Goal: Communication & Community: Answer question/provide support

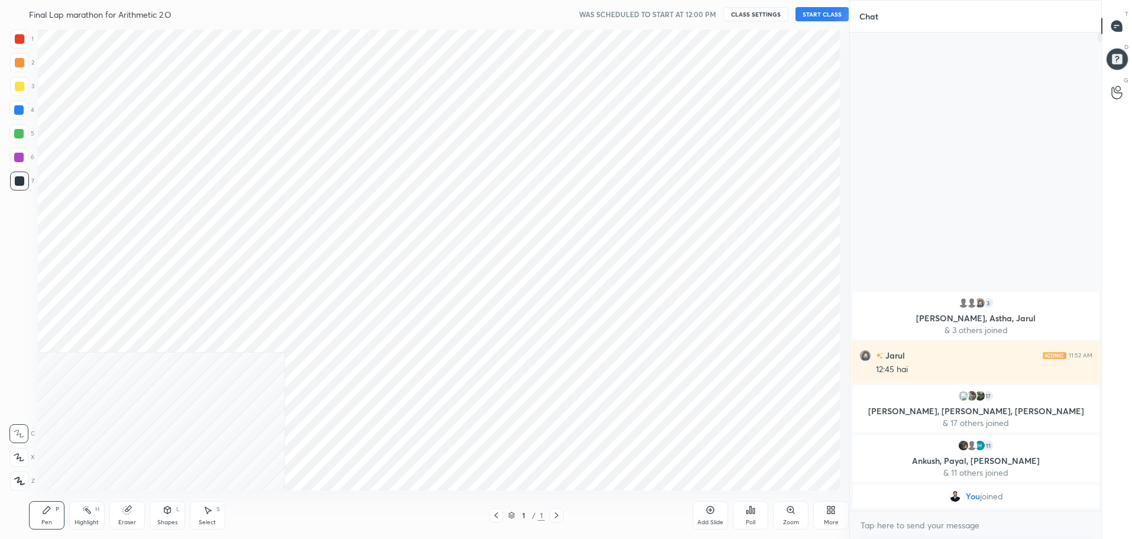
scroll to position [463, 801]
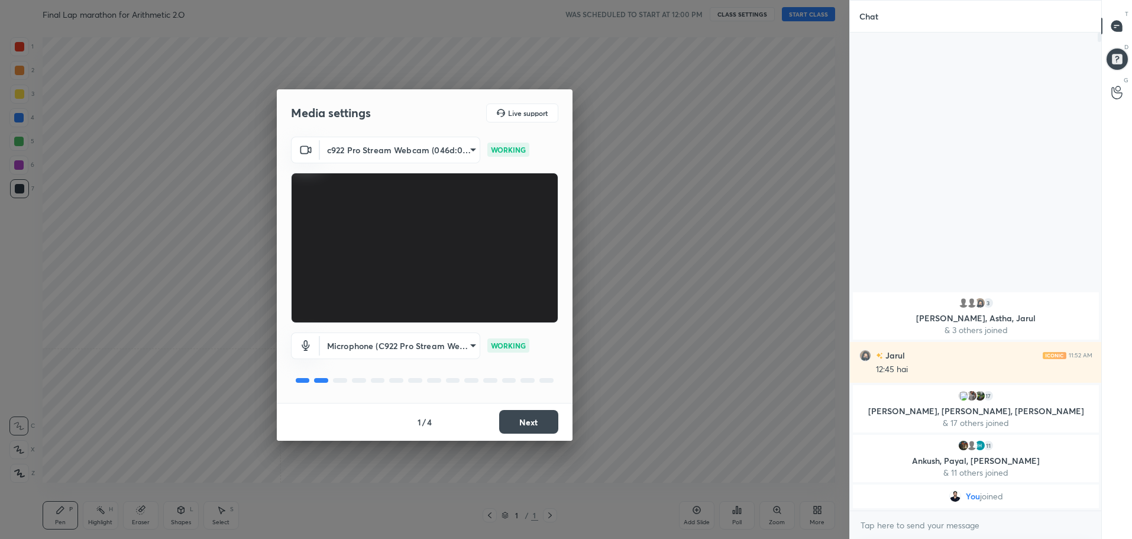
click at [518, 425] on button "Next" at bounding box center [528, 422] width 59 height 24
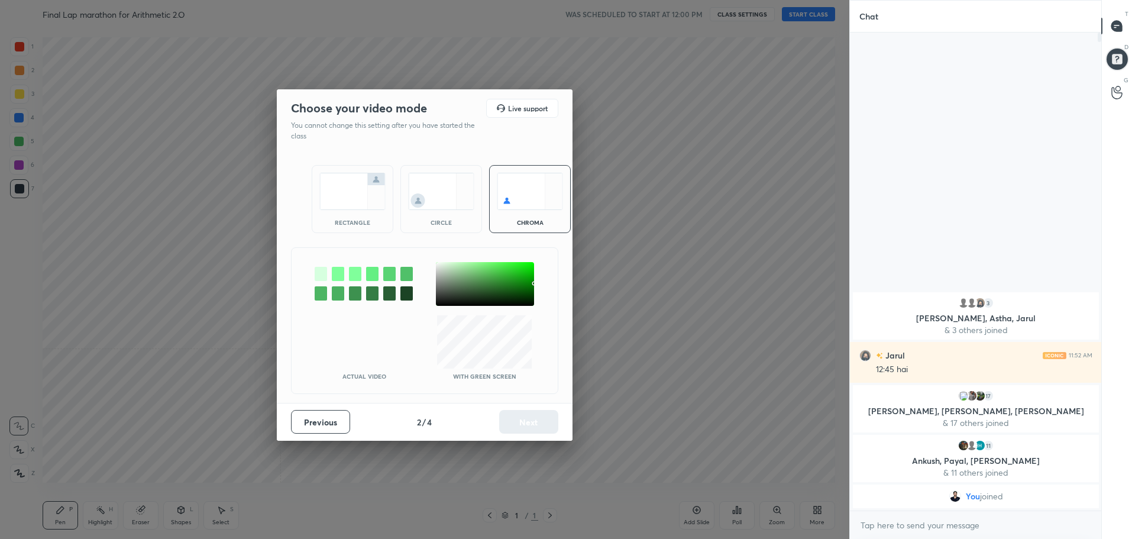
click at [364, 191] on img at bounding box center [352, 191] width 66 height 37
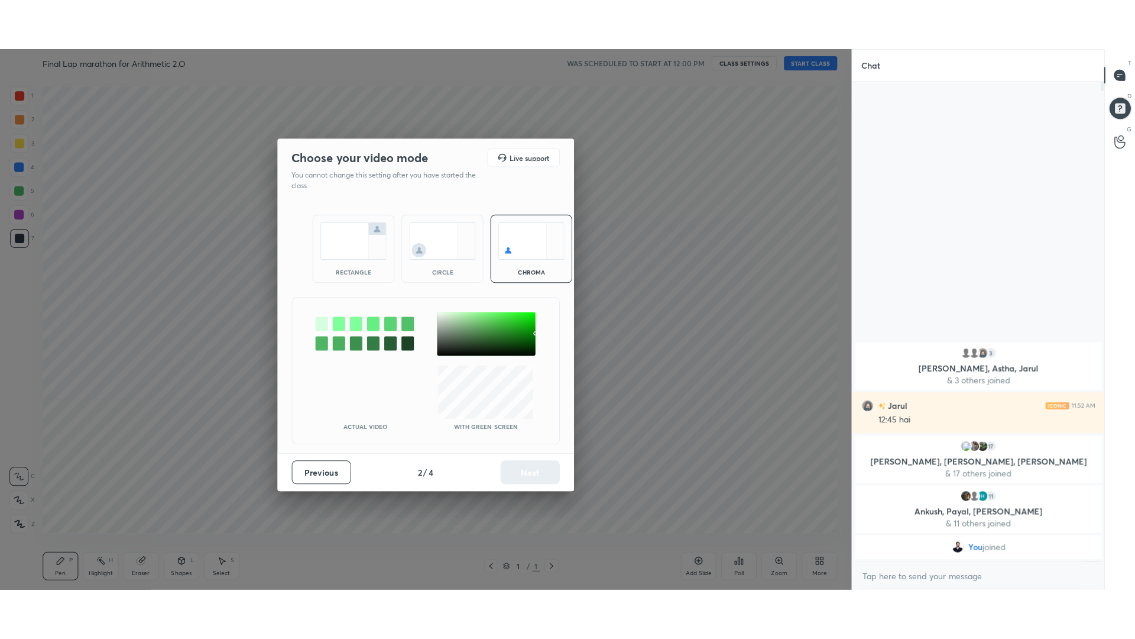
scroll to position [228, 248]
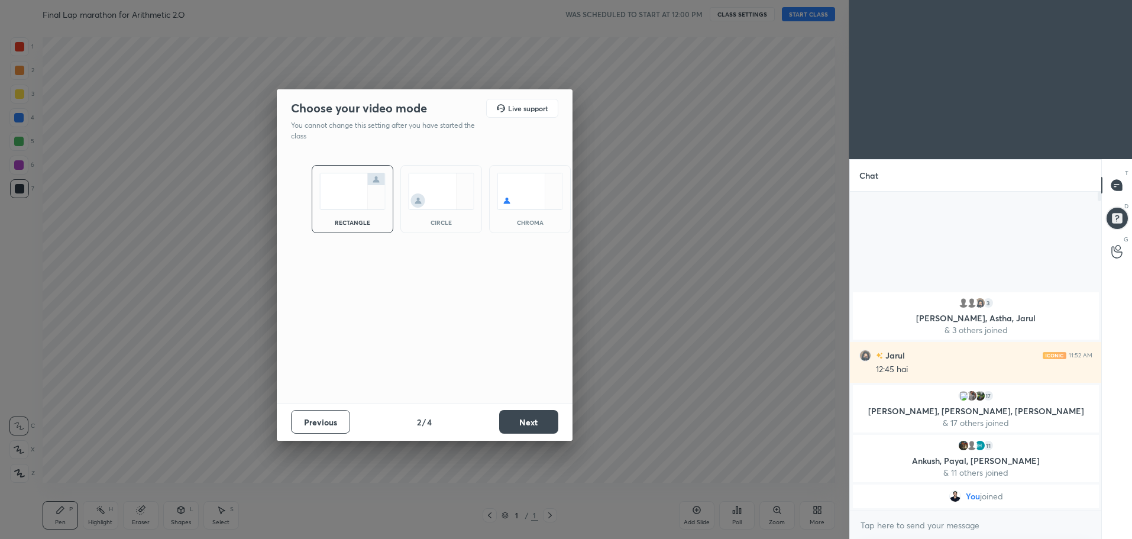
click at [539, 426] on button "Next" at bounding box center [528, 422] width 59 height 24
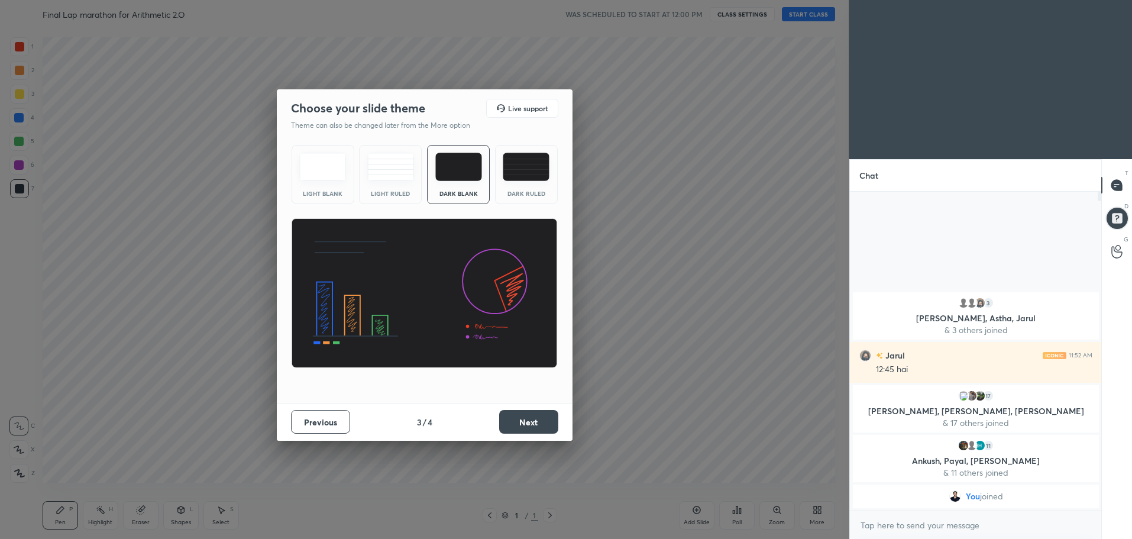
click at [548, 186] on div "Dark Ruled" at bounding box center [526, 174] width 63 height 59
click at [539, 423] on button "Next" at bounding box center [528, 422] width 59 height 24
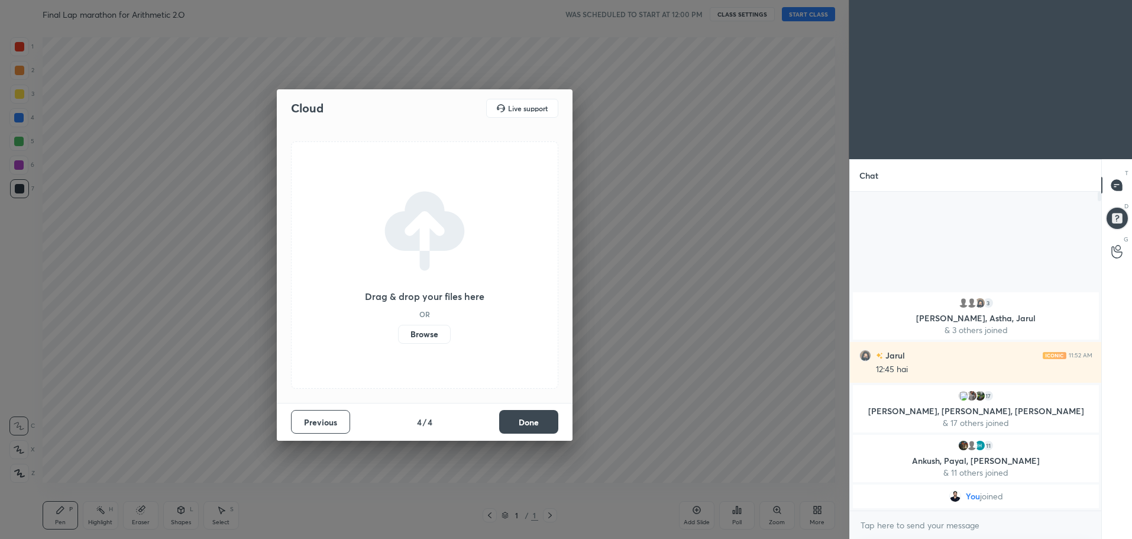
click at [538, 414] on button "Done" at bounding box center [528, 422] width 59 height 24
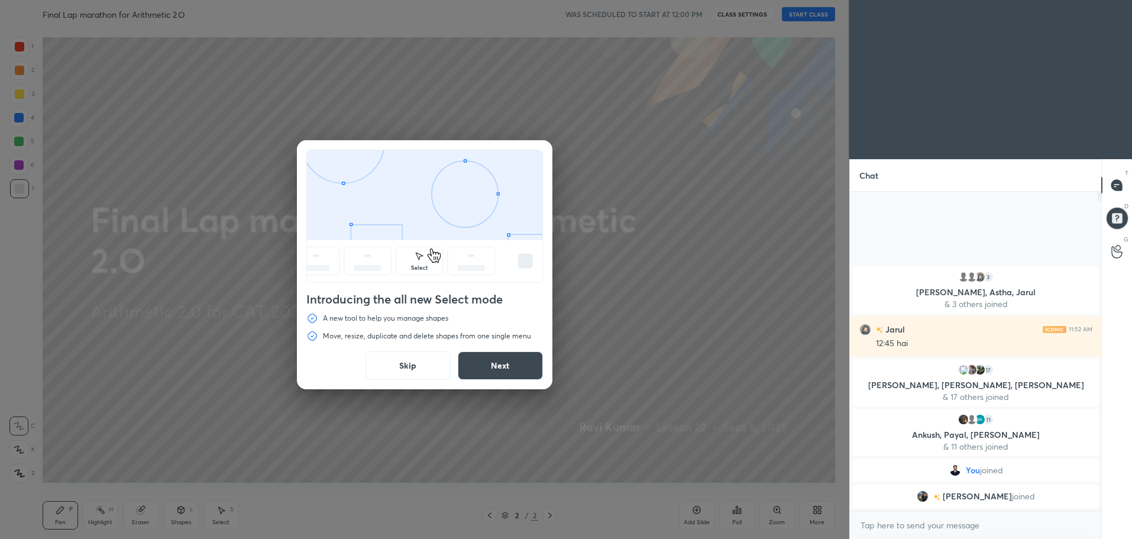
click at [414, 367] on button "Skip" at bounding box center [407, 365] width 85 height 28
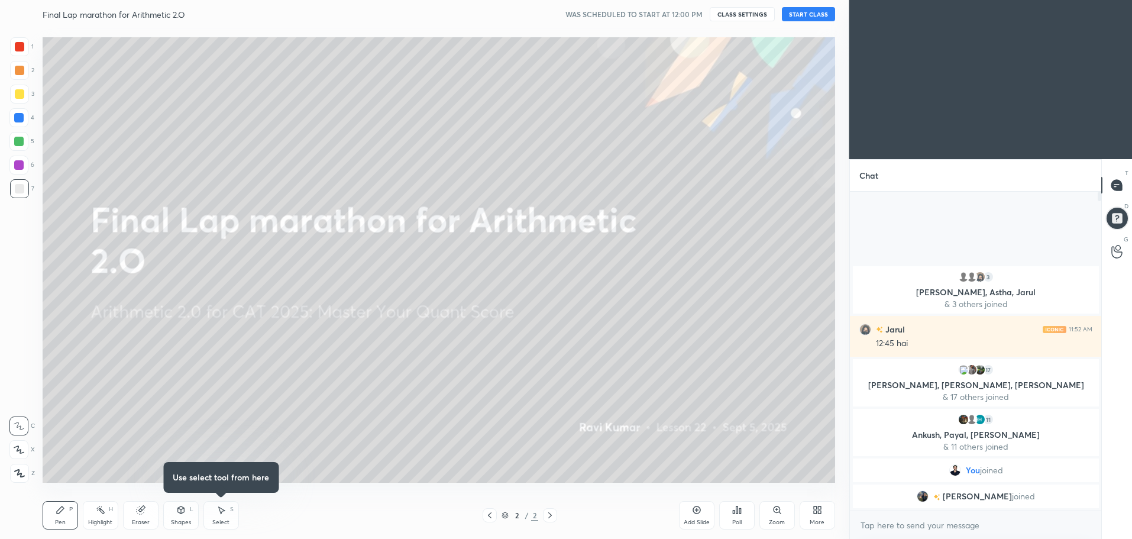
click at [812, 9] on button "START CLASS" at bounding box center [808, 14] width 53 height 14
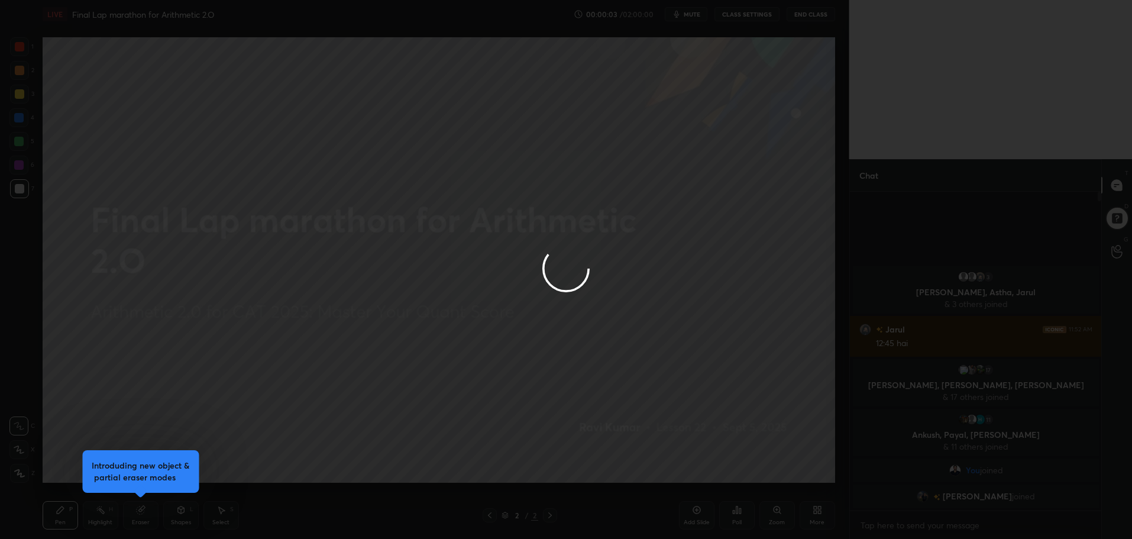
click at [818, 513] on div at bounding box center [566, 269] width 1132 height 539
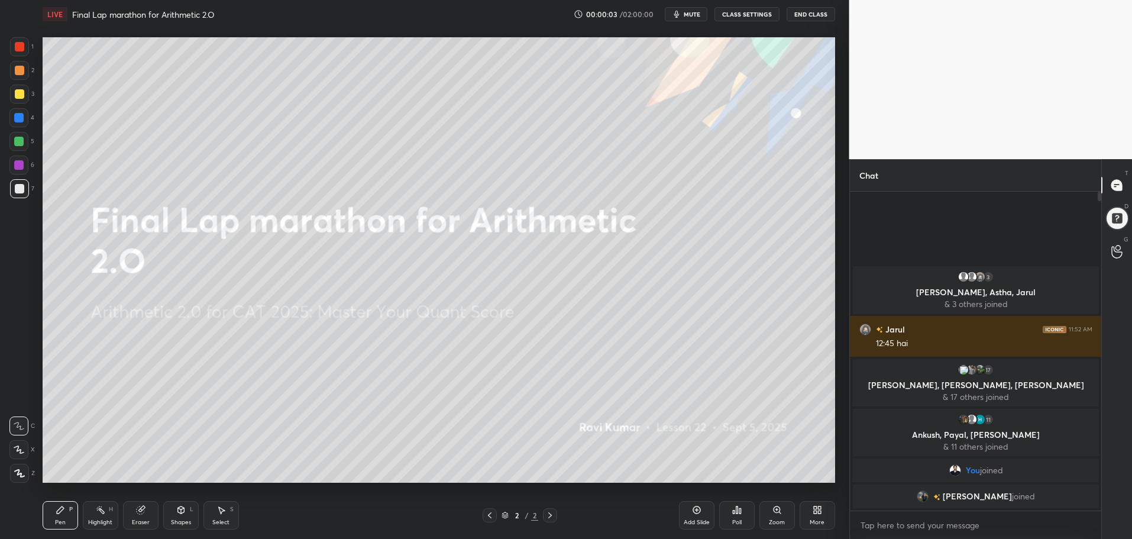
click at [819, 514] on div "More" at bounding box center [816, 515] width 35 height 28
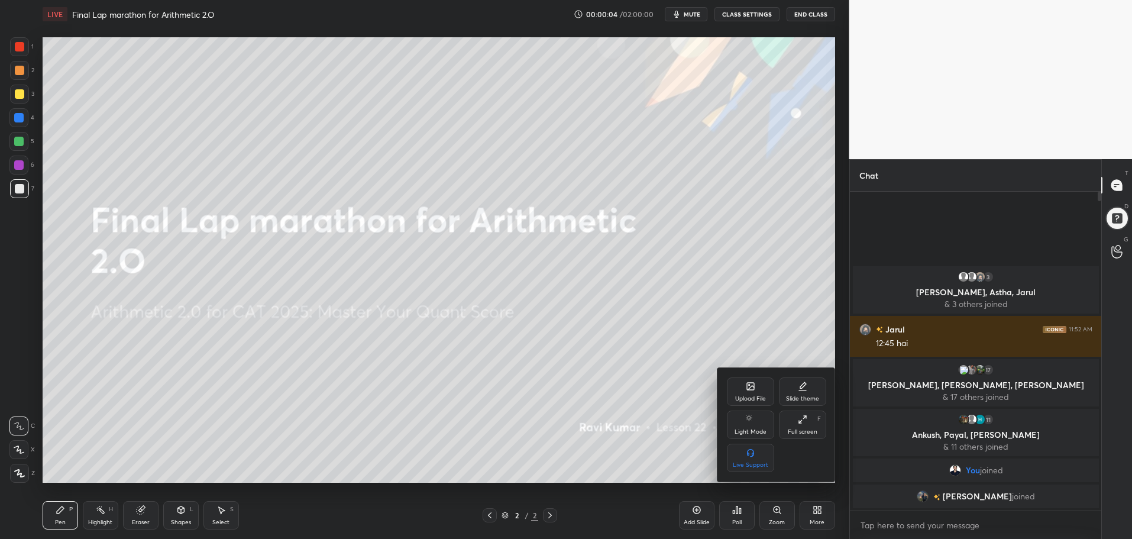
click at [803, 421] on icon at bounding box center [802, 418] width 9 height 9
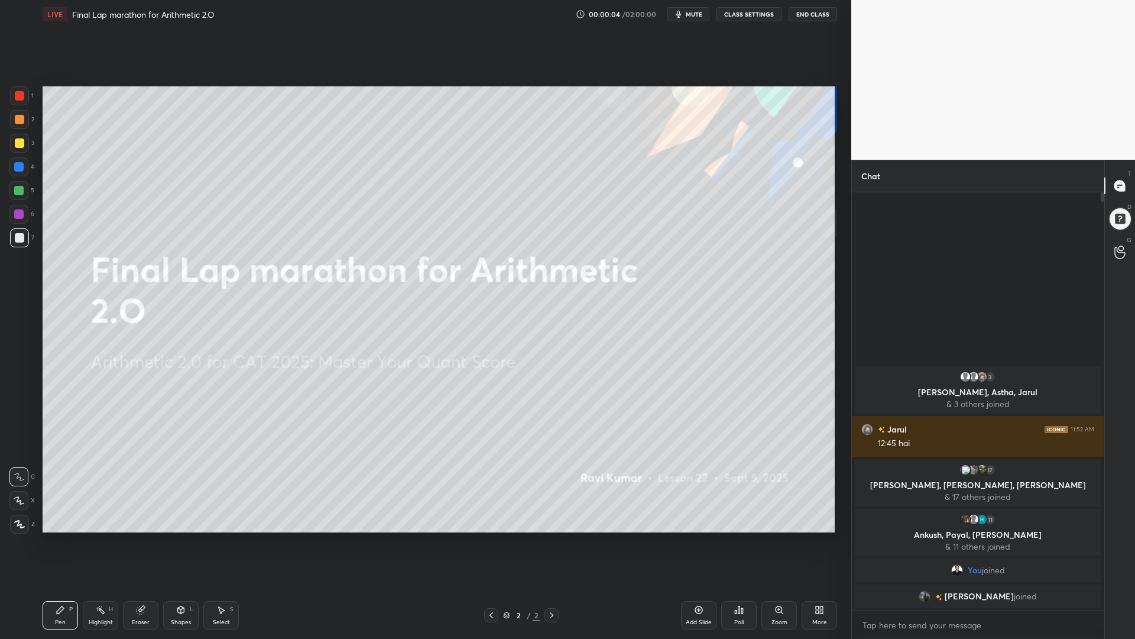
scroll to position [328, 249]
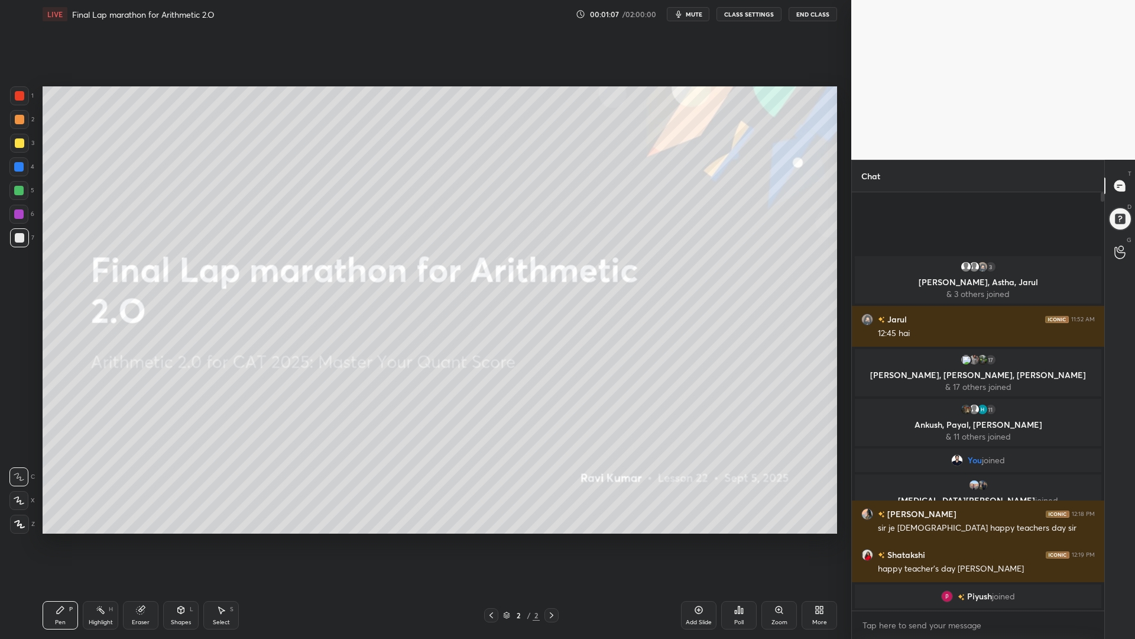
click at [649, 0] on div "LIVE Final Lap marathon for Arithmetic 2.O 00:01:07 / 02:00:00 mute CLASS SETTI…" at bounding box center [440, 14] width 795 height 28
click at [695, 20] on button "mute" at bounding box center [688, 14] width 43 height 14
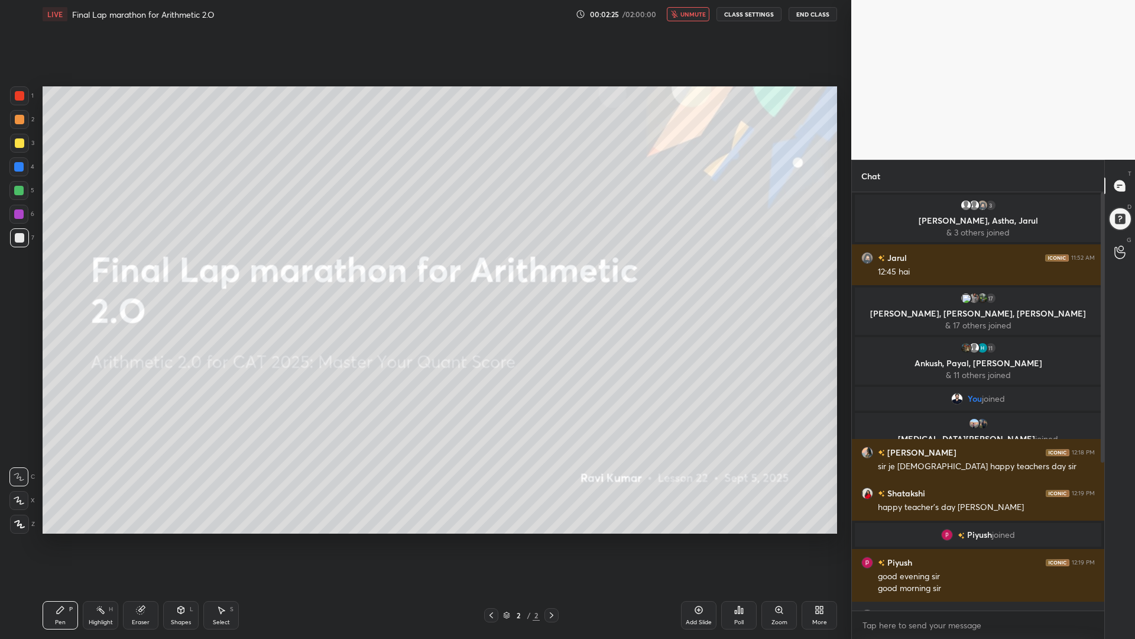
scroll to position [239, 0]
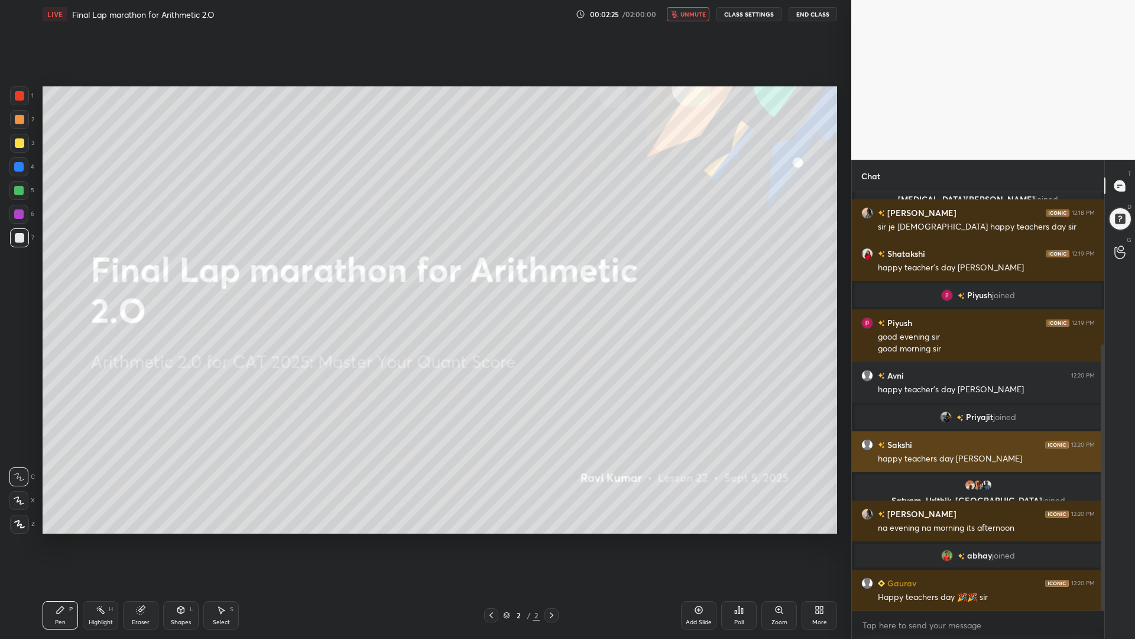
drag, startPoint x: 1099, startPoint y: 439, endPoint x: 1094, endPoint y: 452, distance: 13.3
click at [1094, 452] on div "You joined [MEDICAL_DATA], [PERSON_NAME] joined [PERSON_NAME] 12:18 PM sir je n…" at bounding box center [978, 401] width 252 height 418
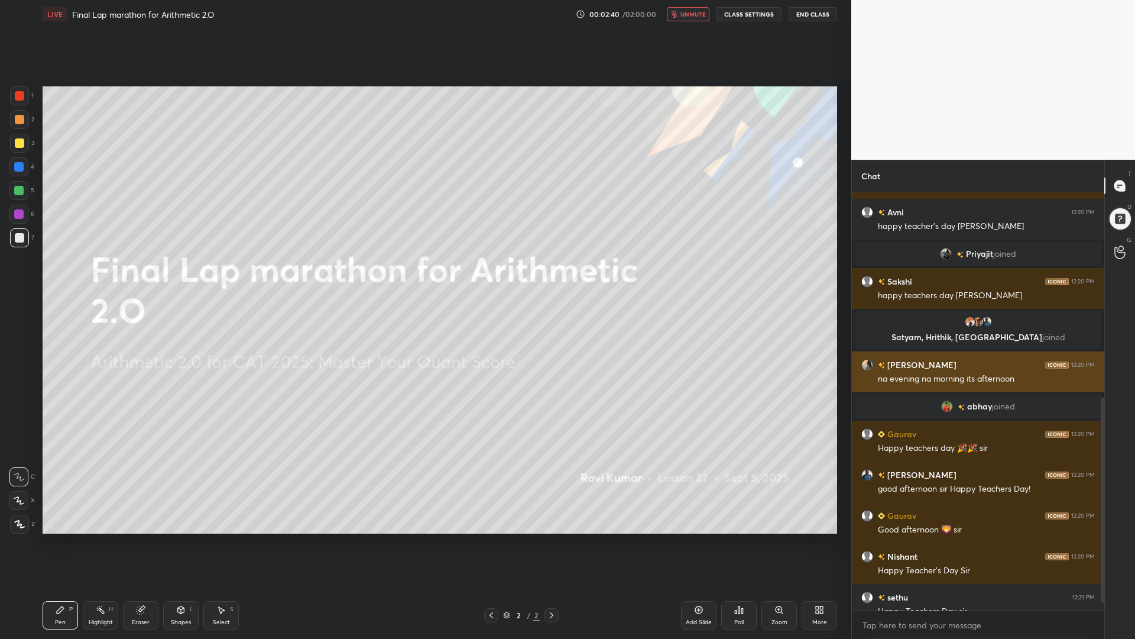
scroll to position [445, 0]
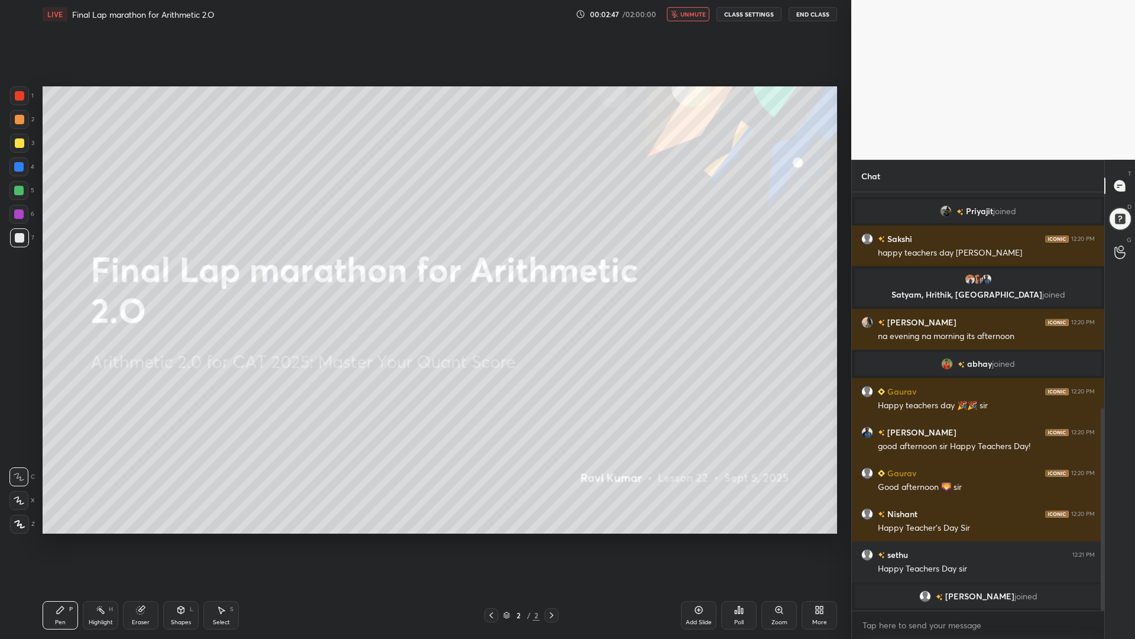
click at [821, 538] on icon at bounding box center [821, 607] width 3 height 3
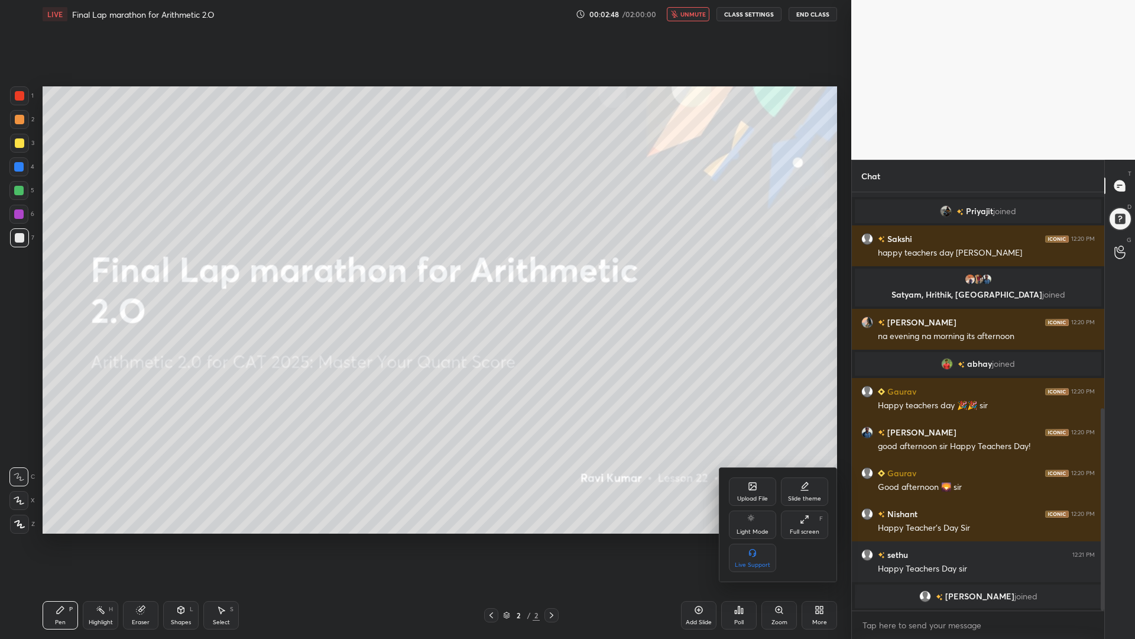
click at [752, 477] on div "Upload File" at bounding box center [752, 491] width 47 height 28
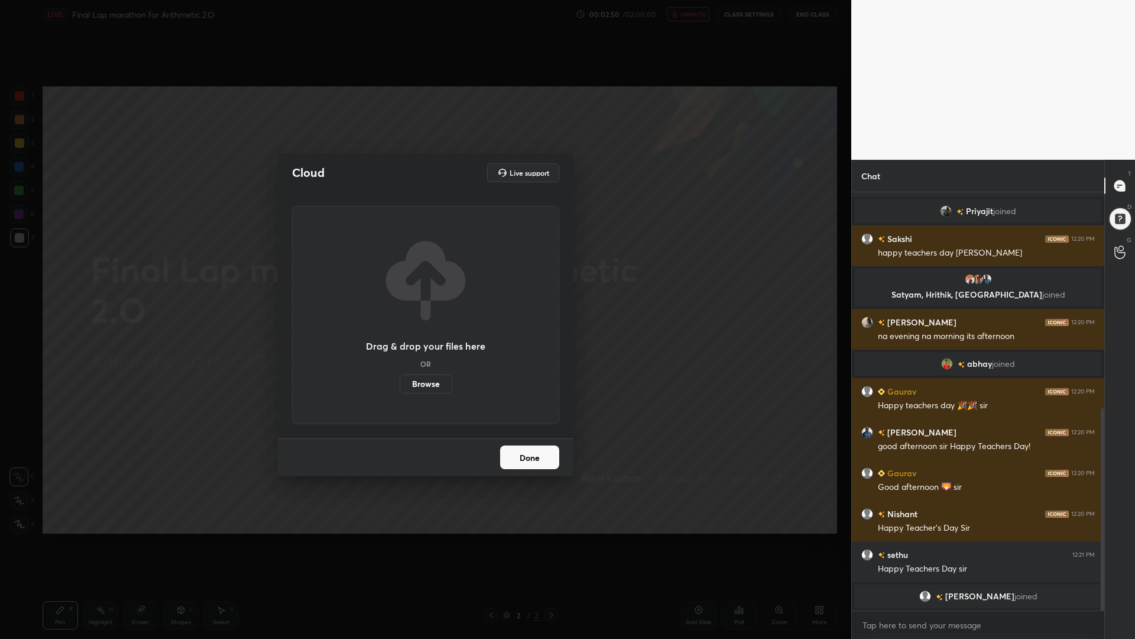
drag, startPoint x: 431, startPoint y: 383, endPoint x: 433, endPoint y: 309, distance: 73.3
click at [431, 383] on label "Browse" at bounding box center [426, 383] width 53 height 19
click at [400, 383] on input "Browse" at bounding box center [400, 383] width 0 height 19
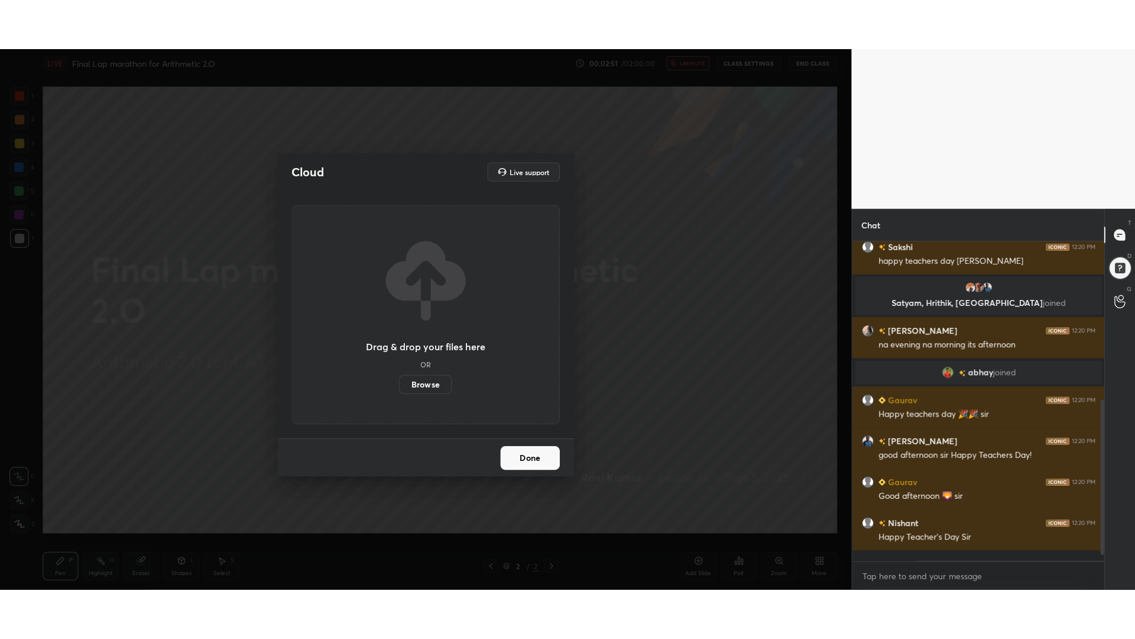
scroll to position [426, 0]
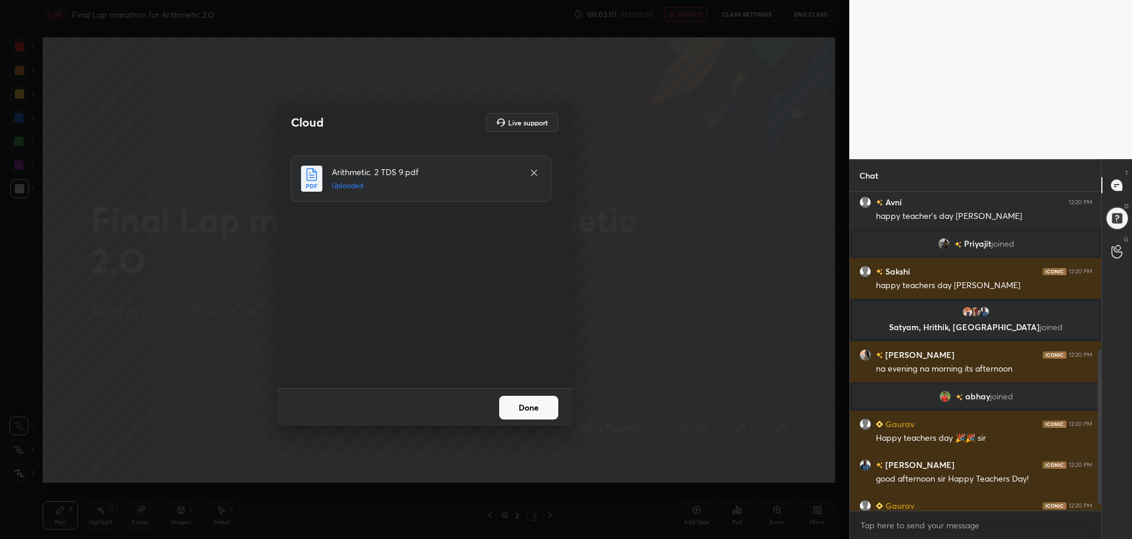
click at [534, 404] on button "Done" at bounding box center [528, 408] width 59 height 24
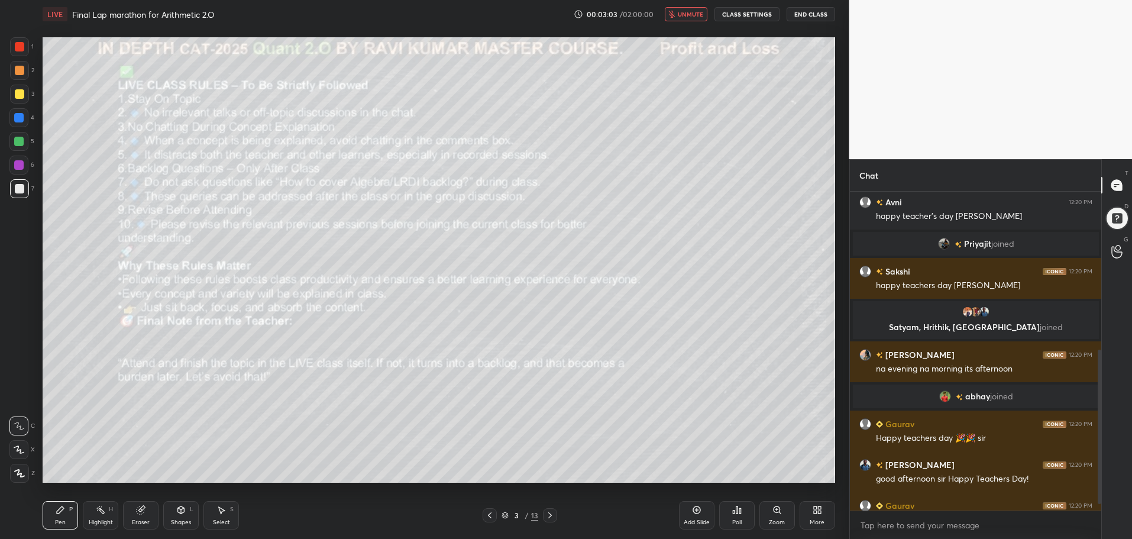
click at [819, 513] on icon at bounding box center [819, 511] width 3 height 3
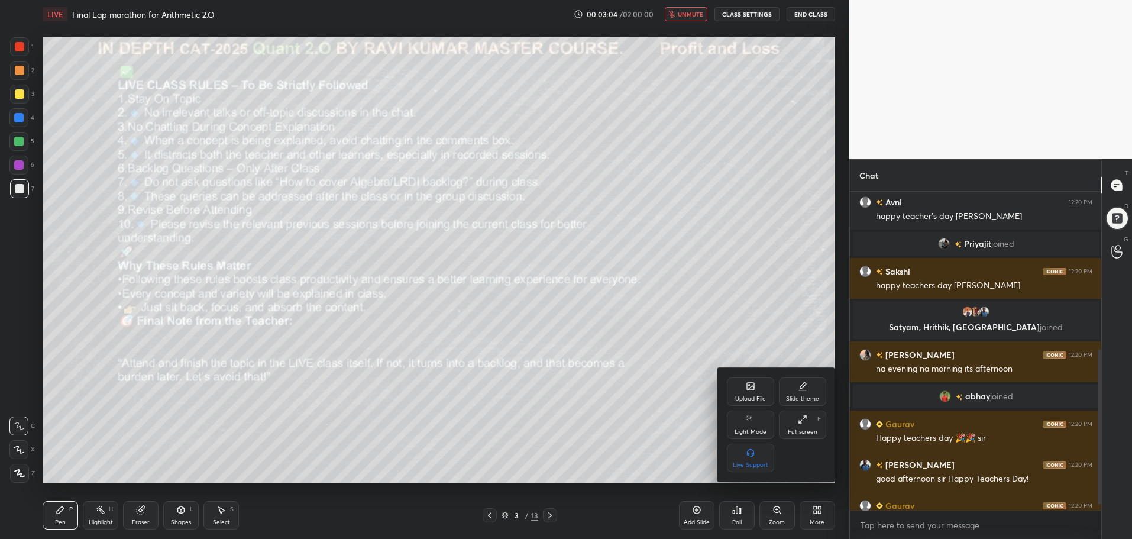
drag, startPoint x: 802, startPoint y: 416, endPoint x: 799, endPoint y: 490, distance: 74.6
click at [802, 416] on icon at bounding box center [802, 418] width 9 height 9
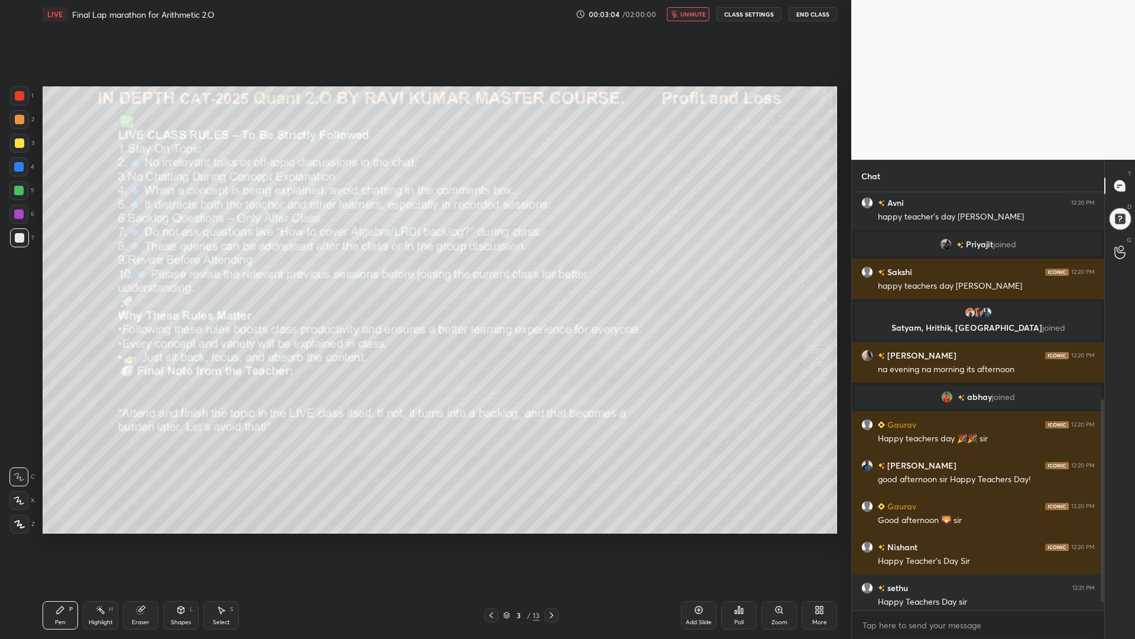
scroll to position [262, 0]
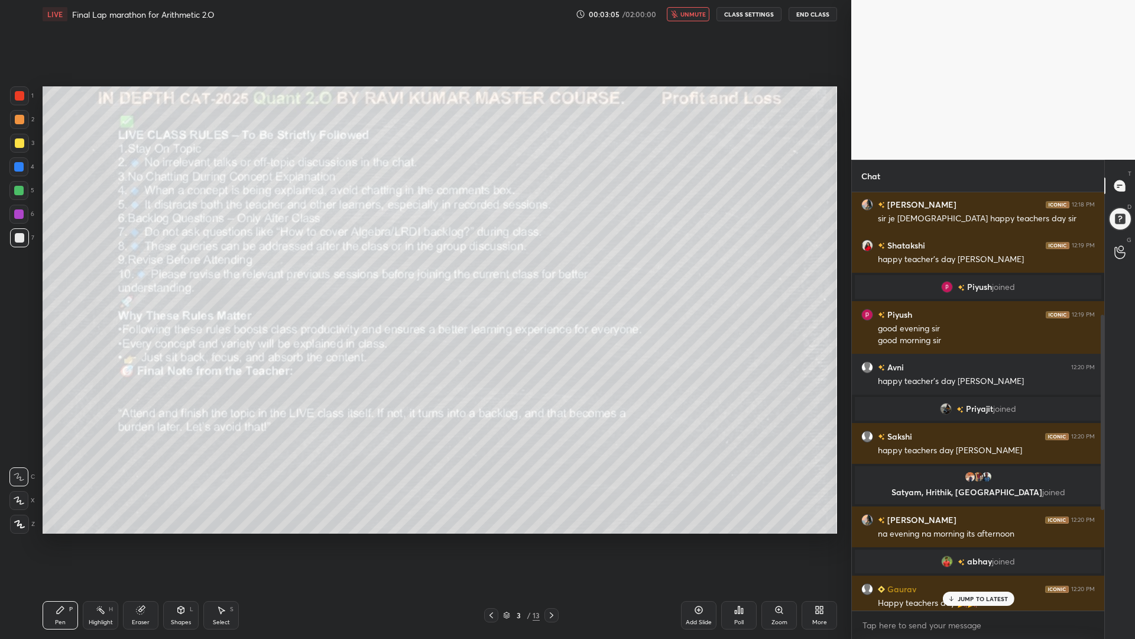
click at [555, 538] on icon at bounding box center [551, 614] width 9 height 9
click at [554, 538] on icon at bounding box center [551, 614] width 9 height 9
click at [555, 538] on icon at bounding box center [551, 614] width 9 height 9
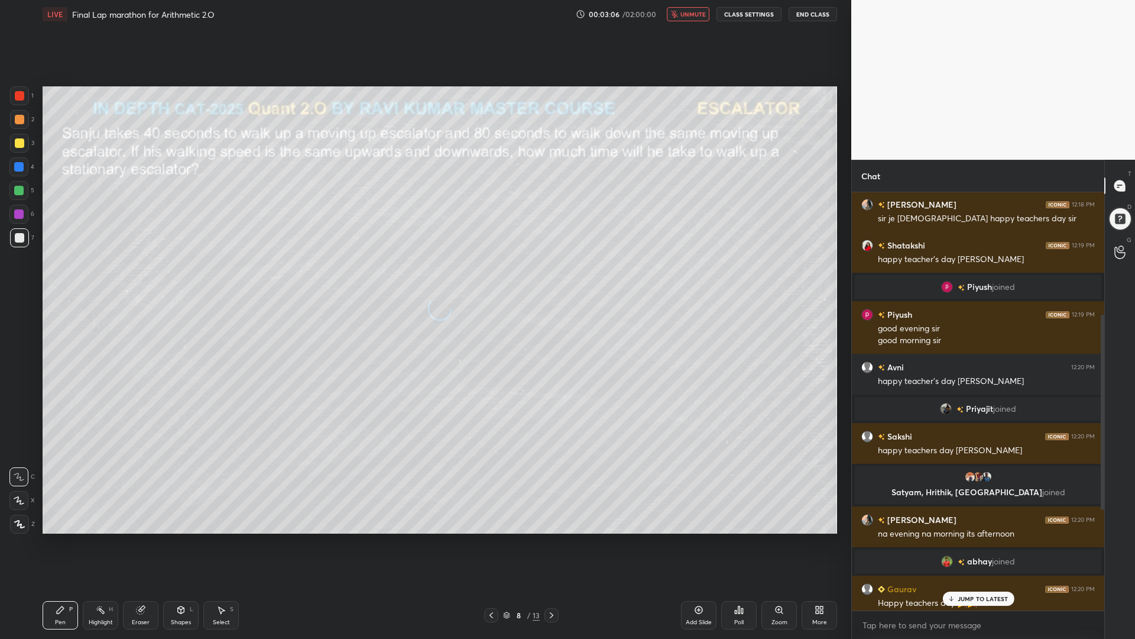
click at [555, 538] on icon at bounding box center [551, 614] width 9 height 9
click at [554, 538] on icon at bounding box center [551, 614] width 9 height 9
click at [697, 14] on span "unmute" at bounding box center [693, 14] width 25 height 8
click at [997, 538] on div "1 NEW MESSAGE" at bounding box center [978, 598] width 70 height 14
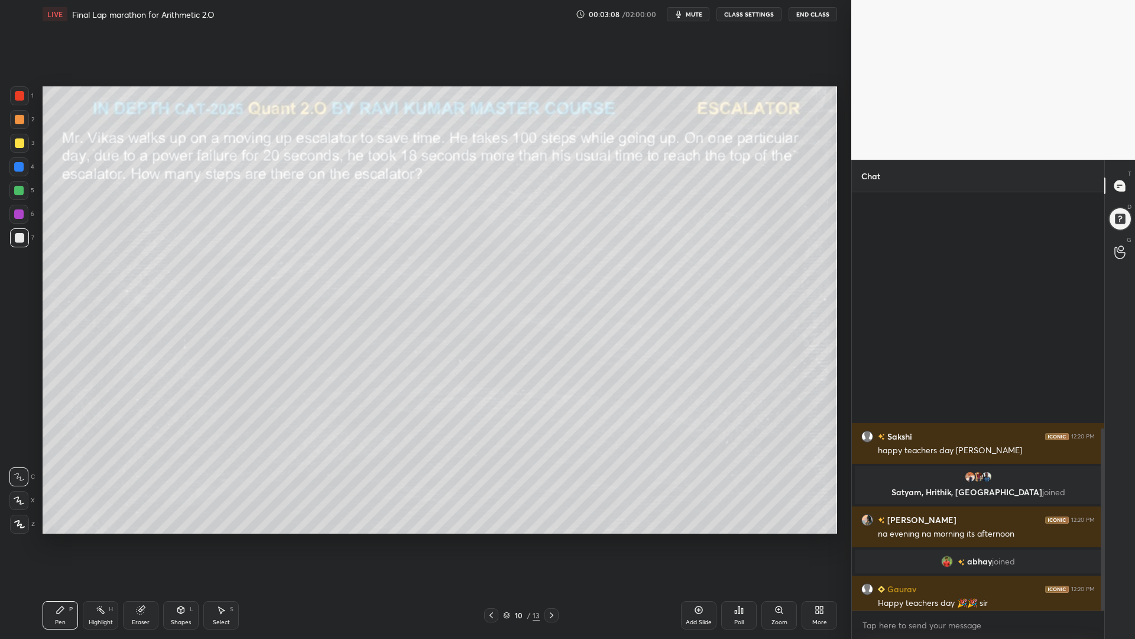
scroll to position [541, 0]
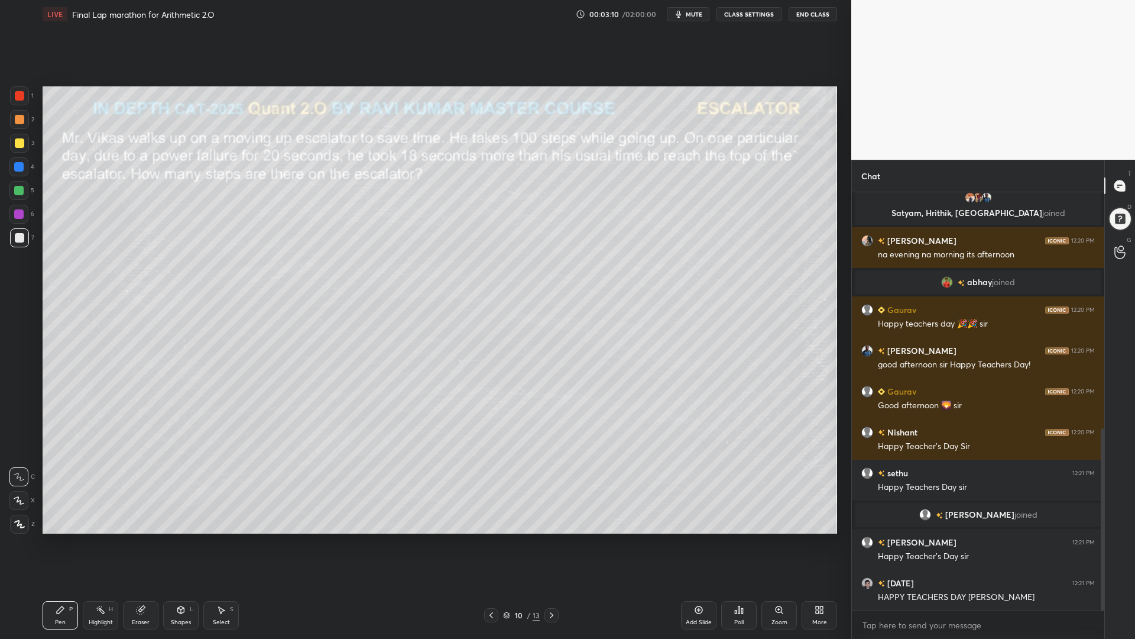
drag, startPoint x: 558, startPoint y: 612, endPoint x: 552, endPoint y: 617, distance: 8.0
click at [556, 538] on div at bounding box center [552, 615] width 14 height 14
click at [549, 538] on icon at bounding box center [551, 614] width 9 height 9
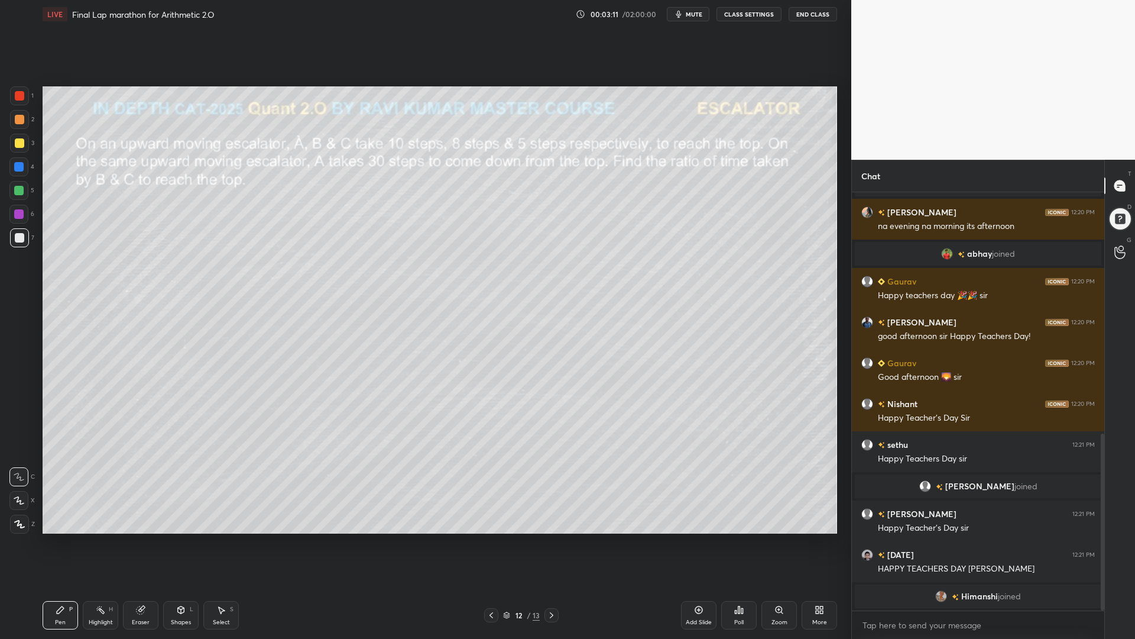
click at [549, 538] on icon at bounding box center [551, 614] width 9 height 9
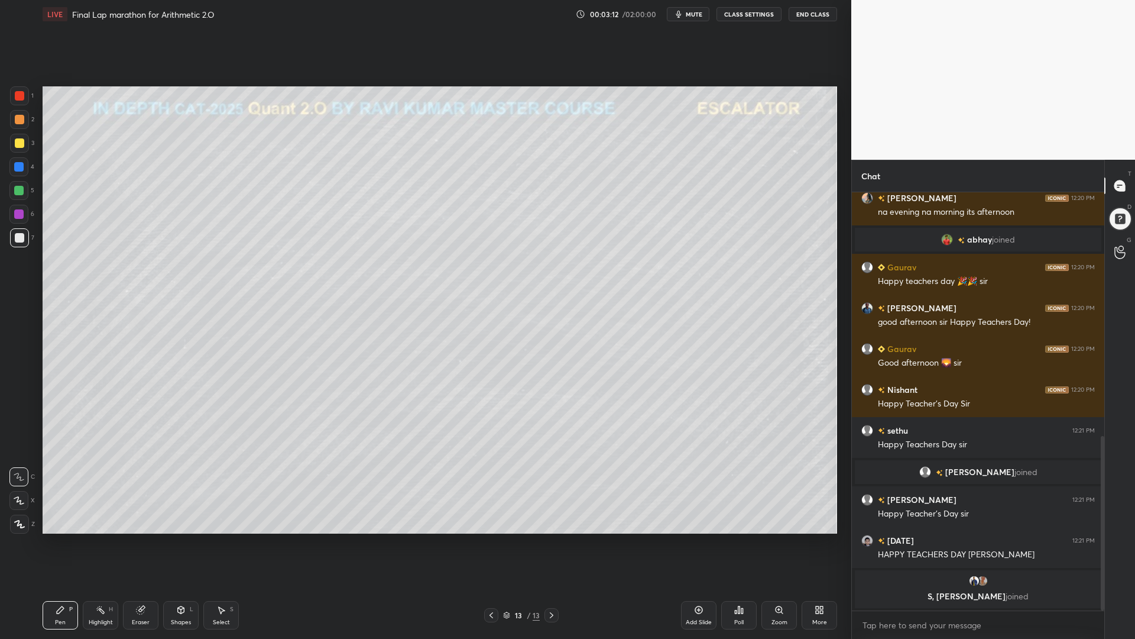
click at [548, 538] on icon at bounding box center [551, 614] width 9 height 9
click at [553, 538] on icon at bounding box center [551, 614] width 9 height 9
click at [484, 538] on div "13 / 13" at bounding box center [521, 615] width 319 height 14
click at [493, 538] on icon at bounding box center [491, 614] width 9 height 9
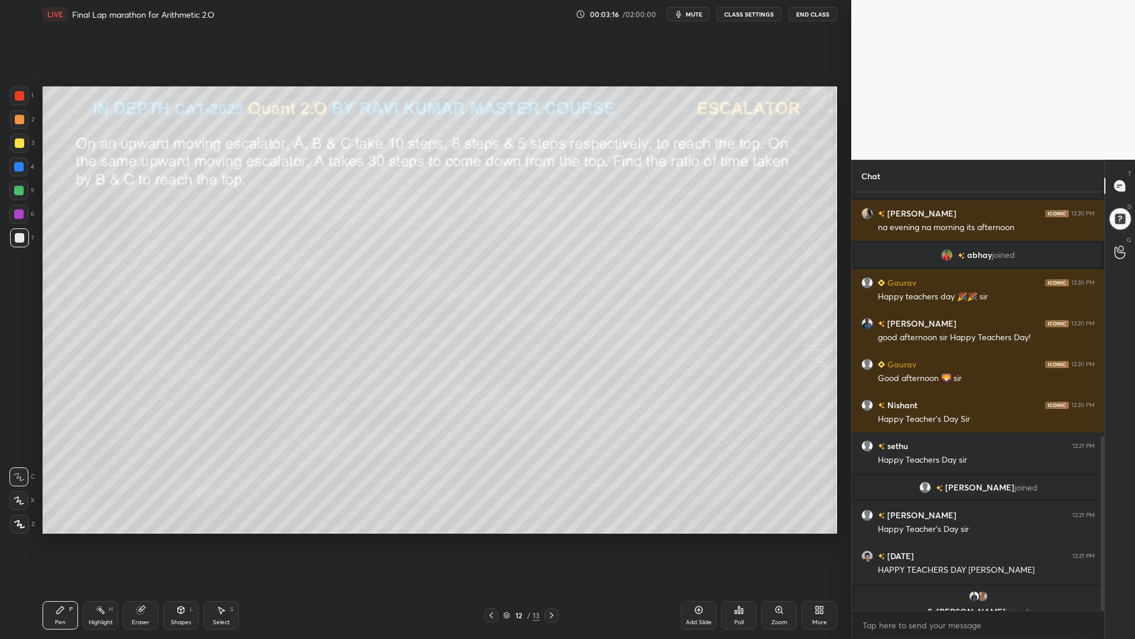
click at [547, 538] on icon at bounding box center [551, 614] width 9 height 9
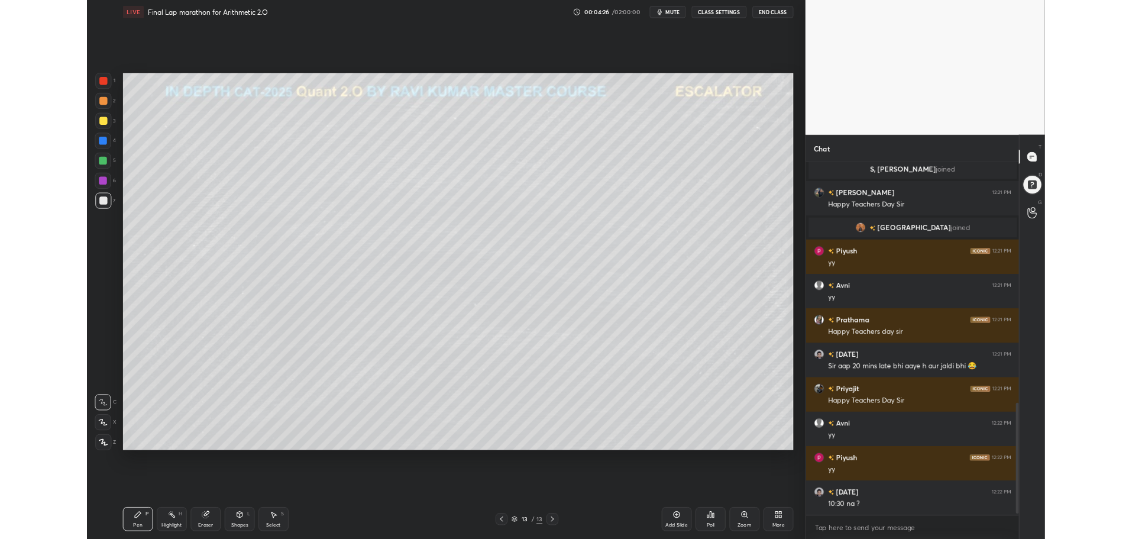
scroll to position [896, 0]
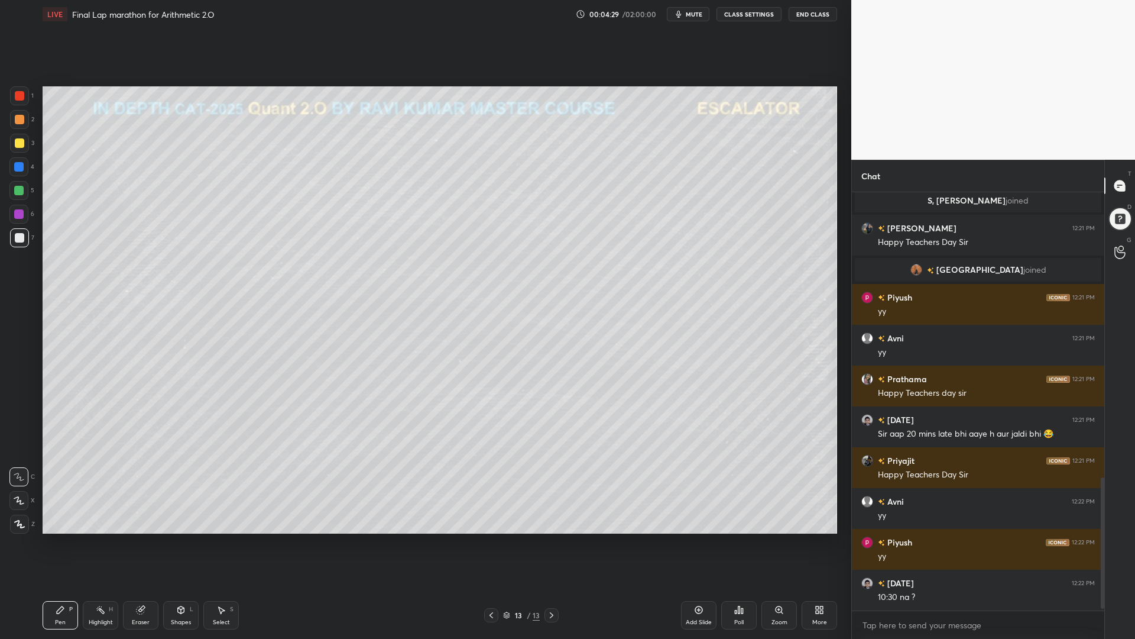
click at [808, 538] on div "More" at bounding box center [819, 615] width 35 height 28
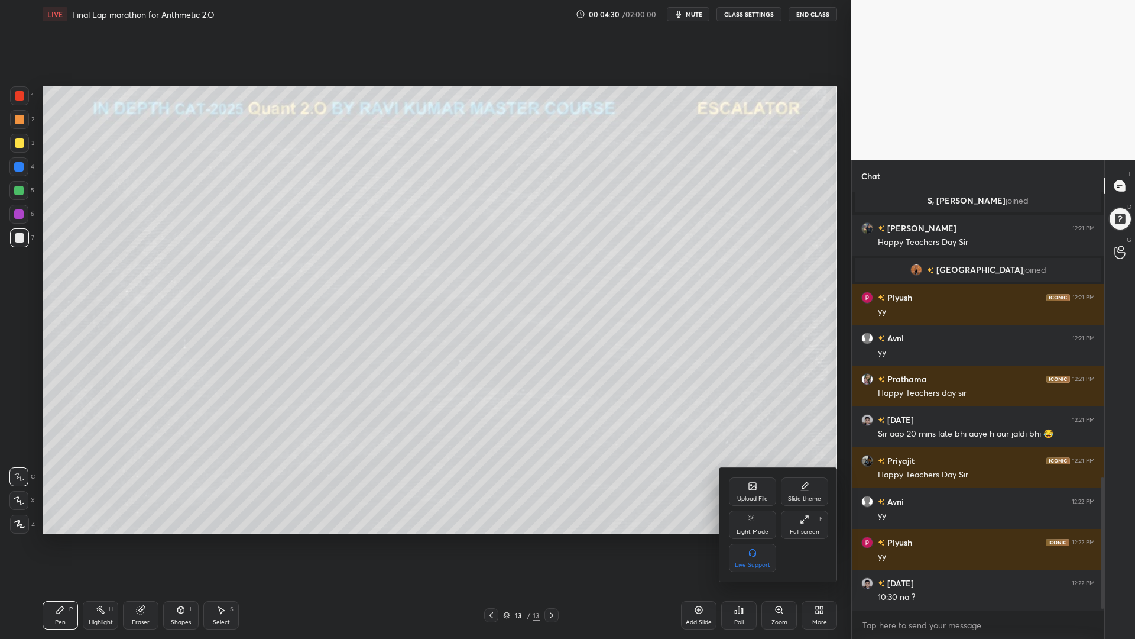
click at [808, 516] on icon at bounding box center [804, 518] width 9 height 9
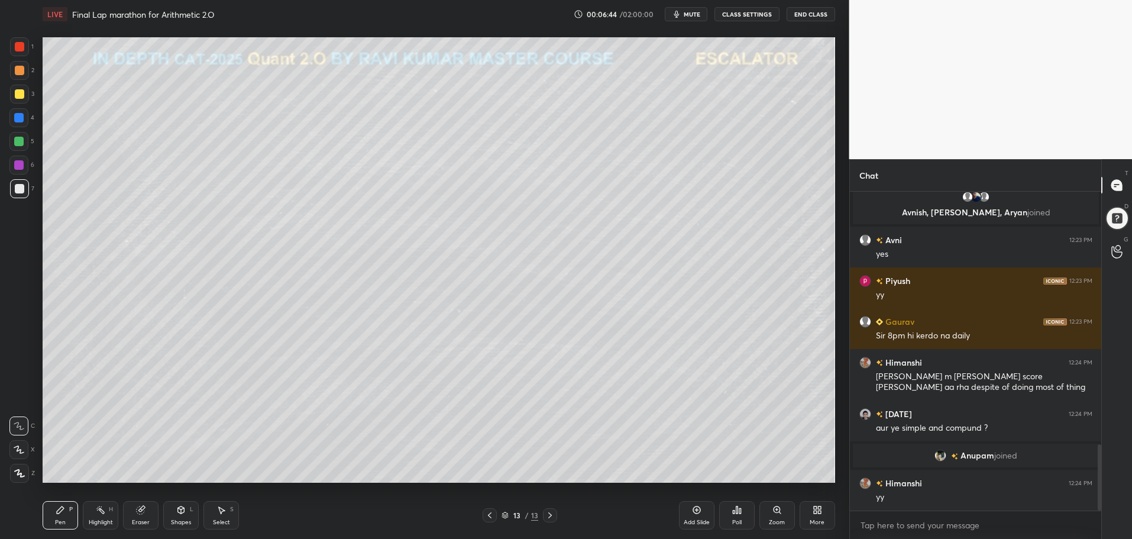
scroll to position [1219, 0]
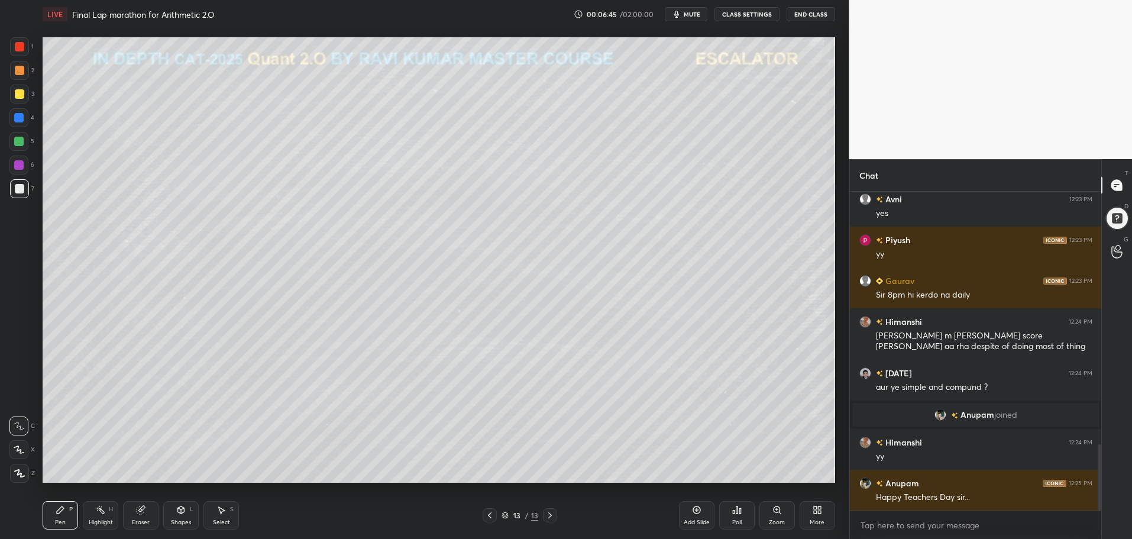
click at [899, 528] on body "1 2 3 4 5 6 7 C X Z C X Z E E Erase all H H LIVE Final Lap marathon for Arithme…" at bounding box center [566, 269] width 1132 height 539
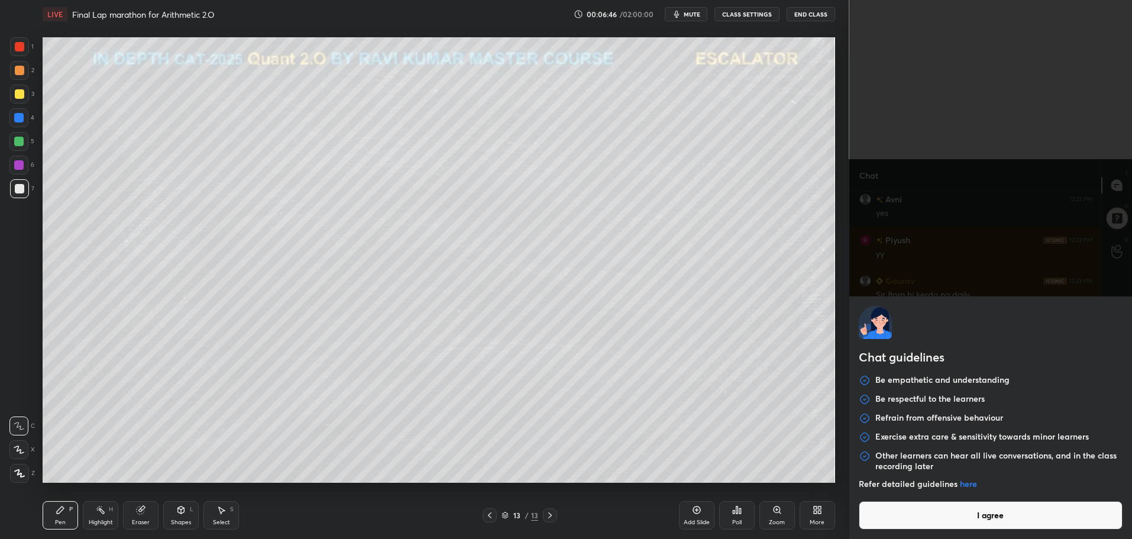
click at [895, 526] on button "I agree" at bounding box center [991, 515] width 264 height 28
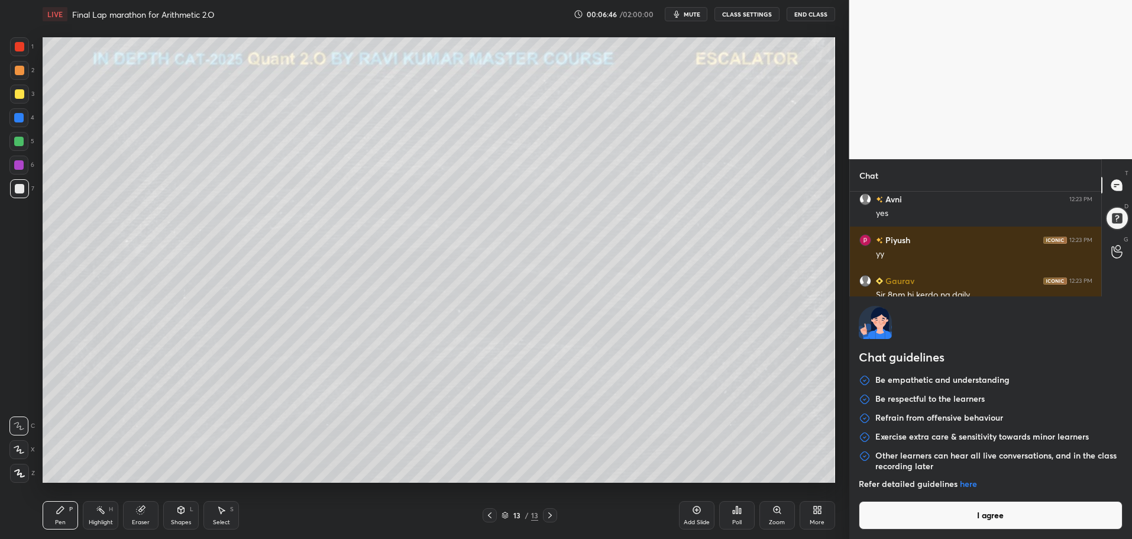
type textarea "x"
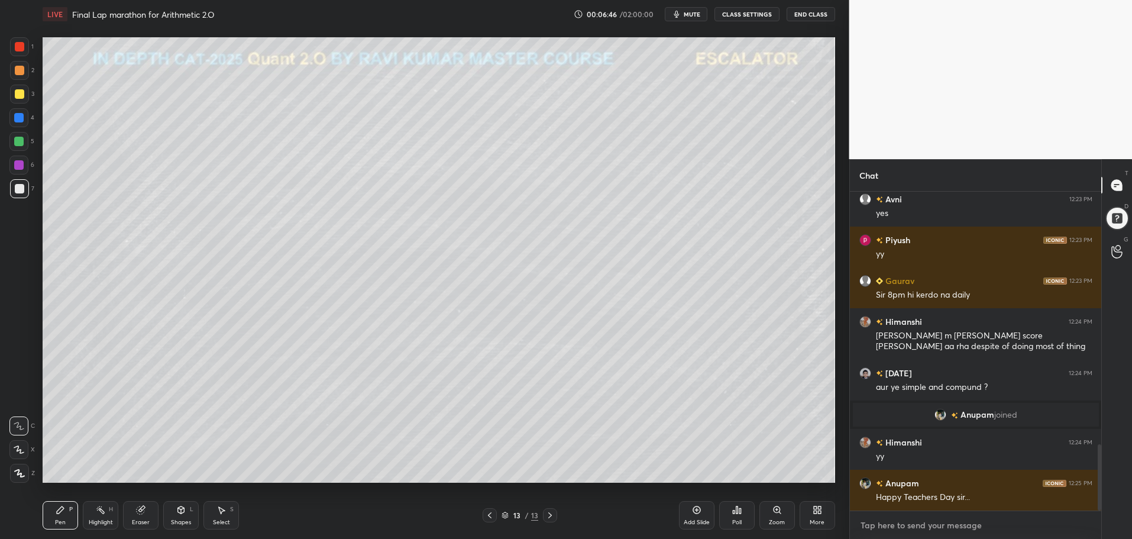
click at [889, 529] on textarea at bounding box center [975, 525] width 233 height 19
click at [887, 525] on textarea at bounding box center [975, 525] width 233 height 19
paste textarea "[URL][DOMAIN_NAME]"
type textarea "[URL][DOMAIN_NAME]"
type textarea "x"
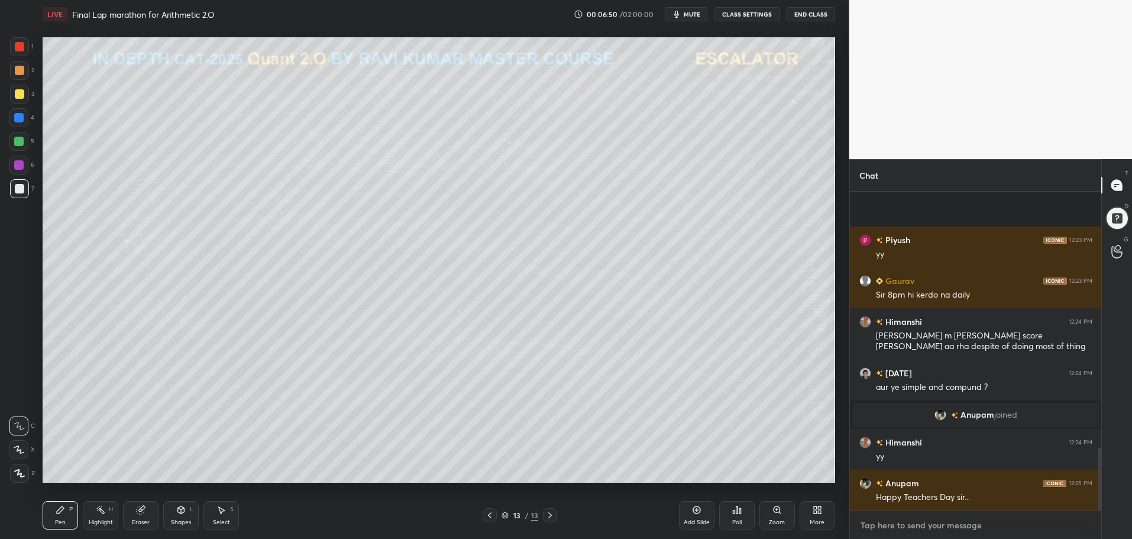
scroll to position [1306, 0]
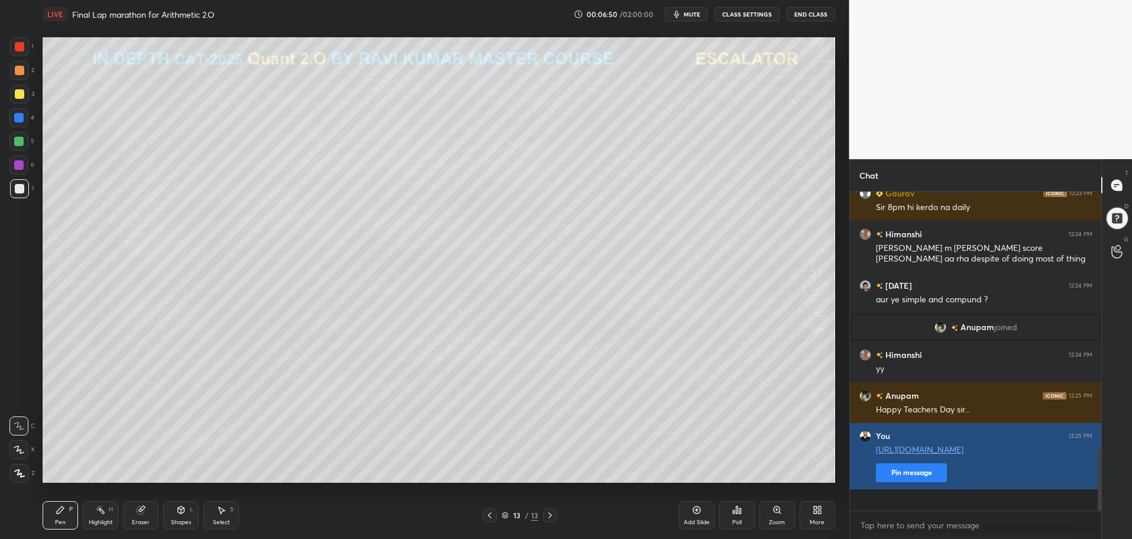
click at [910, 482] on button "Pin message" at bounding box center [911, 472] width 71 height 19
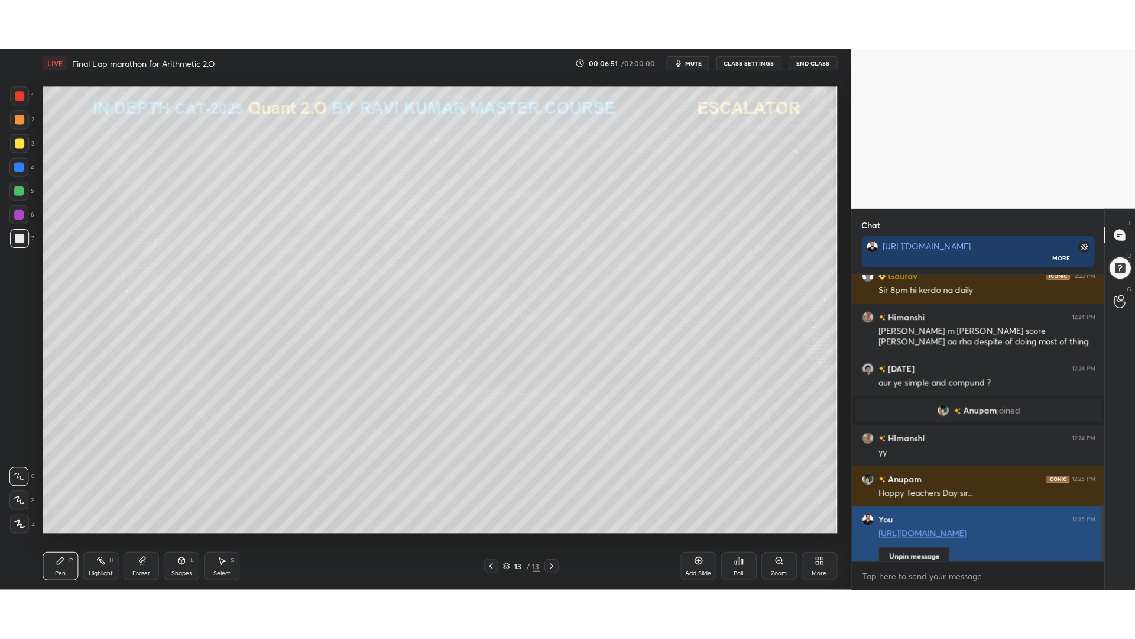
scroll to position [195, 248]
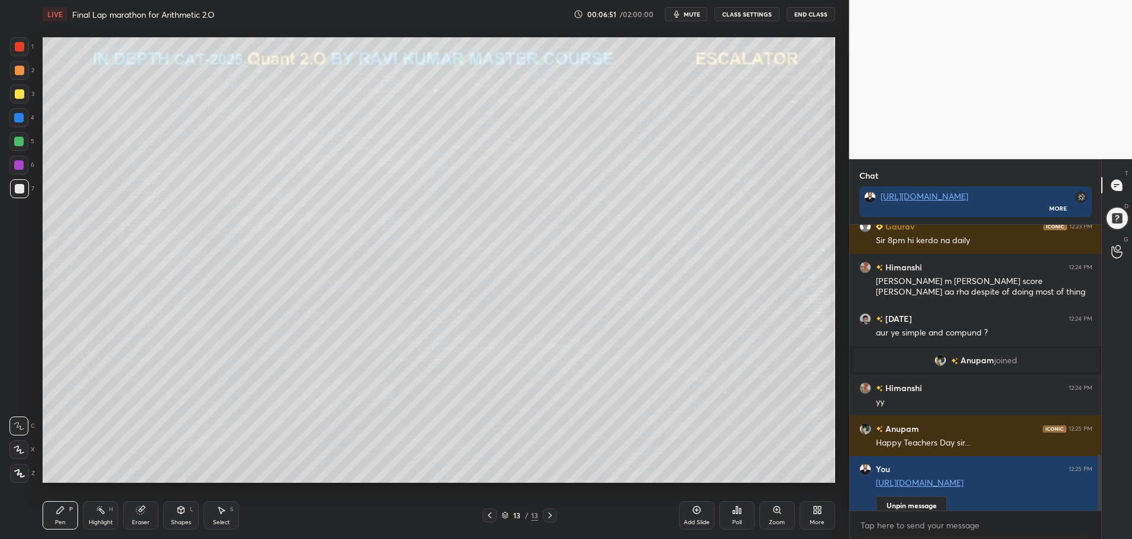
click at [819, 507] on icon at bounding box center [819, 507] width 3 height 3
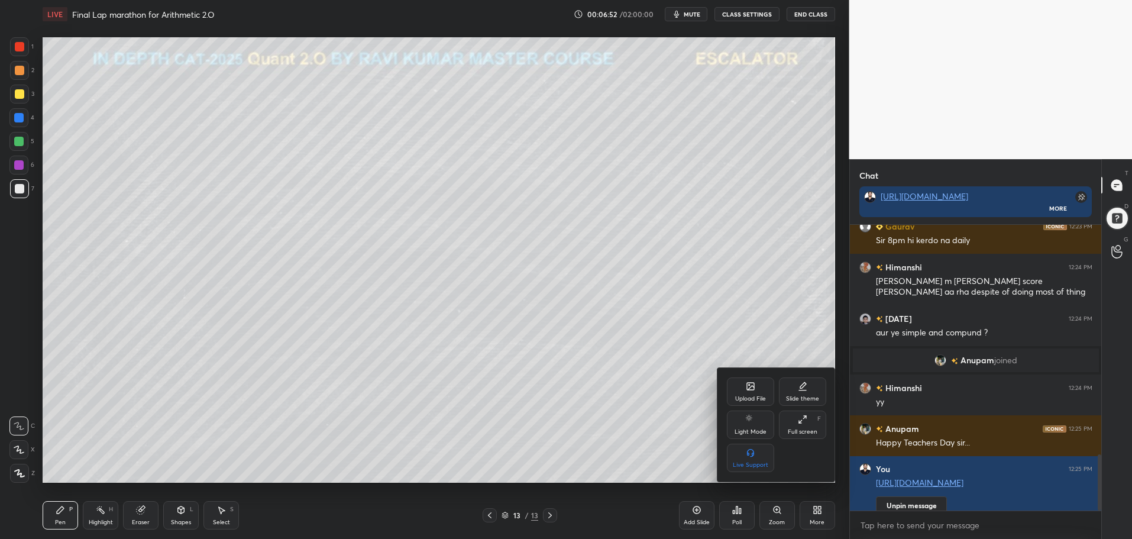
click at [752, 386] on icon at bounding box center [750, 385] width 9 height 9
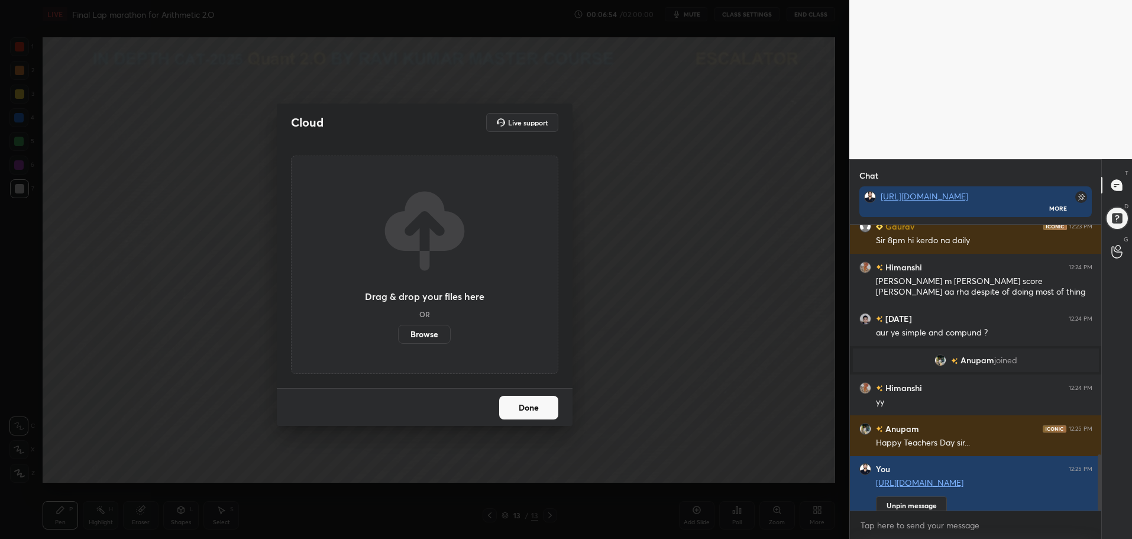
click at [428, 329] on label "Browse" at bounding box center [424, 334] width 53 height 19
click at [398, 329] on input "Browse" at bounding box center [398, 334] width 0 height 19
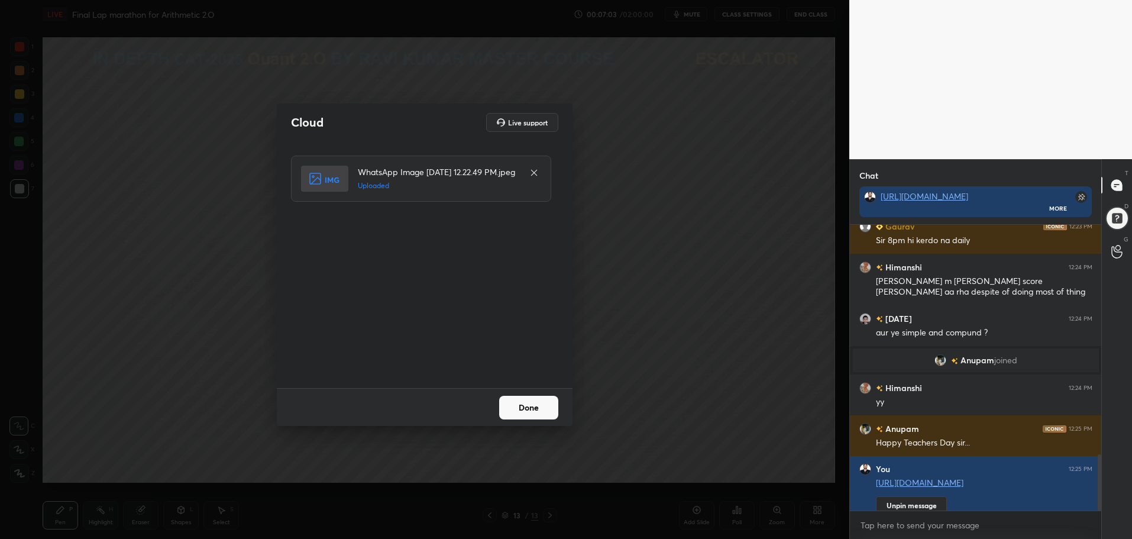
click at [533, 409] on button "Done" at bounding box center [528, 408] width 59 height 24
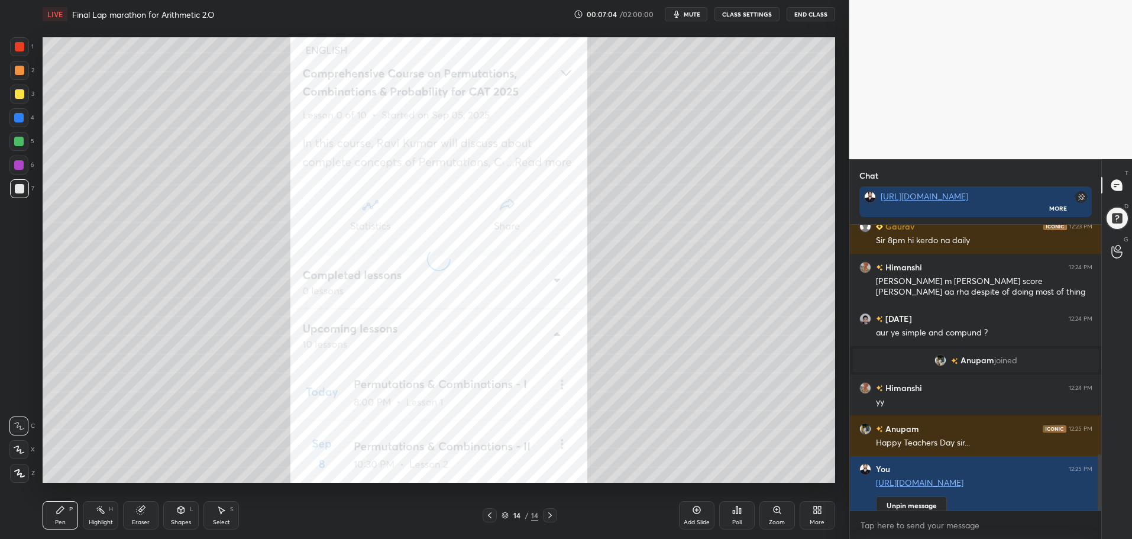
click at [813, 507] on icon at bounding box center [816, 509] width 9 height 9
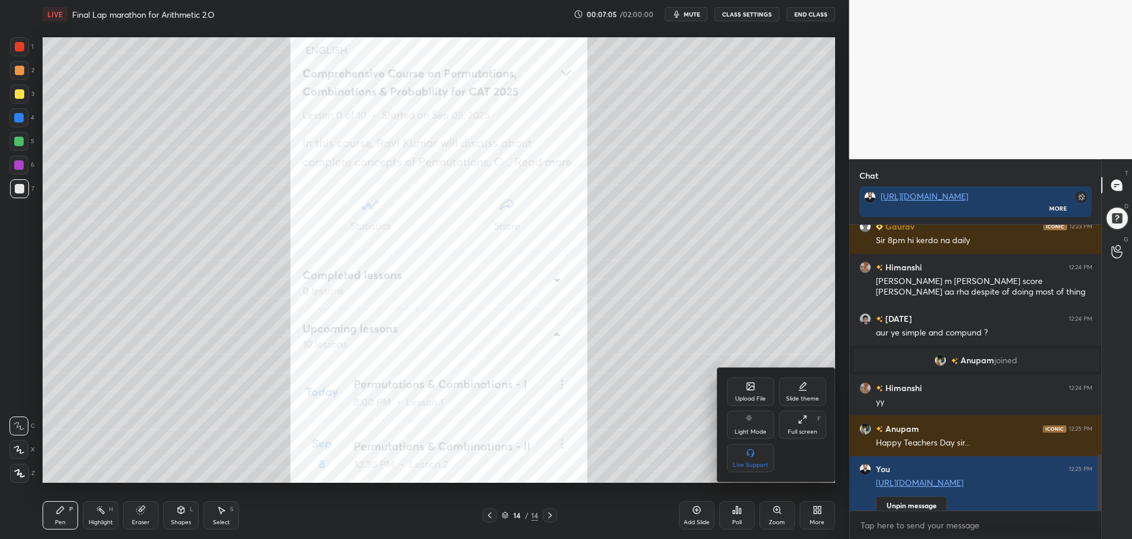
click at [803, 426] on div "Full screen F" at bounding box center [802, 424] width 47 height 28
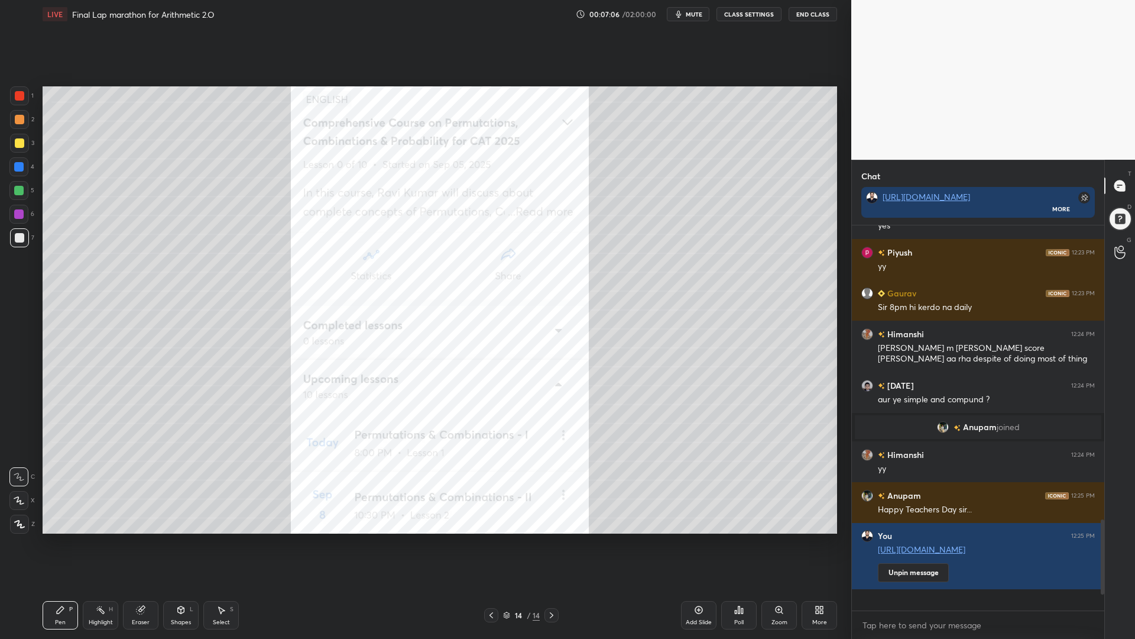
scroll to position [0, 0]
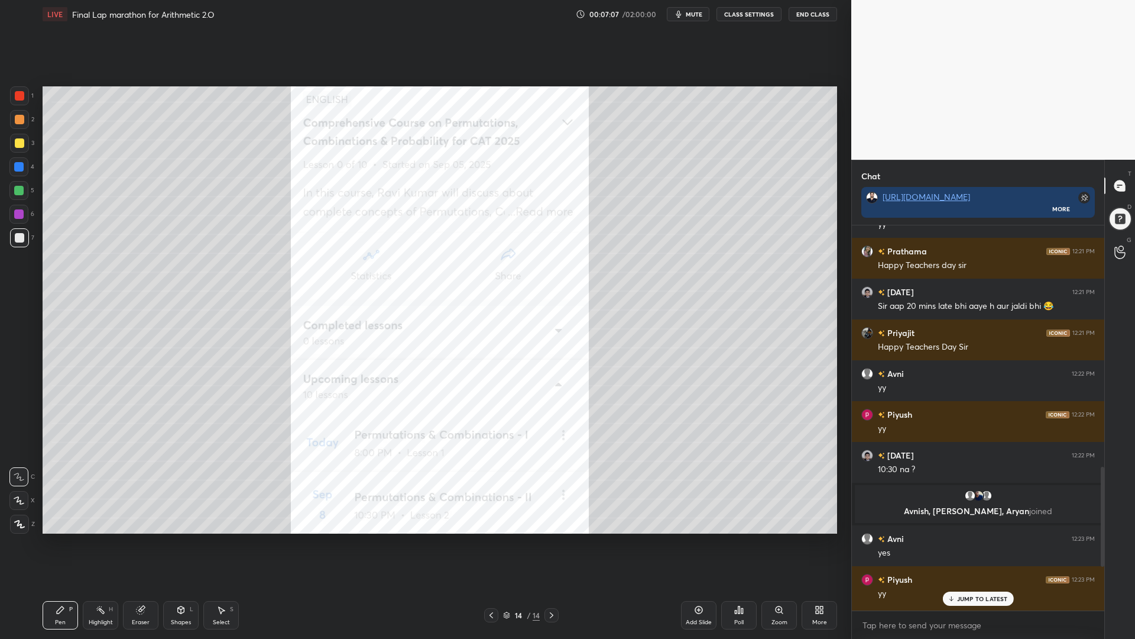
click at [982, 538] on p "JUMP TO LATEST" at bounding box center [982, 598] width 51 height 7
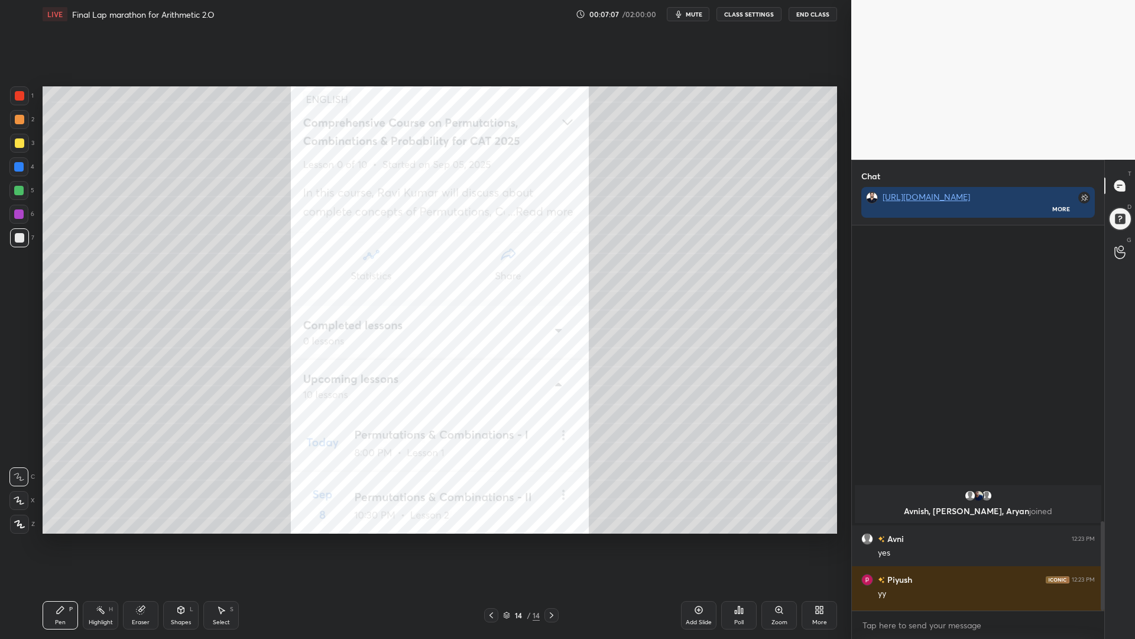
scroll to position [1272, 0]
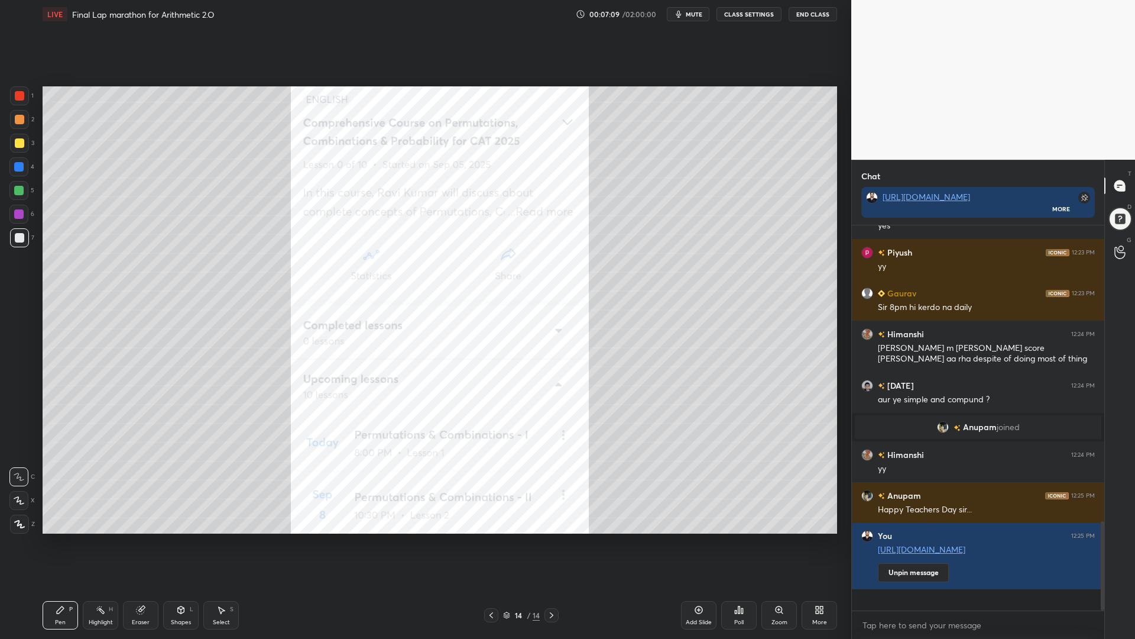
click at [178, 538] on icon at bounding box center [181, 609] width 7 height 7
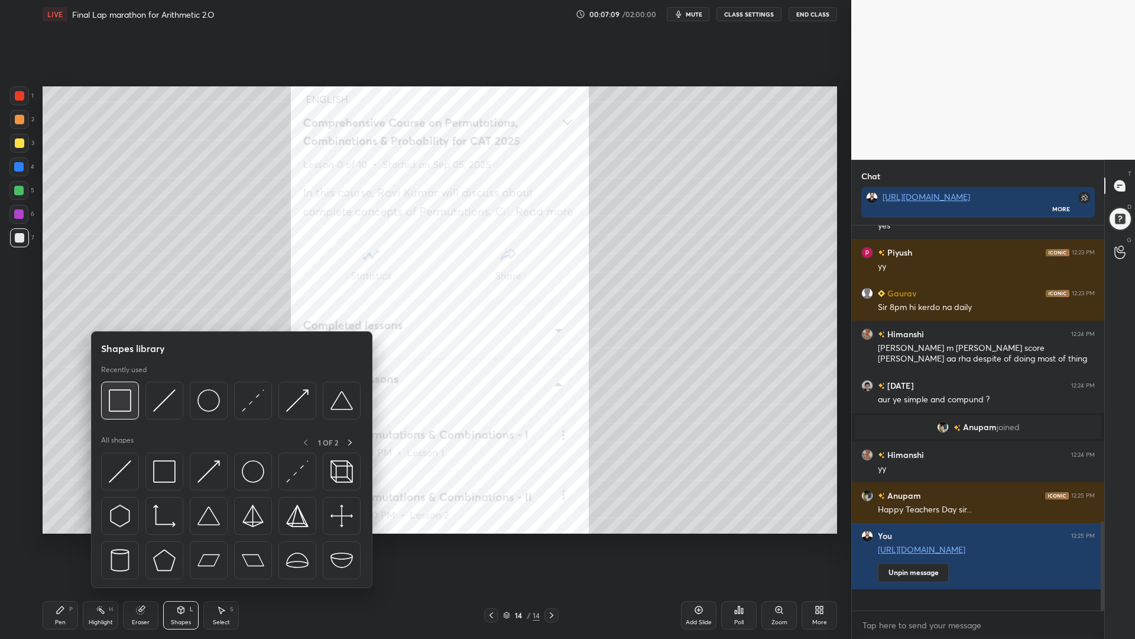
click at [125, 401] on img at bounding box center [120, 400] width 22 height 22
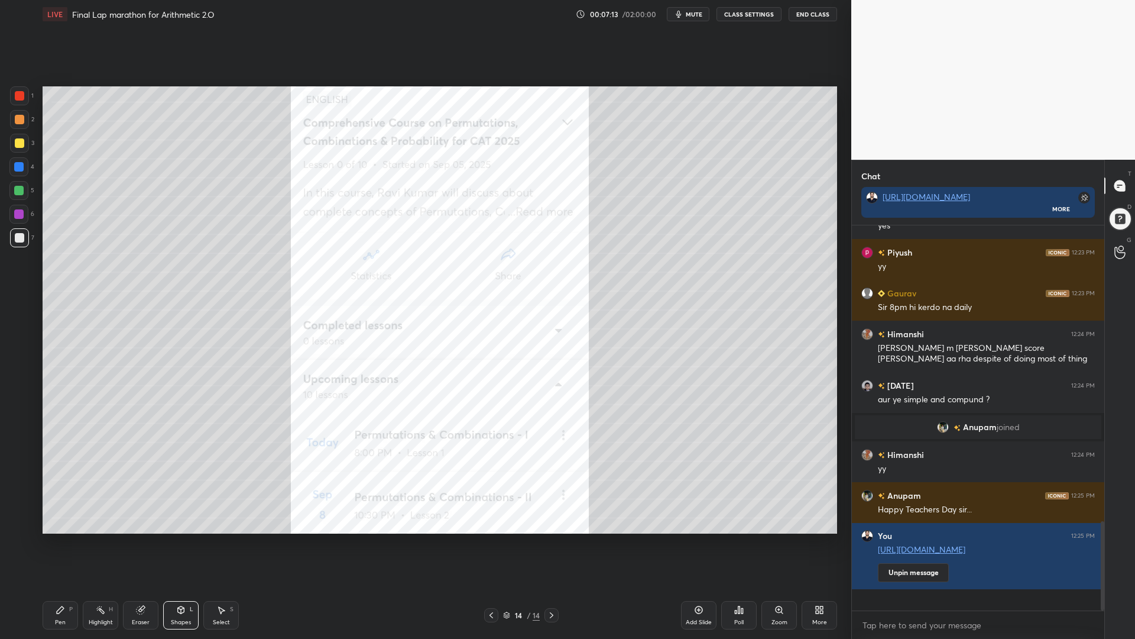
click at [21, 96] on div at bounding box center [19, 95] width 9 height 9
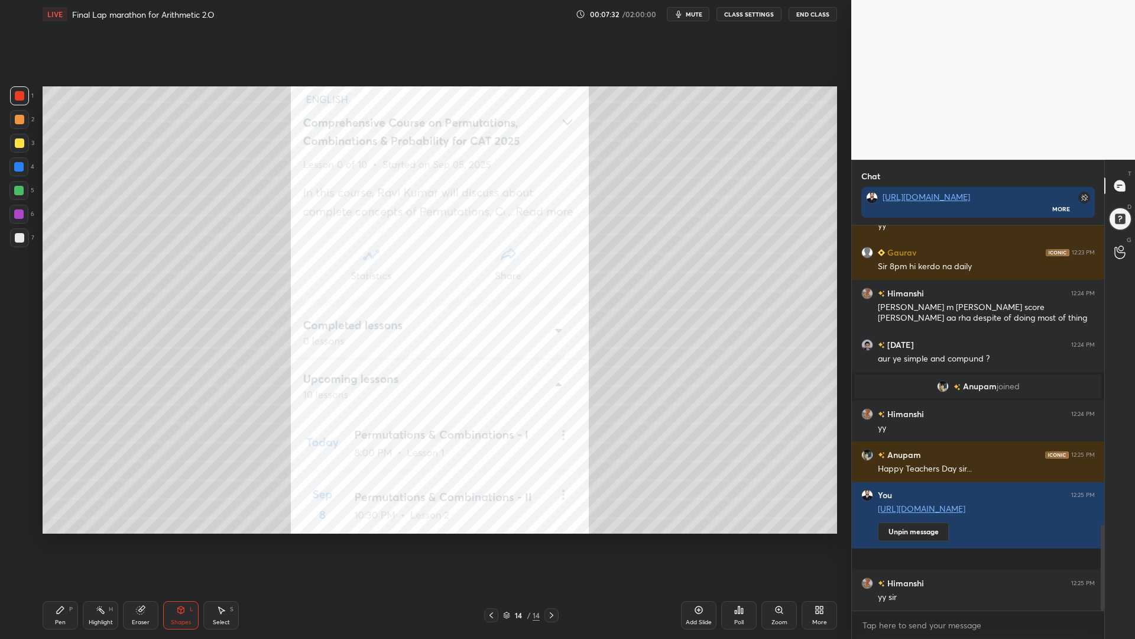
scroll to position [1342, 0]
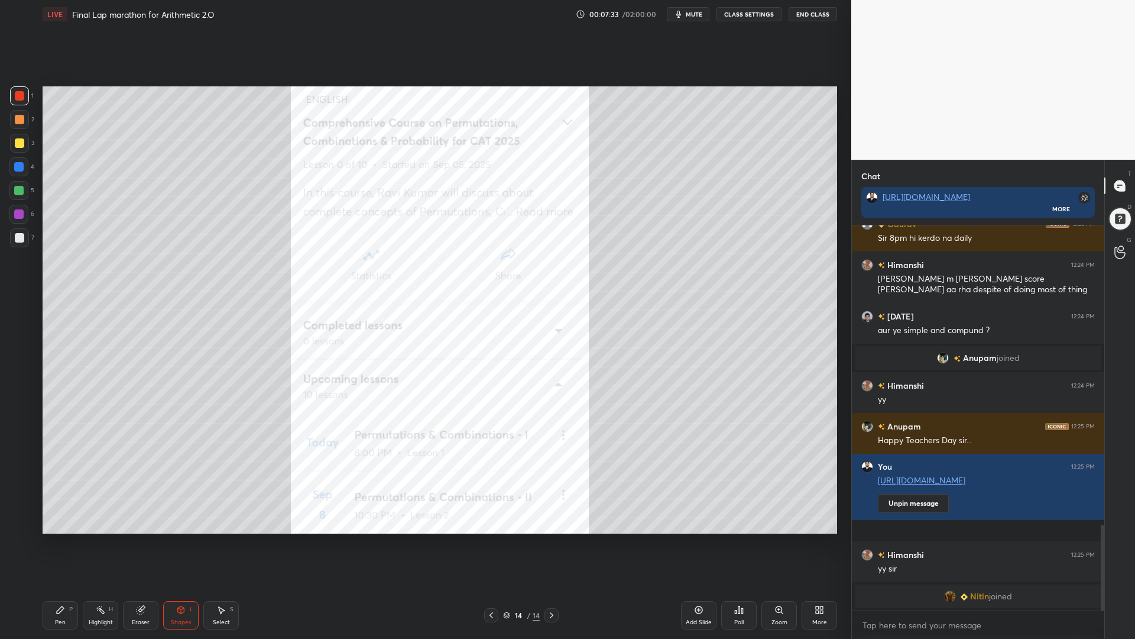
click at [494, 538] on icon at bounding box center [491, 614] width 9 height 9
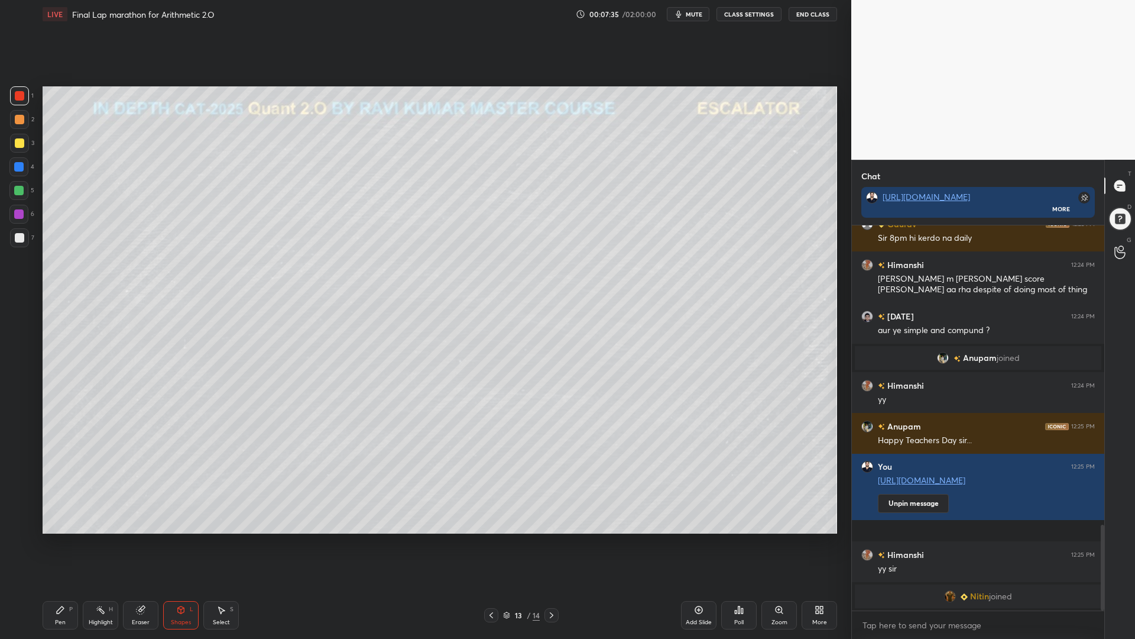
click at [548, 538] on icon at bounding box center [551, 614] width 9 height 9
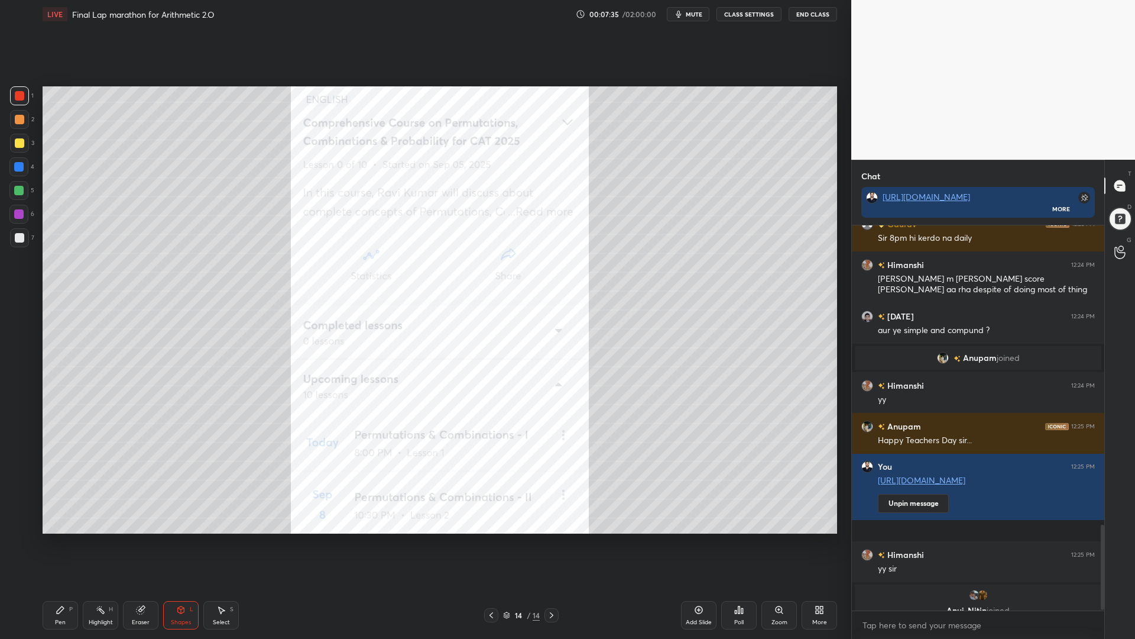
scroll to position [1356, 0]
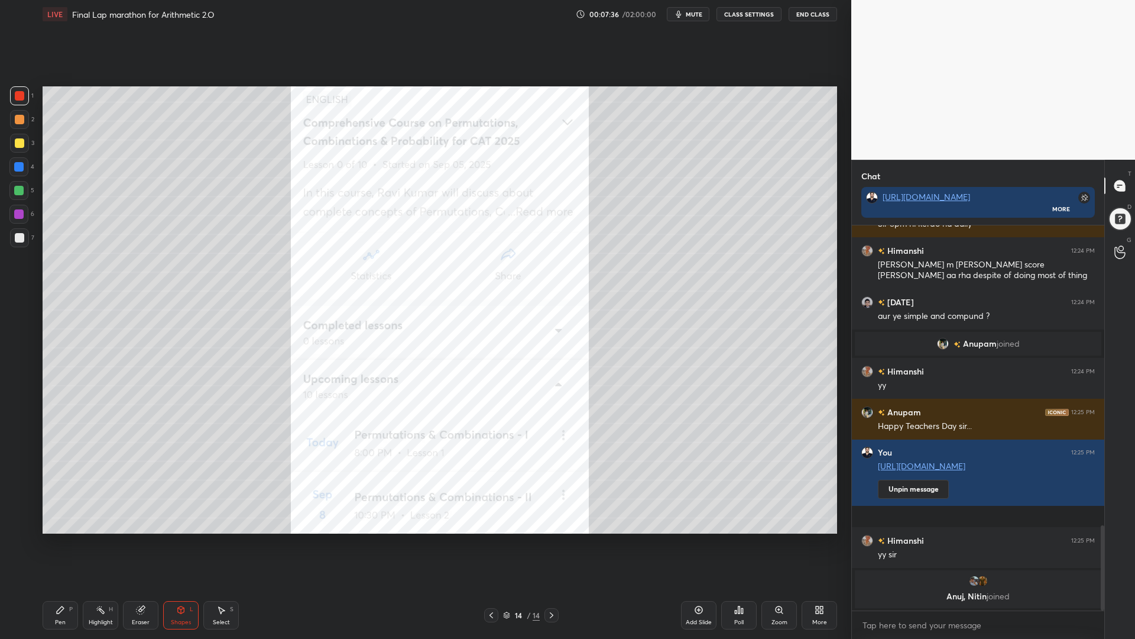
click at [494, 538] on icon at bounding box center [491, 614] width 9 height 9
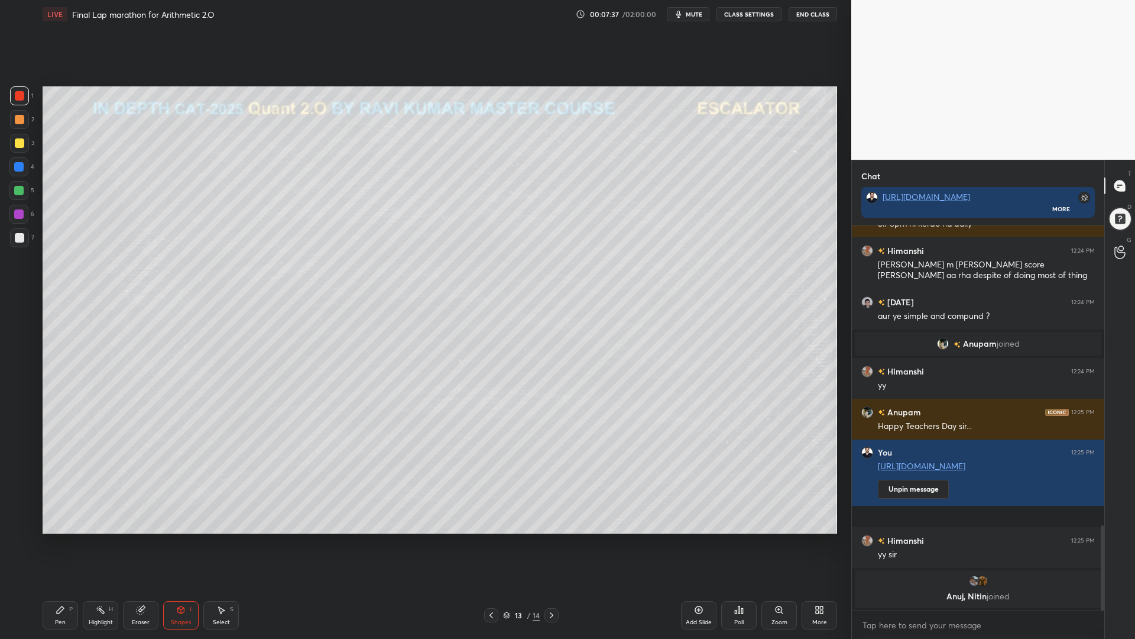
click at [64, 538] on icon at bounding box center [60, 609] width 9 height 9
click at [21, 182] on div at bounding box center [18, 190] width 19 height 19
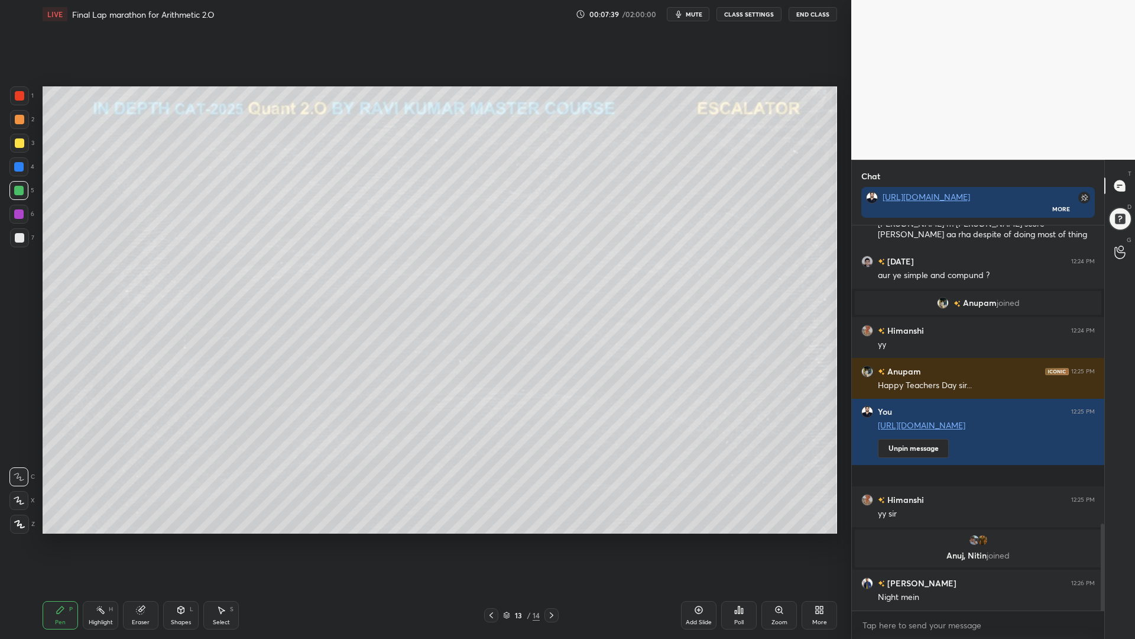
click at [24, 94] on div at bounding box center [19, 95] width 19 height 19
click at [14, 518] on div at bounding box center [19, 523] width 19 height 19
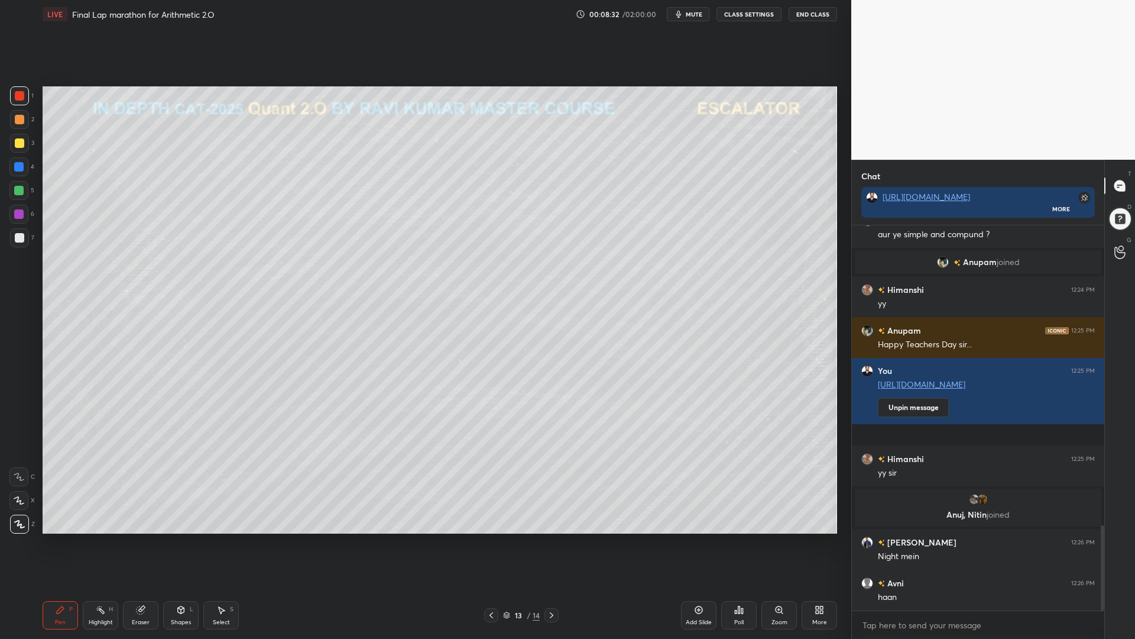
click at [19, 187] on div at bounding box center [18, 190] width 9 height 9
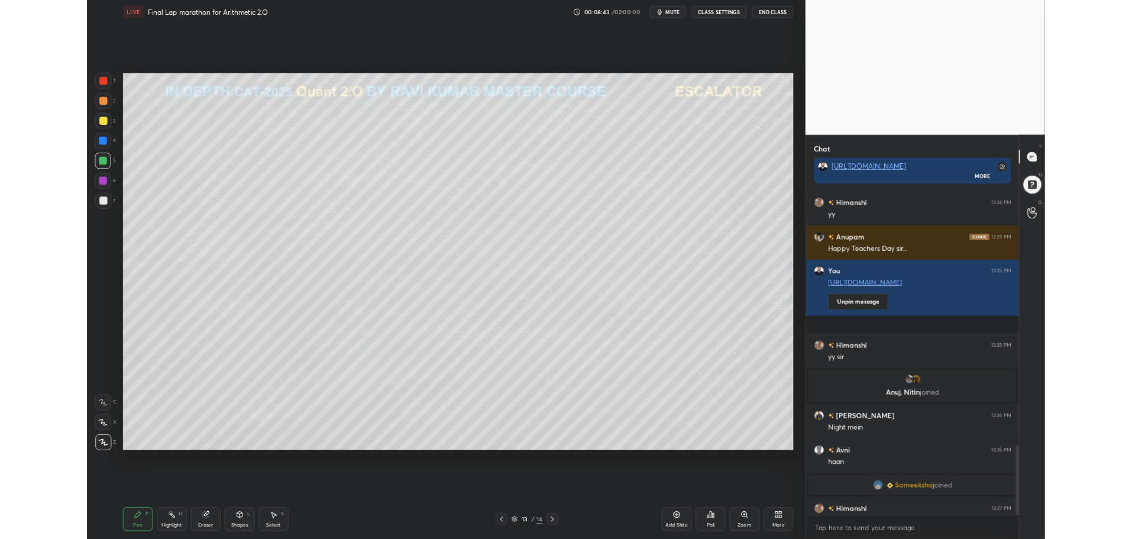
scroll to position [1406, 0]
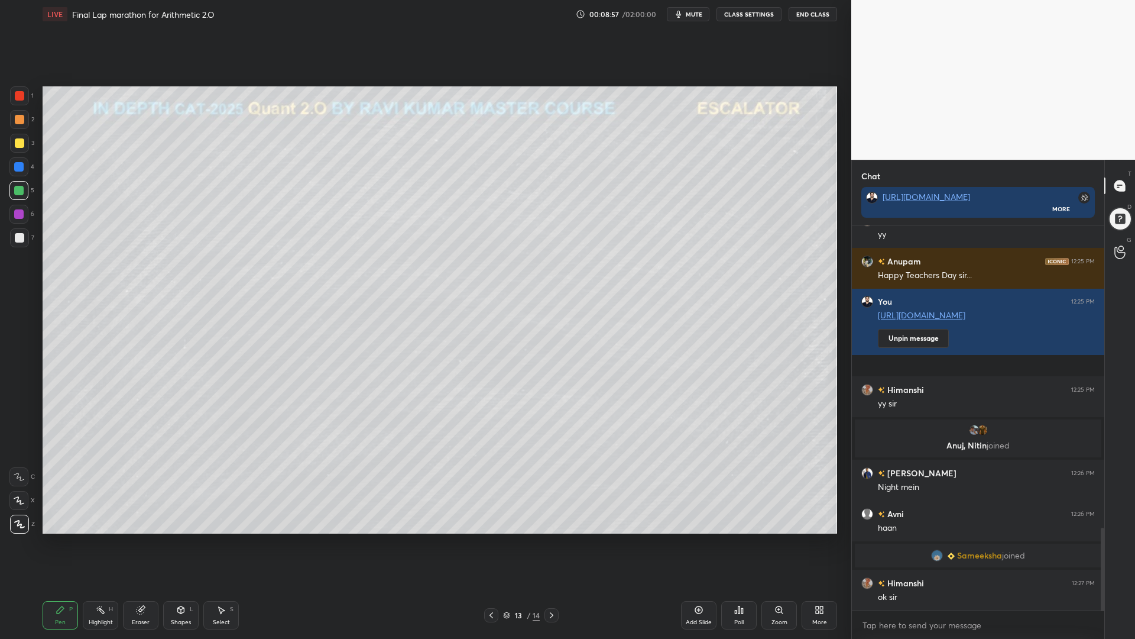
click at [552, 538] on div "Pen P Highlight H Eraser Shapes L Select S 13 / 14 Add Slide Poll Zoom More" at bounding box center [440, 614] width 795 height 47
click at [546, 538] on div "Pen P Highlight H Eraser Shapes L Select S 13 / 14 Add Slide Poll Zoom More" at bounding box center [440, 614] width 795 height 47
click at [549, 538] on icon at bounding box center [551, 614] width 9 height 9
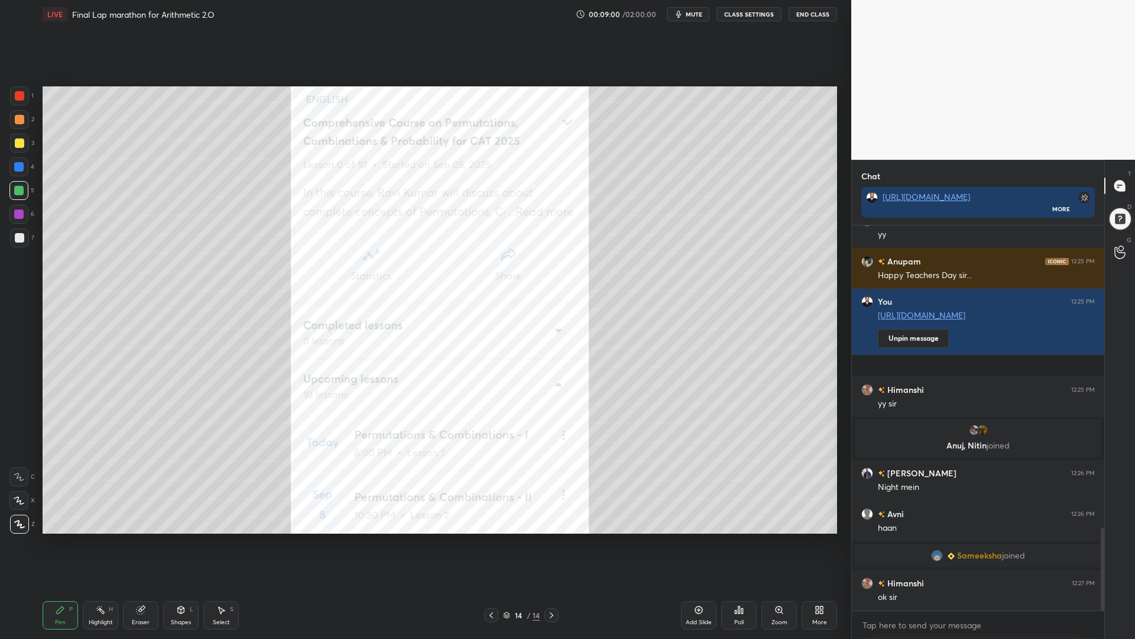
click at [821, 538] on icon at bounding box center [821, 611] width 3 height 3
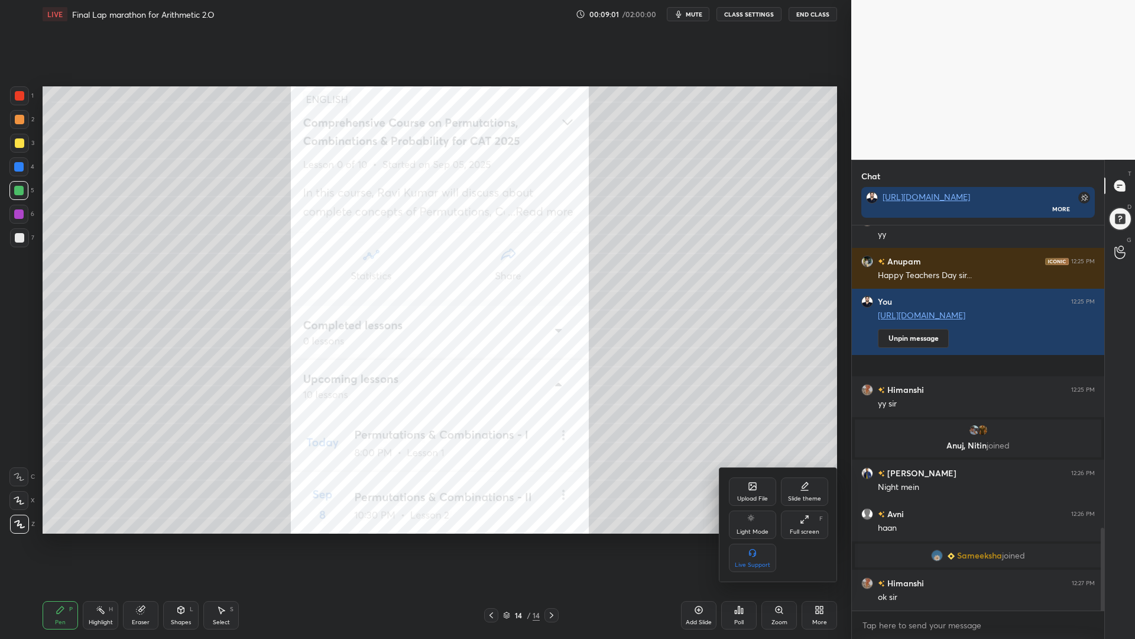
click at [747, 488] on div "Upload File" at bounding box center [752, 491] width 47 height 28
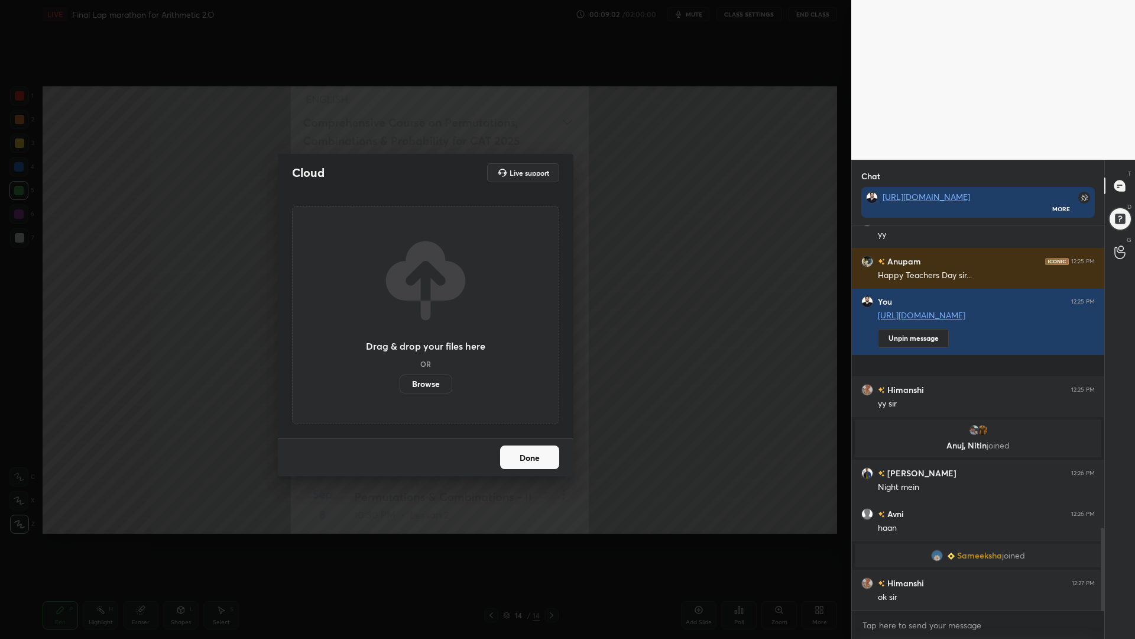
click at [429, 382] on label "Browse" at bounding box center [426, 383] width 53 height 19
click at [400, 382] on input "Browse" at bounding box center [400, 383] width 0 height 19
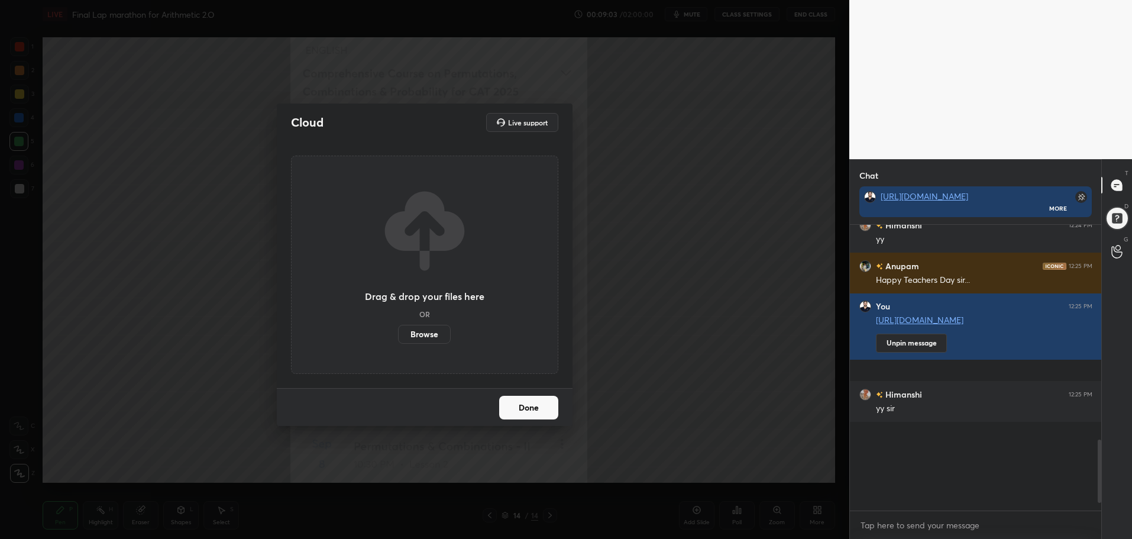
scroll to position [1268, 0]
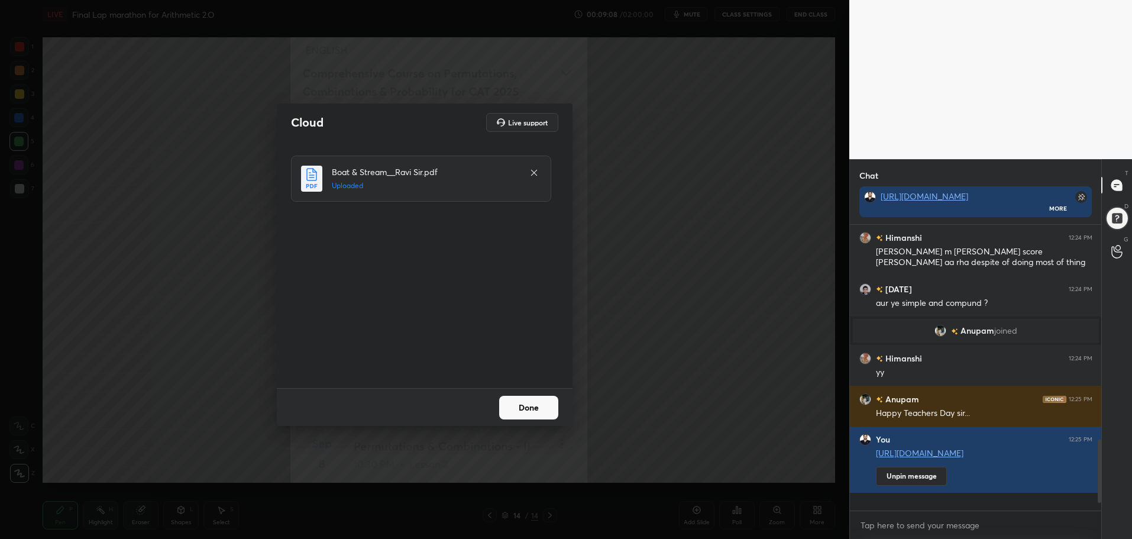
click at [526, 406] on button "Done" at bounding box center [528, 408] width 59 height 24
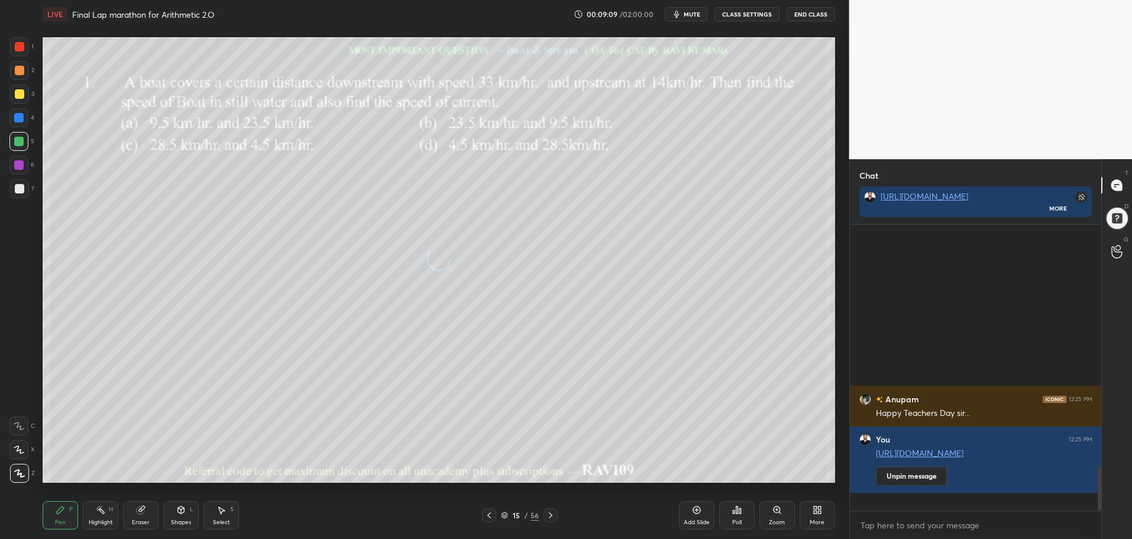
scroll to position [1546, 0]
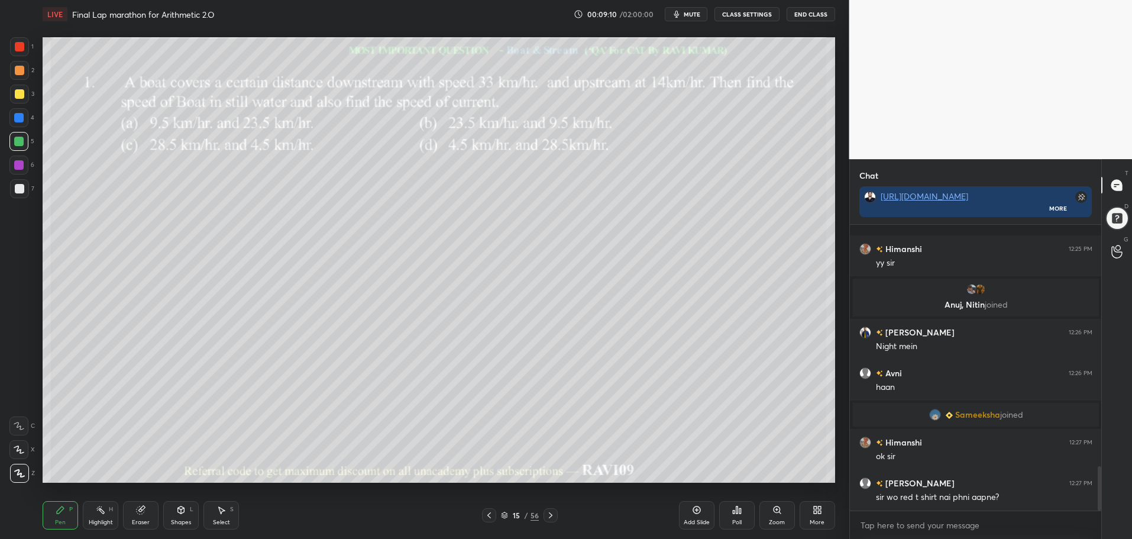
click at [550, 516] on icon at bounding box center [550, 514] width 9 height 9
click at [551, 514] on icon at bounding box center [550, 514] width 9 height 9
click at [510, 511] on div "17 / 56" at bounding box center [520, 515] width 38 height 11
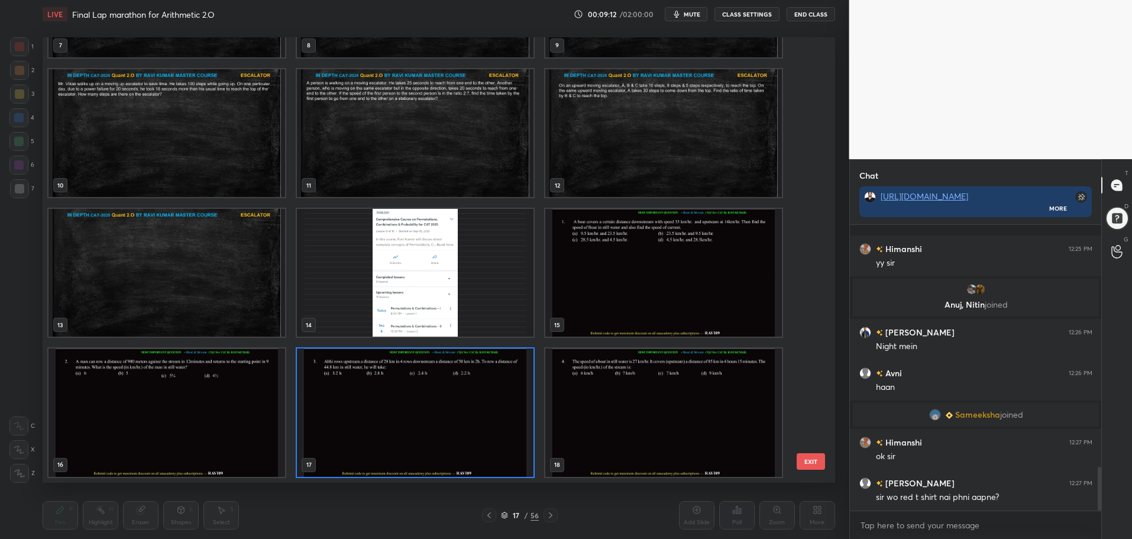
scroll to position [1575, 0]
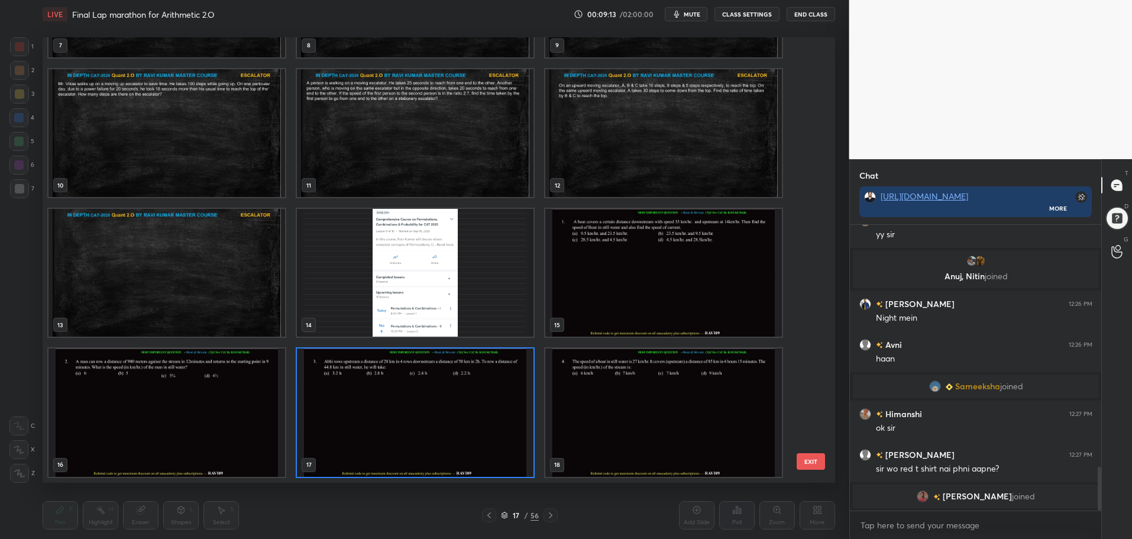
drag, startPoint x: 806, startPoint y: 128, endPoint x: 806, endPoint y: 208, distance: 79.8
click at [806, 225] on div "7 8 9 10 11 12 13 14 15 16 17 18 19 20 21 22 23 24" at bounding box center [429, 259] width 772 height 445
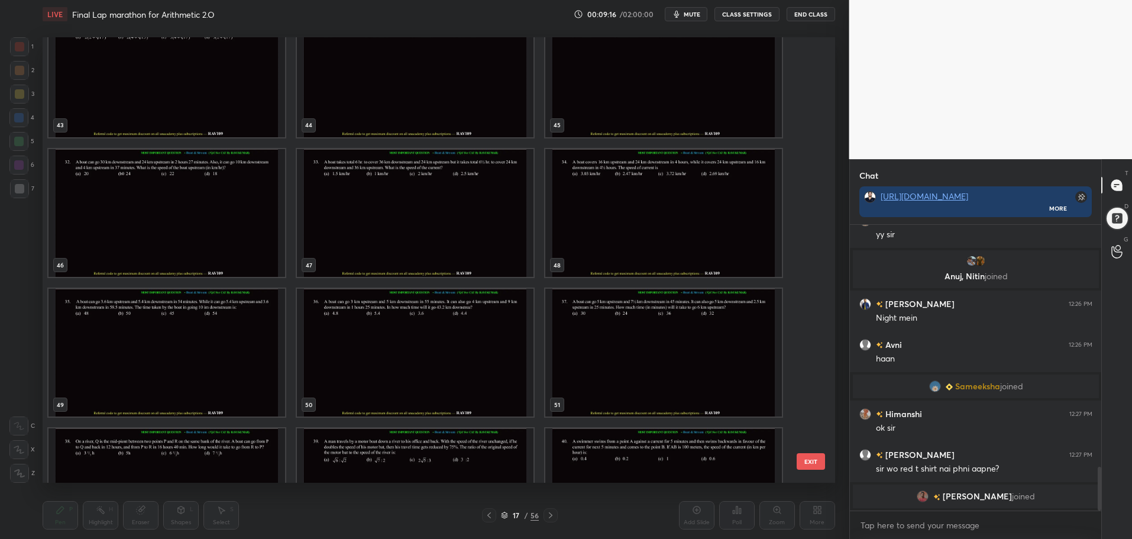
scroll to position [2209, 0]
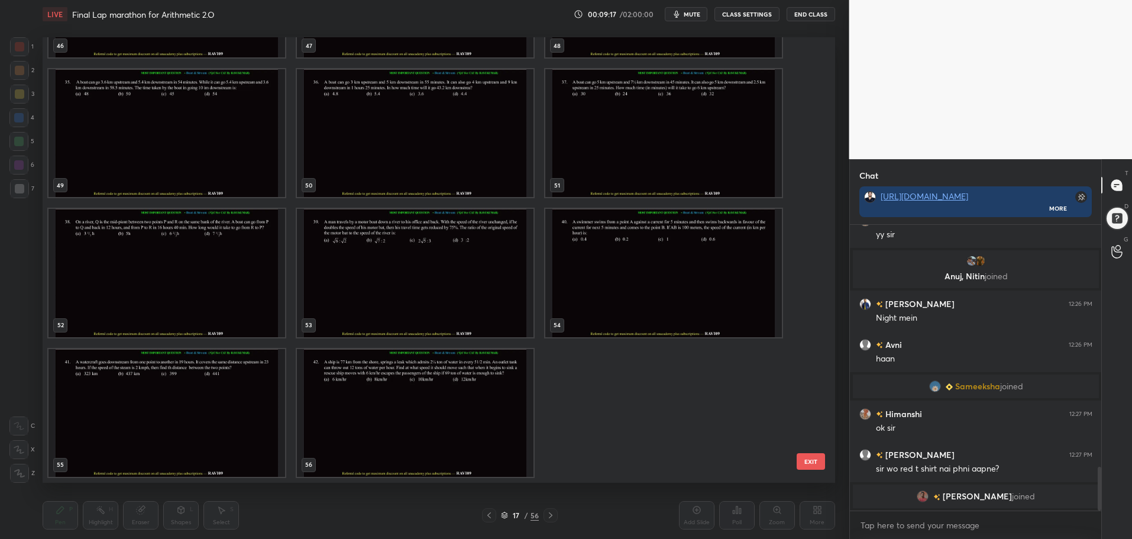
click at [420, 433] on img "grid" at bounding box center [415, 412] width 237 height 128
click at [422, 433] on img "grid" at bounding box center [415, 412] width 237 height 128
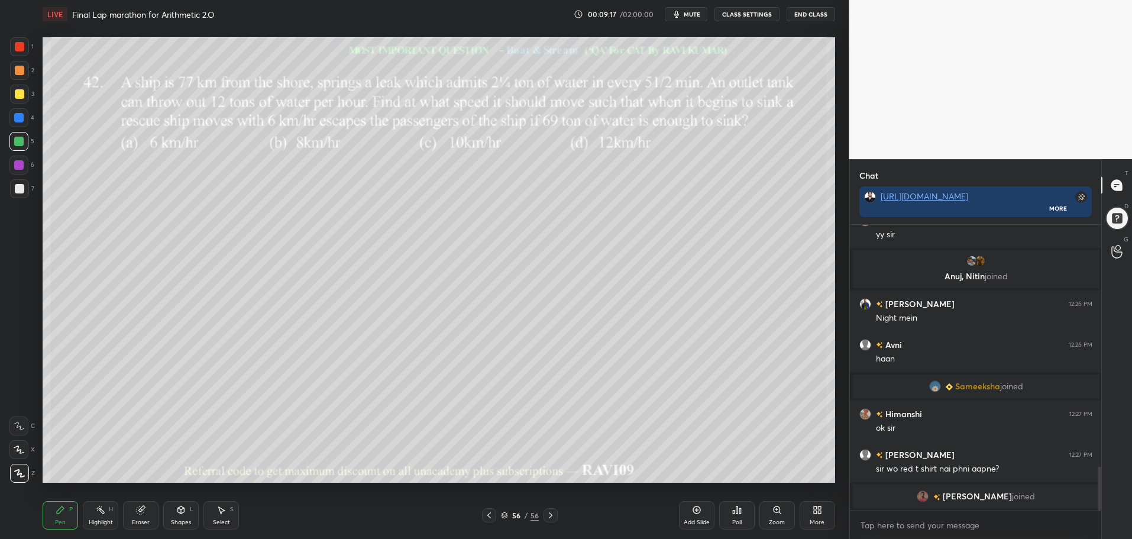
click at [424, 433] on img "grid" at bounding box center [415, 412] width 237 height 128
click at [425, 433] on img "grid" at bounding box center [415, 412] width 237 height 128
click at [506, 513] on icon at bounding box center [504, 513] width 6 height 3
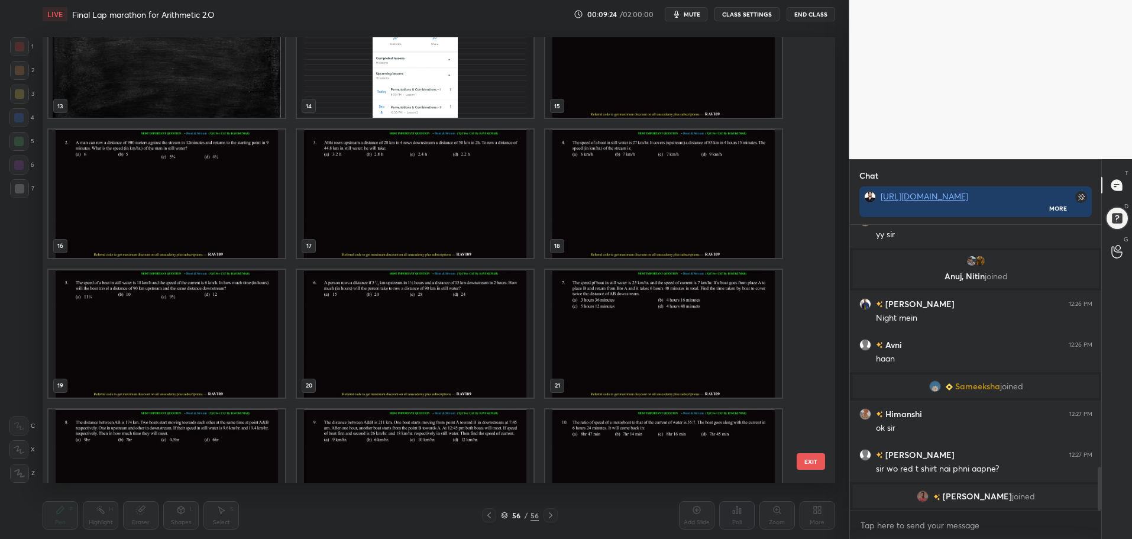
scroll to position [537, 0]
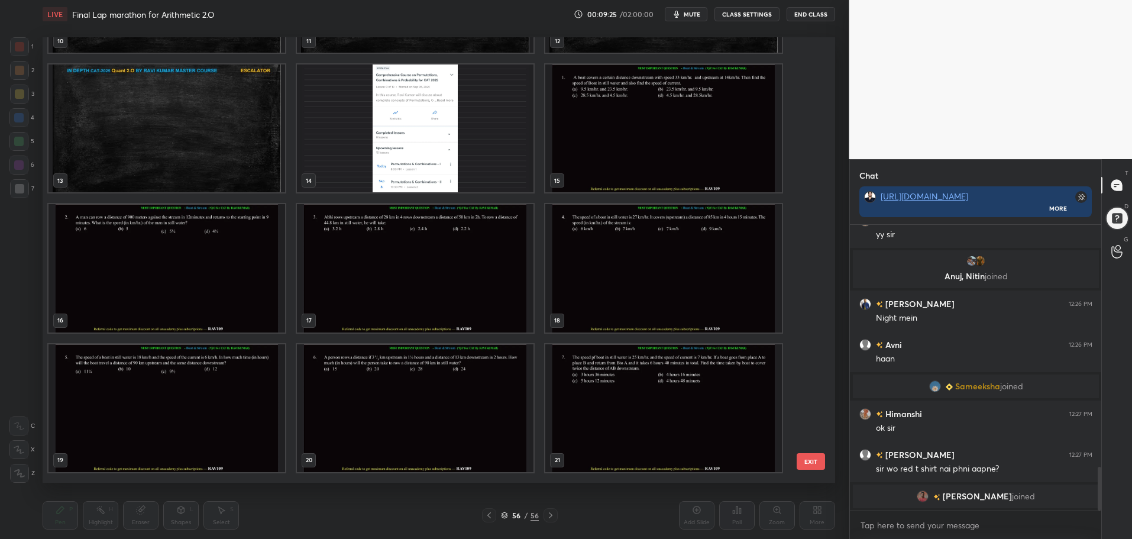
click at [584, 163] on img "grid" at bounding box center [663, 128] width 237 height 128
click at [586, 163] on img "grid" at bounding box center [663, 128] width 237 height 128
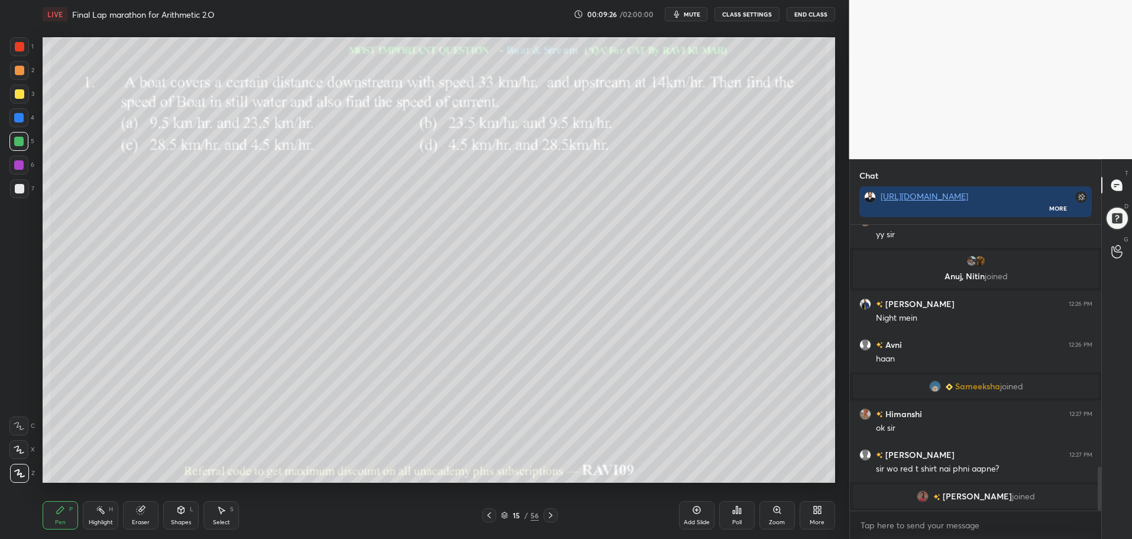
click at [814, 509] on icon at bounding box center [815, 507] width 3 height 3
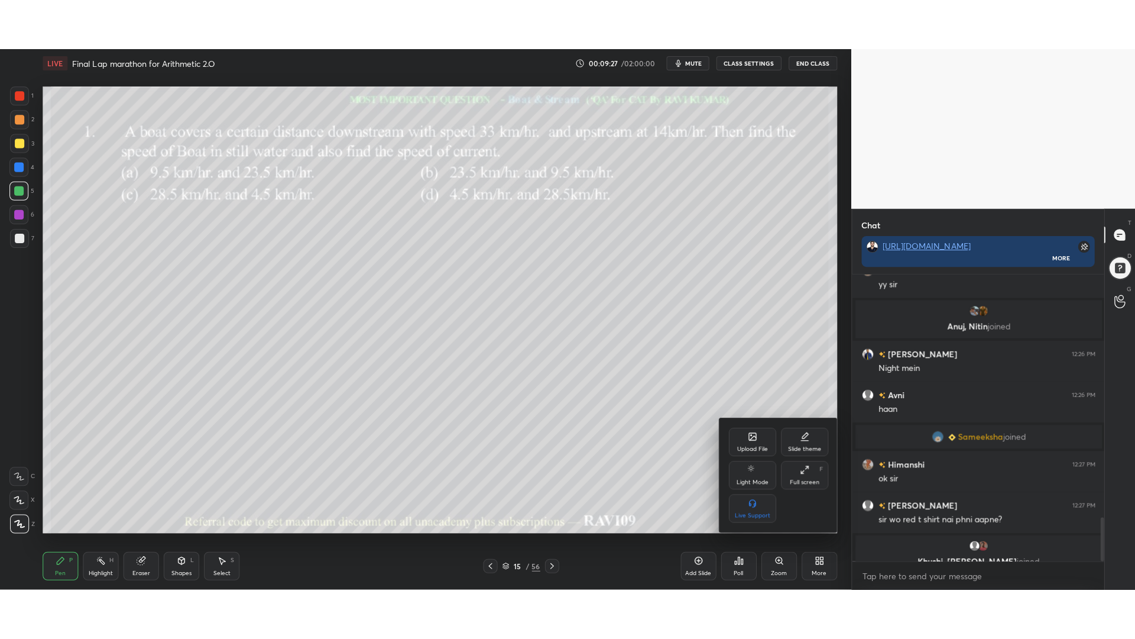
scroll to position [1589, 0]
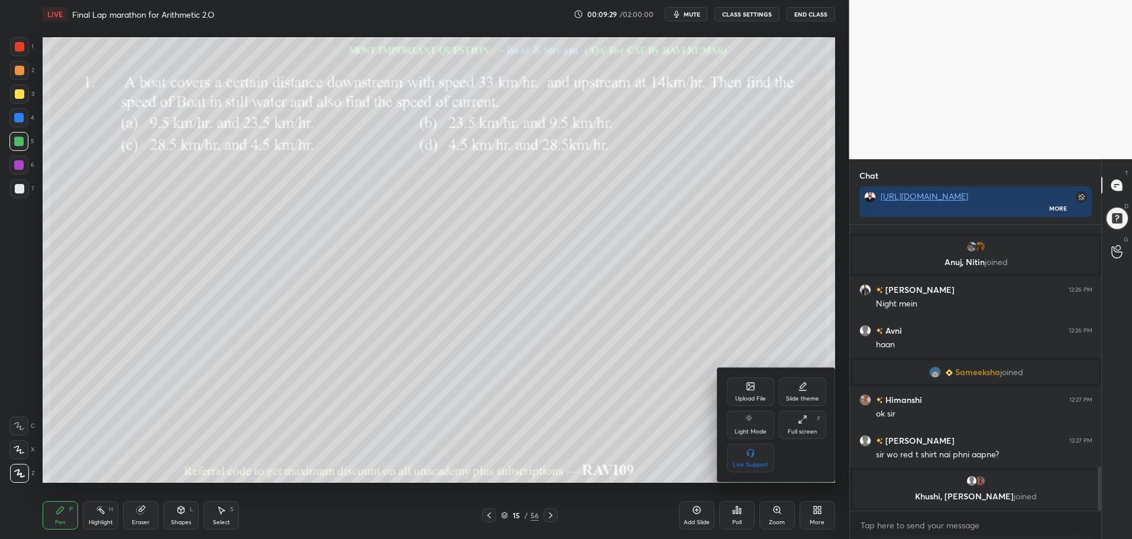
click at [801, 414] on icon at bounding box center [802, 418] width 9 height 9
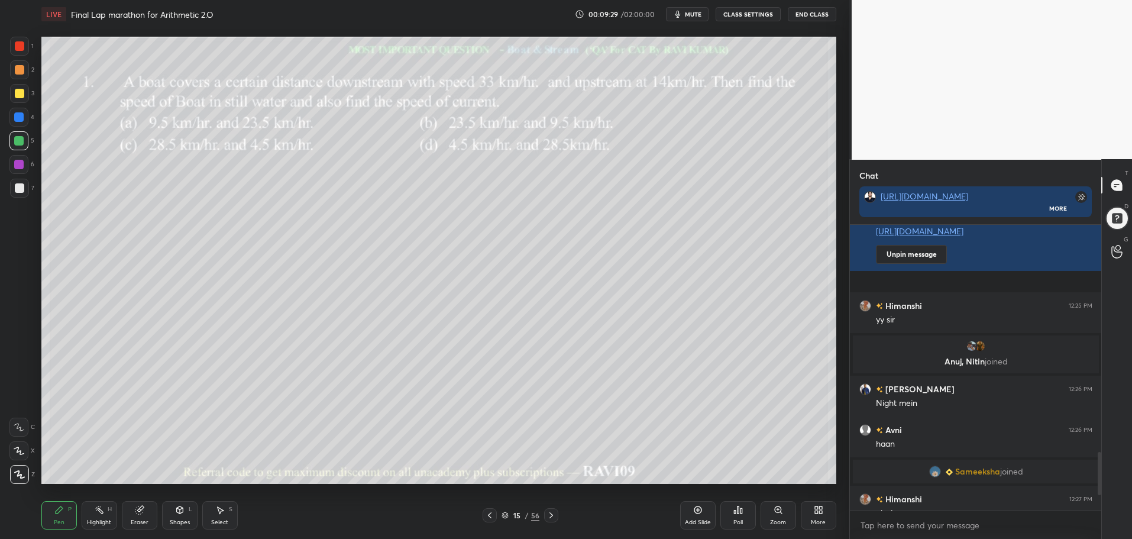
type textarea "x"
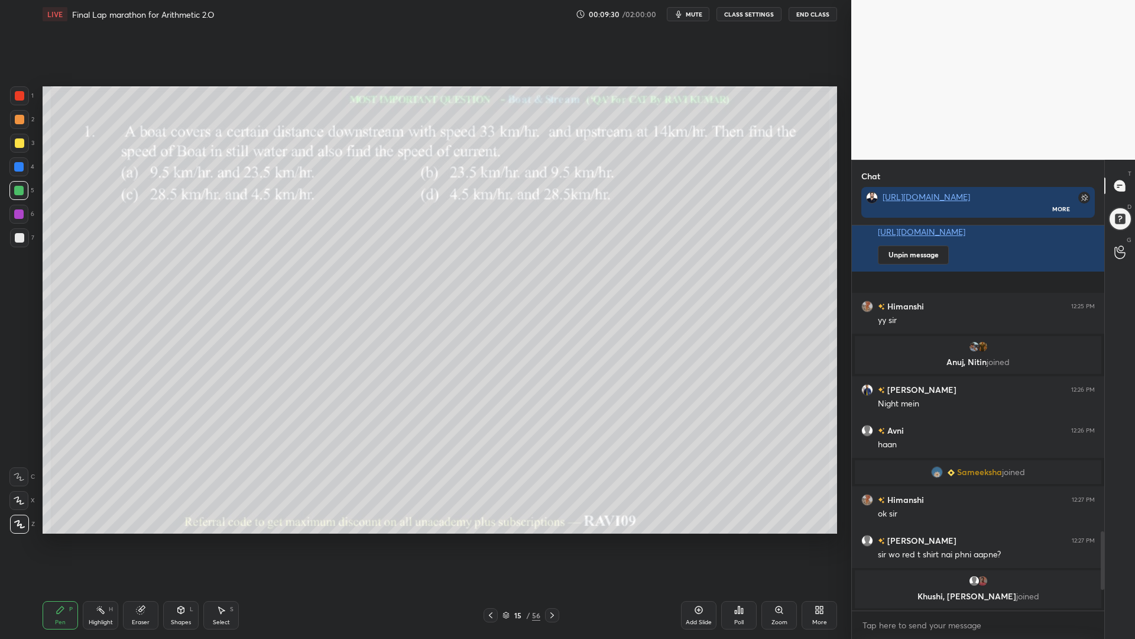
scroll to position [1182, 0]
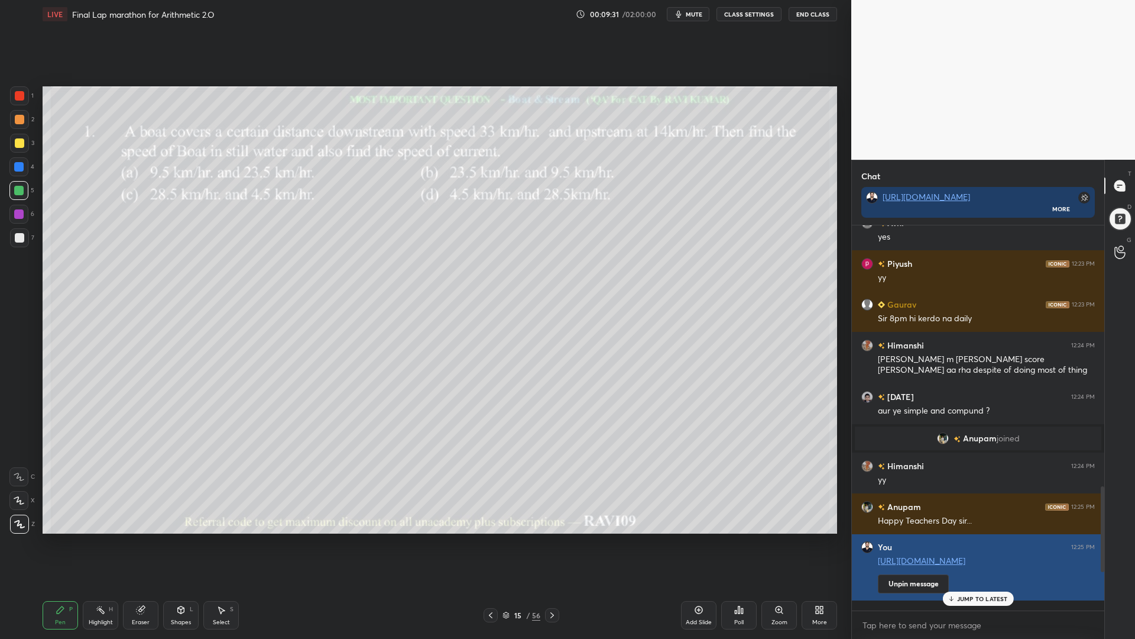
drag, startPoint x: 1102, startPoint y: 533, endPoint x: 1087, endPoint y: 589, distance: 57.7
click at [1098, 538] on div at bounding box center [1100, 417] width 7 height 385
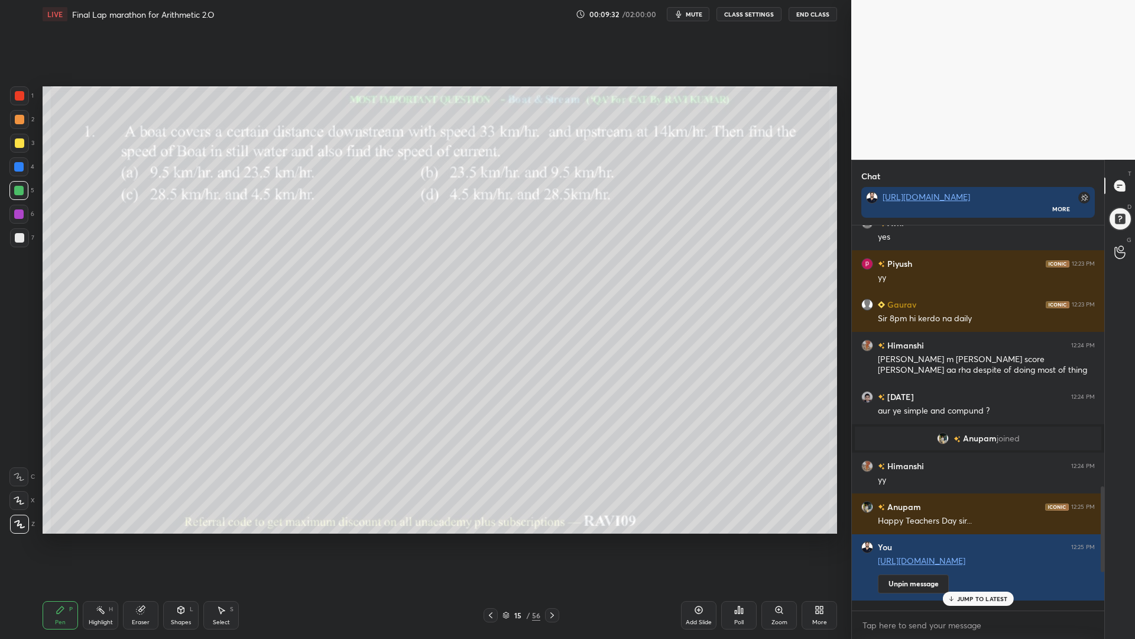
click at [982, 538] on div "JUMP TO LATEST" at bounding box center [977, 598] width 71 height 14
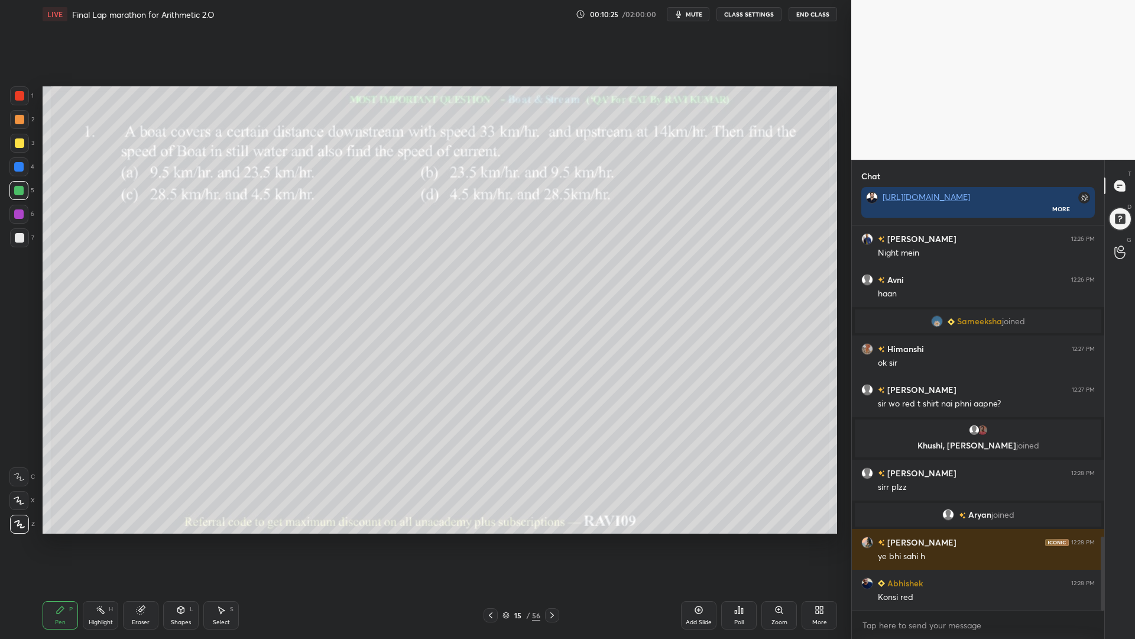
scroll to position [1625, 0]
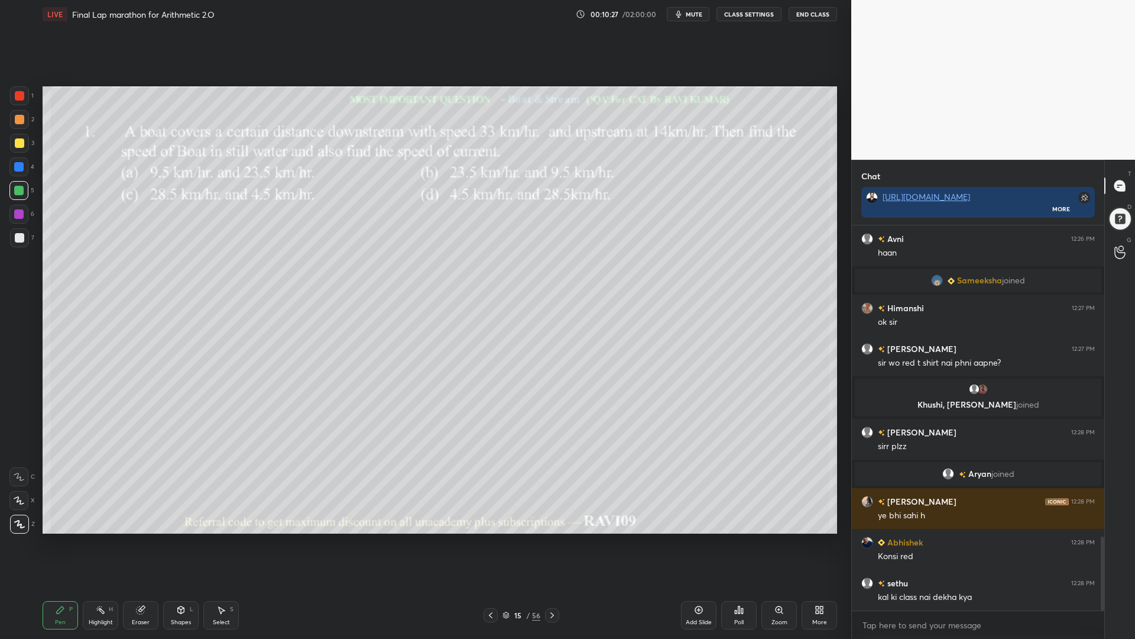
click at [696, 14] on span "mute" at bounding box center [694, 14] width 17 height 8
click at [699, 9] on button "unmute" at bounding box center [688, 14] width 43 height 14
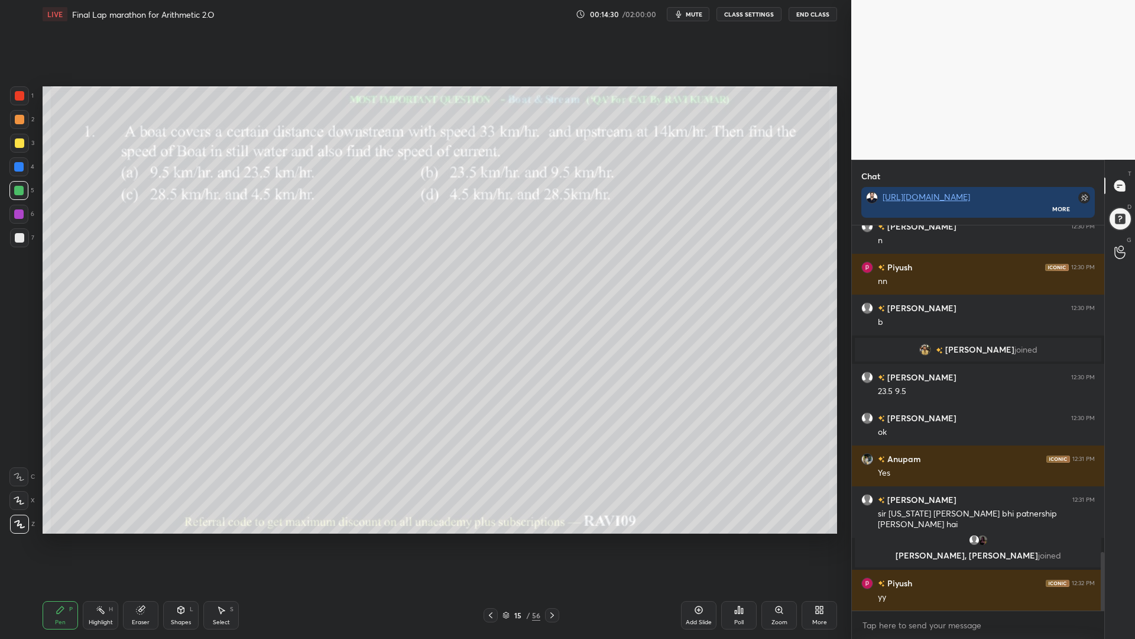
scroll to position [2145, 0]
click at [488, 538] on icon at bounding box center [490, 614] width 9 height 9
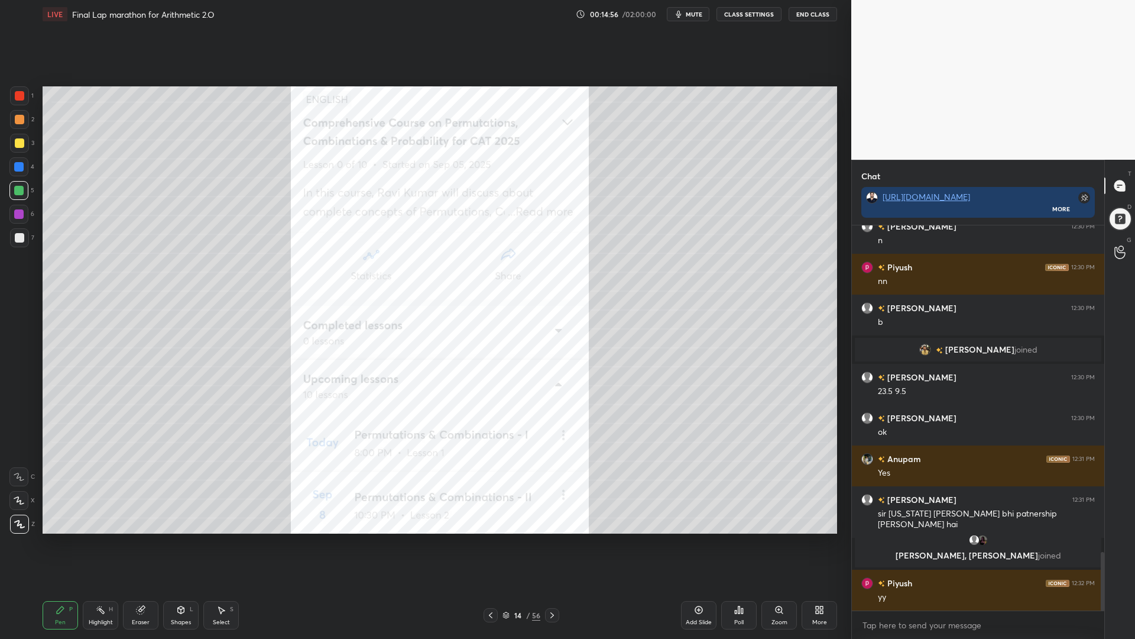
click at [558, 538] on div at bounding box center [552, 615] width 14 height 14
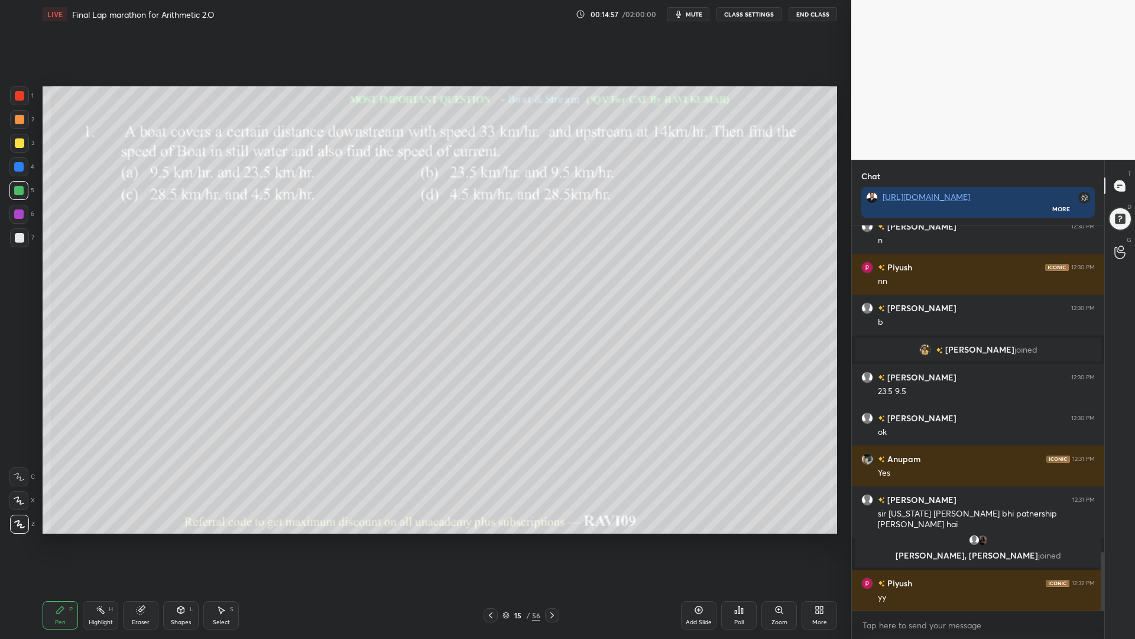
click at [490, 538] on icon at bounding box center [490, 614] width 9 height 9
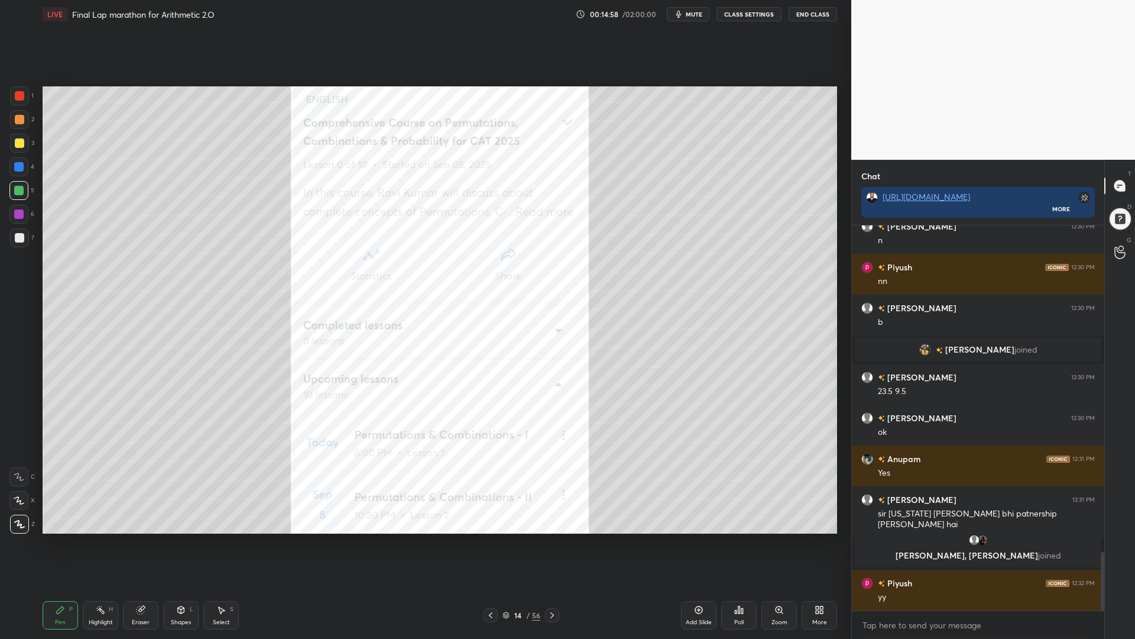
click at [695, 538] on icon at bounding box center [698, 609] width 9 height 9
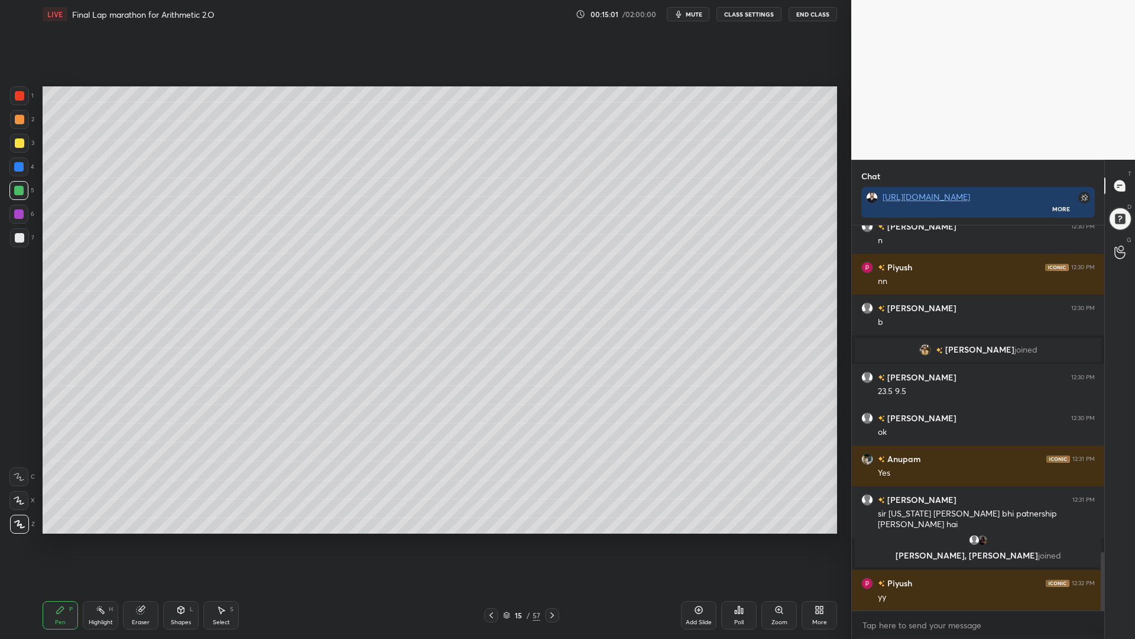
click at [15, 103] on div at bounding box center [19, 95] width 19 height 19
click at [21, 501] on icon at bounding box center [18, 500] width 9 height 7
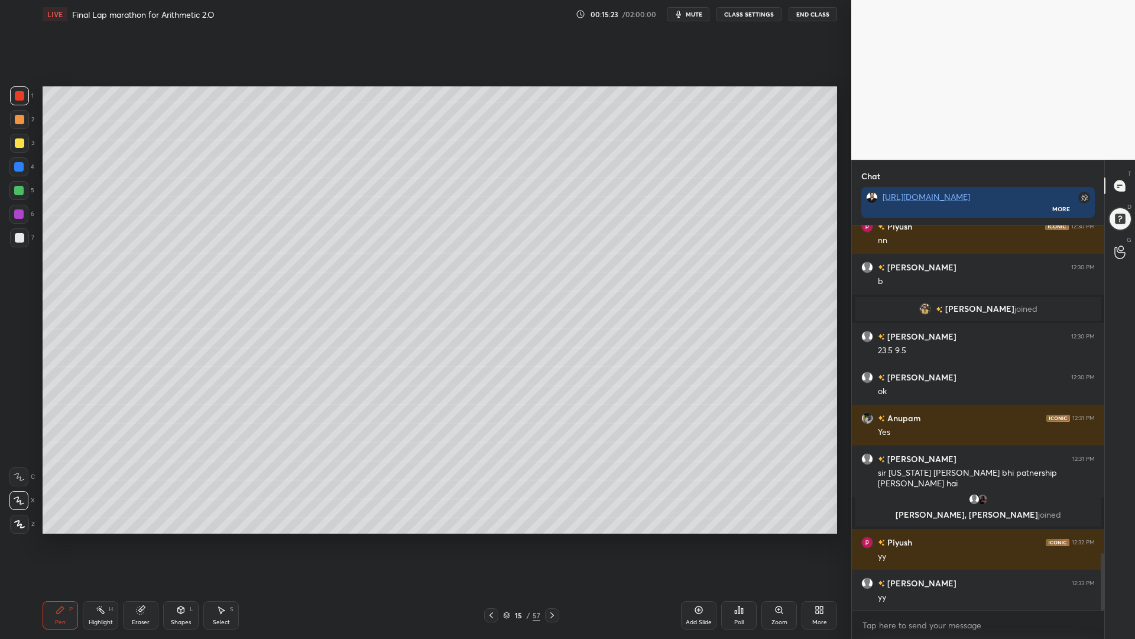
click at [187, 538] on div "Shapes L" at bounding box center [180, 615] width 35 height 28
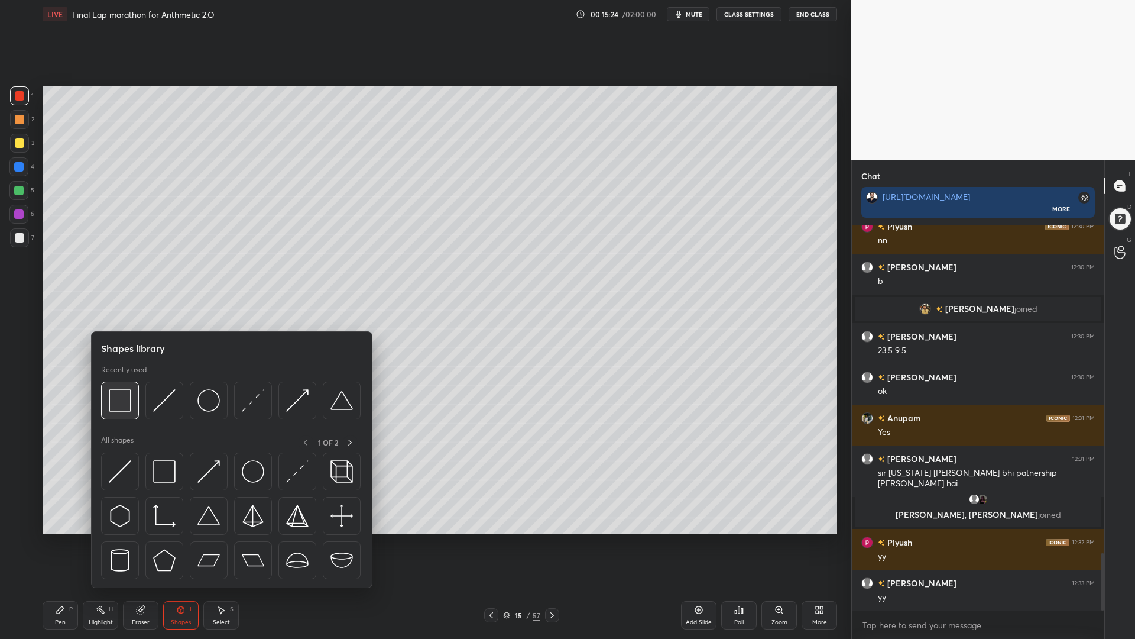
scroll to position [2227, 0]
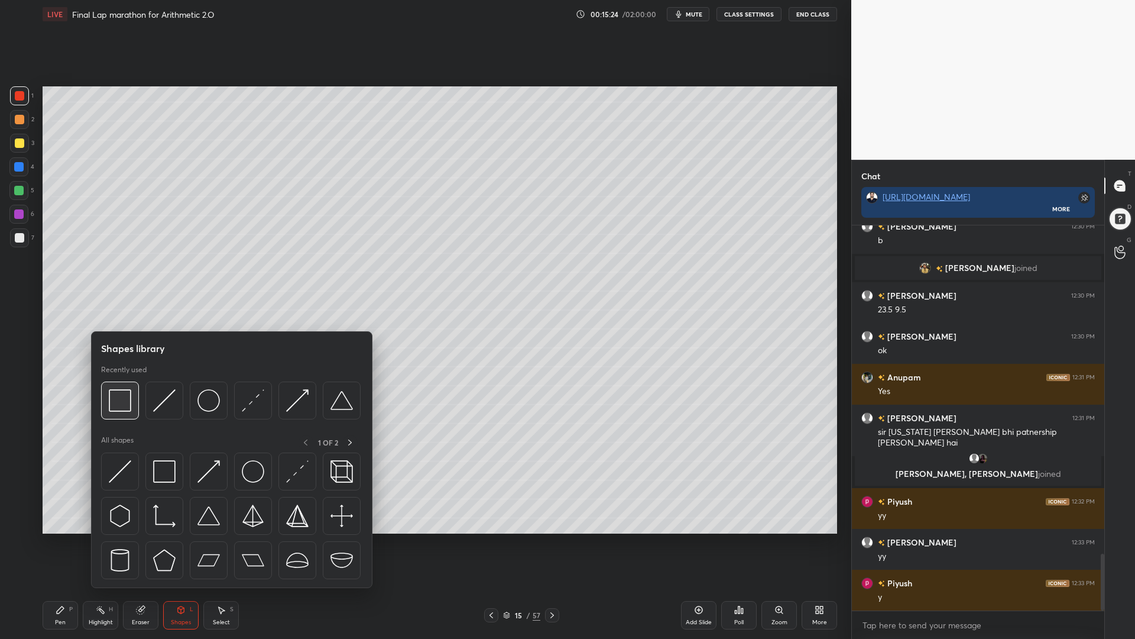
click at [127, 404] on img at bounding box center [120, 400] width 22 height 22
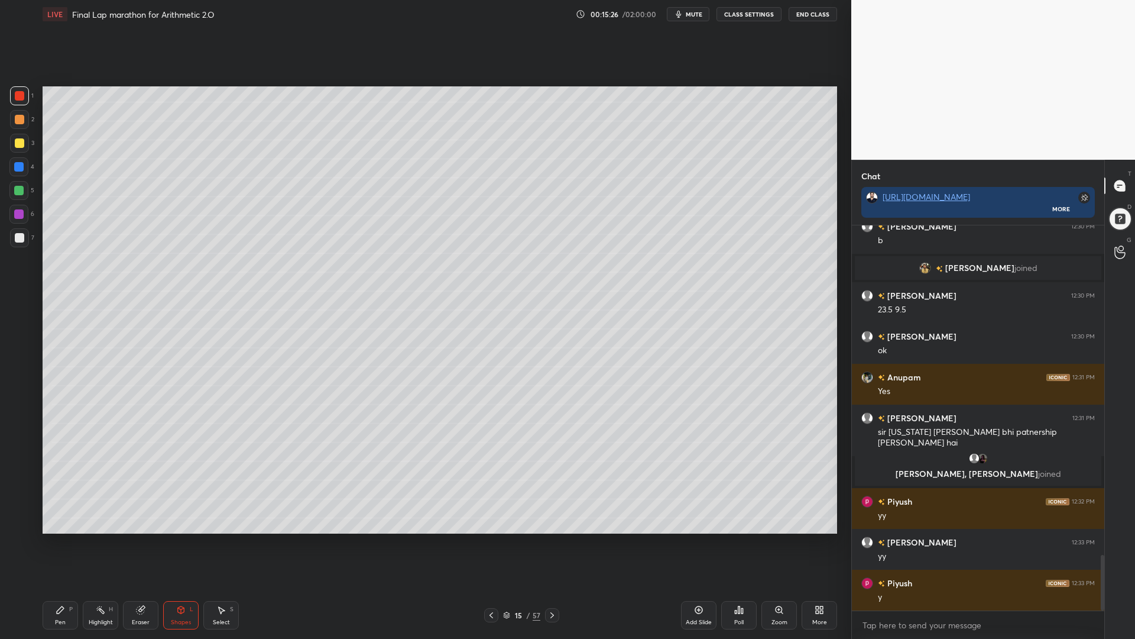
scroll to position [2268, 0]
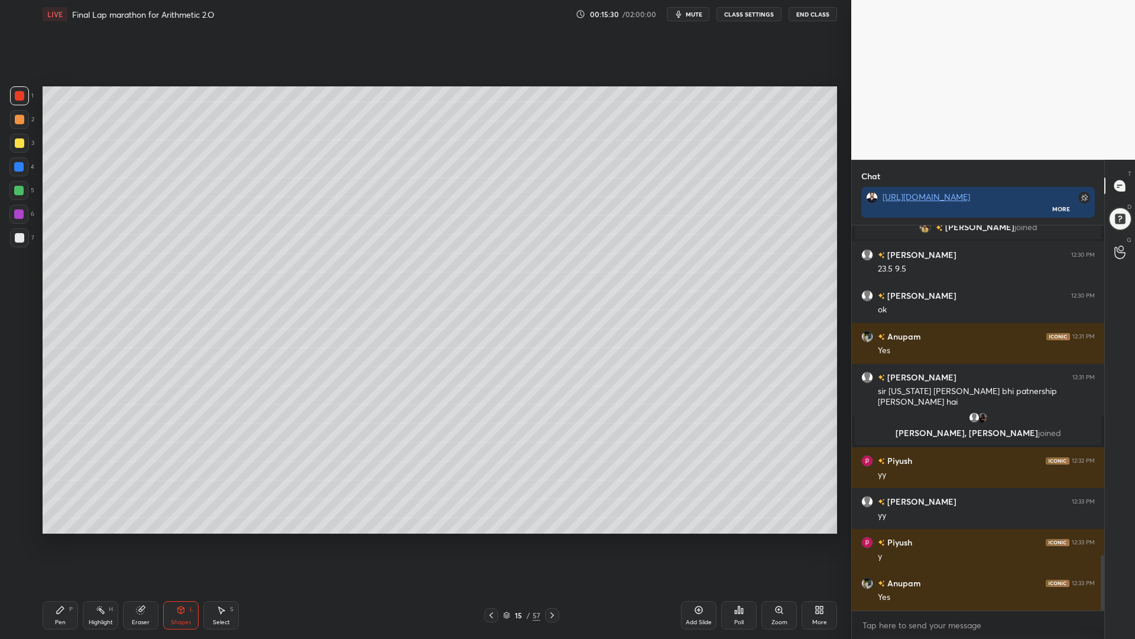
click at [21, 189] on div at bounding box center [18, 190] width 9 height 9
click at [60, 538] on div "Pen" at bounding box center [60, 622] width 11 height 6
click at [14, 93] on div at bounding box center [19, 95] width 19 height 19
click at [17, 191] on div at bounding box center [18, 190] width 9 height 9
click at [28, 224] on div "6" at bounding box center [21, 217] width 25 height 24
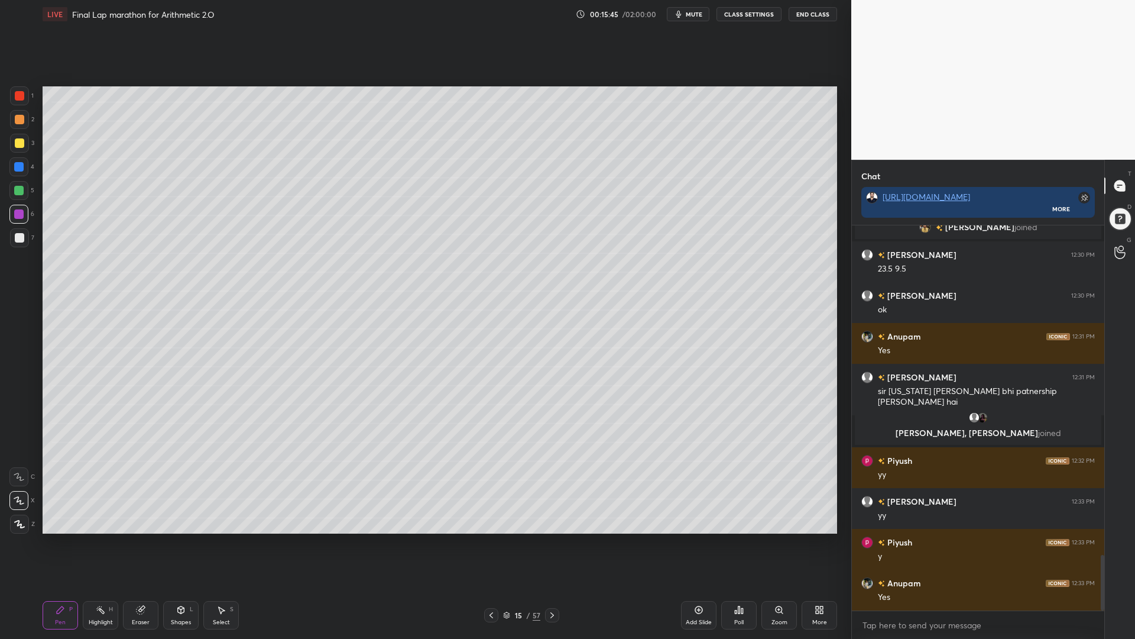
drag, startPoint x: 20, startPoint y: 192, endPoint x: 38, endPoint y: 190, distance: 18.4
click at [20, 190] on div at bounding box center [18, 190] width 9 height 9
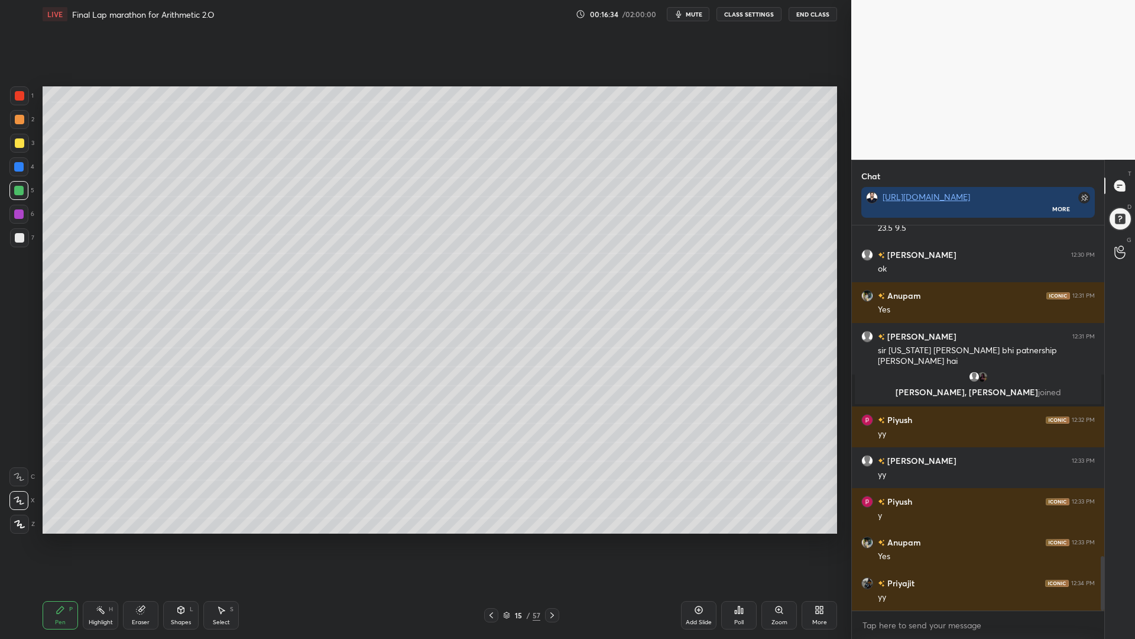
scroll to position [2337, 0]
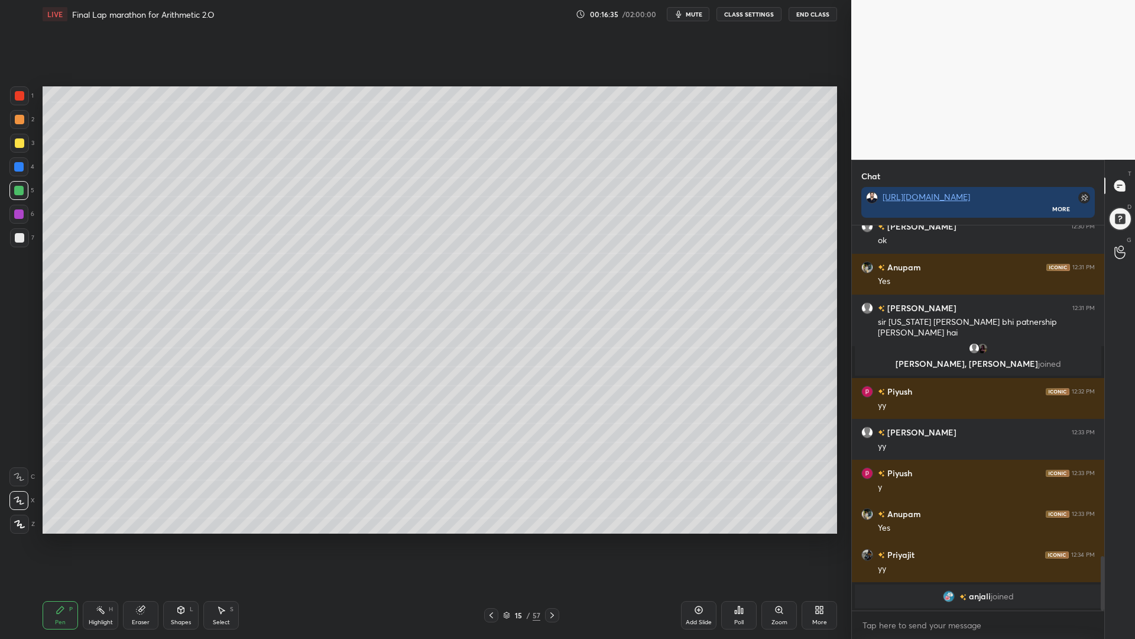
click at [14, 215] on div at bounding box center [18, 213] width 9 height 9
click at [17, 186] on div at bounding box center [18, 190] width 9 height 9
click at [15, 237] on div at bounding box center [19, 237] width 9 height 9
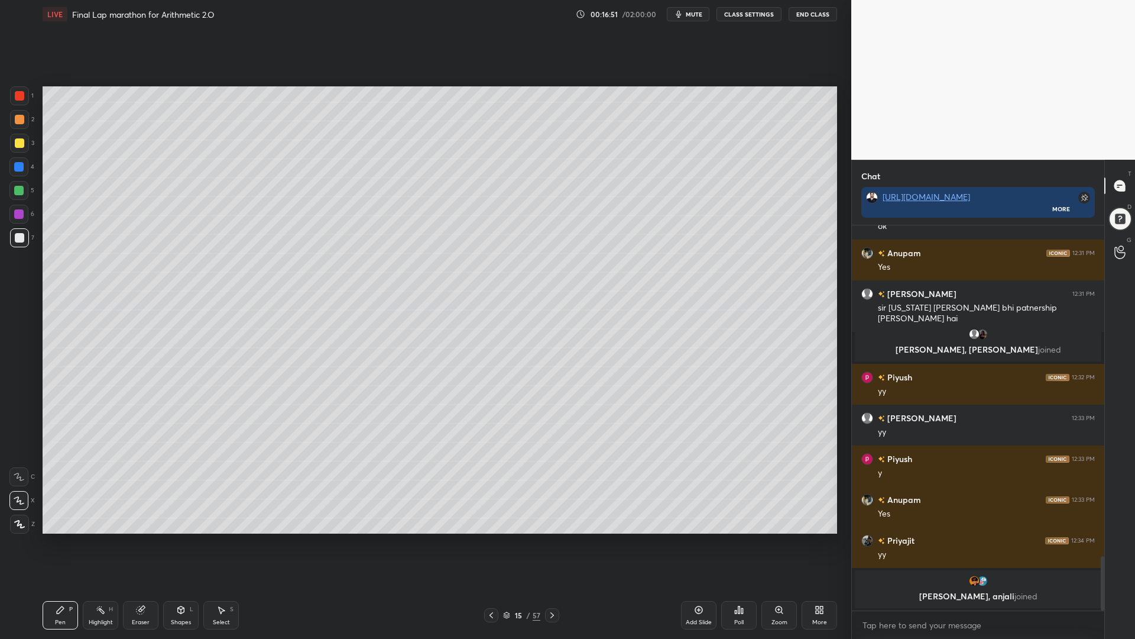
drag, startPoint x: 16, startPoint y: 118, endPoint x: 22, endPoint y: 122, distance: 7.4
click at [17, 119] on div at bounding box center [19, 119] width 9 height 9
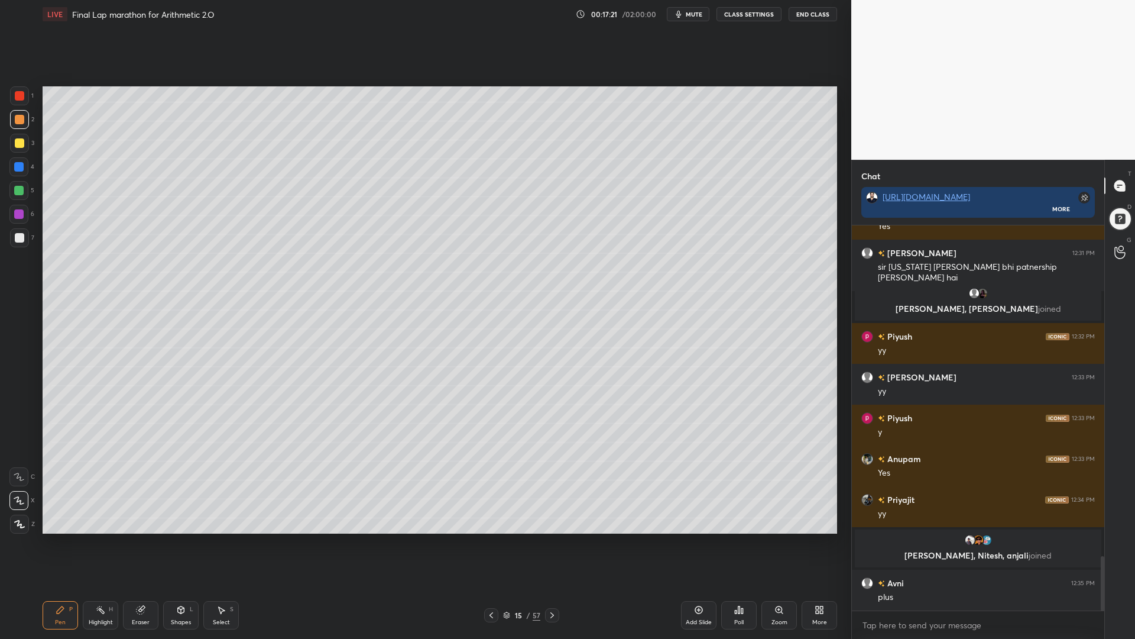
scroll to position [2324, 0]
drag, startPoint x: 18, startPoint y: 218, endPoint x: 17, endPoint y: 232, distance: 13.6
click at [17, 218] on div at bounding box center [18, 213] width 9 height 9
click at [19, 238] on div at bounding box center [19, 237] width 9 height 9
drag, startPoint x: 18, startPoint y: 187, endPoint x: 40, endPoint y: 212, distance: 33.1
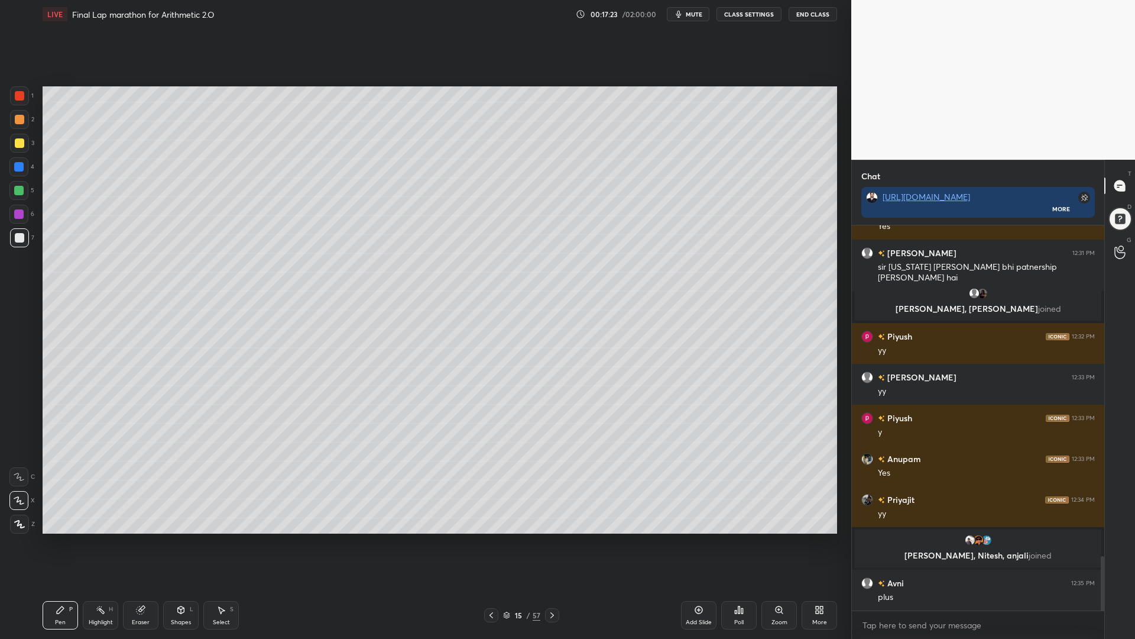
click at [18, 189] on div at bounding box center [18, 190] width 9 height 9
click at [135, 538] on div "Eraser" at bounding box center [140, 615] width 35 height 28
click at [59, 538] on div "Pen P" at bounding box center [60, 615] width 35 height 28
click at [16, 210] on div at bounding box center [18, 213] width 9 height 9
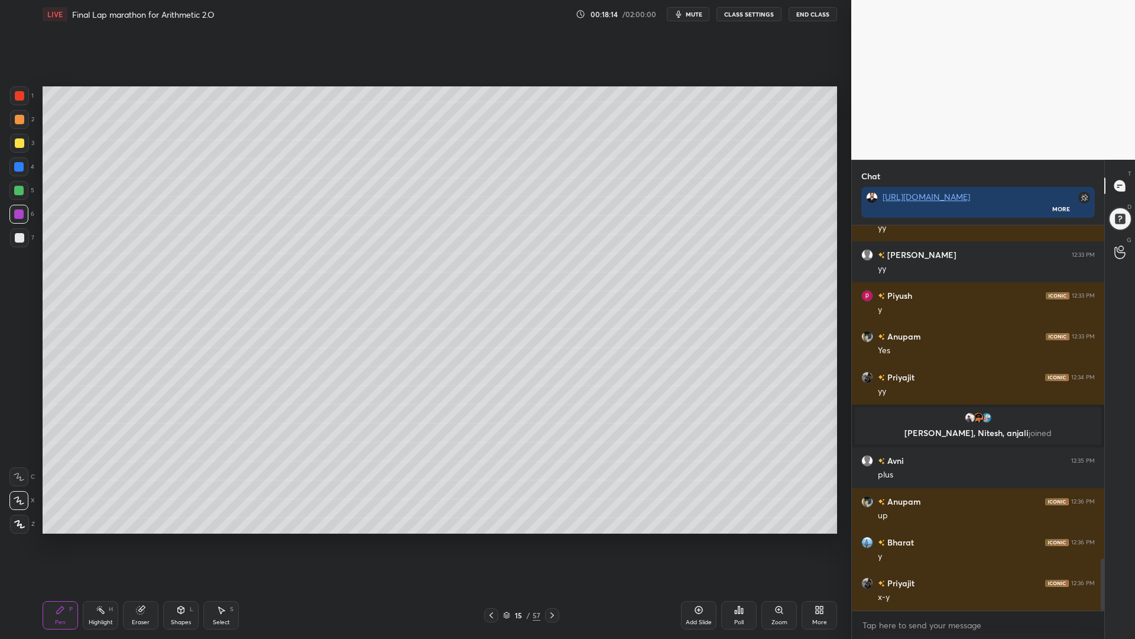
scroll to position [2475, 0]
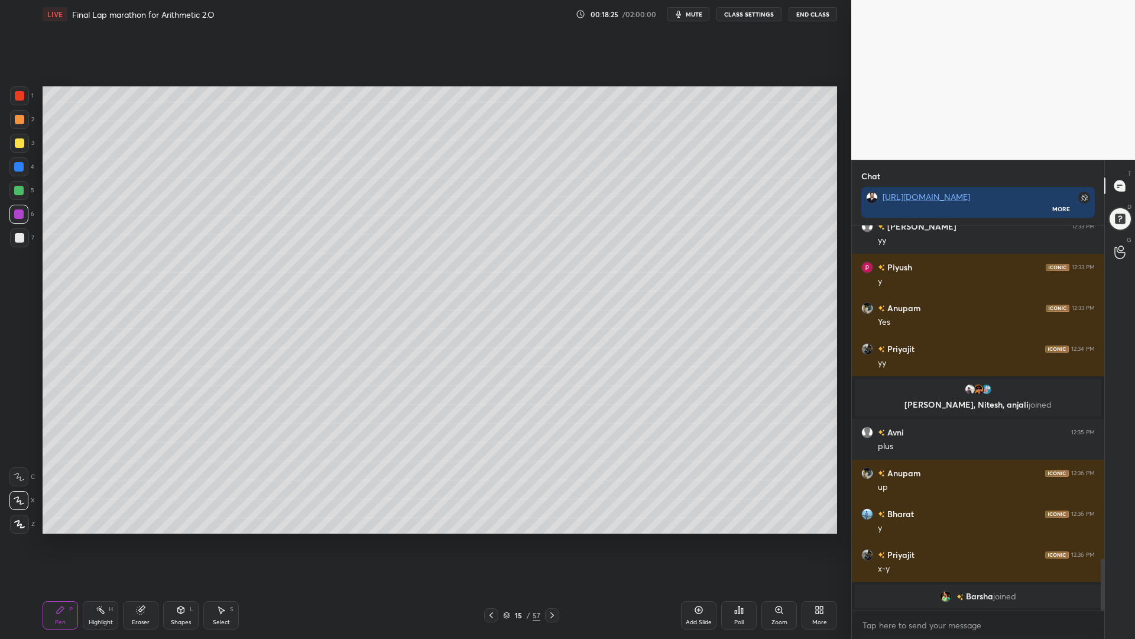
click at [20, 137] on div at bounding box center [19, 143] width 19 height 19
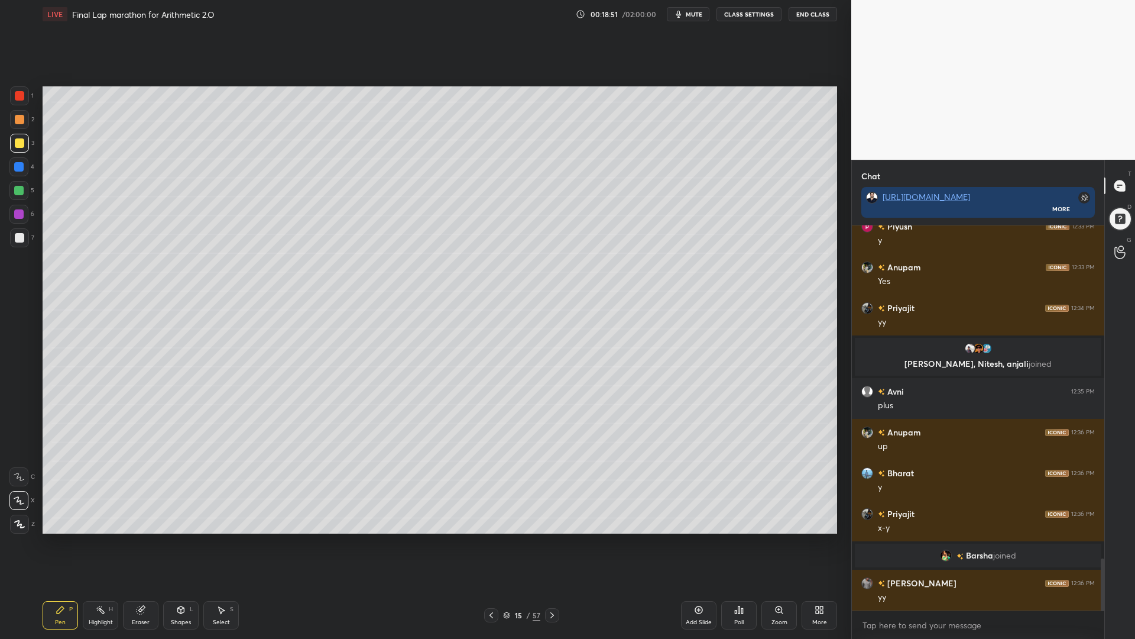
scroll to position [2500, 0]
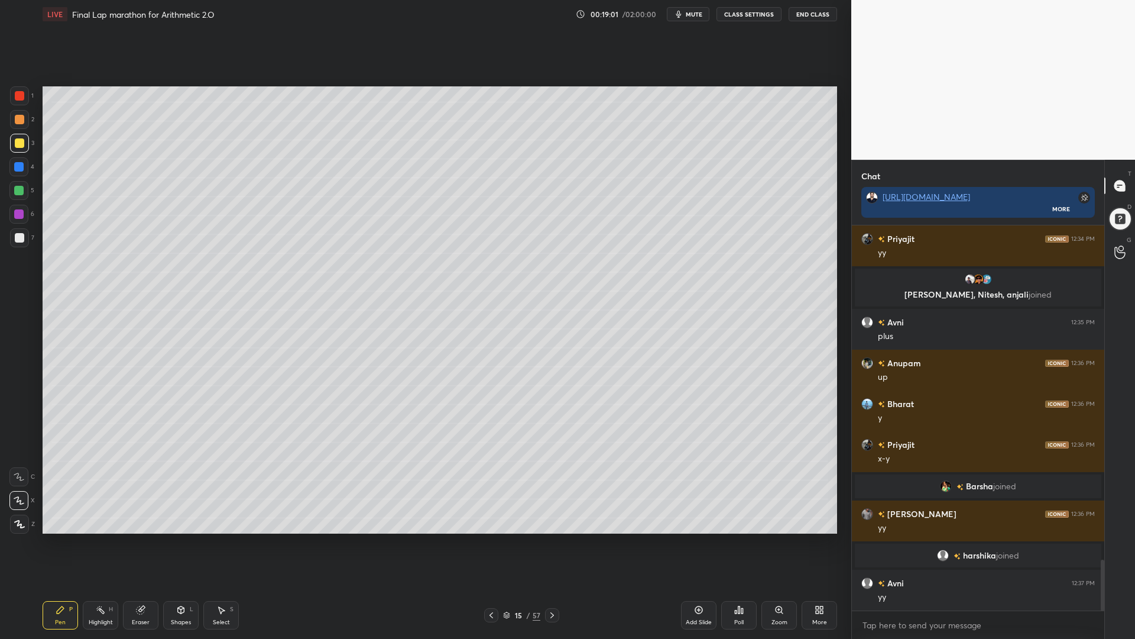
click at [15, 237] on div at bounding box center [19, 237] width 9 height 9
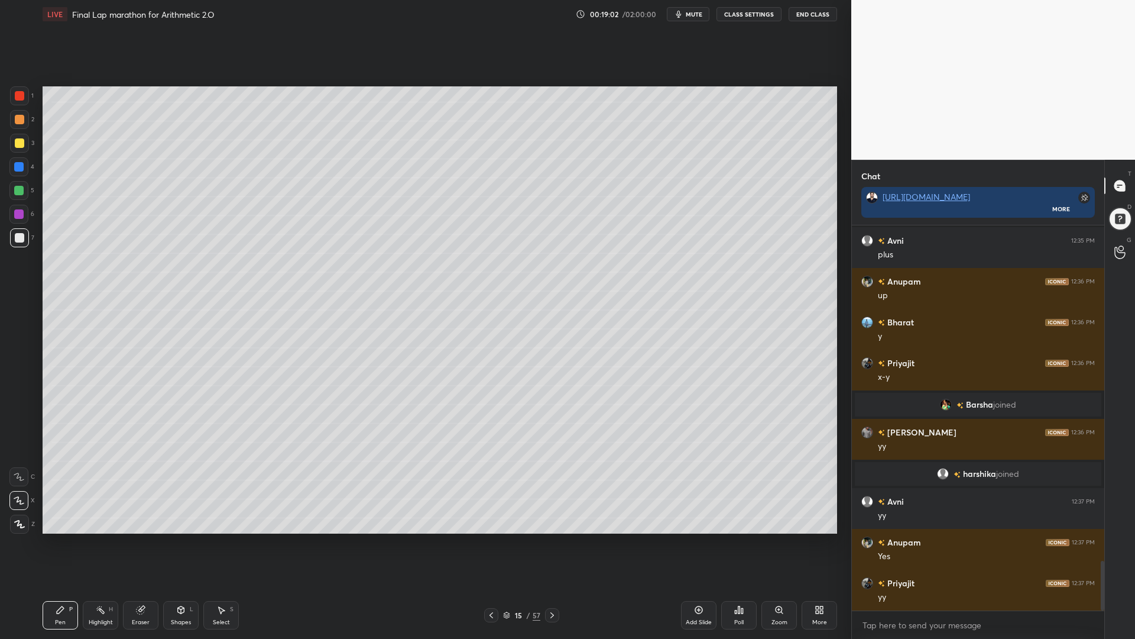
click at [18, 167] on div at bounding box center [18, 166] width 9 height 9
click at [18, 98] on div at bounding box center [19, 95] width 9 height 9
click at [550, 538] on icon at bounding box center [552, 614] width 9 height 9
click at [549, 538] on icon at bounding box center [552, 614] width 9 height 9
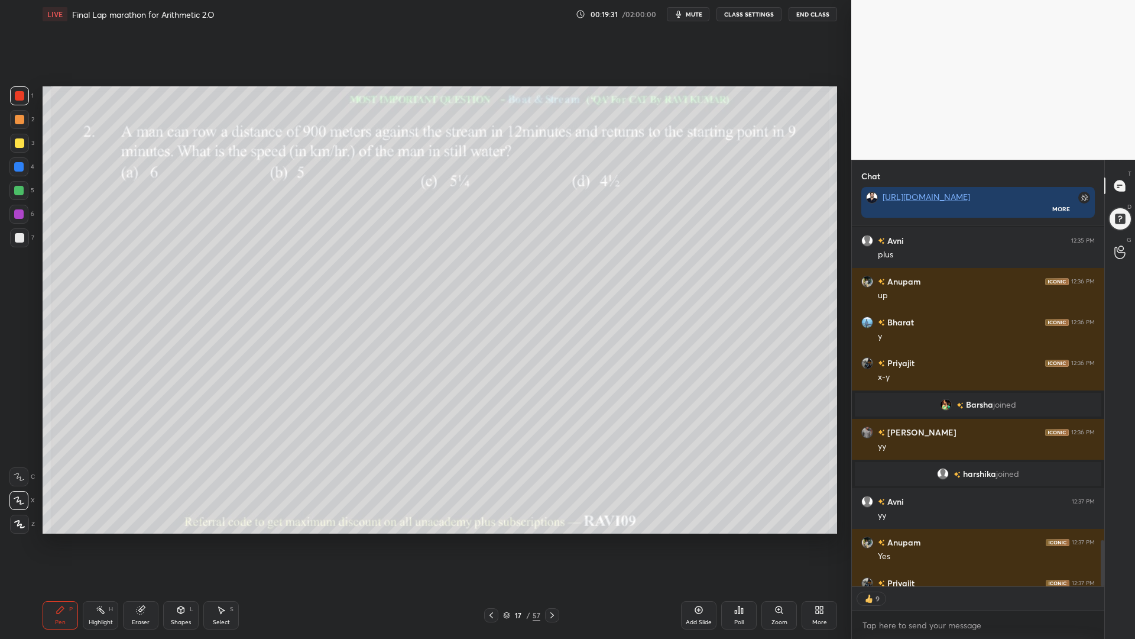
click at [550, 538] on icon at bounding box center [552, 614] width 9 height 9
click at [549, 538] on icon at bounding box center [552, 614] width 9 height 9
click at [548, 538] on icon at bounding box center [552, 614] width 9 height 9
click at [550, 538] on icon at bounding box center [552, 614] width 9 height 9
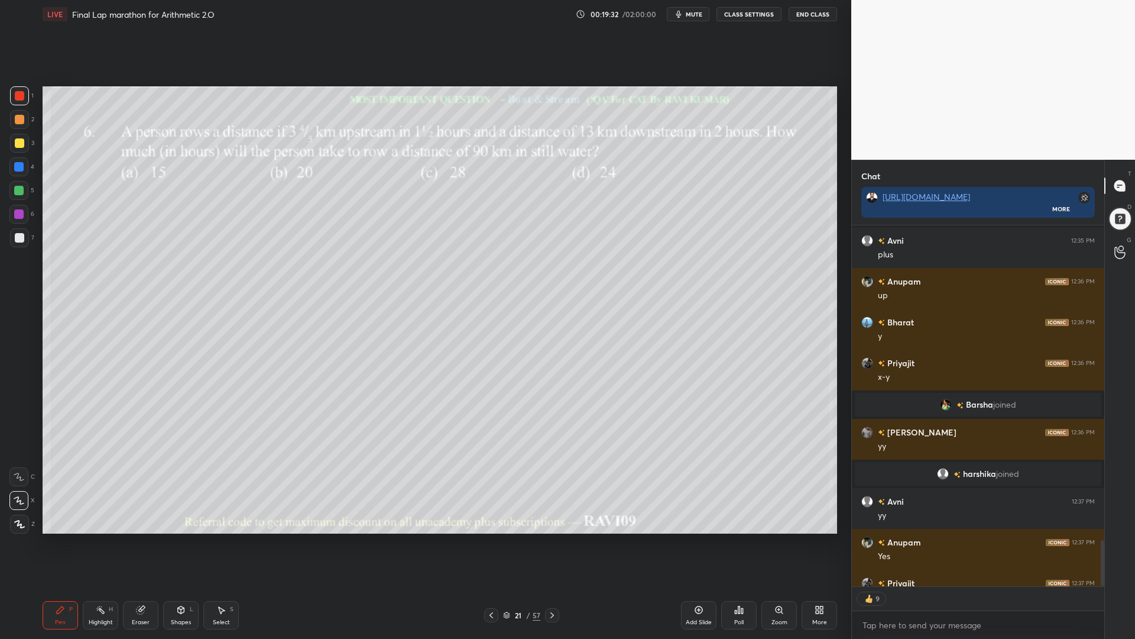
click at [550, 538] on icon at bounding box center [552, 614] width 9 height 9
click at [549, 538] on icon at bounding box center [552, 614] width 9 height 9
click at [550, 538] on icon at bounding box center [552, 614] width 9 height 9
click at [550, 538] on icon at bounding box center [552, 615] width 4 height 6
click at [550, 538] on icon at bounding box center [552, 614] width 9 height 9
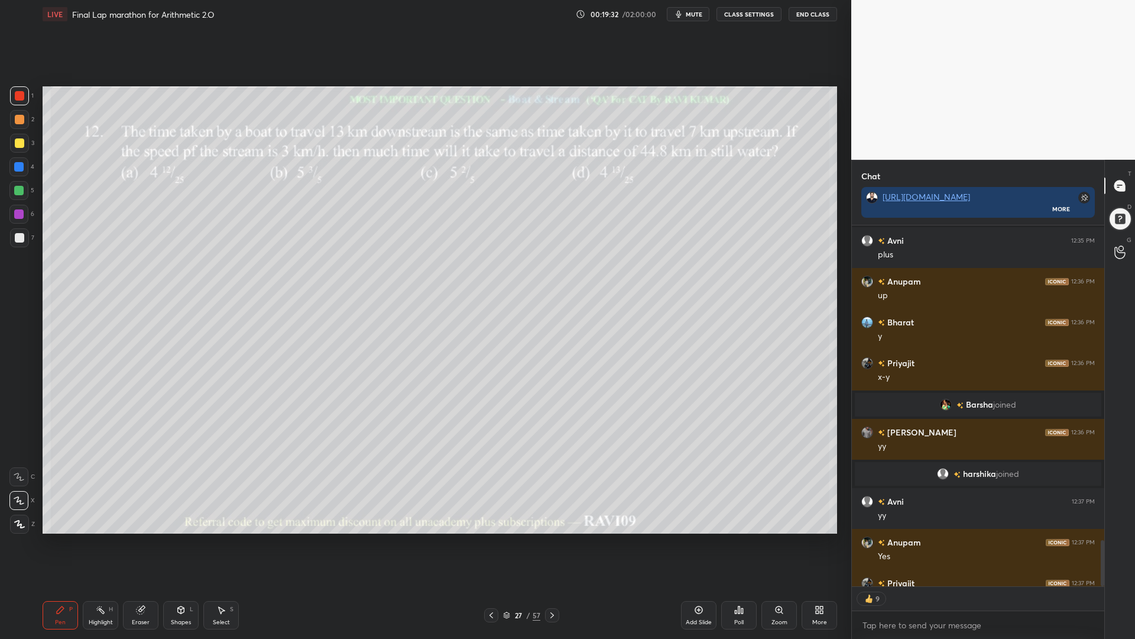
click at [551, 538] on icon at bounding box center [552, 614] width 9 height 9
click at [552, 538] on icon at bounding box center [552, 614] width 9 height 9
click at [550, 538] on div at bounding box center [552, 615] width 14 height 14
click at [549, 538] on div at bounding box center [552, 615] width 14 height 14
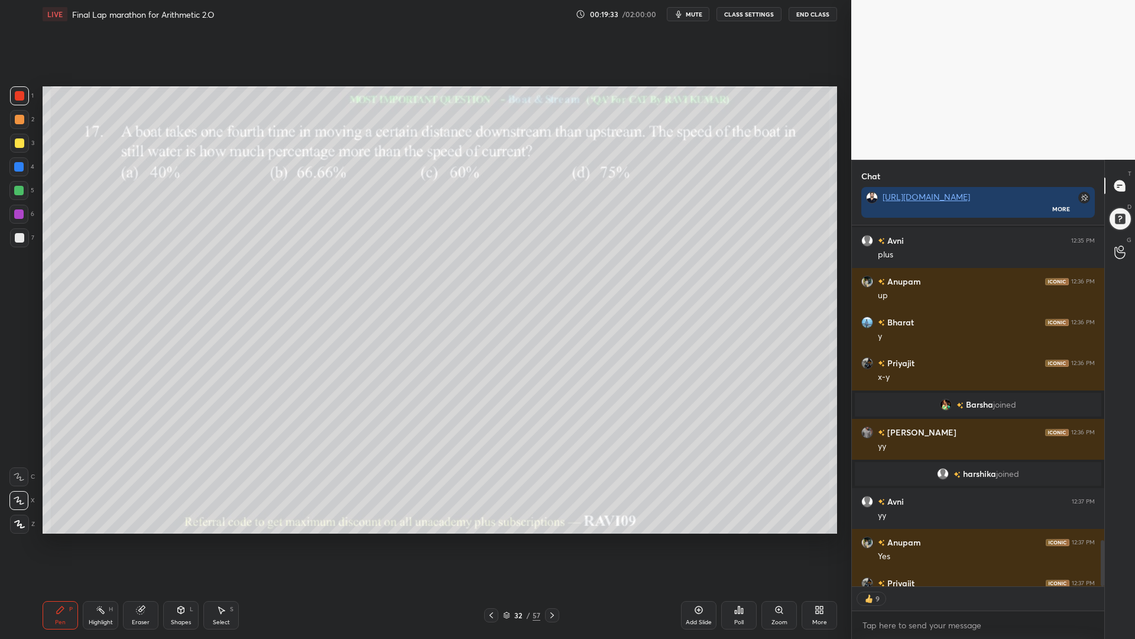
click at [549, 538] on icon at bounding box center [552, 614] width 9 height 9
click at [548, 538] on icon at bounding box center [552, 614] width 9 height 9
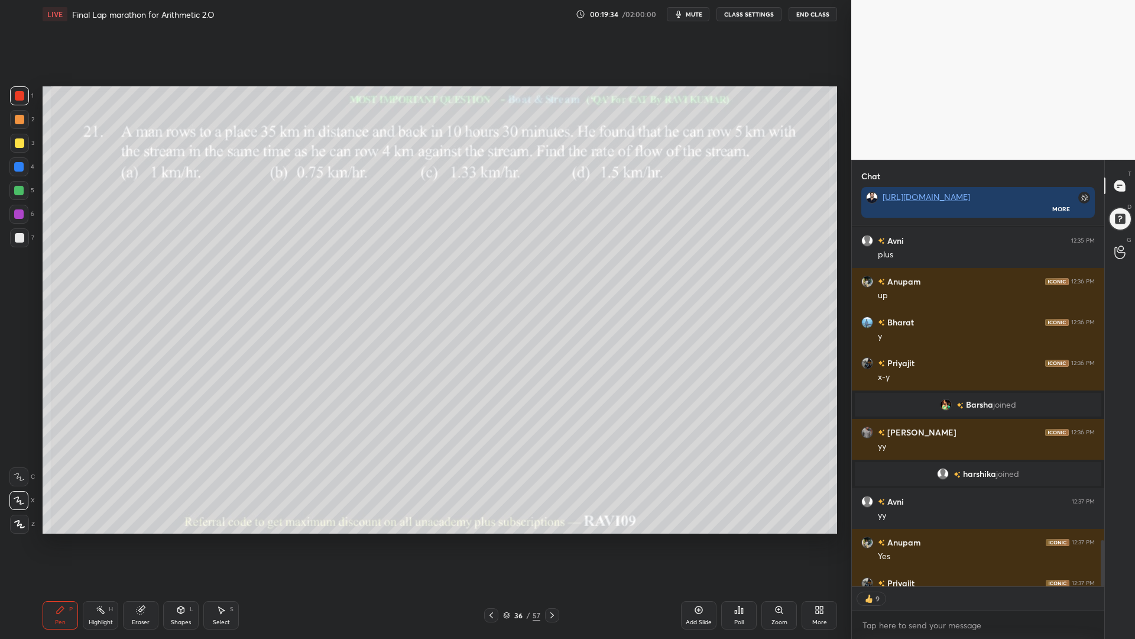
click at [549, 538] on icon at bounding box center [552, 614] width 9 height 9
click at [548, 538] on icon at bounding box center [552, 614] width 9 height 9
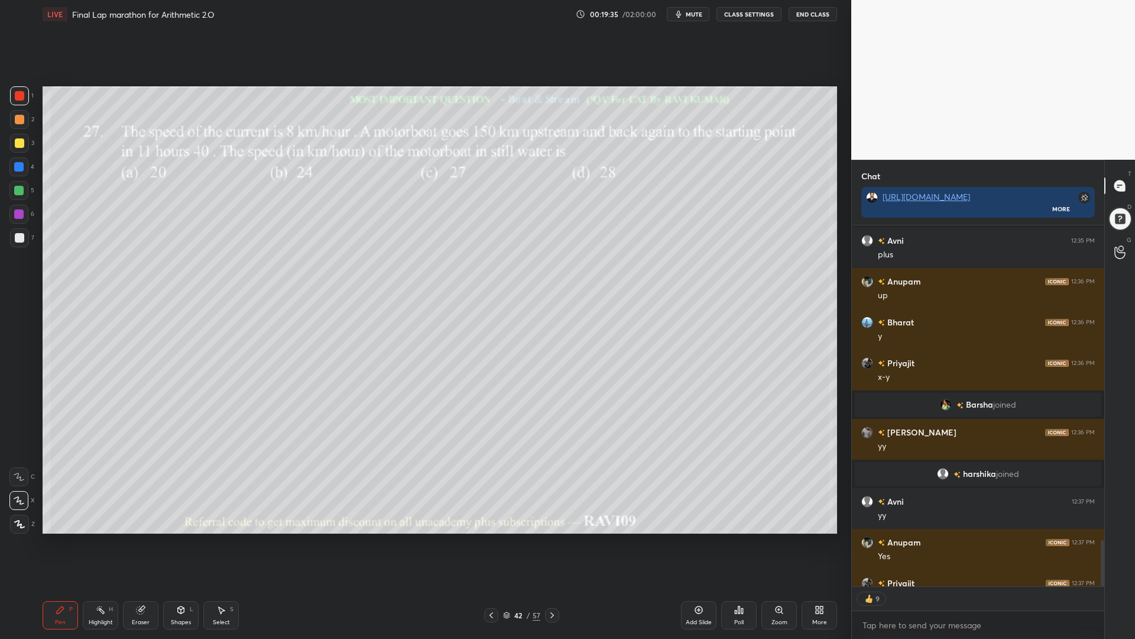
click at [550, 538] on icon at bounding box center [552, 614] width 9 height 9
click at [552, 538] on icon at bounding box center [552, 614] width 9 height 9
click at [554, 538] on icon at bounding box center [552, 614] width 9 height 9
click at [555, 538] on icon at bounding box center [552, 614] width 9 height 9
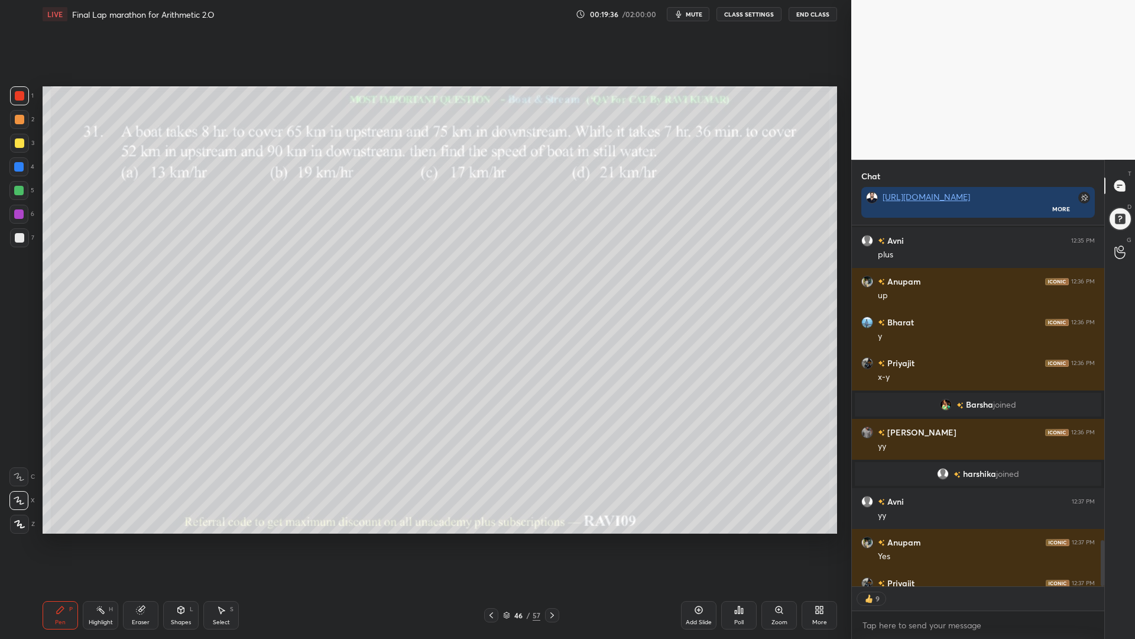
click at [557, 538] on div at bounding box center [552, 615] width 14 height 14
click at [558, 538] on div at bounding box center [552, 615] width 14 height 14
click at [557, 538] on div at bounding box center [552, 615] width 14 height 14
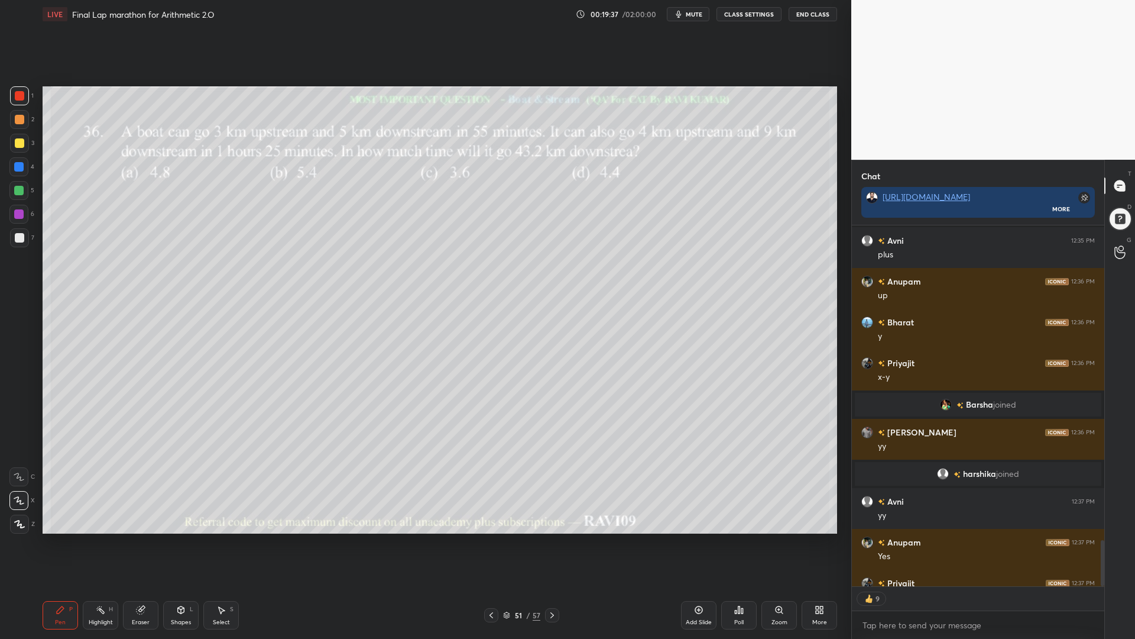
click at [556, 538] on div at bounding box center [552, 615] width 14 height 14
click at [555, 538] on icon at bounding box center [552, 614] width 9 height 9
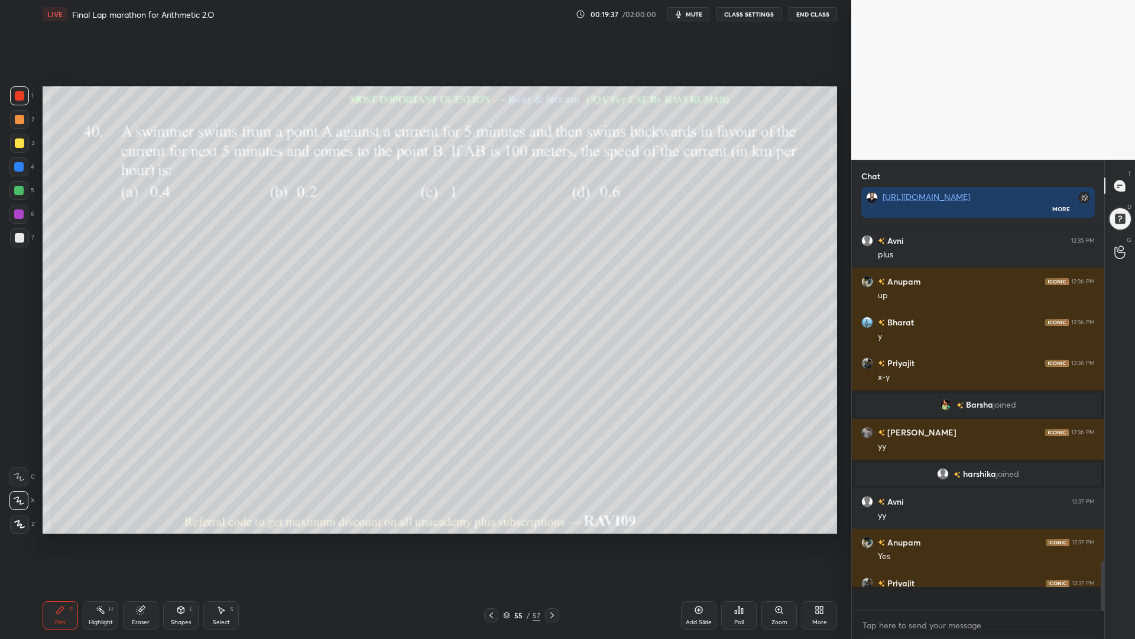
click at [555, 538] on icon at bounding box center [552, 614] width 9 height 9
click at [551, 538] on icon at bounding box center [552, 614] width 9 height 9
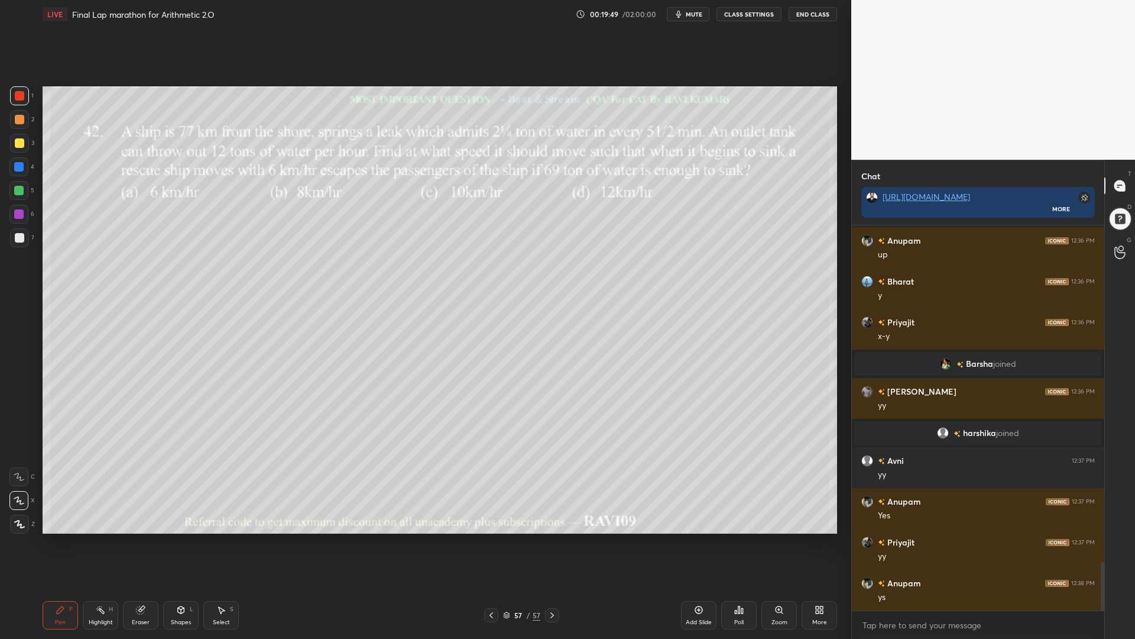
click at [181, 538] on icon at bounding box center [180, 609] width 9 height 9
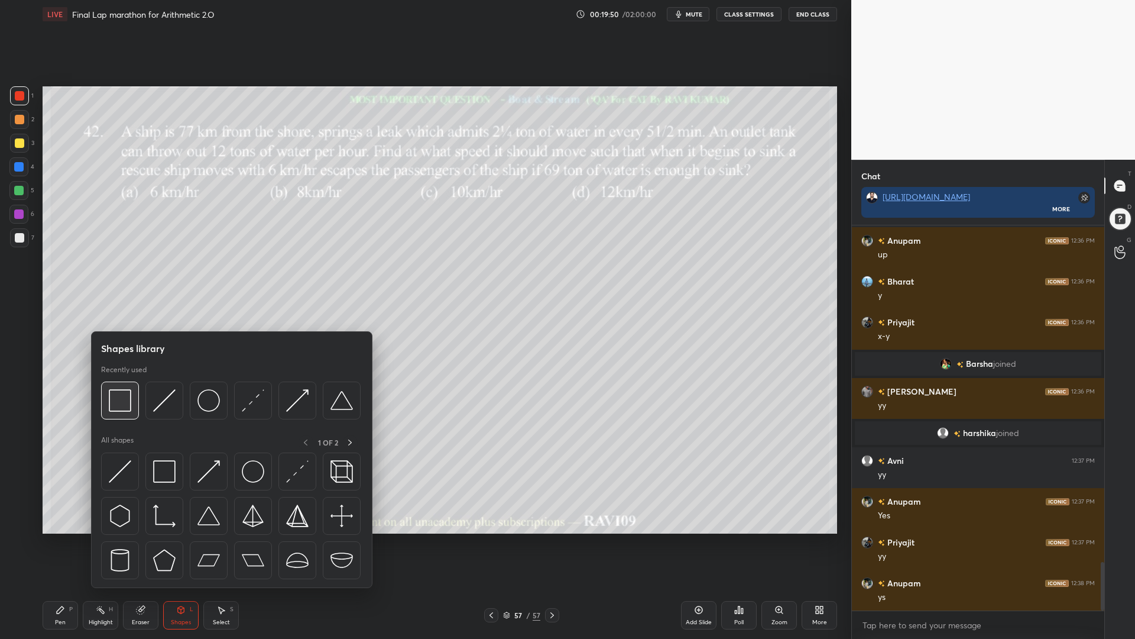
click at [116, 406] on img at bounding box center [120, 400] width 22 height 22
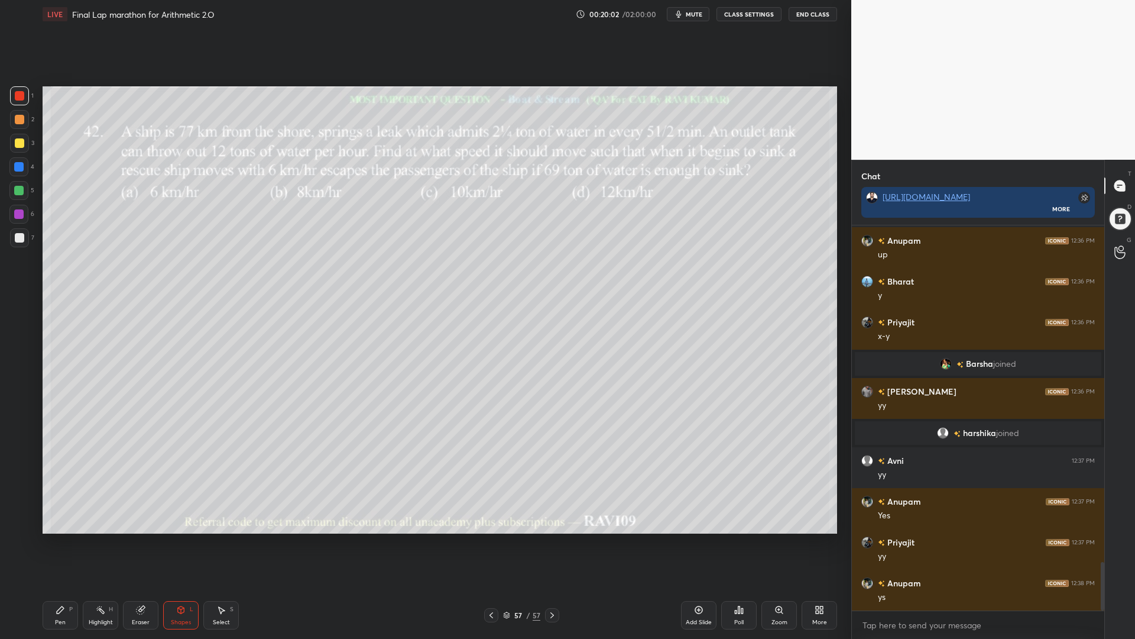
click at [13, 213] on div at bounding box center [18, 214] width 19 height 19
click at [17, 116] on div at bounding box center [19, 119] width 9 height 9
click at [60, 538] on div "Pen P" at bounding box center [60, 615] width 35 height 28
click at [797, 85] on div "Setting up your live class Poll for secs No correct answer Start poll" at bounding box center [440, 309] width 804 height 563
click at [804, 86] on div "Setting up your live class Poll for secs No correct answer Start poll" at bounding box center [440, 309] width 804 height 563
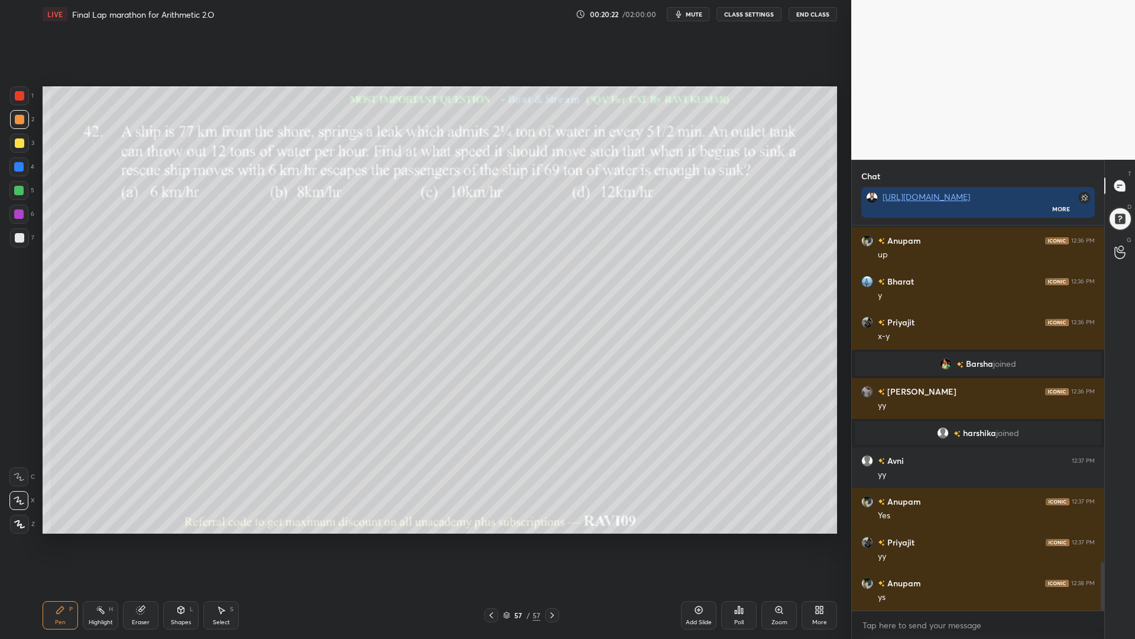
click at [137, 538] on icon at bounding box center [141, 610] width 8 height 8
click at [64, 538] on div "Pen" at bounding box center [60, 622] width 11 height 6
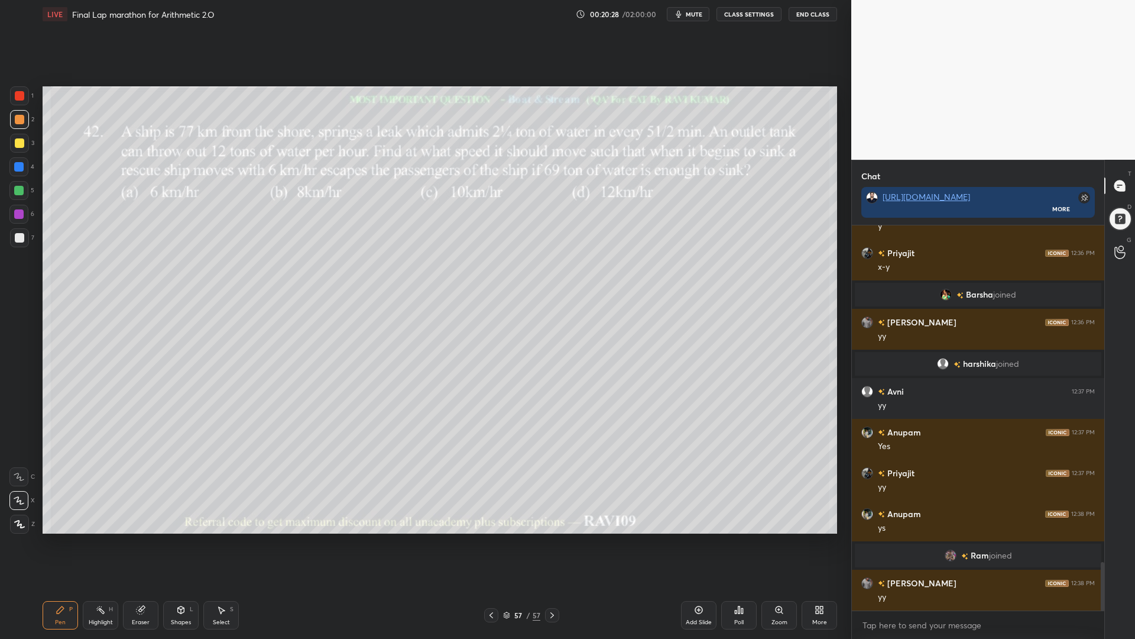
scroll to position [2678, 0]
click at [144, 538] on div "Eraser" at bounding box center [140, 615] width 35 height 28
click at [72, 538] on div "Pen P" at bounding box center [60, 615] width 35 height 28
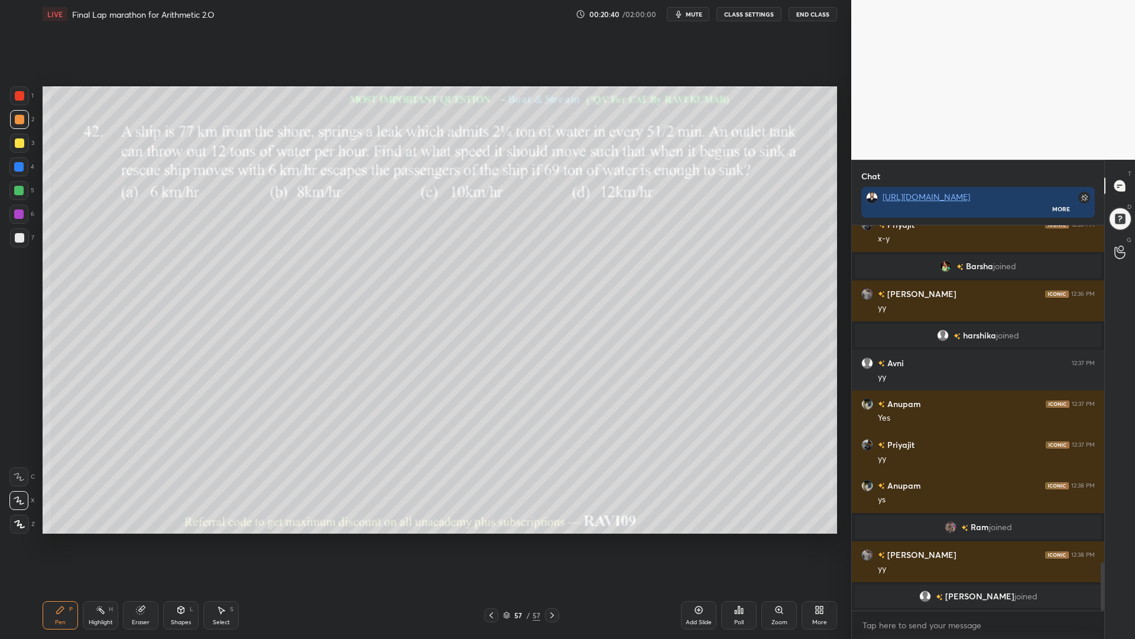
click at [15, 238] on div at bounding box center [19, 237] width 9 height 9
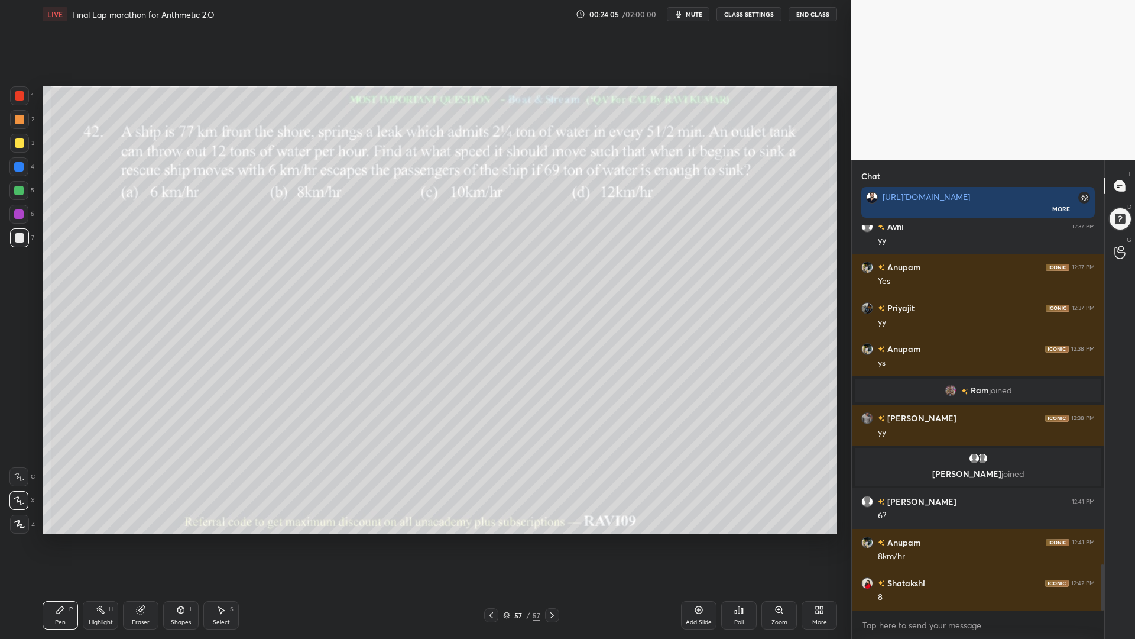
scroll to position [2860, 0]
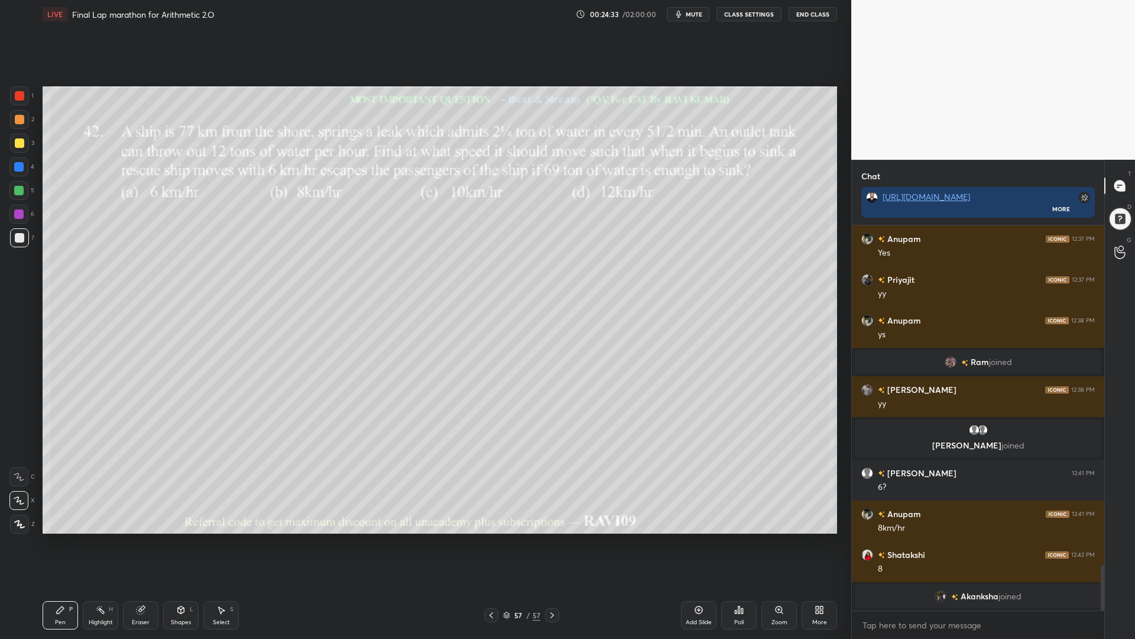
click at [179, 538] on div "Shapes L" at bounding box center [180, 615] width 35 height 28
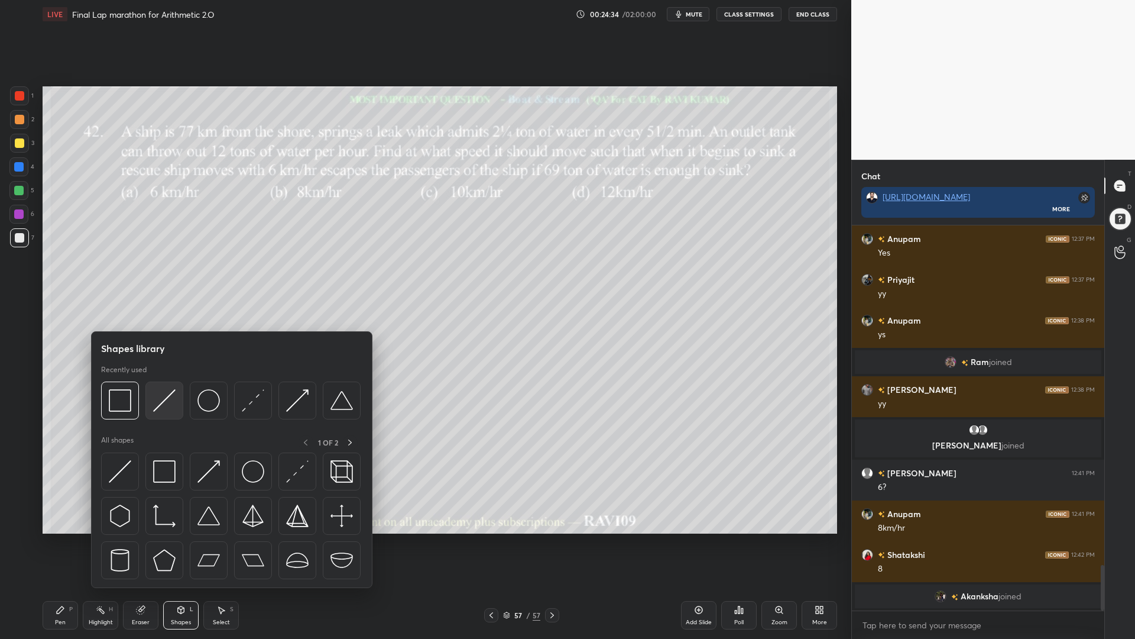
click at [166, 404] on img at bounding box center [164, 400] width 22 height 22
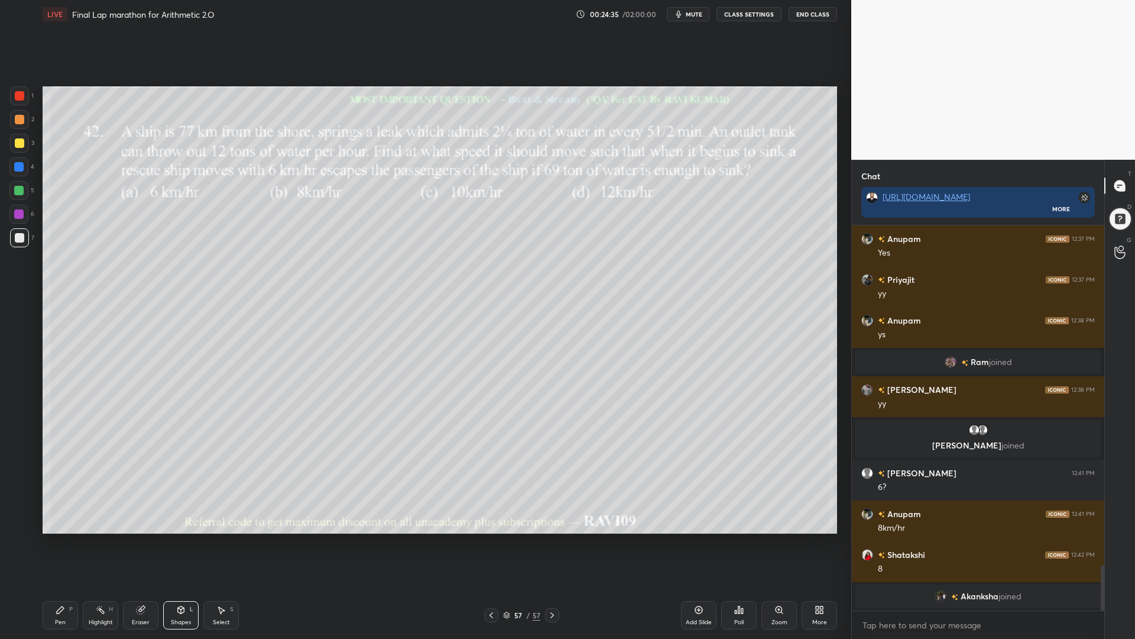
click at [20, 93] on div at bounding box center [19, 95] width 9 height 9
click at [61, 538] on div "Pen" at bounding box center [60, 622] width 11 height 6
click at [21, 169] on div at bounding box center [18, 166] width 9 height 9
drag, startPoint x: 17, startPoint y: 183, endPoint x: 34, endPoint y: 192, distance: 19.6
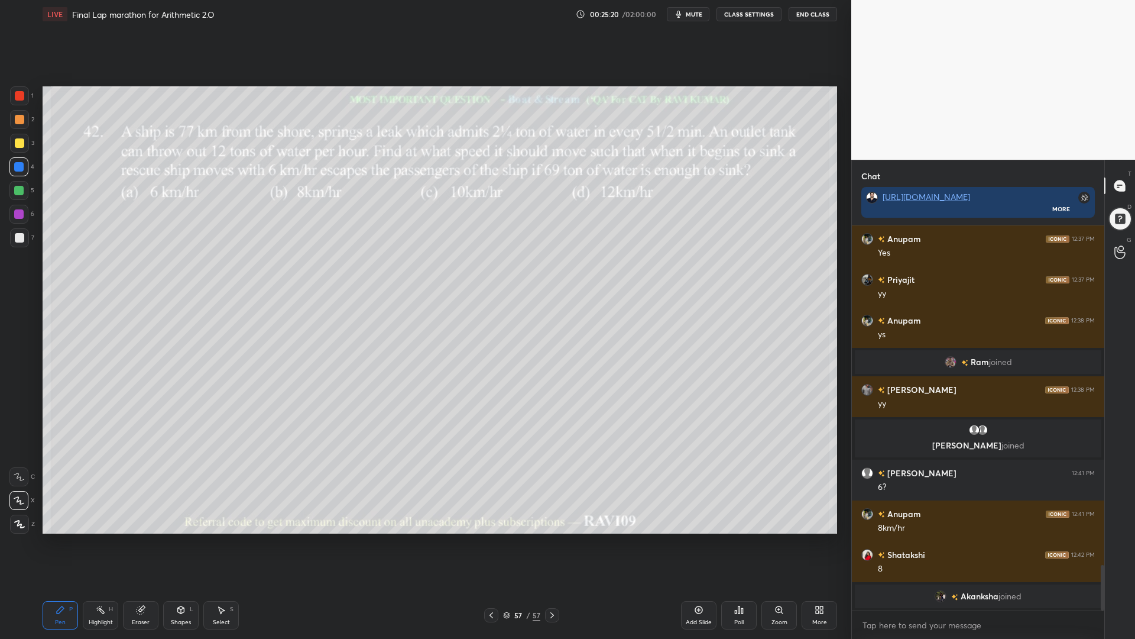
click at [17, 184] on div at bounding box center [18, 190] width 19 height 19
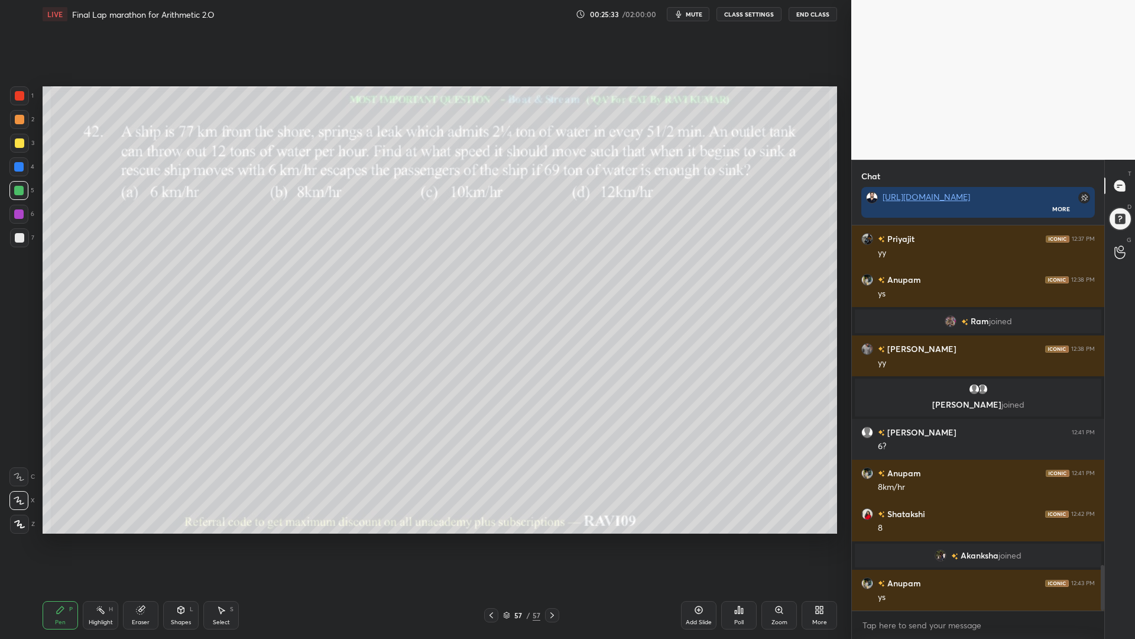
scroll to position [2884, 0]
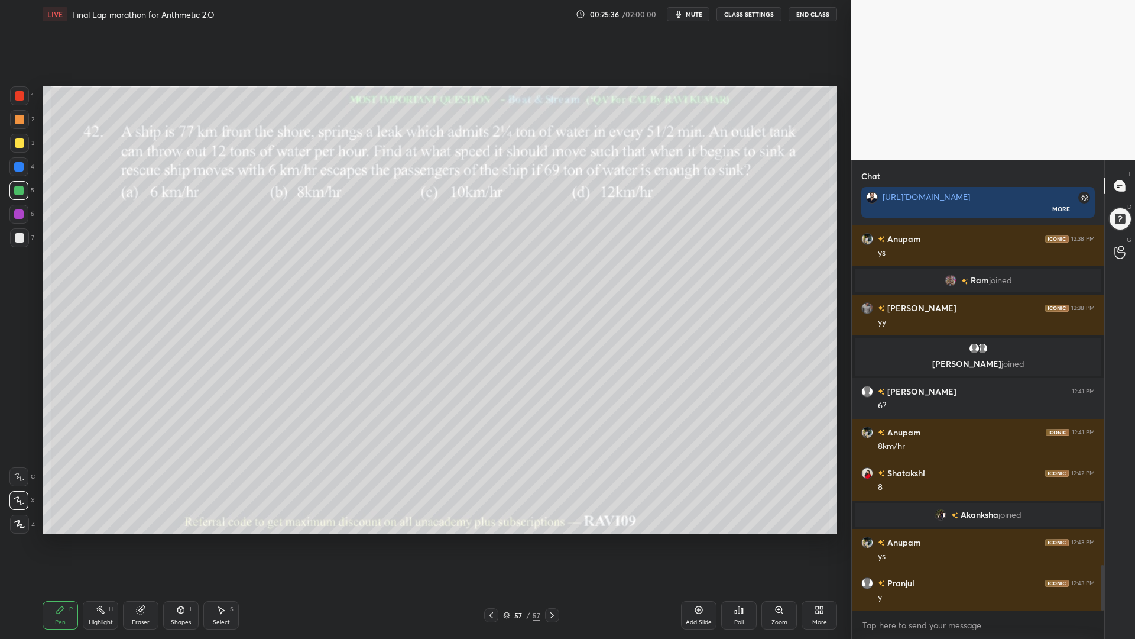
click at [17, 115] on div at bounding box center [19, 119] width 9 height 9
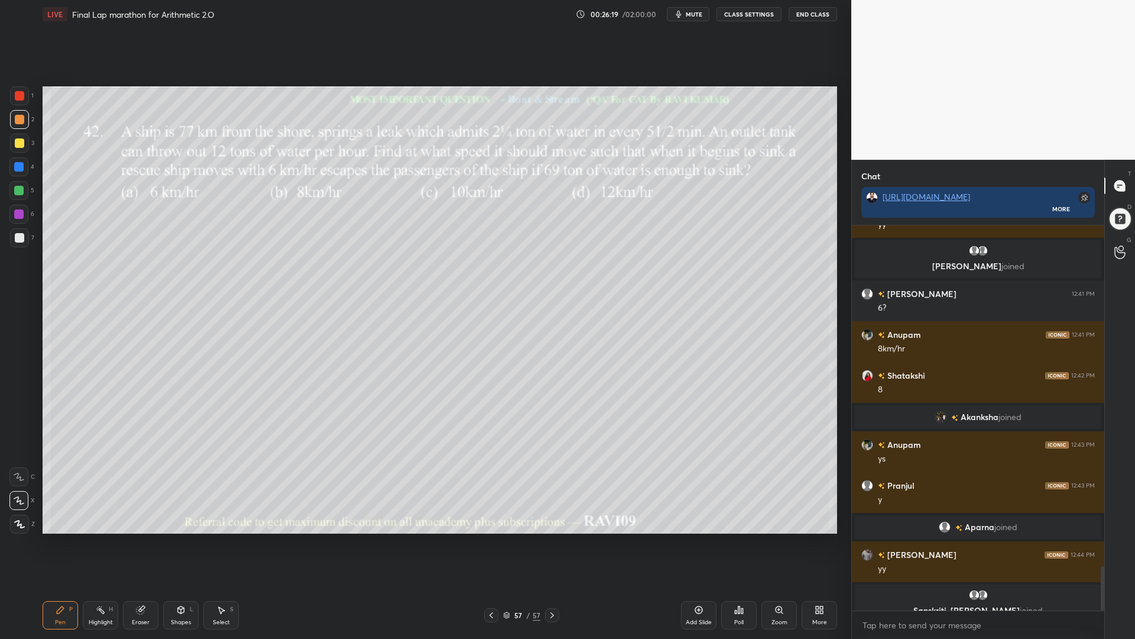
scroll to position [2962, 0]
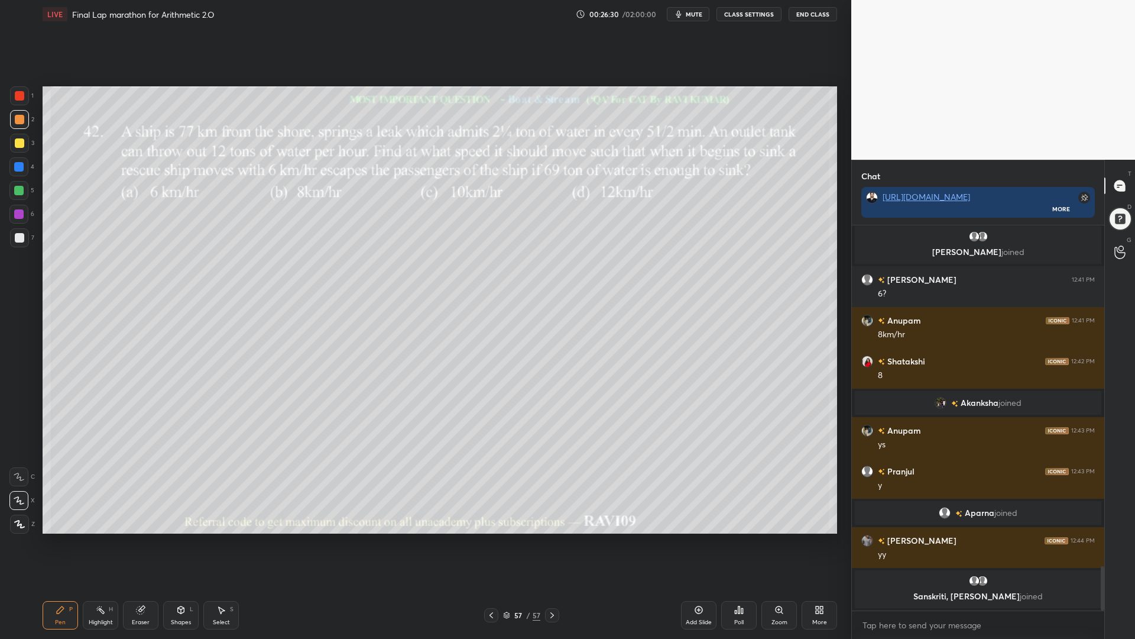
click at [19, 191] on div at bounding box center [18, 190] width 9 height 9
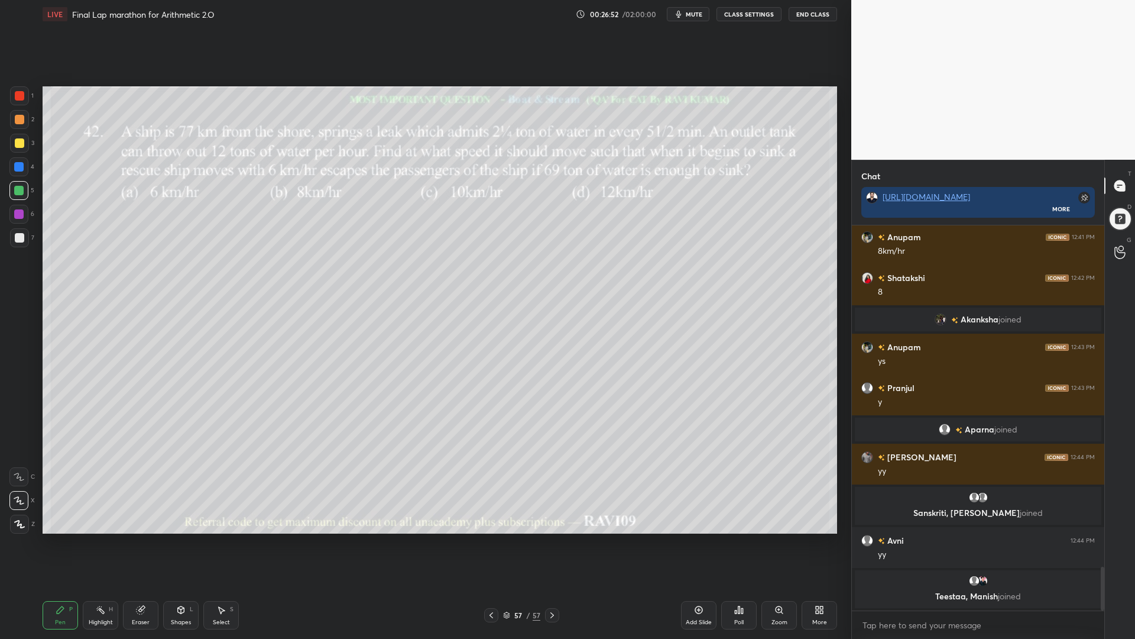
scroll to position [3028, 0]
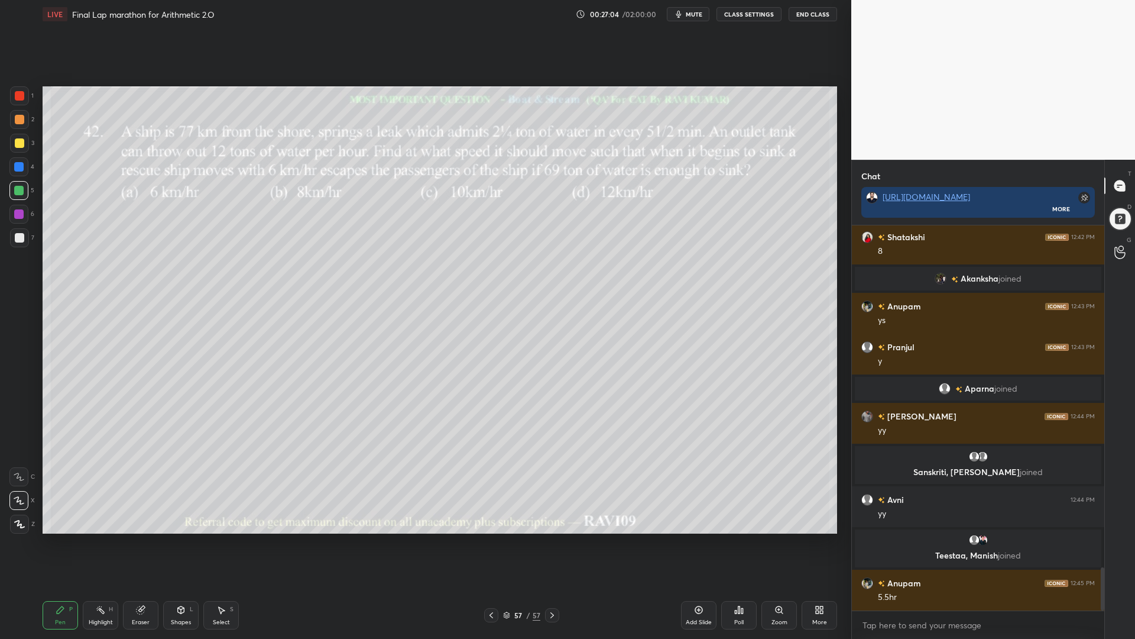
click at [17, 96] on div at bounding box center [19, 95] width 9 height 9
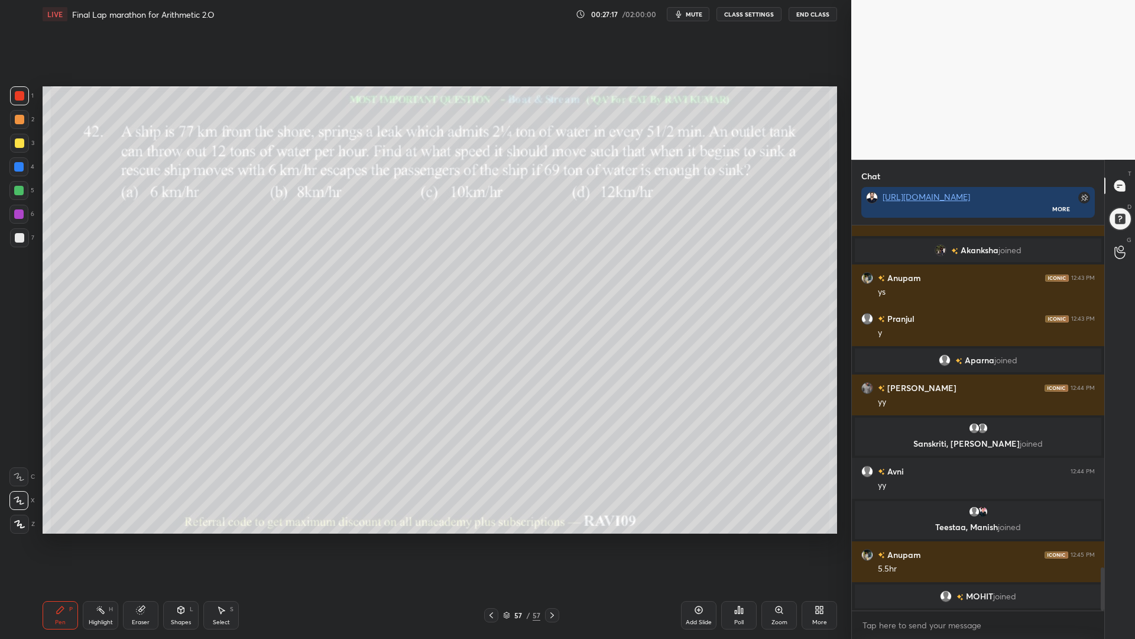
click at [15, 164] on div at bounding box center [18, 166] width 9 height 9
click at [20, 234] on div at bounding box center [19, 237] width 9 height 9
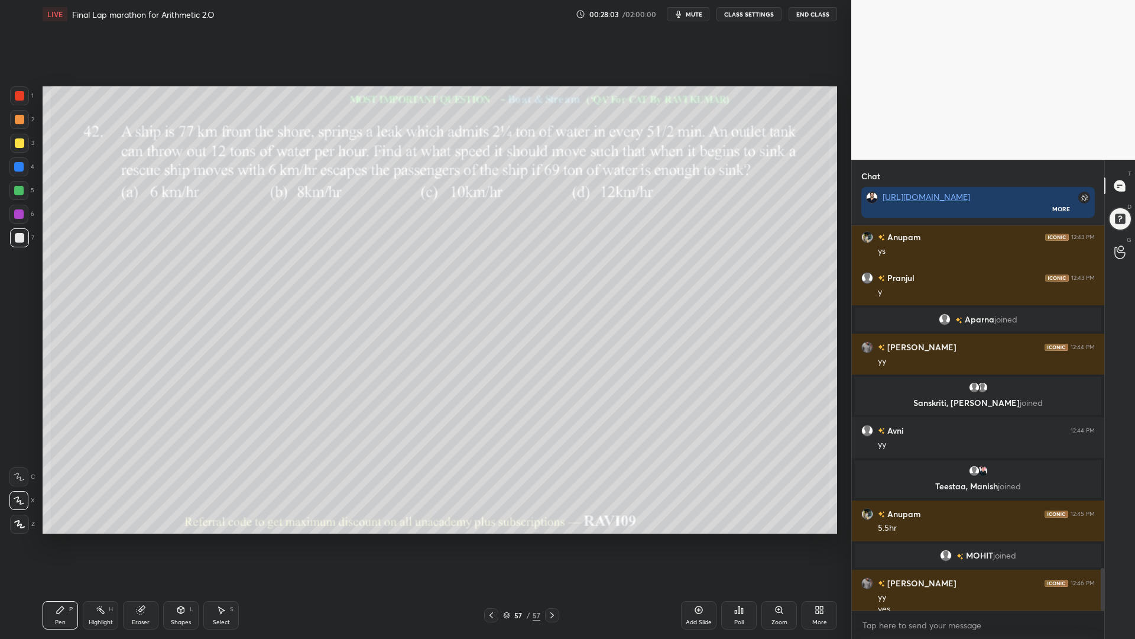
scroll to position [3110, 0]
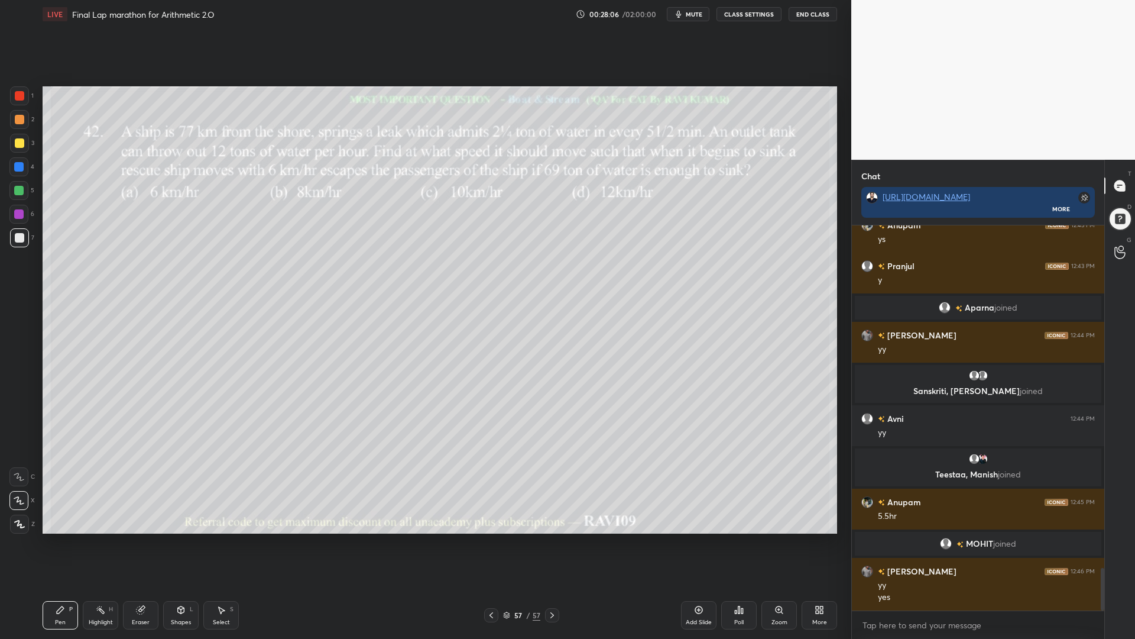
click at [20, 155] on div "3" at bounding box center [22, 146] width 24 height 24
drag, startPoint x: 15, startPoint y: 94, endPoint x: 42, endPoint y: 103, distance: 28.2
click at [18, 95] on div at bounding box center [19, 95] width 9 height 9
click at [20, 190] on div at bounding box center [18, 190] width 9 height 9
click at [19, 215] on div at bounding box center [18, 213] width 9 height 9
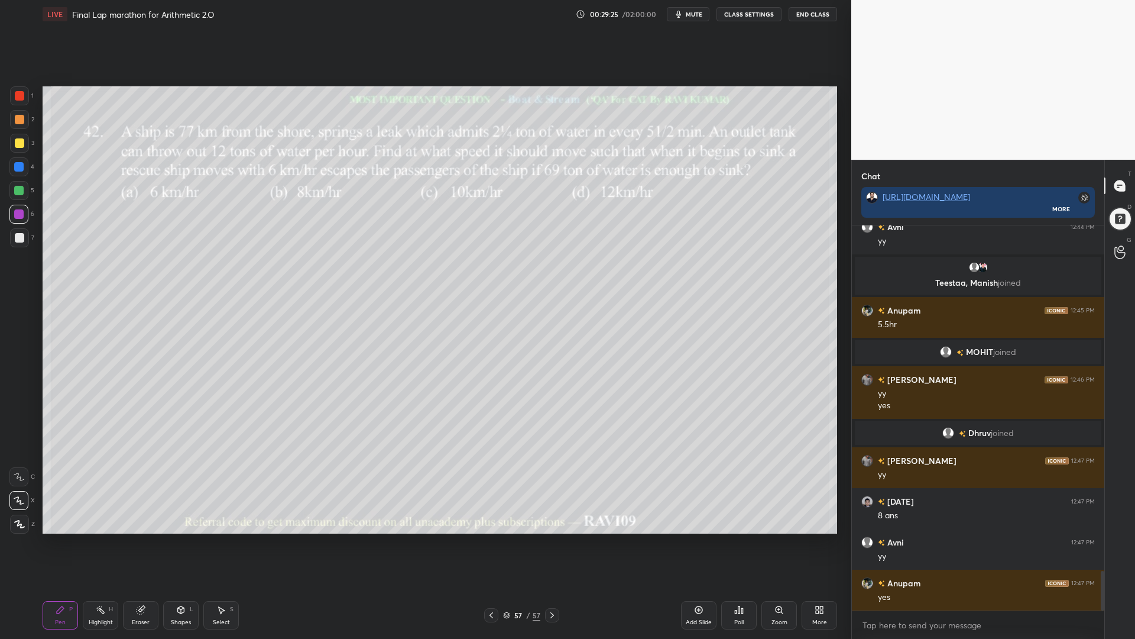
scroll to position [3332, 0]
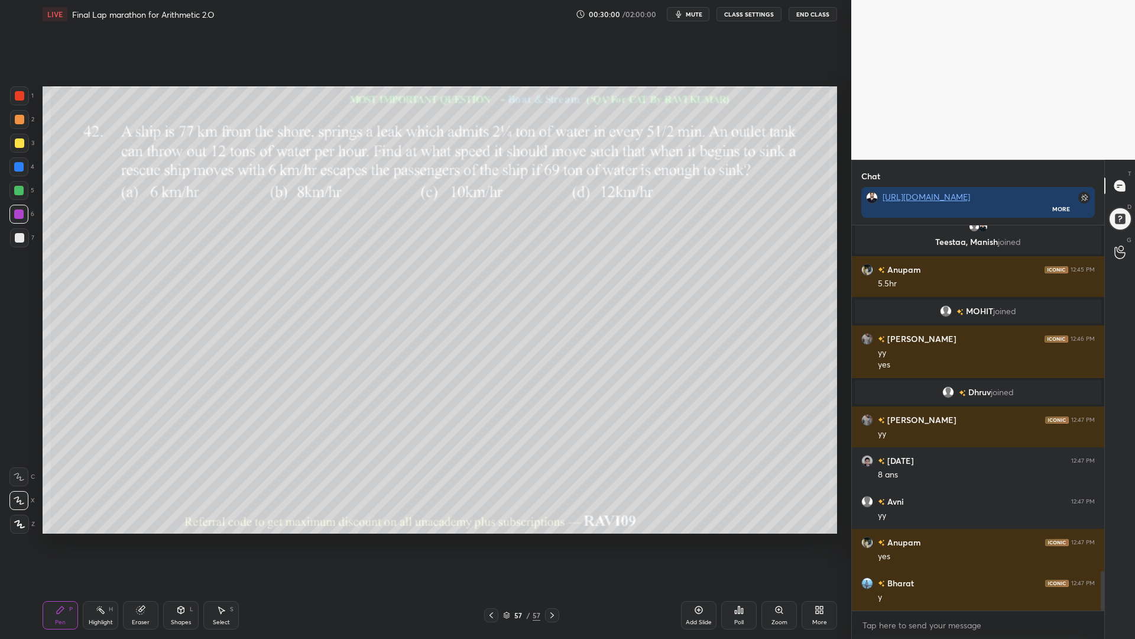
click at [16, 187] on div at bounding box center [18, 190] width 9 height 9
click at [17, 120] on div at bounding box center [19, 119] width 9 height 9
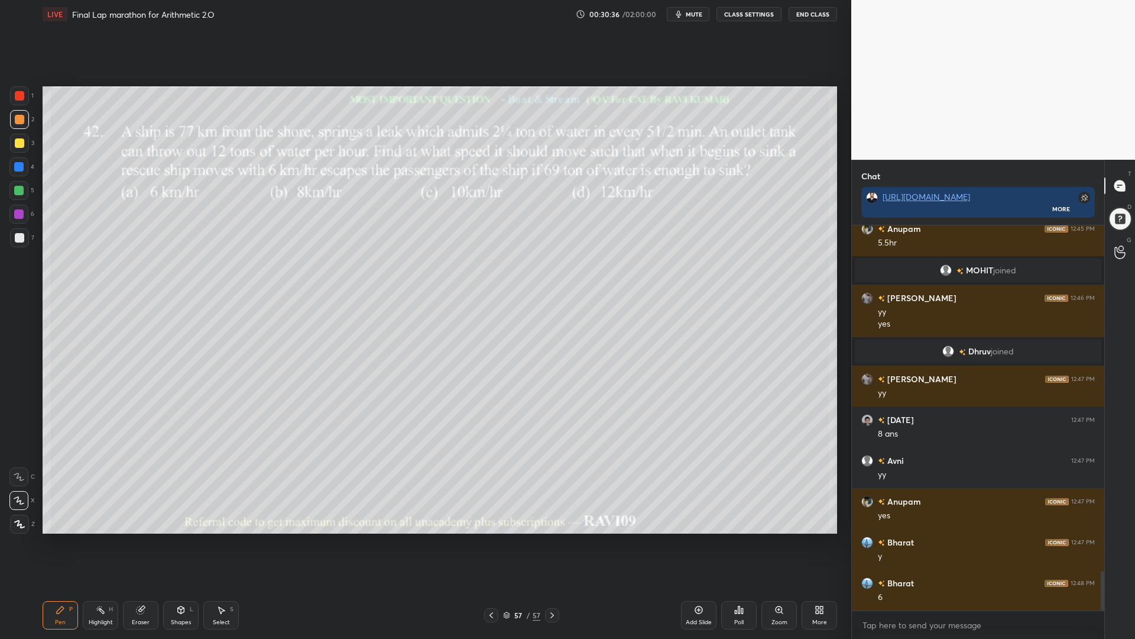
scroll to position [3402, 0]
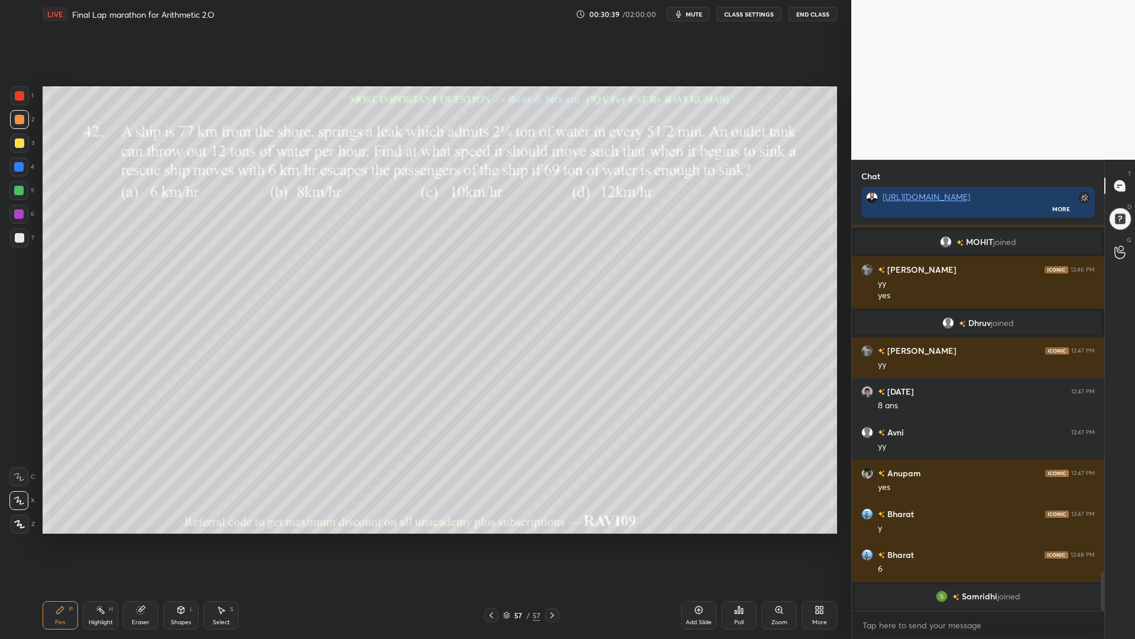
click at [15, 186] on div at bounding box center [18, 190] width 19 height 19
click at [148, 538] on div "Eraser" at bounding box center [140, 615] width 35 height 28
click at [58, 538] on div "Pen" at bounding box center [60, 622] width 11 height 6
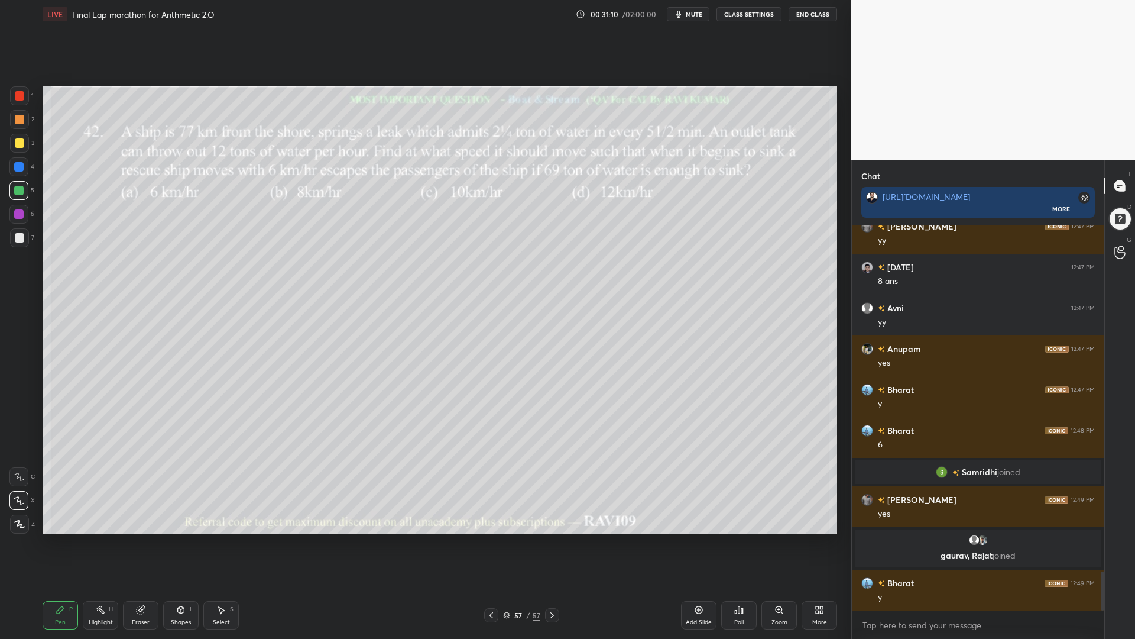
scroll to position [3465, 0]
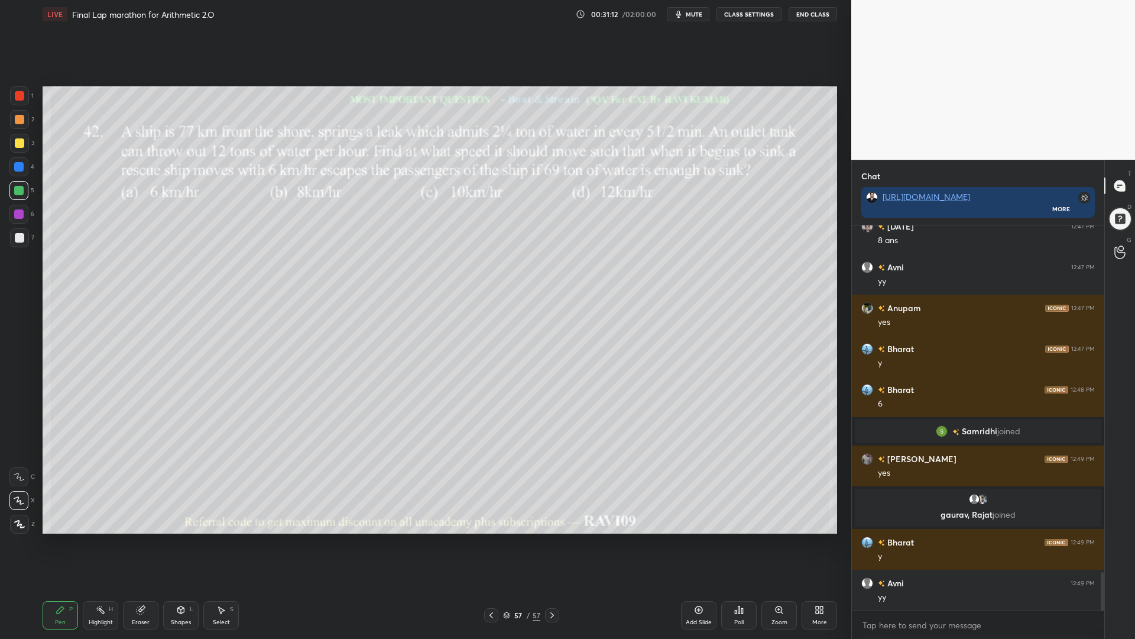
click at [15, 167] on div at bounding box center [18, 166] width 9 height 9
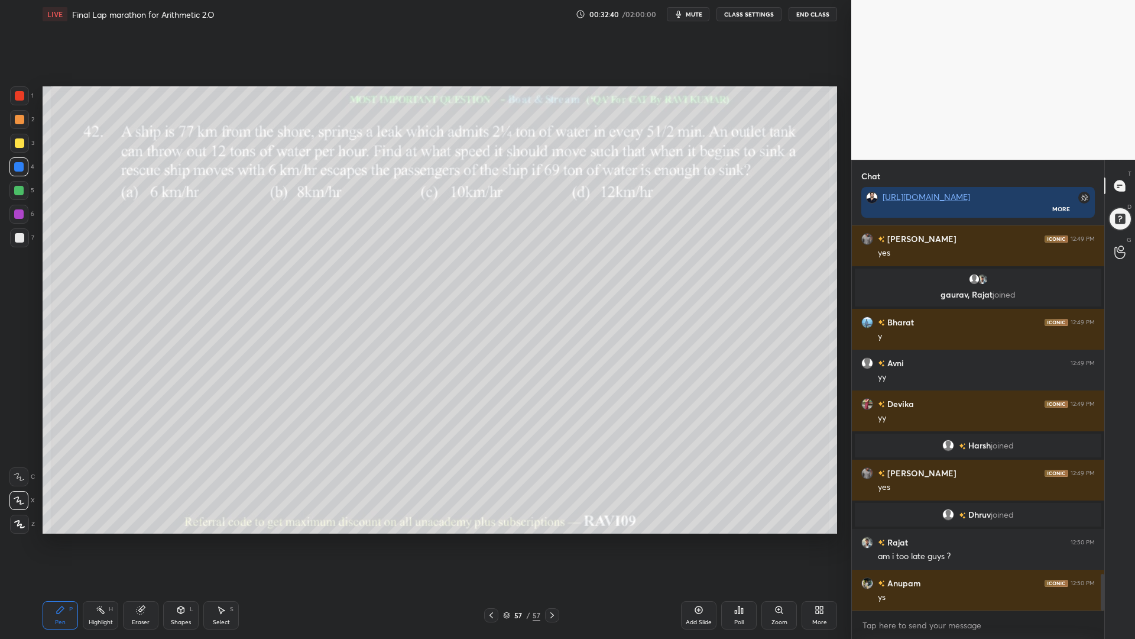
scroll to position [3694, 0]
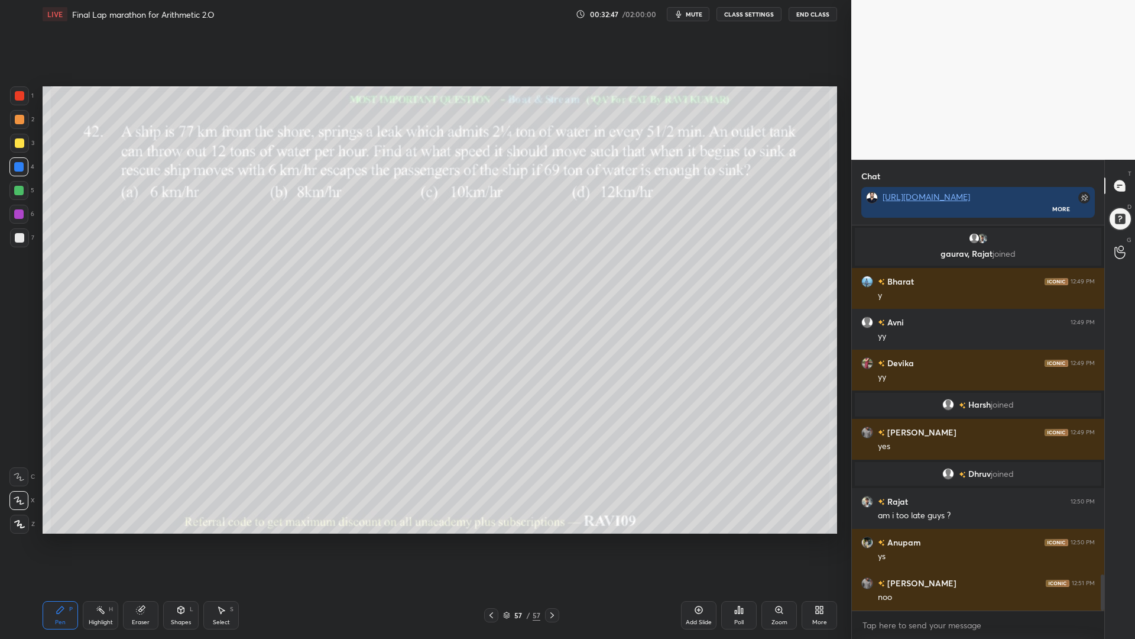
click at [488, 538] on div at bounding box center [491, 615] width 14 height 14
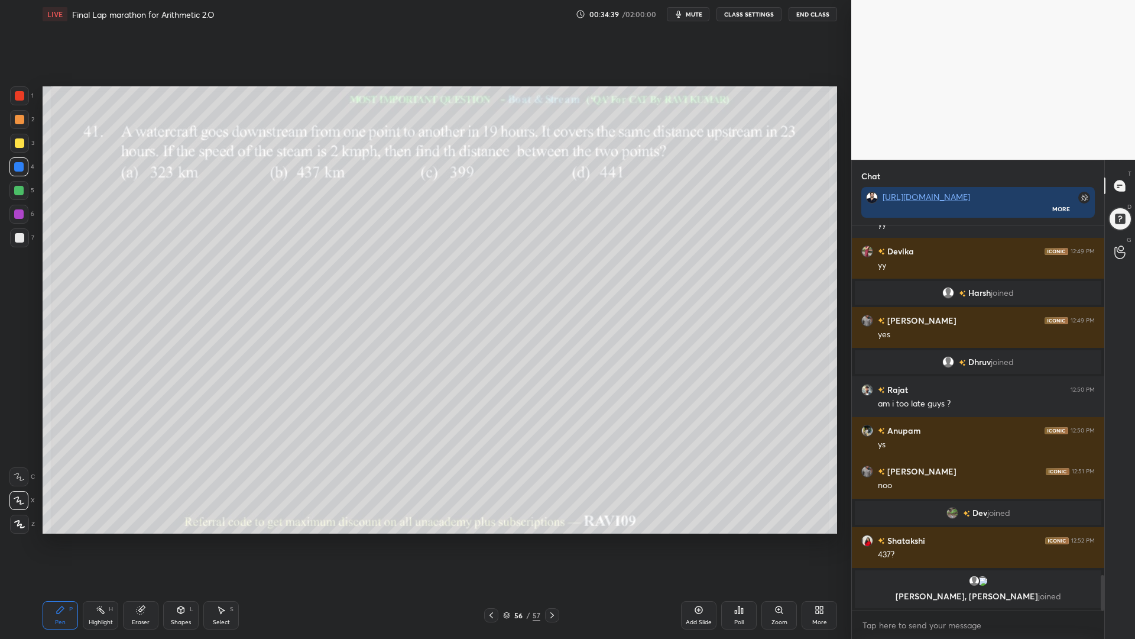
scroll to position [3776, 0]
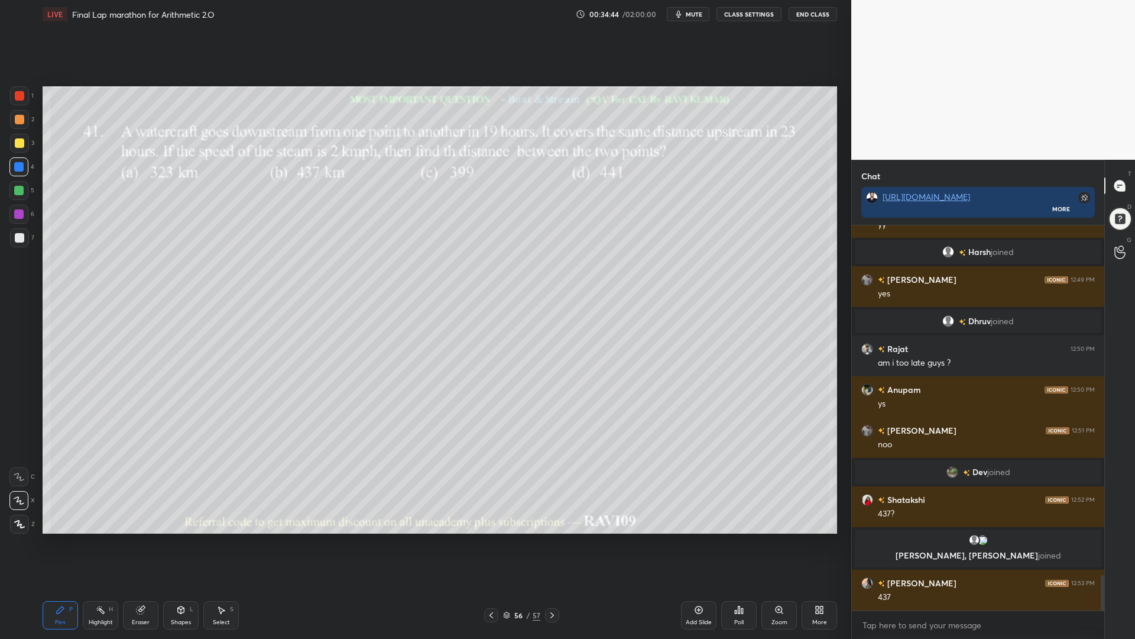
click at [14, 97] on div at bounding box center [19, 95] width 19 height 19
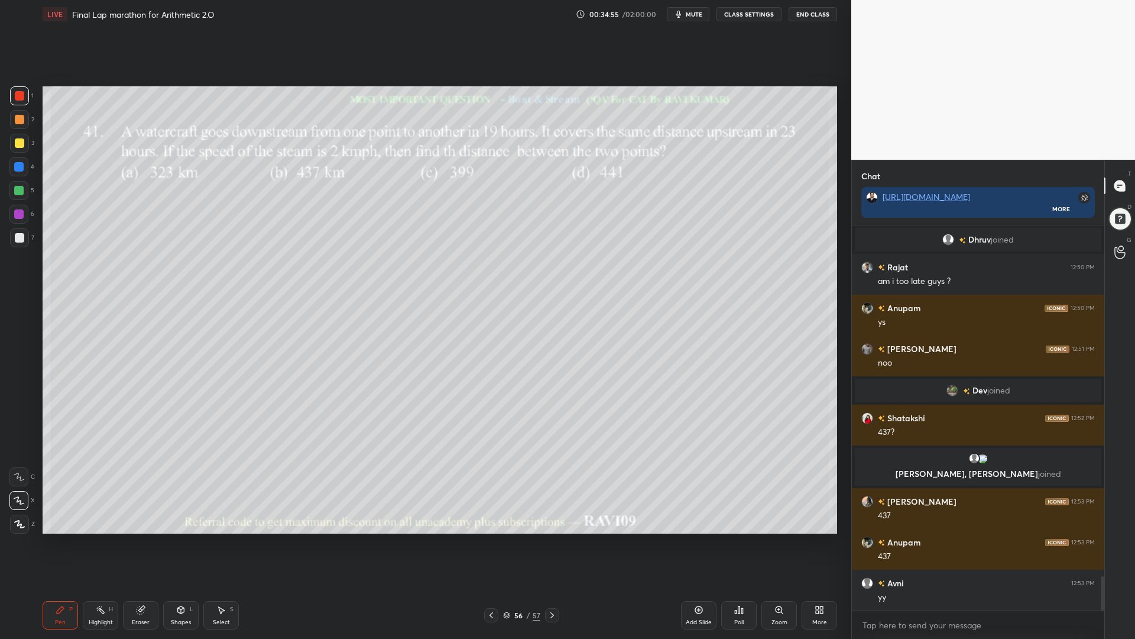
scroll to position [3899, 0]
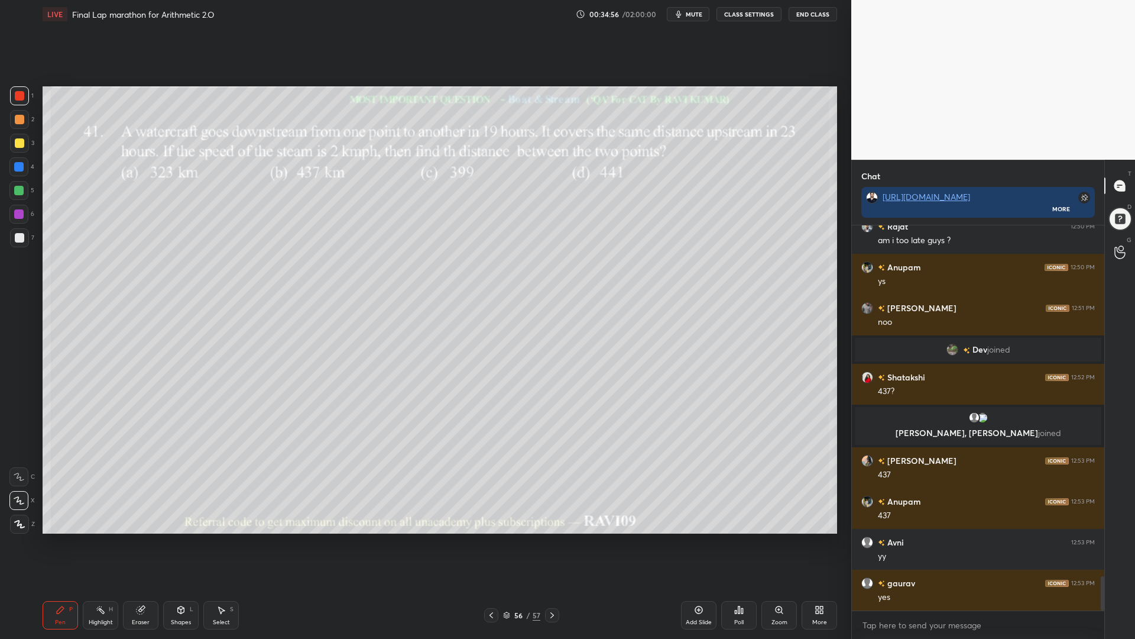
click at [14, 189] on div at bounding box center [18, 190] width 9 height 9
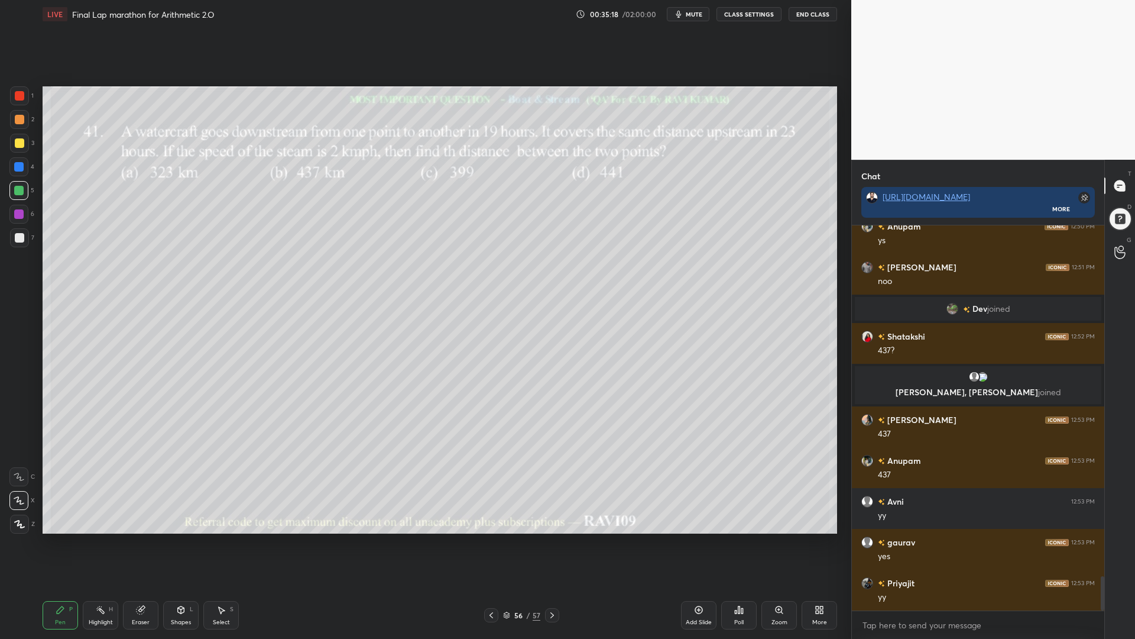
scroll to position [3980, 0]
click at [18, 167] on div at bounding box center [18, 166] width 9 height 9
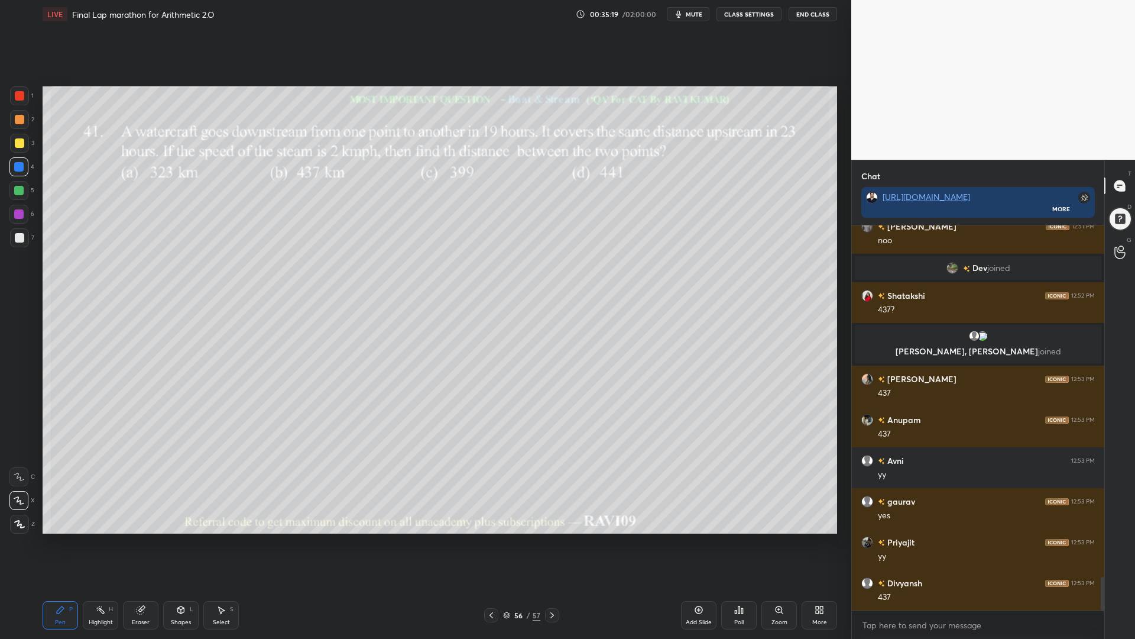
click at [20, 125] on div at bounding box center [19, 119] width 19 height 19
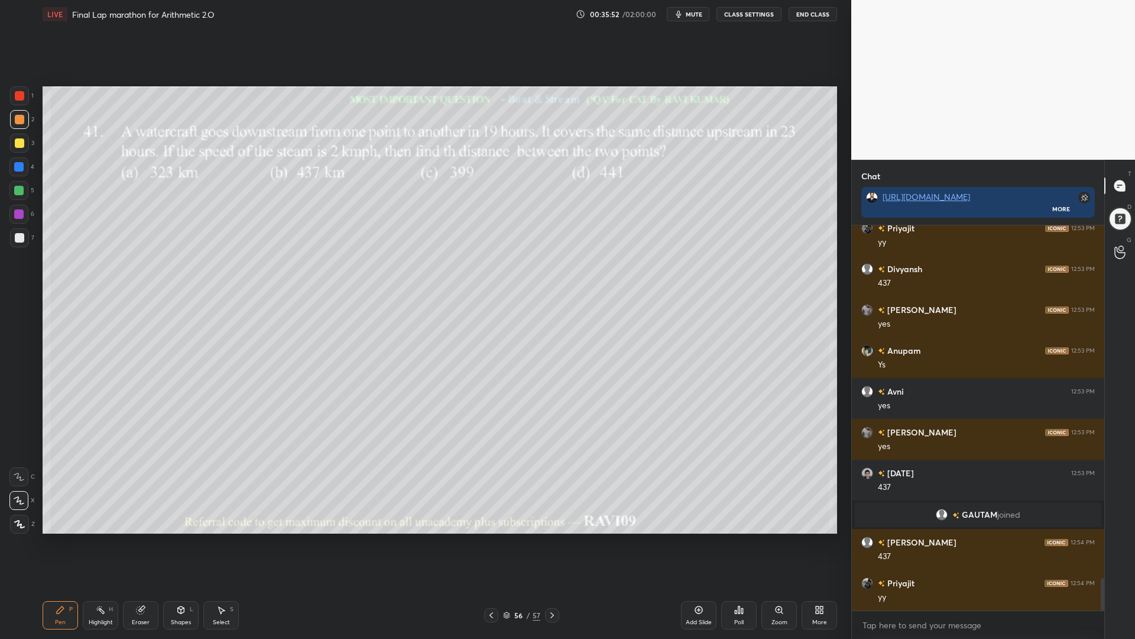
scroll to position [4212, 0]
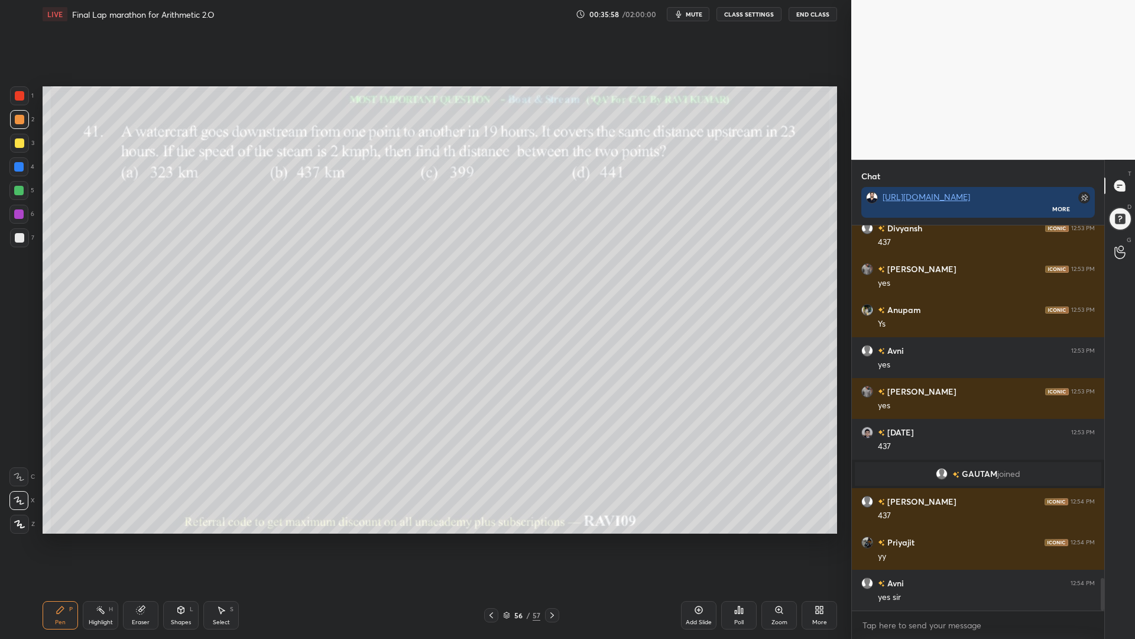
click at [18, 190] on div at bounding box center [18, 190] width 9 height 9
click at [15, 243] on div at bounding box center [19, 237] width 19 height 19
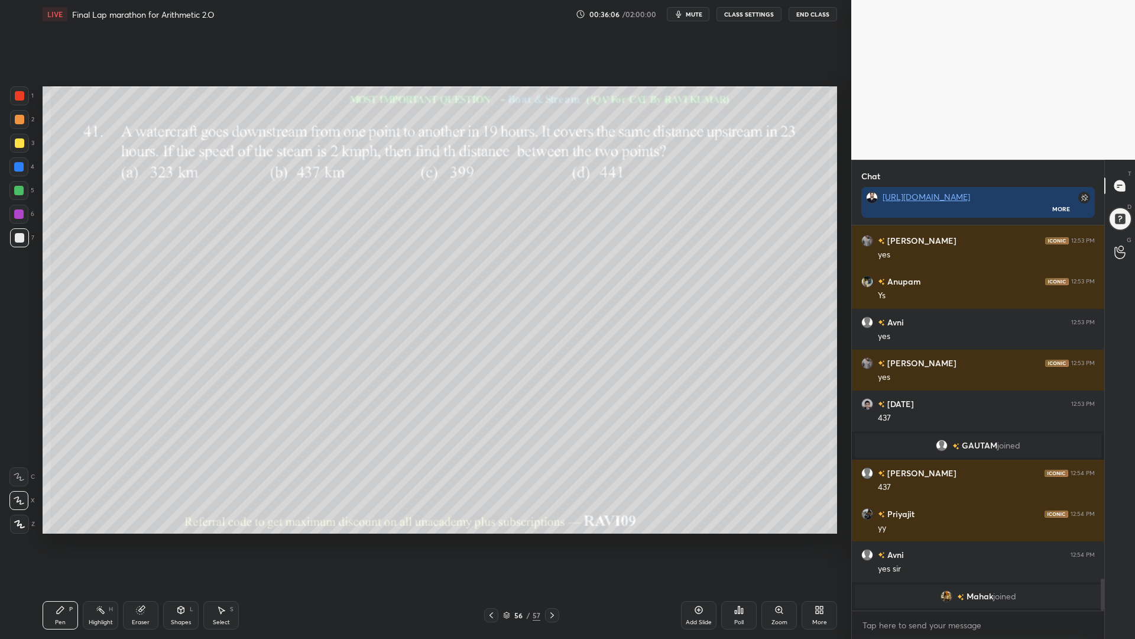
click at [140, 538] on icon at bounding box center [141, 610] width 8 height 8
click at [58, 538] on icon at bounding box center [60, 609] width 7 height 7
click at [20, 175] on div at bounding box center [18, 166] width 19 height 19
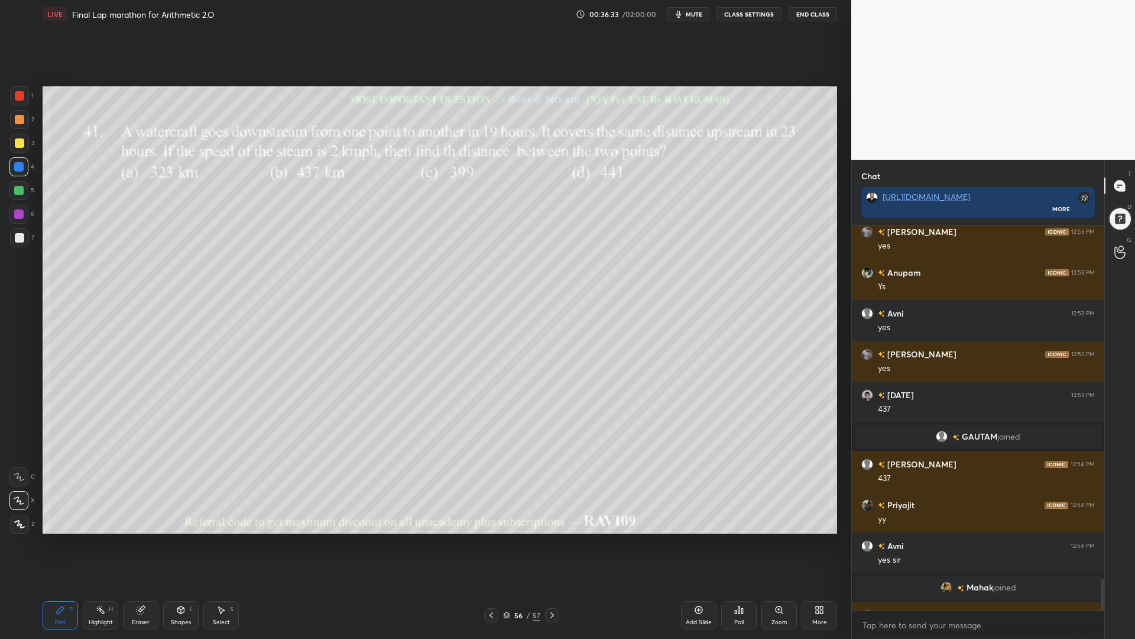
scroll to position [4273, 0]
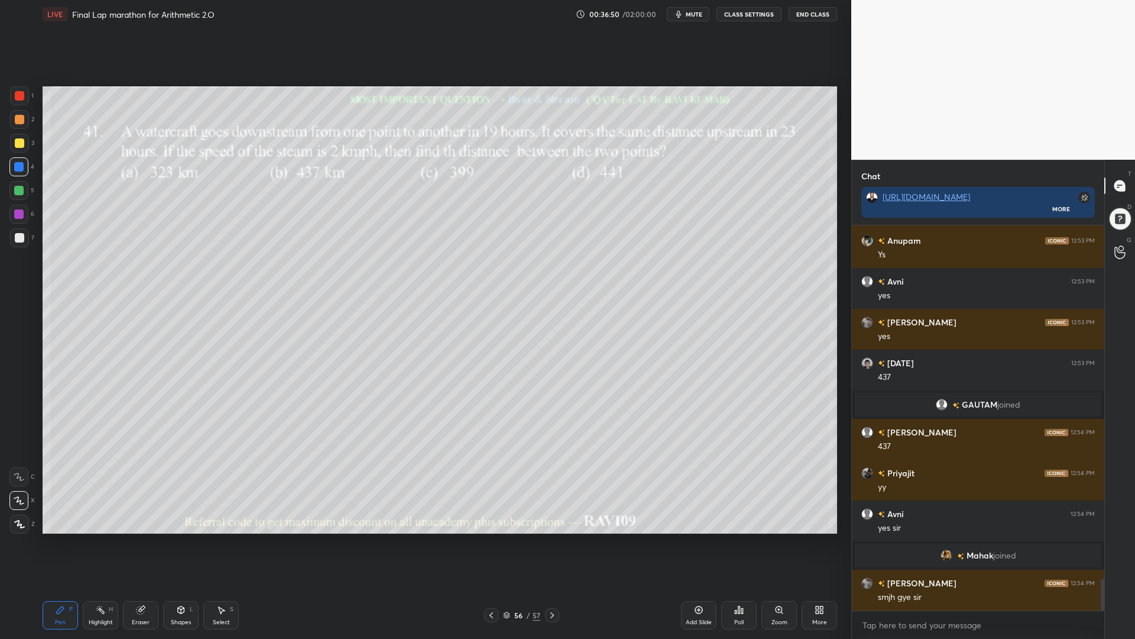
drag, startPoint x: 11, startPoint y: 191, endPoint x: 18, endPoint y: 197, distance: 9.7
click at [11, 191] on div at bounding box center [18, 190] width 19 height 19
click at [15, 123] on div at bounding box center [19, 119] width 19 height 19
click at [15, 92] on div at bounding box center [19, 95] width 19 height 19
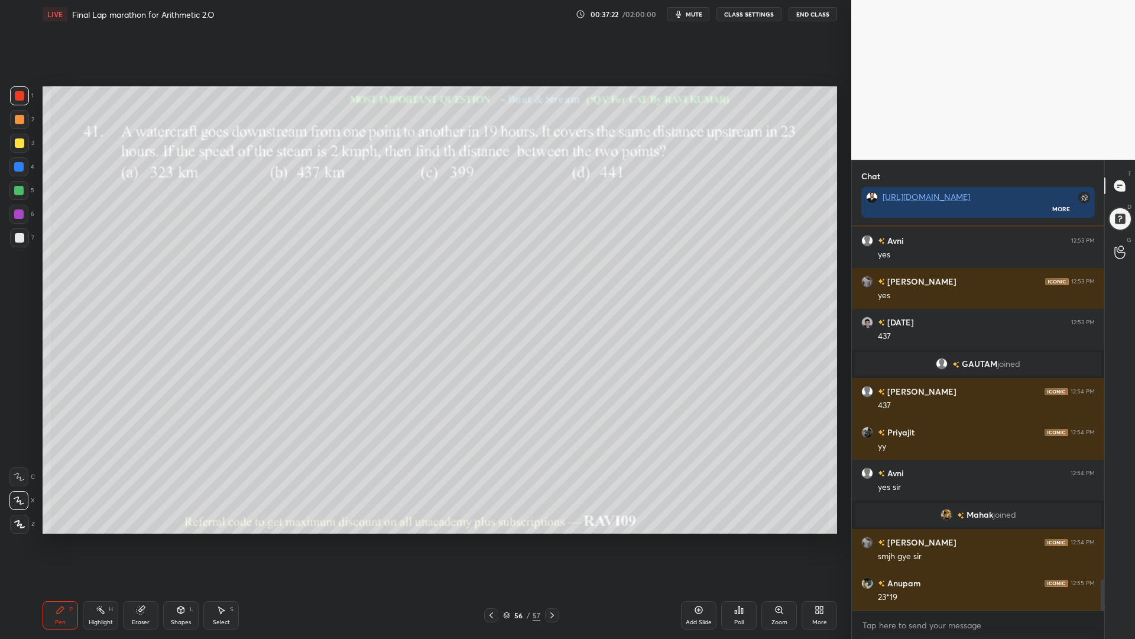
click at [14, 189] on div at bounding box center [18, 190] width 19 height 19
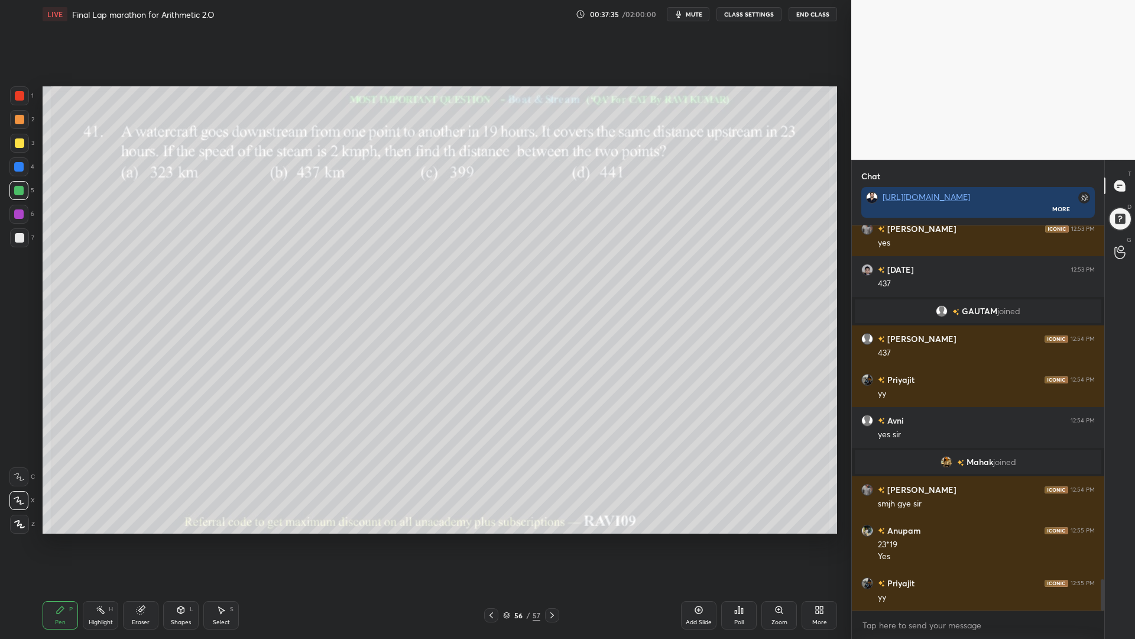
scroll to position [4407, 0]
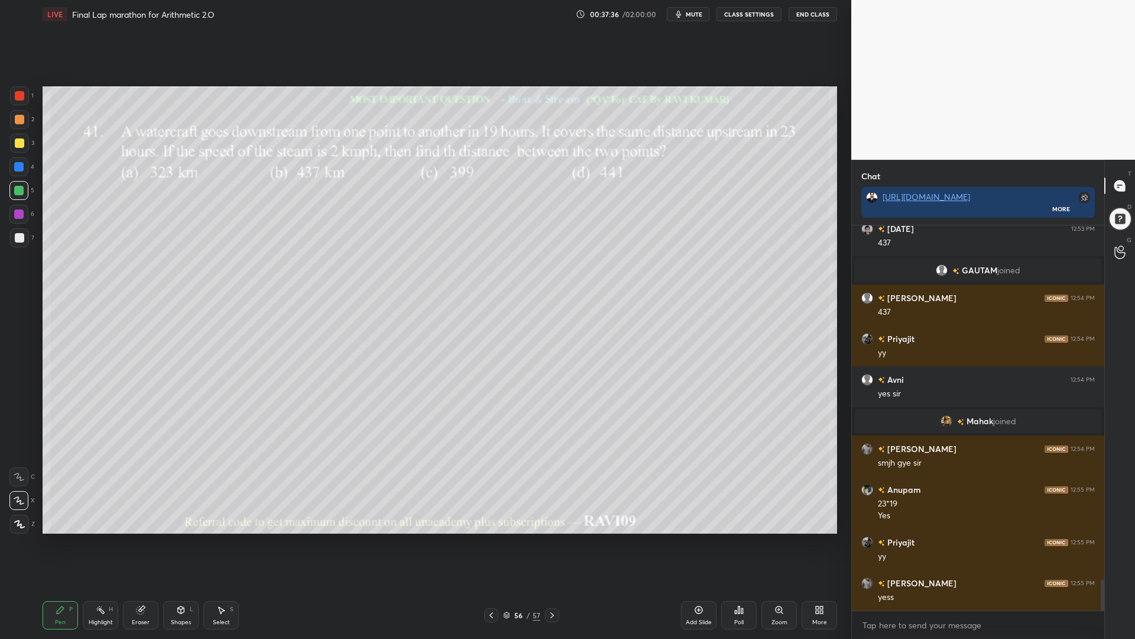
click at [496, 538] on div at bounding box center [491, 615] width 14 height 14
click at [11, 92] on div at bounding box center [19, 95] width 19 height 19
click at [692, 14] on span "mute" at bounding box center [694, 14] width 17 height 8
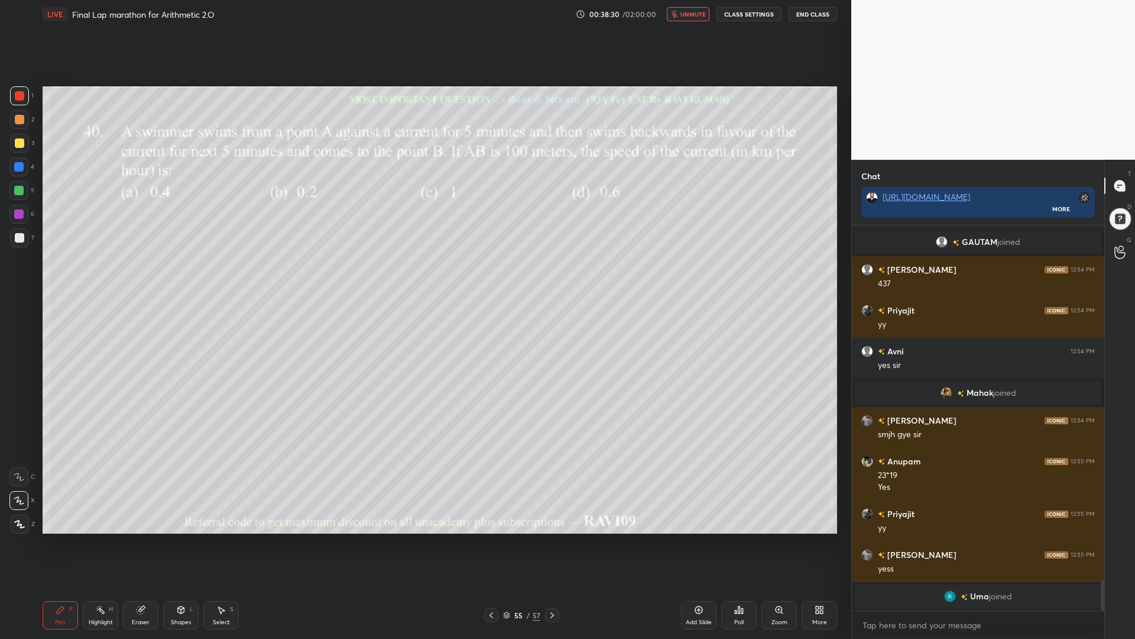
click at [694, 17] on span "unmute" at bounding box center [693, 14] width 25 height 8
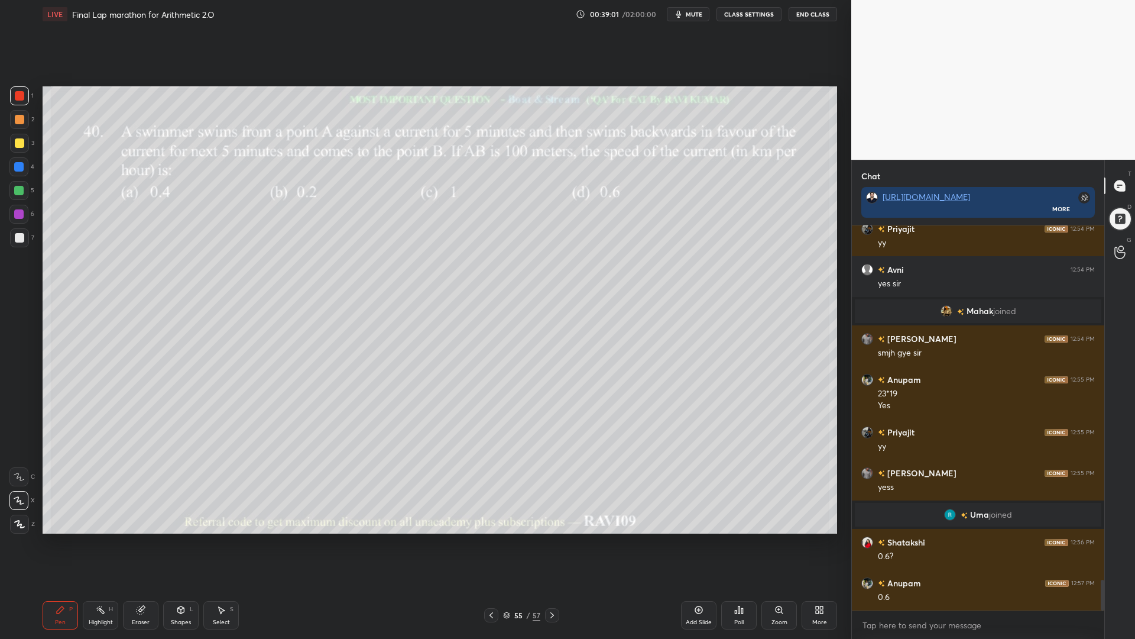
scroll to position [4501, 0]
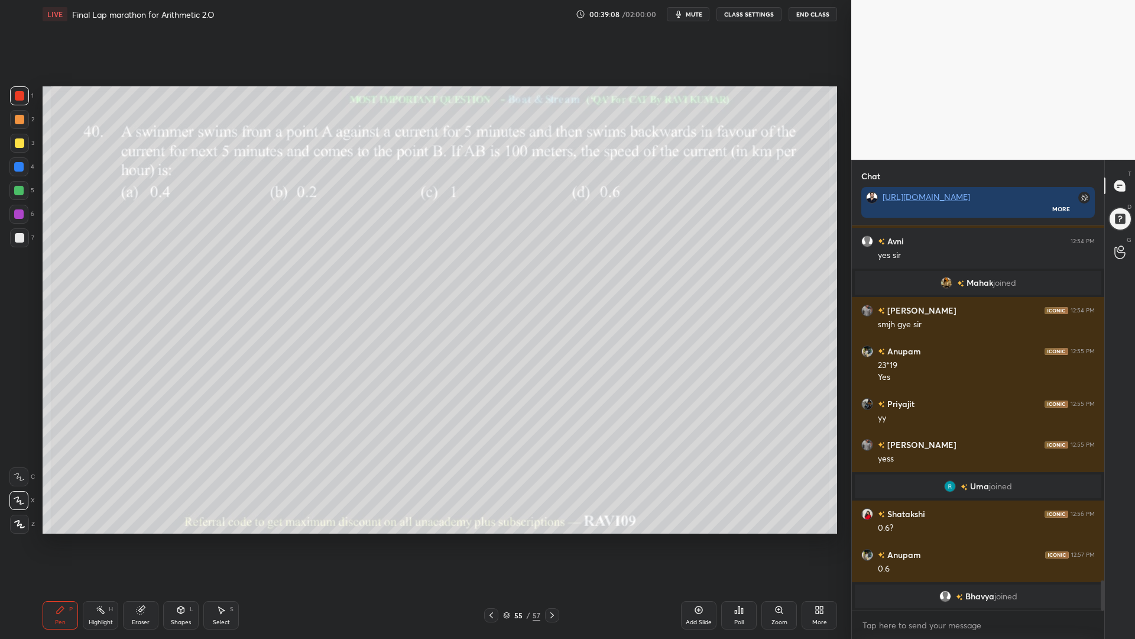
click at [16, 192] on div at bounding box center [18, 190] width 9 height 9
drag, startPoint x: 22, startPoint y: 98, endPoint x: 35, endPoint y: 119, distance: 24.6
click at [22, 98] on div at bounding box center [19, 95] width 9 height 9
click at [12, 188] on div at bounding box center [18, 190] width 19 height 19
drag, startPoint x: 11, startPoint y: 124, endPoint x: 15, endPoint y: 105, distance: 19.5
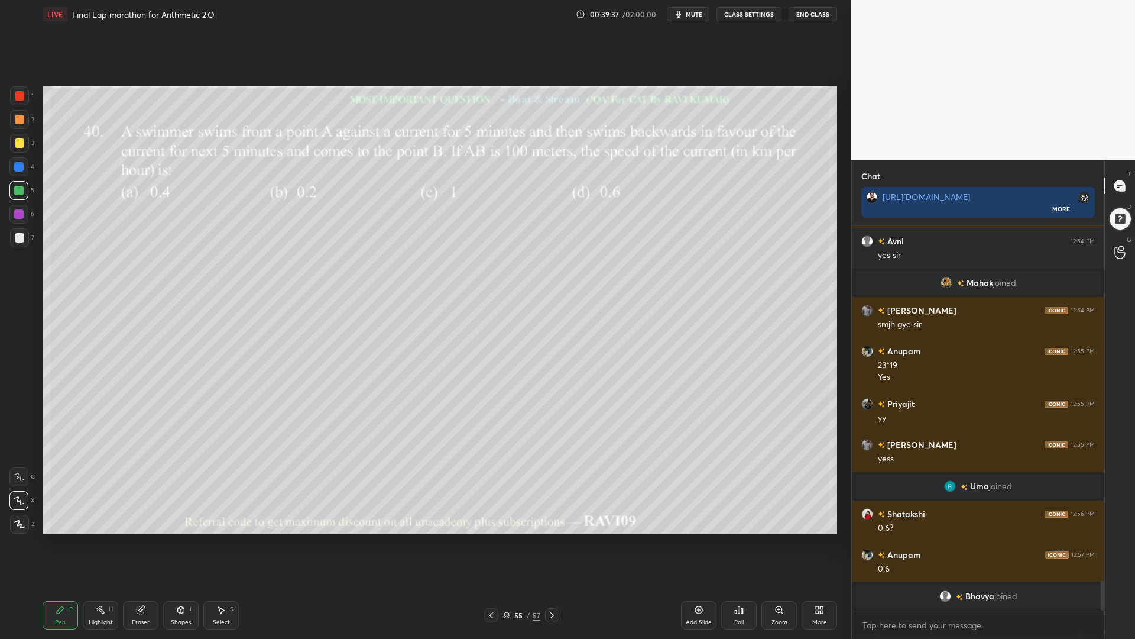
click at [11, 123] on div at bounding box center [19, 119] width 19 height 19
click at [17, 105] on div at bounding box center [19, 95] width 19 height 19
click at [14, 167] on div at bounding box center [18, 166] width 19 height 19
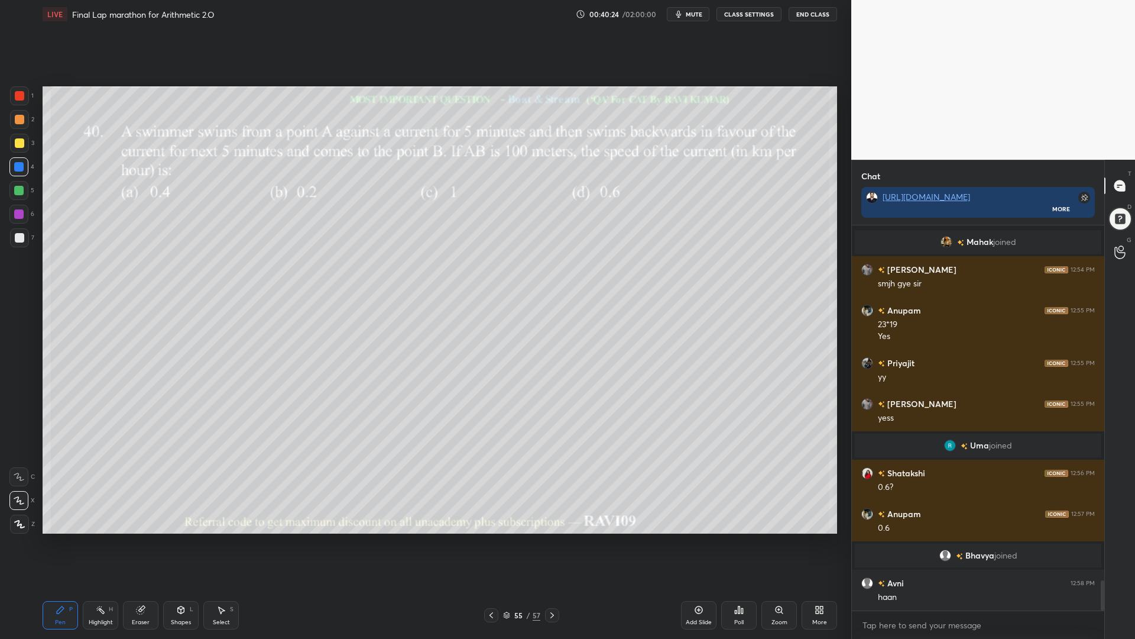
scroll to position [4547, 0]
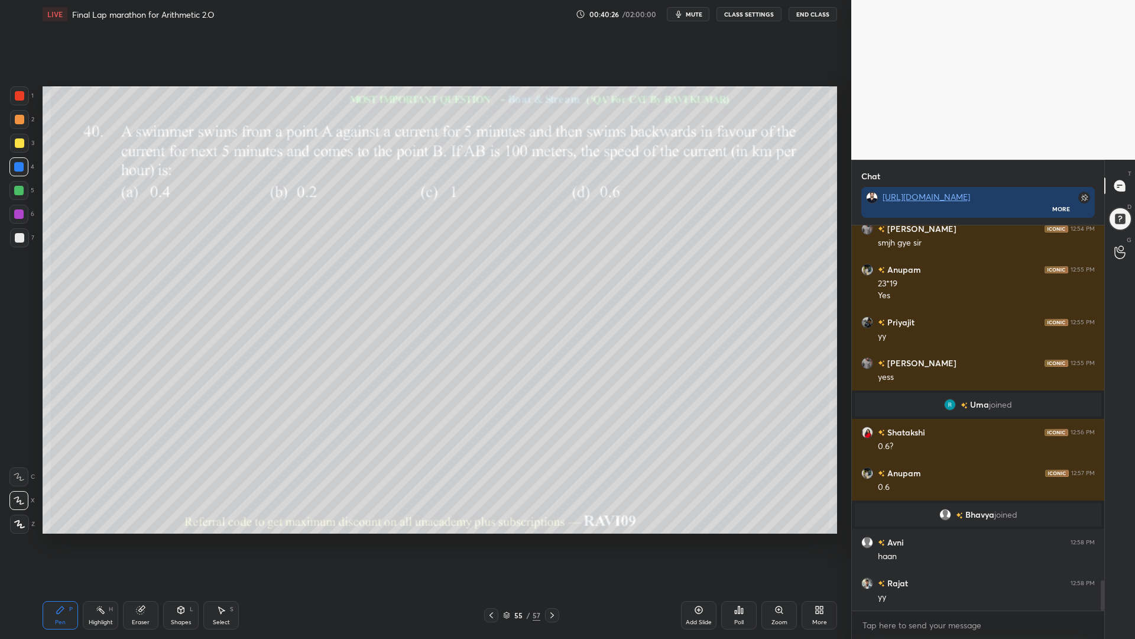
click at [18, 195] on div at bounding box center [18, 190] width 9 height 9
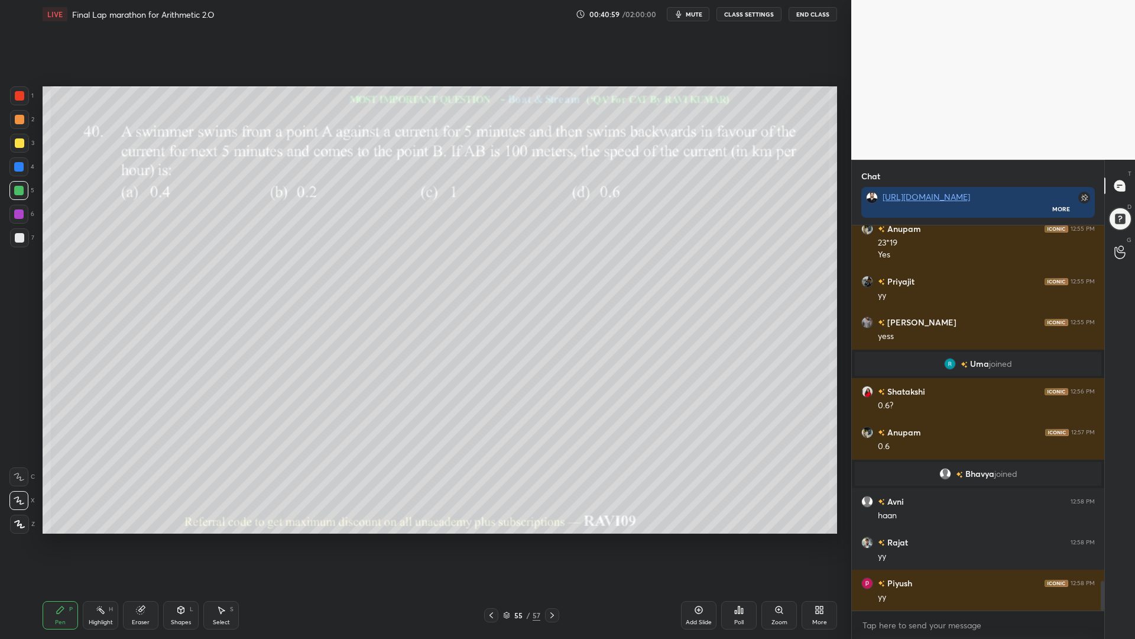
click at [13, 214] on div at bounding box center [18, 214] width 19 height 19
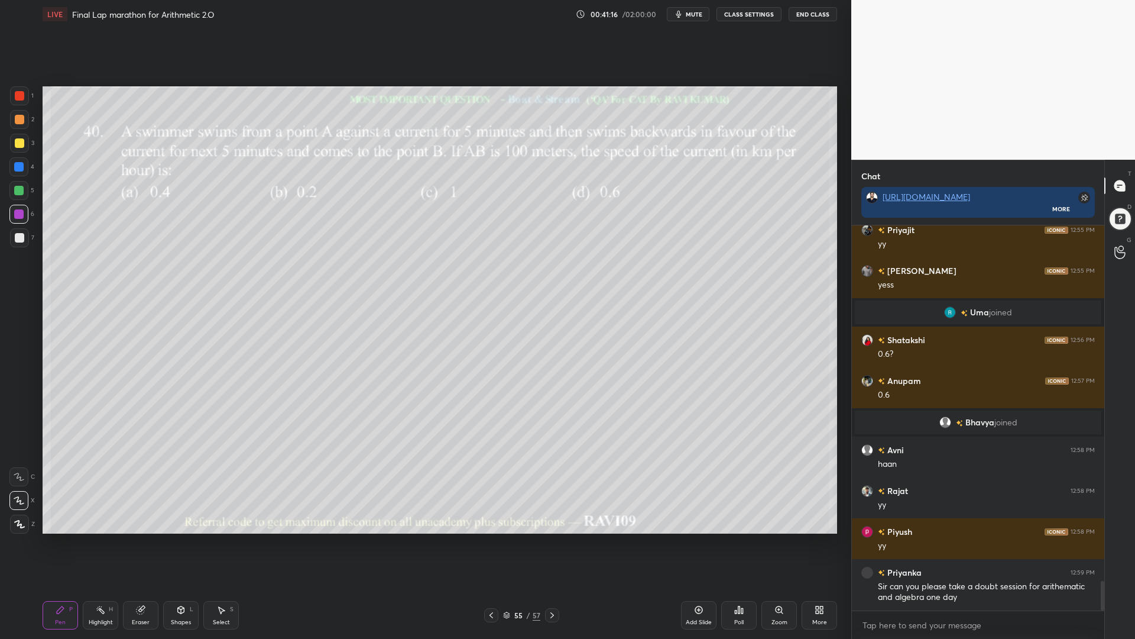
scroll to position [4680, 0]
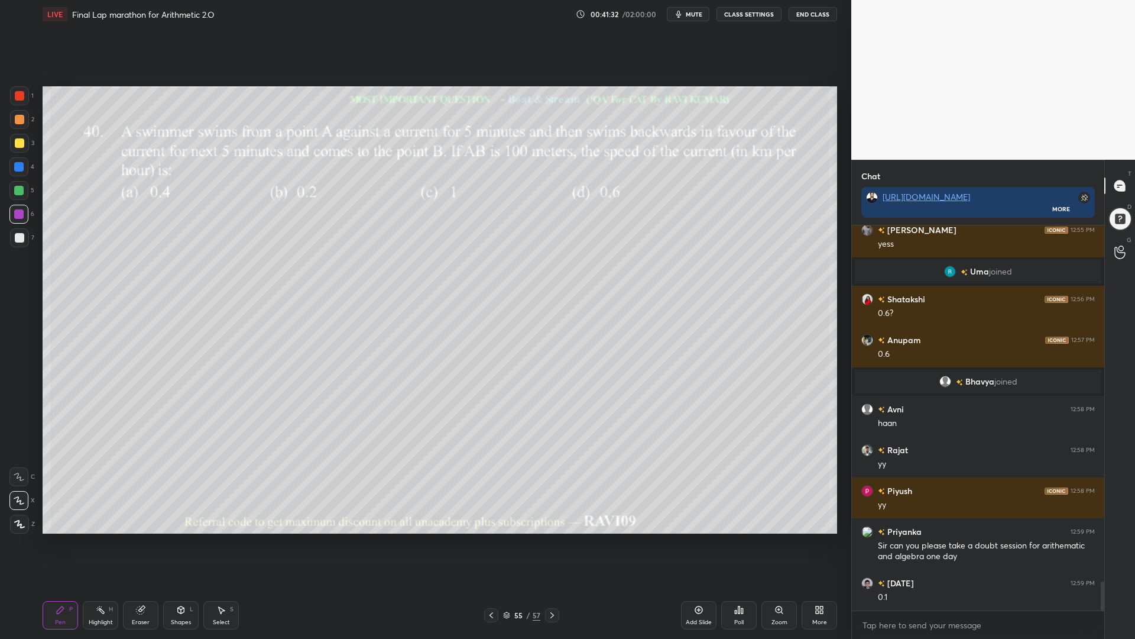
click at [13, 169] on div at bounding box center [18, 166] width 19 height 19
click at [18, 115] on div at bounding box center [19, 119] width 19 height 19
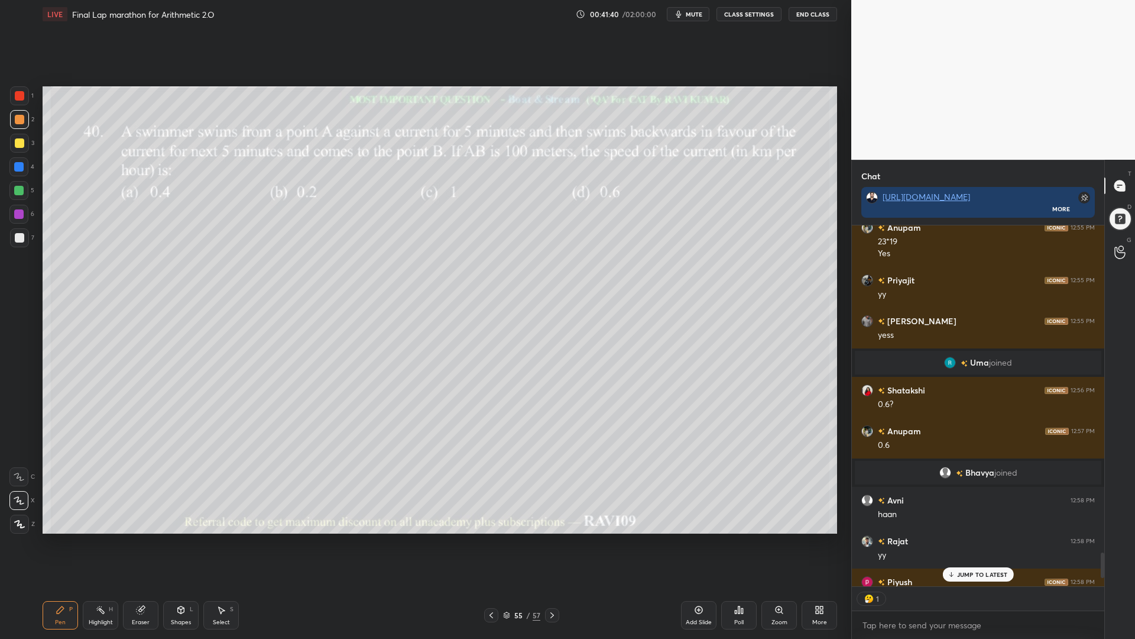
scroll to position [4705, 0]
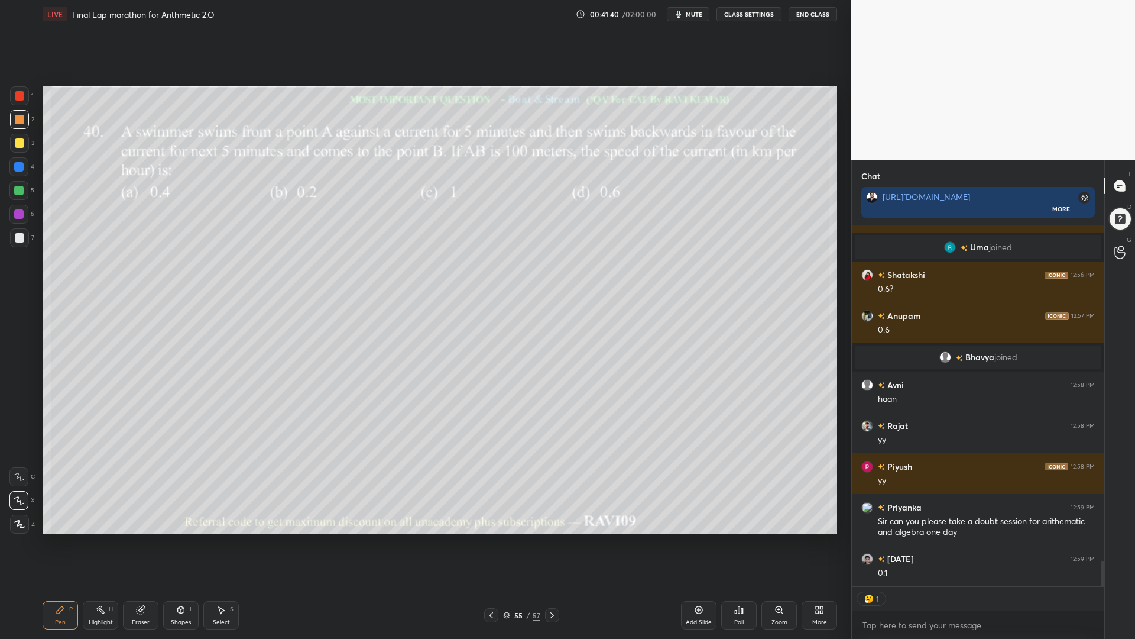
drag, startPoint x: 1104, startPoint y: 558, endPoint x: 1106, endPoint y: 581, distance: 23.8
click at [1105, 538] on div "Chat [URL][DOMAIN_NAME] More [PERSON_NAME] 12:55 PM yy [PERSON_NAME] 12:55 PM y…" at bounding box center [993, 399] width 284 height 479
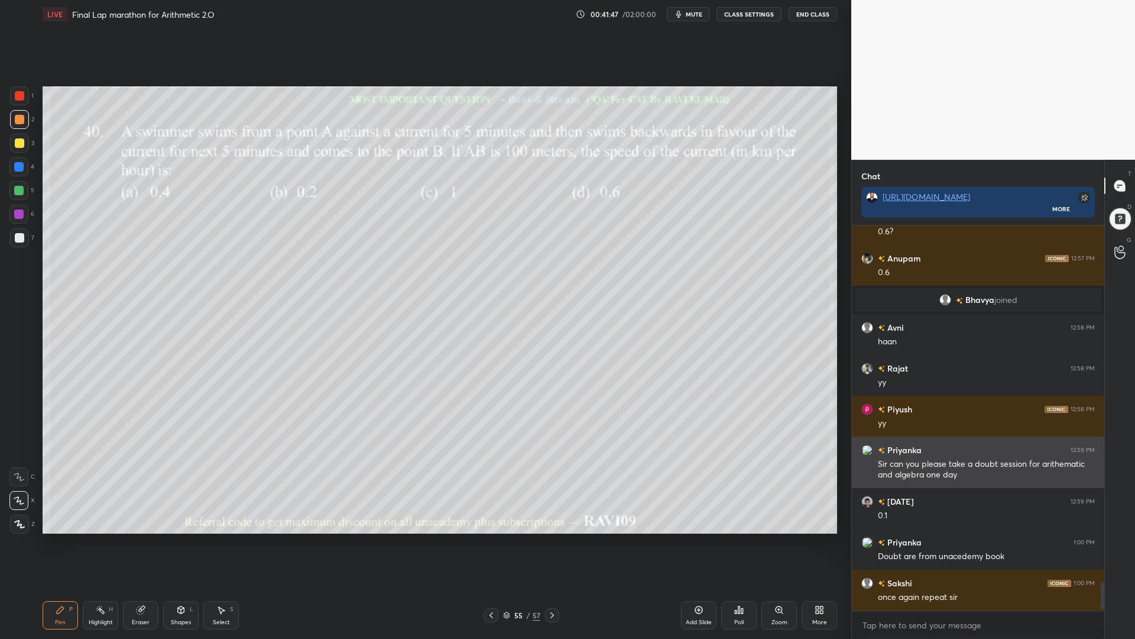
scroll to position [4762, 0]
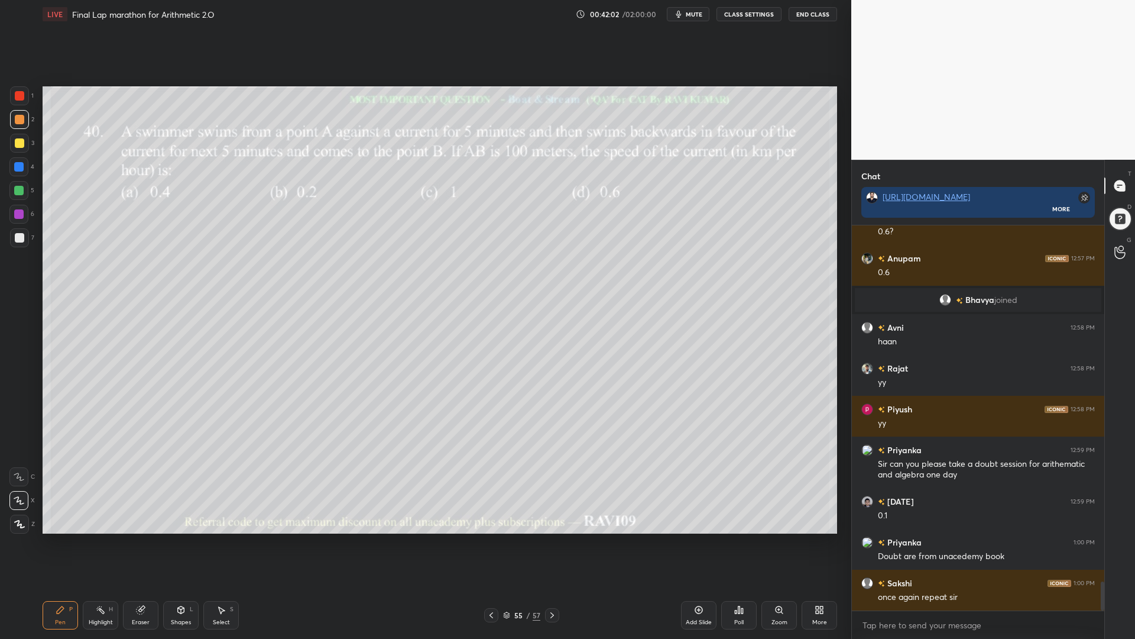
click at [692, 538] on div "Add Slide" at bounding box center [698, 615] width 35 height 28
click at [173, 538] on div "Shapes L" at bounding box center [180, 615] width 35 height 28
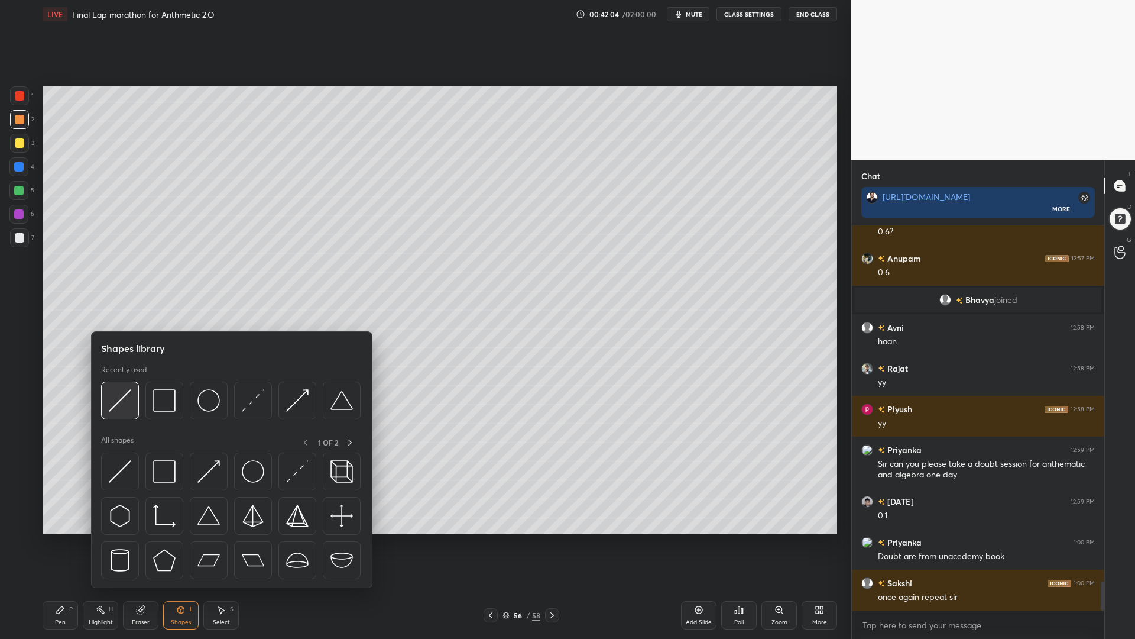
click at [121, 399] on img at bounding box center [120, 400] width 22 height 22
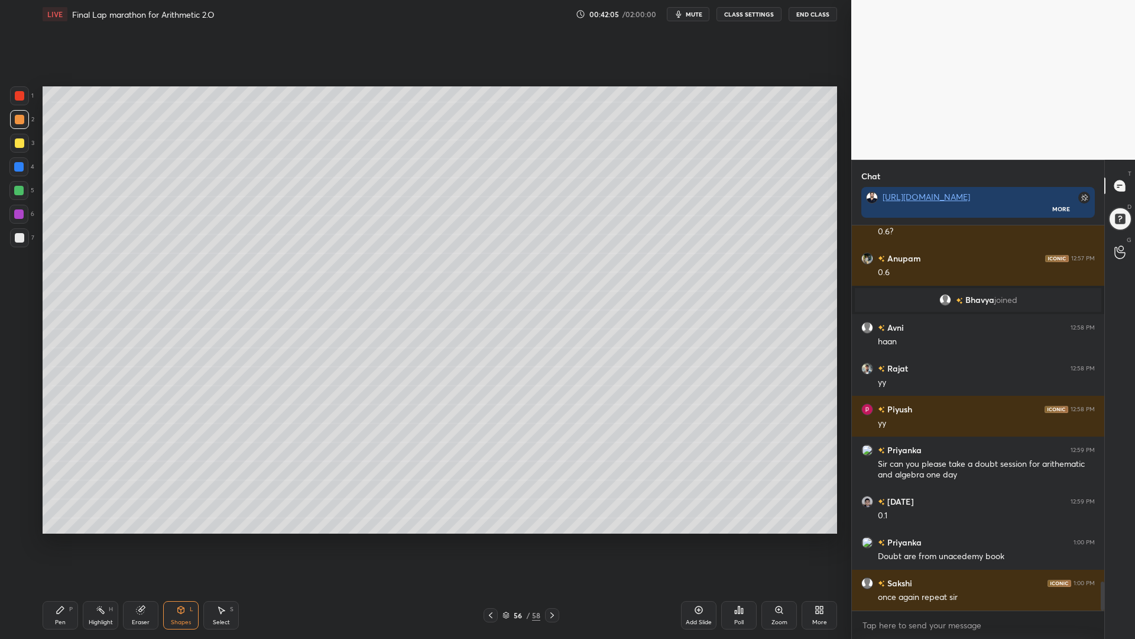
click at [17, 184] on div at bounding box center [18, 190] width 19 height 19
click at [57, 538] on div "Pen P" at bounding box center [60, 615] width 35 height 28
click at [16, 170] on div at bounding box center [18, 166] width 9 height 9
click at [19, 95] on div at bounding box center [19, 95] width 9 height 9
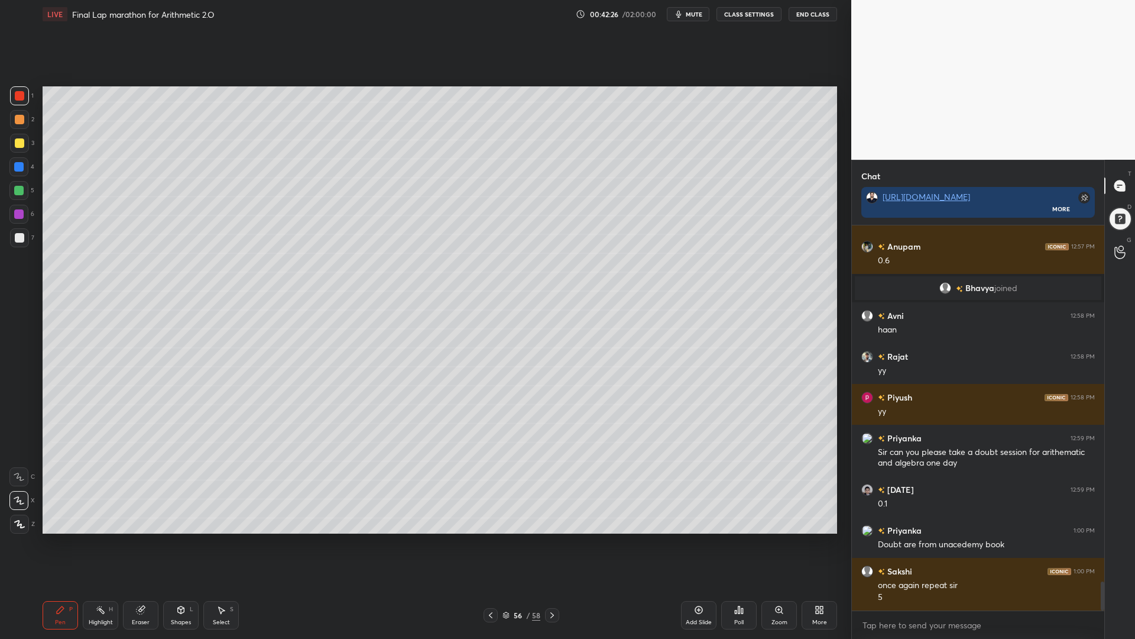
click at [13, 194] on div at bounding box center [18, 190] width 19 height 19
click at [18, 210] on div at bounding box center [18, 213] width 9 height 9
click at [17, 167] on div at bounding box center [18, 166] width 9 height 9
click at [20, 98] on div at bounding box center [19, 95] width 9 height 9
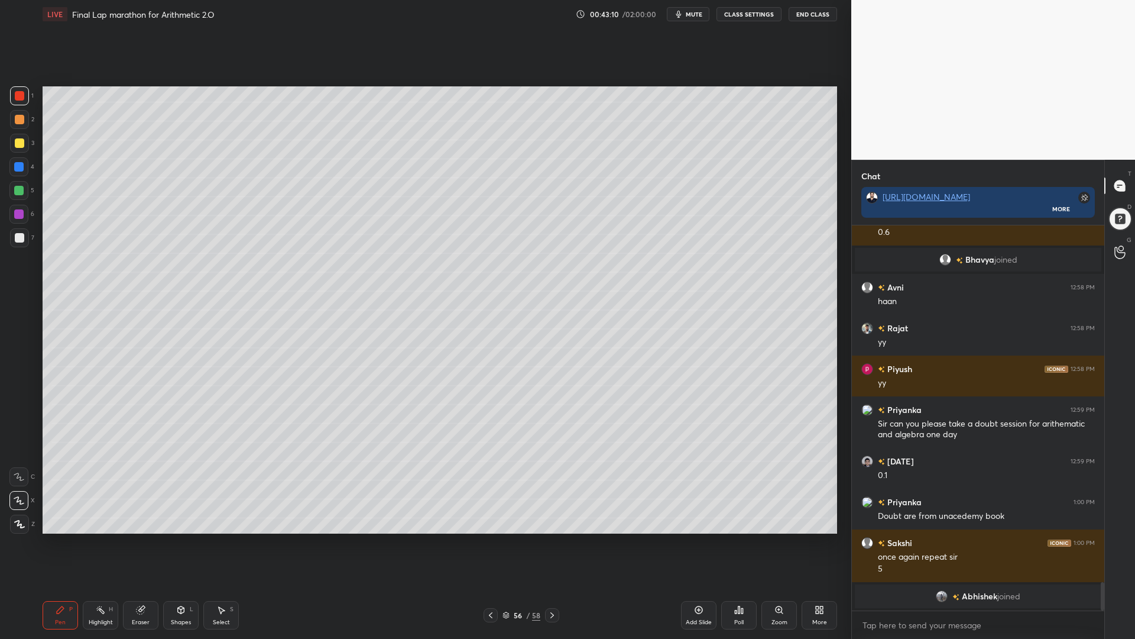
click at [135, 538] on div "Eraser" at bounding box center [140, 615] width 35 height 28
click at [58, 538] on icon at bounding box center [60, 609] width 7 height 7
drag, startPoint x: 21, startPoint y: 190, endPoint x: 27, endPoint y: 168, distance: 23.1
click at [20, 187] on div at bounding box center [18, 190] width 9 height 9
drag, startPoint x: 19, startPoint y: 119, endPoint x: 10, endPoint y: 118, distance: 8.9
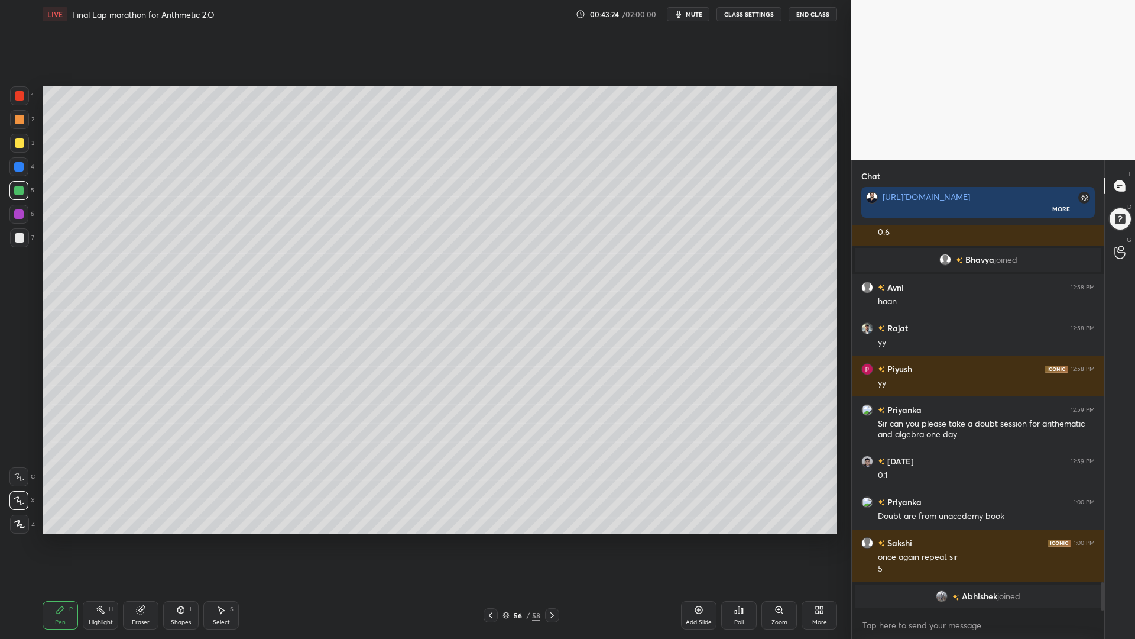
click at [18, 120] on div at bounding box center [19, 119] width 9 height 9
click at [15, 162] on div at bounding box center [18, 166] width 19 height 19
click at [16, 98] on div at bounding box center [19, 95] width 9 height 9
click at [16, 234] on div at bounding box center [19, 237] width 9 height 9
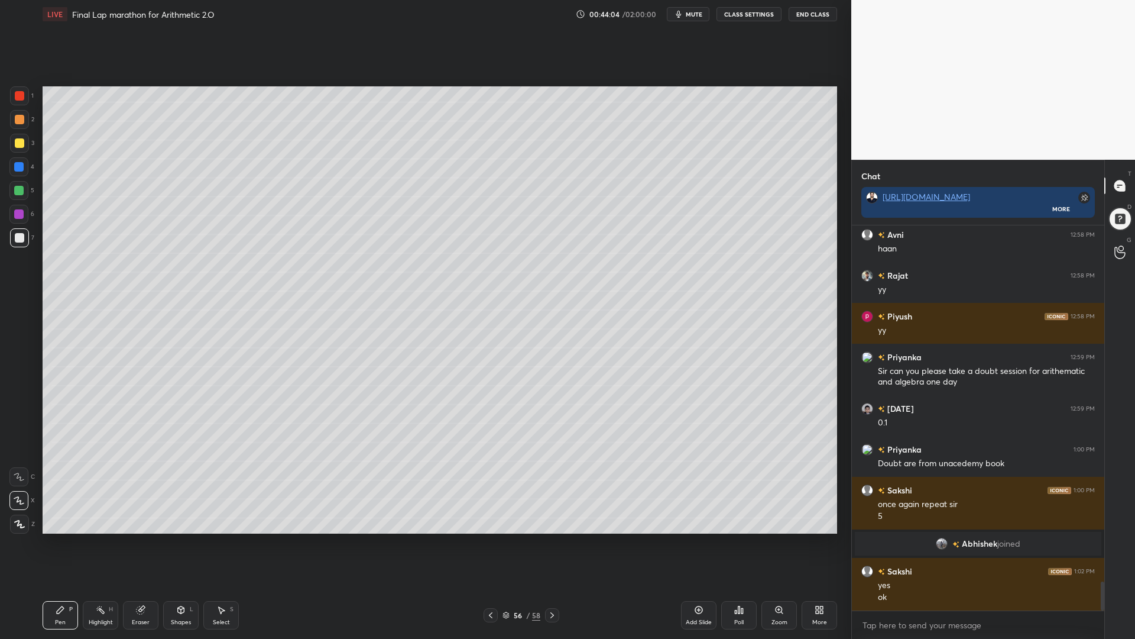
scroll to position [4795, 0]
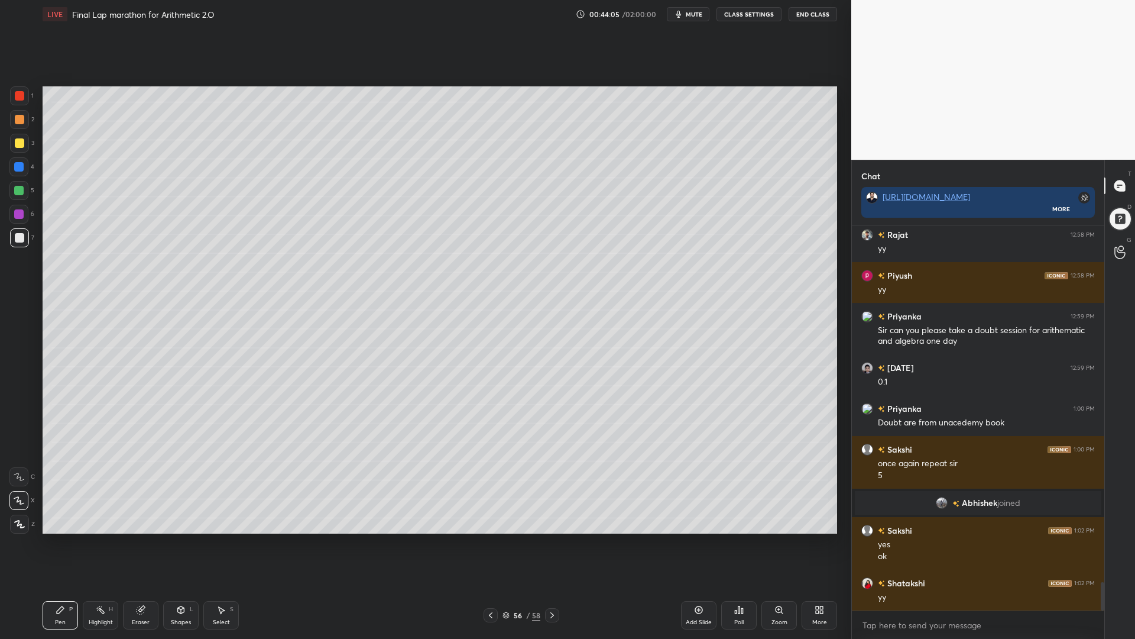
drag, startPoint x: 22, startPoint y: 208, endPoint x: 24, endPoint y: 183, distance: 25.5
click at [20, 206] on div at bounding box center [18, 214] width 19 height 19
drag, startPoint x: 21, startPoint y: 141, endPoint x: 37, endPoint y: 159, distance: 23.9
click at [21, 141] on div at bounding box center [19, 142] width 9 height 9
click at [691, 15] on span "mute" at bounding box center [694, 14] width 17 height 8
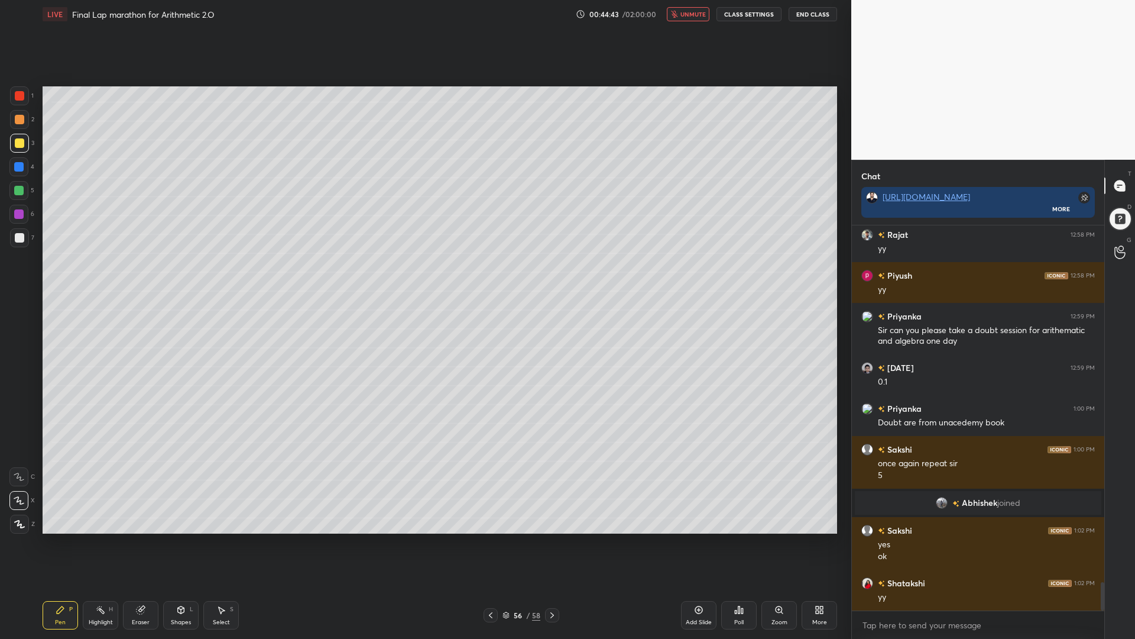
scroll to position [4835, 0]
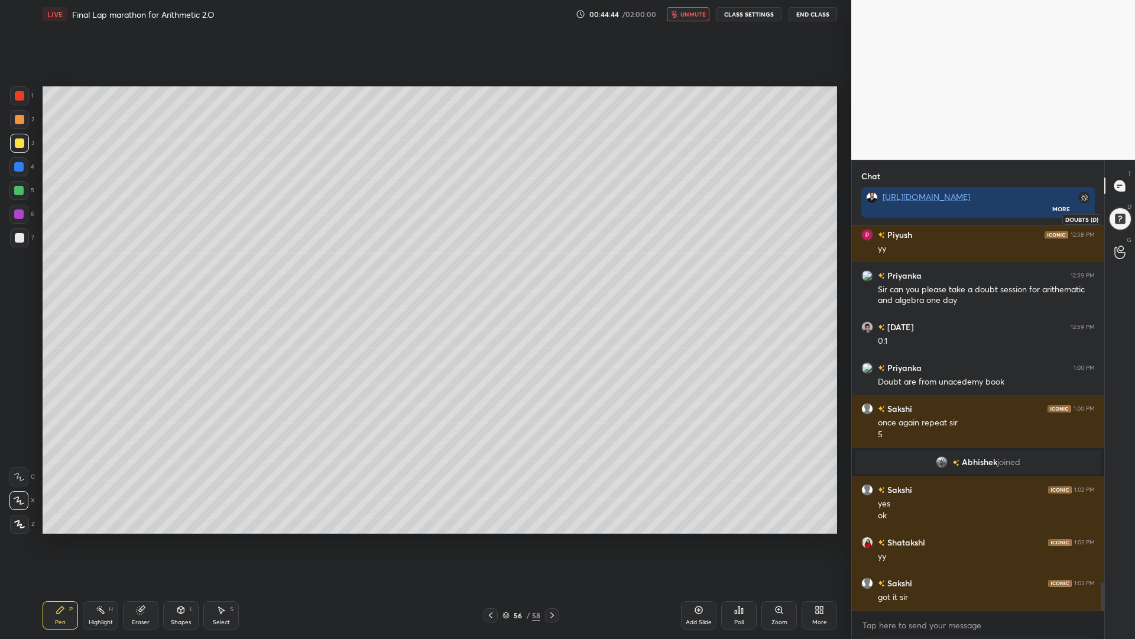
click at [1117, 214] on div at bounding box center [1121, 219] width 24 height 24
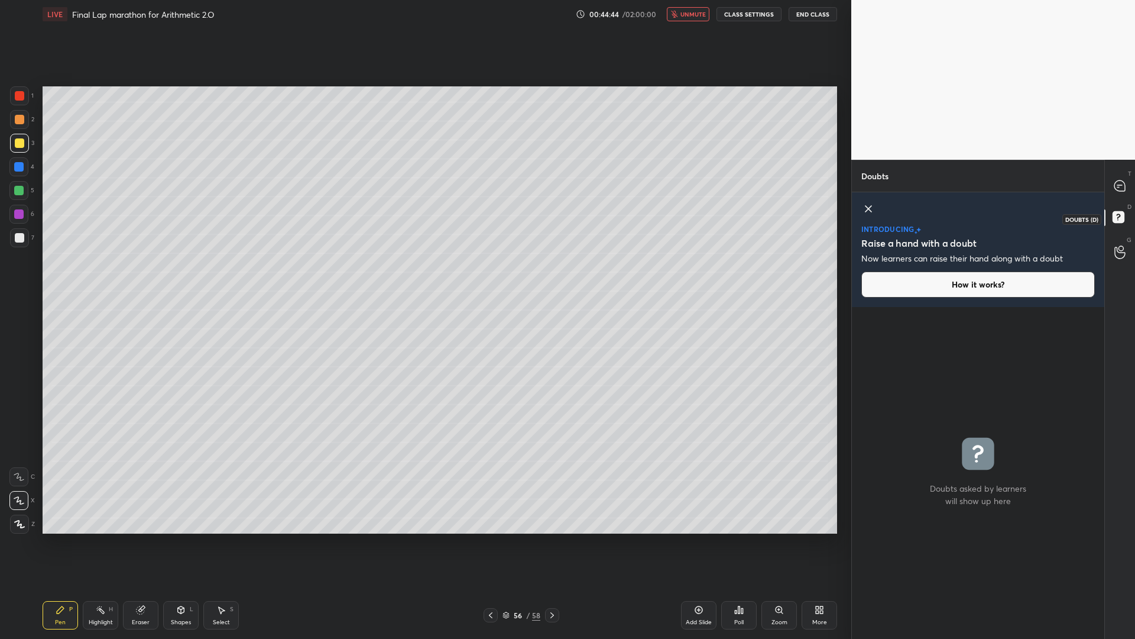
scroll to position [328, 249]
click at [1123, 182] on icon at bounding box center [1120, 185] width 11 height 11
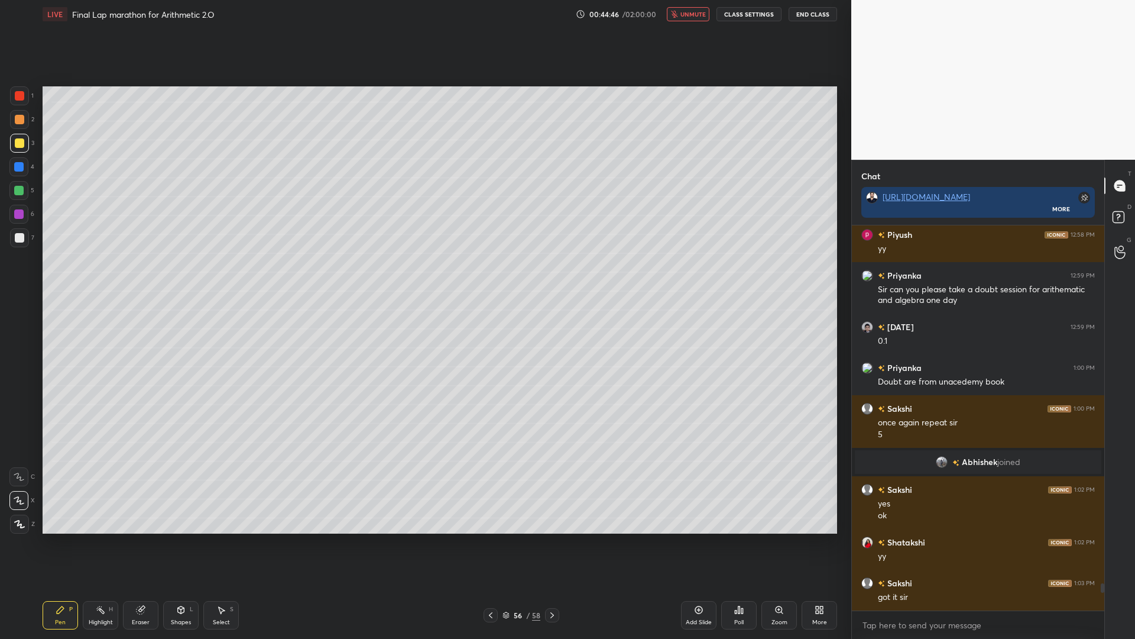
scroll to position [381, 249]
click at [491, 538] on icon at bounding box center [490, 614] width 9 height 9
click at [24, 93] on div at bounding box center [19, 95] width 9 height 9
click at [179, 538] on div "Shapes L" at bounding box center [180, 615] width 35 height 28
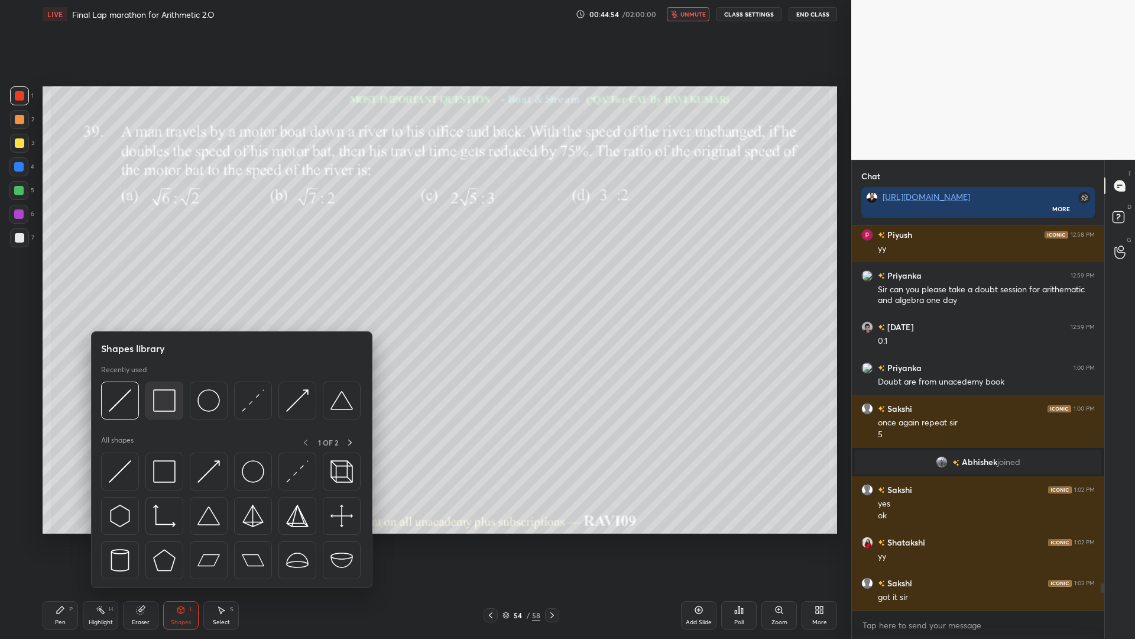
click at [168, 407] on img at bounding box center [164, 400] width 22 height 22
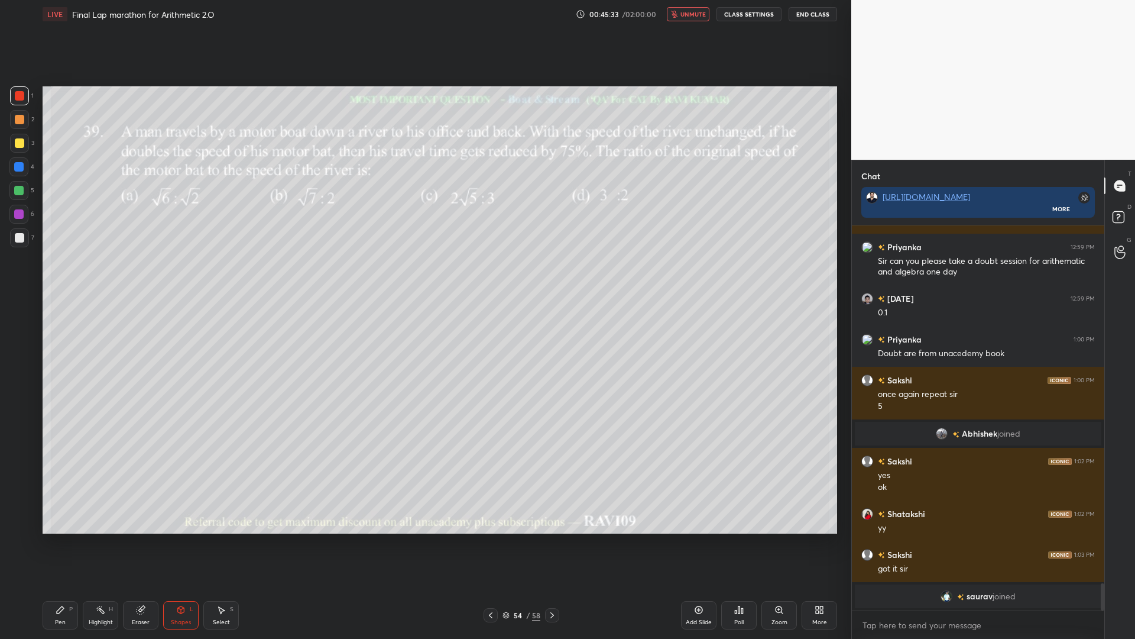
scroll to position [4872, 0]
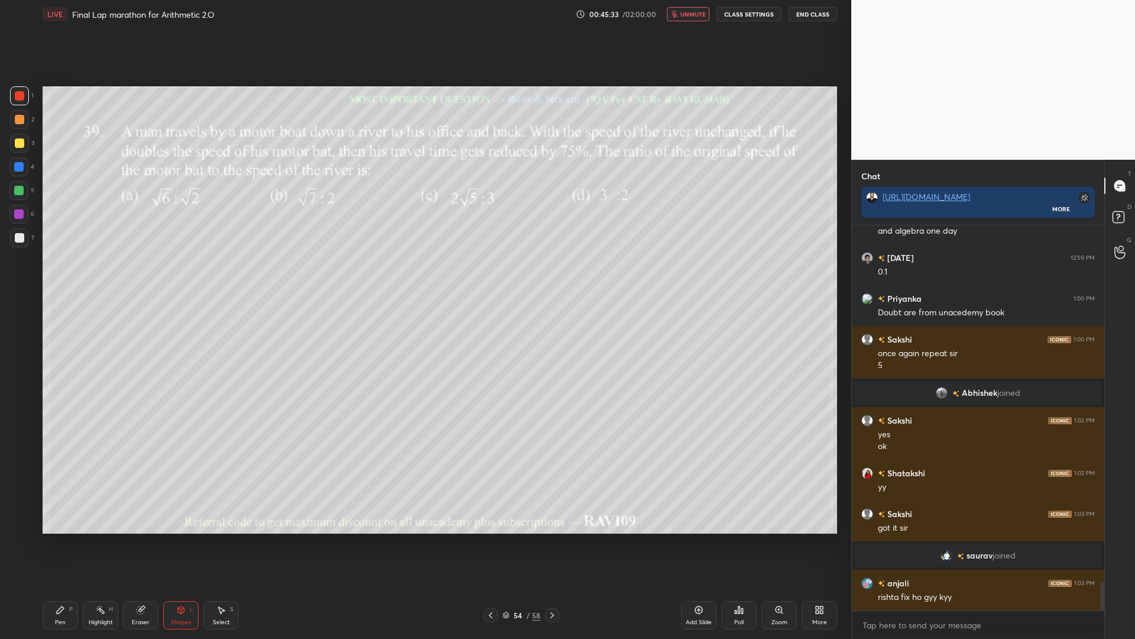
click at [22, 193] on div at bounding box center [18, 190] width 19 height 19
click at [57, 538] on div "Pen P" at bounding box center [60, 615] width 35 height 28
click at [18, 116] on div at bounding box center [19, 119] width 9 height 9
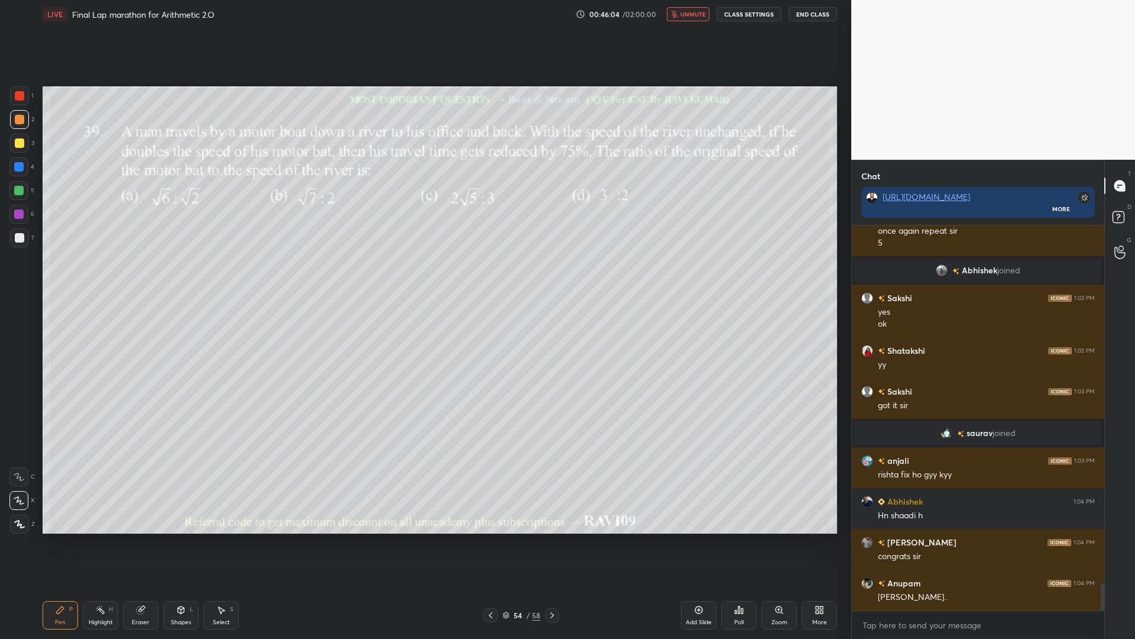
scroll to position [5035, 0]
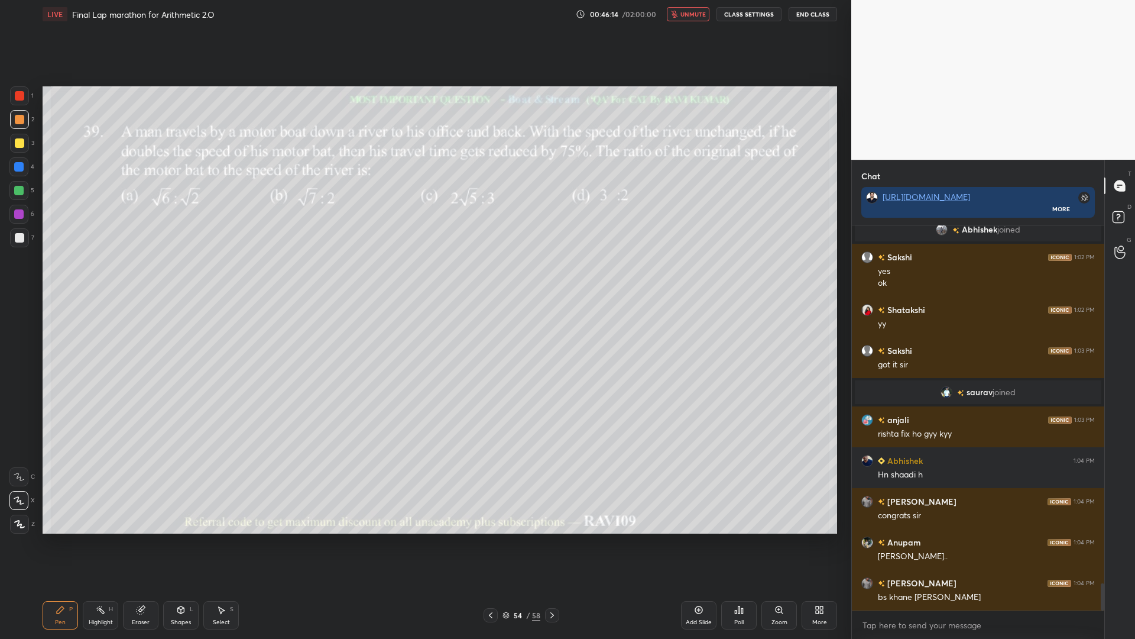
click at [691, 9] on button "unmute" at bounding box center [688, 14] width 43 height 14
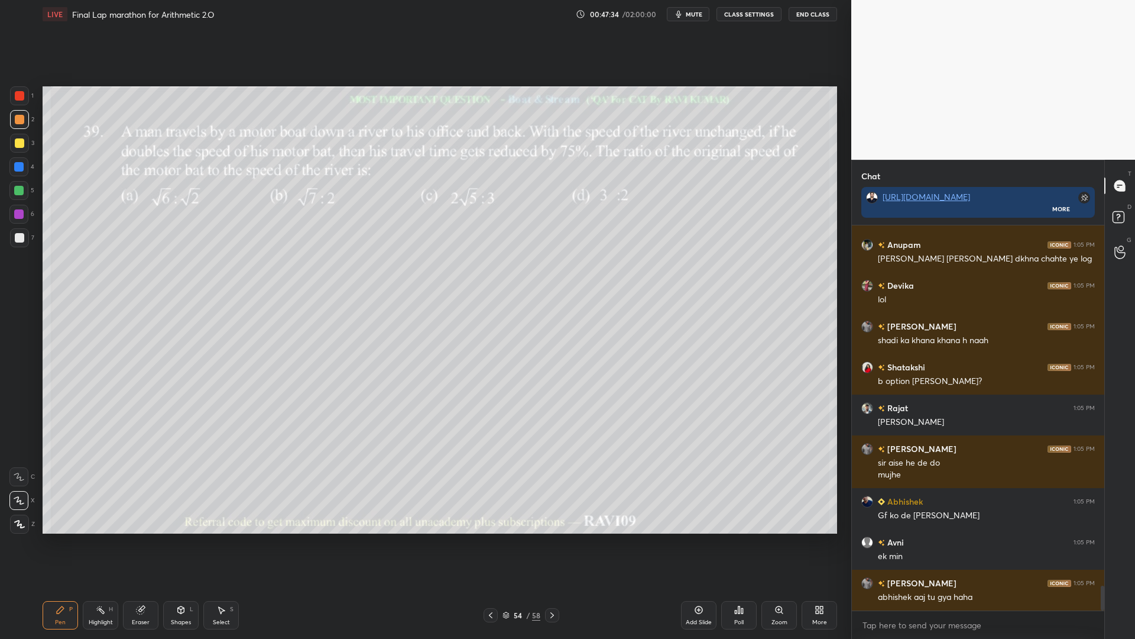
scroll to position [5589, 0]
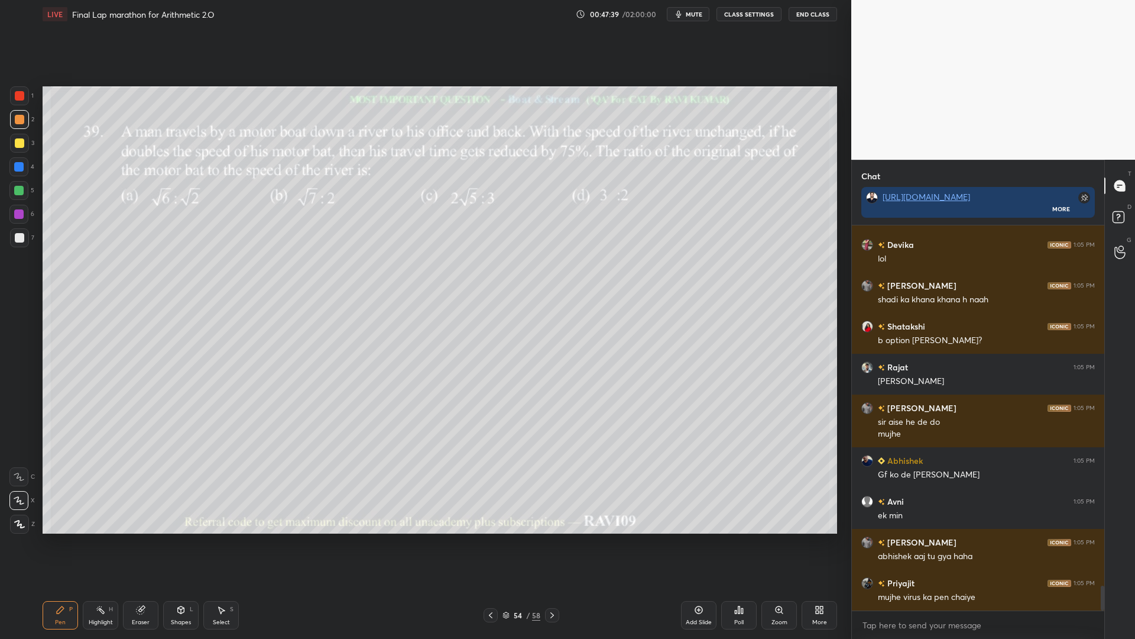
click at [16, 190] on div at bounding box center [18, 190] width 9 height 9
click at [21, 99] on div at bounding box center [19, 95] width 9 height 9
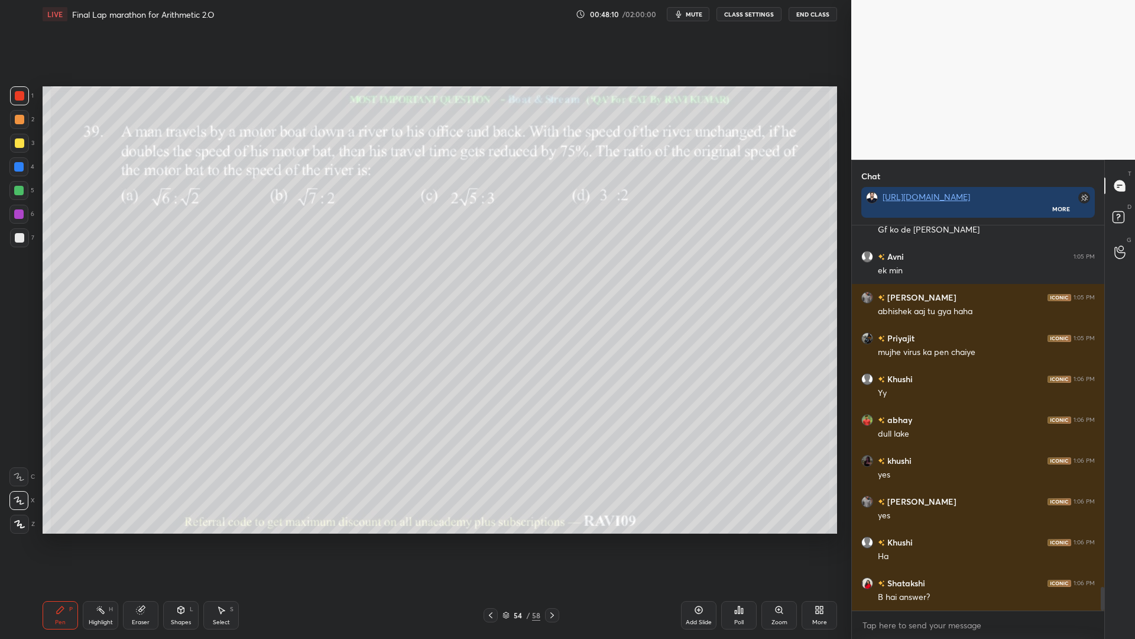
scroll to position [5875, 0]
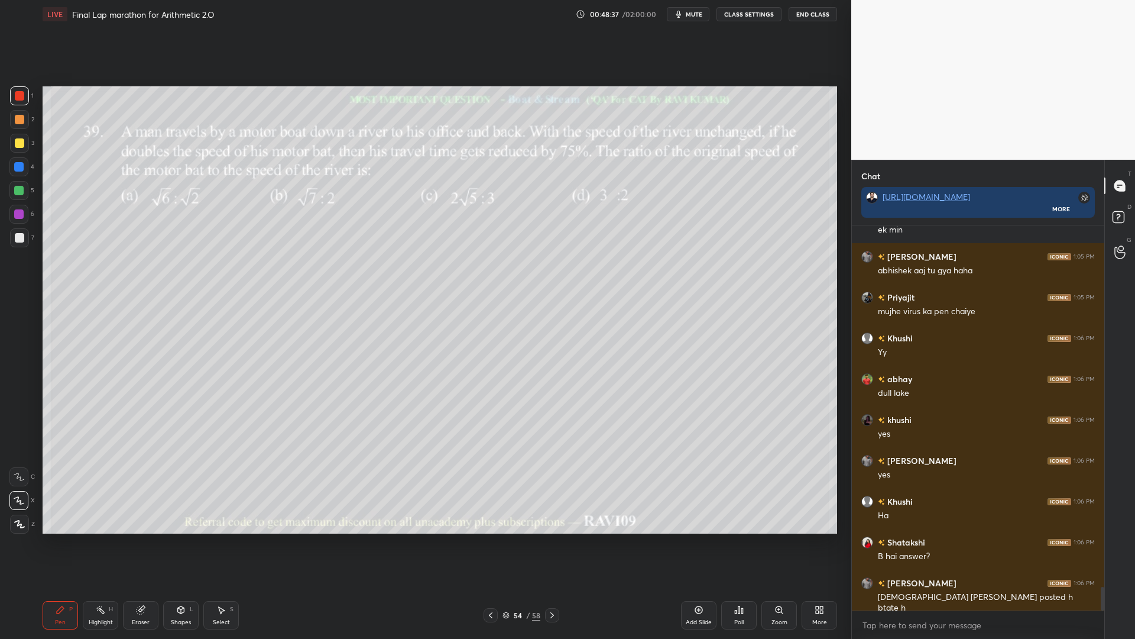
click at [138, 538] on div "Eraser" at bounding box center [141, 622] width 18 height 6
click at [69, 538] on div "Pen P" at bounding box center [60, 615] width 35 height 28
click at [177, 538] on div "Shapes L" at bounding box center [180, 615] width 35 height 28
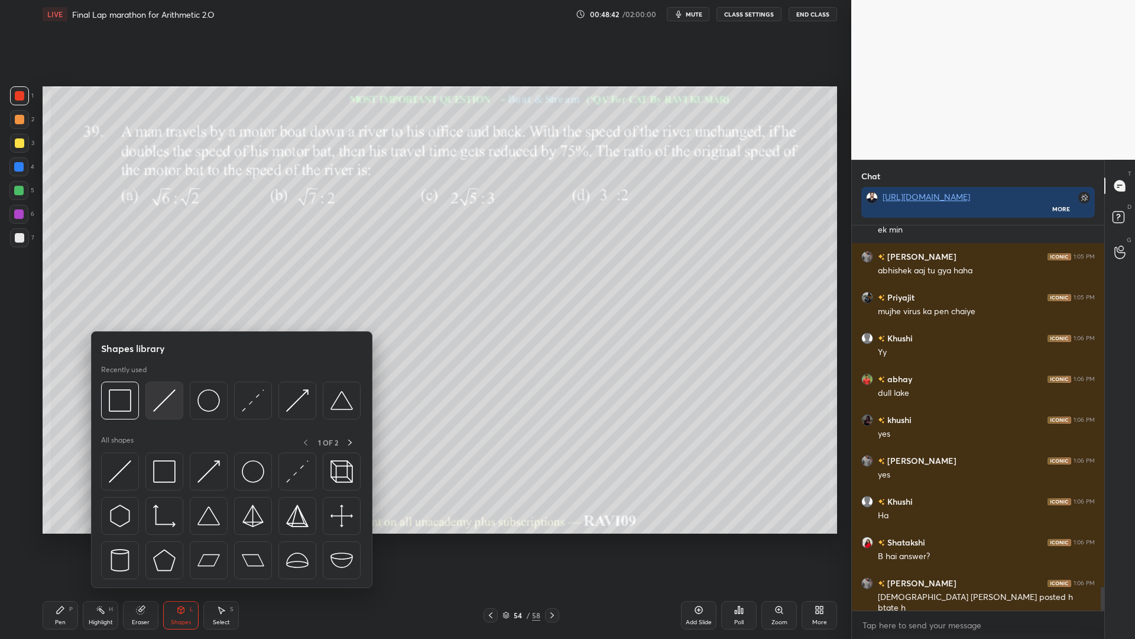
click at [160, 412] on div at bounding box center [164, 400] width 38 height 38
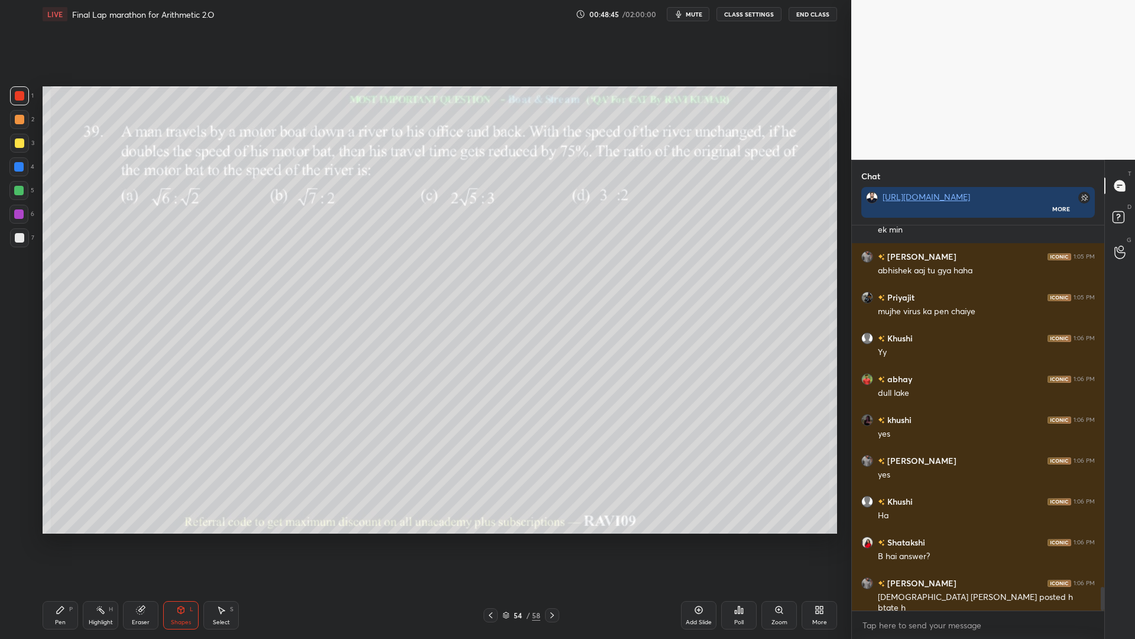
click at [56, 538] on div "Pen P" at bounding box center [60, 615] width 35 height 28
click at [138, 538] on div "Eraser" at bounding box center [140, 615] width 35 height 28
click at [61, 538] on div "Pen" at bounding box center [60, 622] width 11 height 6
click at [19, 169] on div at bounding box center [18, 166] width 9 height 9
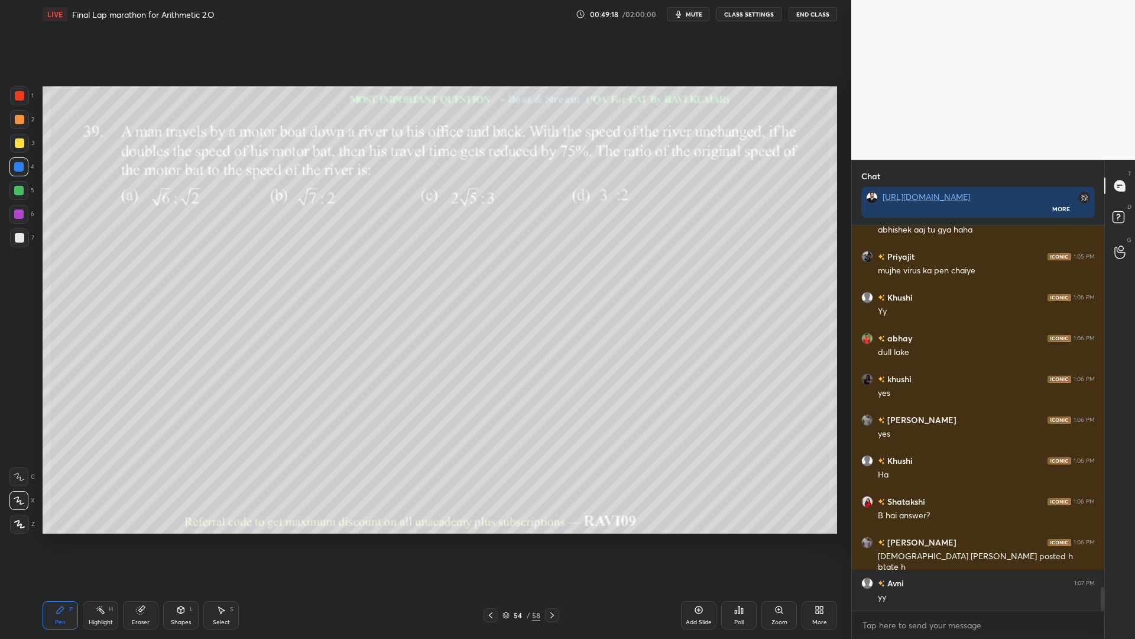
drag, startPoint x: 18, startPoint y: 192, endPoint x: 17, endPoint y: 212, distance: 20.1
click at [18, 193] on div at bounding box center [18, 190] width 9 height 9
click at [15, 214] on div at bounding box center [18, 213] width 9 height 9
click at [15, 166] on div at bounding box center [18, 166] width 9 height 9
click at [21, 103] on div at bounding box center [19, 95] width 19 height 19
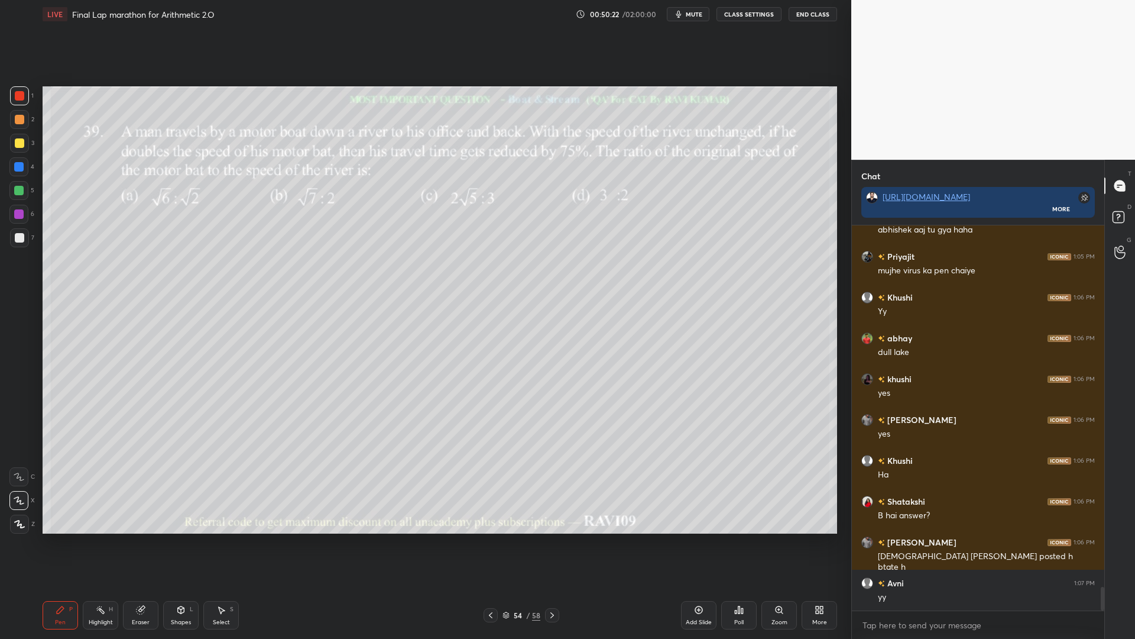
scroll to position [5956, 0]
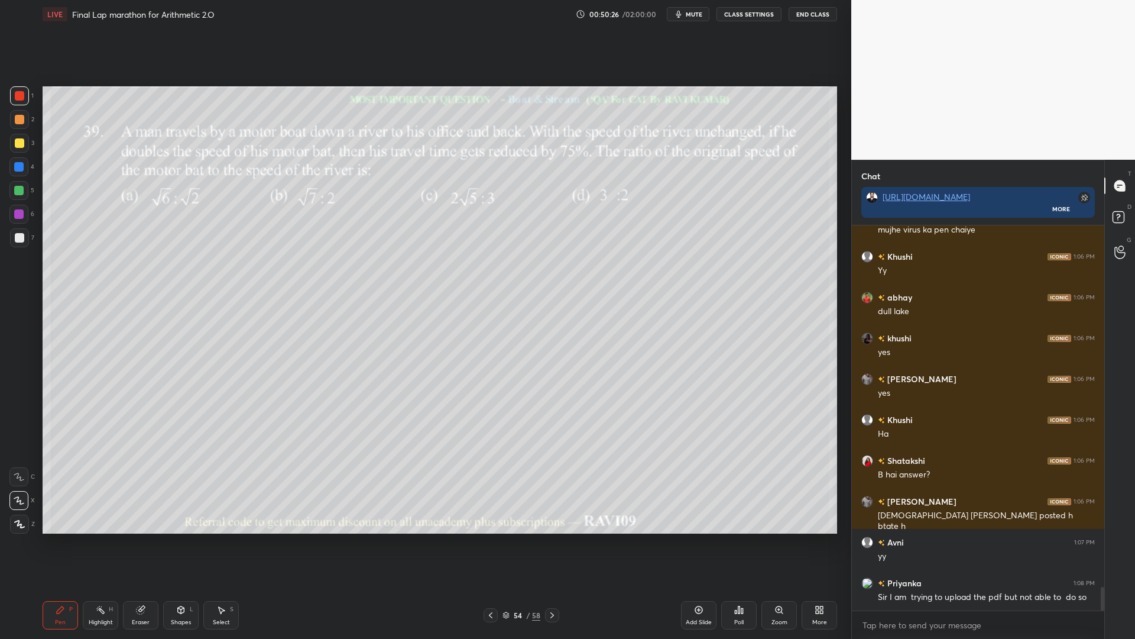
click at [137, 538] on icon at bounding box center [141, 610] width 8 height 8
click at [47, 538] on div "Pen P" at bounding box center [60, 615] width 35 height 28
drag, startPoint x: 147, startPoint y: 608, endPoint x: 161, endPoint y: 600, distance: 15.6
click at [147, 538] on div "Eraser" at bounding box center [140, 615] width 35 height 28
click at [57, 538] on icon at bounding box center [60, 609] width 7 height 7
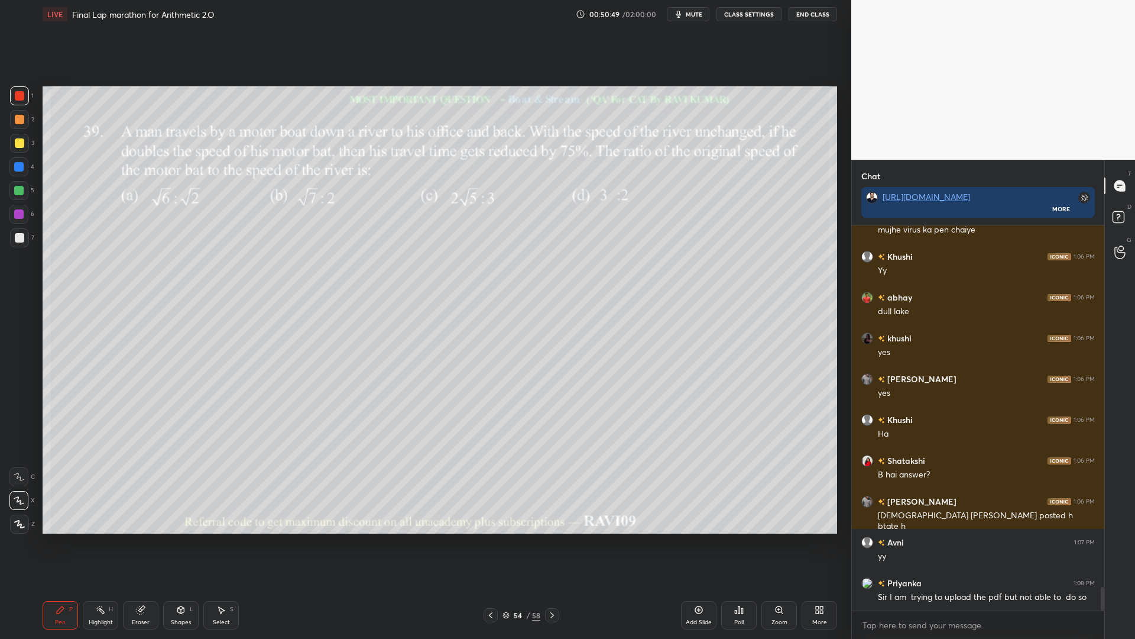
click at [18, 190] on div at bounding box center [18, 190] width 9 height 9
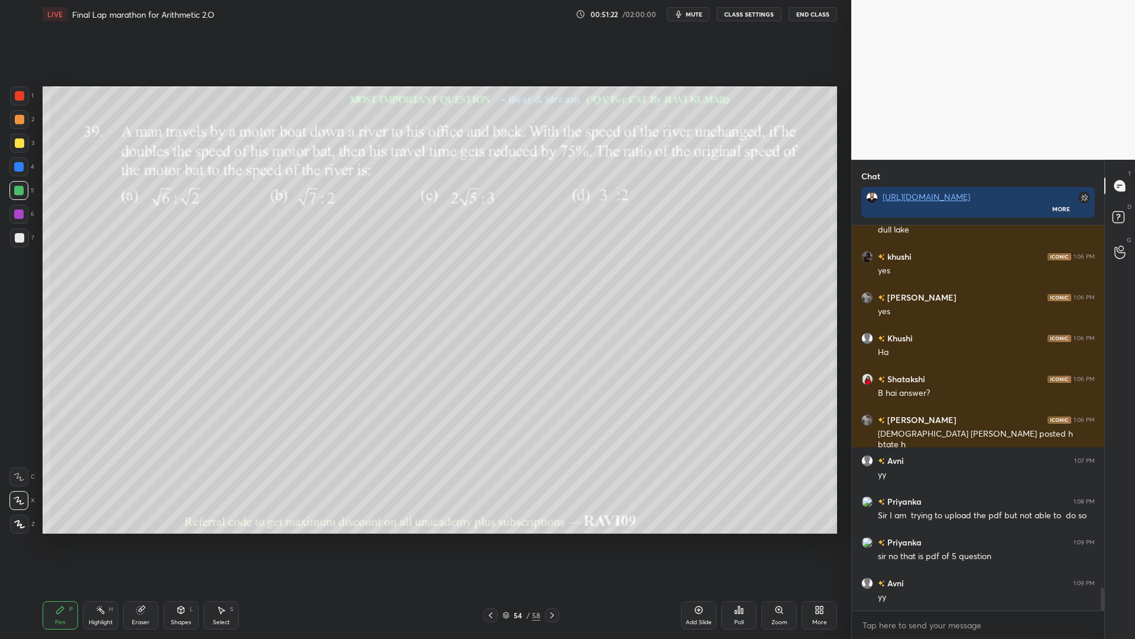
scroll to position [357, 249]
click at [17, 216] on div at bounding box center [18, 213] width 9 height 9
click at [15, 162] on div at bounding box center [18, 166] width 9 height 9
click at [15, 131] on div "2" at bounding box center [22, 122] width 24 height 24
click at [38, 158] on div "Setting up your live class Poll for secs No correct answer Start poll" at bounding box center [440, 309] width 804 height 563
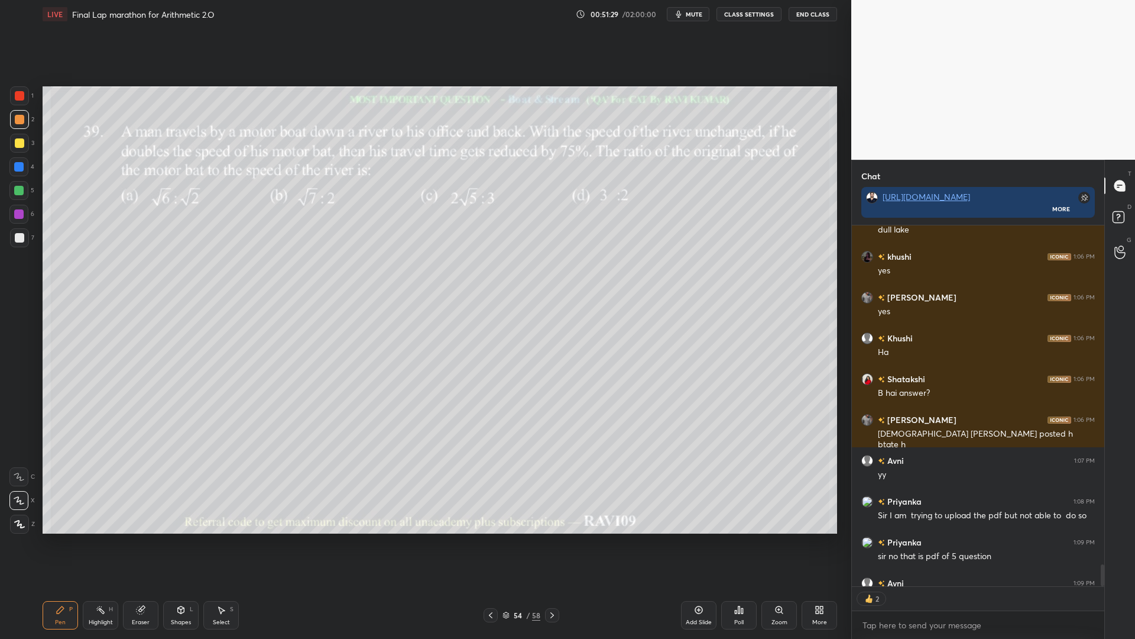
click at [18, 166] on div at bounding box center [18, 166] width 9 height 9
drag, startPoint x: 14, startPoint y: 188, endPoint x: 31, endPoint y: 199, distance: 19.7
click at [15, 189] on div at bounding box center [18, 190] width 9 height 9
click at [694, 538] on div "Add Slide" at bounding box center [698, 615] width 35 height 28
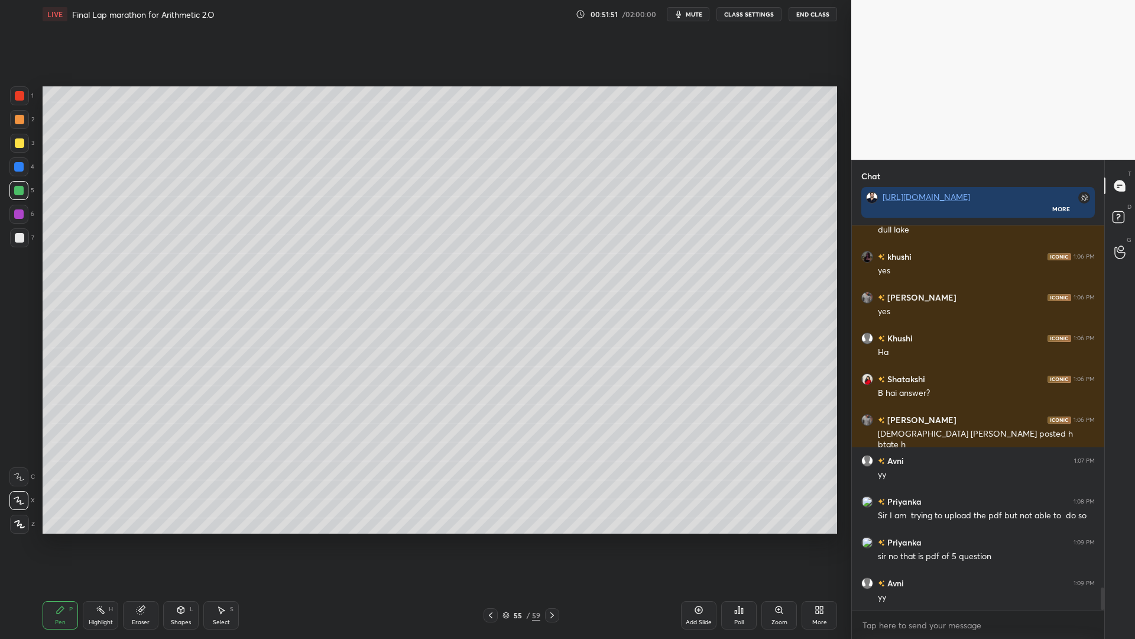
click at [17, 97] on div at bounding box center [19, 95] width 9 height 9
click at [474, 538] on div "Pen P Highlight H Eraser Shapes L Select S 55 / 59 Add Slide Poll Zoom More" at bounding box center [440, 614] width 795 height 47
click at [488, 538] on icon at bounding box center [490, 614] width 9 height 9
click at [554, 538] on icon at bounding box center [552, 614] width 9 height 9
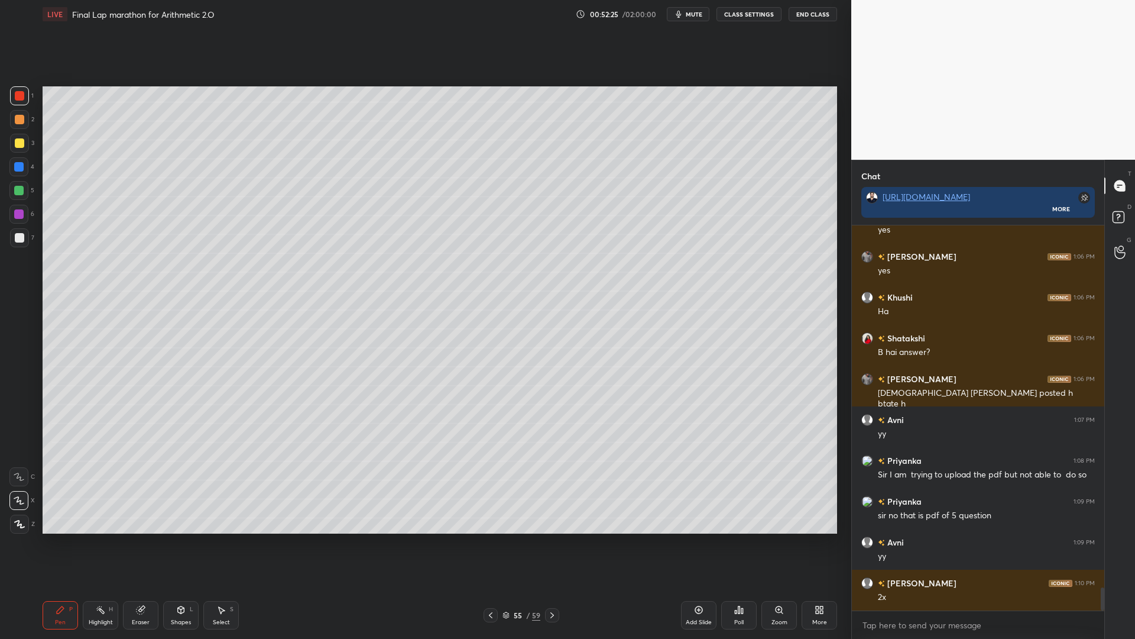
click at [20, 164] on div at bounding box center [18, 166] width 9 height 9
click at [490, 538] on icon at bounding box center [491, 615] width 4 height 6
click at [549, 538] on icon at bounding box center [552, 614] width 9 height 9
click at [17, 190] on div at bounding box center [18, 190] width 19 height 19
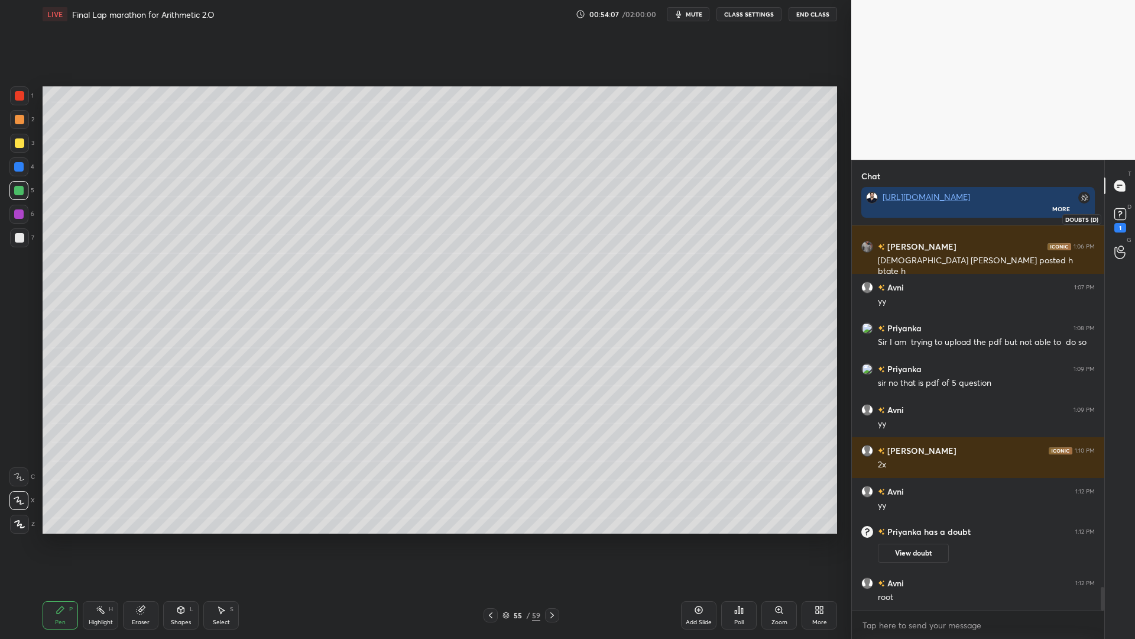
scroll to position [4, 4]
click at [1124, 225] on div "1" at bounding box center [1121, 227] width 12 height 9
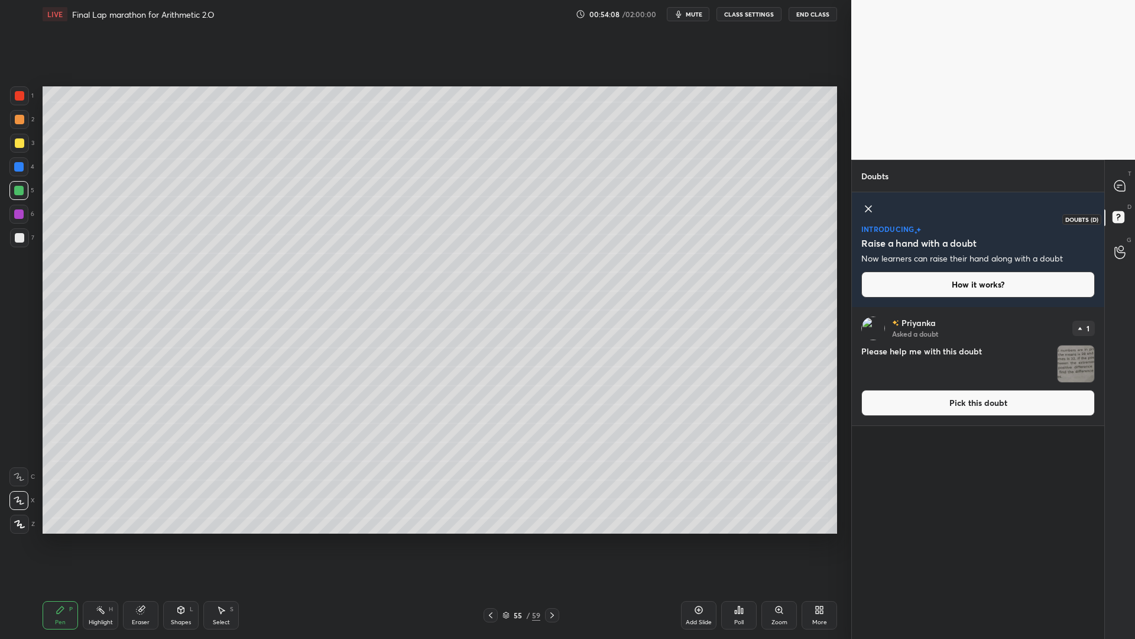
scroll to position [328, 249]
click at [1015, 402] on button "Pick this doubt" at bounding box center [978, 403] width 234 height 26
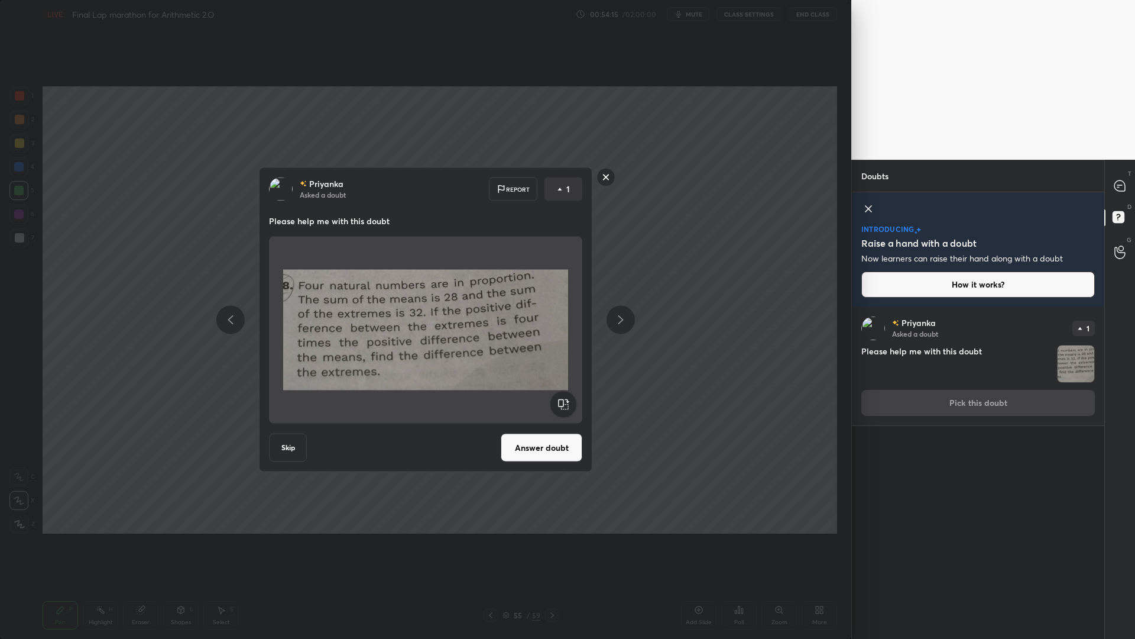
click at [535, 449] on button "Answer doubt" at bounding box center [542, 447] width 82 height 28
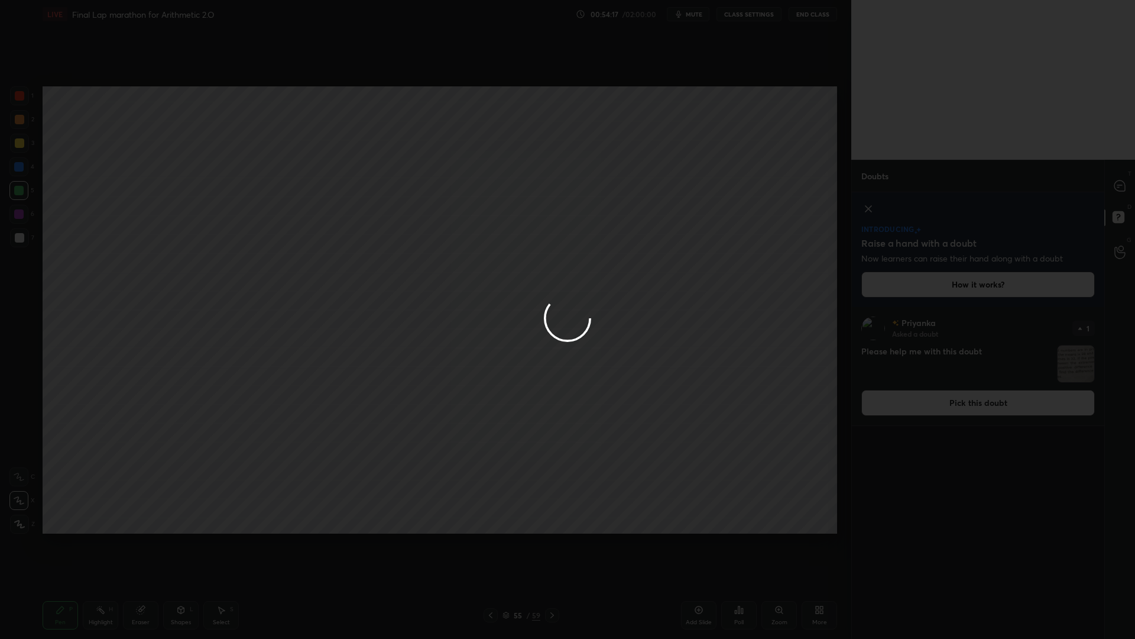
click at [1120, 191] on div at bounding box center [567, 319] width 1135 height 639
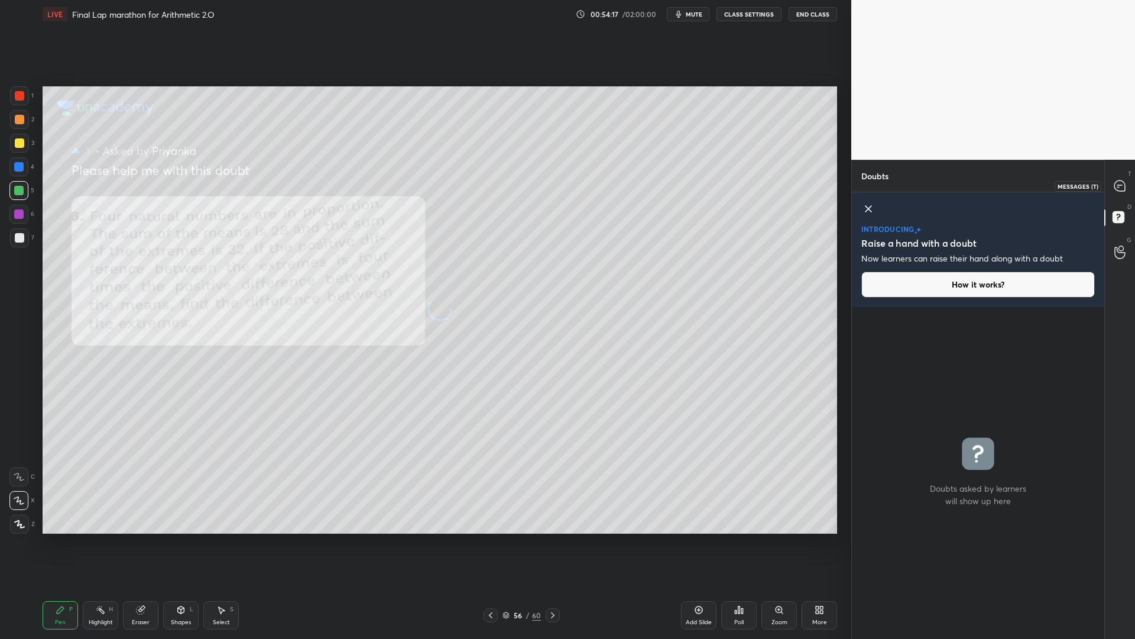
click at [1114, 187] on icon at bounding box center [1120, 186] width 12 height 12
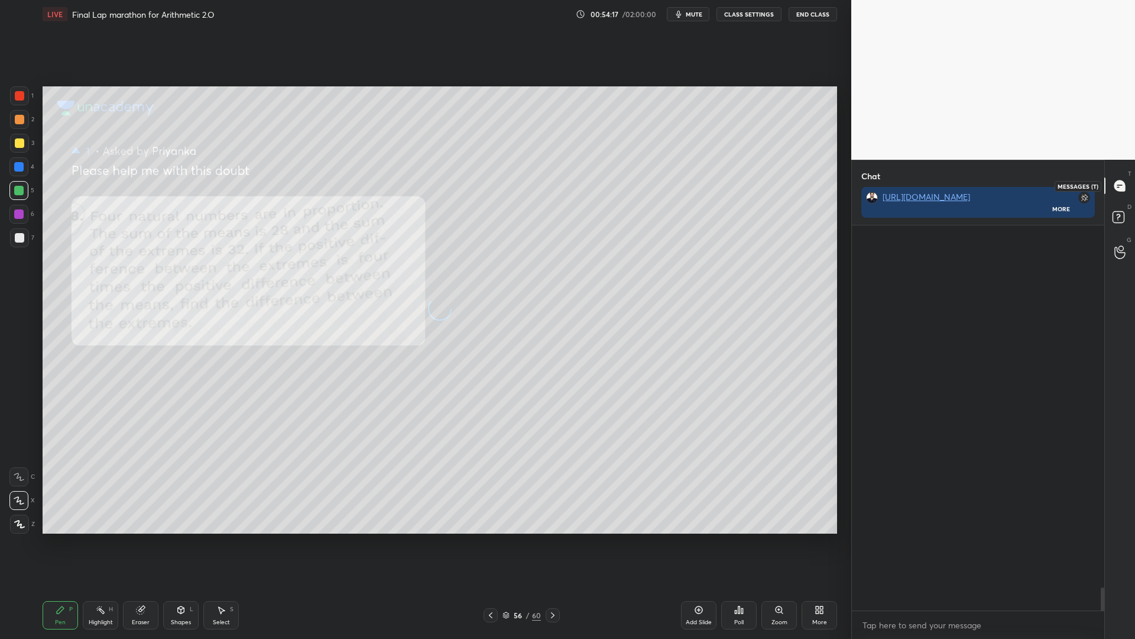
scroll to position [295, 249]
click at [1115, 189] on icon at bounding box center [1120, 185] width 11 height 11
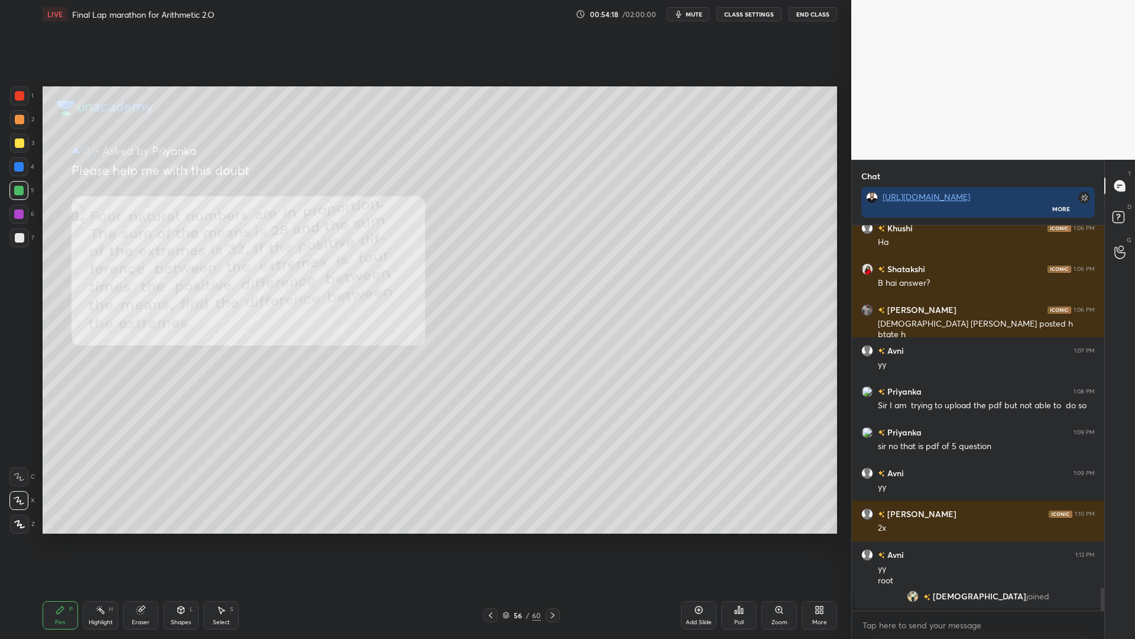
scroll to position [381, 249]
drag, startPoint x: 1100, startPoint y: 594, endPoint x: 1102, endPoint y: 622, distance: 28.4
click at [1100, 538] on div "Rajat 1:05 PM shadhi ka khana harshit 1:05 PM sir aise he de do mujhe Abhishek …" at bounding box center [978, 431] width 252 height 413
click at [1054, 538] on div "x" at bounding box center [978, 625] width 252 height 28
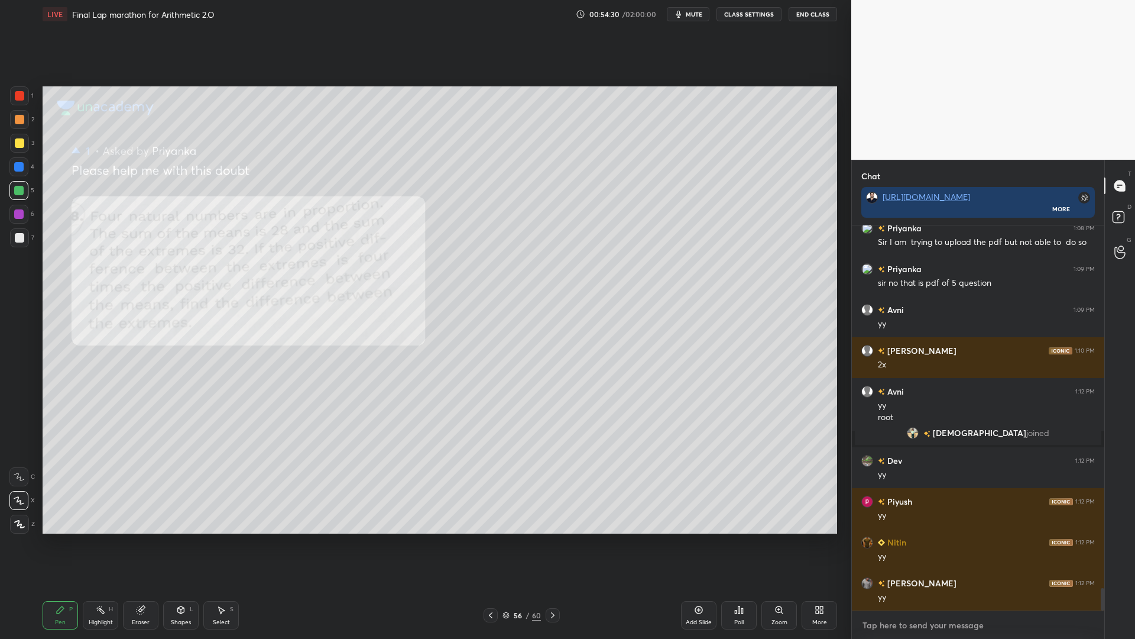
scroll to position [6246, 0]
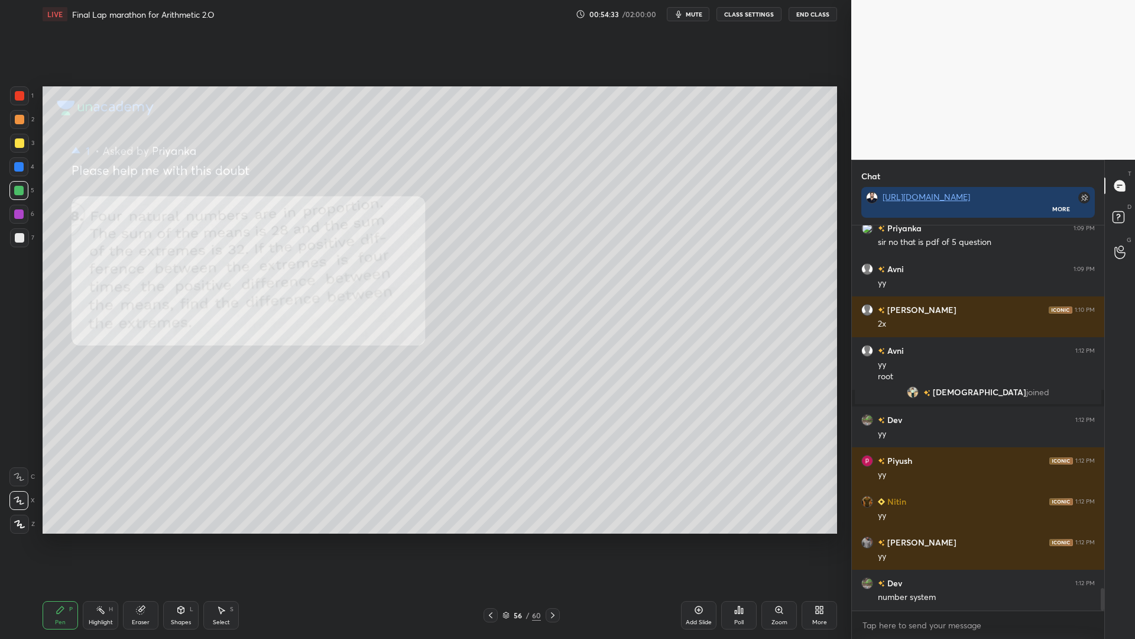
click at [24, 103] on div at bounding box center [19, 95] width 19 height 19
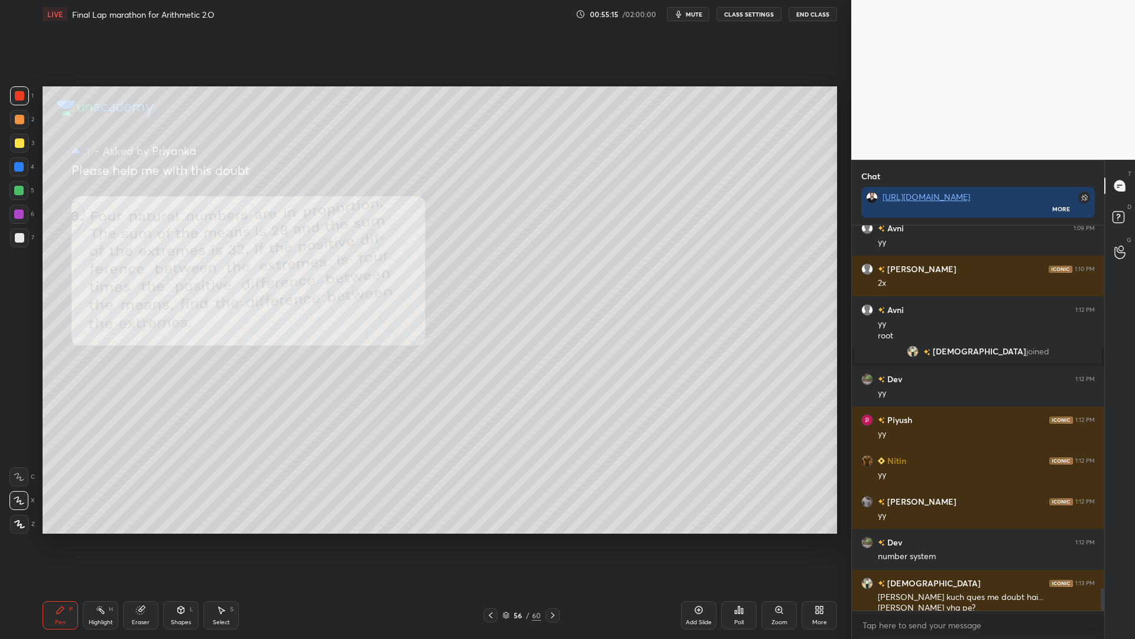
scroll to position [6299, 0]
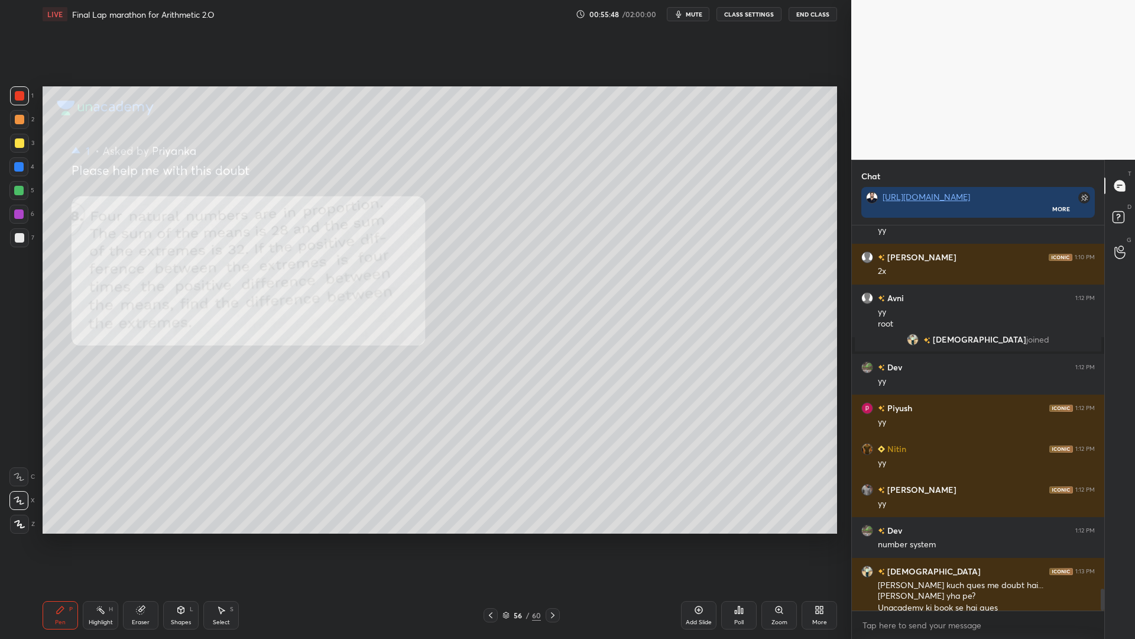
click at [141, 538] on icon at bounding box center [141, 610] width 8 height 8
click at [20, 521] on span "Erase all" at bounding box center [19, 524] width 18 height 8
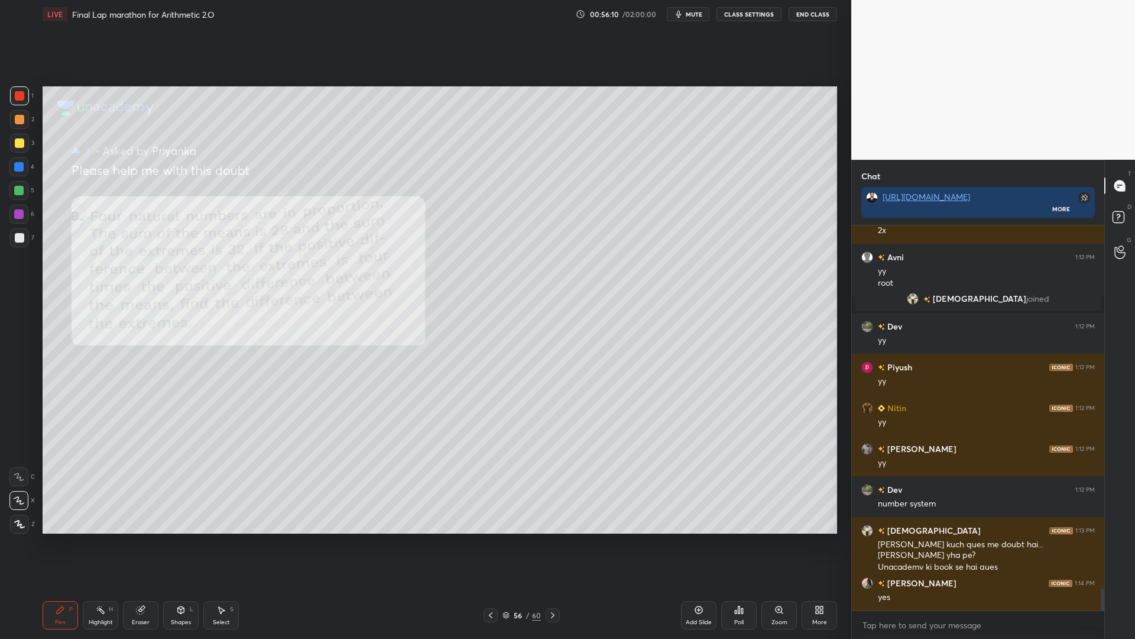
scroll to position [6380, 0]
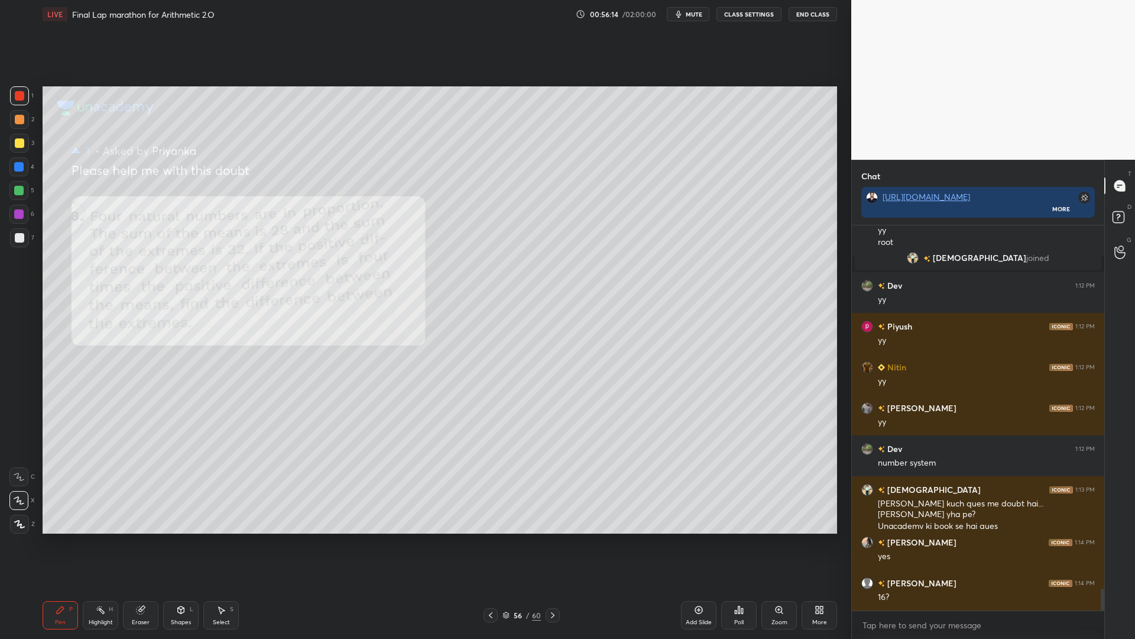
click at [24, 133] on div "2" at bounding box center [22, 122] width 24 height 24
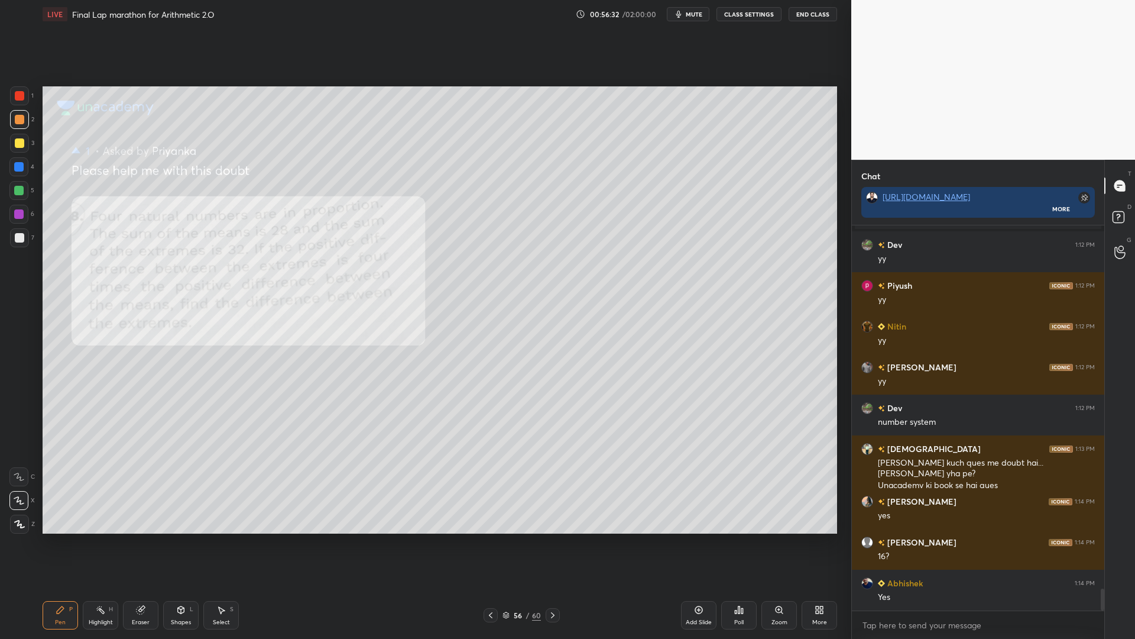
click at [487, 538] on icon at bounding box center [490, 614] width 9 height 9
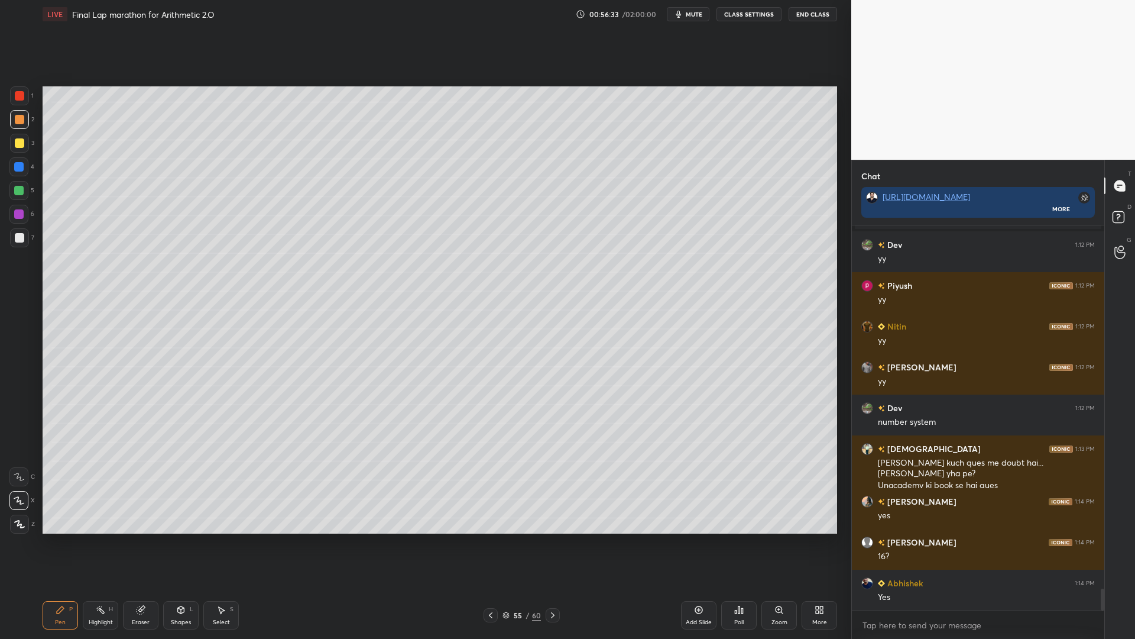
click at [487, 538] on icon at bounding box center [490, 614] width 9 height 9
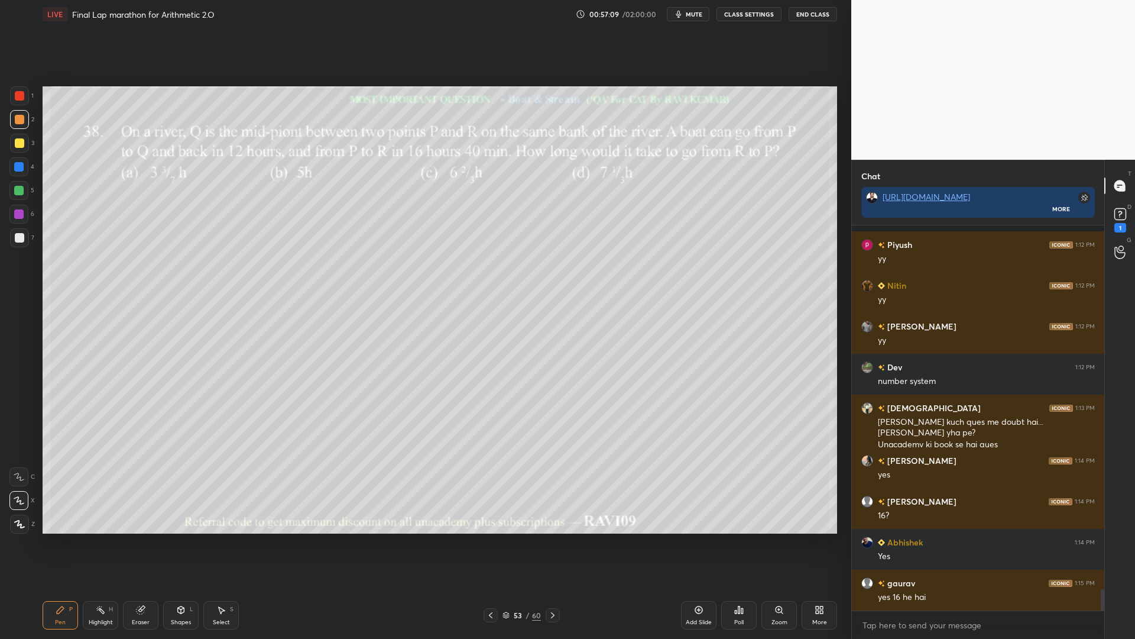
scroll to position [6513, 0]
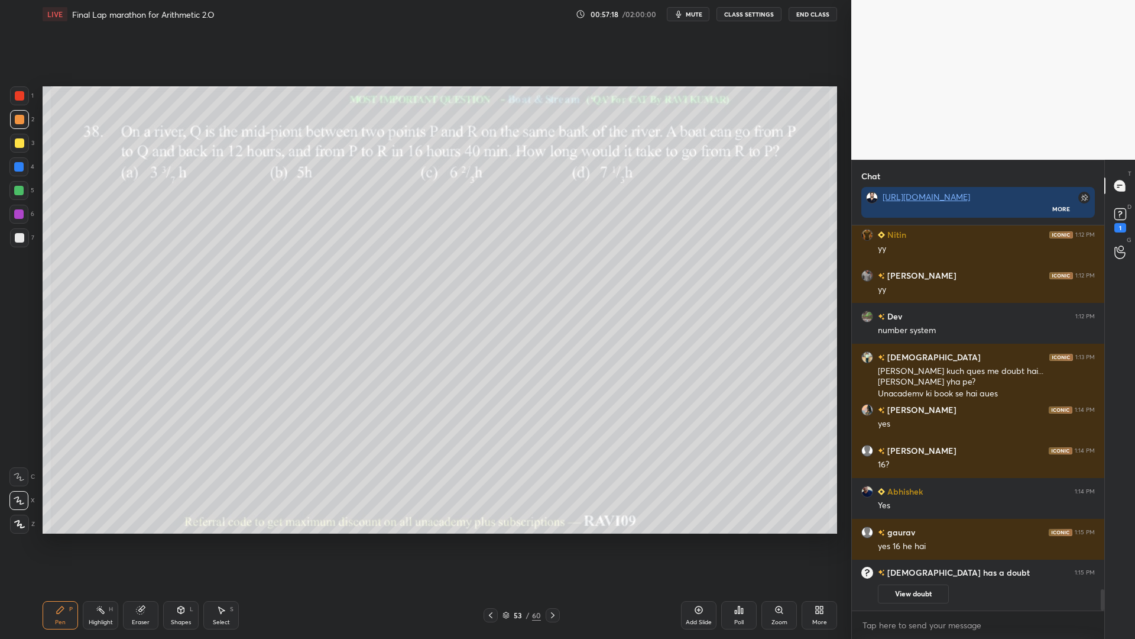
click at [12, 209] on div at bounding box center [18, 214] width 19 height 19
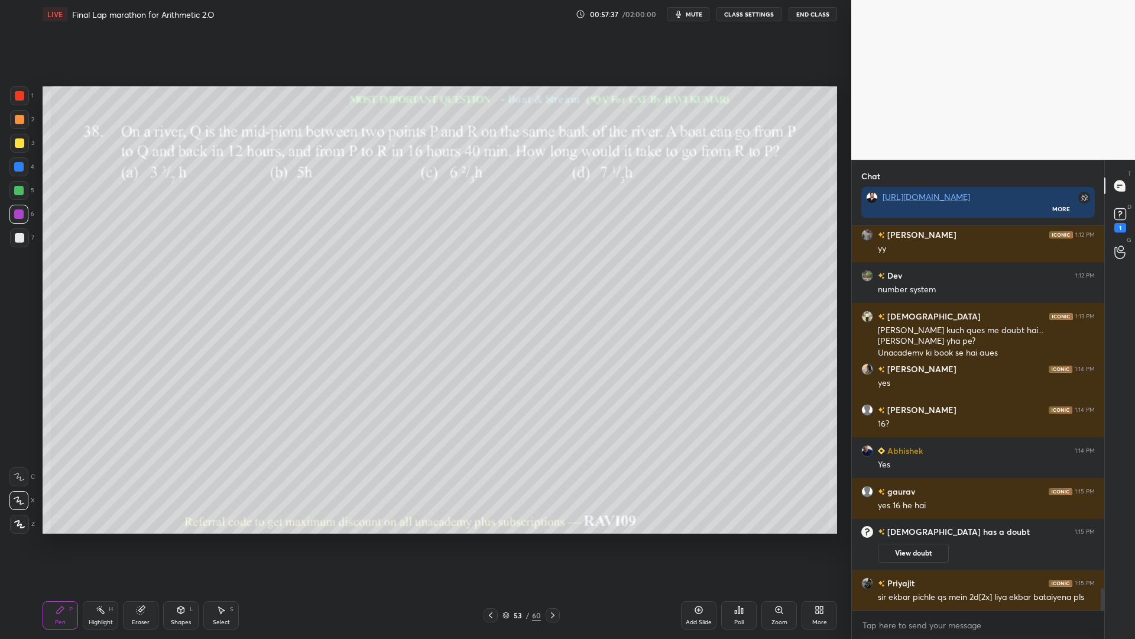
scroll to position [6221, 0]
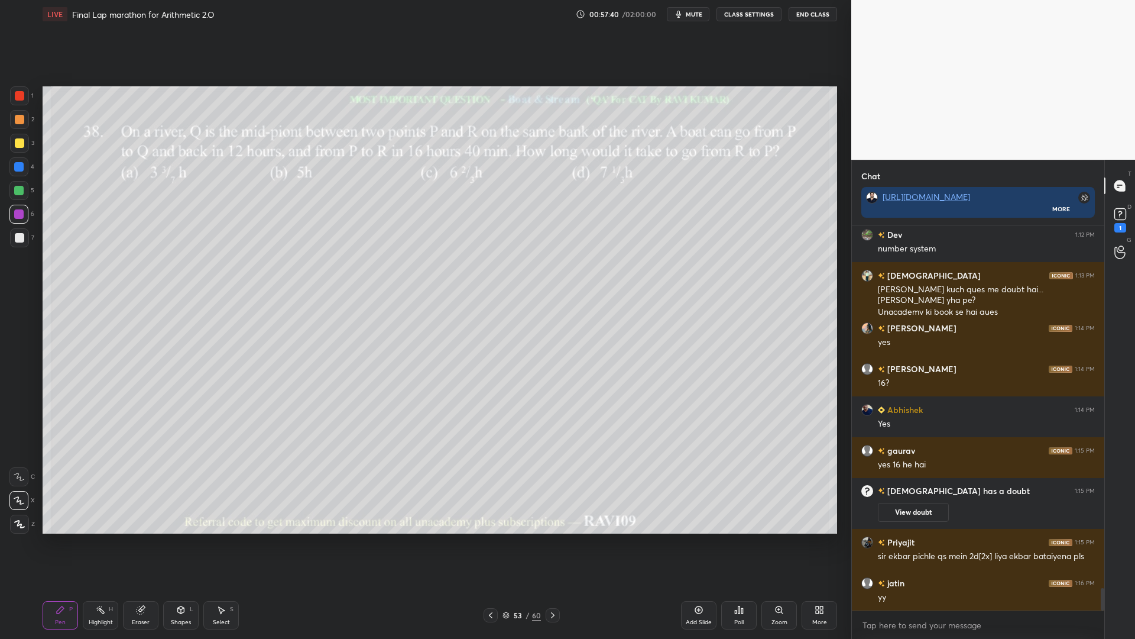
click at [143, 538] on div "Eraser" at bounding box center [141, 622] width 18 height 6
click at [16, 511] on div "Erase all" at bounding box center [19, 522] width 21 height 24
click at [1123, 212] on rect at bounding box center [1120, 214] width 11 height 11
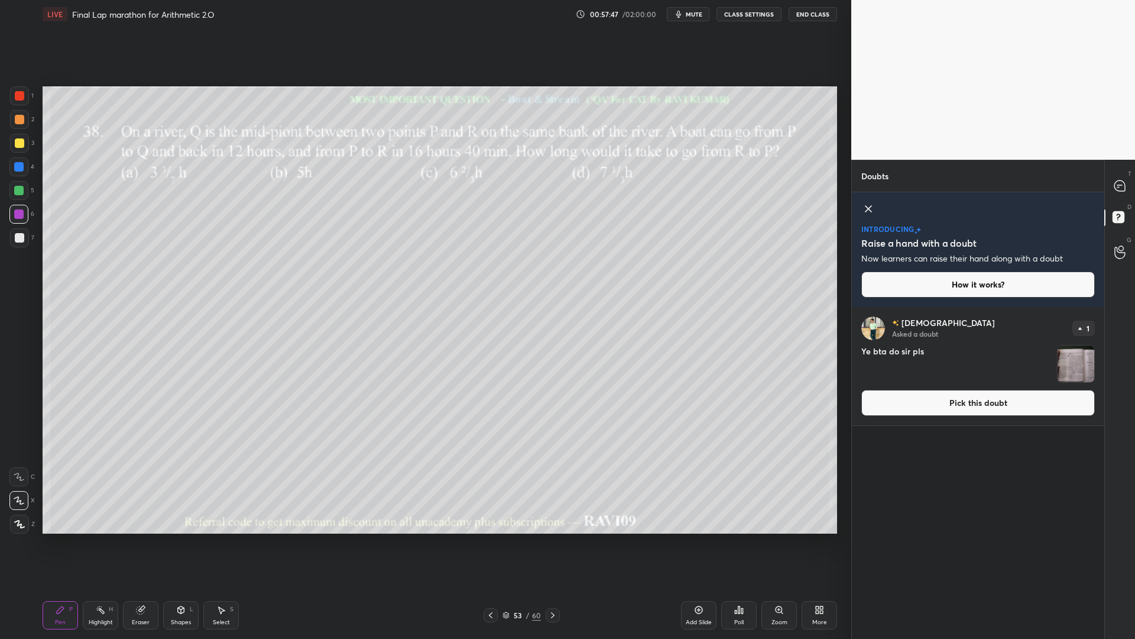
click at [964, 399] on button "Pick this doubt" at bounding box center [978, 403] width 234 height 26
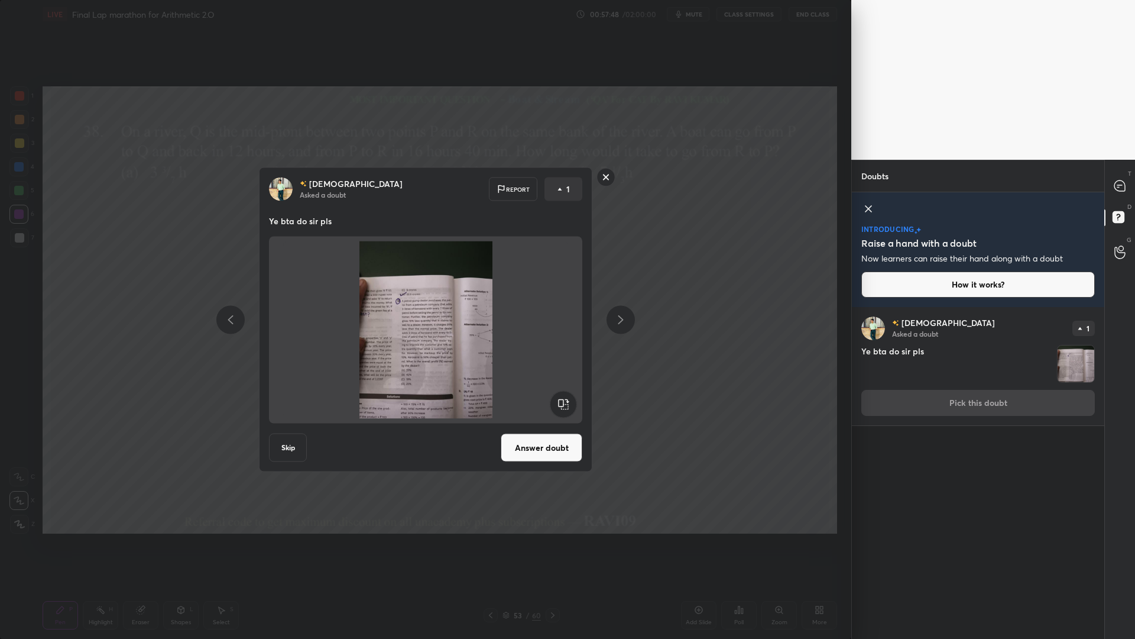
click at [889, 401] on div "[PERSON_NAME] Asked a doubt 1 Ye bta do sir pls Pick this doubt" at bounding box center [978, 366] width 252 height 118
click at [547, 454] on button "Answer doubt" at bounding box center [542, 447] width 82 height 28
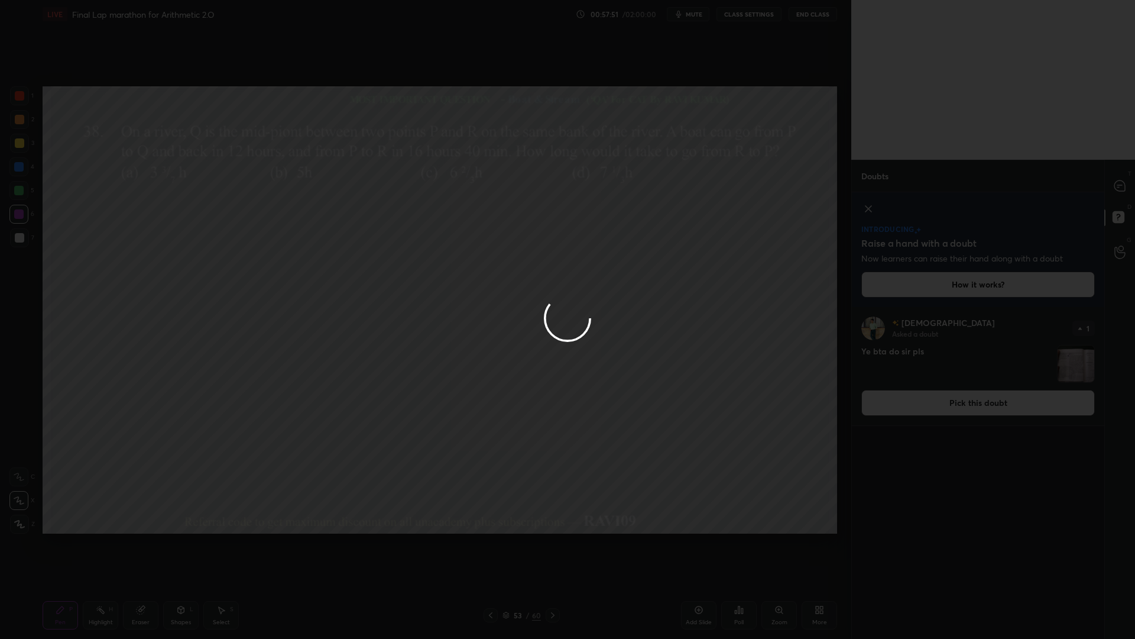
click at [1122, 184] on div at bounding box center [567, 319] width 1135 height 639
click at [1123, 183] on div at bounding box center [567, 319] width 1135 height 639
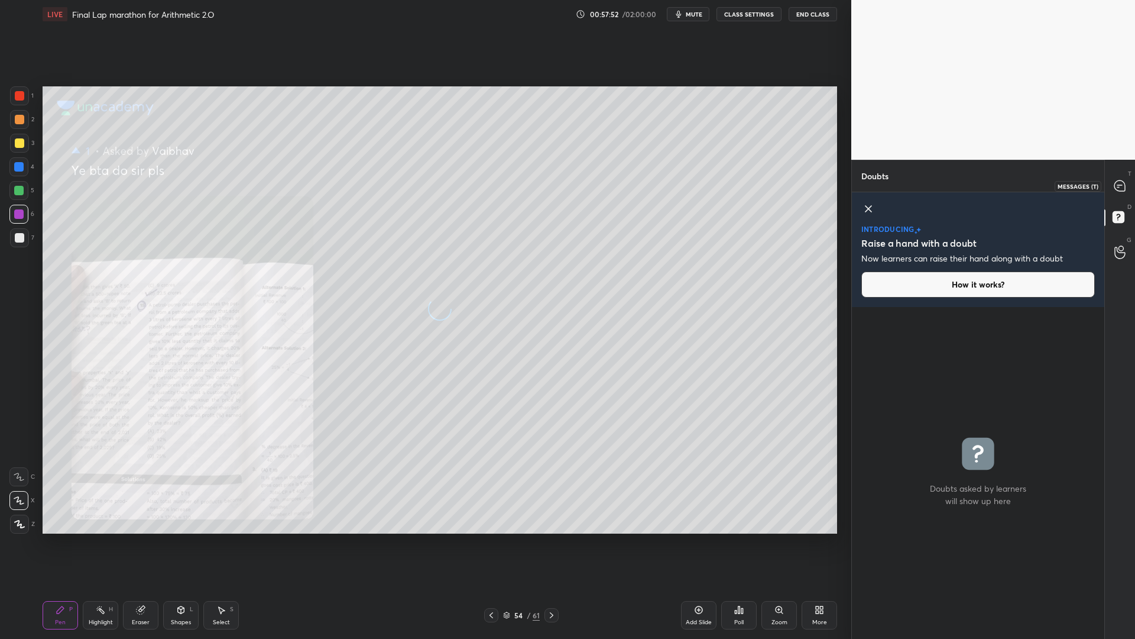
click at [1123, 182] on icon at bounding box center [1120, 185] width 11 height 11
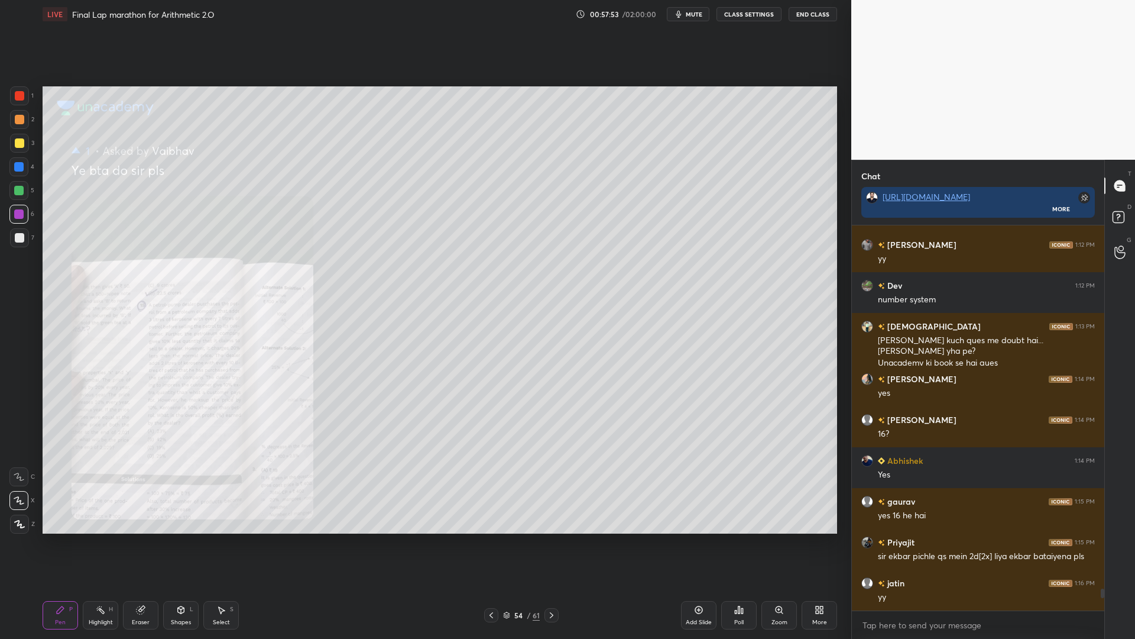
scroll to position [381, 249]
click at [775, 538] on icon at bounding box center [779, 609] width 9 height 9
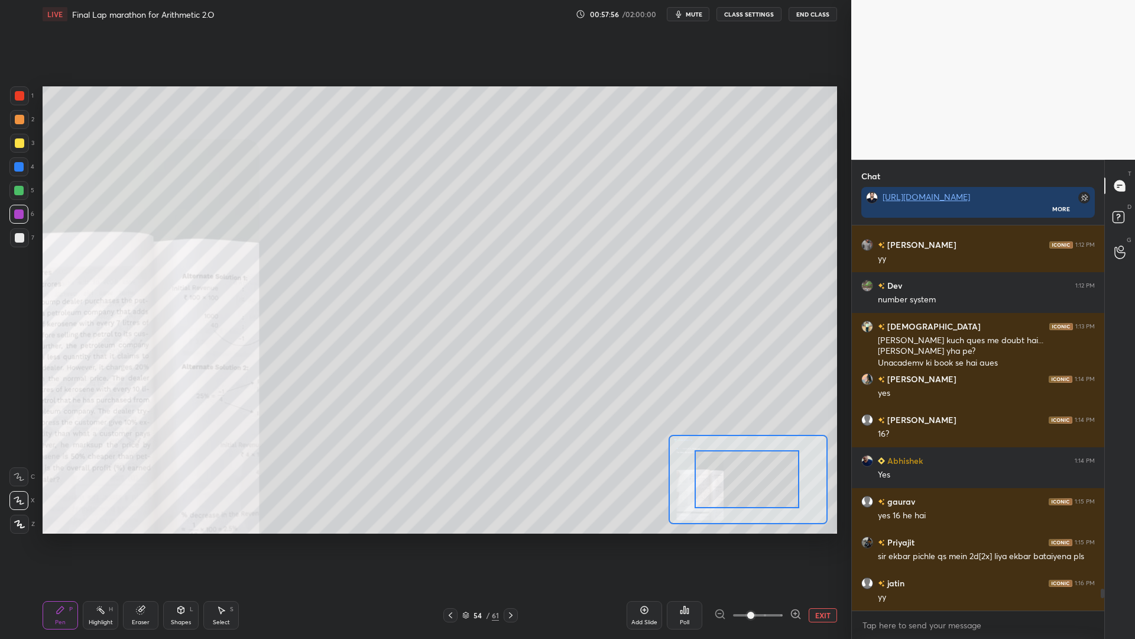
click at [762, 498] on div at bounding box center [747, 479] width 105 height 58
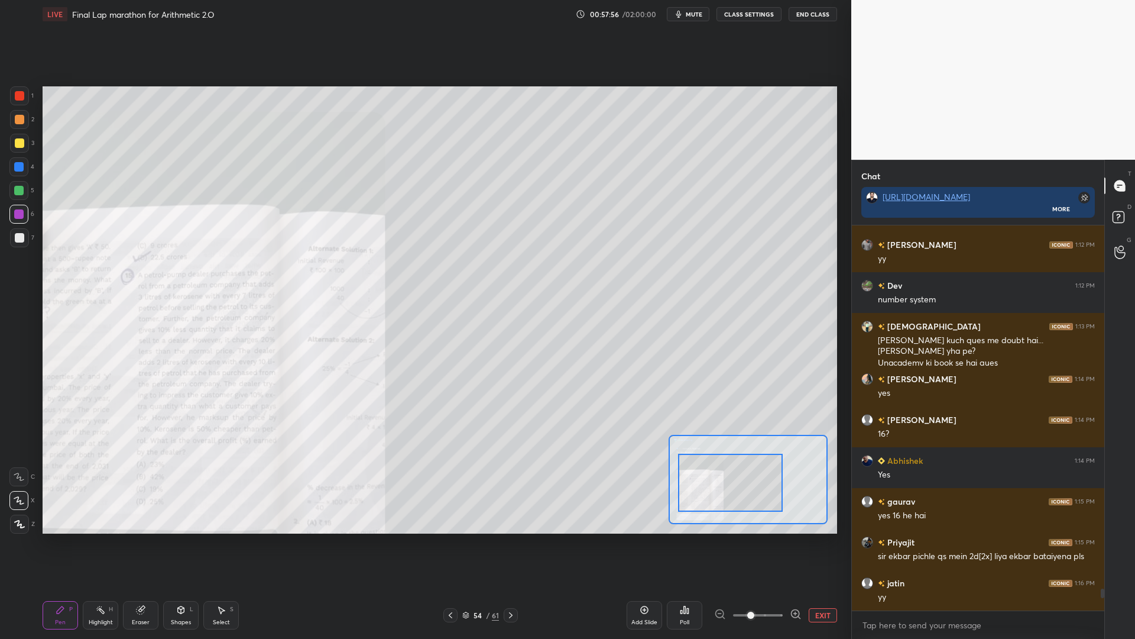
click at [760, 498] on div at bounding box center [730, 483] width 105 height 58
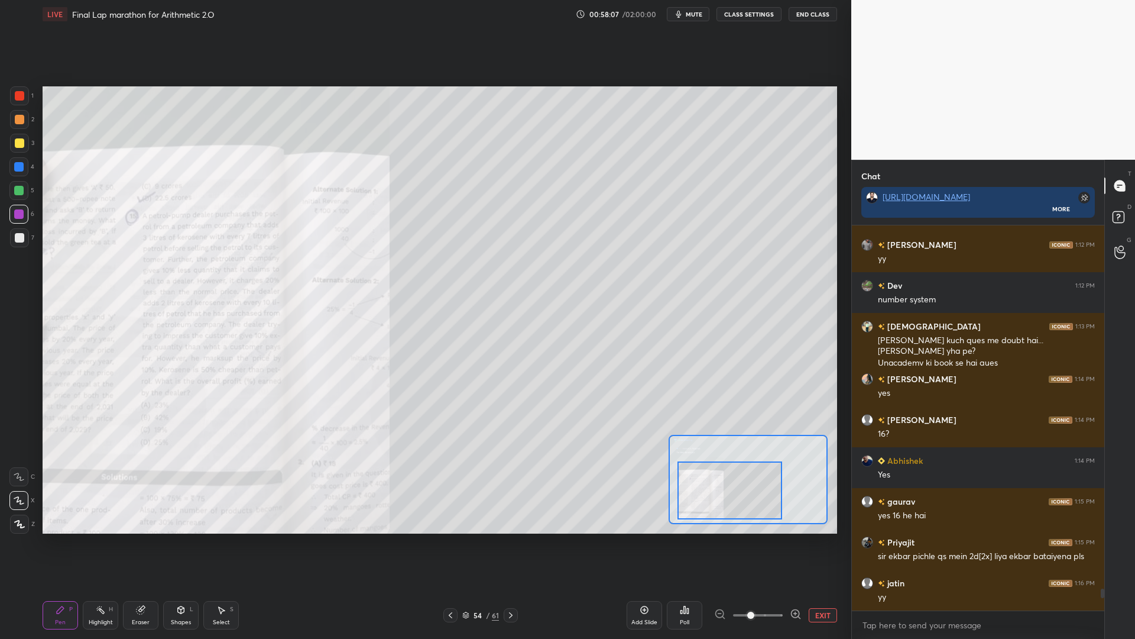
drag, startPoint x: 761, startPoint y: 500, endPoint x: 760, endPoint y: 506, distance: 6.0
click at [760, 506] on div at bounding box center [730, 490] width 105 height 58
click at [821, 538] on button "EXIT" at bounding box center [823, 615] width 28 height 14
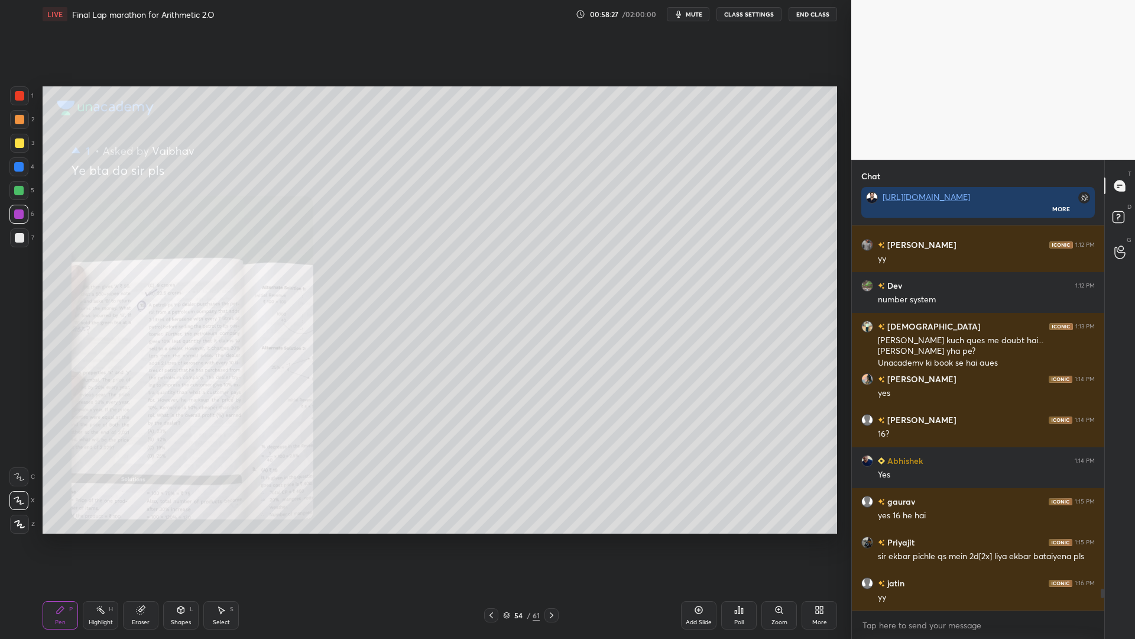
click at [508, 538] on icon at bounding box center [507, 613] width 6 height 3
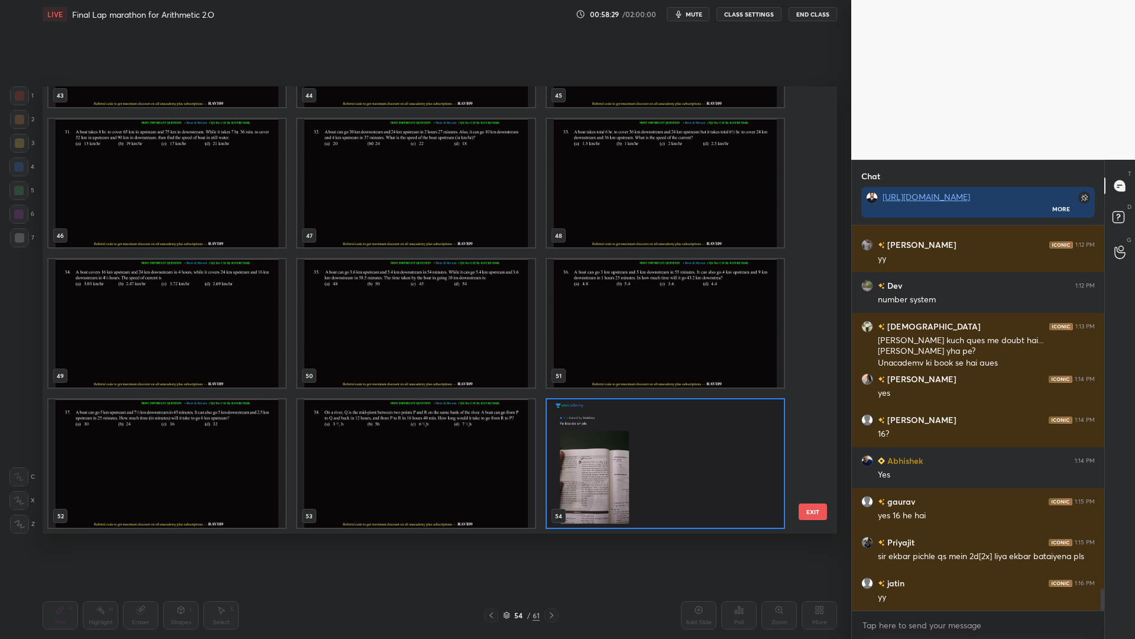
scroll to position [6461, 0]
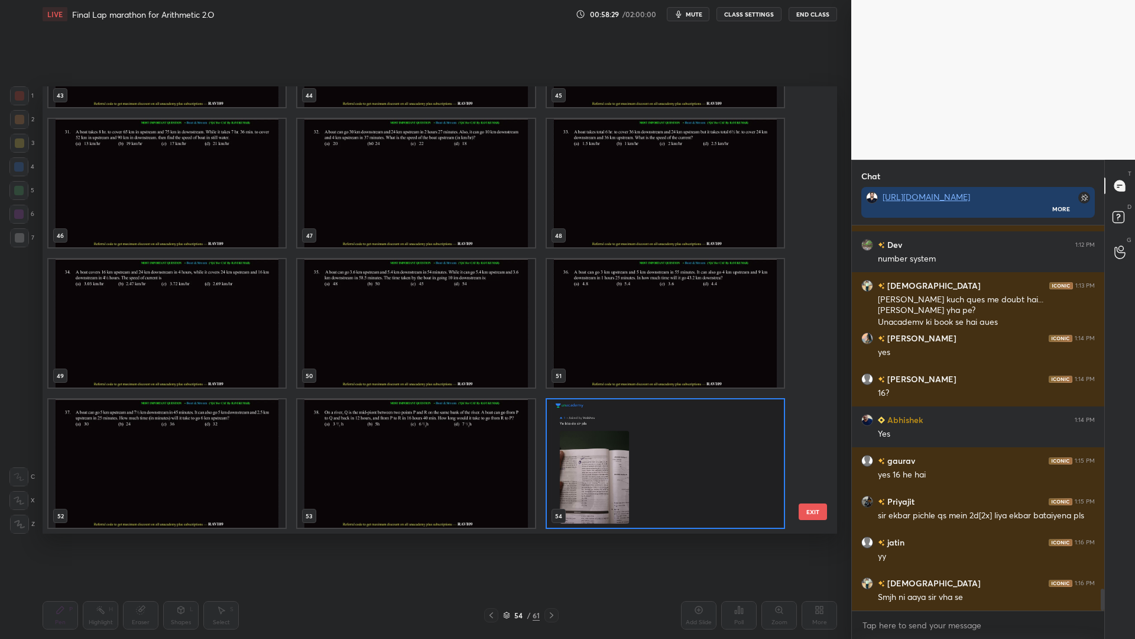
click at [427, 476] on img "grid" at bounding box center [415, 463] width 237 height 128
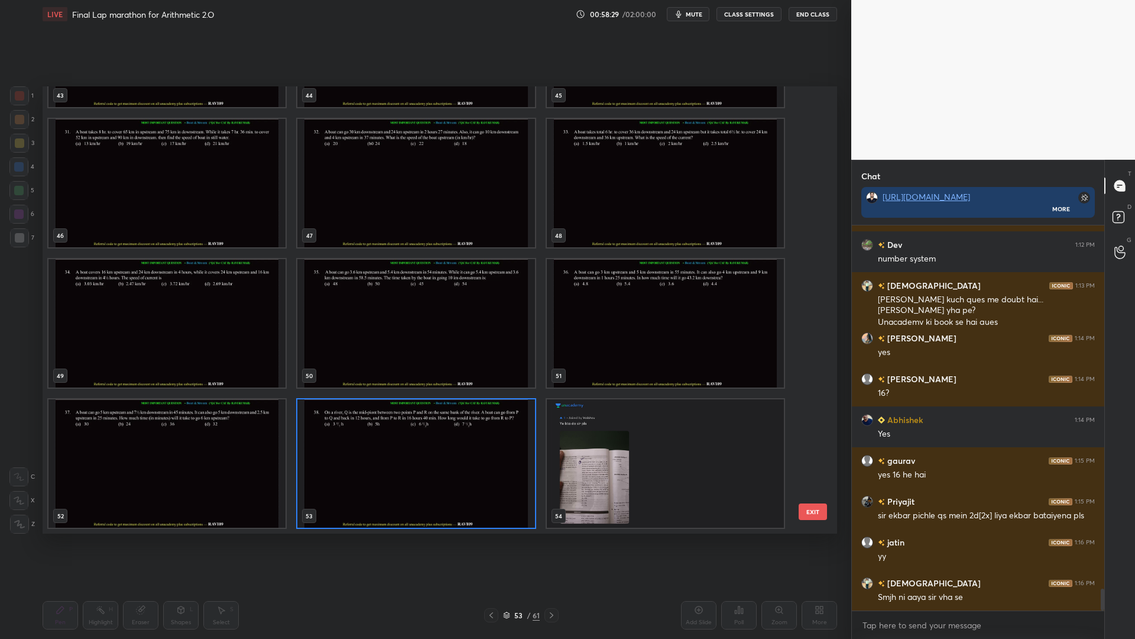
click at [427, 476] on img "grid" at bounding box center [415, 463] width 237 height 128
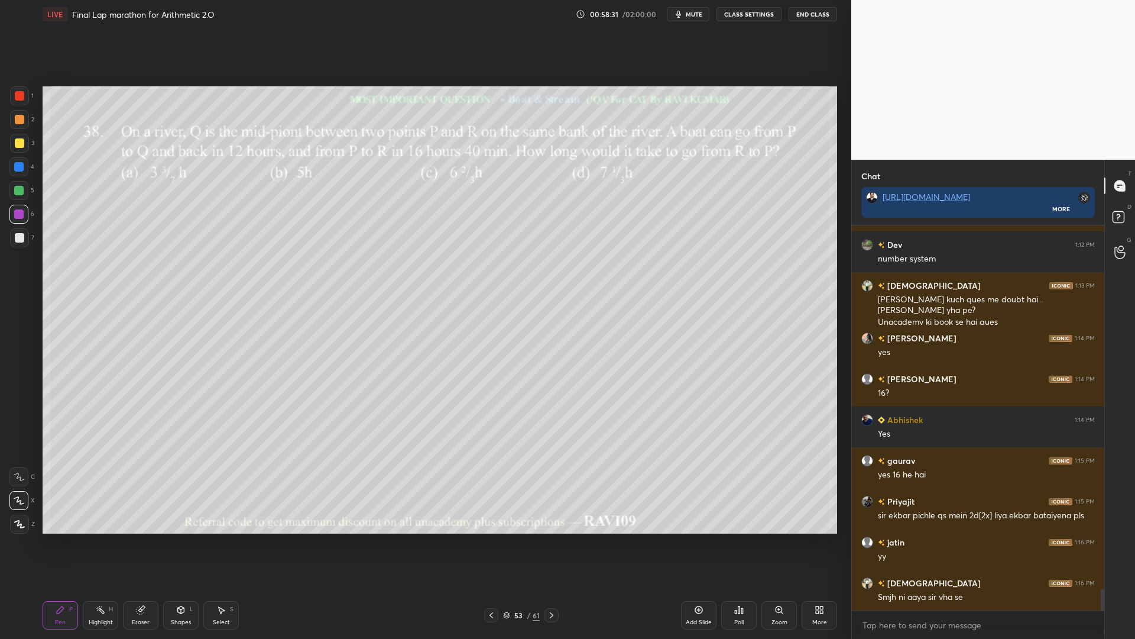
click at [489, 538] on icon at bounding box center [491, 614] width 9 height 9
click at [553, 538] on icon at bounding box center [552, 615] width 4 height 6
click at [555, 538] on icon at bounding box center [551, 614] width 9 height 9
click at [549, 538] on icon at bounding box center [551, 614] width 9 height 9
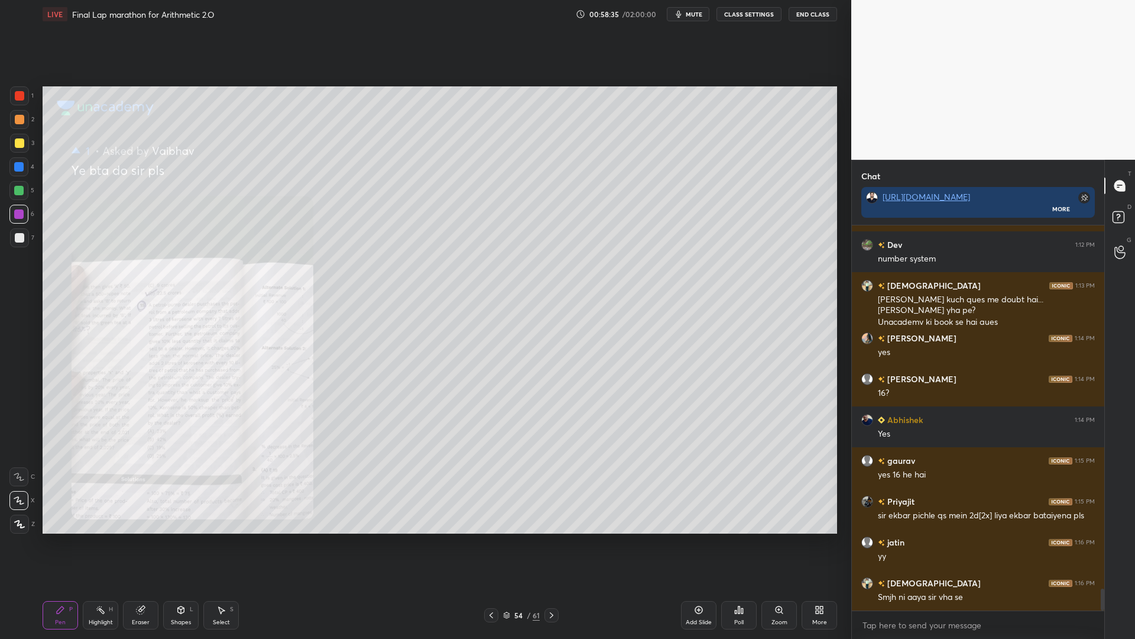
click at [549, 538] on icon at bounding box center [551, 614] width 9 height 9
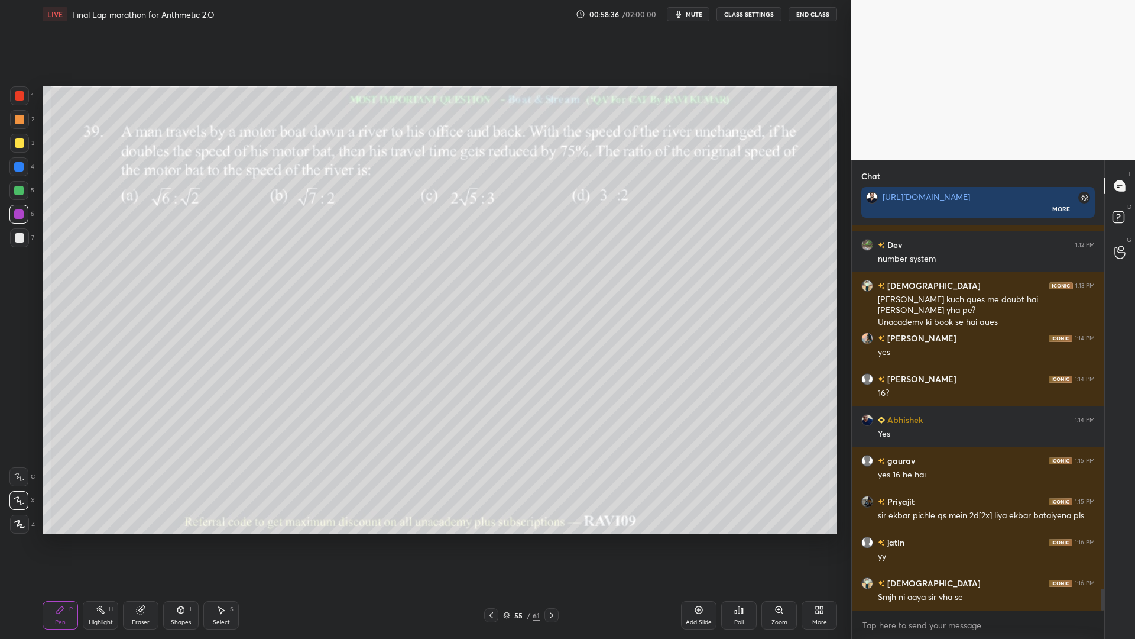
click at [492, 538] on icon at bounding box center [491, 614] width 9 height 9
click at [493, 538] on icon at bounding box center [491, 614] width 9 height 9
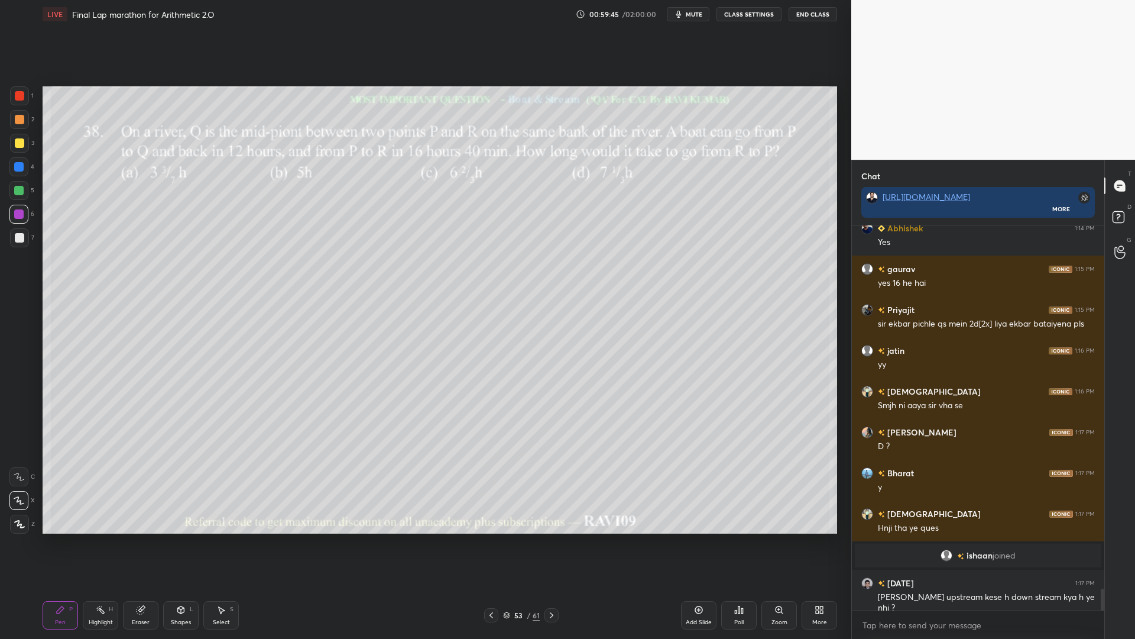
scroll to position [6387, 0]
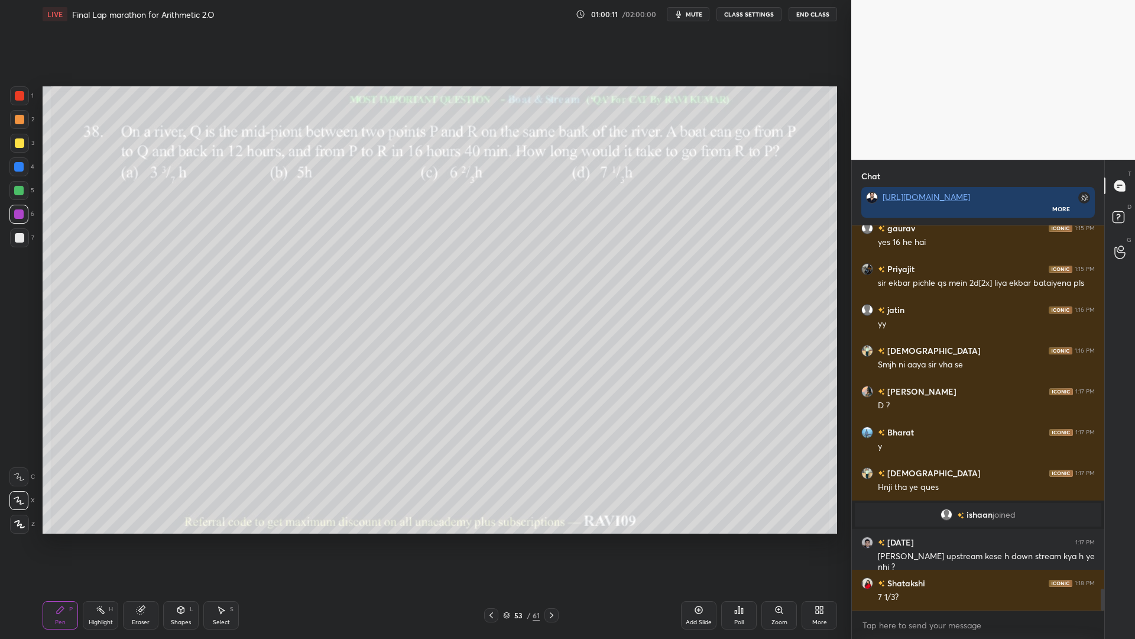
click at [136, 538] on div "Eraser" at bounding box center [140, 615] width 35 height 28
click at [18, 519] on div "Erase all" at bounding box center [18, 523] width 19 height 19
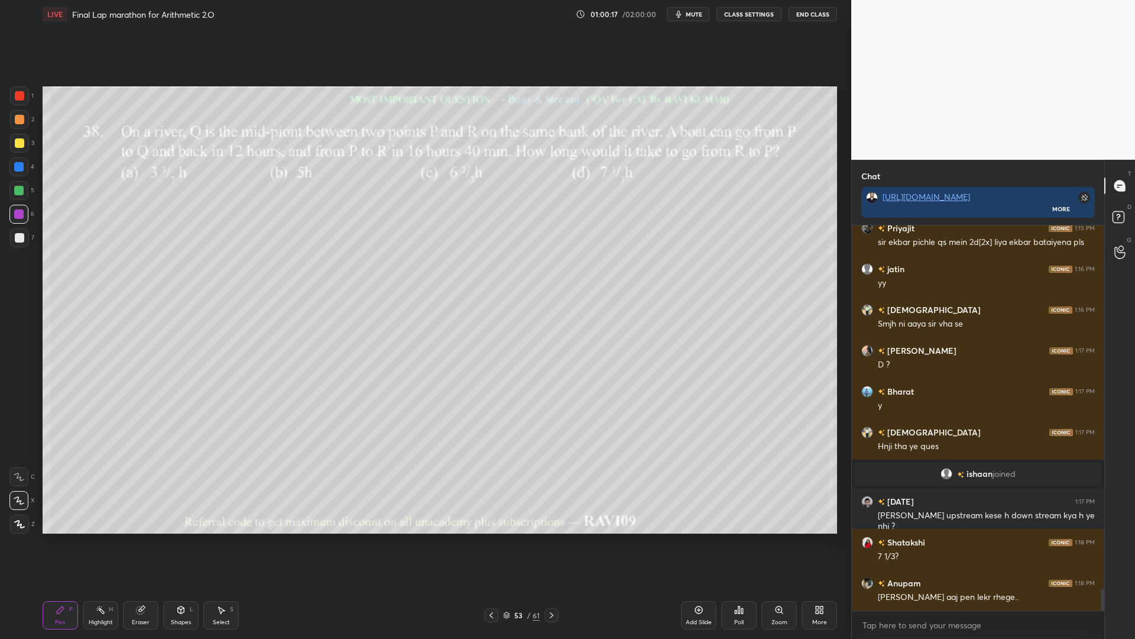
click at [31, 93] on div "1" at bounding box center [22, 95] width 24 height 19
drag, startPoint x: 188, startPoint y: 614, endPoint x: 188, endPoint y: 592, distance: 21.3
click at [187, 538] on div "Shapes L" at bounding box center [180, 615] width 35 height 28
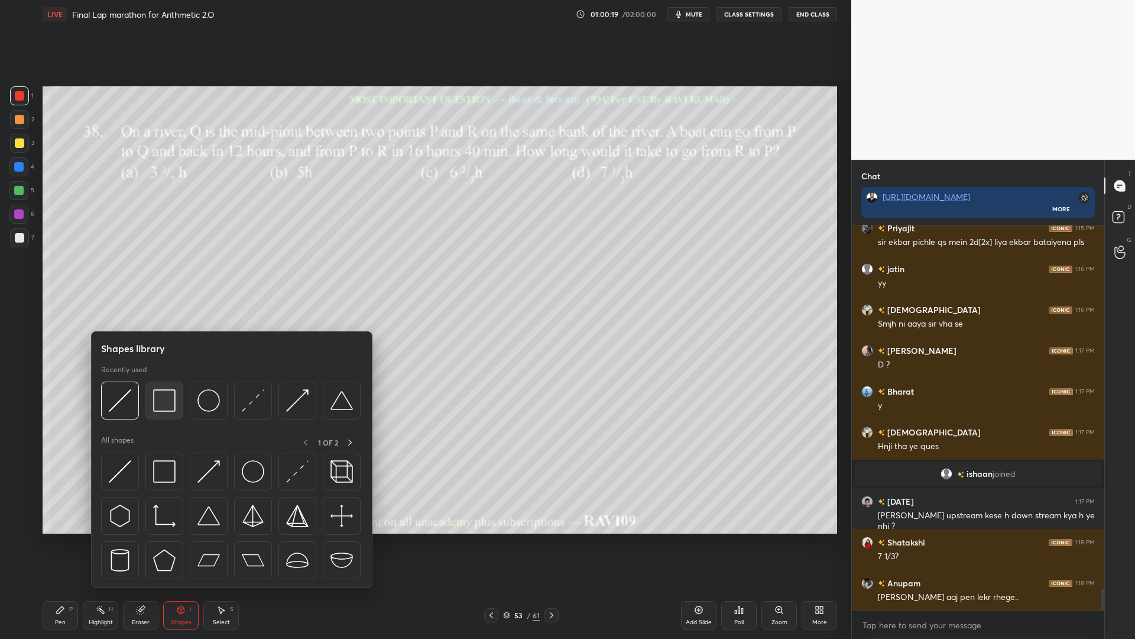
click at [162, 401] on img at bounding box center [164, 400] width 22 height 22
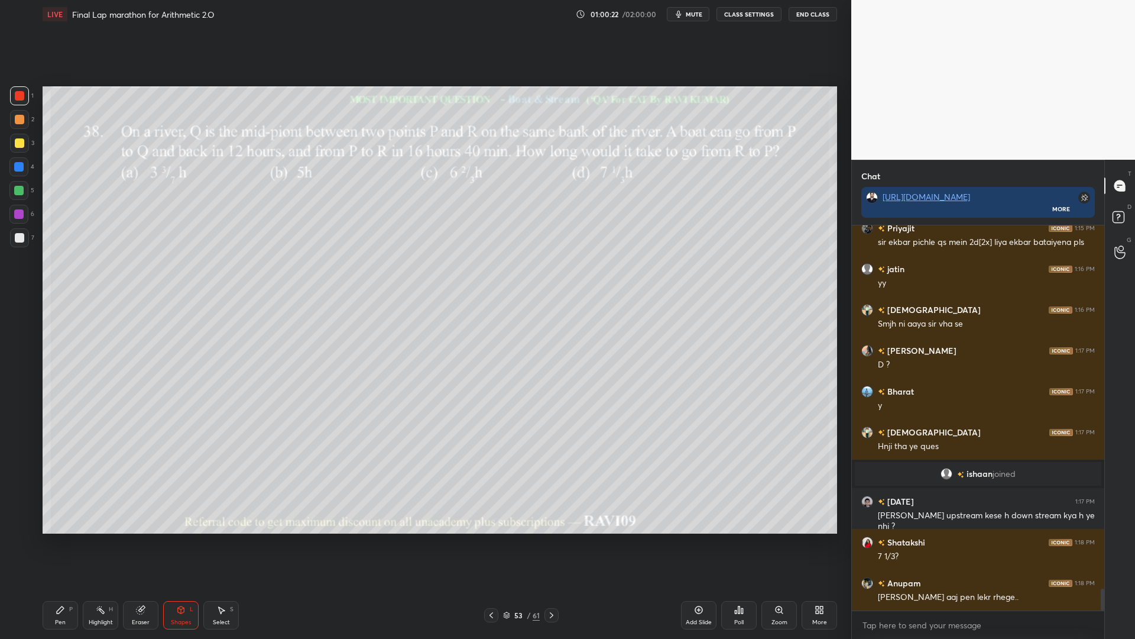
scroll to position [6469, 0]
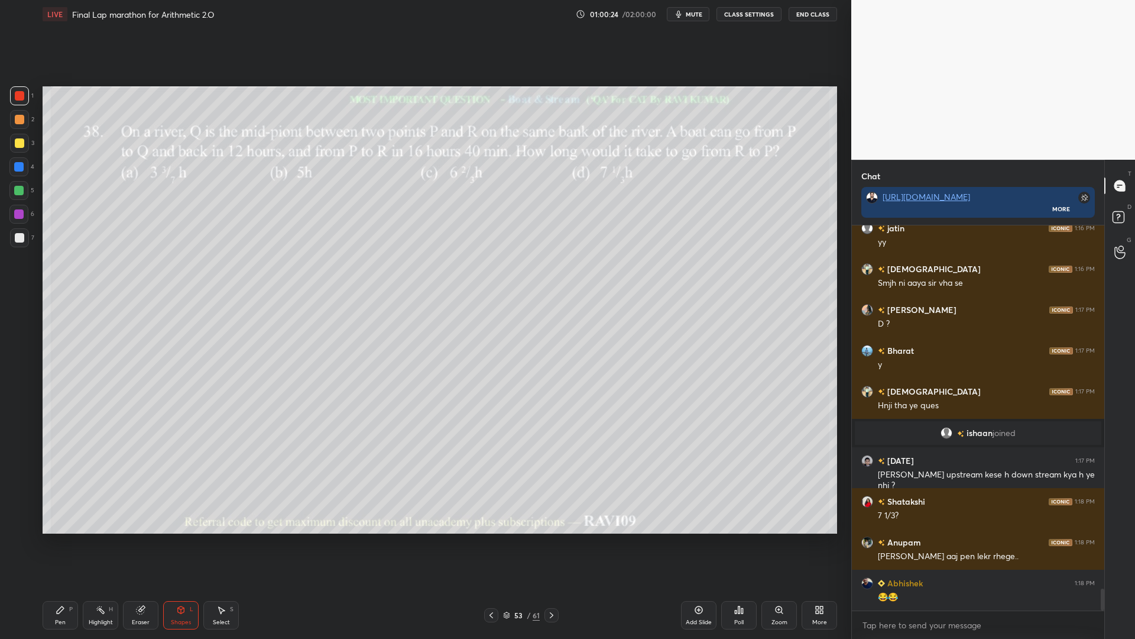
click at [18, 192] on div at bounding box center [18, 190] width 9 height 9
click at [61, 538] on div "Pen" at bounding box center [60, 622] width 11 height 6
click at [17, 168] on div at bounding box center [18, 166] width 9 height 9
click at [17, 116] on div at bounding box center [19, 119] width 9 height 9
click at [19, 186] on div at bounding box center [18, 190] width 9 height 9
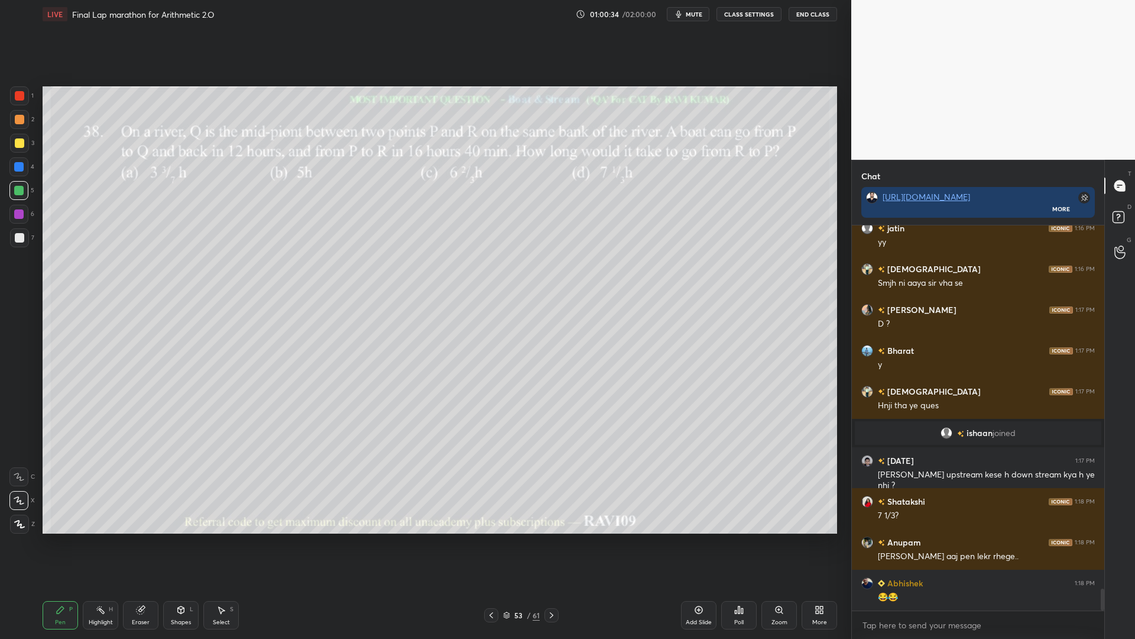
click at [16, 167] on div at bounding box center [18, 166] width 9 height 9
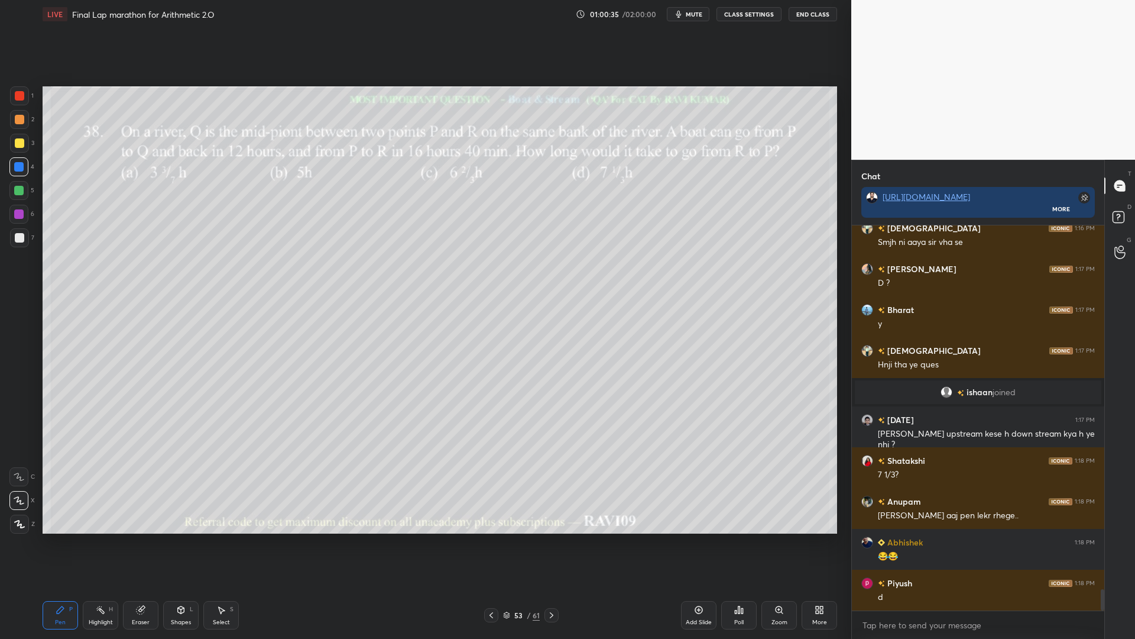
drag, startPoint x: 17, startPoint y: 122, endPoint x: 28, endPoint y: 159, distance: 38.9
click at [18, 124] on div at bounding box center [19, 119] width 9 height 9
click at [180, 538] on icon at bounding box center [180, 609] width 9 height 9
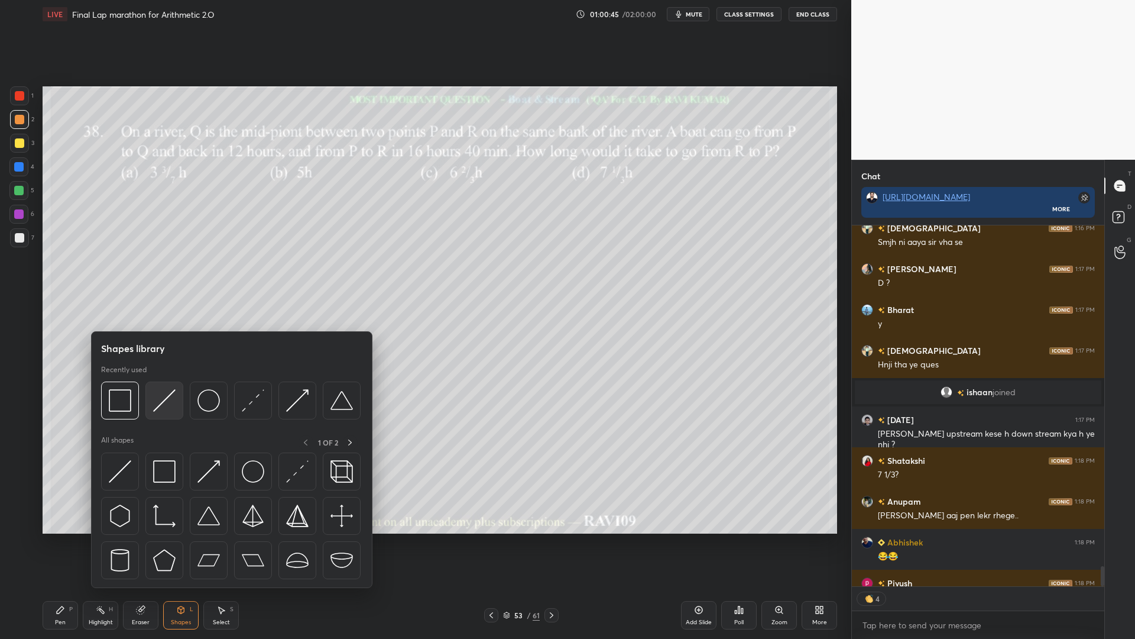
click at [163, 401] on img at bounding box center [164, 400] width 22 height 22
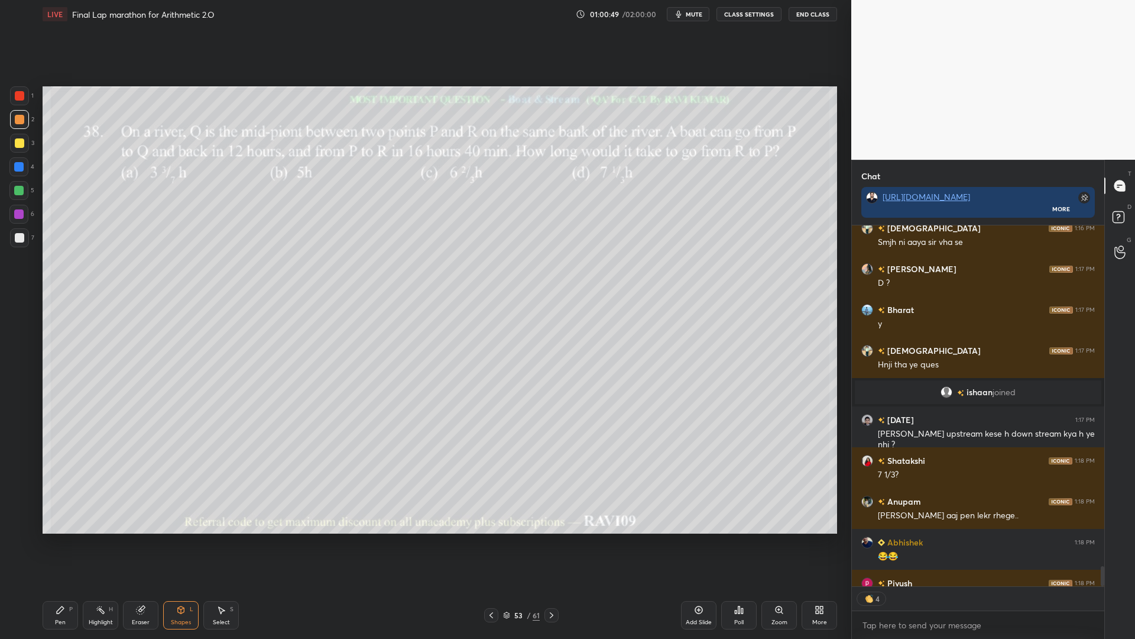
click at [56, 538] on icon at bounding box center [60, 609] width 9 height 9
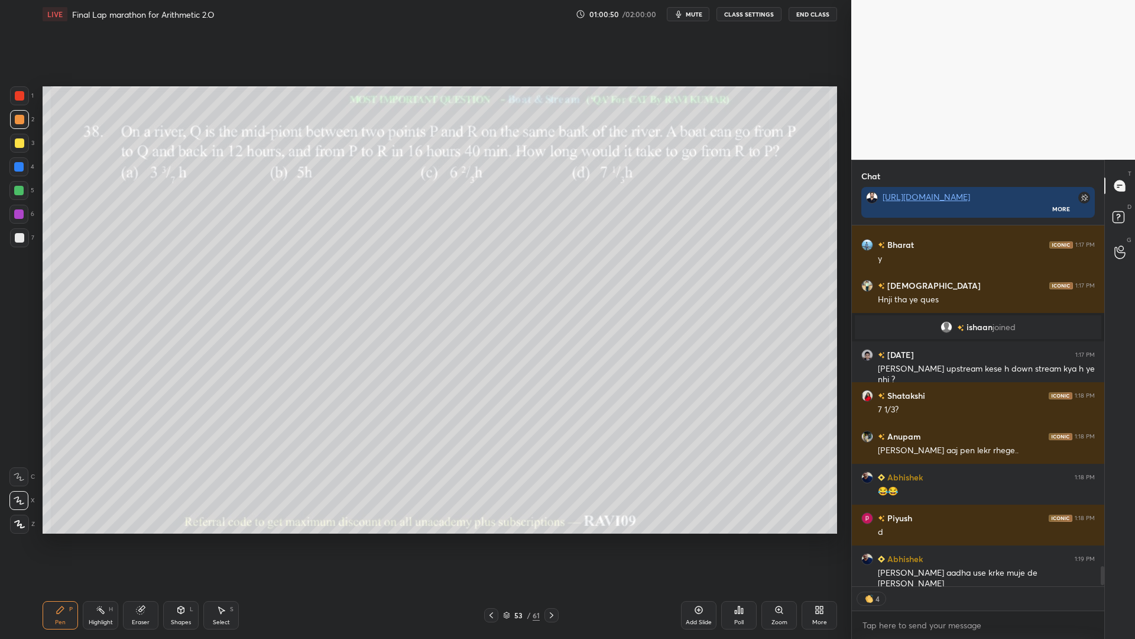
click at [21, 189] on div at bounding box center [18, 190] width 9 height 9
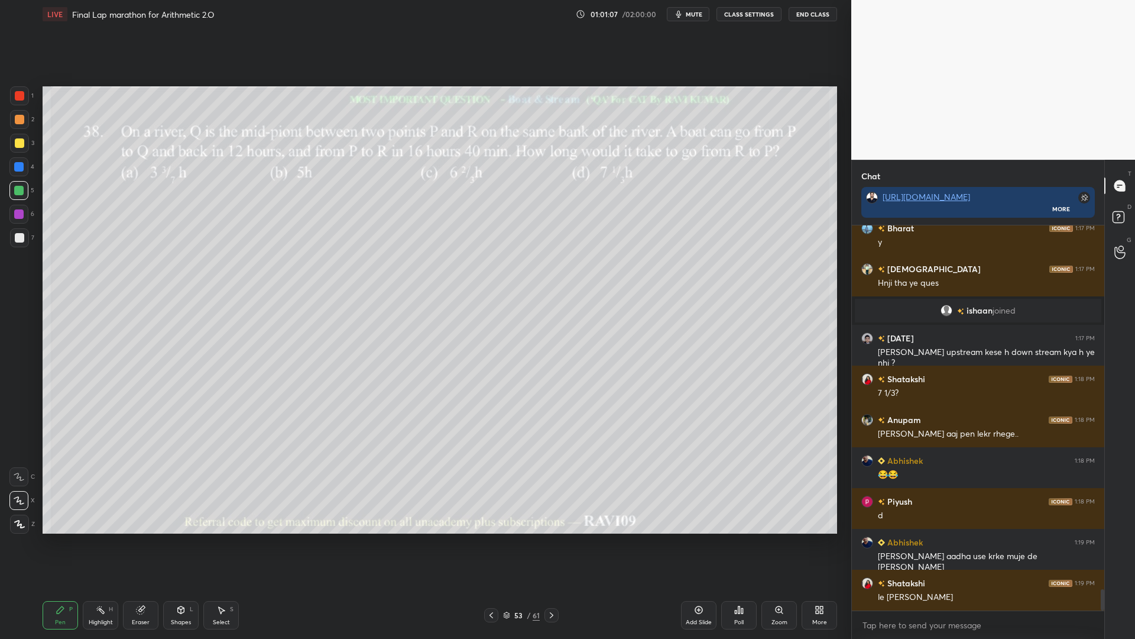
scroll to position [6632, 0]
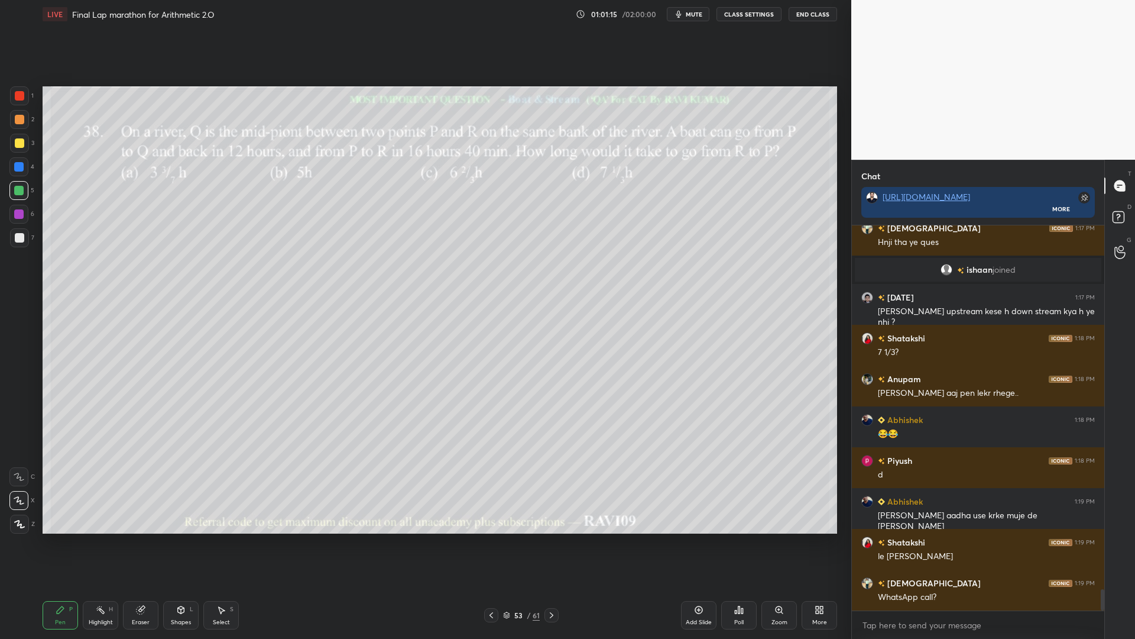
click at [14, 168] on div at bounding box center [18, 166] width 19 height 19
click at [20, 212] on div at bounding box center [18, 213] width 9 height 9
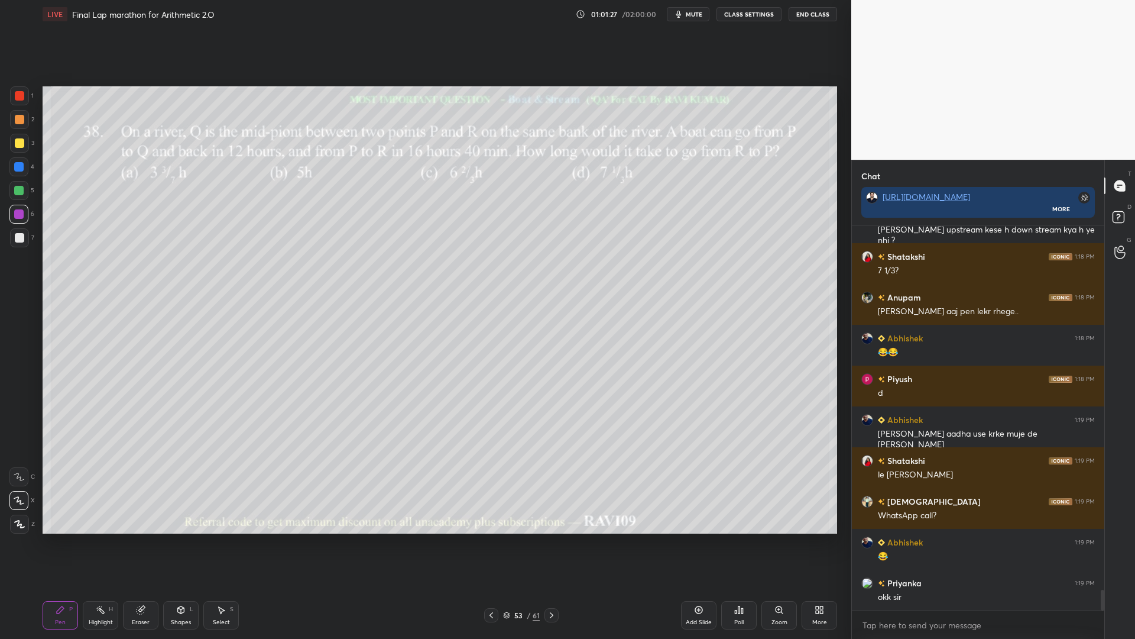
scroll to position [6755, 0]
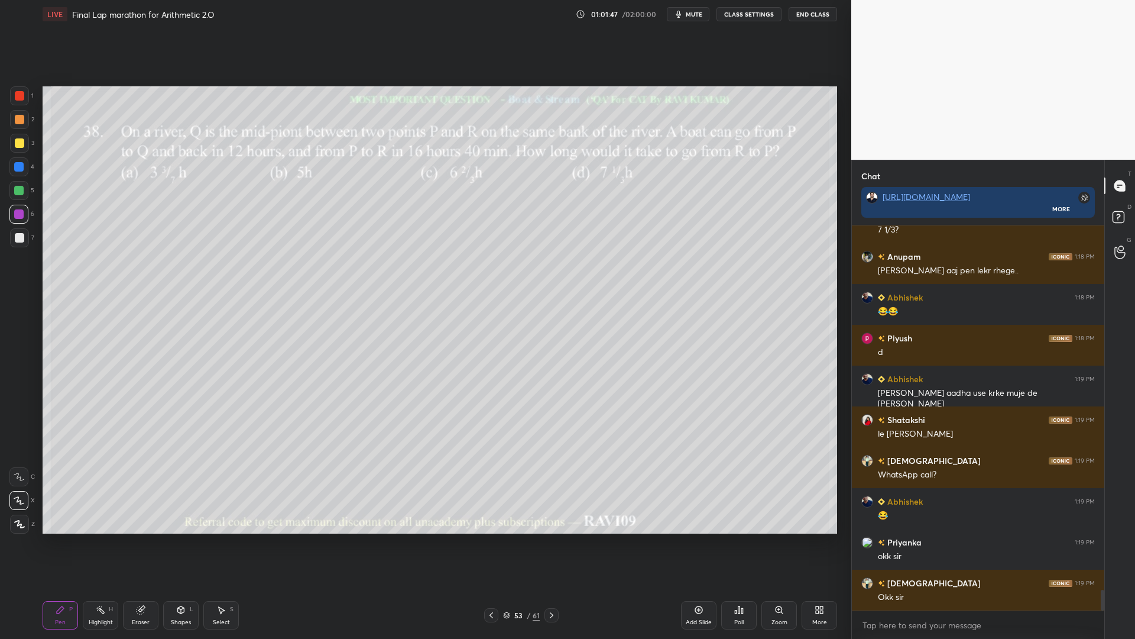
click at [17, 164] on div at bounding box center [18, 166] width 9 height 9
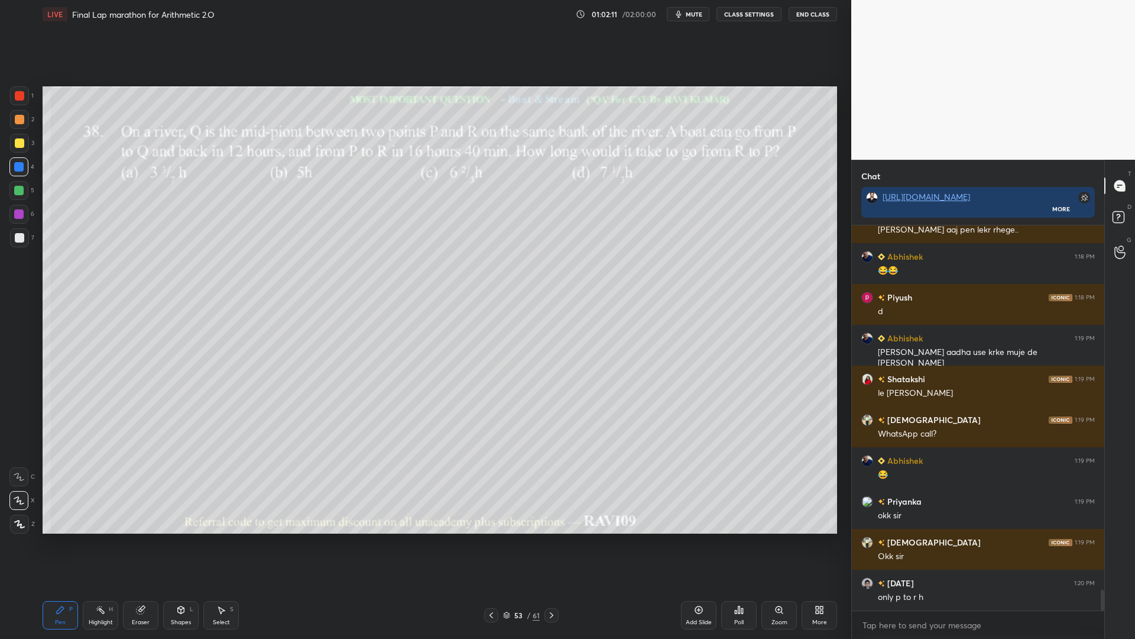
click at [132, 538] on div "Eraser" at bounding box center [140, 615] width 35 height 28
click at [59, 538] on div "Pen P" at bounding box center [60, 615] width 35 height 28
click at [17, 193] on div at bounding box center [18, 190] width 9 height 9
click at [18, 143] on div at bounding box center [19, 142] width 9 height 9
click at [18, 94] on div at bounding box center [19, 95] width 9 height 9
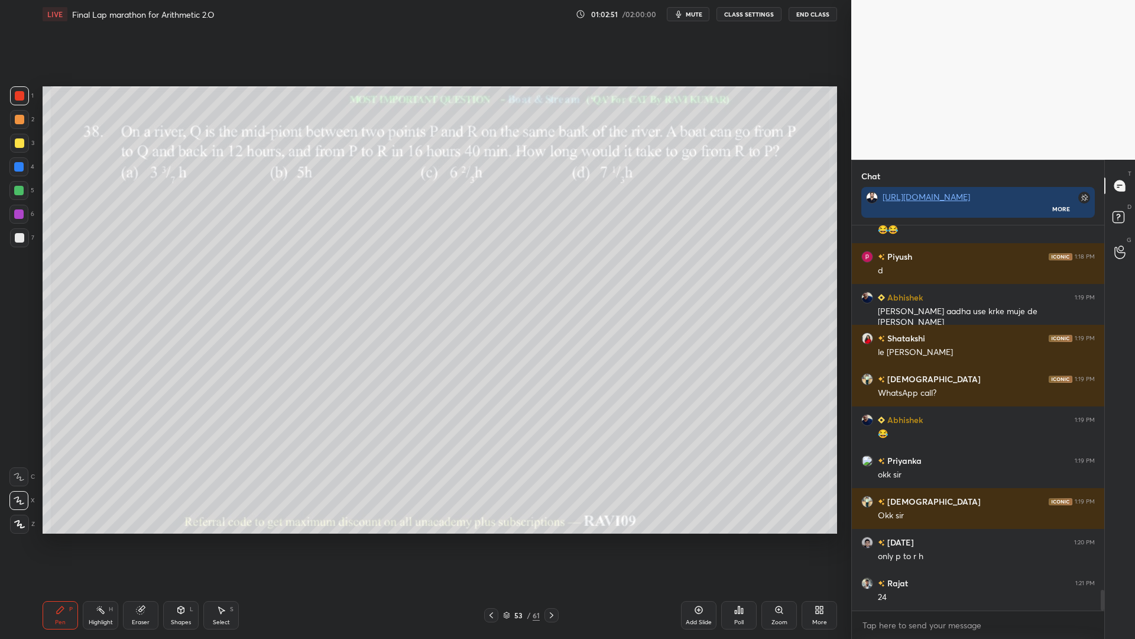
scroll to position [6877, 0]
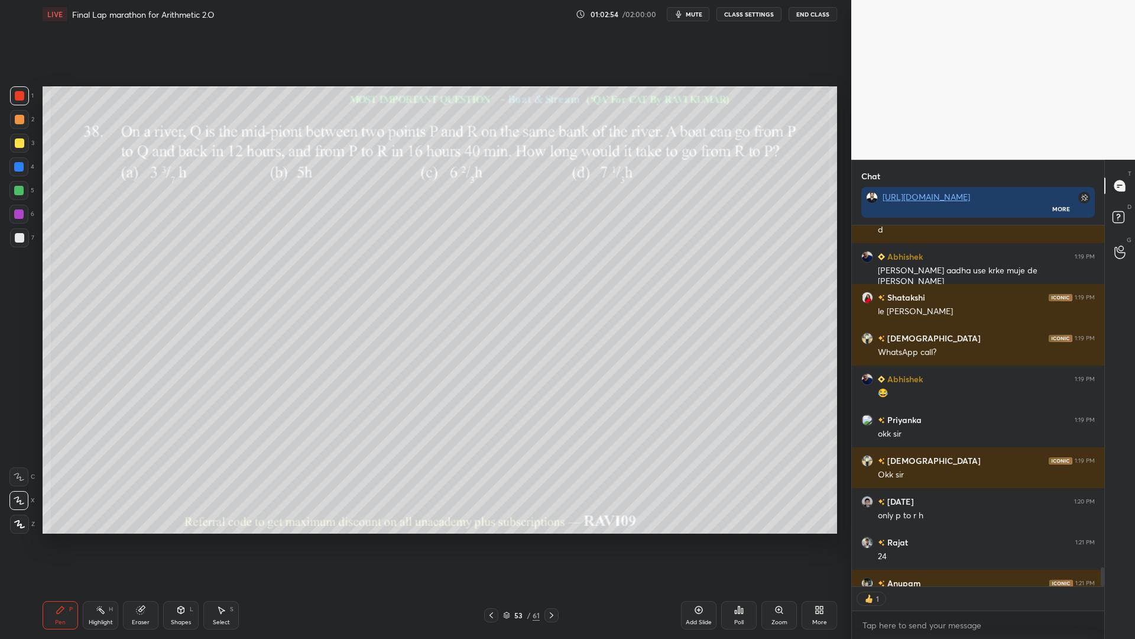
click at [15, 197] on div at bounding box center [18, 190] width 19 height 19
click at [18, 206] on div at bounding box center [18, 214] width 19 height 19
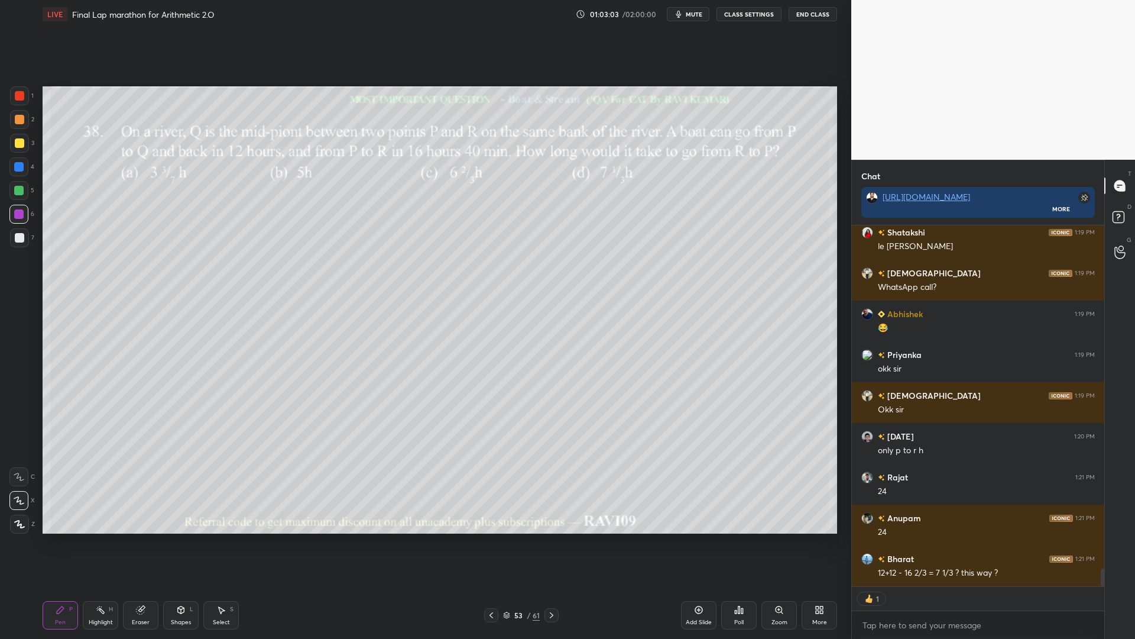
click at [21, 93] on div at bounding box center [19, 95] width 9 height 9
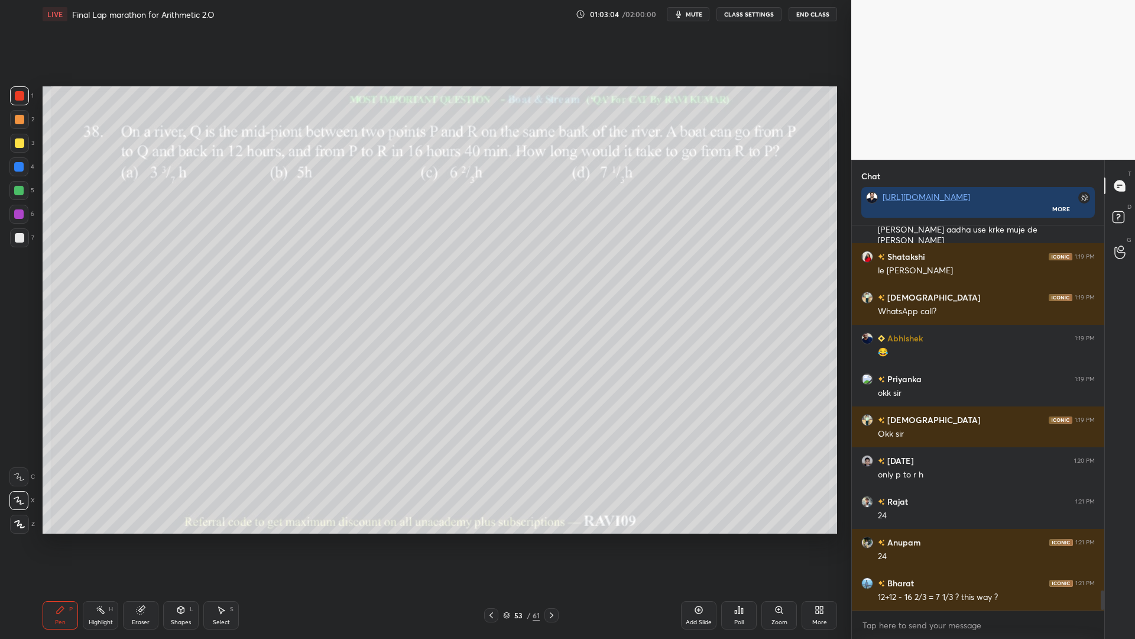
scroll to position [4, 4]
click at [23, 192] on div at bounding box center [18, 190] width 9 height 9
click at [19, 208] on div at bounding box center [18, 214] width 19 height 19
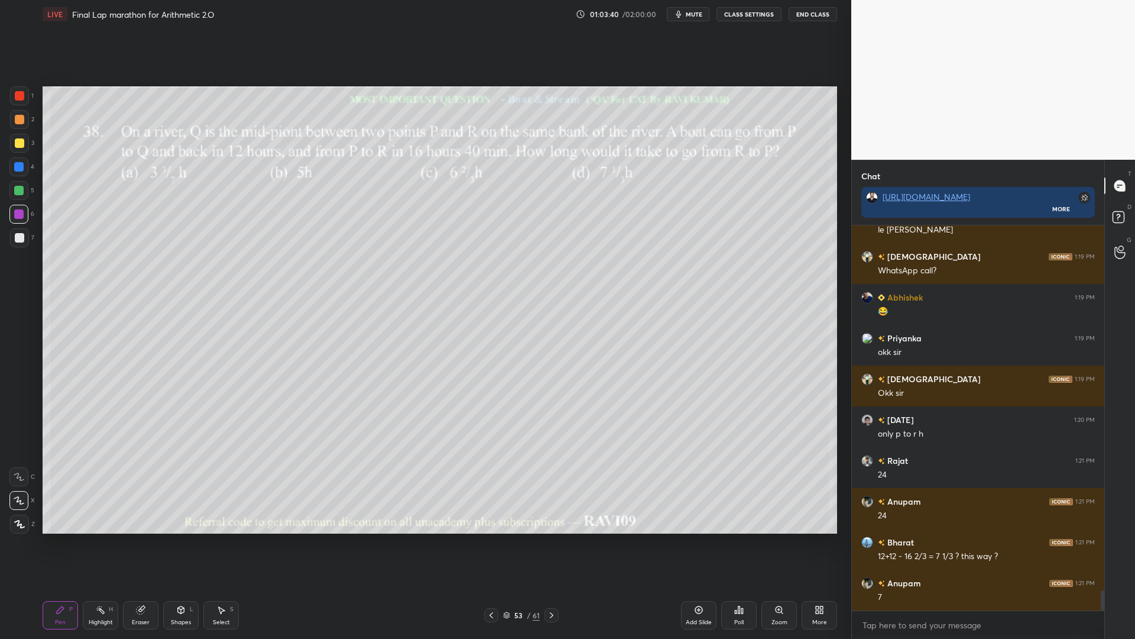
click at [5, 163] on div "1 2 3 4 5 6 7 C X Z C X Z E E Erase all H H" at bounding box center [19, 309] width 38 height 447
drag, startPoint x: 19, startPoint y: 164, endPoint x: 17, endPoint y: 121, distance: 42.6
click at [19, 163] on div at bounding box center [18, 166] width 9 height 9
click at [17, 116] on div at bounding box center [19, 119] width 9 height 9
click at [488, 538] on icon at bounding box center [491, 614] width 9 height 9
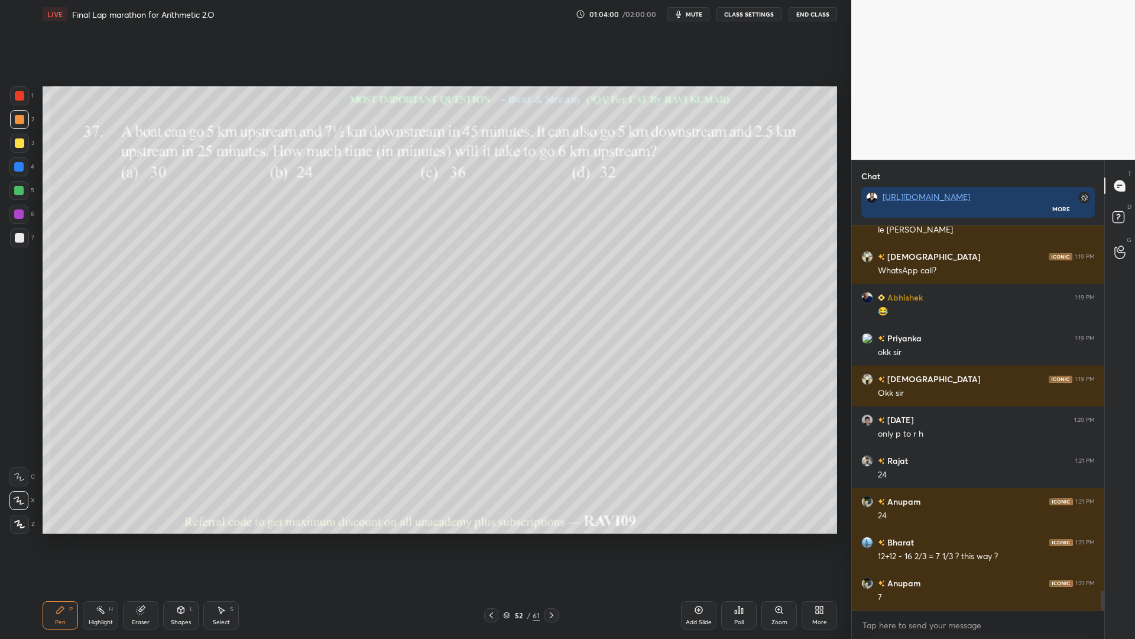
click at [687, 14] on button "mute" at bounding box center [688, 14] width 43 height 14
click at [689, 14] on span "unmute" at bounding box center [693, 14] width 25 height 8
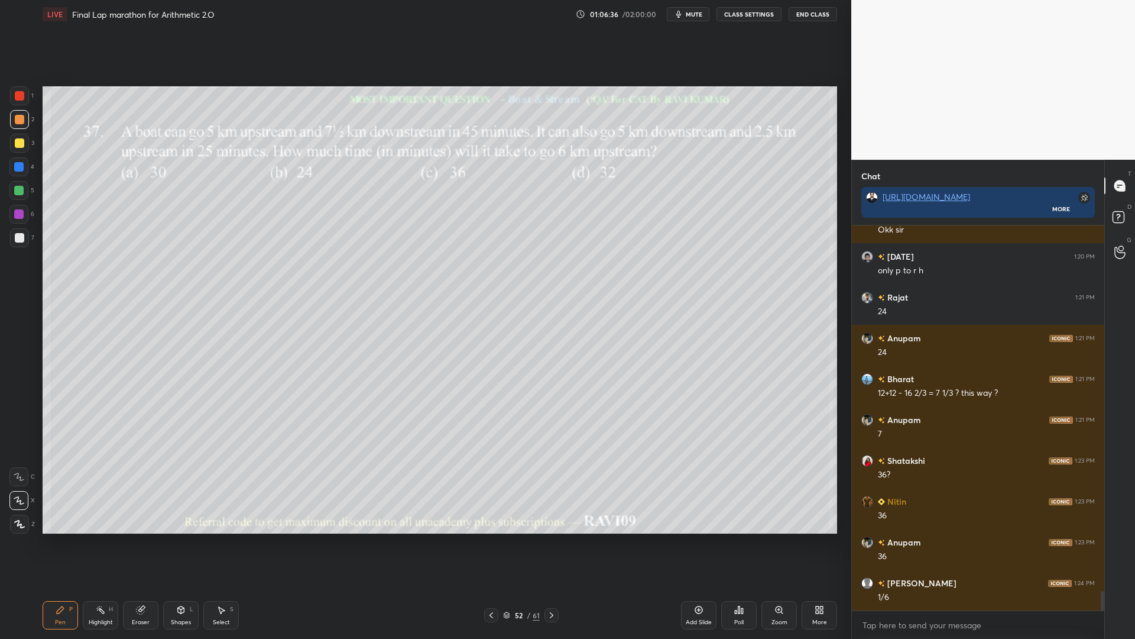
scroll to position [7163, 0]
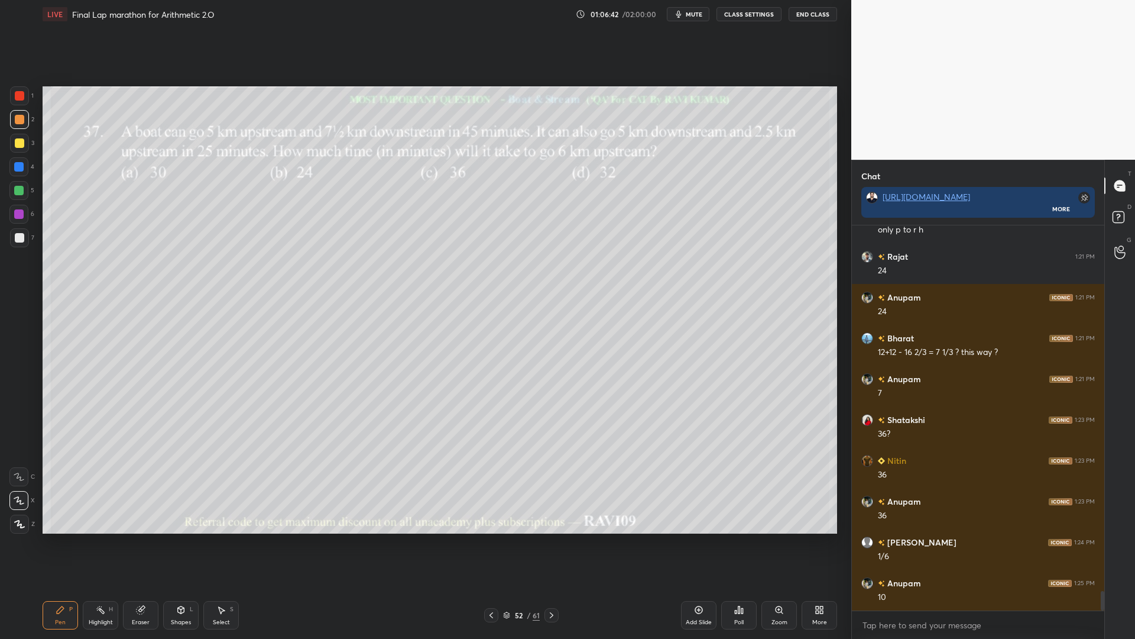
click at [17, 190] on div at bounding box center [18, 190] width 9 height 9
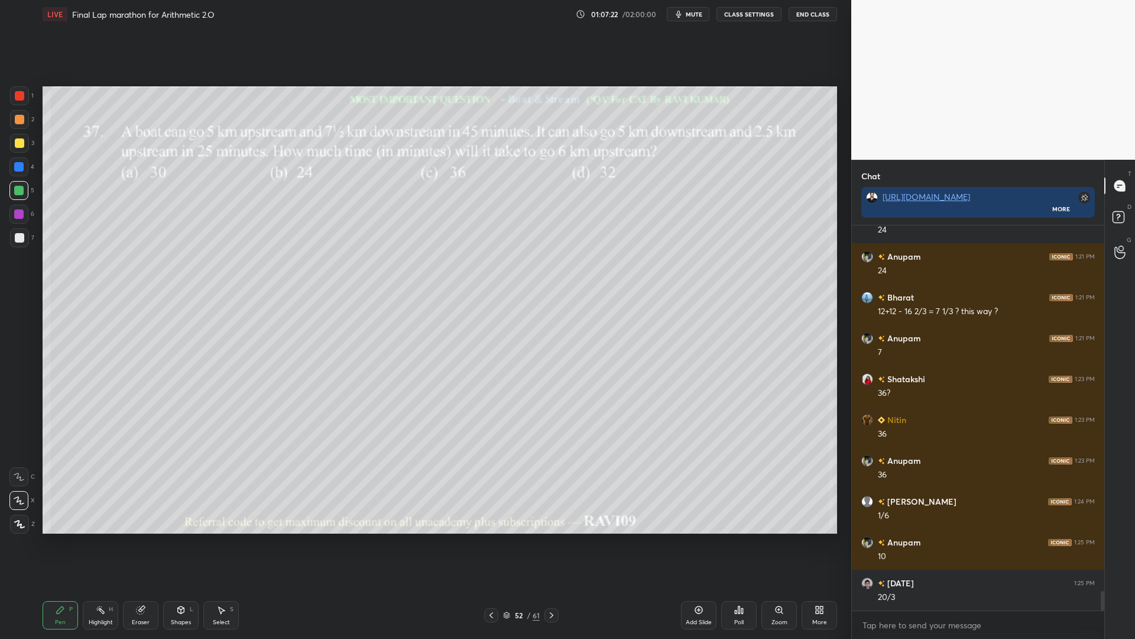
click at [21, 98] on div at bounding box center [19, 95] width 9 height 9
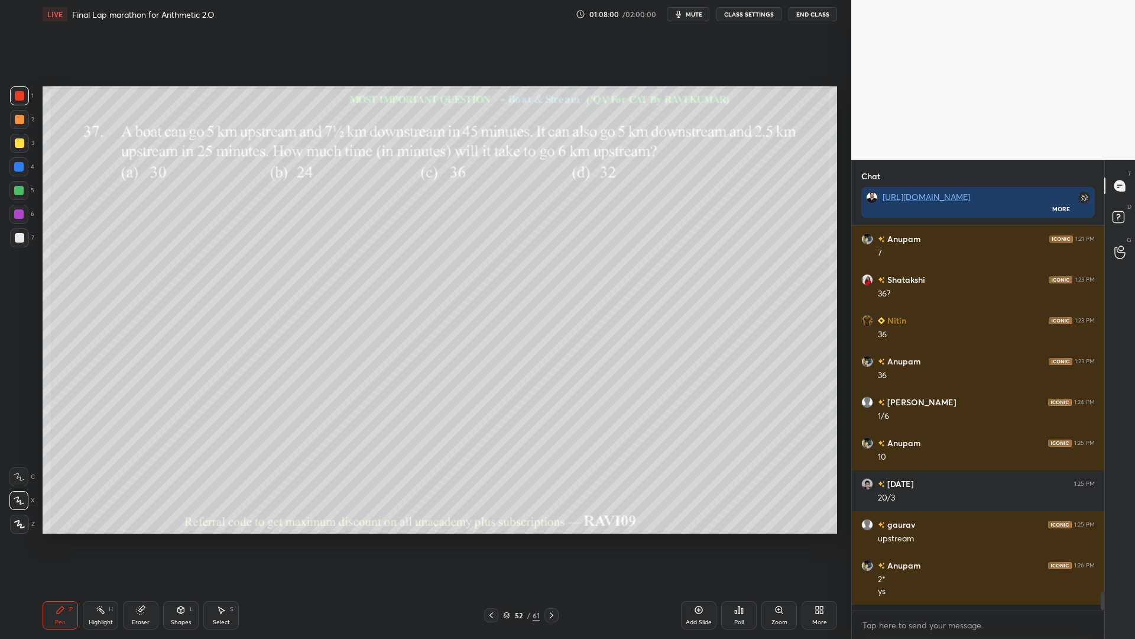
scroll to position [7297, 0]
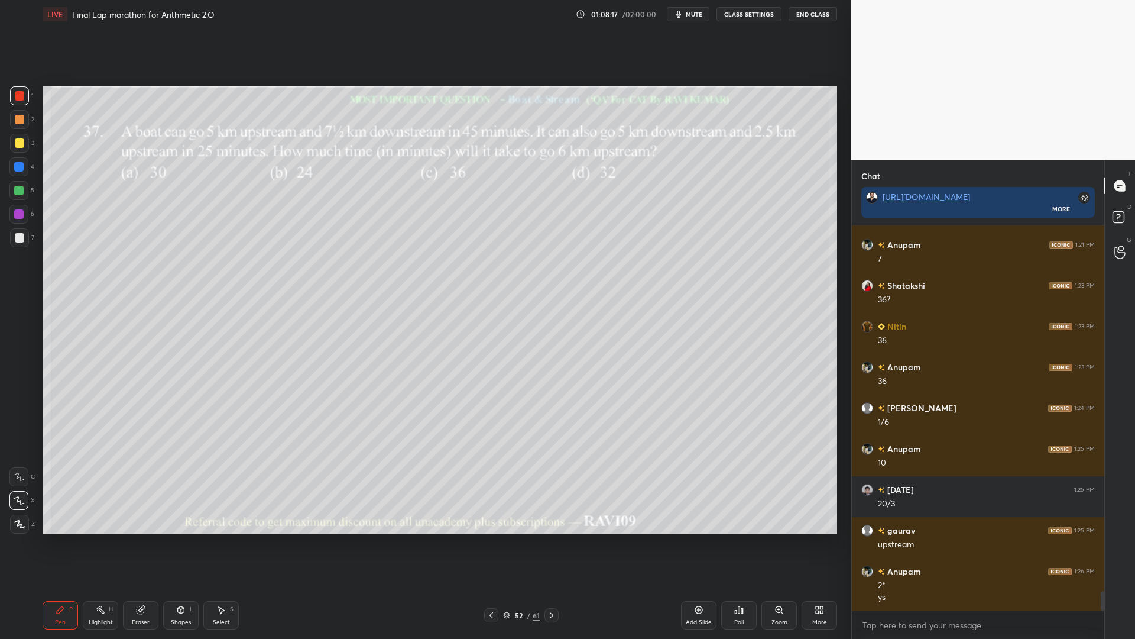
click at [139, 538] on icon at bounding box center [140, 609] width 9 height 9
click at [60, 538] on div "Pen" at bounding box center [60, 622] width 11 height 6
click at [17, 195] on div at bounding box center [18, 190] width 19 height 19
click at [20, 101] on div at bounding box center [19, 95] width 19 height 19
click at [18, 193] on div at bounding box center [18, 190] width 9 height 9
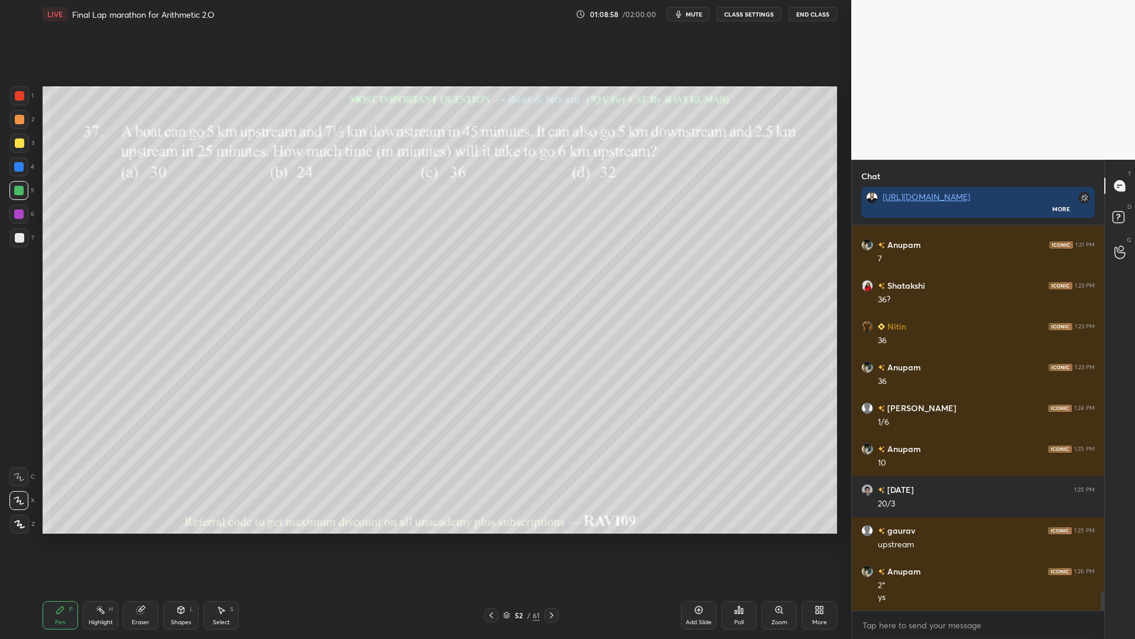
click at [22, 216] on div at bounding box center [18, 213] width 9 height 9
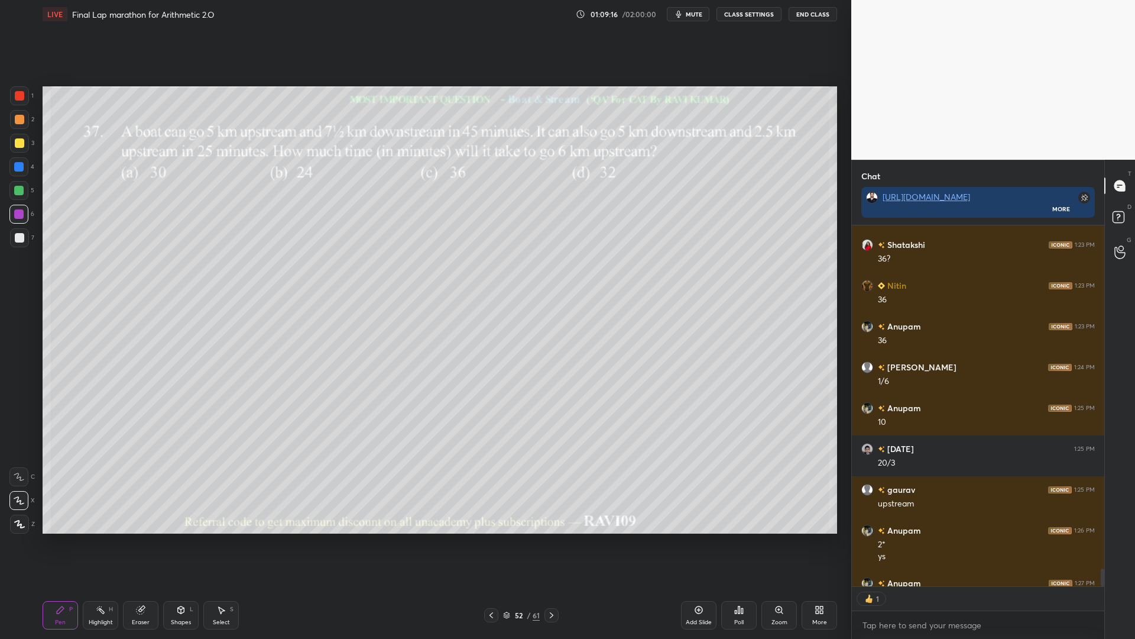
scroll to position [357, 249]
click at [19, 162] on div at bounding box center [18, 166] width 19 height 19
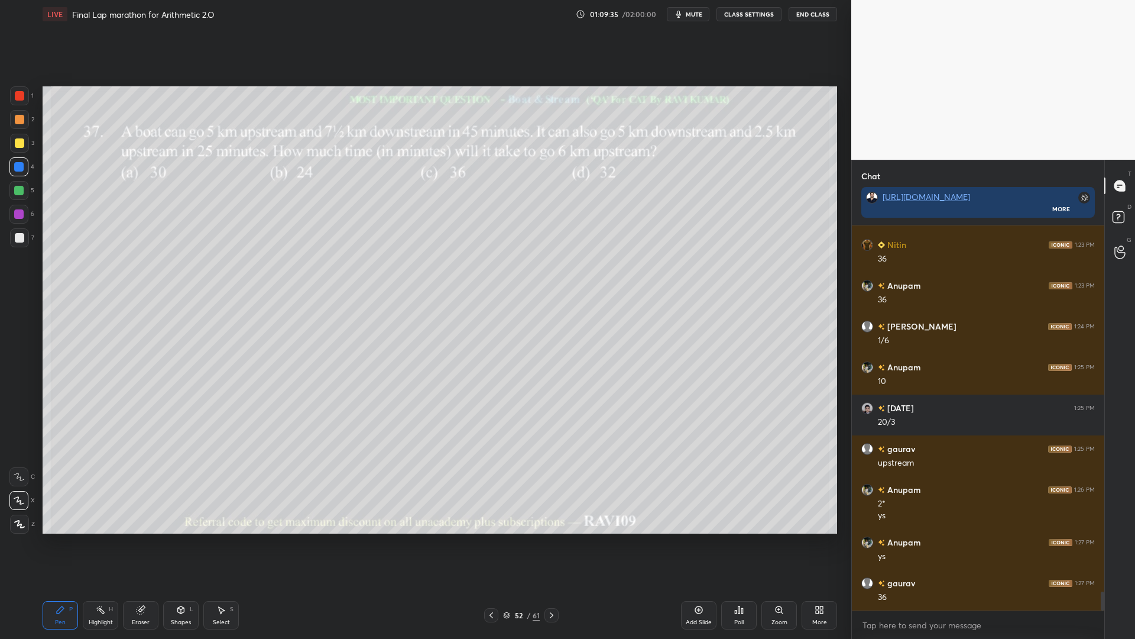
scroll to position [7419, 0]
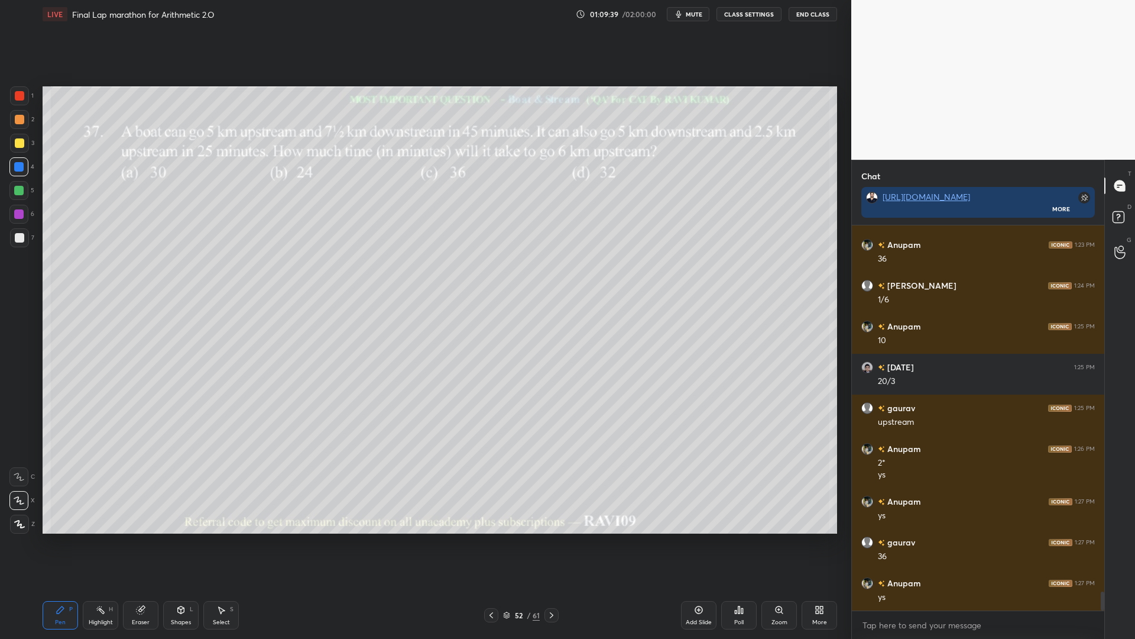
click at [490, 538] on div at bounding box center [491, 615] width 14 height 14
click at [20, 91] on div at bounding box center [19, 95] width 19 height 19
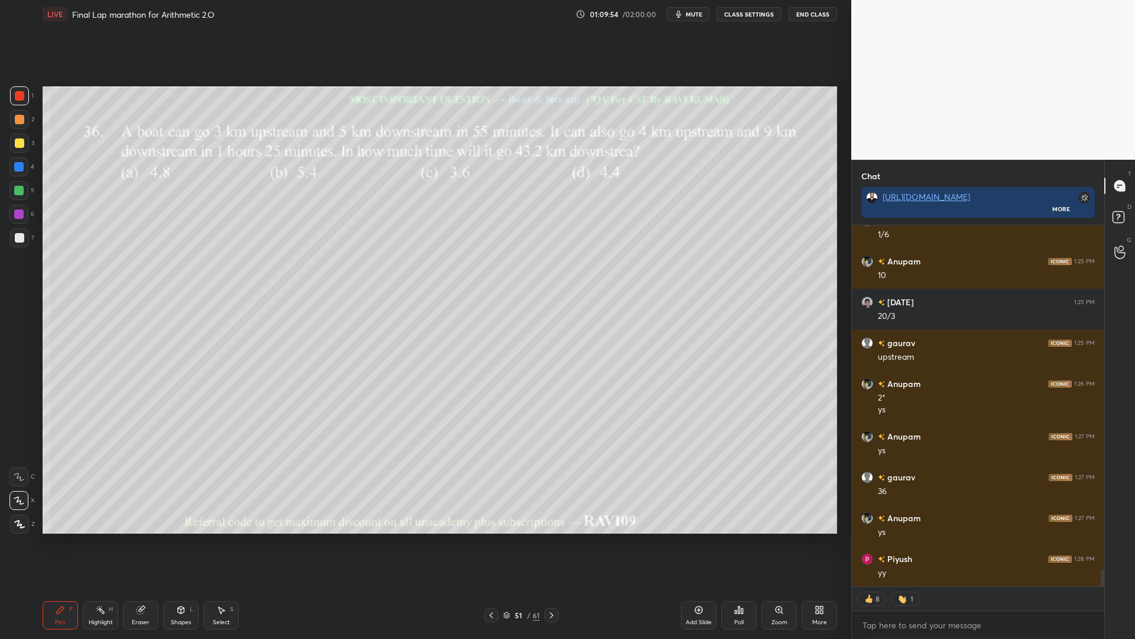
scroll to position [7513, 0]
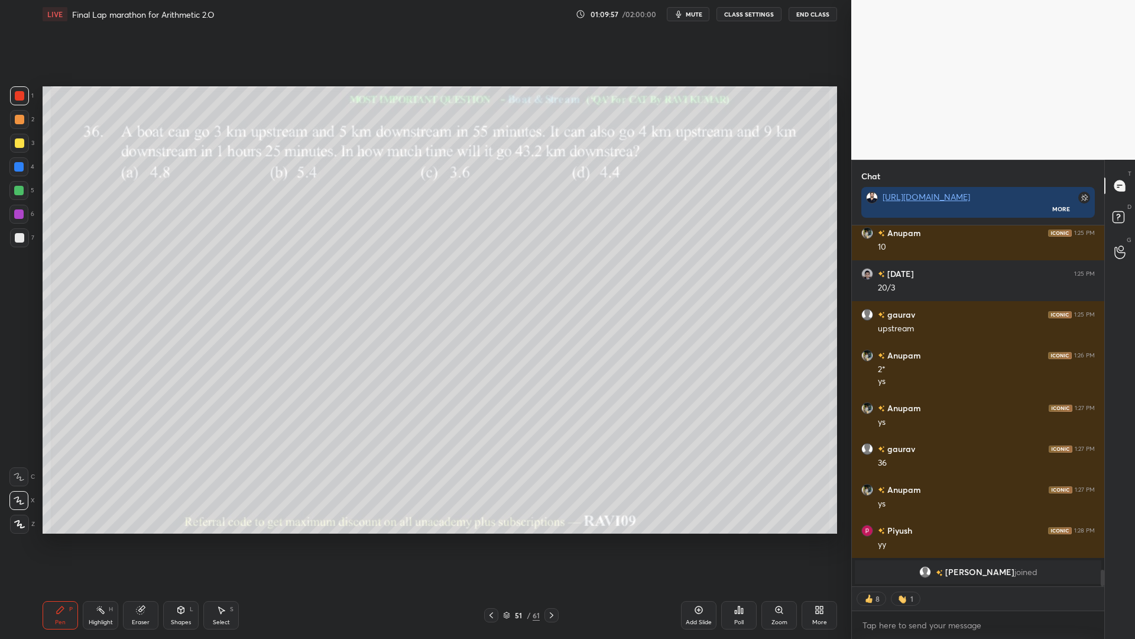
click at [493, 538] on icon at bounding box center [491, 614] width 9 height 9
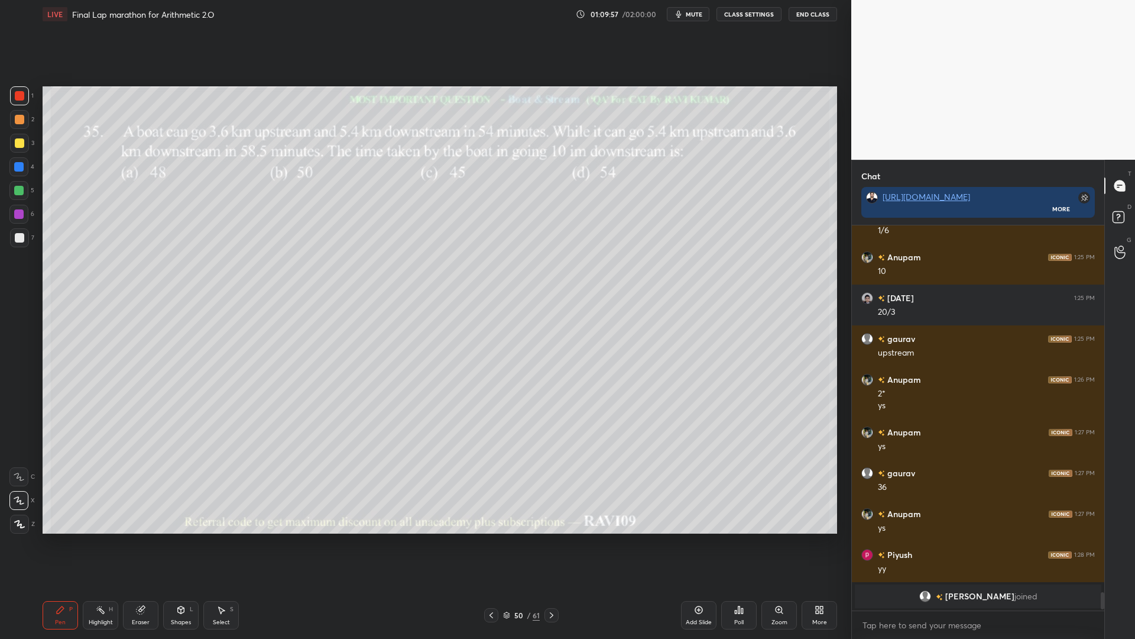
scroll to position [7488, 0]
drag, startPoint x: 134, startPoint y: 614, endPoint x: 141, endPoint y: 617, distance: 7.9
click at [137, 538] on div "Eraser" at bounding box center [140, 615] width 35 height 28
click at [20, 519] on div "Erase all" at bounding box center [18, 523] width 19 height 19
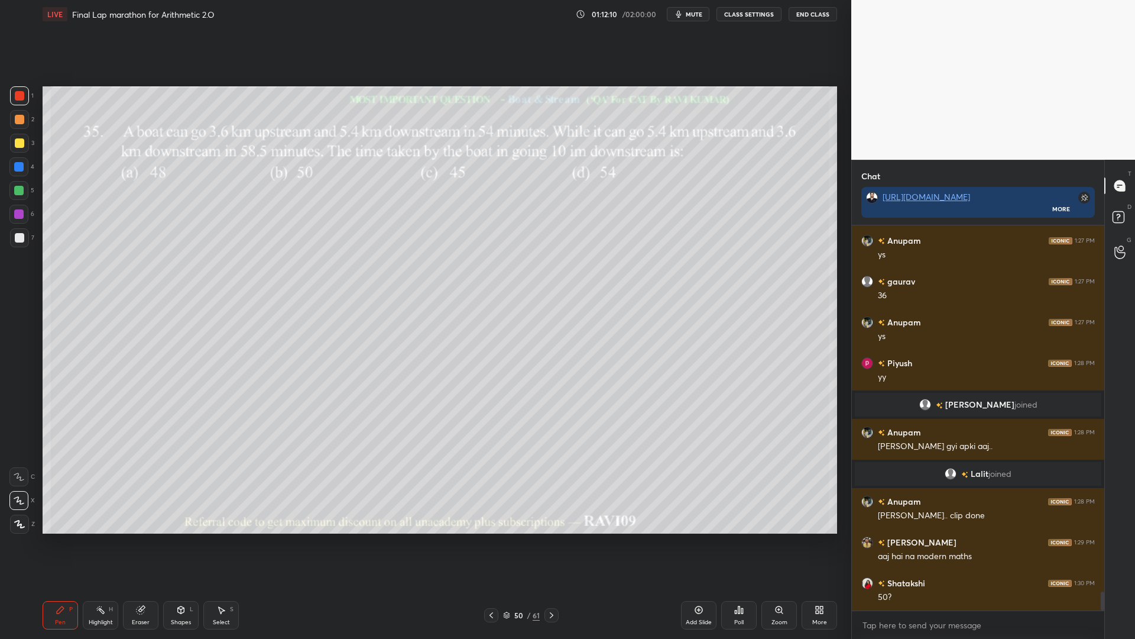
scroll to position [7374, 0]
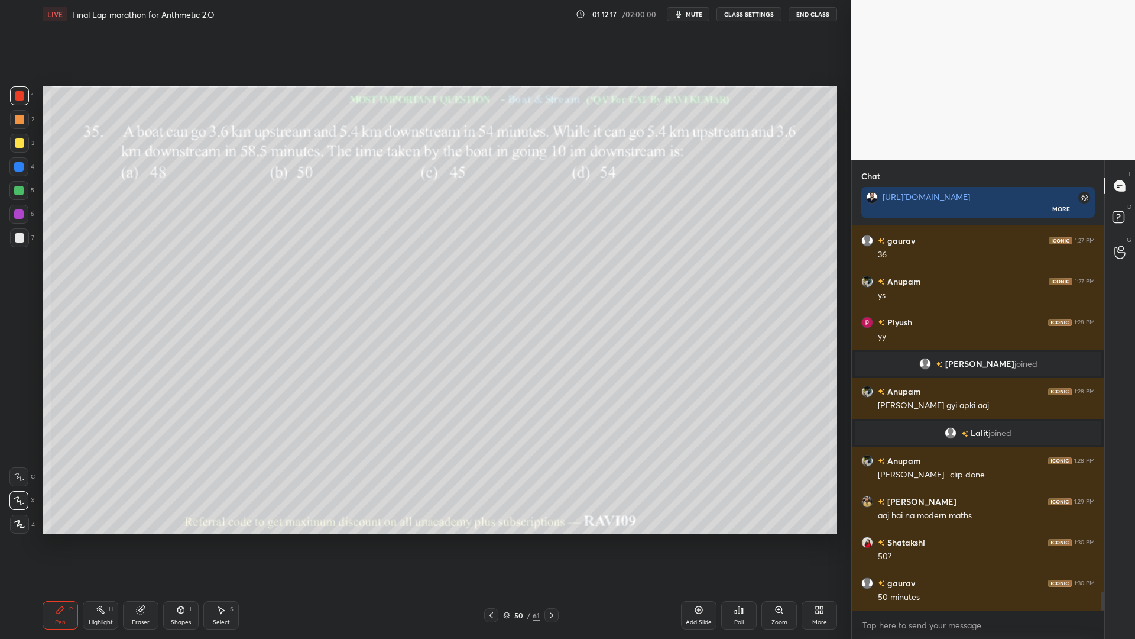
click at [17, 144] on div at bounding box center [19, 142] width 9 height 9
click at [21, 92] on div at bounding box center [19, 95] width 9 height 9
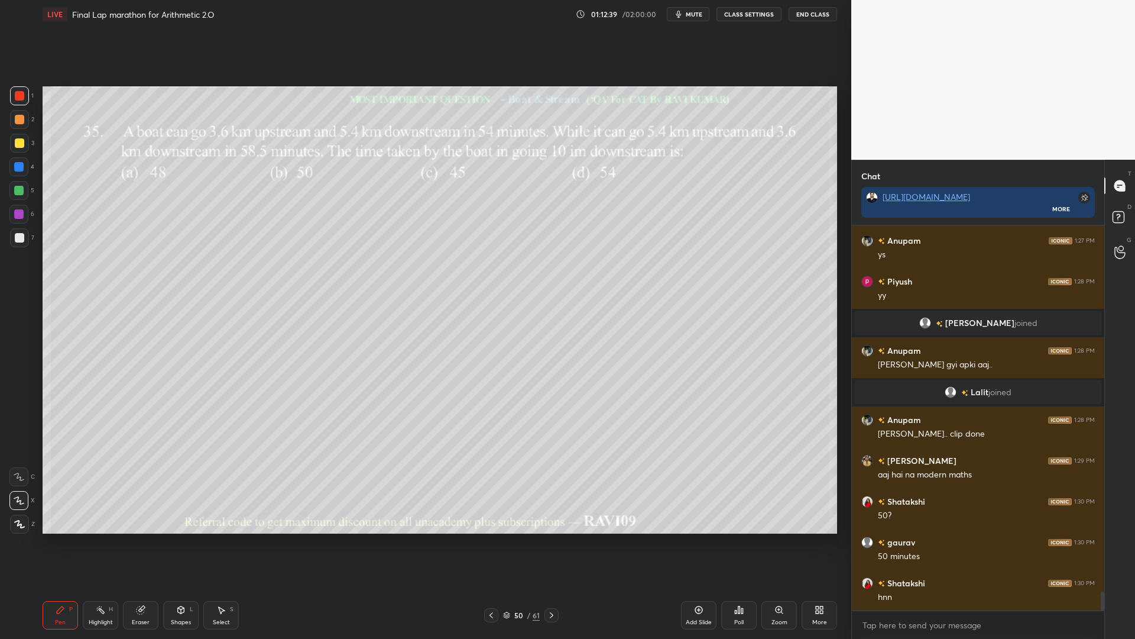
scroll to position [7455, 0]
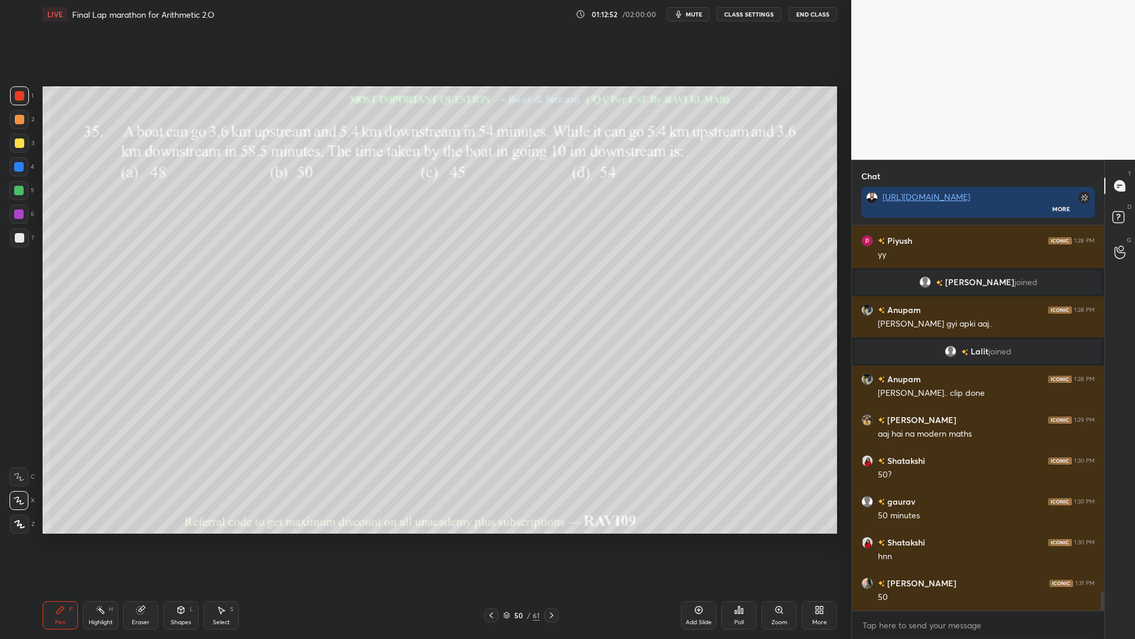
click at [129, 538] on div "Eraser" at bounding box center [140, 615] width 35 height 28
click at [25, 517] on div "Erase all" at bounding box center [18, 523] width 19 height 19
click at [17, 115] on div at bounding box center [19, 119] width 9 height 9
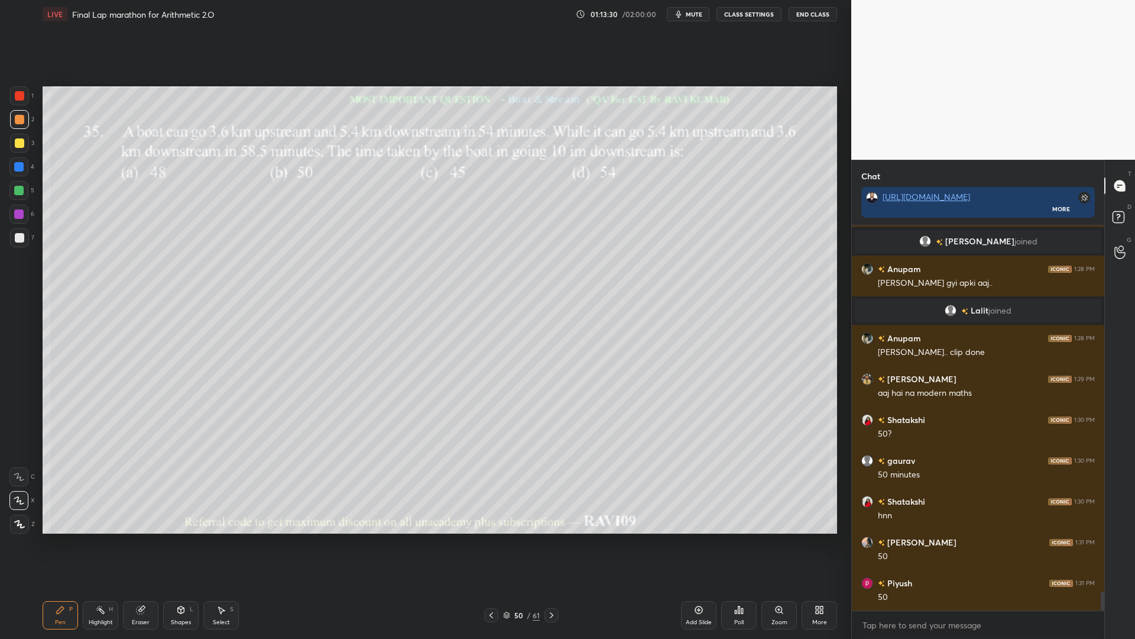
click at [20, 184] on div at bounding box center [18, 190] width 19 height 19
click at [20, 123] on div at bounding box center [19, 119] width 9 height 9
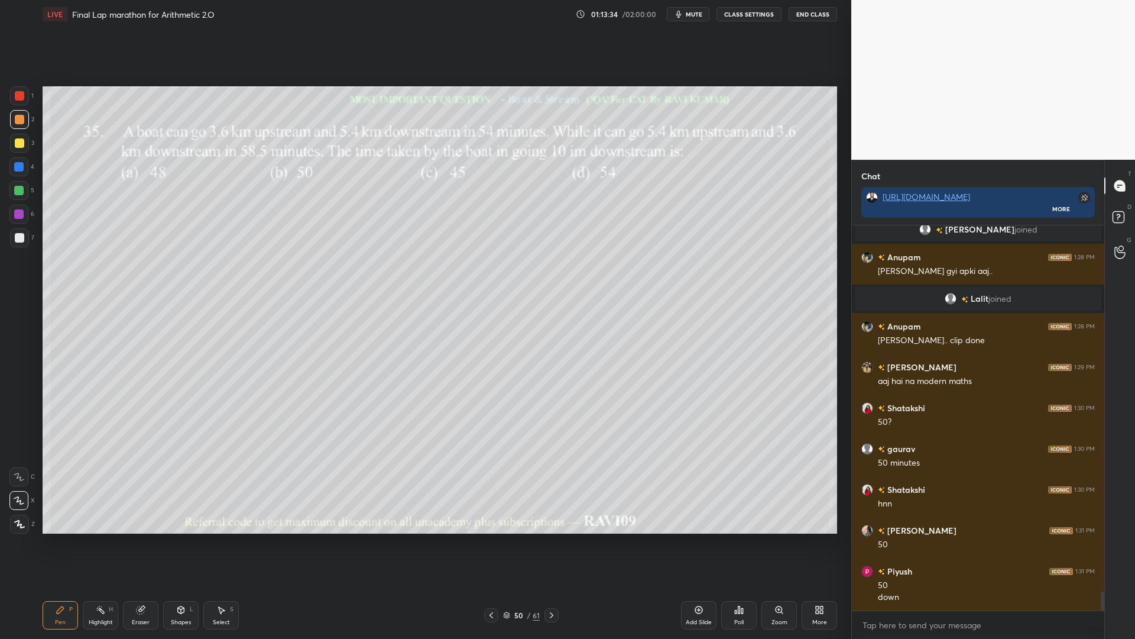
click at [14, 244] on div at bounding box center [19, 237] width 19 height 19
click at [24, 208] on div at bounding box center [18, 214] width 19 height 19
click at [20, 167] on div at bounding box center [18, 166] width 9 height 9
drag, startPoint x: 14, startPoint y: 192, endPoint x: 35, endPoint y: 193, distance: 20.7
click at [15, 192] on div at bounding box center [18, 190] width 19 height 19
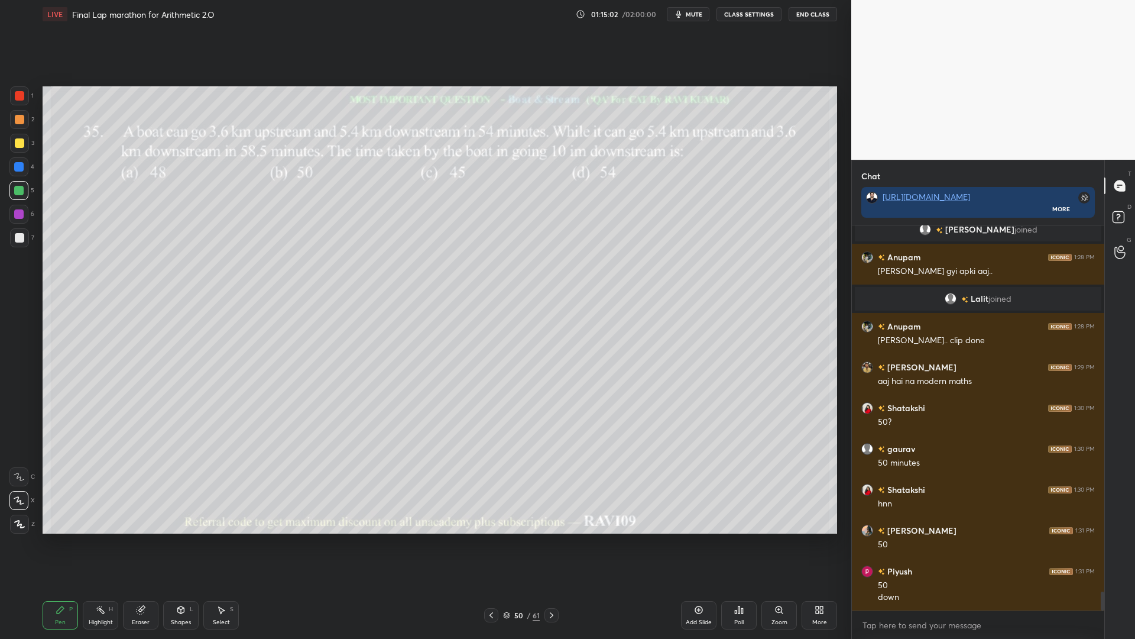
scroll to position [7536, 0]
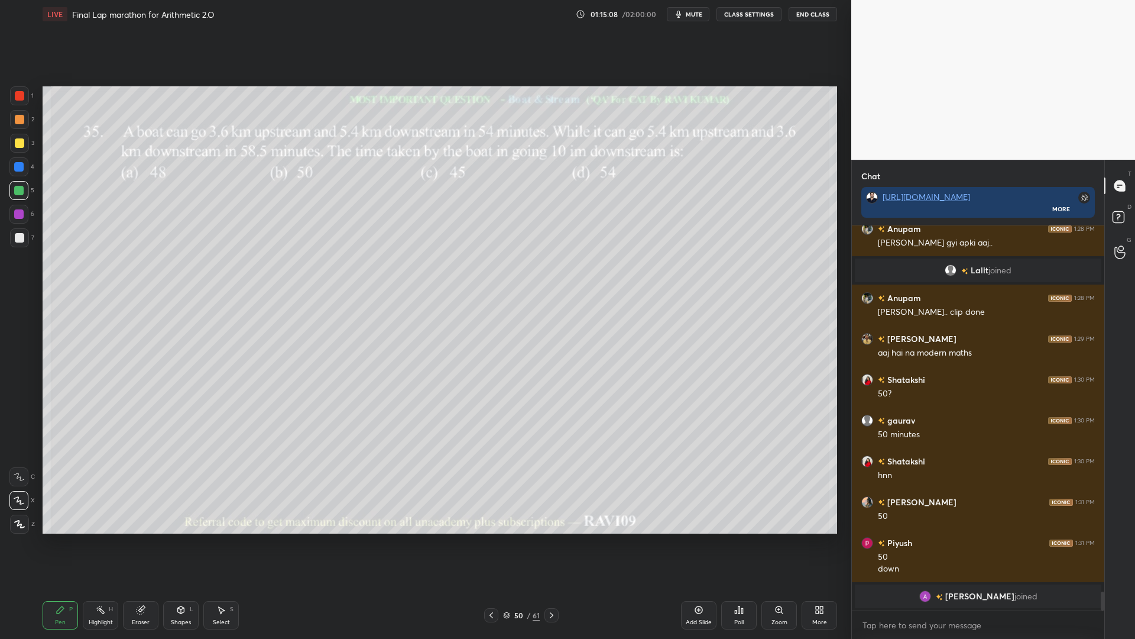
click at [20, 98] on div at bounding box center [19, 95] width 9 height 9
click at [15, 175] on div at bounding box center [18, 166] width 19 height 19
drag, startPoint x: 18, startPoint y: 192, endPoint x: 13, endPoint y: 208, distance: 16.8
click at [18, 195] on div at bounding box center [18, 190] width 9 height 9
click at [9, 221] on div "6" at bounding box center [21, 214] width 25 height 19
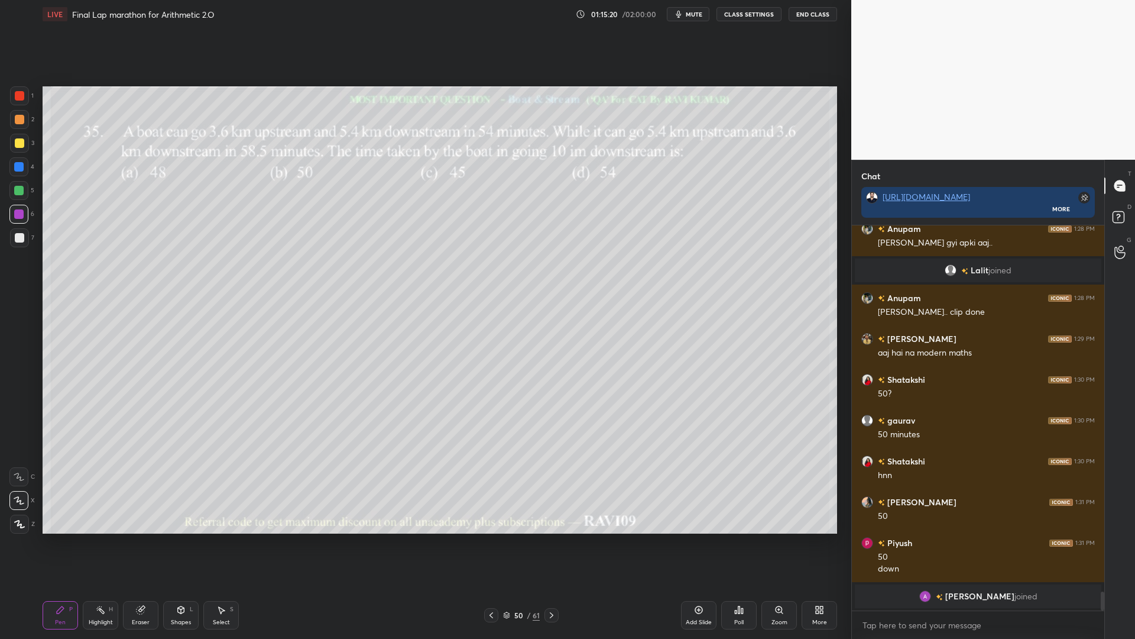
scroll to position [7498, 0]
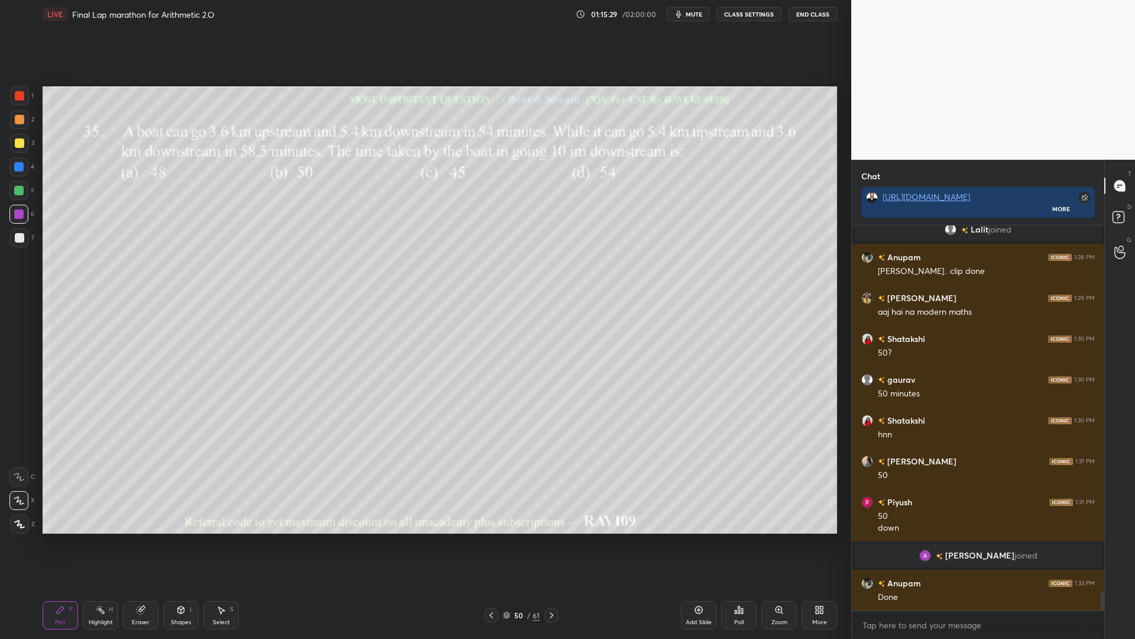
click at [491, 538] on icon at bounding box center [491, 614] width 9 height 9
click at [686, 14] on button "mute" at bounding box center [688, 14] width 43 height 14
click at [695, 11] on button "unmute" at bounding box center [688, 14] width 43 height 14
click at [490, 538] on icon at bounding box center [491, 614] width 9 height 9
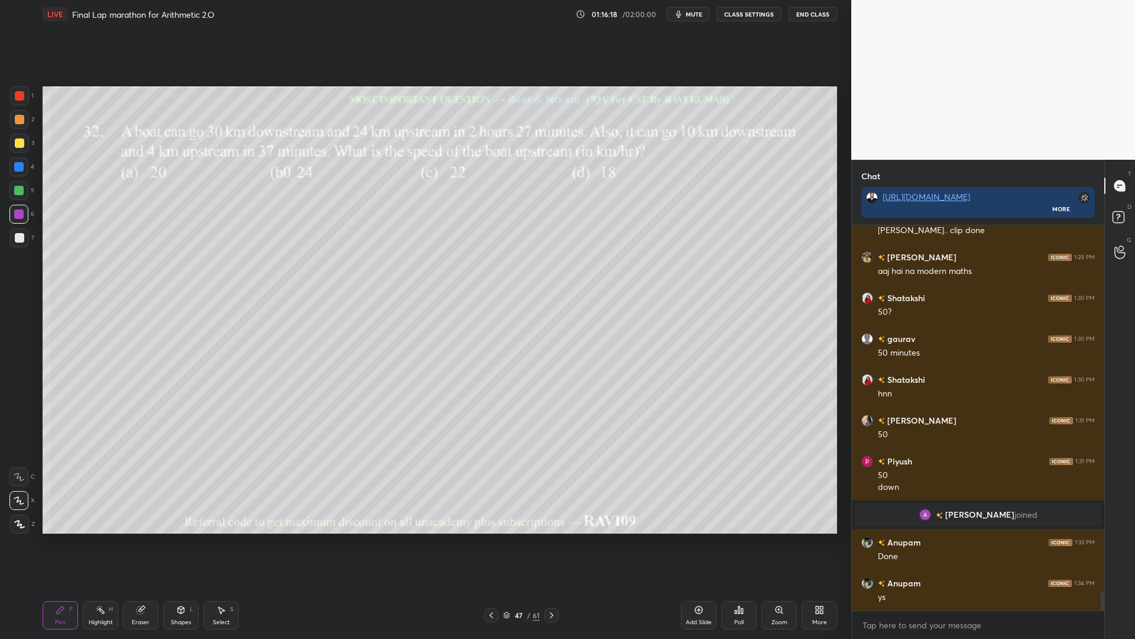
scroll to position [7580, 0]
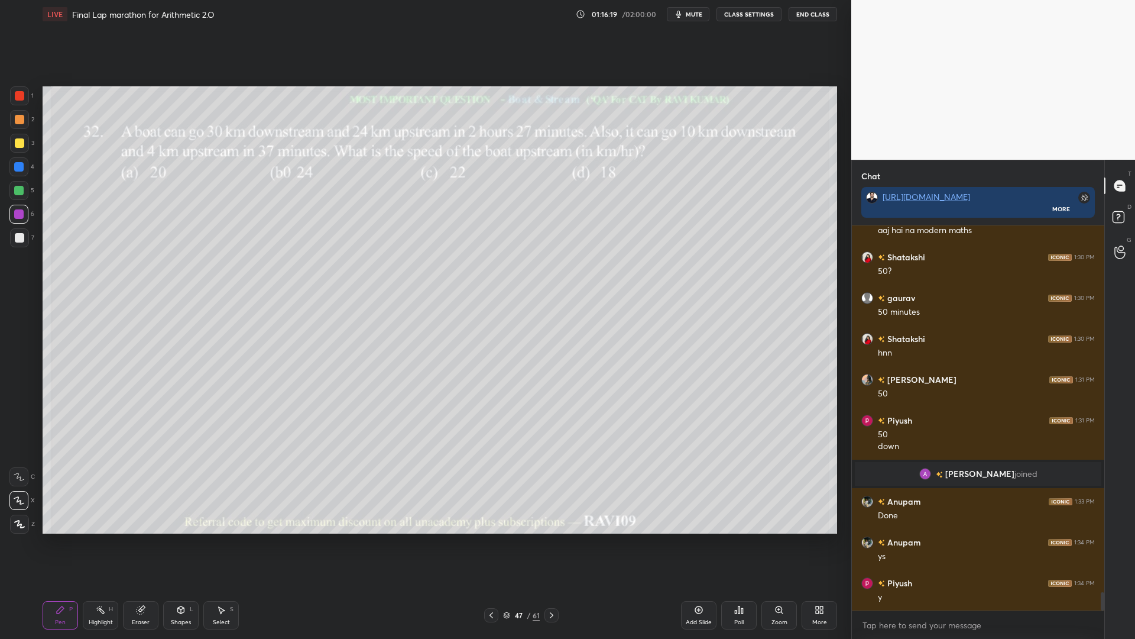
click at [490, 538] on icon at bounding box center [491, 614] width 9 height 9
click at [495, 538] on div "Pen P Highlight H Eraser Shapes L Select S 46 / 61 Add Slide Poll Zoom More" at bounding box center [440, 614] width 795 height 47
click at [493, 538] on icon at bounding box center [491, 614] width 9 height 9
click at [494, 538] on icon at bounding box center [491, 614] width 9 height 9
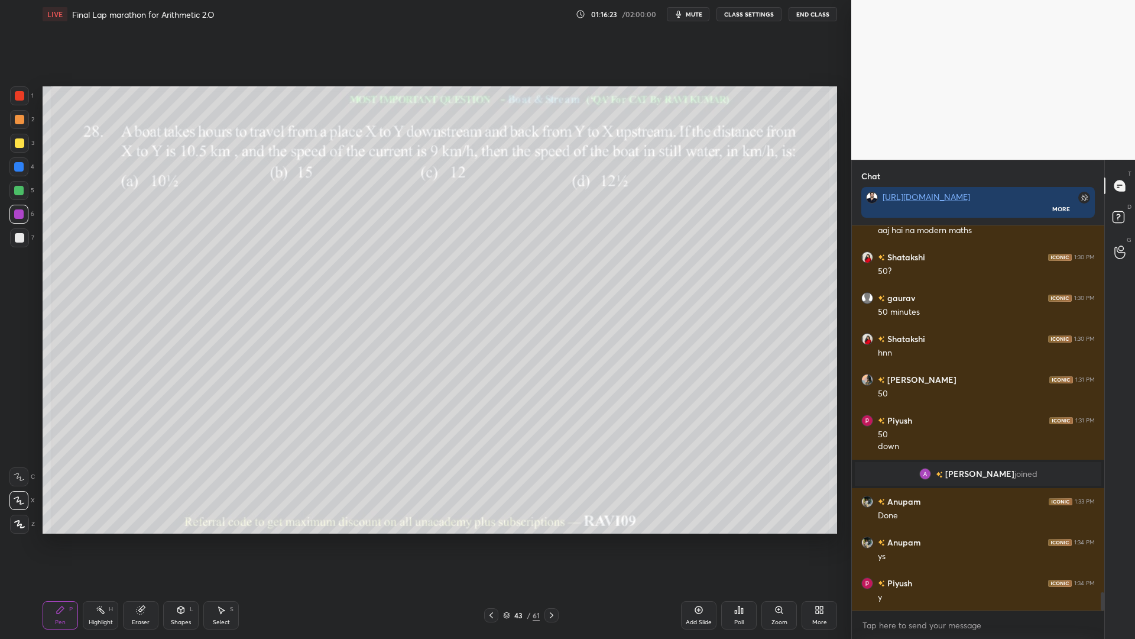
click at [494, 538] on icon at bounding box center [491, 614] width 9 height 9
click at [493, 538] on icon at bounding box center [491, 614] width 9 height 9
click at [491, 538] on icon at bounding box center [491, 614] width 9 height 9
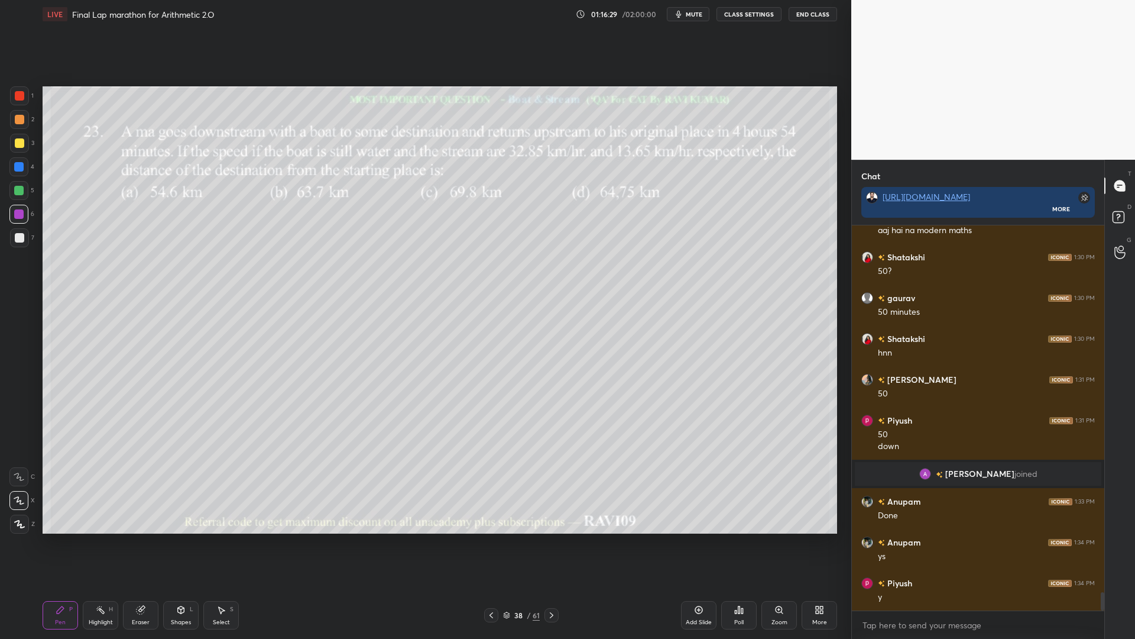
click at [686, 12] on button "mute" at bounding box center [688, 14] width 43 height 14
click at [686, 17] on span "unmute" at bounding box center [693, 14] width 25 height 8
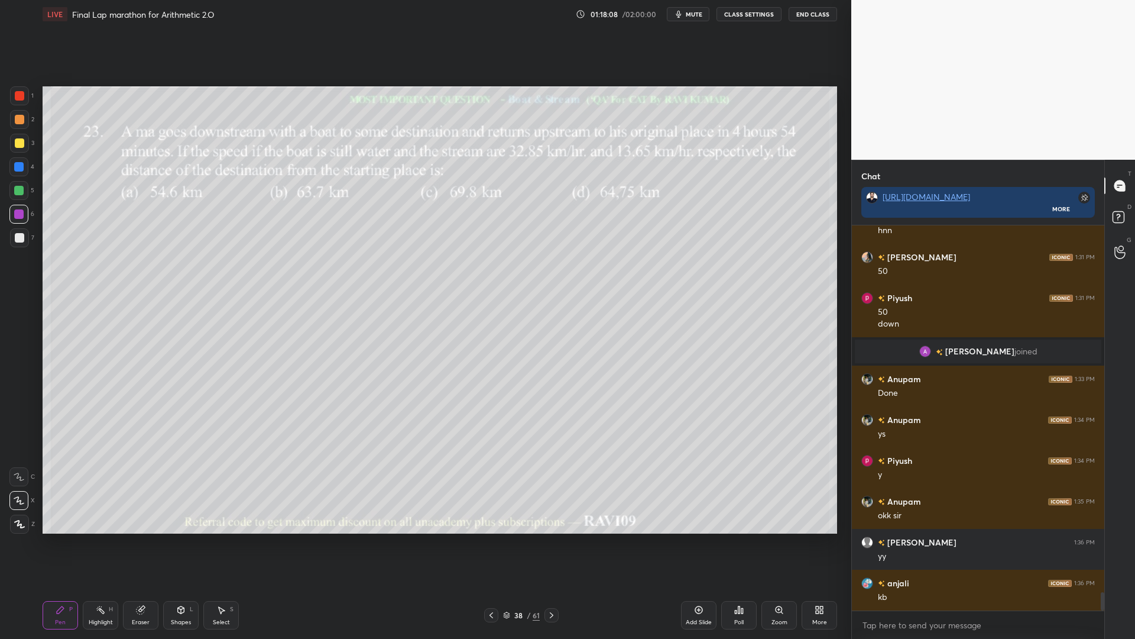
scroll to position [7743, 0]
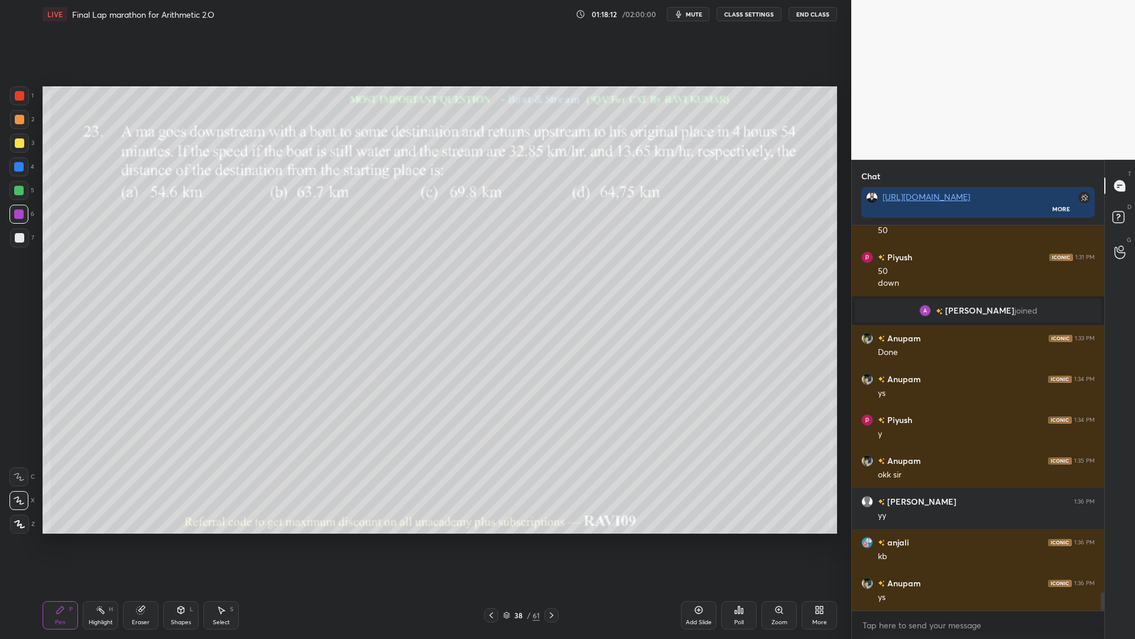
drag, startPoint x: 17, startPoint y: 170, endPoint x: 18, endPoint y: 150, distance: 20.8
click at [15, 170] on div at bounding box center [18, 166] width 9 height 9
click at [18, 96] on div at bounding box center [19, 95] width 9 height 9
click at [21, 172] on div at bounding box center [18, 166] width 19 height 19
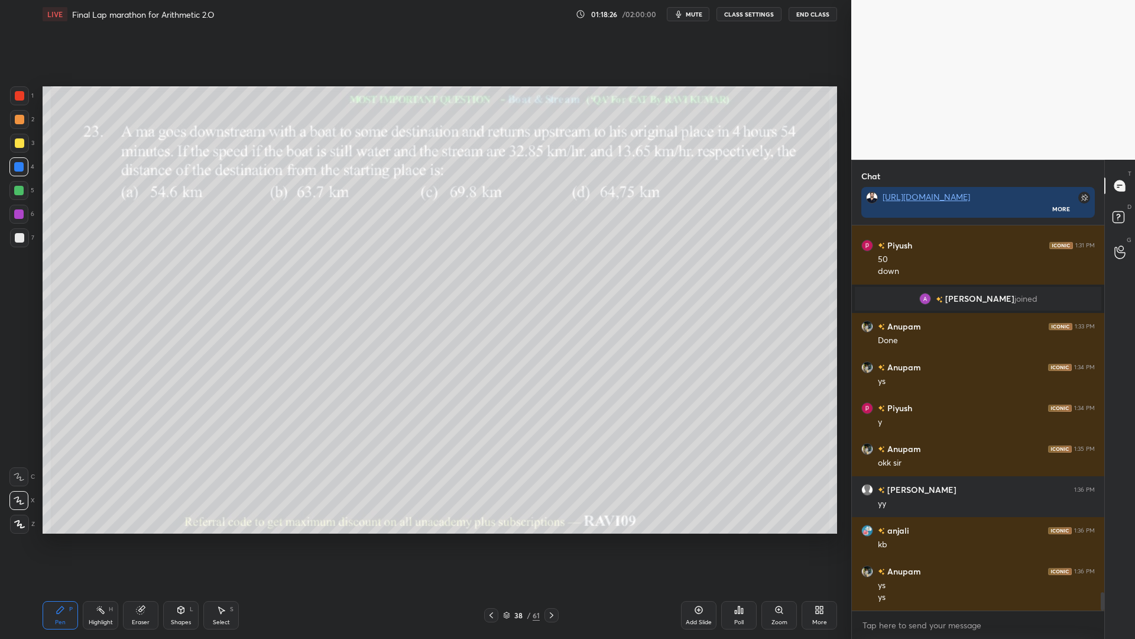
drag, startPoint x: 15, startPoint y: 188, endPoint x: 32, endPoint y: 197, distance: 19.6
click at [17, 189] on div at bounding box center [18, 190] width 9 height 9
click at [16, 214] on div at bounding box center [18, 213] width 9 height 9
click at [10, 170] on div at bounding box center [18, 166] width 19 height 19
click at [18, 98] on div at bounding box center [19, 95] width 9 height 9
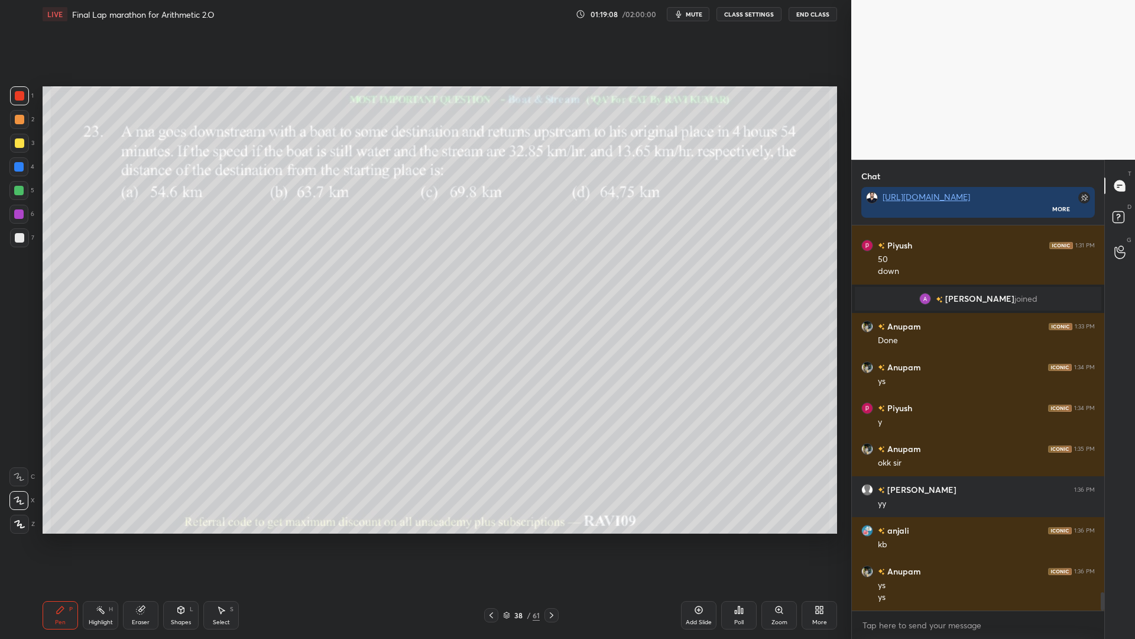
click at [133, 538] on div "Eraser" at bounding box center [140, 615] width 35 height 28
click at [33, 532] on div "E E Erase all" at bounding box center [24, 497] width 30 height 71
click at [26, 521] on span "Erase all" at bounding box center [19, 524] width 18 height 8
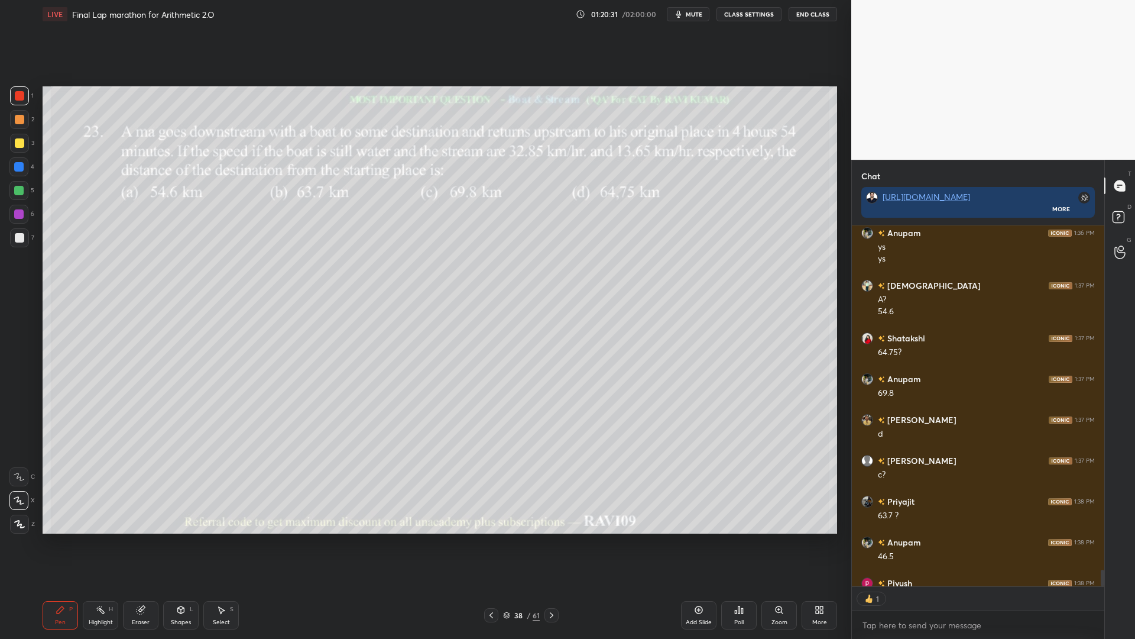
scroll to position [357, 249]
click at [17, 210] on div at bounding box center [18, 213] width 9 height 9
click at [21, 189] on div at bounding box center [18, 190] width 9 height 9
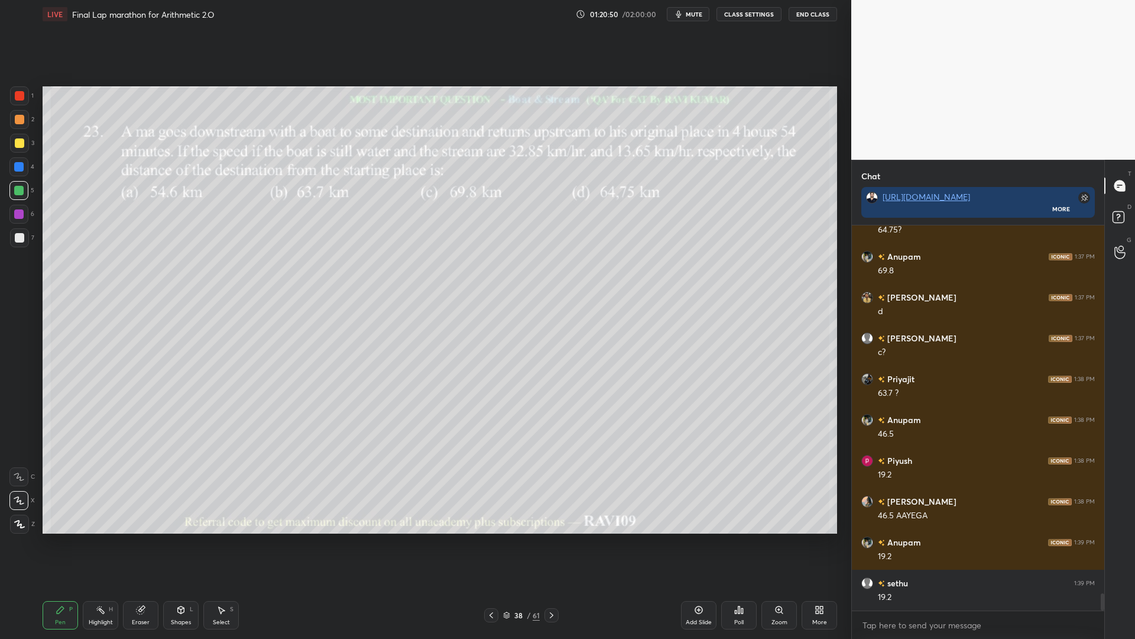
scroll to position [8256, 0]
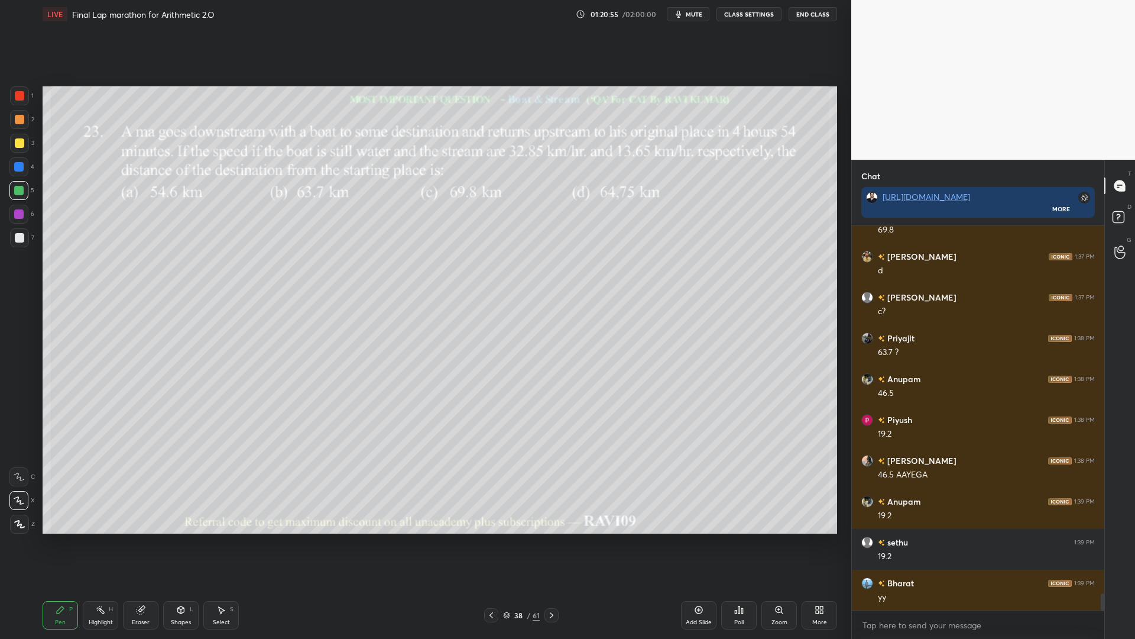
click at [15, 119] on div at bounding box center [19, 119] width 9 height 9
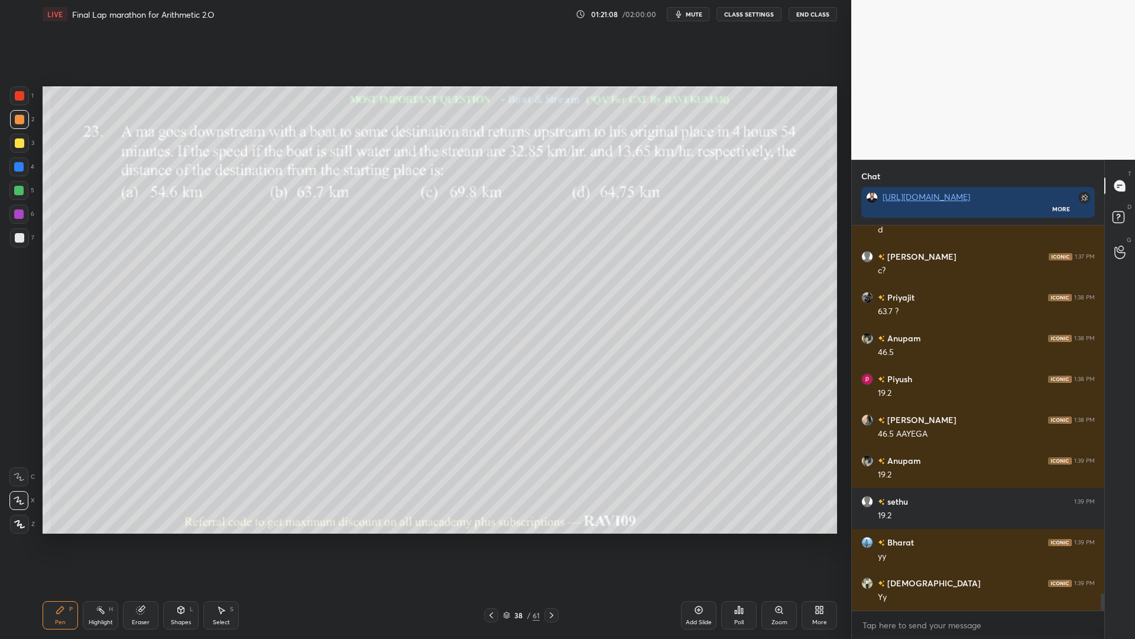
scroll to position [8338, 0]
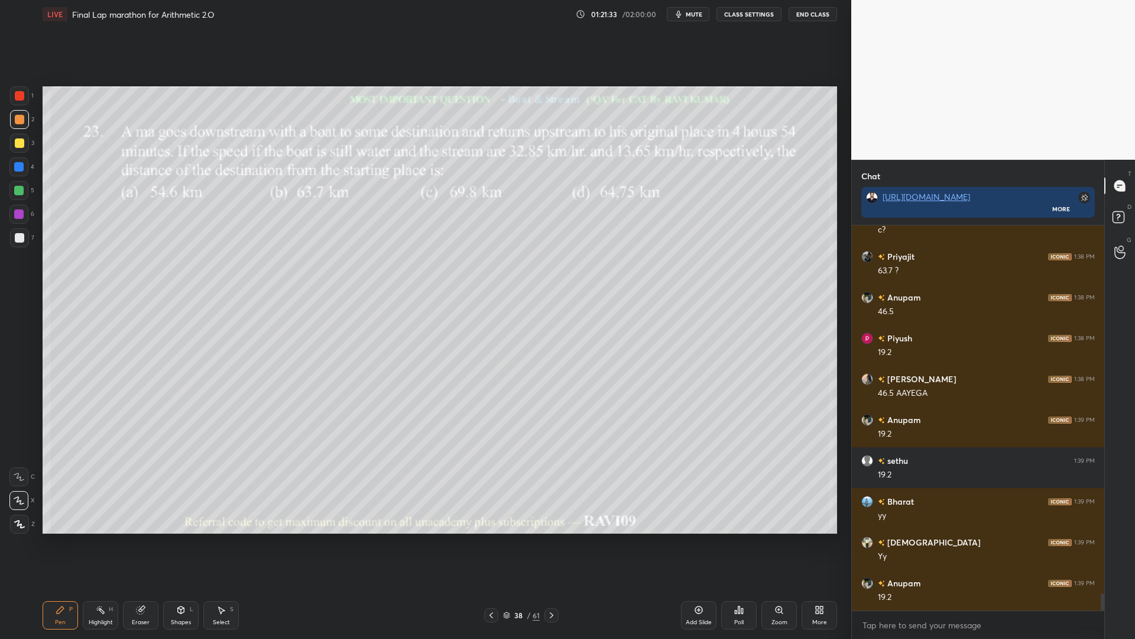
click at [134, 538] on div "Eraser" at bounding box center [140, 615] width 35 height 28
click at [63, 538] on icon at bounding box center [60, 609] width 9 height 9
click at [17, 146] on div at bounding box center [19, 142] width 9 height 9
drag, startPoint x: 17, startPoint y: 163, endPoint x: 27, endPoint y: 162, distance: 10.1
click at [18, 163] on div at bounding box center [18, 166] width 9 height 9
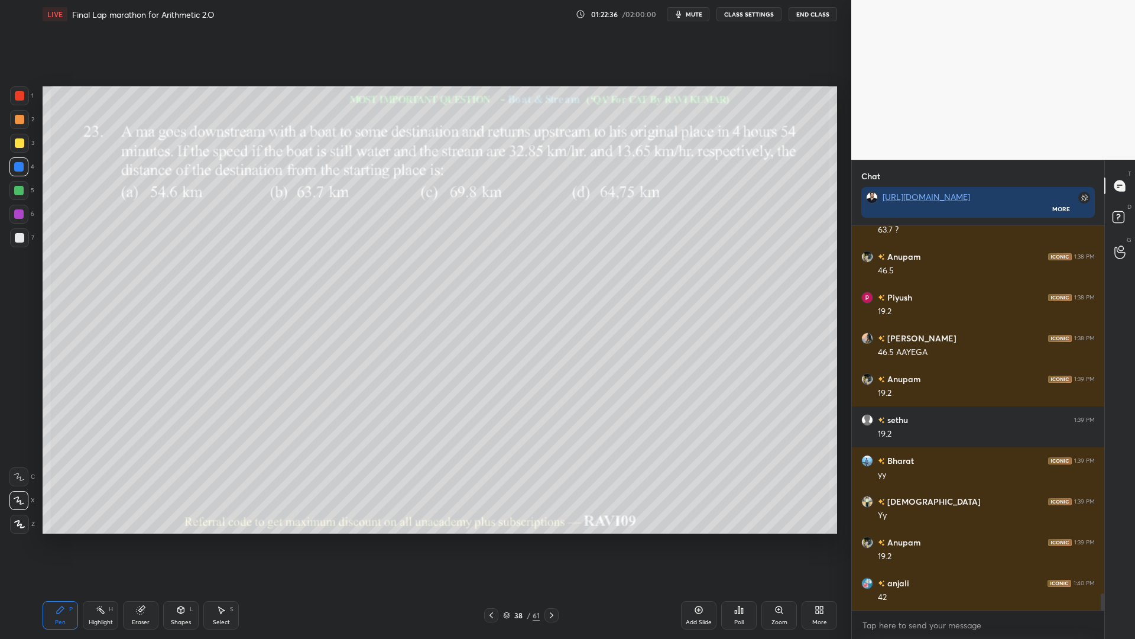
scroll to position [8420, 0]
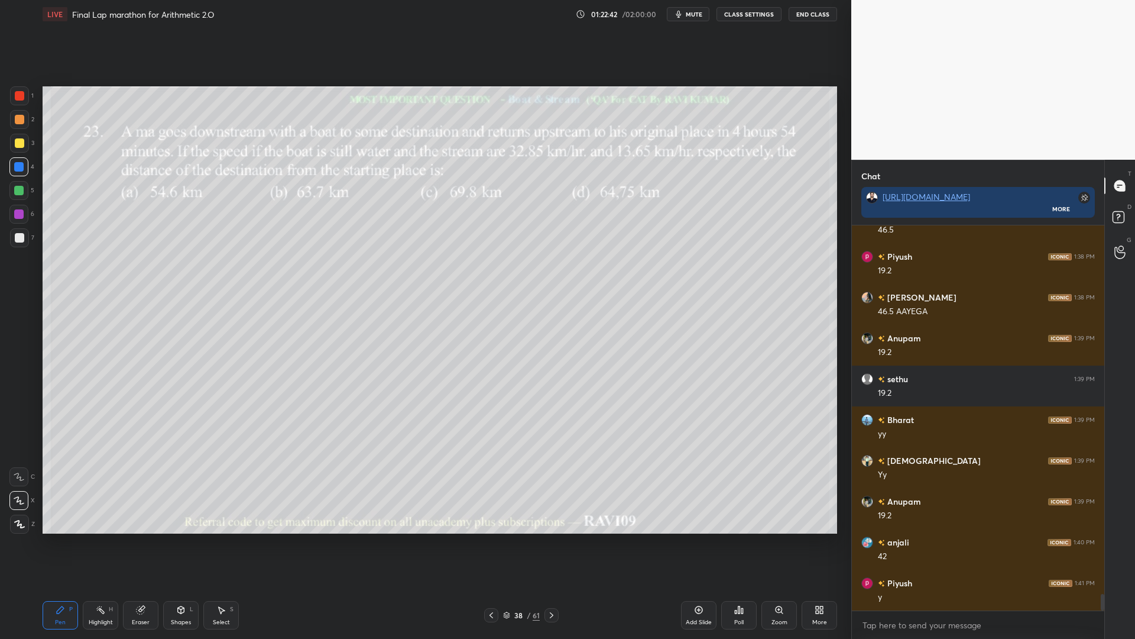
click at [507, 538] on icon at bounding box center [506, 614] width 7 height 7
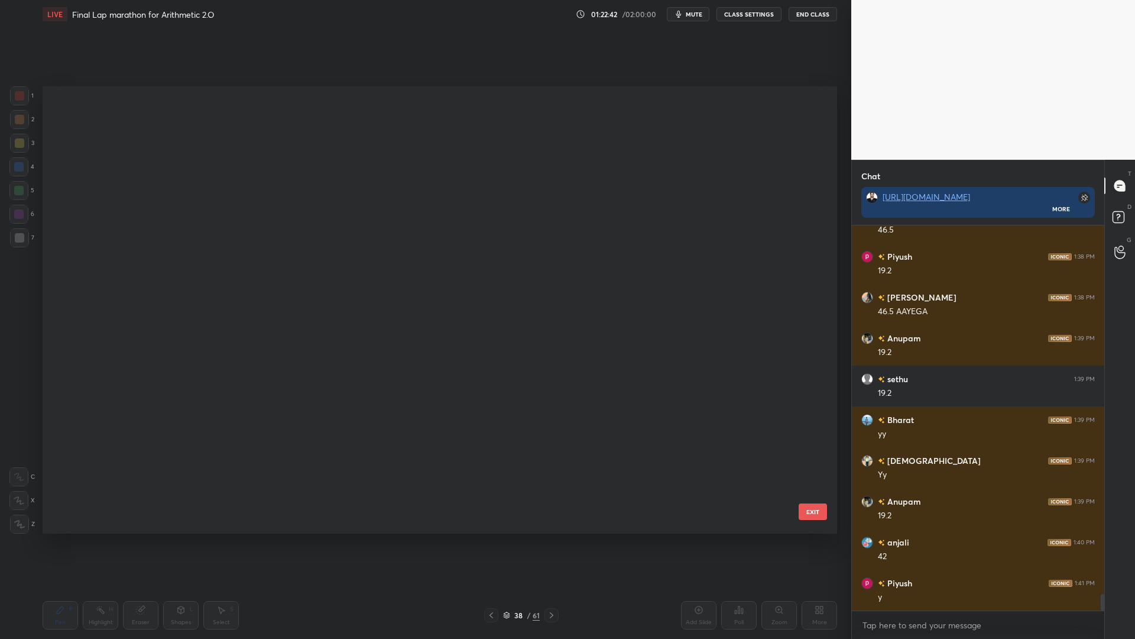
scroll to position [443, 789]
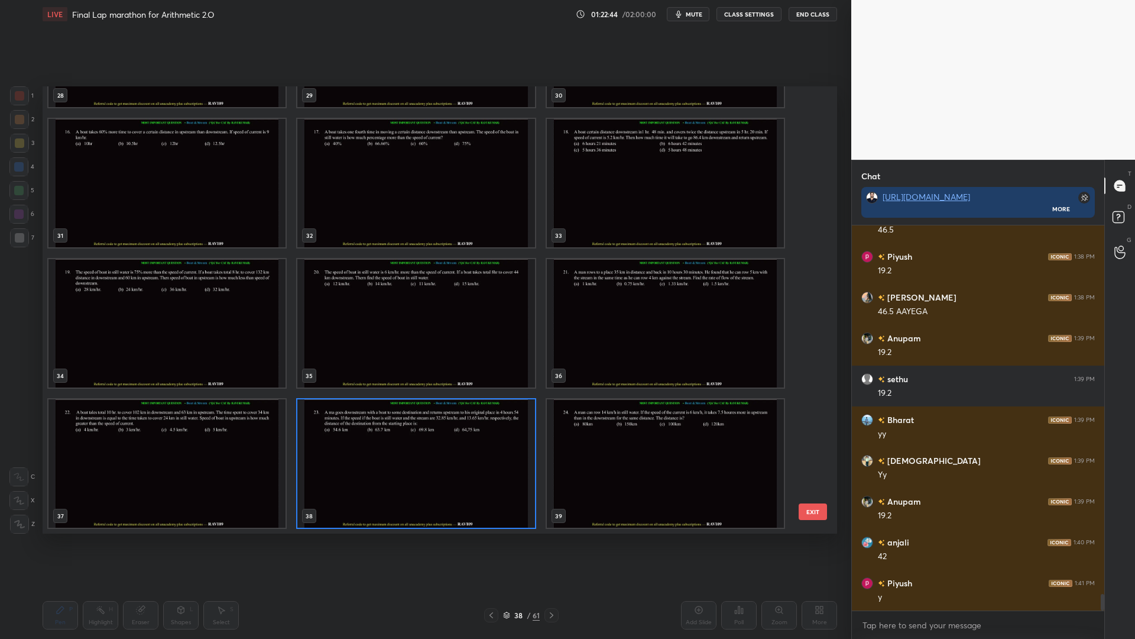
drag, startPoint x: 809, startPoint y: 317, endPoint x: 807, endPoint y: 340, distance: 23.2
click at [806, 341] on div "28 29 30 31 32 33 34 35 36 37 38 39 40 41 42" at bounding box center [430, 309] width 774 height 447
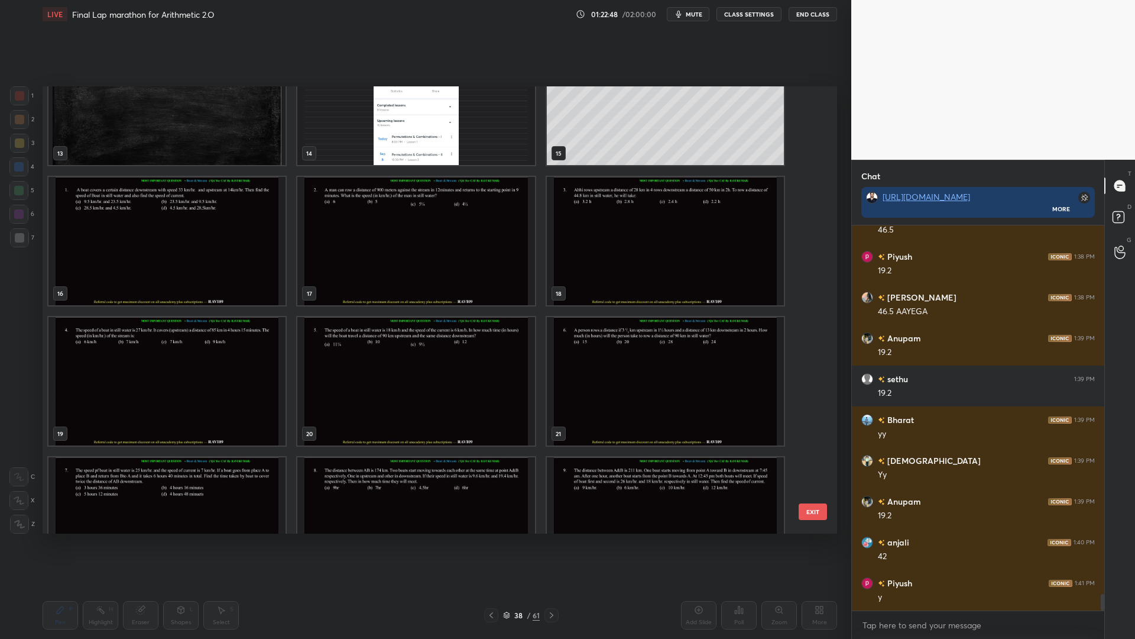
scroll to position [572, 0]
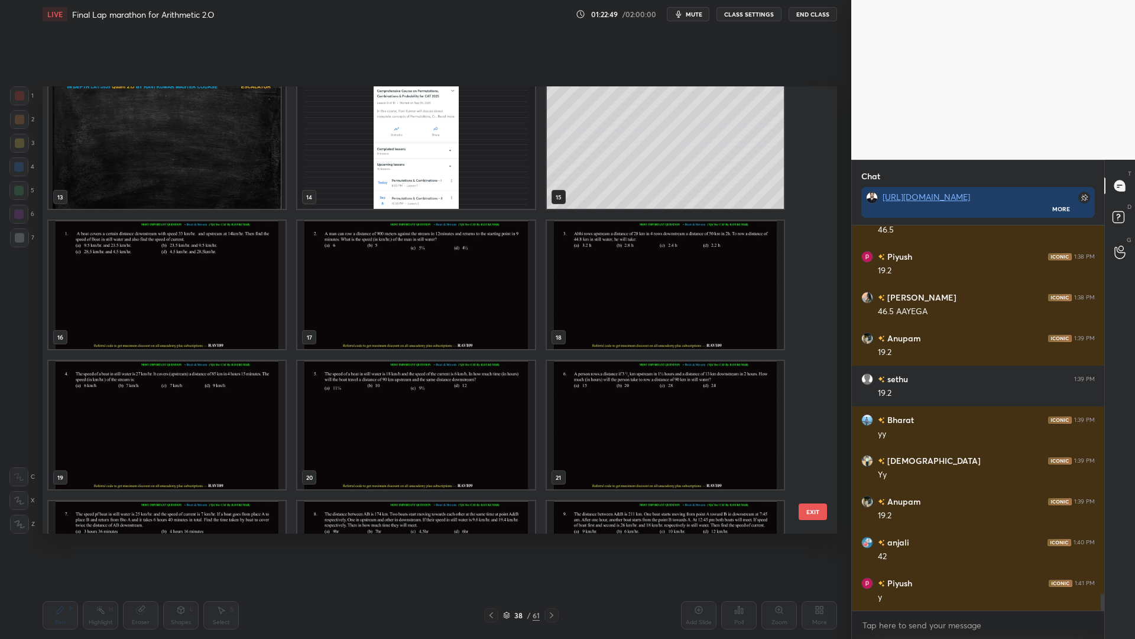
click at [137, 289] on img "grid" at bounding box center [166, 285] width 237 height 128
click at [138, 291] on img "grid" at bounding box center [166, 285] width 237 height 128
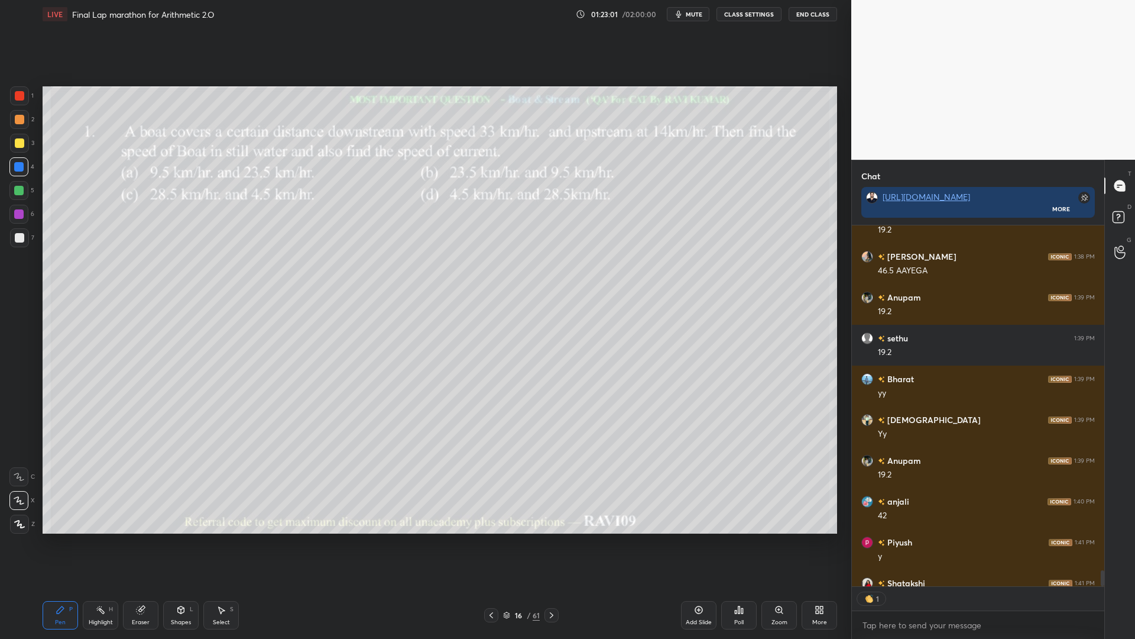
scroll to position [8526, 0]
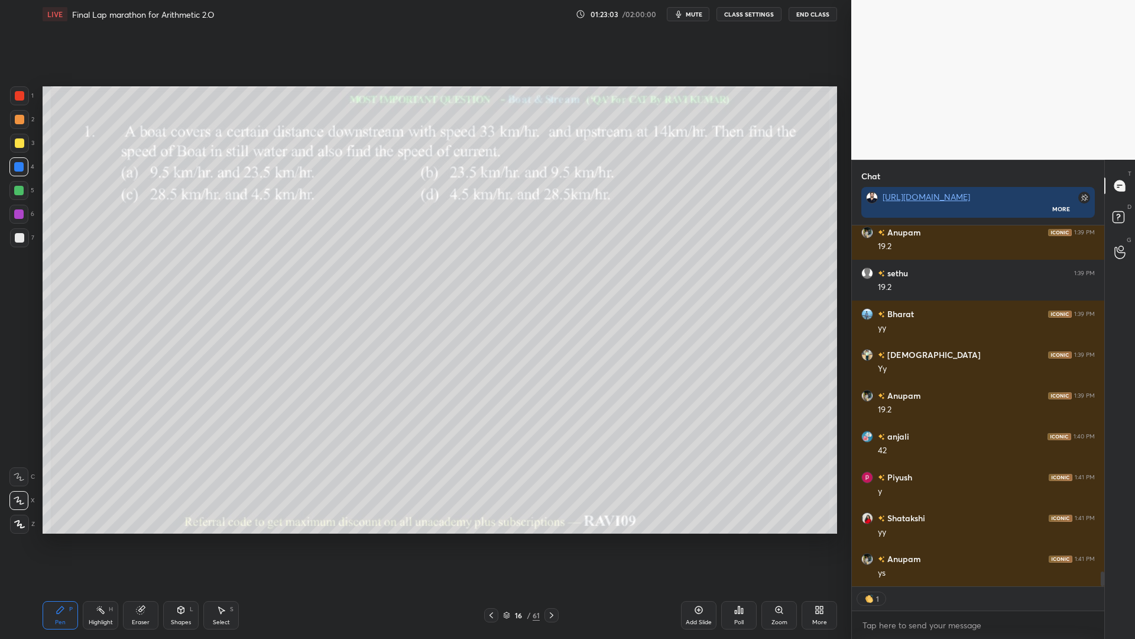
click at [552, 538] on div at bounding box center [552, 615] width 14 height 14
click at [555, 538] on icon at bounding box center [551, 614] width 9 height 9
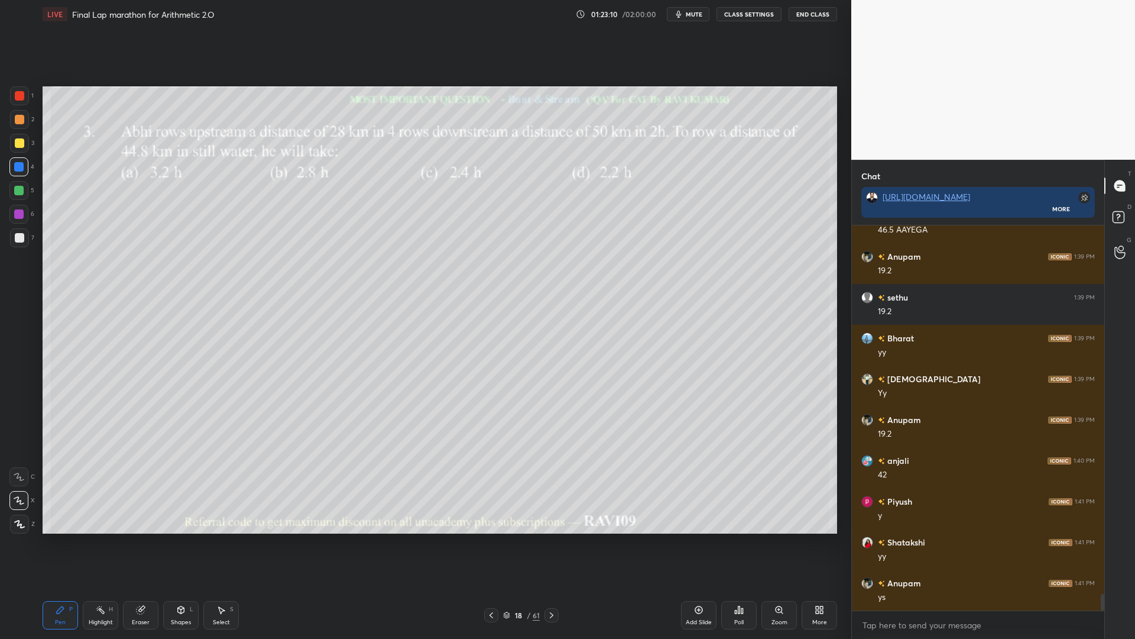
scroll to position [8501, 0]
click at [552, 538] on icon at bounding box center [551, 614] width 9 height 9
click at [554, 538] on div at bounding box center [552, 615] width 14 height 14
click at [552, 538] on icon at bounding box center [551, 614] width 9 height 9
click at [547, 538] on icon at bounding box center [551, 614] width 9 height 9
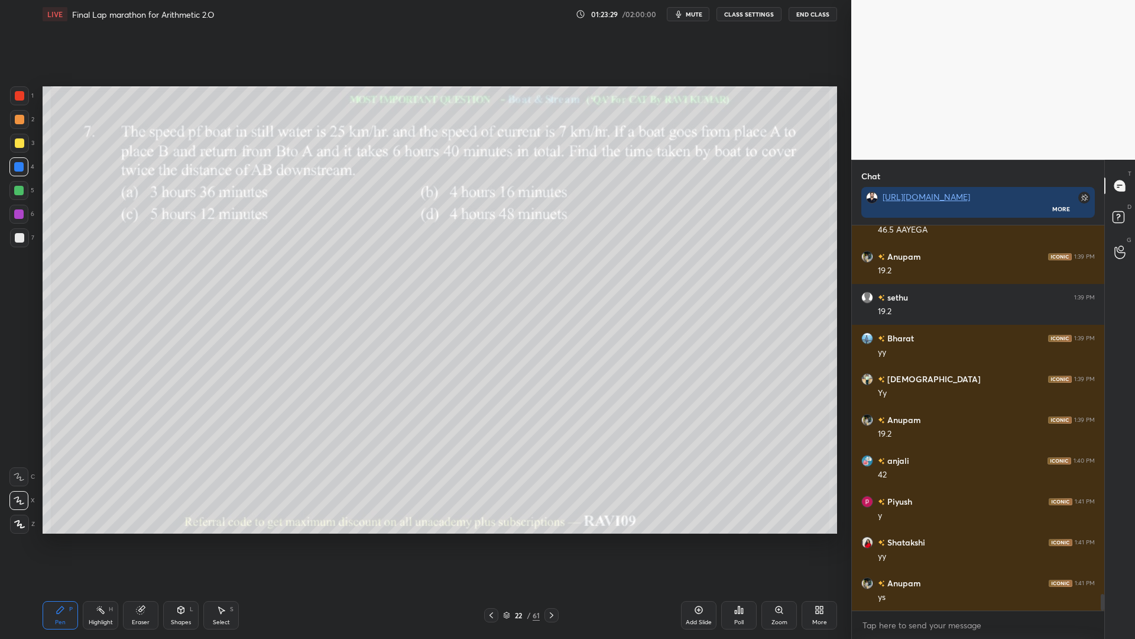
click at [555, 538] on icon at bounding box center [551, 614] width 9 height 9
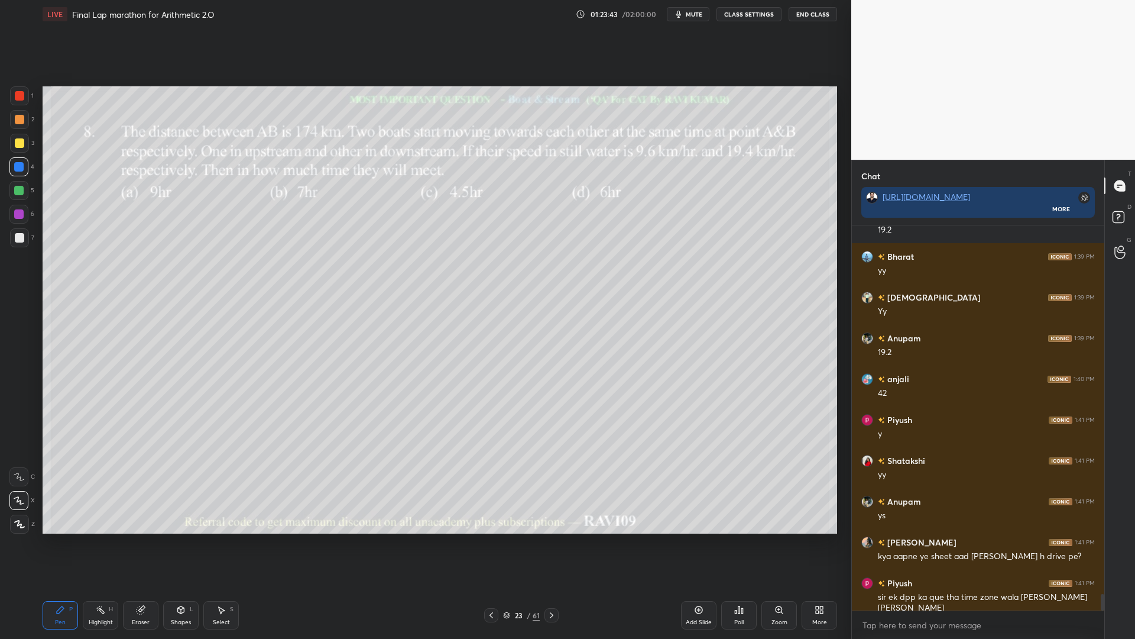
scroll to position [8624, 0]
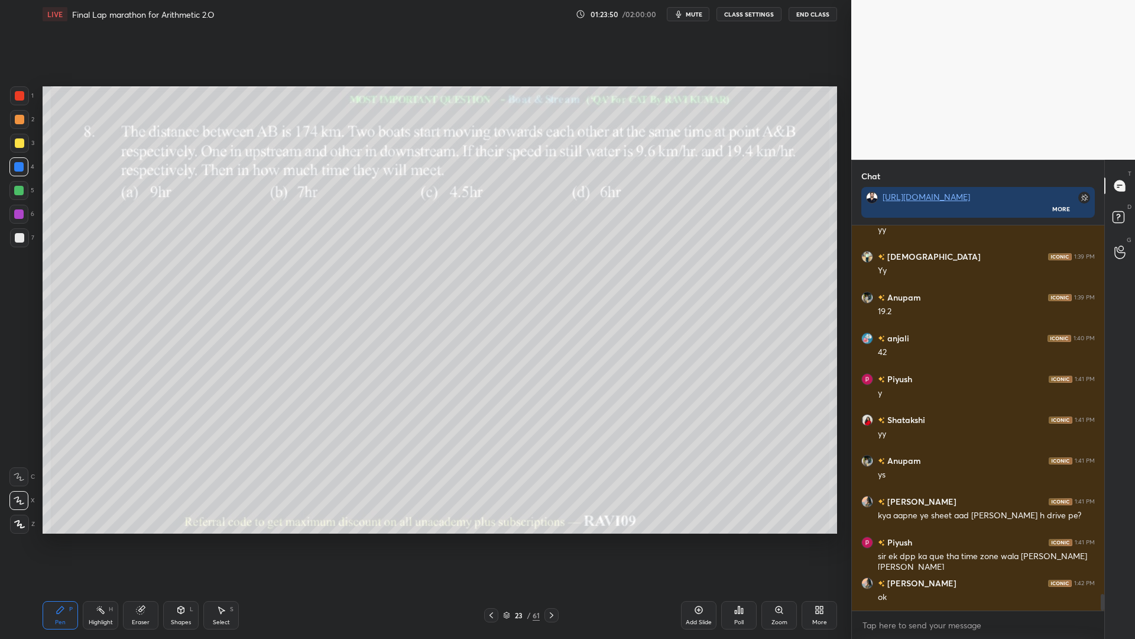
click at [552, 538] on icon at bounding box center [551, 614] width 9 height 9
click at [501, 538] on div "24 / 61" at bounding box center [521, 615] width 74 height 14
click at [558, 538] on div at bounding box center [552, 615] width 14 height 14
click at [491, 538] on icon at bounding box center [491, 614] width 9 height 9
click at [493, 538] on icon at bounding box center [491, 614] width 9 height 9
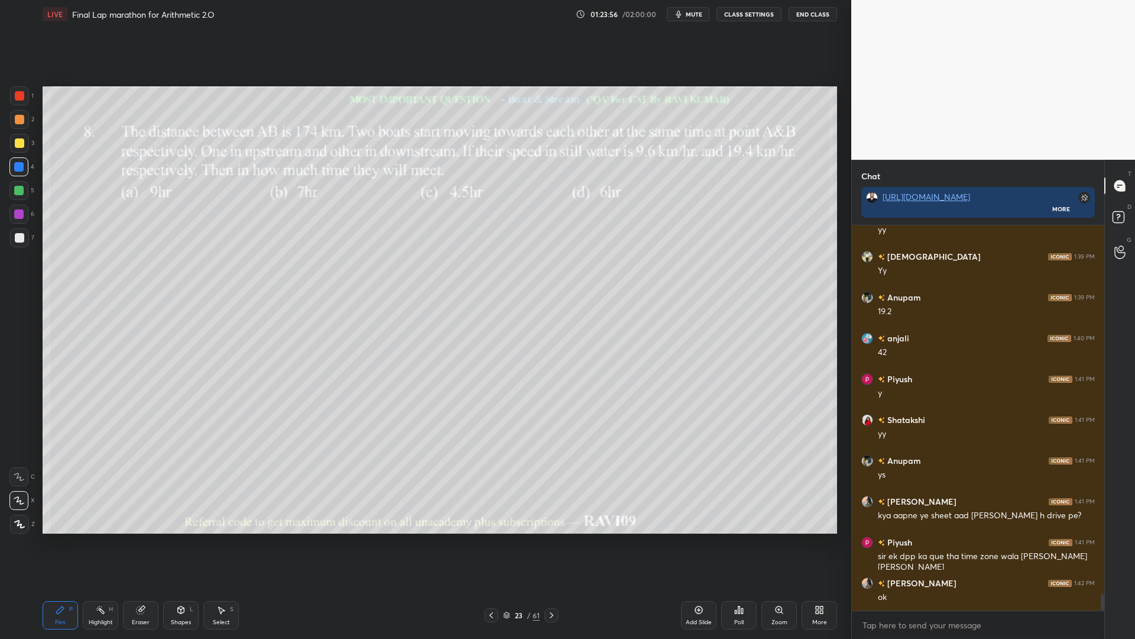
click at [554, 538] on icon at bounding box center [551, 614] width 9 height 9
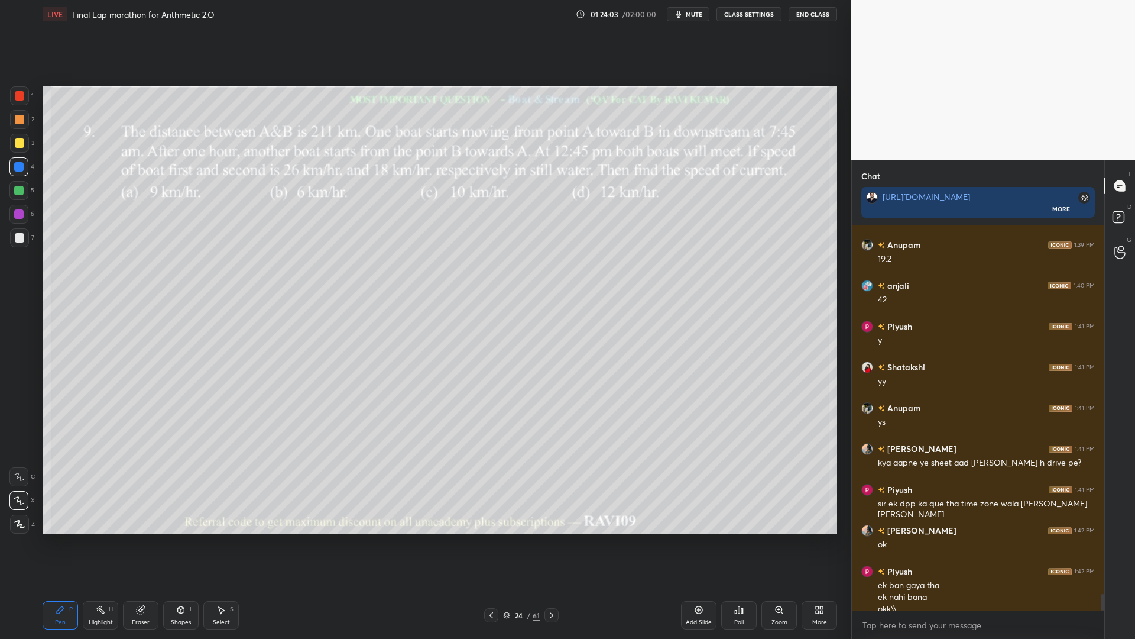
scroll to position [8688, 0]
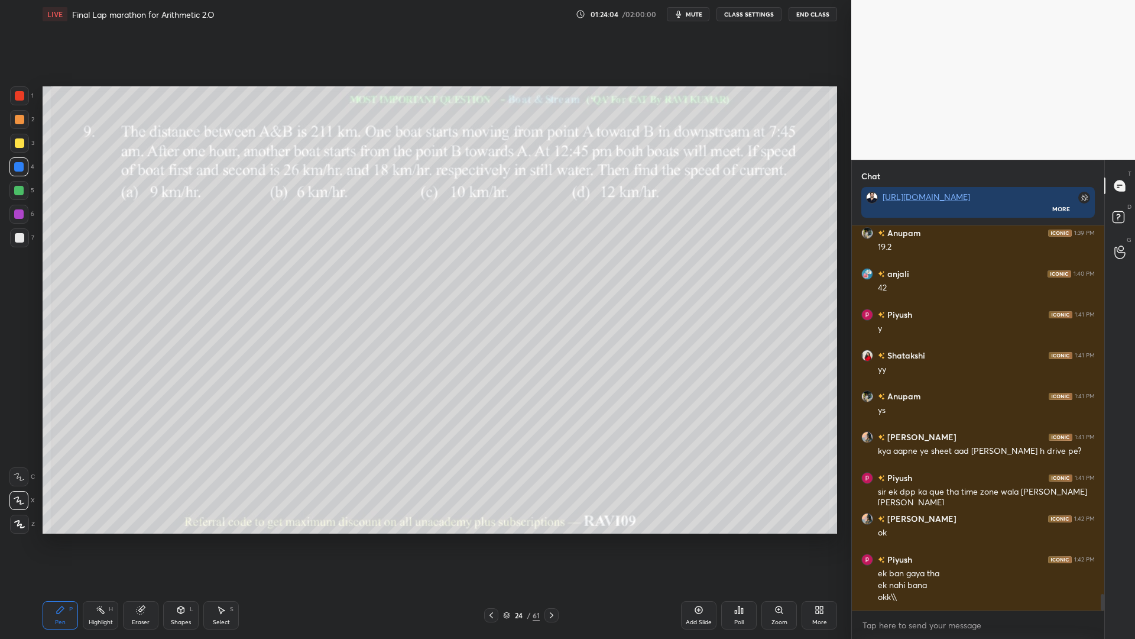
click at [550, 538] on icon at bounding box center [551, 614] width 9 height 9
click at [553, 538] on icon at bounding box center [551, 614] width 9 height 9
click at [547, 538] on div at bounding box center [552, 615] width 14 height 14
click at [553, 538] on icon at bounding box center [551, 614] width 9 height 9
click at [550, 538] on div at bounding box center [552, 615] width 14 height 14
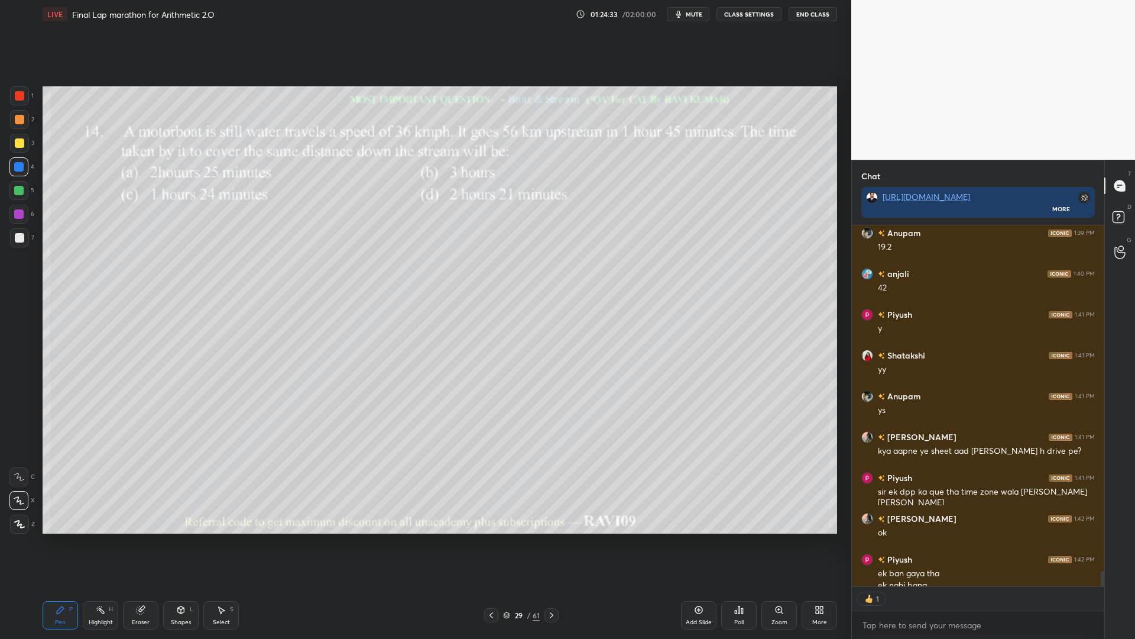
scroll to position [357, 249]
click at [561, 538] on div "29 / 61" at bounding box center [521, 615] width 319 height 14
click at [550, 538] on icon at bounding box center [551, 614] width 9 height 9
click at [551, 538] on icon at bounding box center [551, 614] width 9 height 9
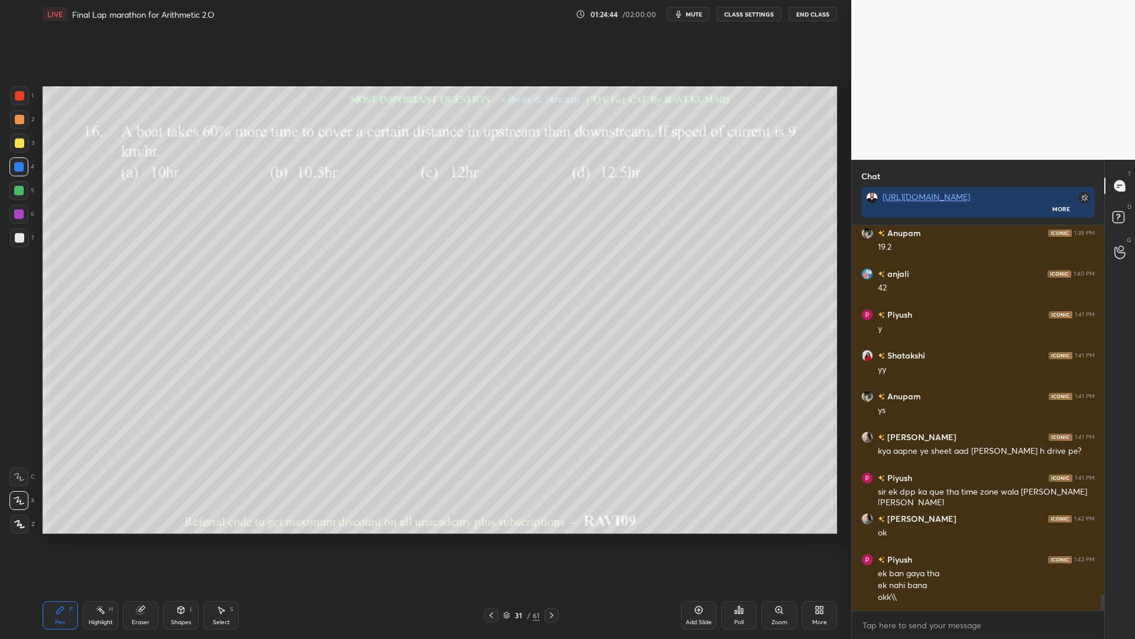
scroll to position [8729, 0]
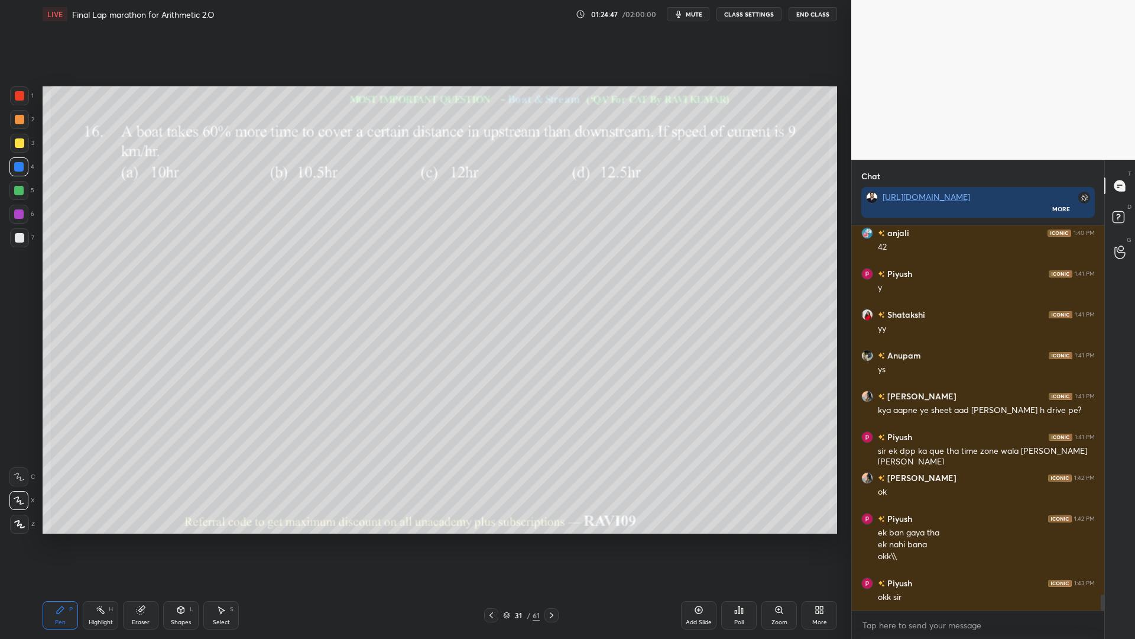
click at [556, 538] on div at bounding box center [552, 615] width 14 height 14
click at [556, 538] on icon at bounding box center [551, 614] width 9 height 9
click at [553, 538] on icon at bounding box center [552, 615] width 4 height 6
click at [17, 97] on div at bounding box center [19, 95] width 9 height 9
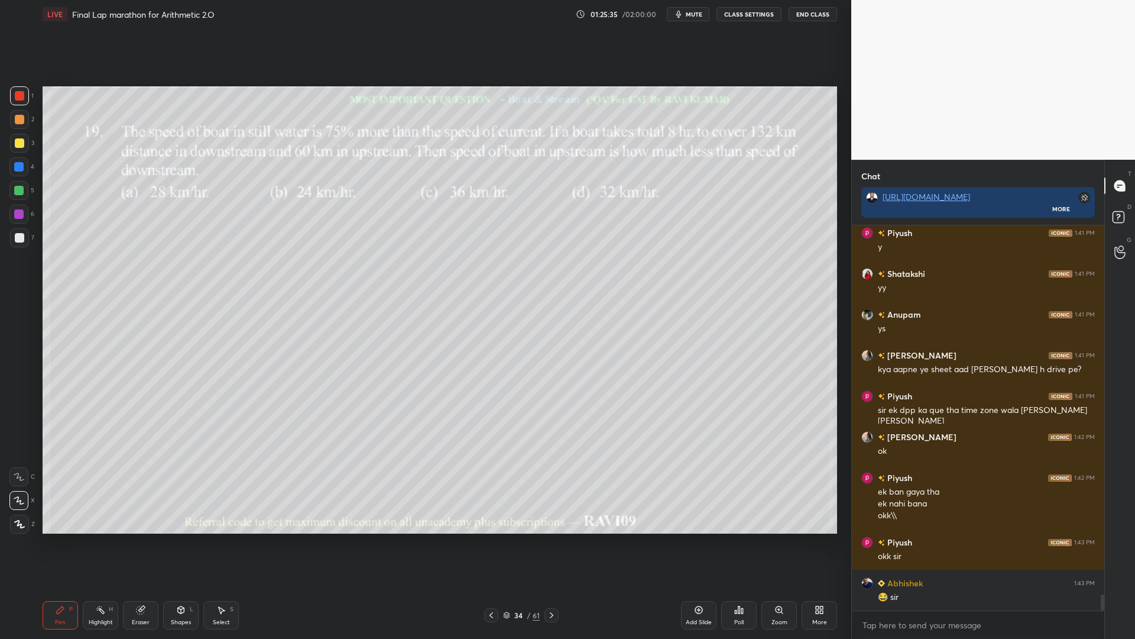
drag, startPoint x: 16, startPoint y: 168, endPoint x: 22, endPoint y: 165, distance: 6.6
click at [18, 166] on div at bounding box center [18, 166] width 9 height 9
click at [553, 538] on icon at bounding box center [551, 614] width 9 height 9
click at [550, 538] on icon at bounding box center [551, 614] width 9 height 9
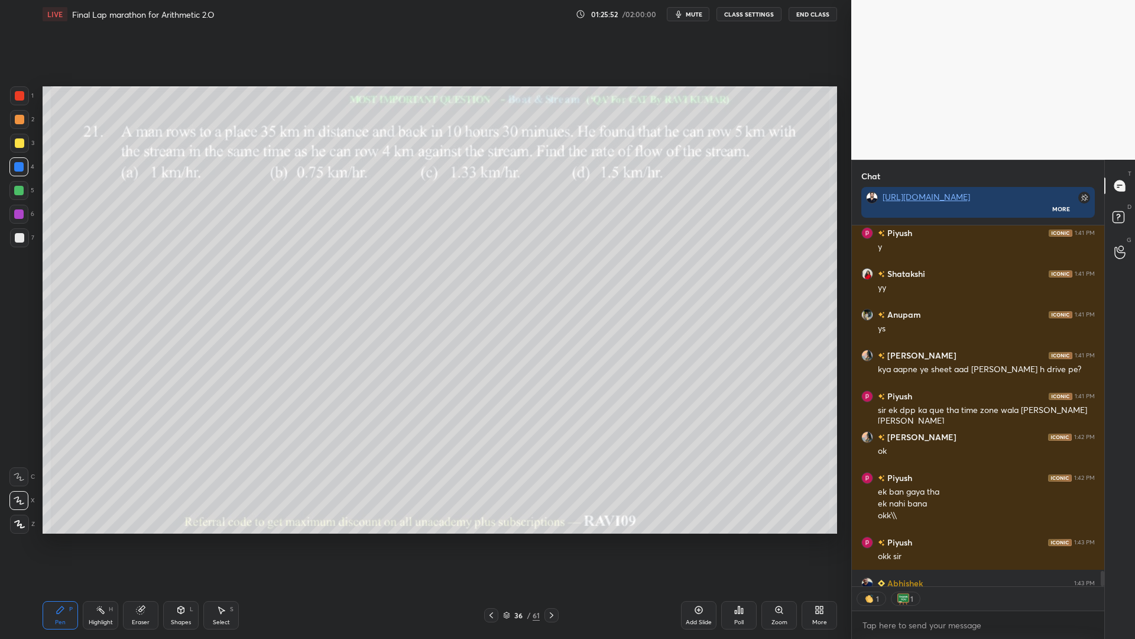
click at [554, 538] on icon at bounding box center [551, 614] width 9 height 9
click at [548, 538] on div at bounding box center [552, 615] width 14 height 14
click at [495, 538] on icon at bounding box center [491, 614] width 9 height 9
click at [507, 538] on icon at bounding box center [506, 614] width 7 height 7
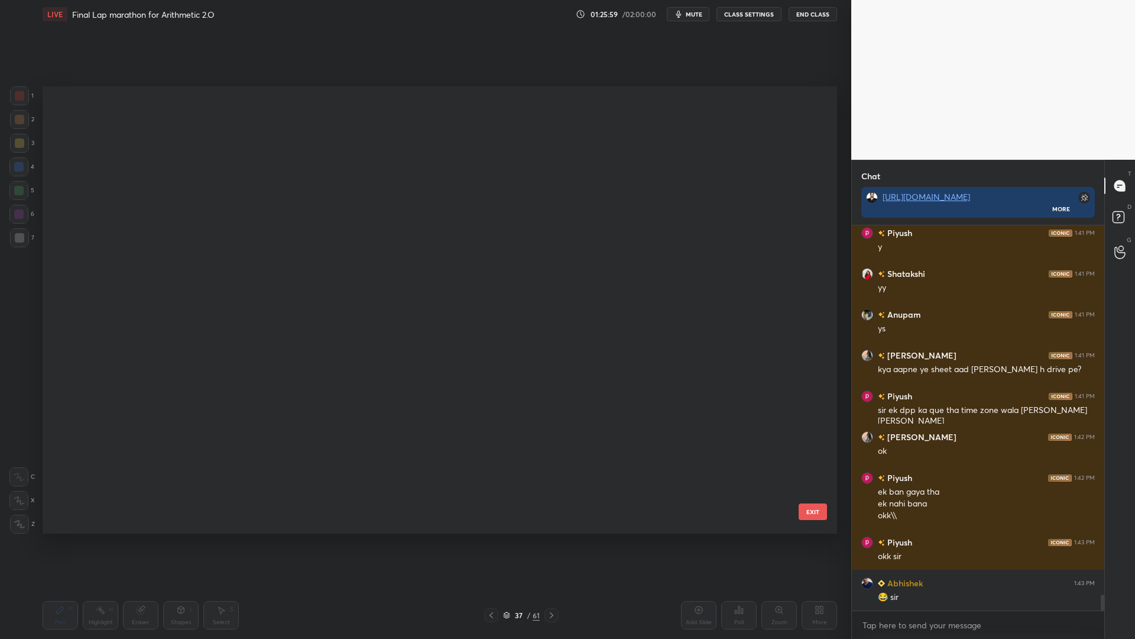
scroll to position [443, 789]
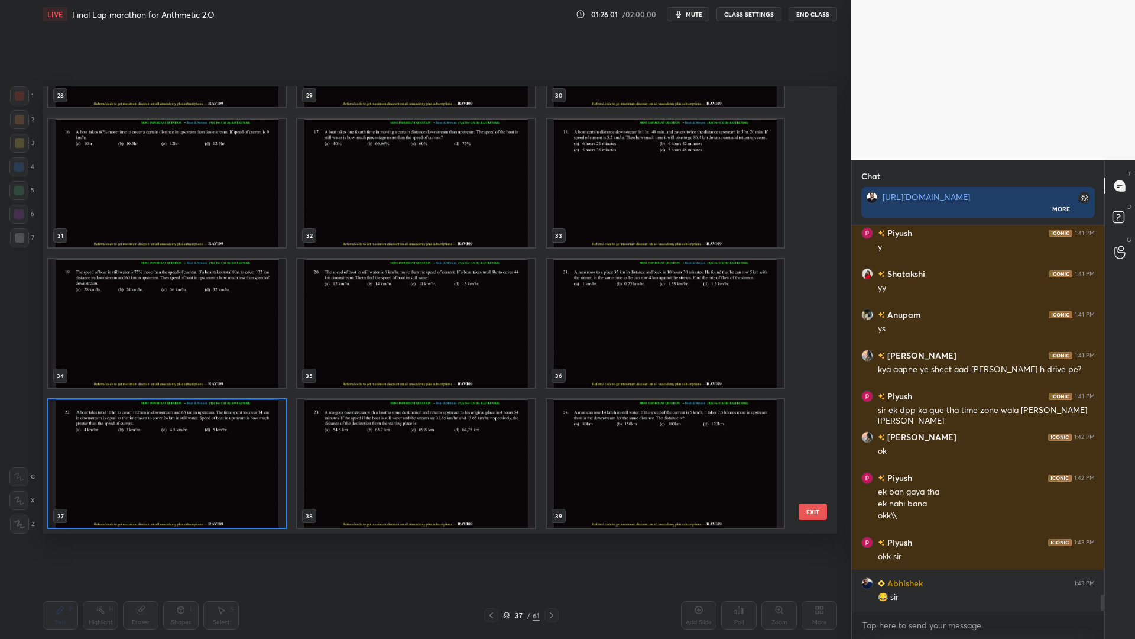
drag, startPoint x: 817, startPoint y: 314, endPoint x: 816, endPoint y: 289, distance: 24.8
click at [817, 284] on div "28 29 30 31 32 33 34 35 36 37 38 39 40 41 42 EXIT" at bounding box center [440, 309] width 795 height 447
drag, startPoint x: 810, startPoint y: 303, endPoint x: 819, endPoint y: 203, distance: 100.4
click at [819, 203] on div "28 29 30 31 32 33 34 35 36 37 38 39 40 41 42 EXIT" at bounding box center [440, 309] width 795 height 447
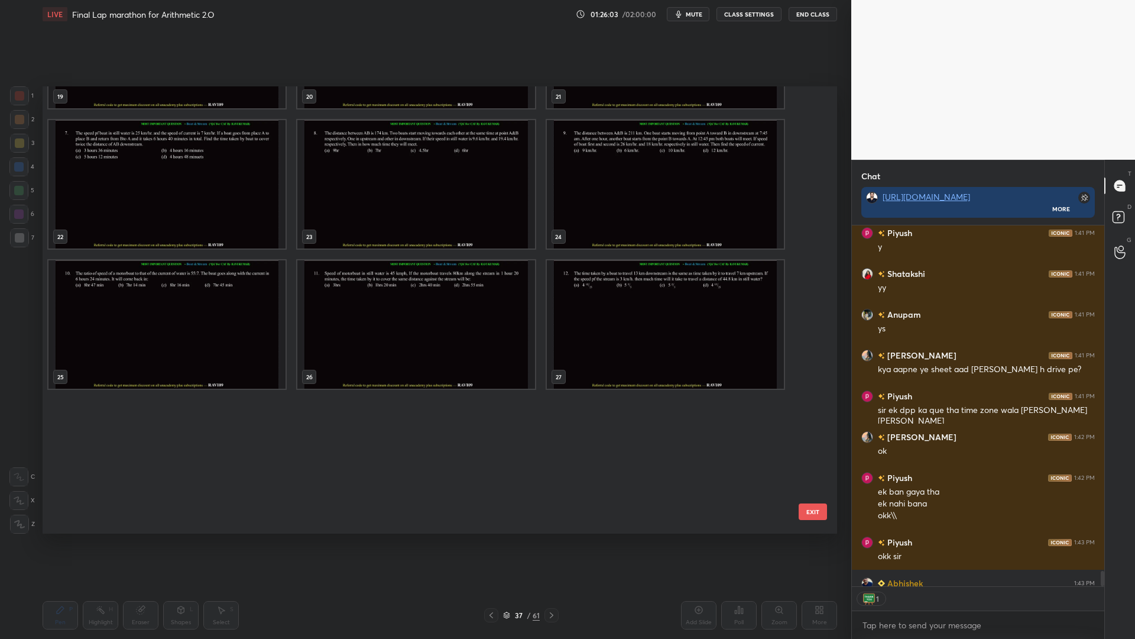
scroll to position [0, 0]
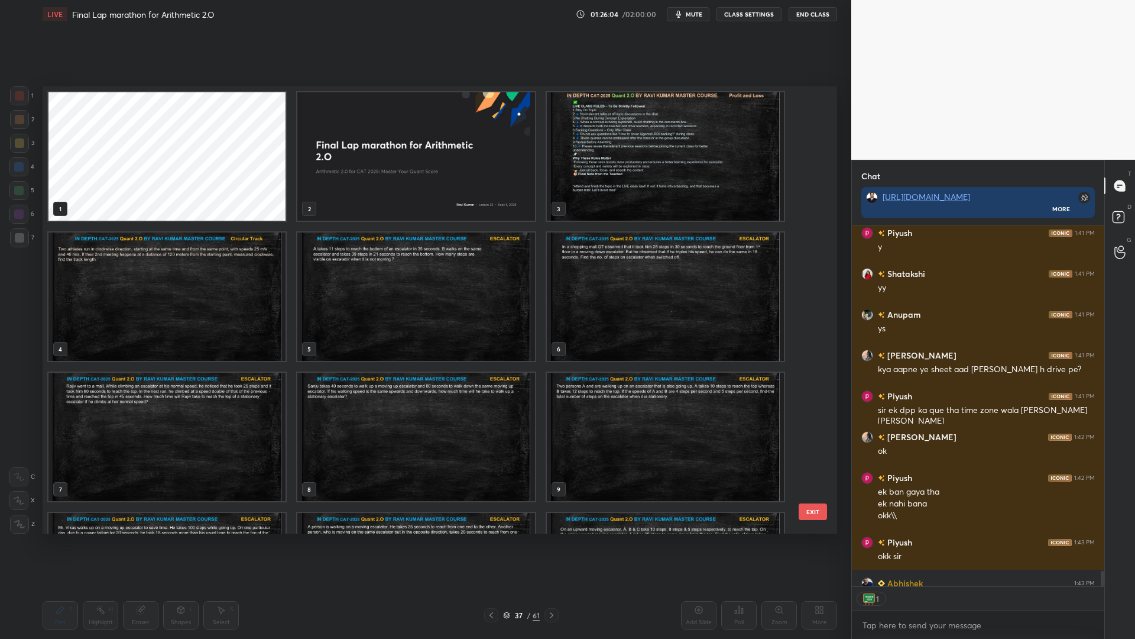
click at [430, 186] on img "grid" at bounding box center [415, 156] width 237 height 128
click at [431, 186] on img "grid" at bounding box center [415, 156] width 237 height 128
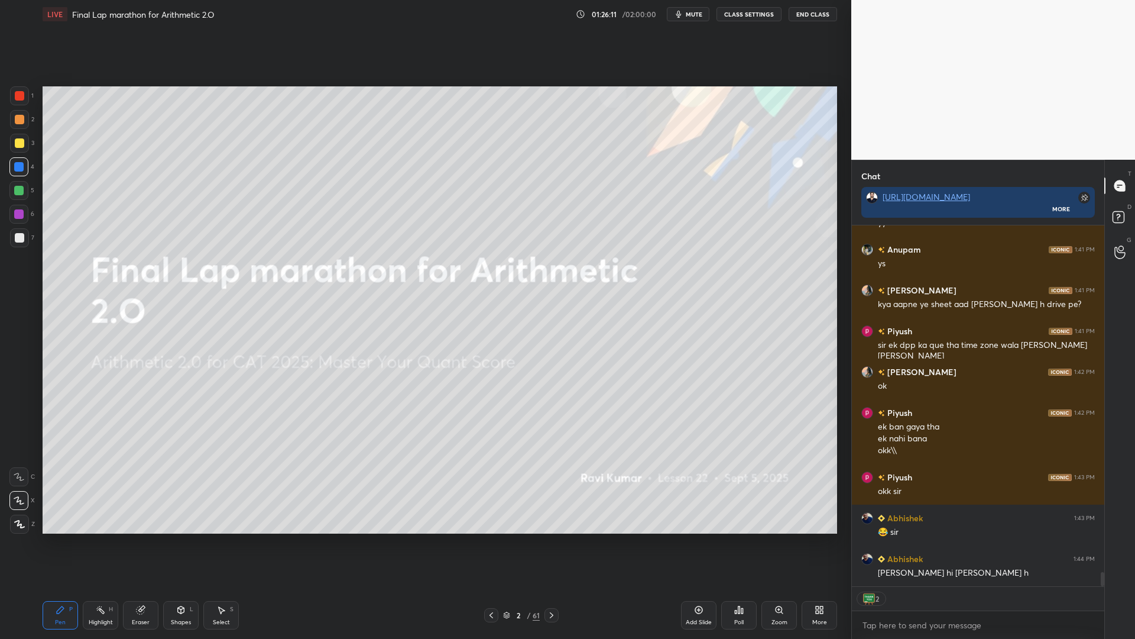
drag, startPoint x: 140, startPoint y: 610, endPoint x: 437, endPoint y: 563, distance: 300.5
click at [142, 538] on icon at bounding box center [141, 610] width 8 height 8
click at [507, 538] on icon at bounding box center [507, 613] width 6 height 3
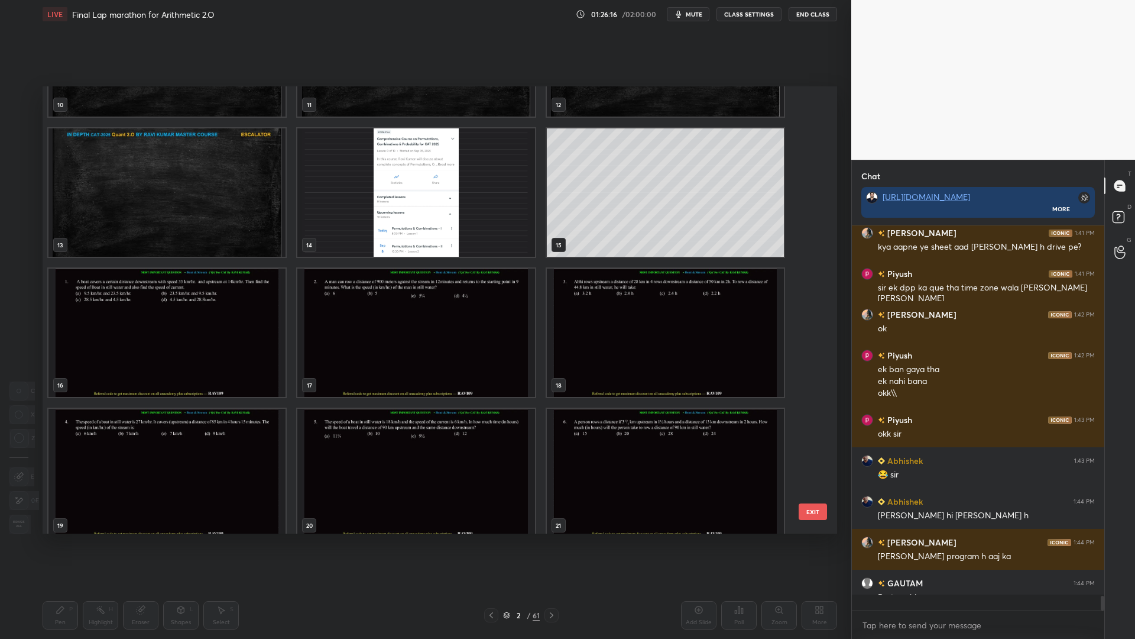
scroll to position [8892, 0]
click at [467, 224] on img "grid" at bounding box center [415, 192] width 237 height 128
click at [468, 224] on img "grid" at bounding box center [415, 192] width 237 height 128
click at [469, 224] on img "grid" at bounding box center [415, 192] width 237 height 128
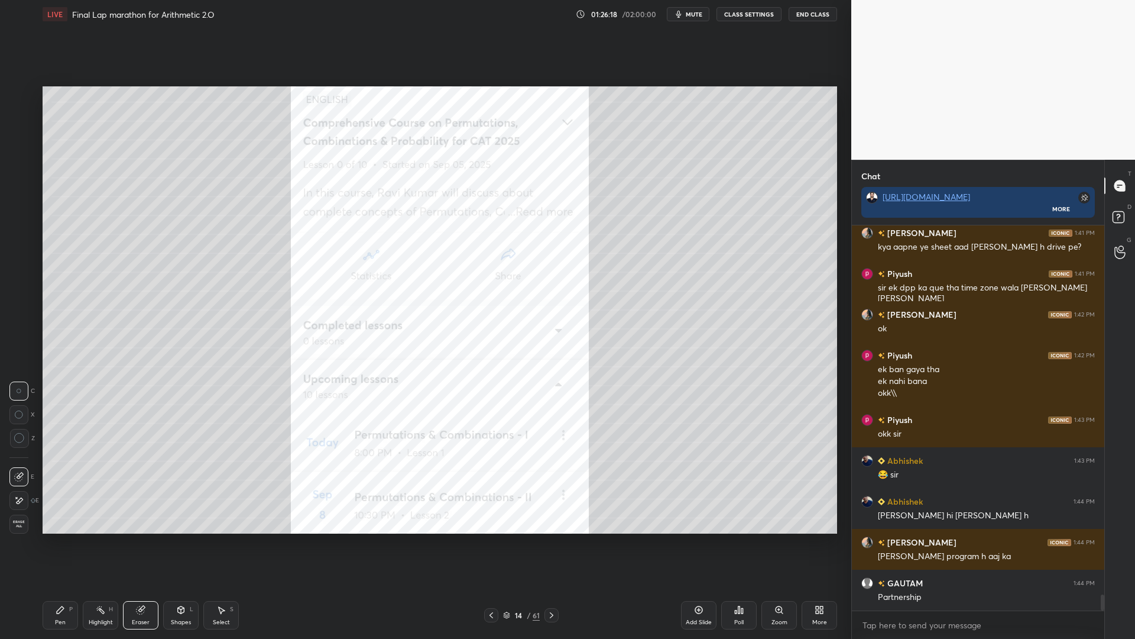
click at [60, 538] on icon at bounding box center [60, 609] width 7 height 7
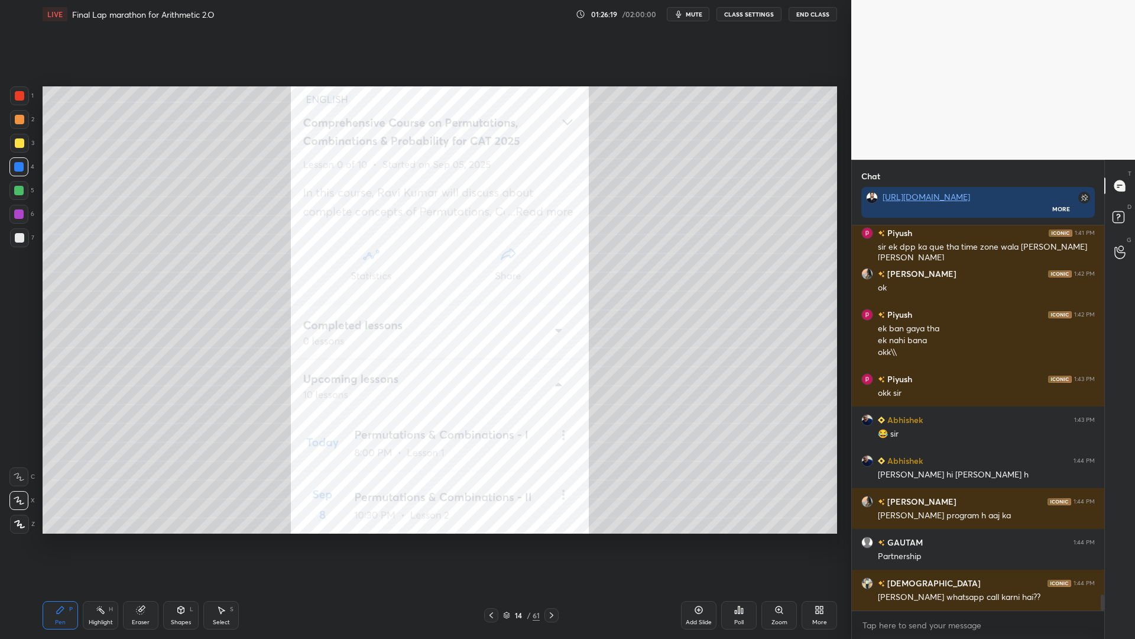
click at [17, 97] on div at bounding box center [19, 95] width 9 height 9
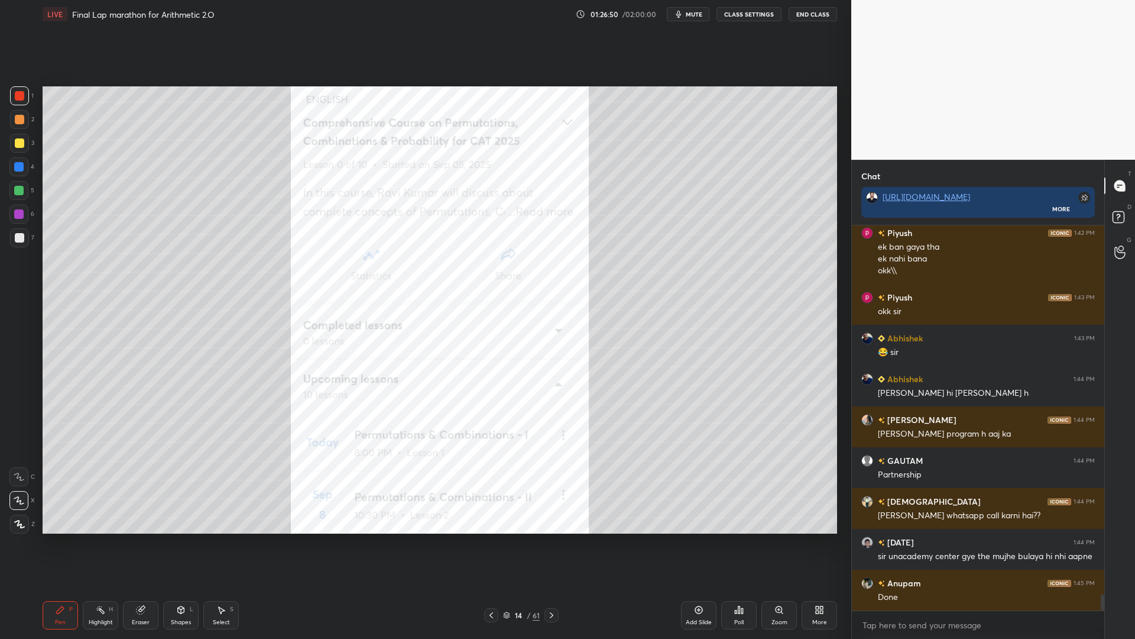
scroll to position [9055, 0]
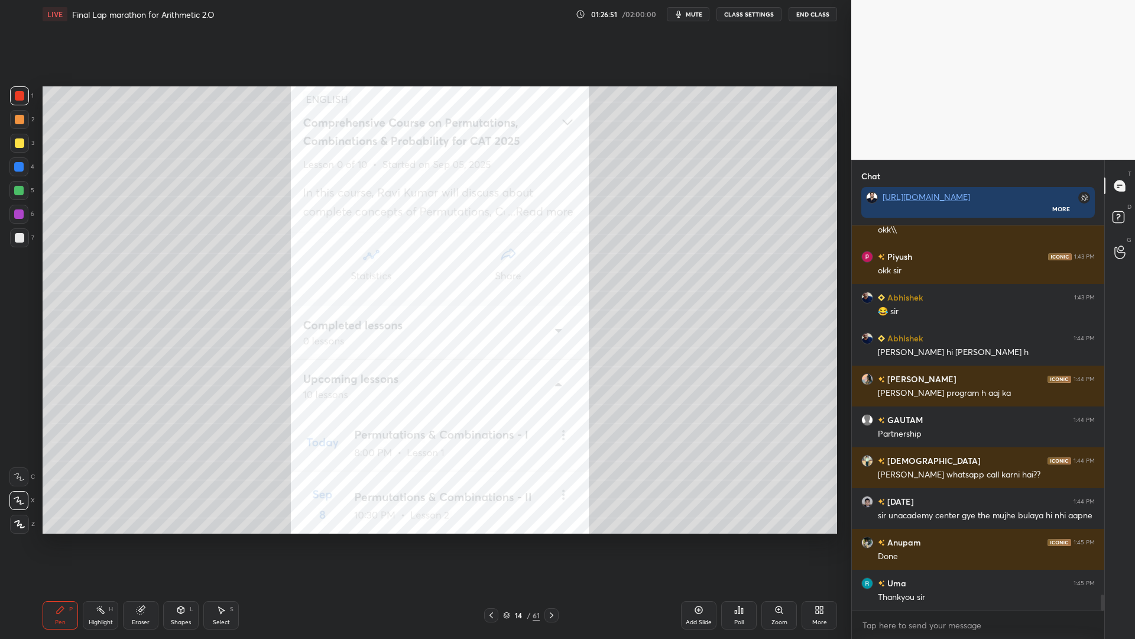
click at [19, 190] on div at bounding box center [18, 190] width 9 height 9
click at [1123, 249] on circle at bounding box center [1121, 248] width 5 height 5
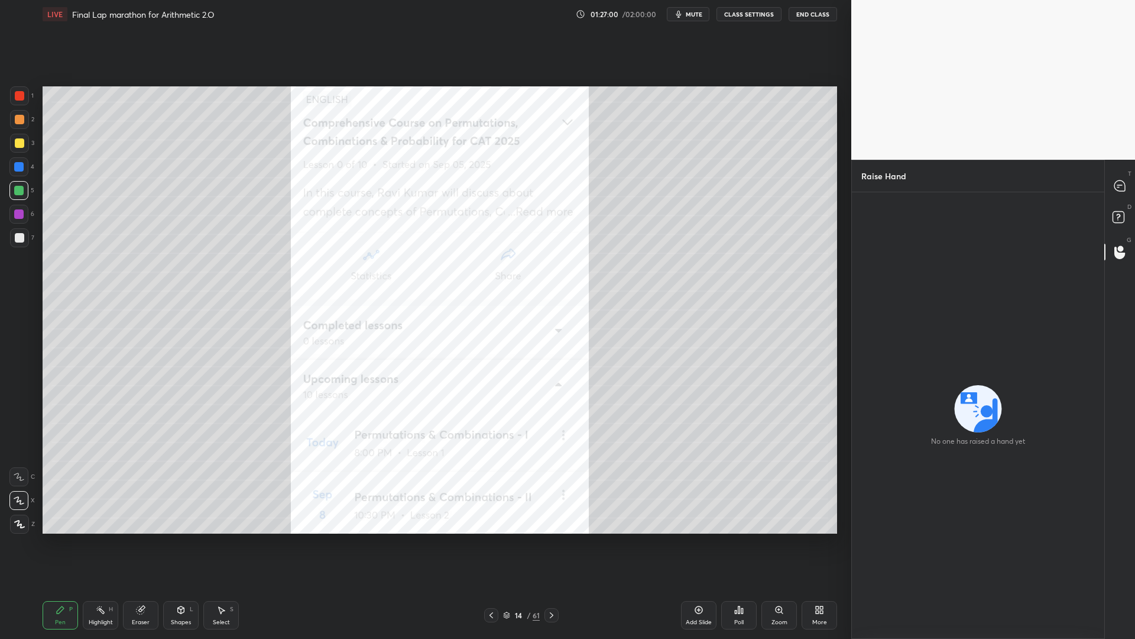
click at [1118, 220] on icon at bounding box center [1120, 218] width 21 height 21
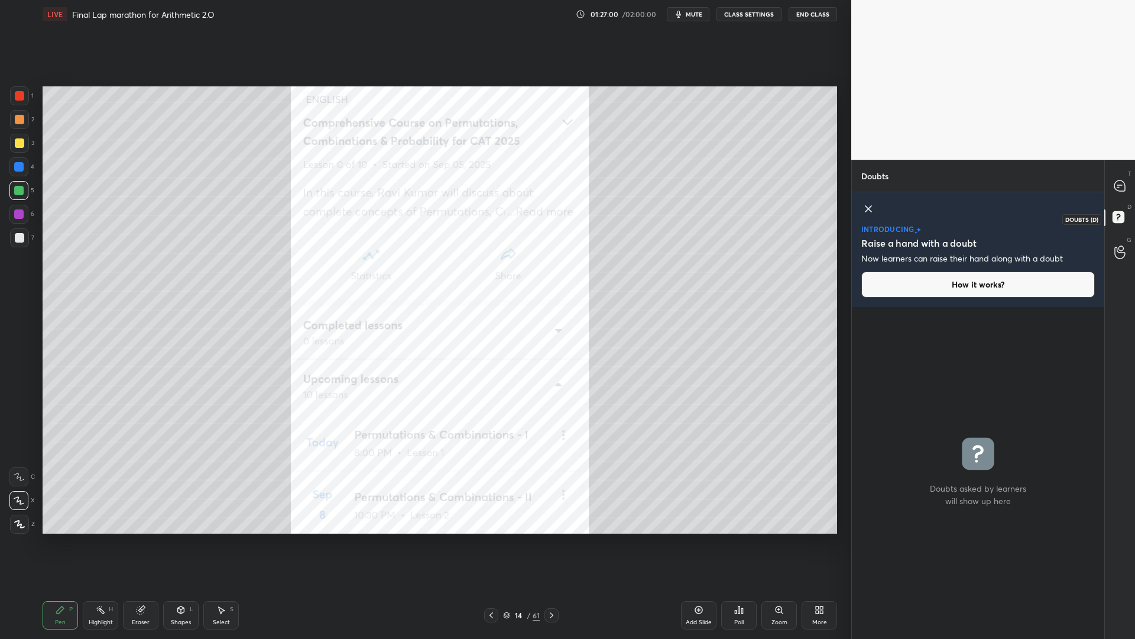
scroll to position [328, 249]
click at [1117, 251] on icon at bounding box center [1120, 252] width 11 height 14
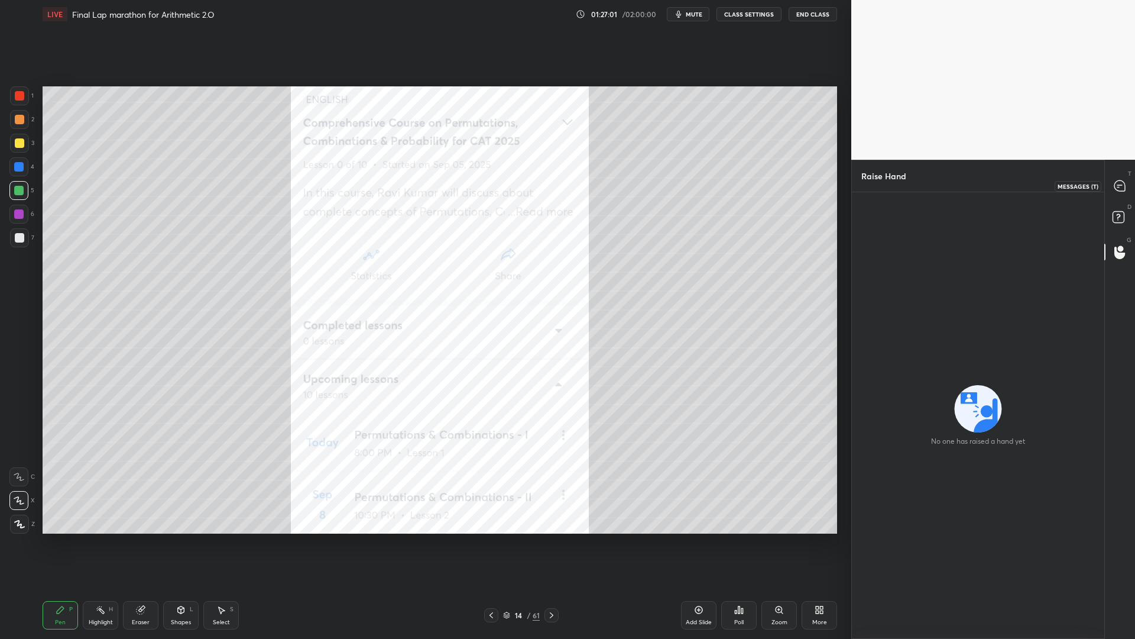
click at [1117, 186] on icon at bounding box center [1120, 185] width 11 height 11
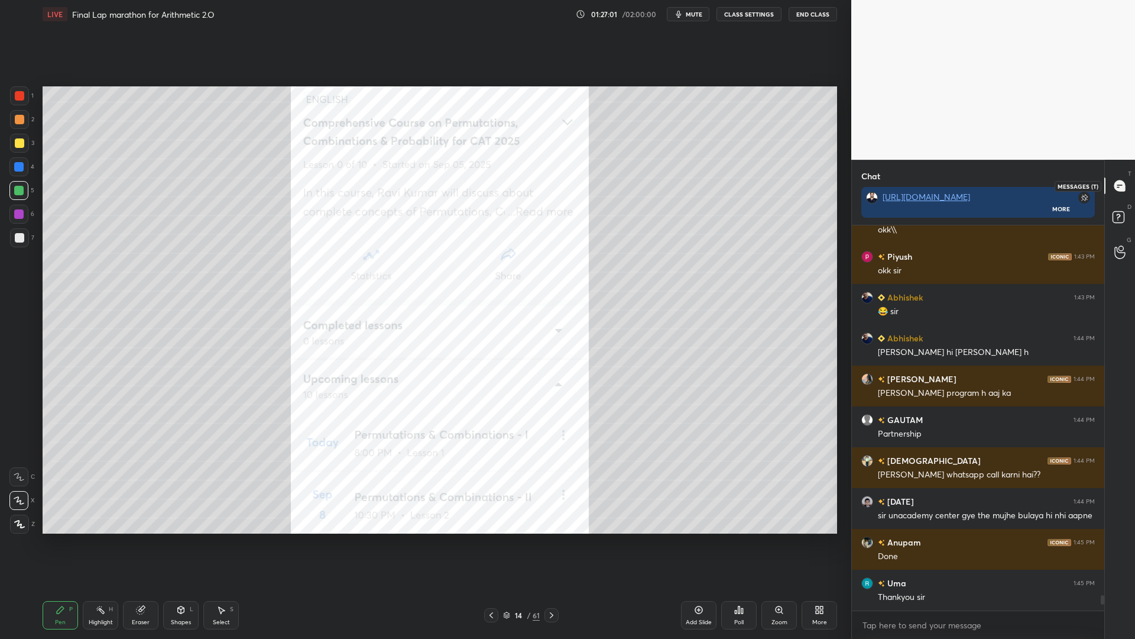
scroll to position [381, 249]
click at [1099, 538] on div at bounding box center [1100, 417] width 7 height 385
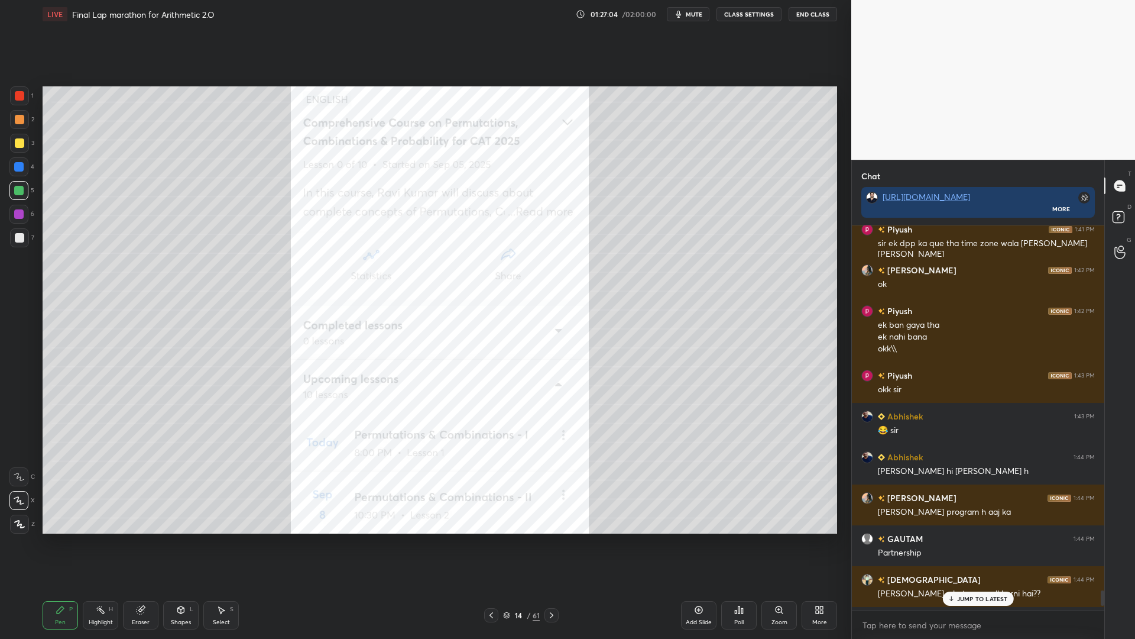
scroll to position [9305, 0]
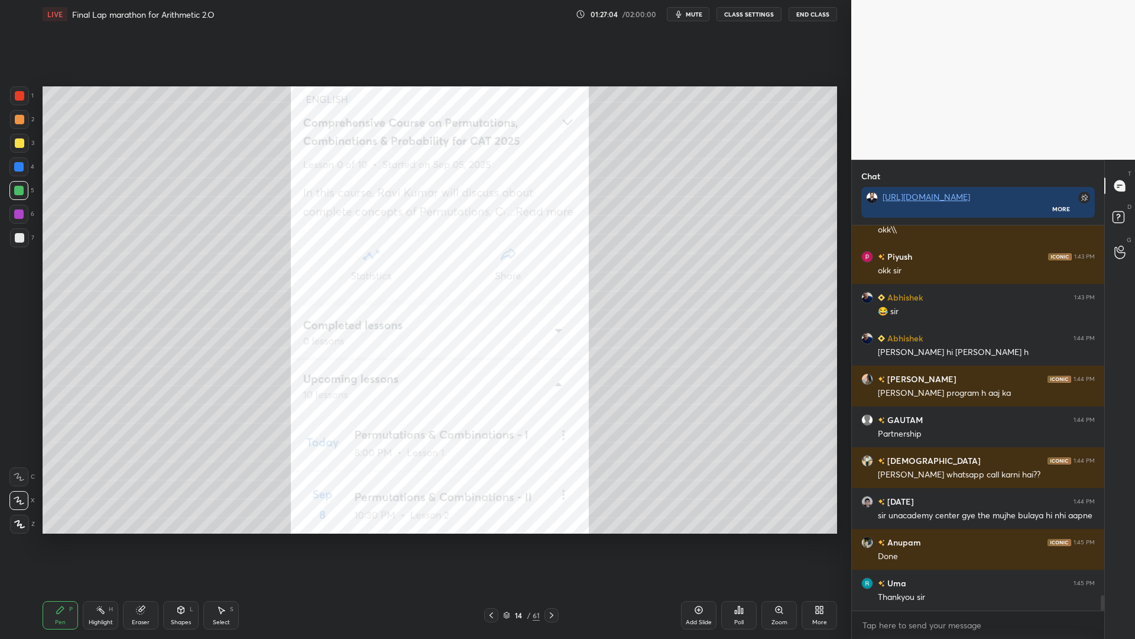
drag, startPoint x: 1102, startPoint y: 595, endPoint x: 1094, endPoint y: 616, distance: 22.3
click at [1097, 538] on div "[PERSON_NAME] 1:42 PM ok Piyush 1:42 PM ek ban gaya tha ek nahi bana okk\\ Piyu…" at bounding box center [978, 431] width 252 height 413
click at [510, 538] on icon at bounding box center [506, 614] width 7 height 7
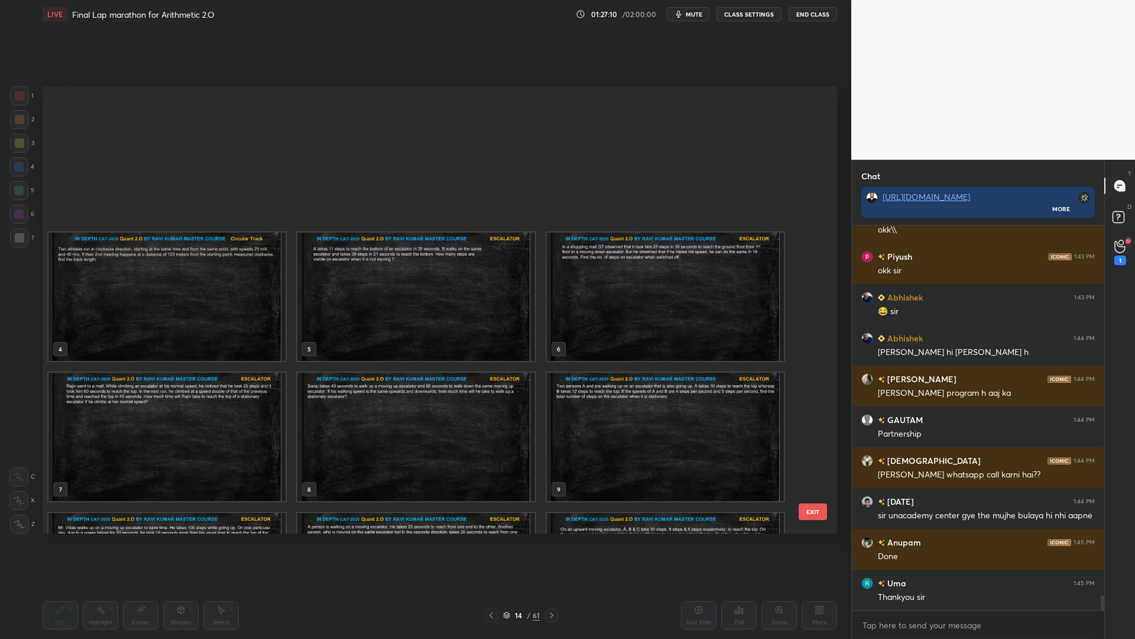
scroll to position [254, 0]
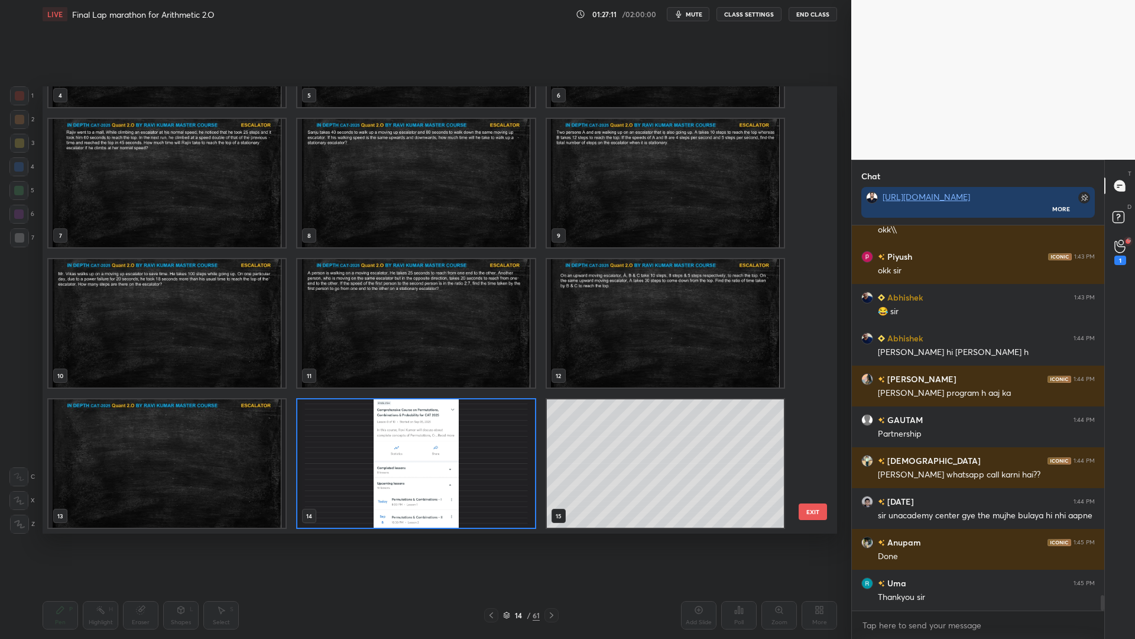
click at [1117, 244] on icon at bounding box center [1120, 246] width 11 height 14
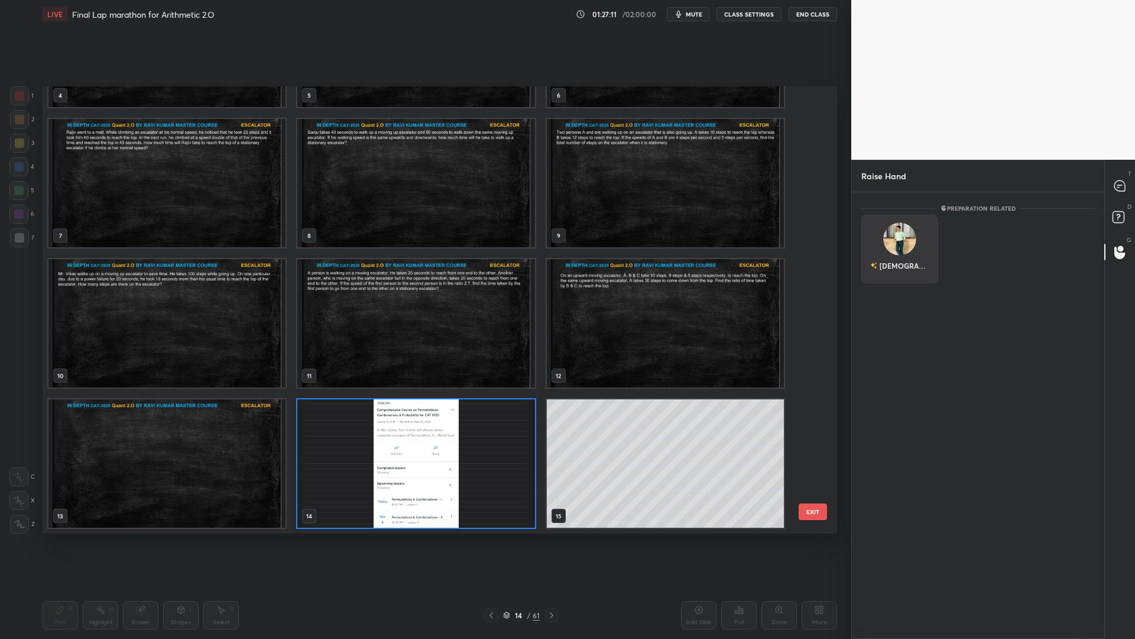
click at [887, 241] on div "[DEMOGRAPHIC_DATA]" at bounding box center [899, 249] width 77 height 69
click at [903, 269] on button "INVITE" at bounding box center [900, 273] width 66 height 15
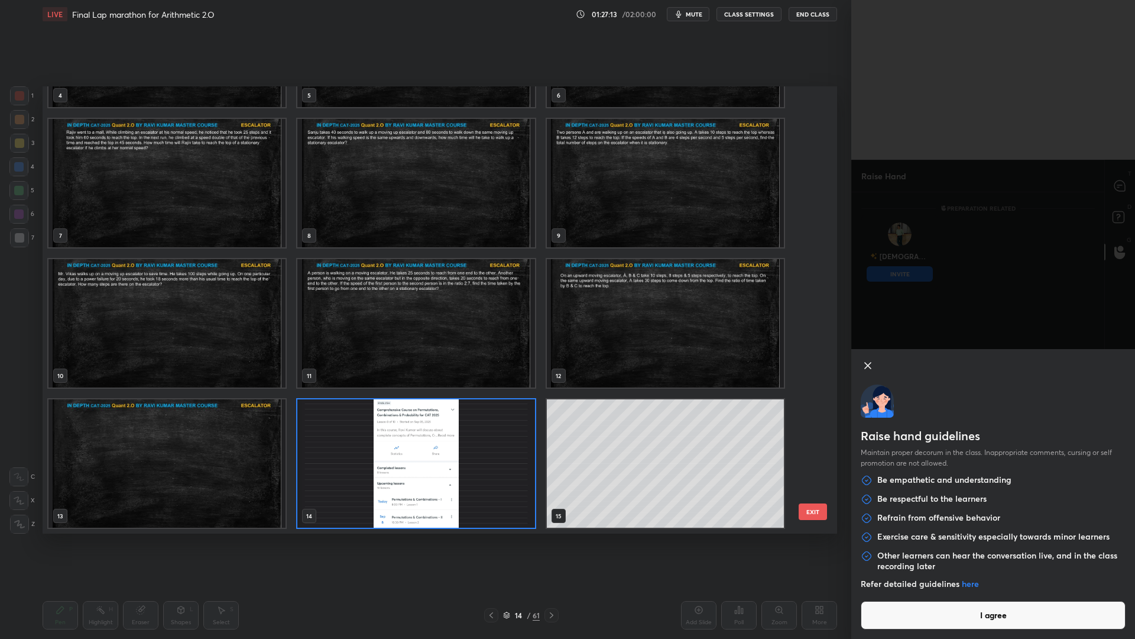
click at [958, 538] on button "I agree" at bounding box center [993, 615] width 265 height 28
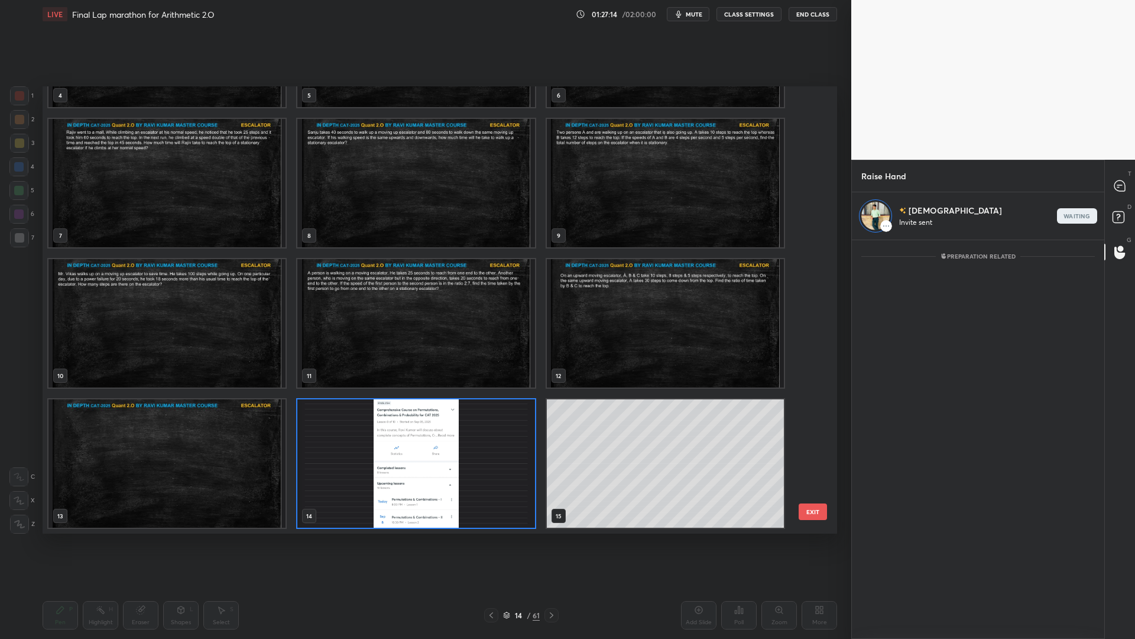
click at [1120, 187] on icon at bounding box center [1120, 185] width 11 height 11
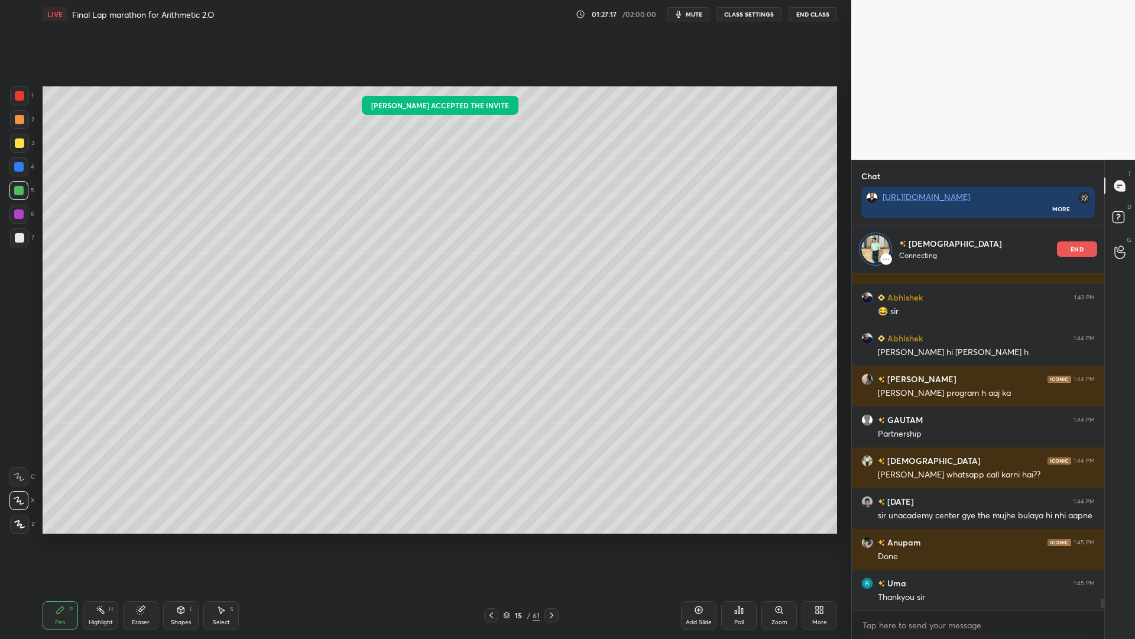
click at [550, 538] on icon at bounding box center [551, 614] width 9 height 9
click at [491, 538] on icon at bounding box center [491, 614] width 9 height 9
click at [510, 538] on div "15 / 61" at bounding box center [521, 615] width 37 height 11
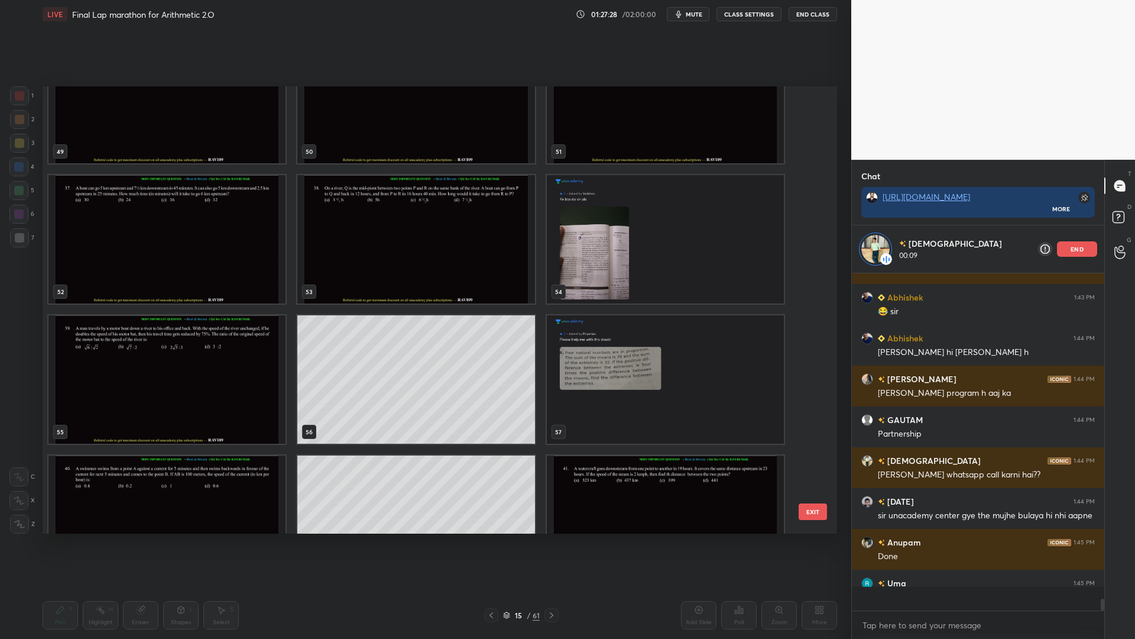
scroll to position [333, 249]
click at [586, 264] on img "grid" at bounding box center [665, 239] width 237 height 128
click at [587, 265] on img "grid" at bounding box center [665, 239] width 237 height 128
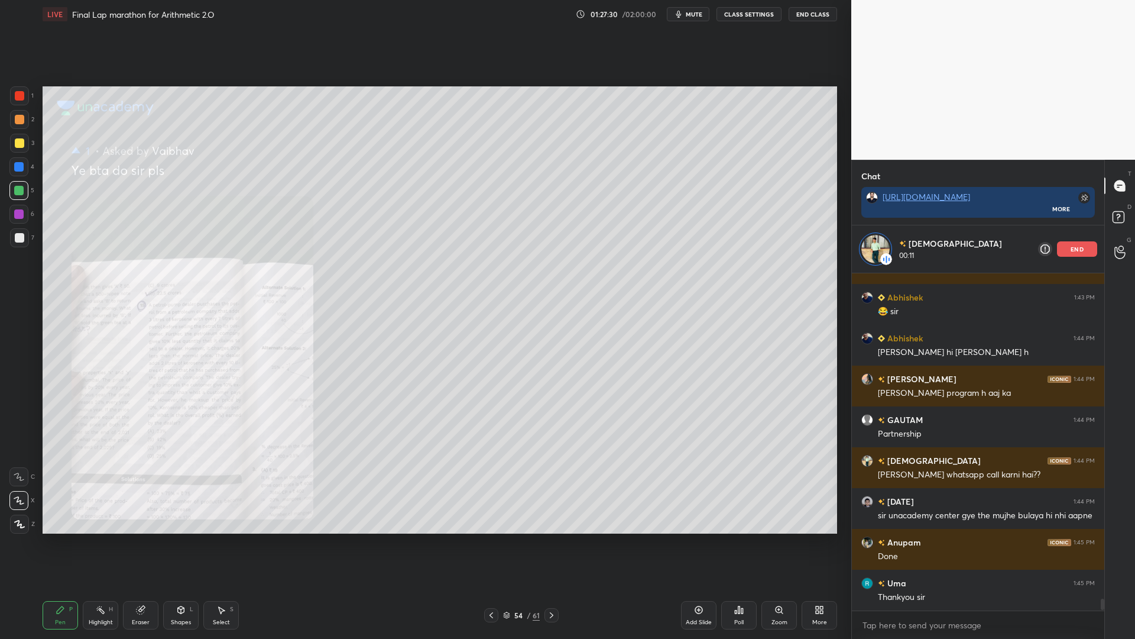
click at [776, 538] on icon at bounding box center [779, 609] width 7 height 7
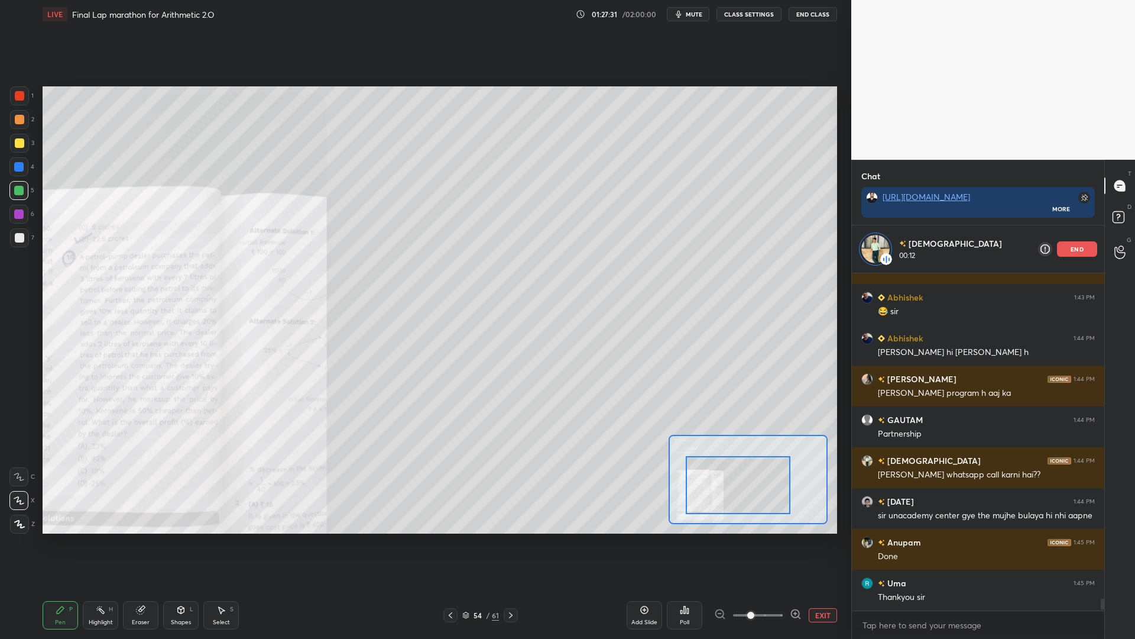
click at [736, 504] on div at bounding box center [738, 485] width 105 height 58
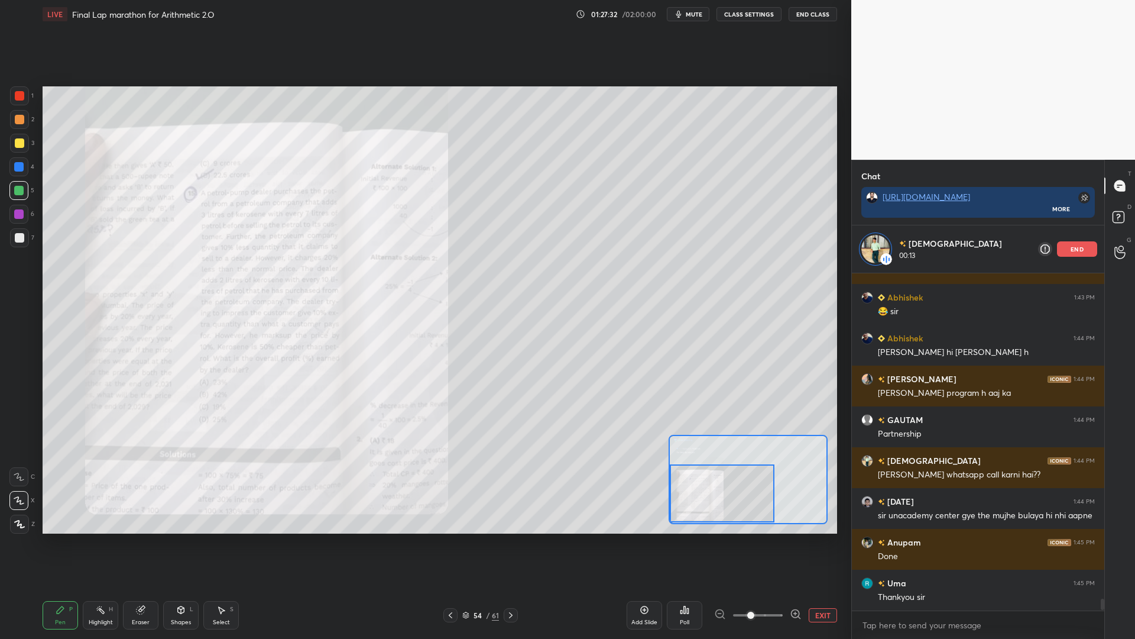
click at [736, 508] on div at bounding box center [722, 493] width 105 height 58
drag, startPoint x: 735, startPoint y: 507, endPoint x: 730, endPoint y: 510, distance: 6.4
click at [731, 511] on div at bounding box center [722, 493] width 105 height 58
click at [14, 93] on div at bounding box center [19, 95] width 19 height 19
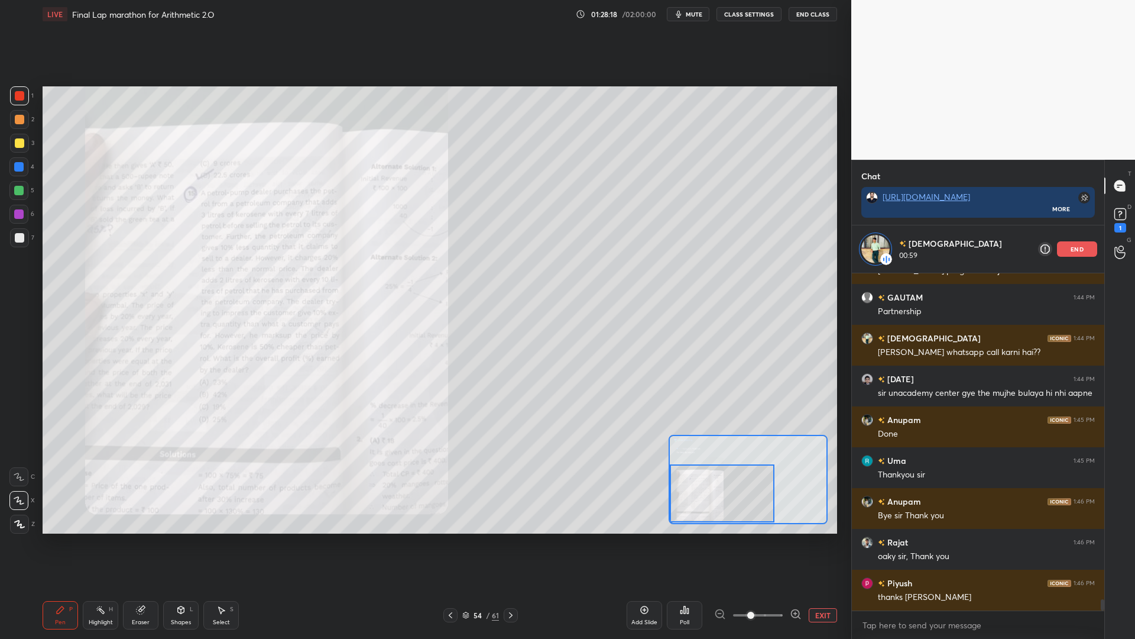
scroll to position [9526, 0]
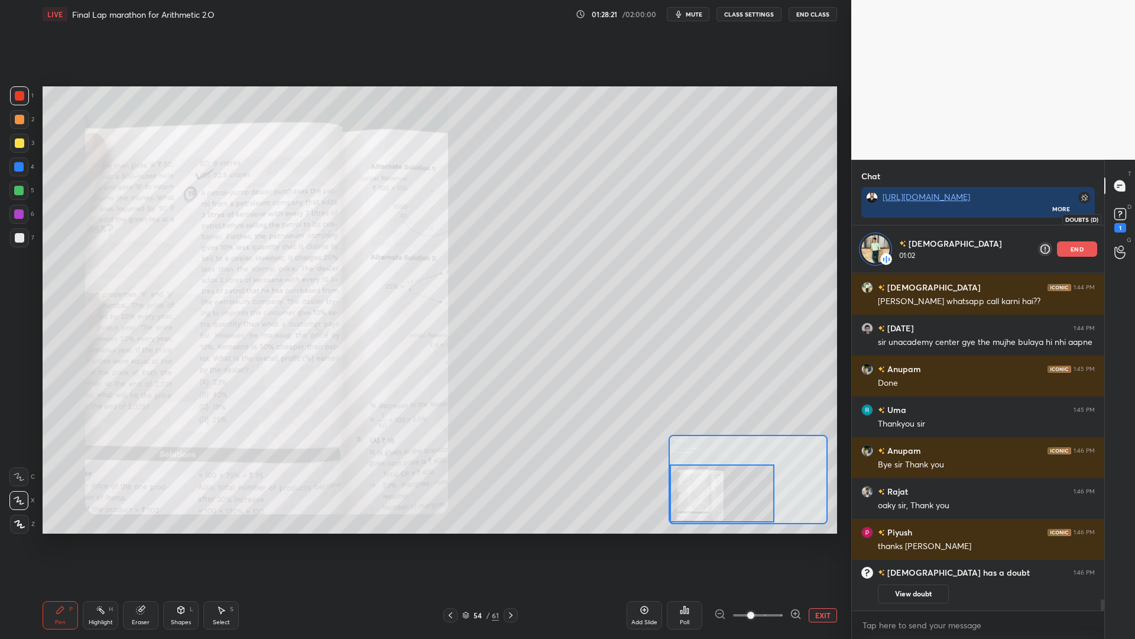
click at [1121, 221] on icon at bounding box center [1121, 214] width 18 height 18
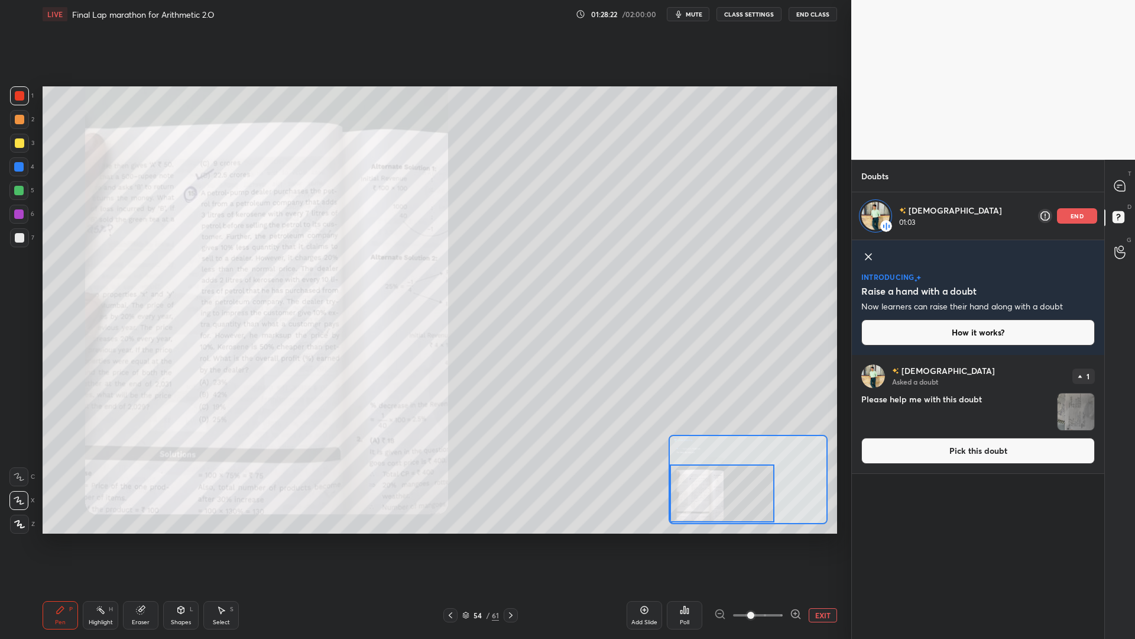
click at [975, 452] on button "Pick this doubt" at bounding box center [978, 451] width 234 height 26
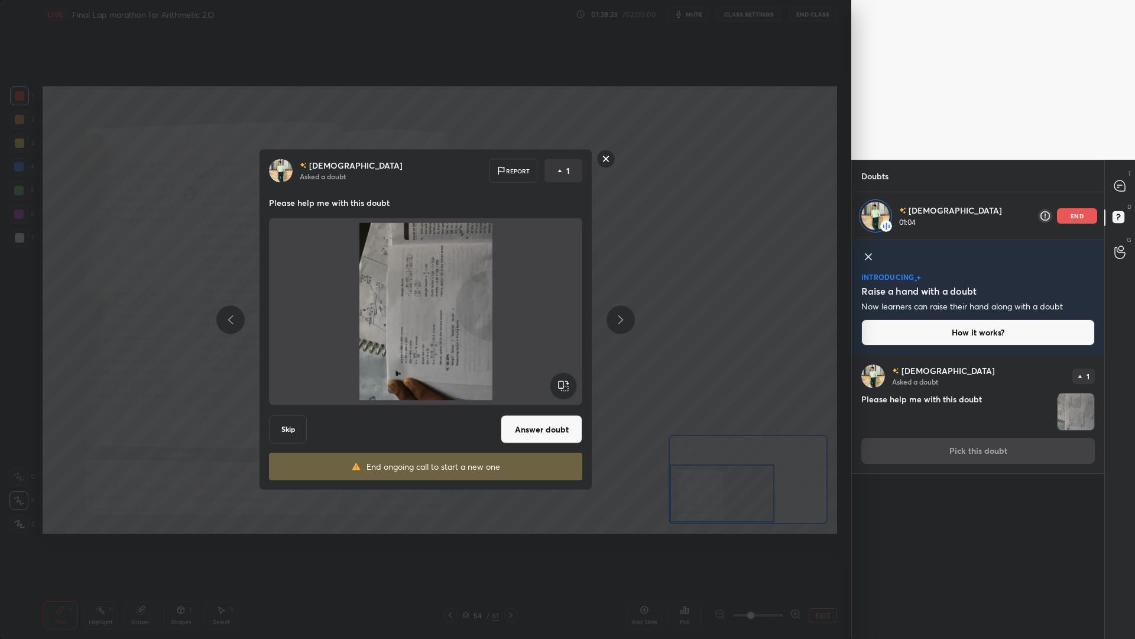
click at [569, 383] on rect at bounding box center [563, 385] width 27 height 27
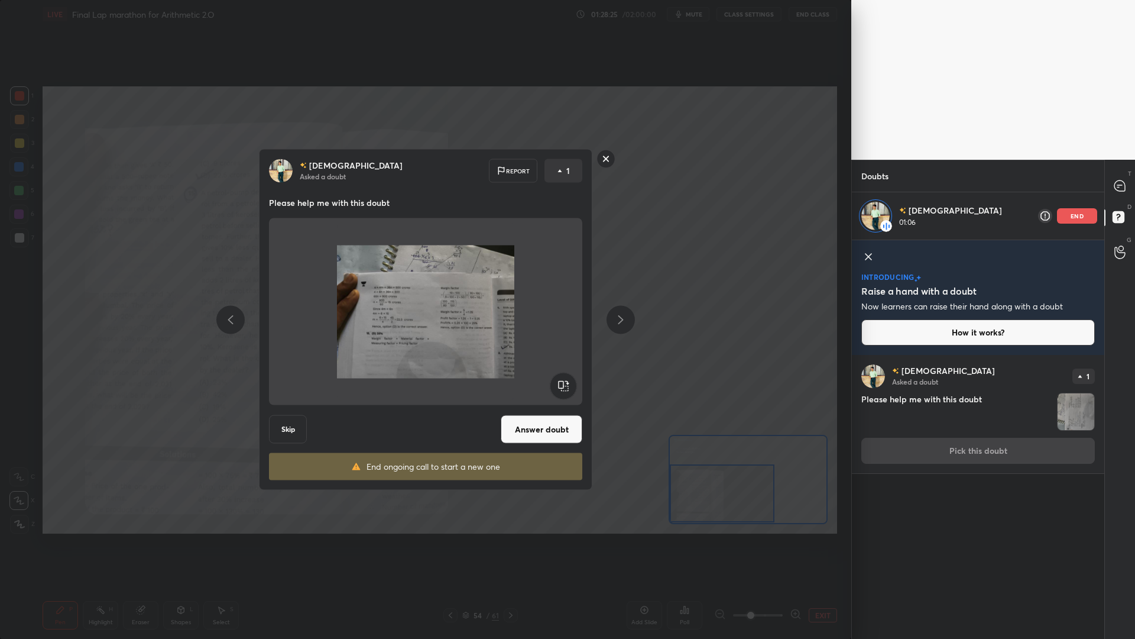
click at [553, 427] on button "Answer doubt" at bounding box center [542, 429] width 82 height 28
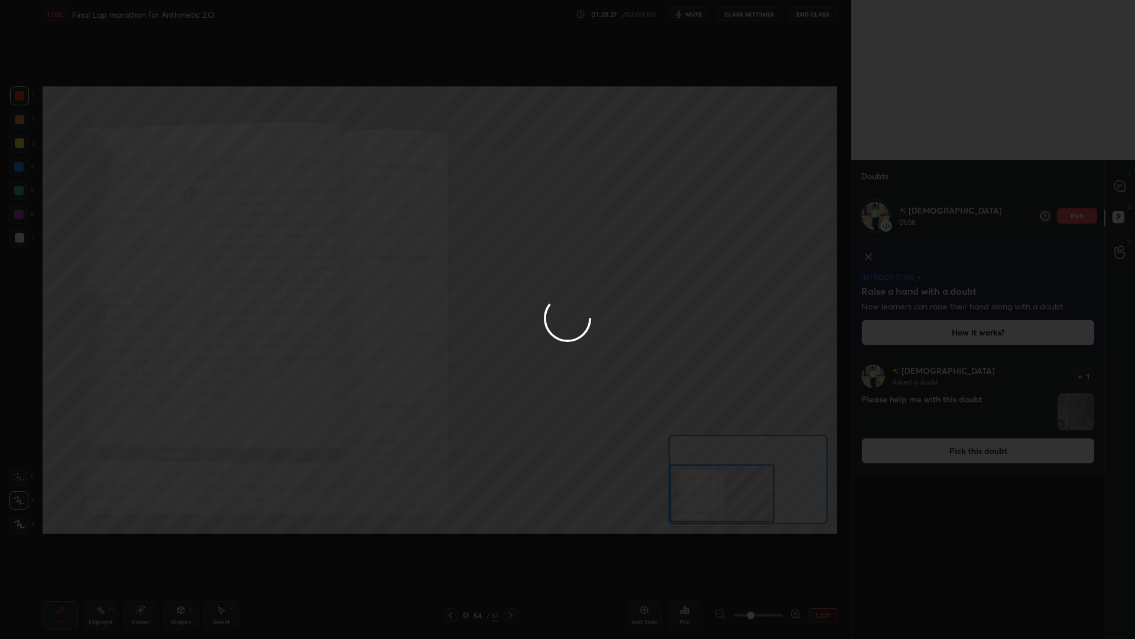
click at [1117, 181] on div at bounding box center [567, 319] width 1135 height 639
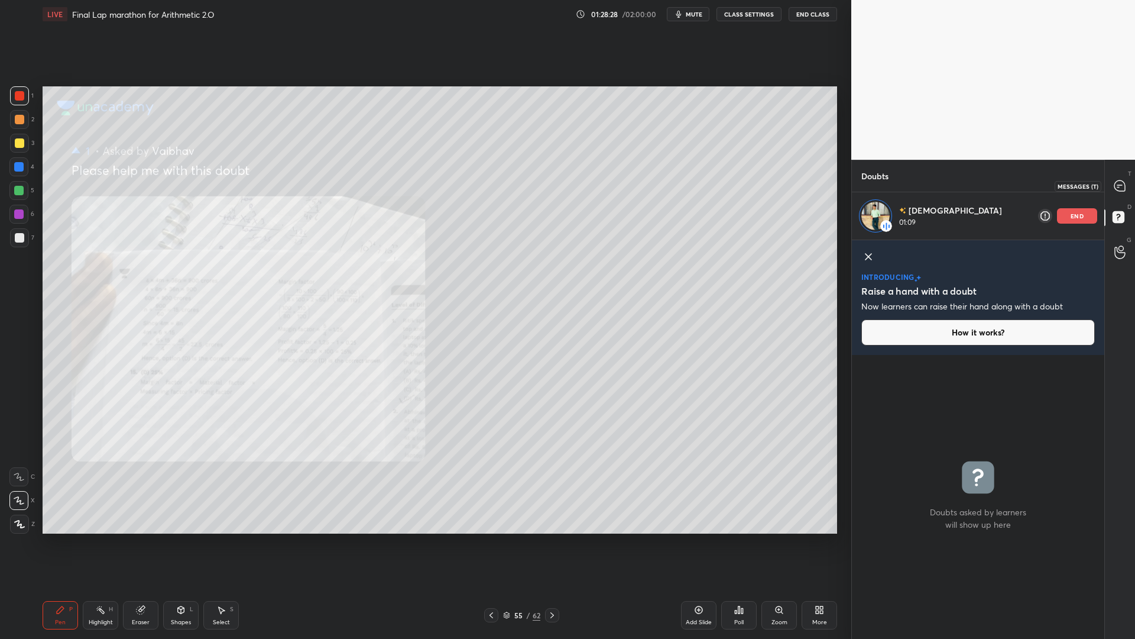
click at [1119, 184] on icon at bounding box center [1120, 185] width 11 height 11
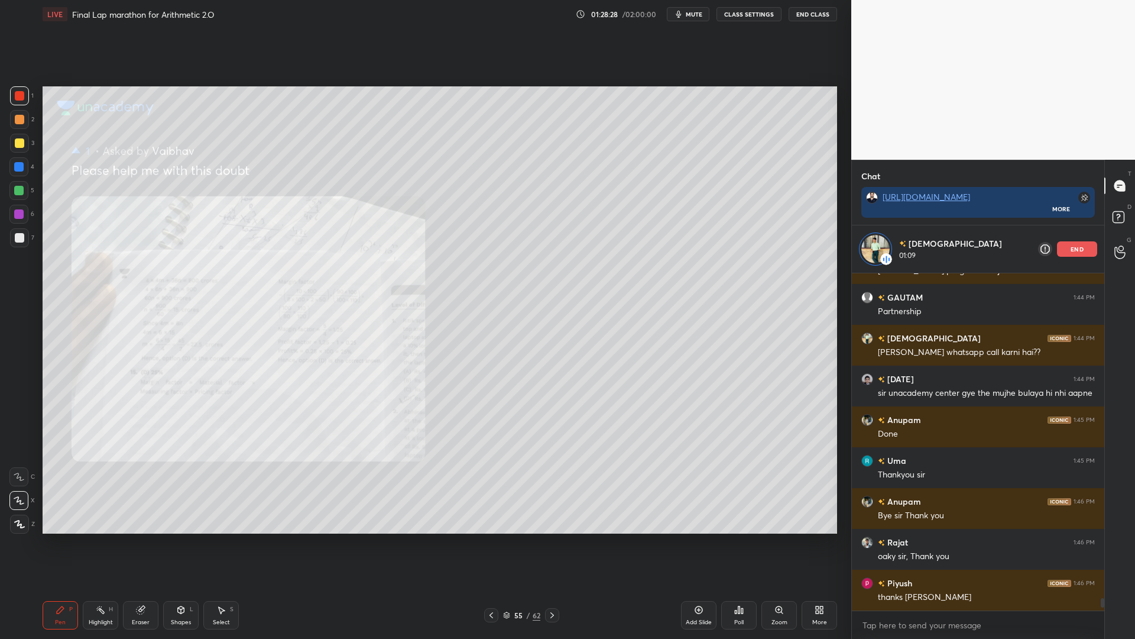
scroll to position [333, 249]
click at [777, 538] on div "Zoom" at bounding box center [779, 615] width 35 height 28
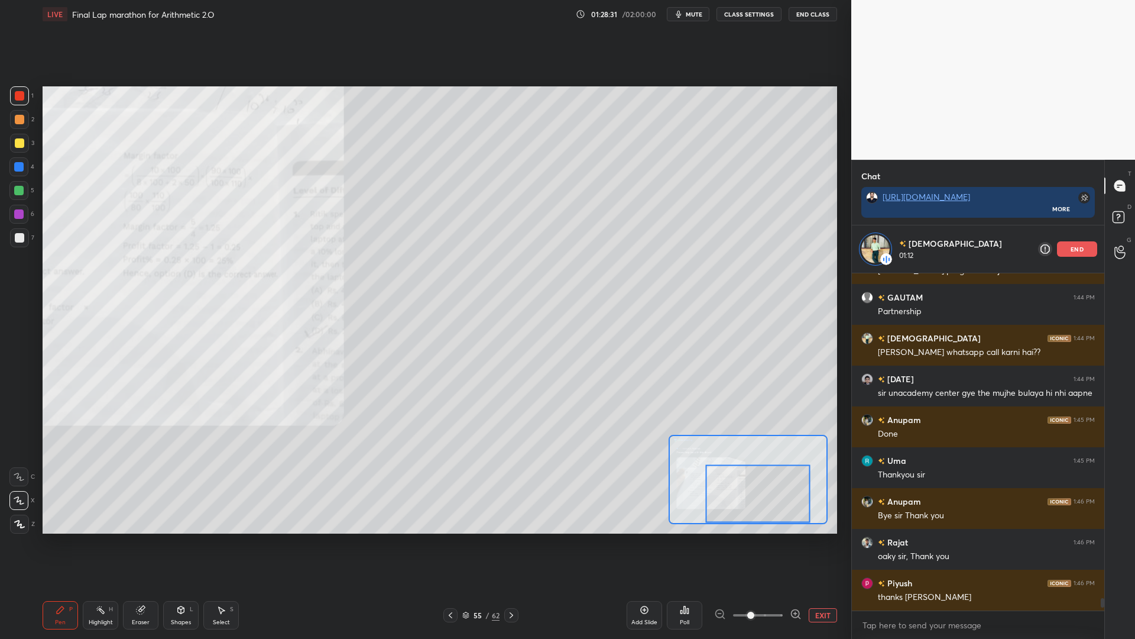
click at [755, 514] on div at bounding box center [758, 494] width 105 height 58
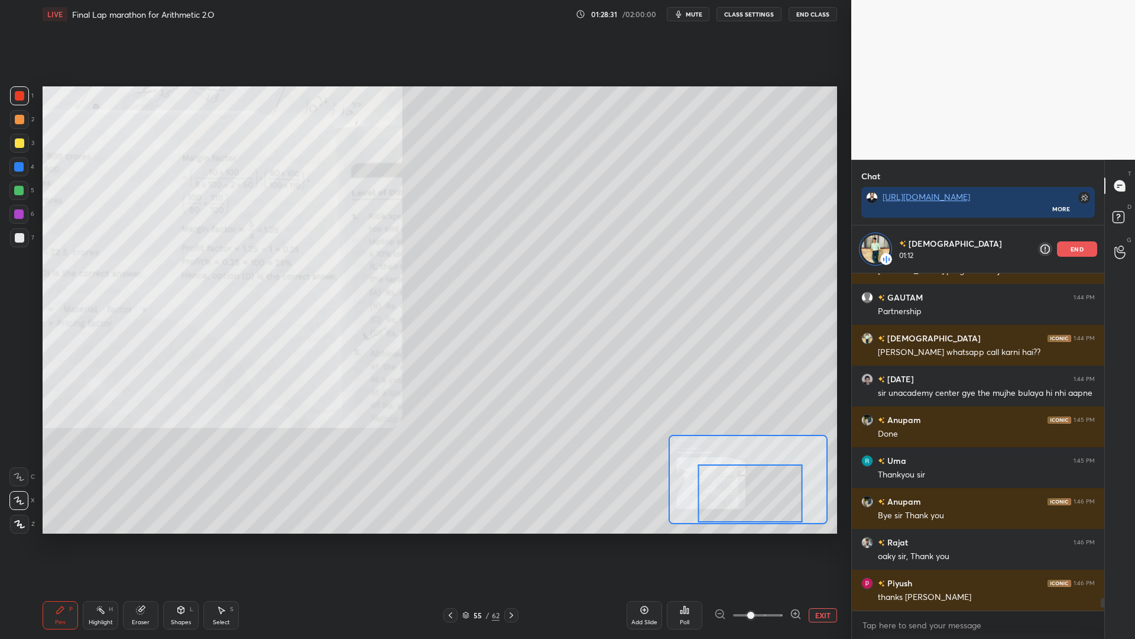
click at [749, 509] on div at bounding box center [750, 493] width 105 height 58
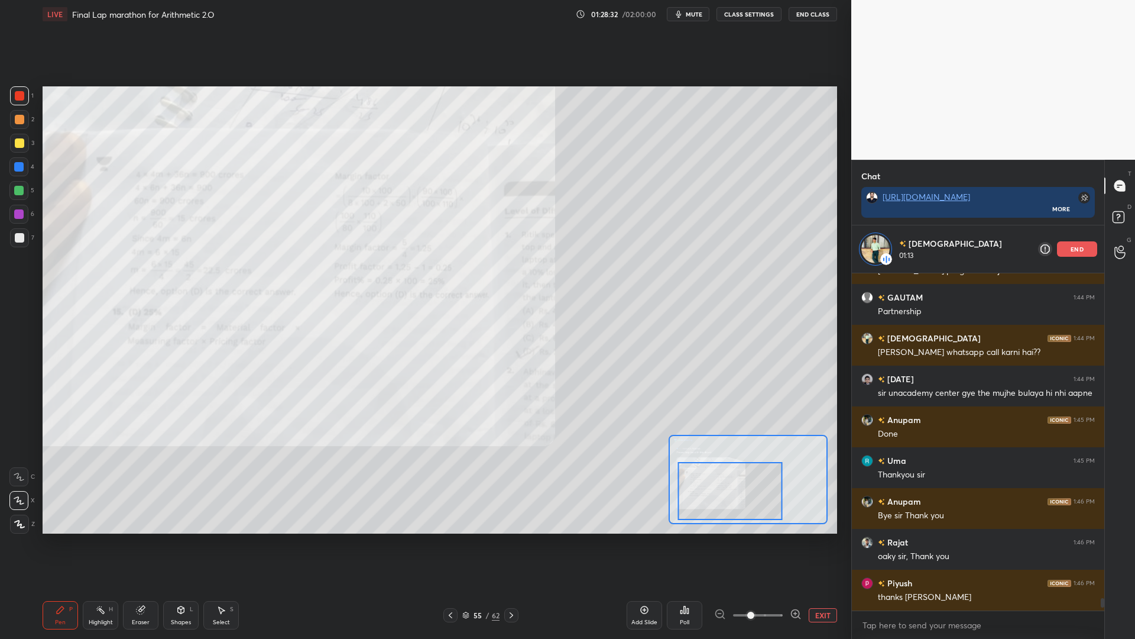
drag, startPoint x: 748, startPoint y: 507, endPoint x: 741, endPoint y: 505, distance: 6.9
click at [743, 506] on div at bounding box center [730, 491] width 105 height 58
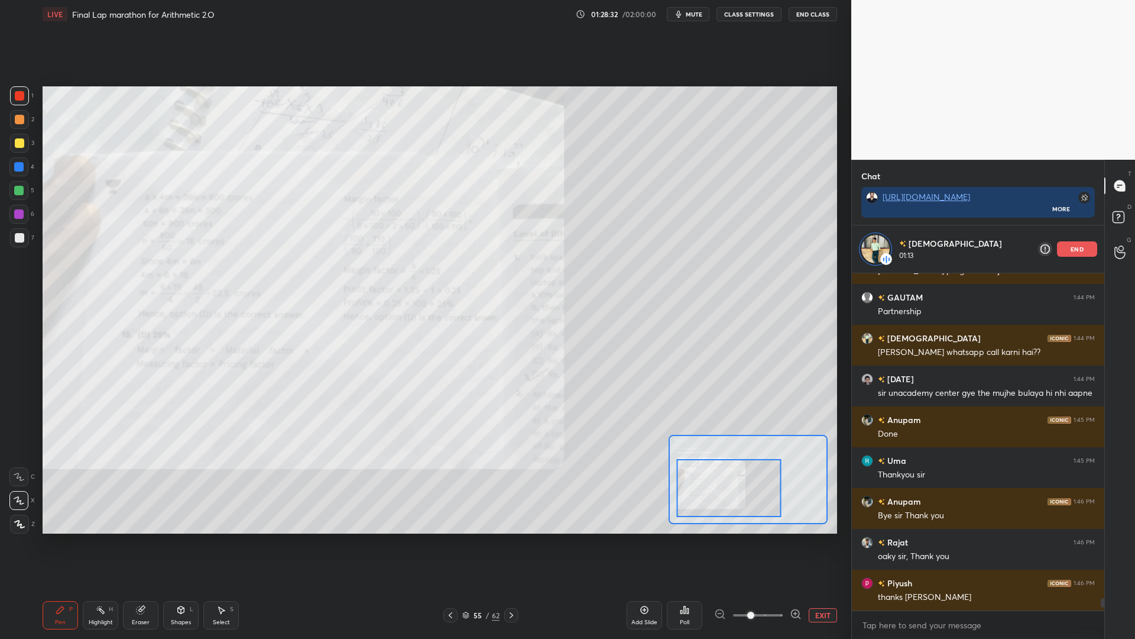
click at [743, 501] on div at bounding box center [729, 488] width 105 height 58
click at [15, 104] on div at bounding box center [19, 95] width 19 height 19
click at [9, 132] on div "1 2 3 4 5 6 7 C X Z C X Z E E Erase all H H" at bounding box center [19, 309] width 38 height 447
click at [453, 538] on icon at bounding box center [450, 614] width 9 height 9
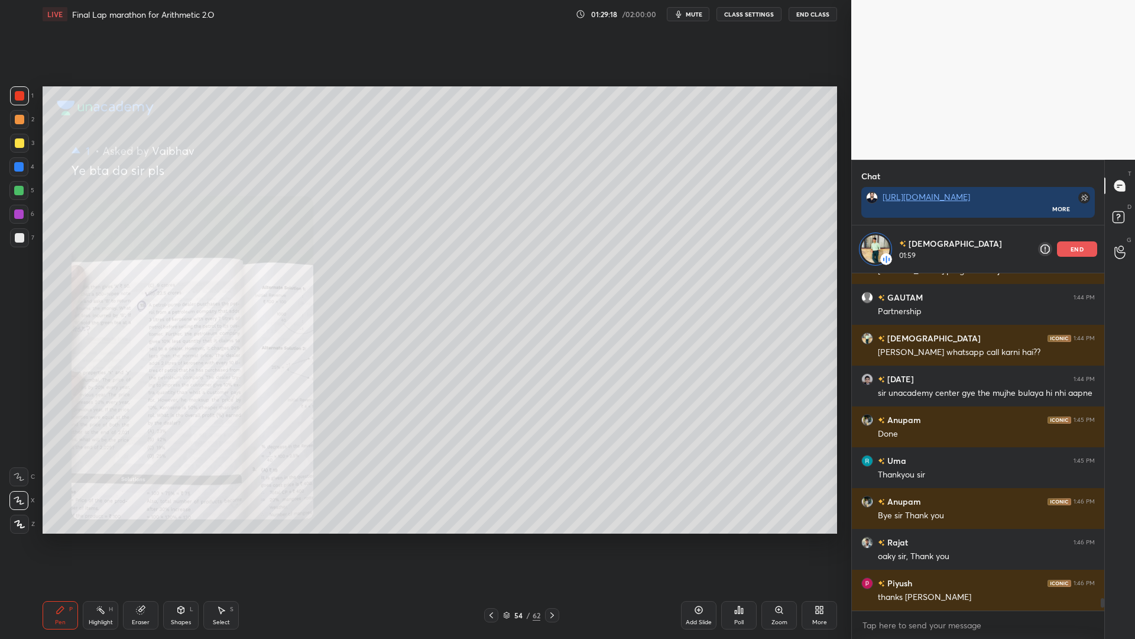
click at [781, 538] on icon at bounding box center [779, 609] width 9 height 9
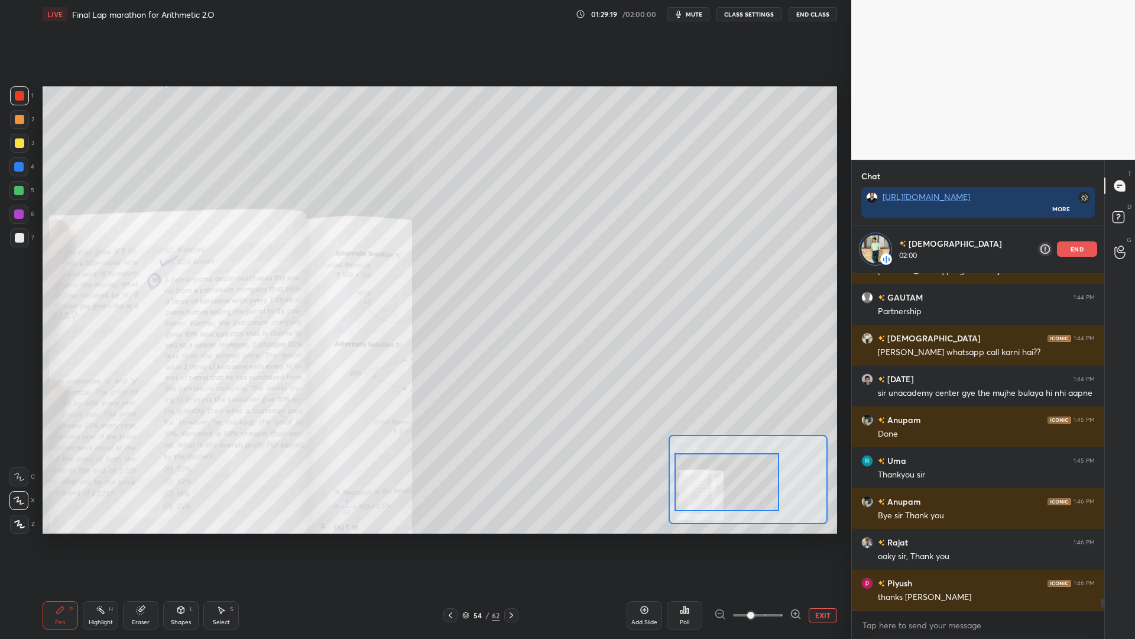
click at [736, 488] on div at bounding box center [727, 482] width 105 height 58
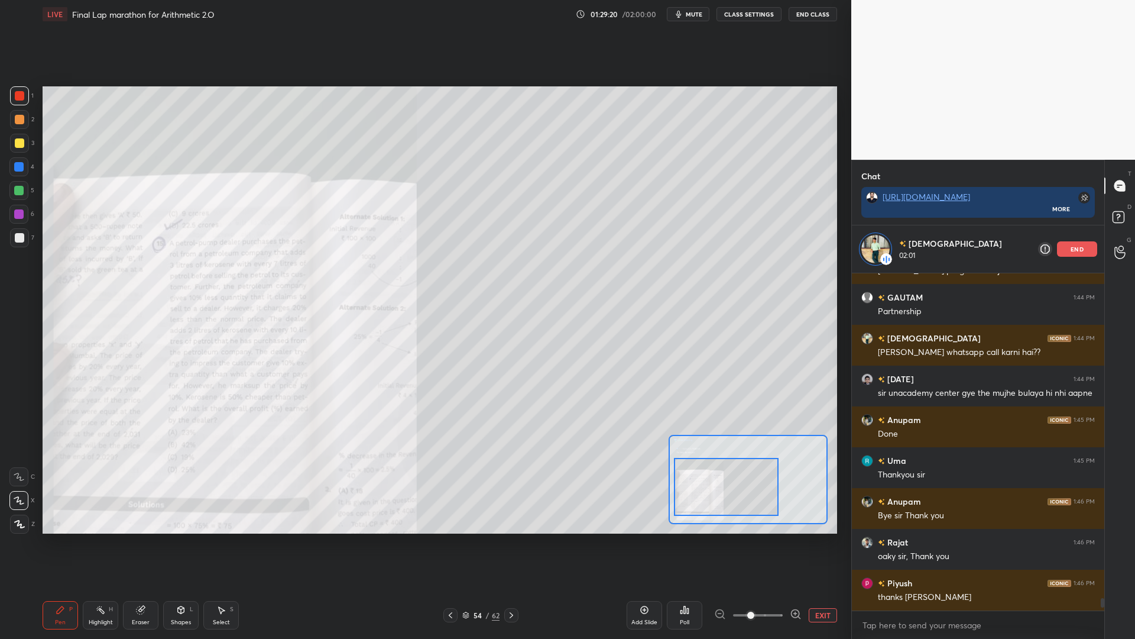
click at [737, 494] on div at bounding box center [726, 487] width 105 height 58
drag, startPoint x: 13, startPoint y: 164, endPoint x: 22, endPoint y: 170, distance: 11.0
click at [12, 164] on div at bounding box center [18, 166] width 19 height 19
click at [144, 538] on icon at bounding box center [140, 609] width 9 height 9
click at [54, 538] on div "Pen P" at bounding box center [60, 615] width 35 height 28
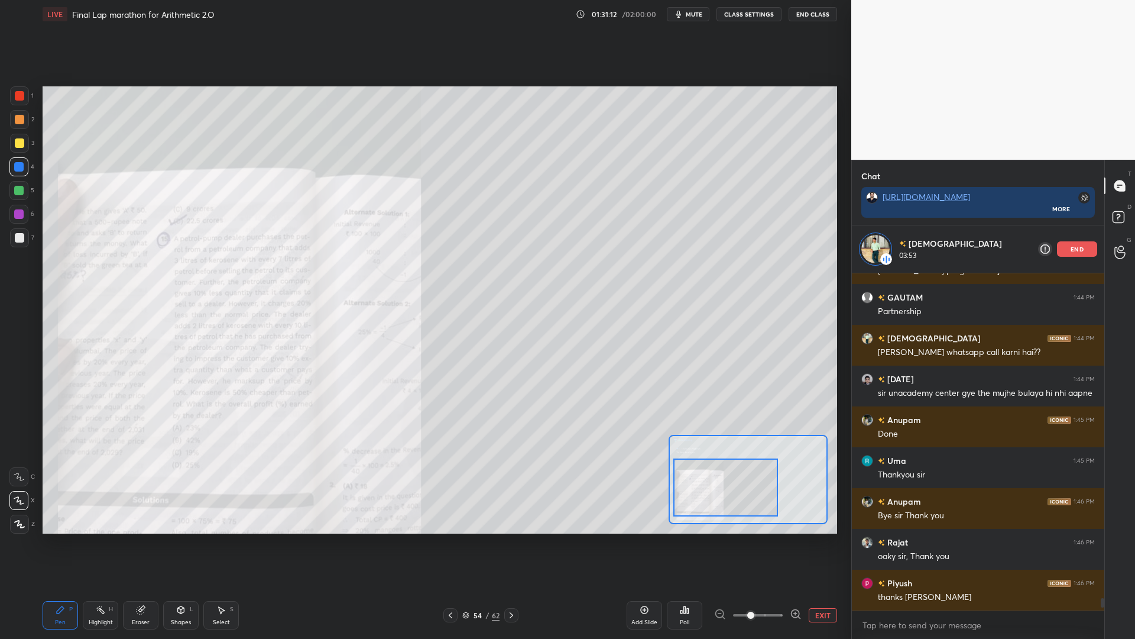
click at [17, 209] on div at bounding box center [18, 214] width 19 height 19
click at [22, 188] on div at bounding box center [18, 190] width 9 height 9
click at [139, 538] on div "Eraser" at bounding box center [140, 615] width 35 height 28
click at [14, 521] on span "Erase all" at bounding box center [19, 524] width 18 height 8
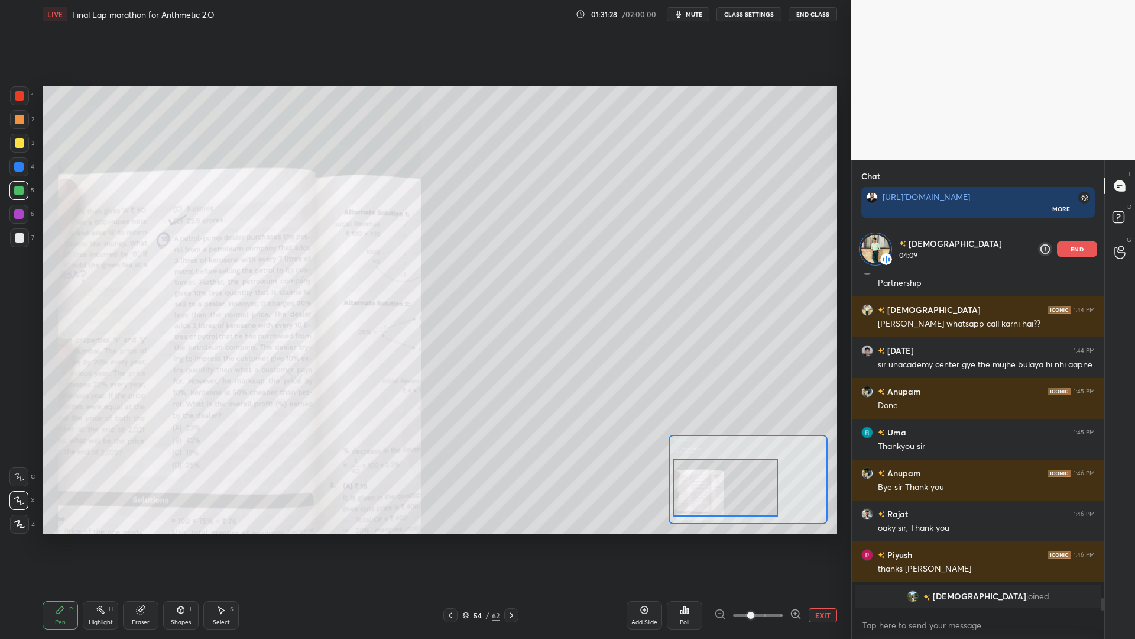
click at [18, 167] on div at bounding box center [18, 166] width 9 height 9
click at [20, 98] on div at bounding box center [19, 95] width 9 height 9
click at [17, 193] on div at bounding box center [18, 190] width 9 height 9
click at [20, 99] on div at bounding box center [19, 95] width 9 height 9
click at [18, 189] on div at bounding box center [18, 190] width 9 height 9
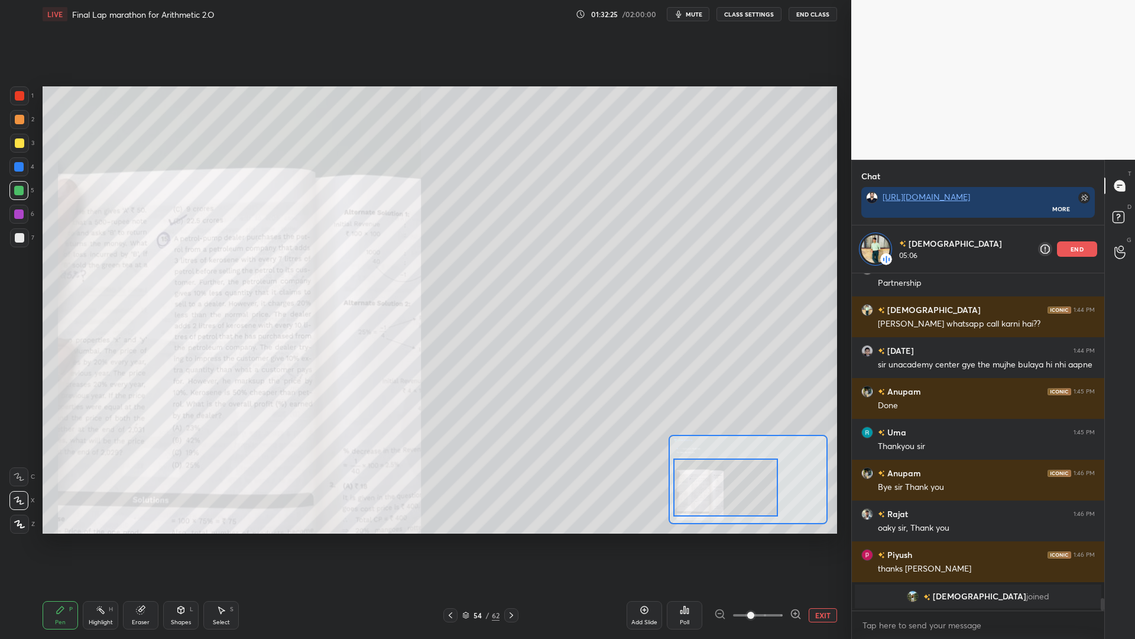
click at [21, 89] on div at bounding box center [19, 95] width 19 height 19
click at [20, 188] on div at bounding box center [18, 190] width 9 height 9
click at [16, 169] on div at bounding box center [18, 166] width 19 height 19
click at [15, 109] on div "1" at bounding box center [22, 98] width 24 height 24
click at [514, 538] on icon at bounding box center [511, 614] width 9 height 9
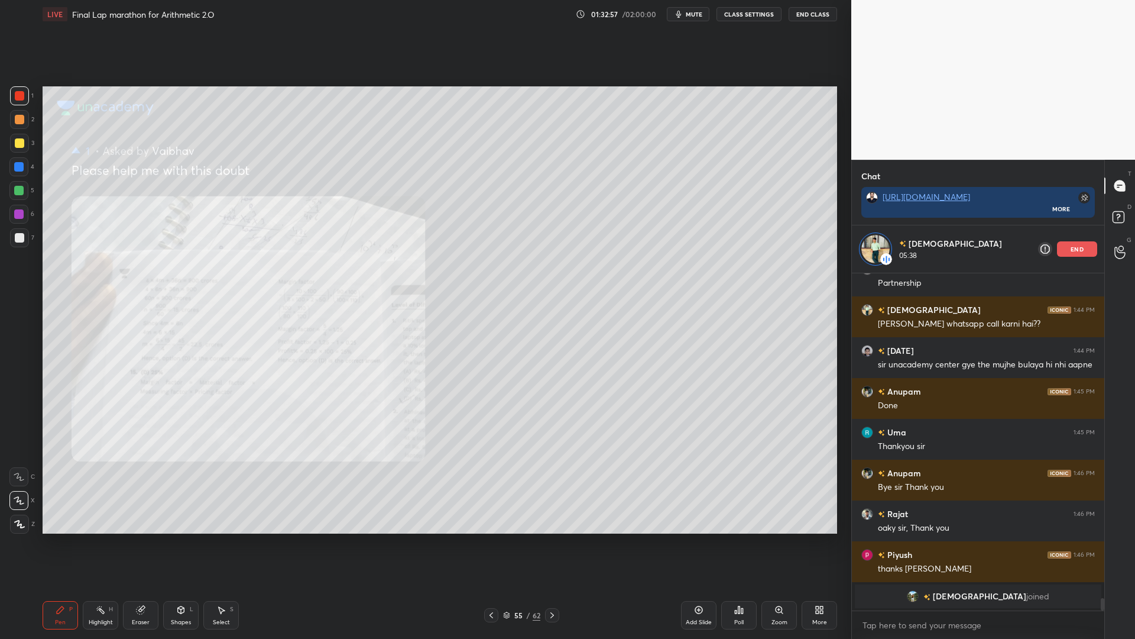
click at [787, 538] on div "Zoom" at bounding box center [779, 615] width 35 height 28
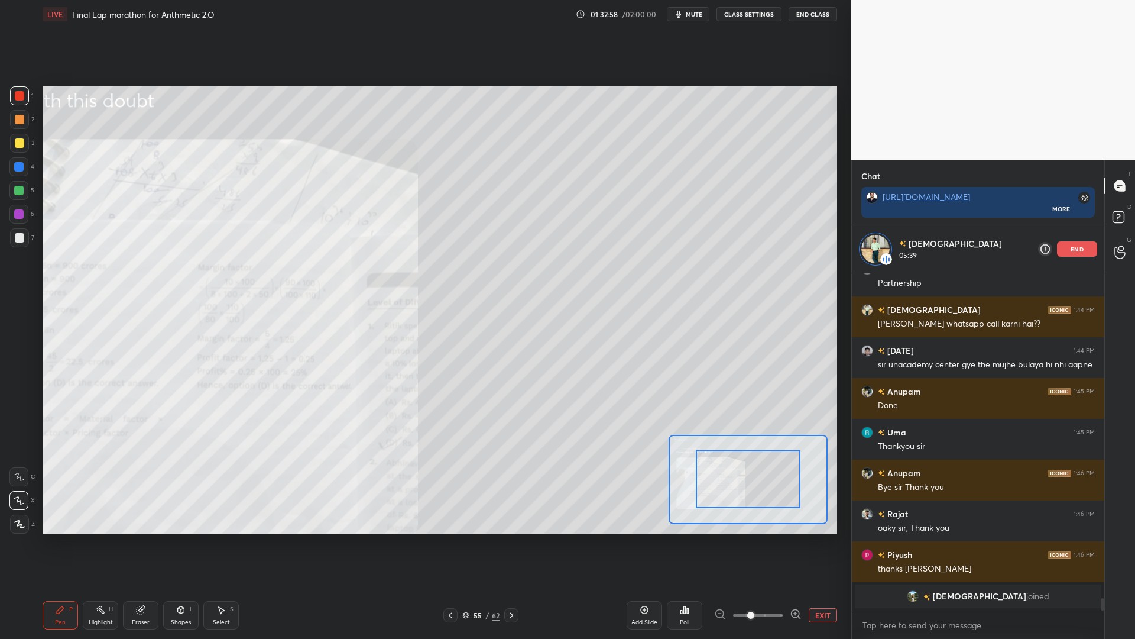
click at [796, 487] on div at bounding box center [748, 479] width 159 height 89
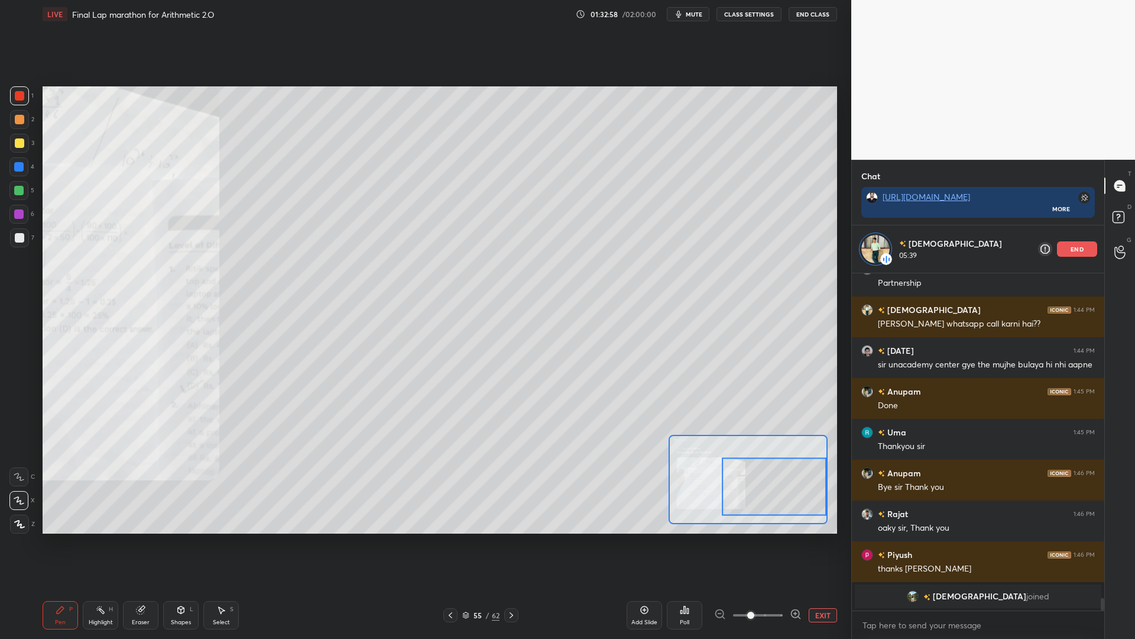
click at [789, 489] on div at bounding box center [774, 487] width 105 height 58
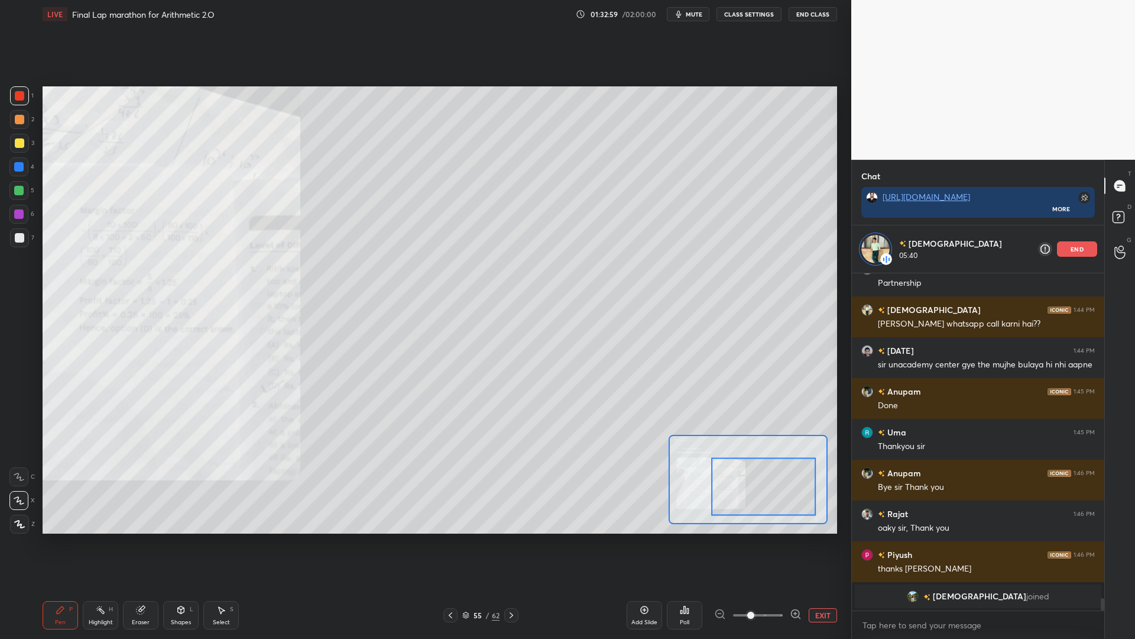
drag, startPoint x: 778, startPoint y: 490, endPoint x: 770, endPoint y: 491, distance: 7.8
click at [766, 491] on div at bounding box center [763, 487] width 105 height 58
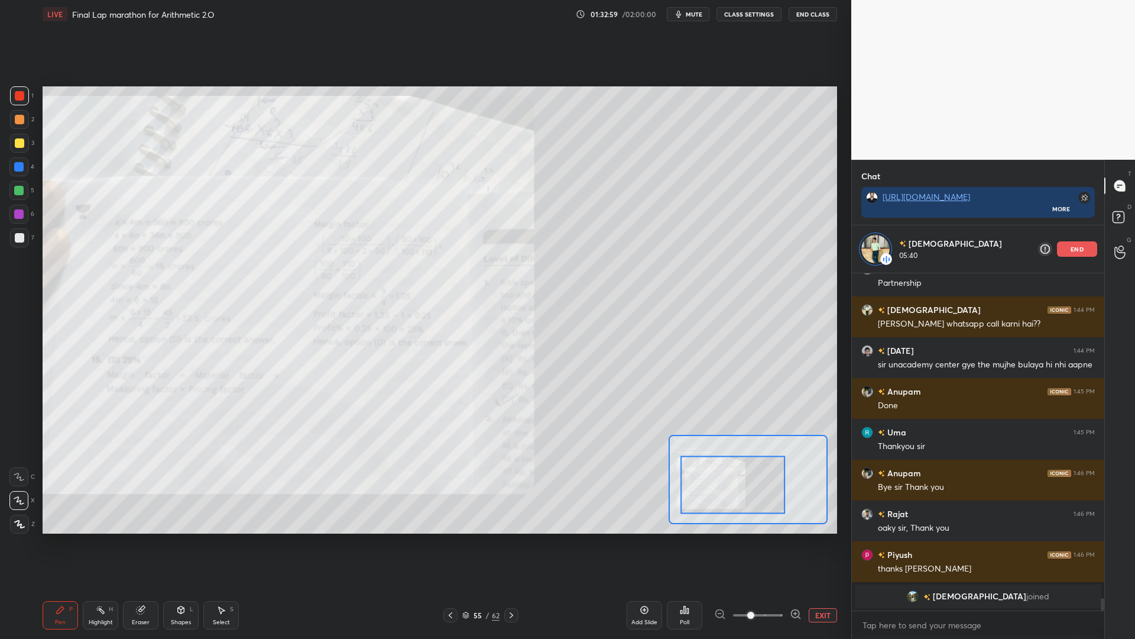
drag, startPoint x: 772, startPoint y: 492, endPoint x: 763, endPoint y: 487, distance: 9.5
click at [766, 489] on div at bounding box center [733, 485] width 105 height 58
click at [17, 196] on div at bounding box center [18, 190] width 19 height 19
click at [19, 217] on div at bounding box center [18, 213] width 9 height 9
click at [17, 170] on div at bounding box center [18, 166] width 9 height 9
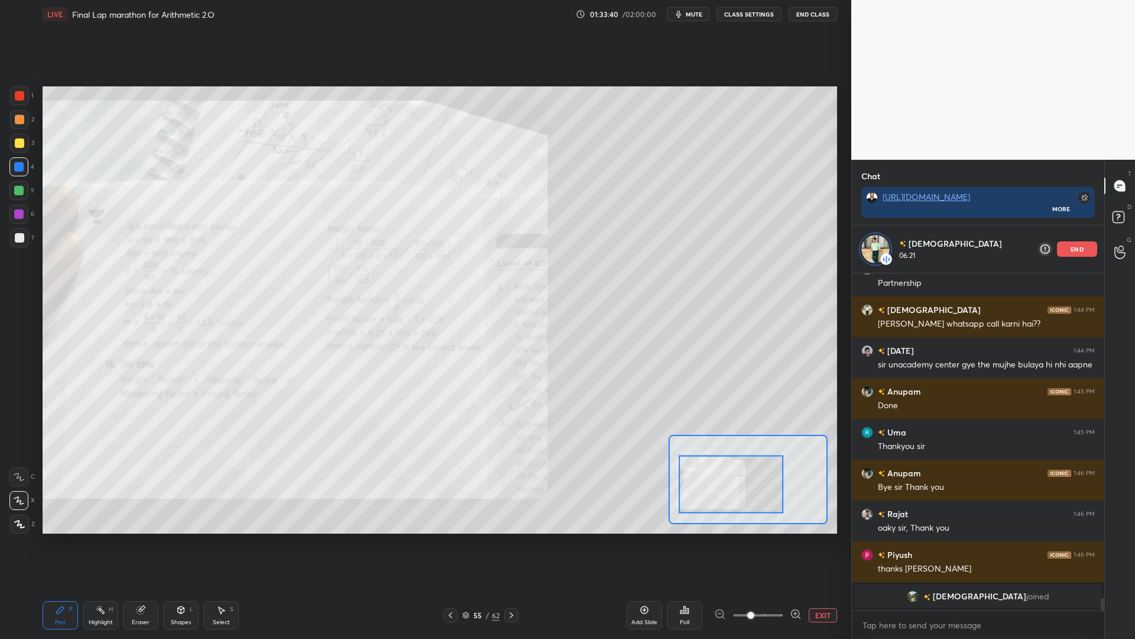
click at [16, 101] on div at bounding box center [19, 95] width 19 height 19
click at [449, 538] on icon at bounding box center [450, 614] width 9 height 9
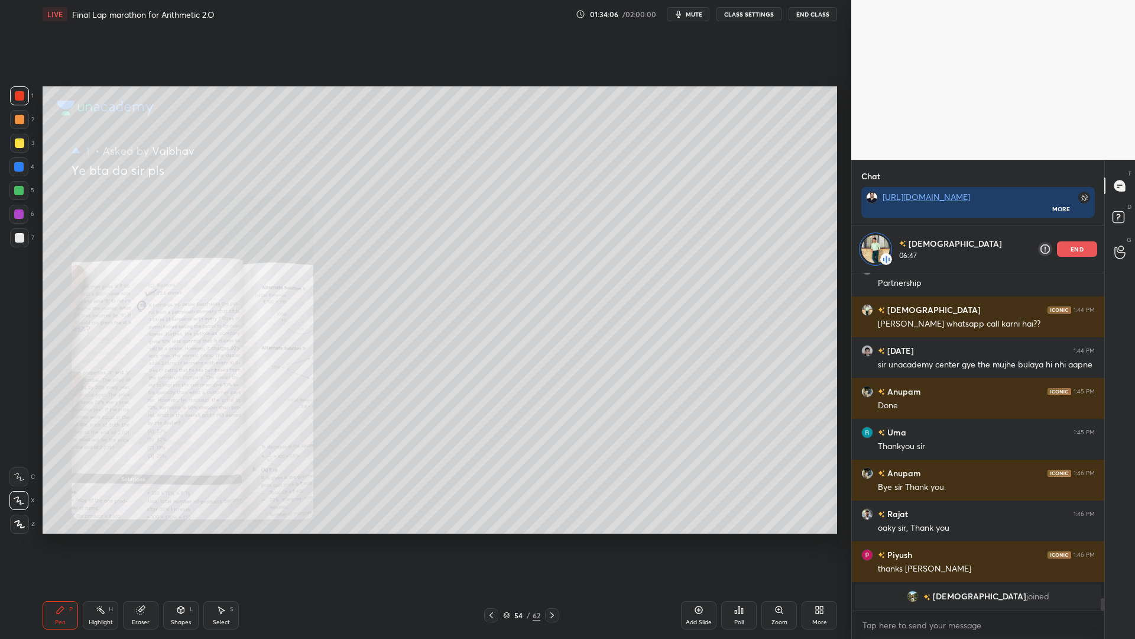
click at [18, 190] on div at bounding box center [18, 190] width 9 height 9
click at [1077, 249] on p "end" at bounding box center [1077, 249] width 13 height 6
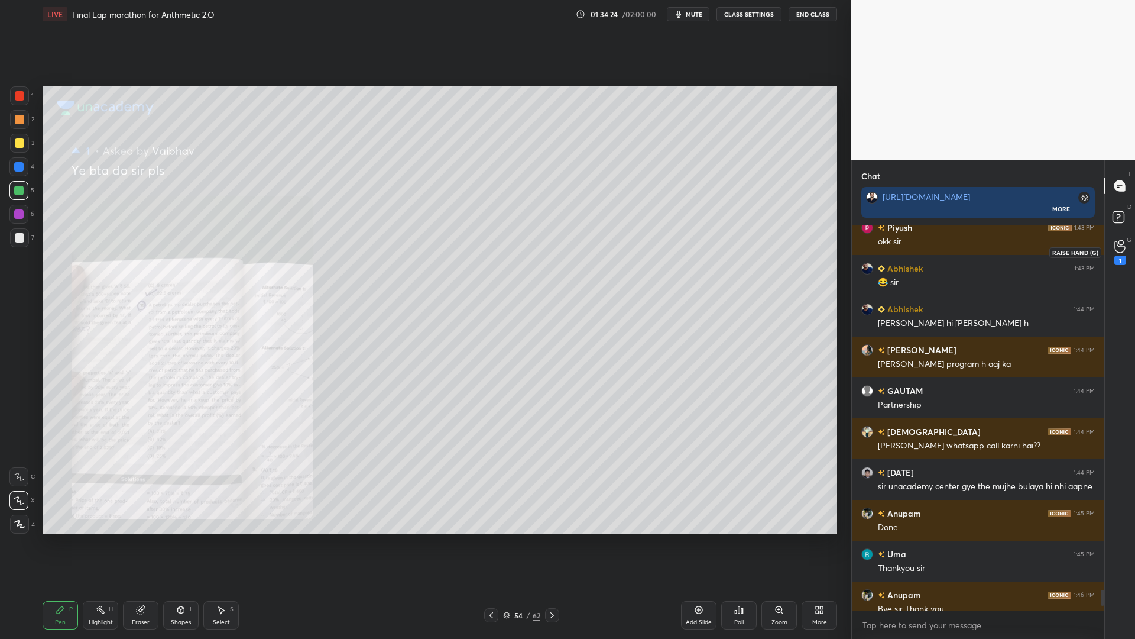
scroll to position [8793, 0]
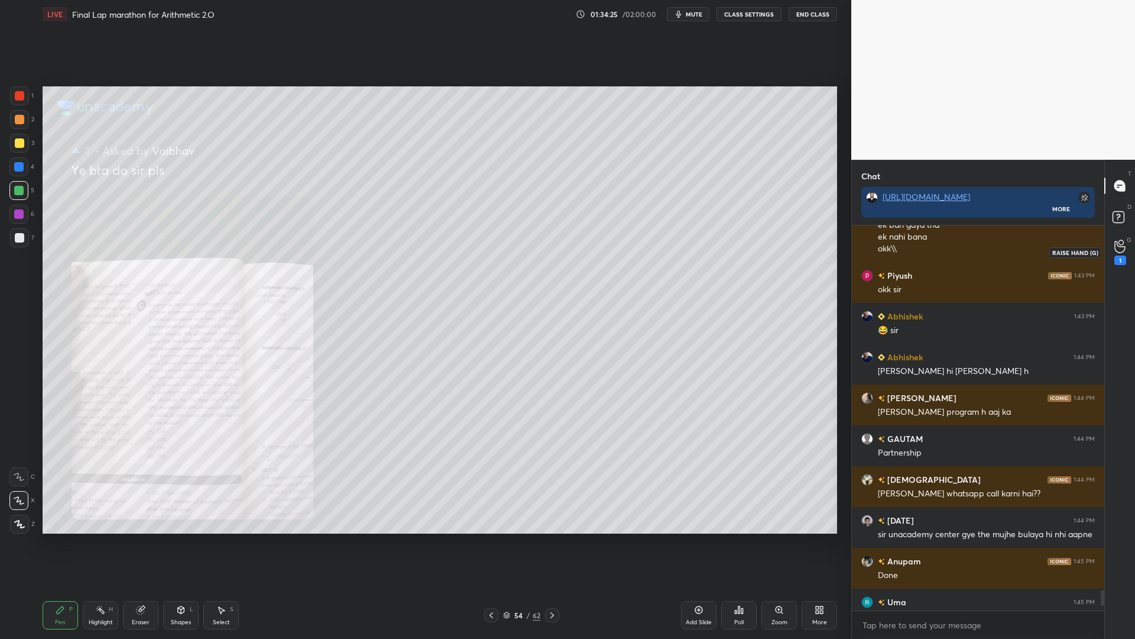
click at [1119, 247] on icon at bounding box center [1120, 246] width 11 height 14
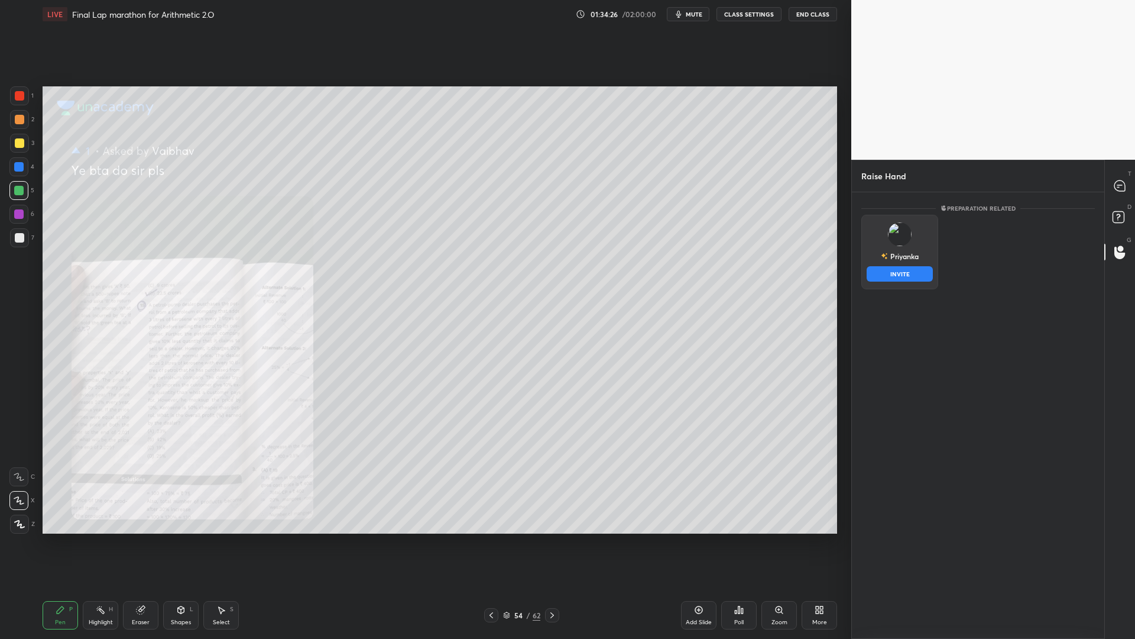
click at [908, 244] on div "Priyanka INVITE" at bounding box center [899, 252] width 77 height 74
click at [902, 275] on button "INVITE" at bounding box center [900, 273] width 66 height 15
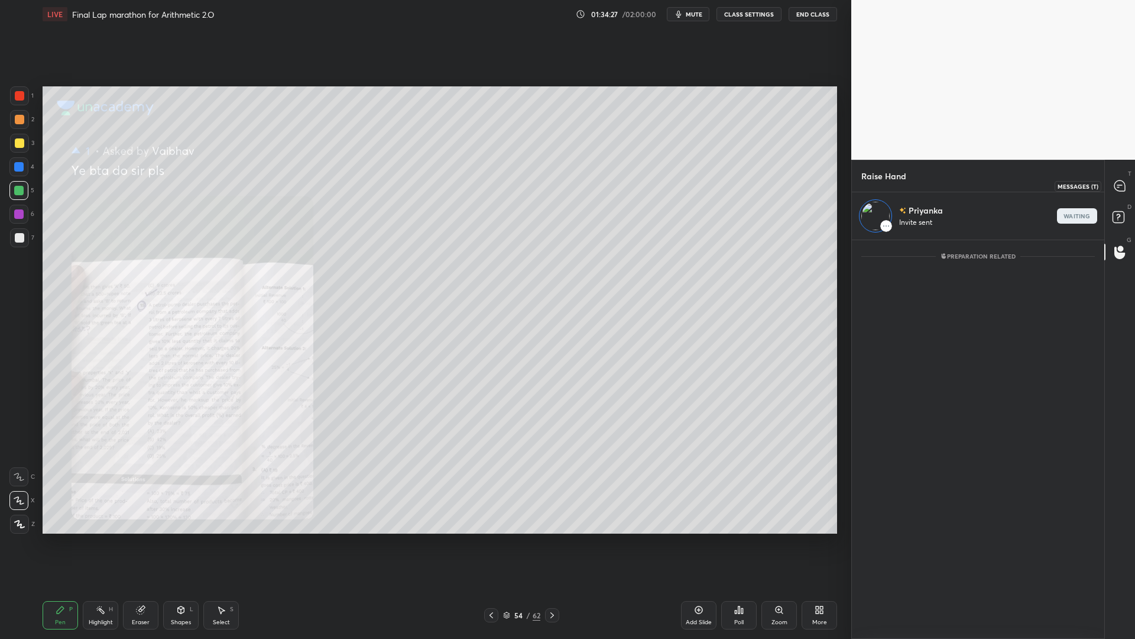
click at [1120, 181] on icon at bounding box center [1120, 185] width 11 height 11
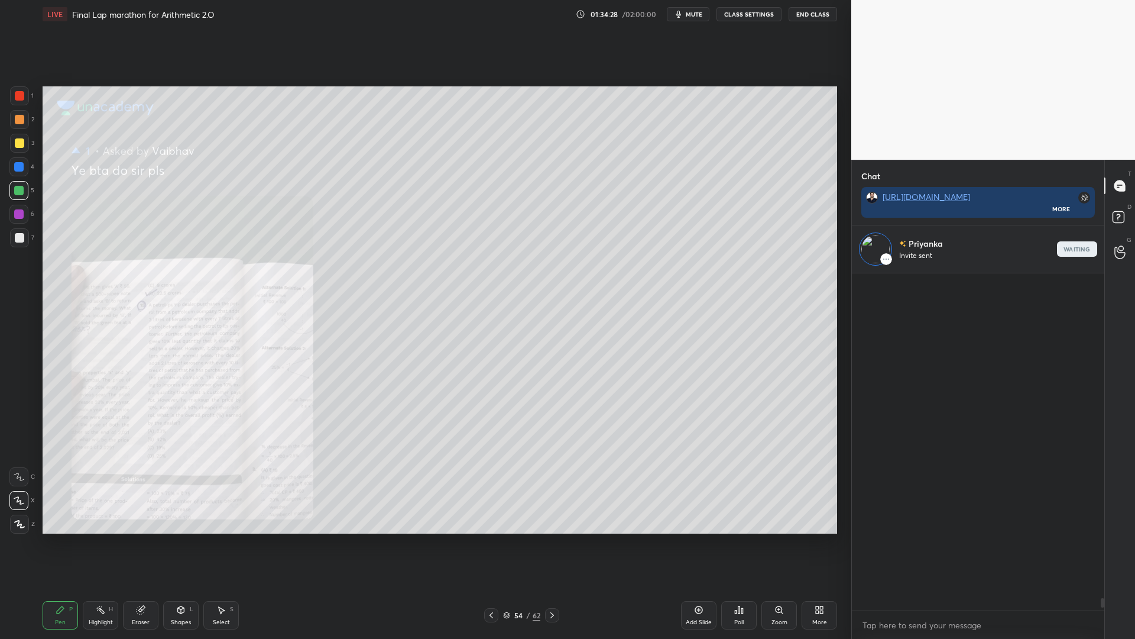
scroll to position [333, 249]
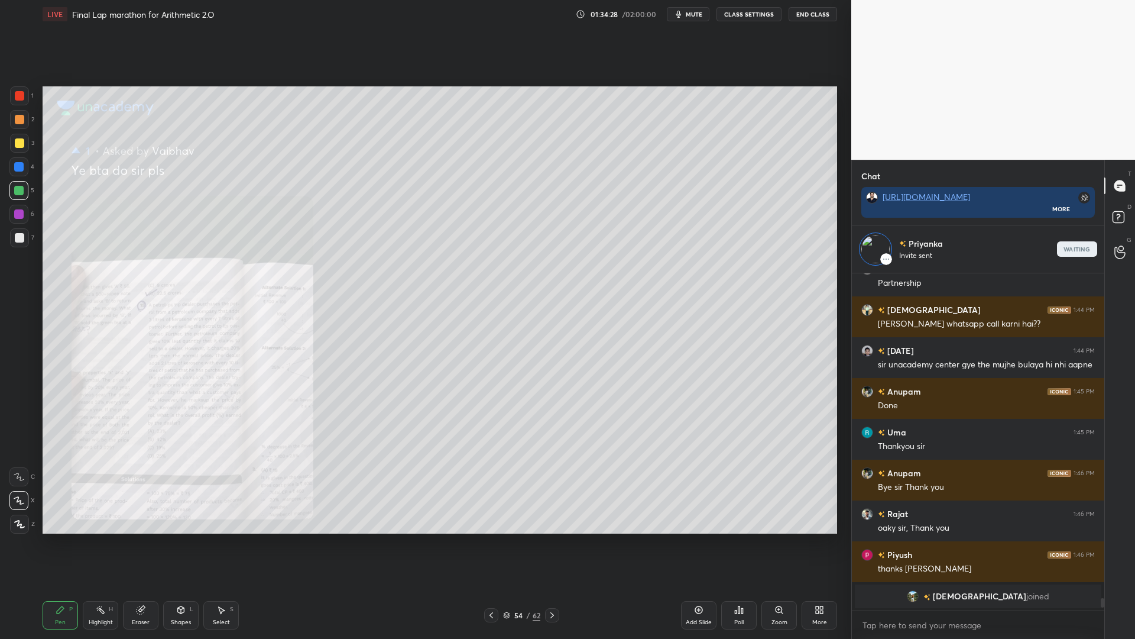
click at [1121, 432] on div "T Messages (T) D Doubts (D) G Raise Hand (G)" at bounding box center [1119, 399] width 31 height 479
drag, startPoint x: 1106, startPoint y: 614, endPoint x: 1106, endPoint y: 620, distance: 6.5
click at [1106, 538] on div "Chat [URL][DOMAIN_NAME] More Priyanka Connecting end [PERSON_NAME] 1:44 PM sir …" at bounding box center [993, 399] width 284 height 479
click at [135, 538] on div "Eraser" at bounding box center [140, 615] width 35 height 28
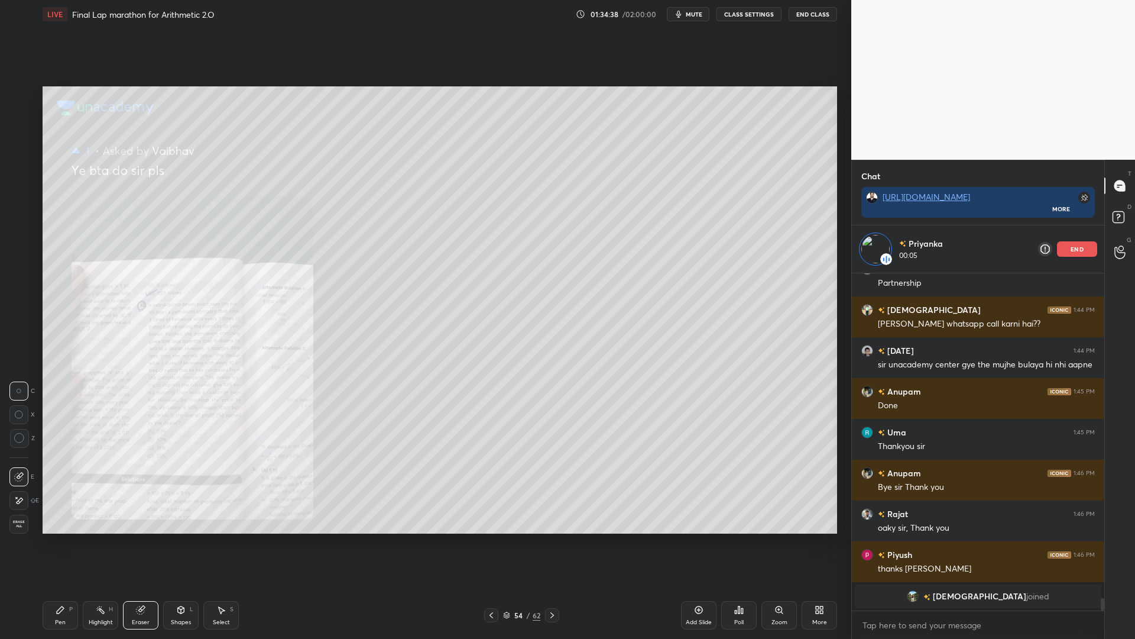
click at [18, 520] on div "Erase all" at bounding box center [18, 523] width 19 height 19
click at [17, 96] on div at bounding box center [19, 95] width 9 height 9
click at [18, 188] on div at bounding box center [18, 190] width 9 height 9
click at [18, 111] on div at bounding box center [19, 119] width 19 height 19
click at [19, 193] on div at bounding box center [18, 190] width 9 height 9
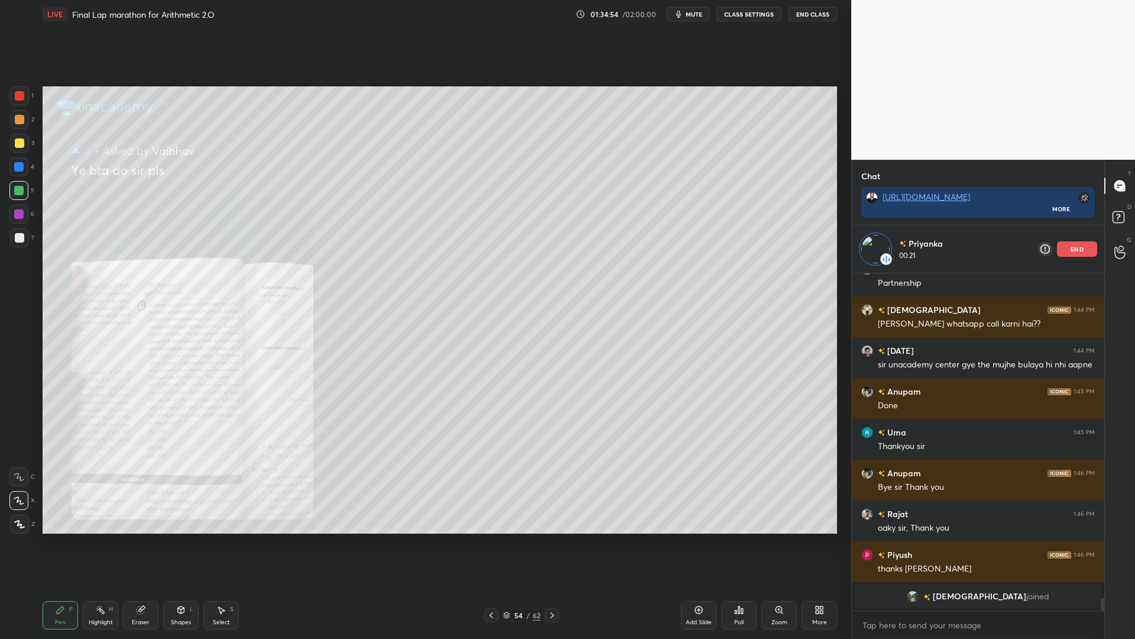
click at [145, 538] on div "Eraser" at bounding box center [140, 615] width 35 height 28
click at [19, 519] on div "Erase all" at bounding box center [18, 523] width 19 height 19
click at [20, 120] on div at bounding box center [19, 119] width 9 height 9
click at [21, 193] on div at bounding box center [18, 190] width 9 height 9
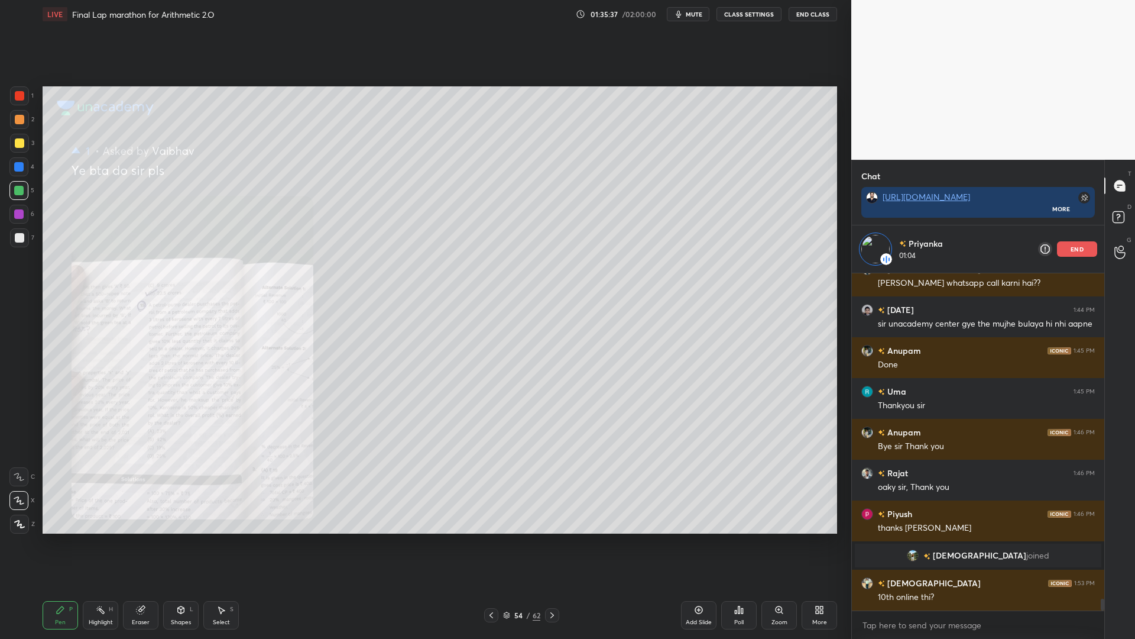
click at [15, 215] on div at bounding box center [18, 213] width 9 height 9
click at [148, 538] on div "Eraser" at bounding box center [140, 615] width 35 height 28
click at [22, 529] on div "Erase all" at bounding box center [18, 523] width 19 height 19
click at [16, 96] on div at bounding box center [19, 95] width 9 height 9
click at [18, 195] on div at bounding box center [18, 190] width 9 height 9
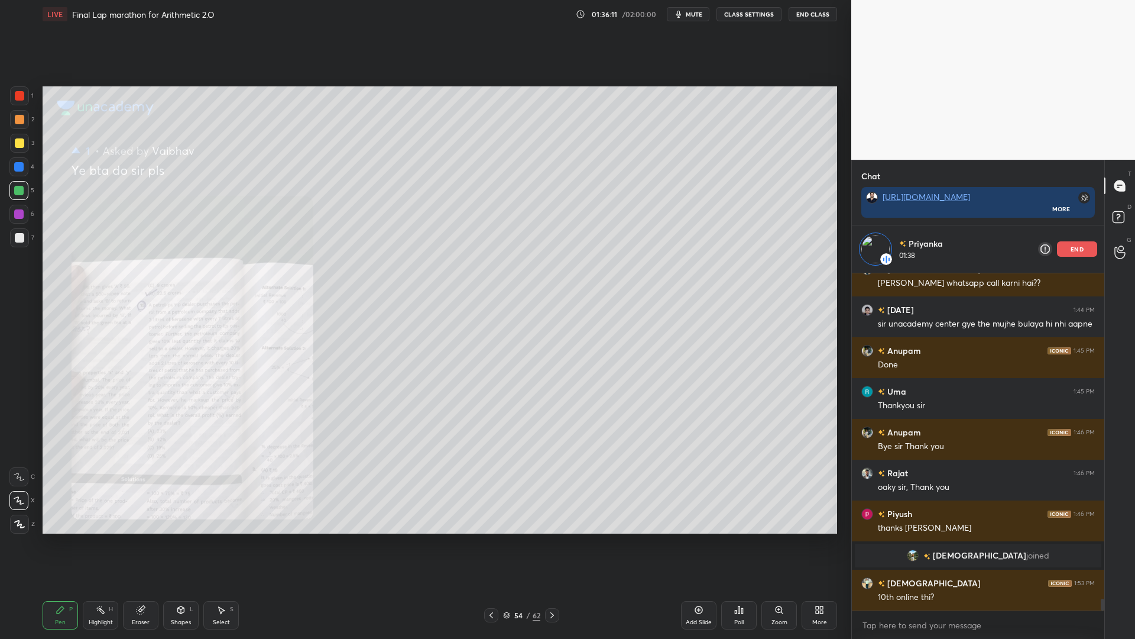
click at [16, 163] on div at bounding box center [18, 166] width 9 height 9
drag, startPoint x: 20, startPoint y: 93, endPoint x: 41, endPoint y: 102, distance: 22.8
click at [21, 95] on div at bounding box center [19, 95] width 9 height 9
click at [18, 148] on div at bounding box center [19, 143] width 19 height 19
click at [18, 121] on div at bounding box center [19, 119] width 9 height 9
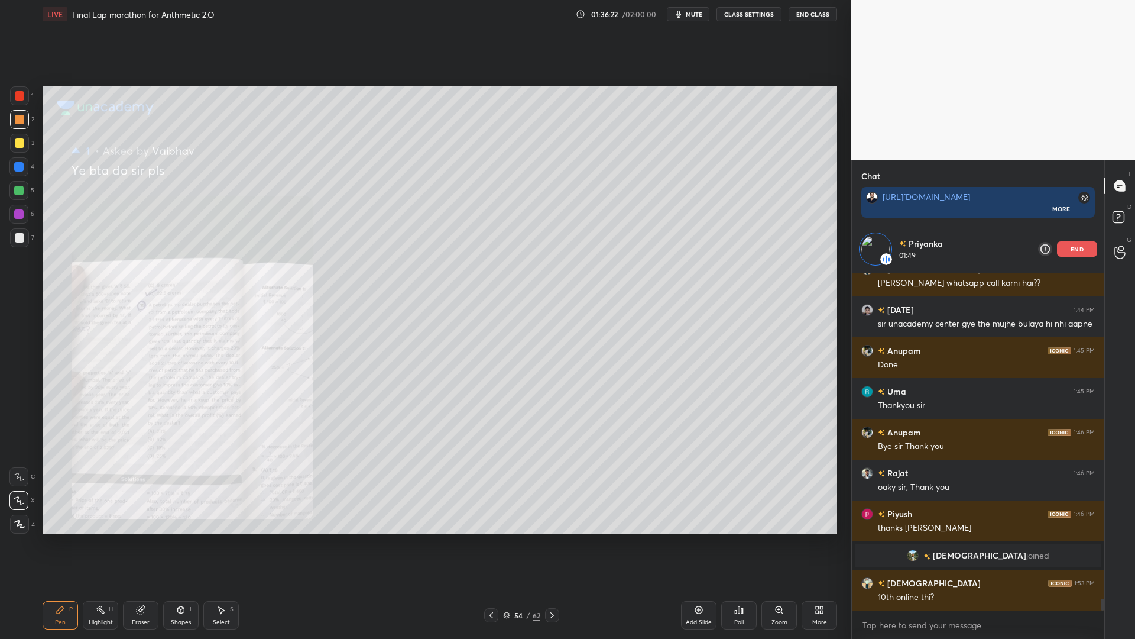
scroll to position [9080, 0]
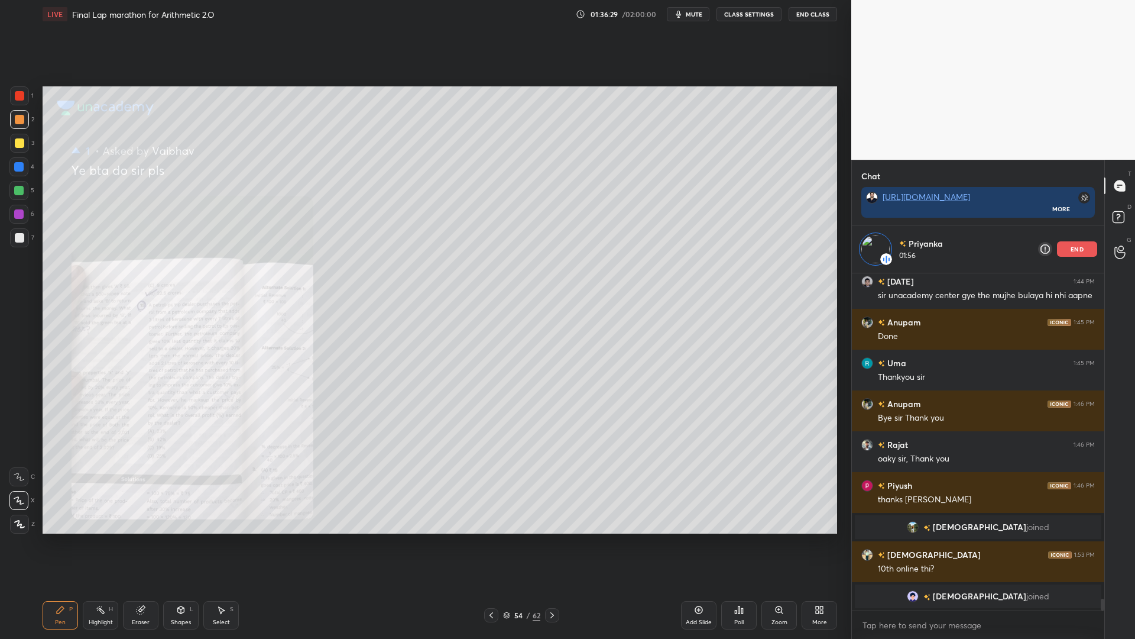
drag, startPoint x: 20, startPoint y: 170, endPoint x: 21, endPoint y: 183, distance: 13.1
click at [20, 170] on div at bounding box center [18, 166] width 9 height 9
click at [15, 192] on div at bounding box center [18, 190] width 9 height 9
click at [24, 165] on div at bounding box center [18, 166] width 9 height 9
click at [18, 106] on div "1" at bounding box center [22, 98] width 24 height 24
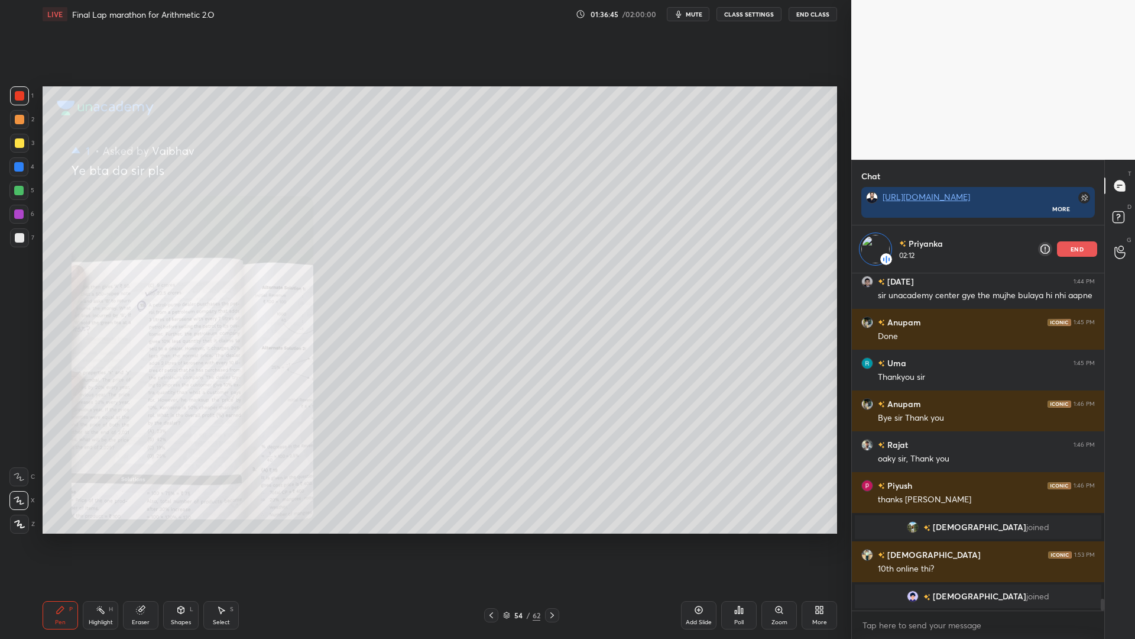
drag, startPoint x: 17, startPoint y: 173, endPoint x: 15, endPoint y: 191, distance: 18.4
click at [16, 174] on div at bounding box center [18, 166] width 19 height 19
click at [14, 199] on div at bounding box center [18, 190] width 19 height 19
click at [4, 159] on div "1 2 3 4 5 6 7 C X Z C X Z E E Erase all H H" at bounding box center [19, 309] width 38 height 447
click at [17, 99] on div at bounding box center [19, 95] width 9 height 9
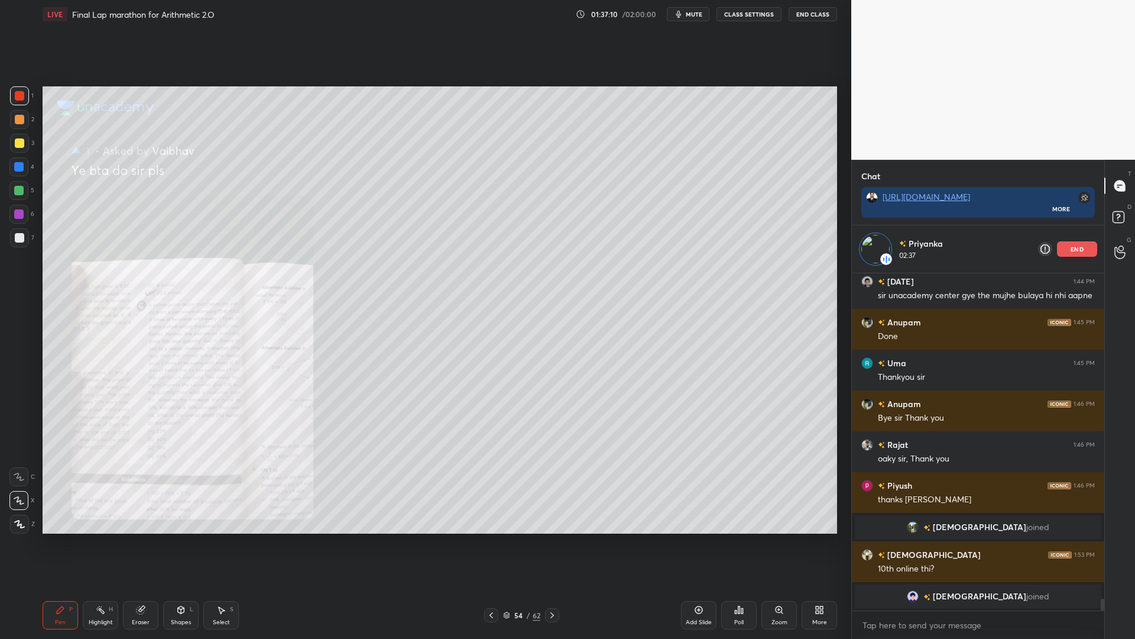
drag, startPoint x: 21, startPoint y: 189, endPoint x: 40, endPoint y: 195, distance: 19.8
click at [20, 189] on div at bounding box center [18, 190] width 9 height 9
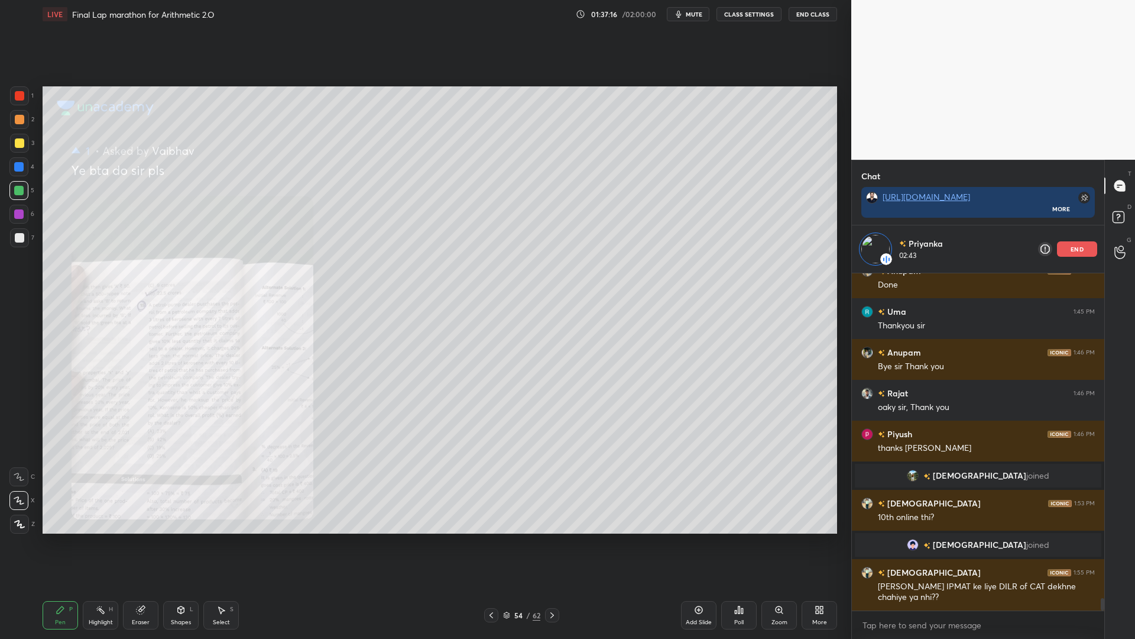
scroll to position [8848, 0]
drag, startPoint x: 17, startPoint y: 169, endPoint x: 17, endPoint y: 183, distance: 13.6
click at [17, 170] on div at bounding box center [18, 166] width 9 height 9
click at [20, 214] on div at bounding box center [18, 213] width 9 height 9
drag, startPoint x: 22, startPoint y: 170, endPoint x: 27, endPoint y: 132, distance: 38.1
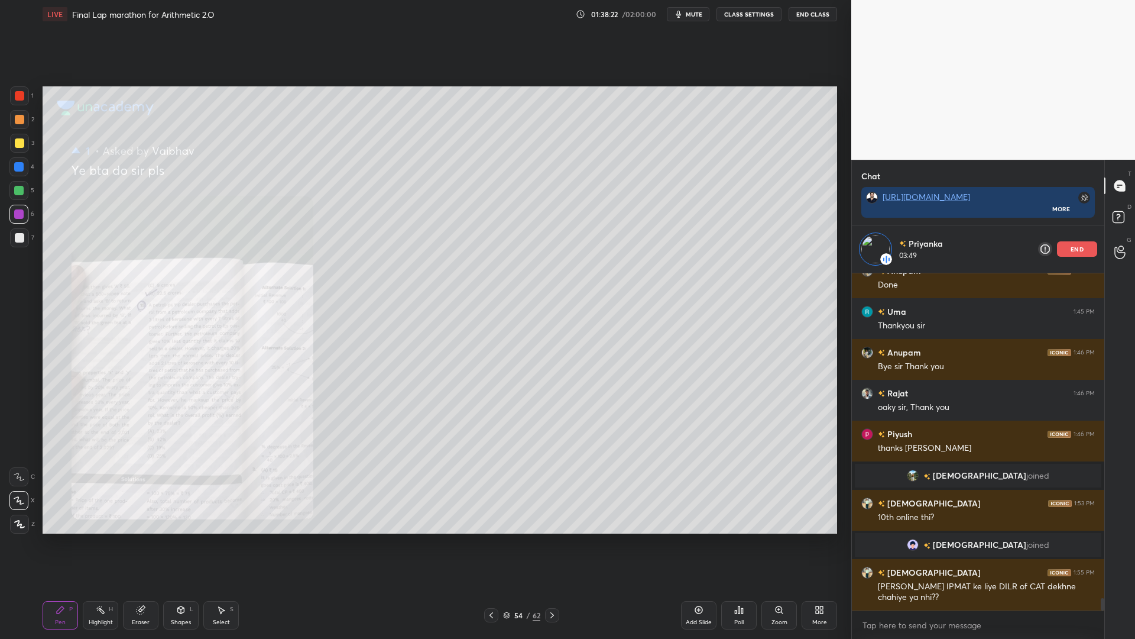
click at [21, 169] on div at bounding box center [18, 166] width 19 height 19
click at [13, 118] on div at bounding box center [19, 119] width 19 height 19
click at [140, 538] on div "Eraser" at bounding box center [140, 615] width 35 height 28
click at [15, 430] on div at bounding box center [19, 438] width 19 height 19
click at [54, 538] on div "Pen P" at bounding box center [60, 615] width 35 height 28
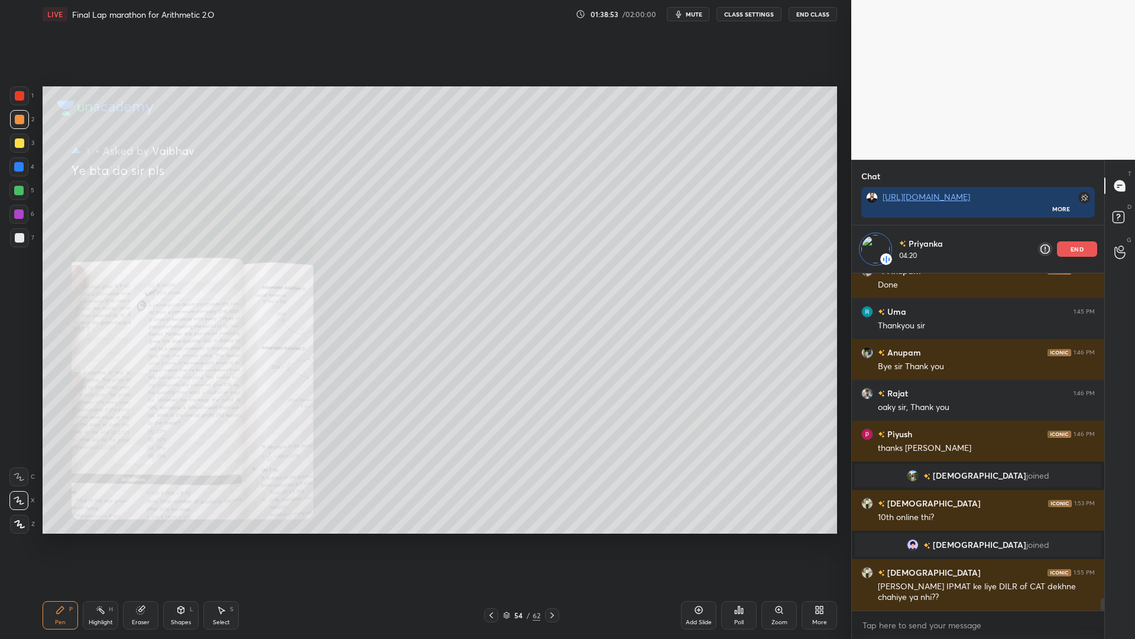
click at [17, 184] on div at bounding box center [18, 190] width 19 height 19
click at [19, 166] on div at bounding box center [18, 166] width 9 height 9
drag, startPoint x: 18, startPoint y: 101, endPoint x: 35, endPoint y: 114, distance: 22.4
click at [20, 103] on div at bounding box center [19, 95] width 19 height 19
click at [142, 538] on icon at bounding box center [141, 608] width 7 height 6
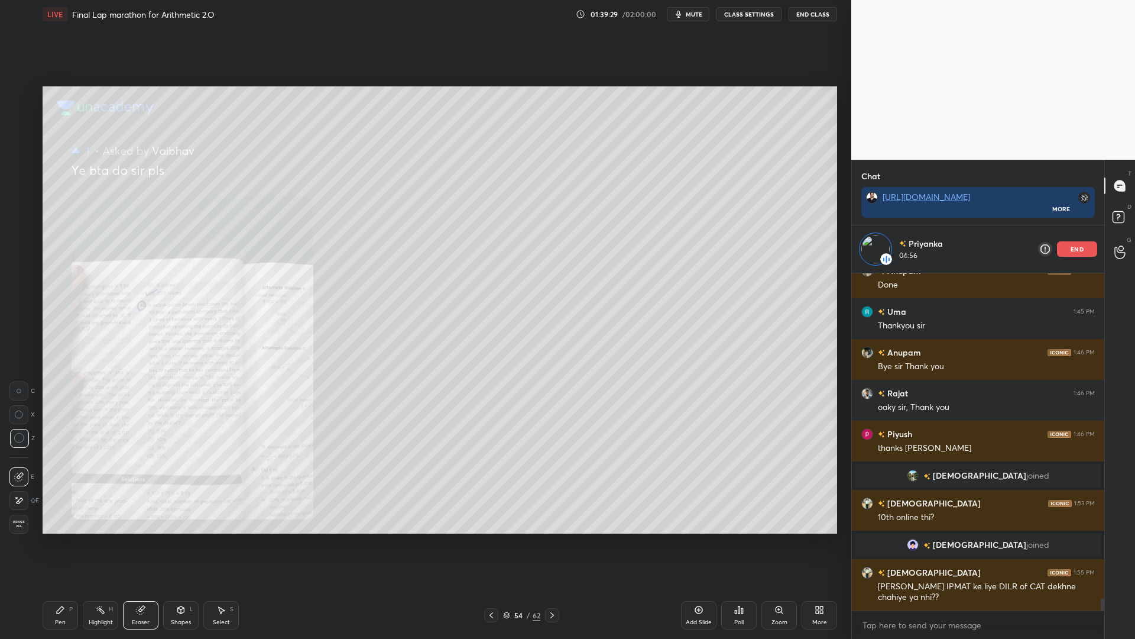
click at [17, 523] on span "Erase all" at bounding box center [19, 524] width 18 height 8
drag, startPoint x: 16, startPoint y: 164, endPoint x: 18, endPoint y: 182, distance: 17.8
click at [15, 165] on div at bounding box center [18, 166] width 9 height 9
click at [16, 192] on div at bounding box center [18, 190] width 9 height 9
click at [12, 171] on div at bounding box center [18, 166] width 19 height 19
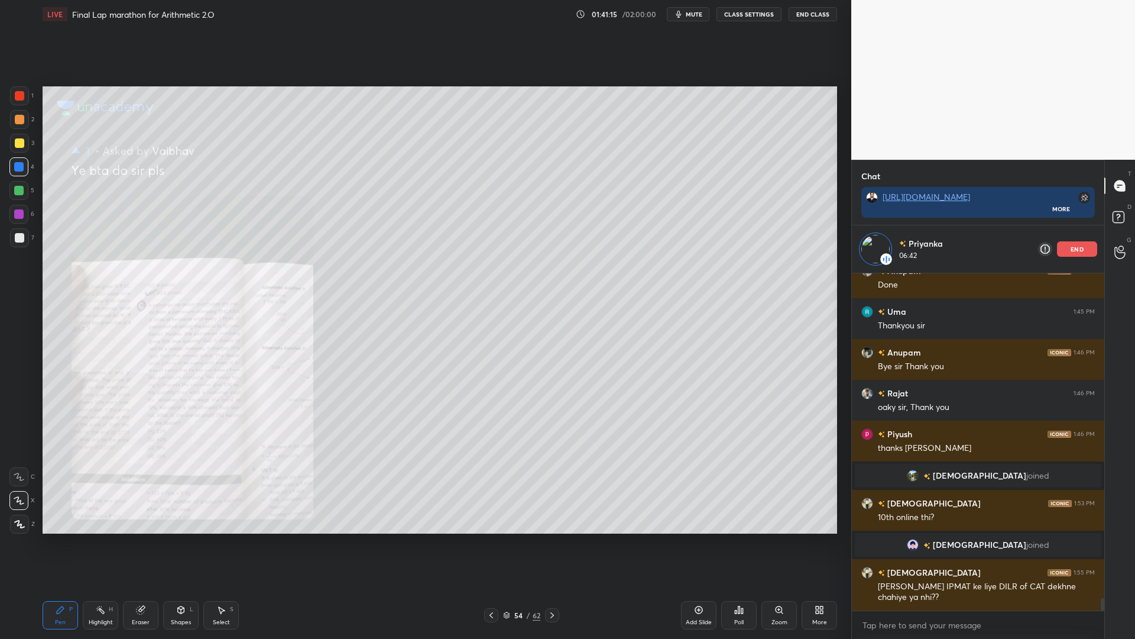
drag, startPoint x: 19, startPoint y: 99, endPoint x: 31, endPoint y: 110, distance: 16.7
click at [20, 99] on div at bounding box center [19, 95] width 9 height 9
click at [141, 538] on icon at bounding box center [141, 610] width 8 height 8
click at [17, 520] on span "Erase all" at bounding box center [19, 524] width 18 height 8
drag, startPoint x: 14, startPoint y: 166, endPoint x: 17, endPoint y: 187, distance: 22.0
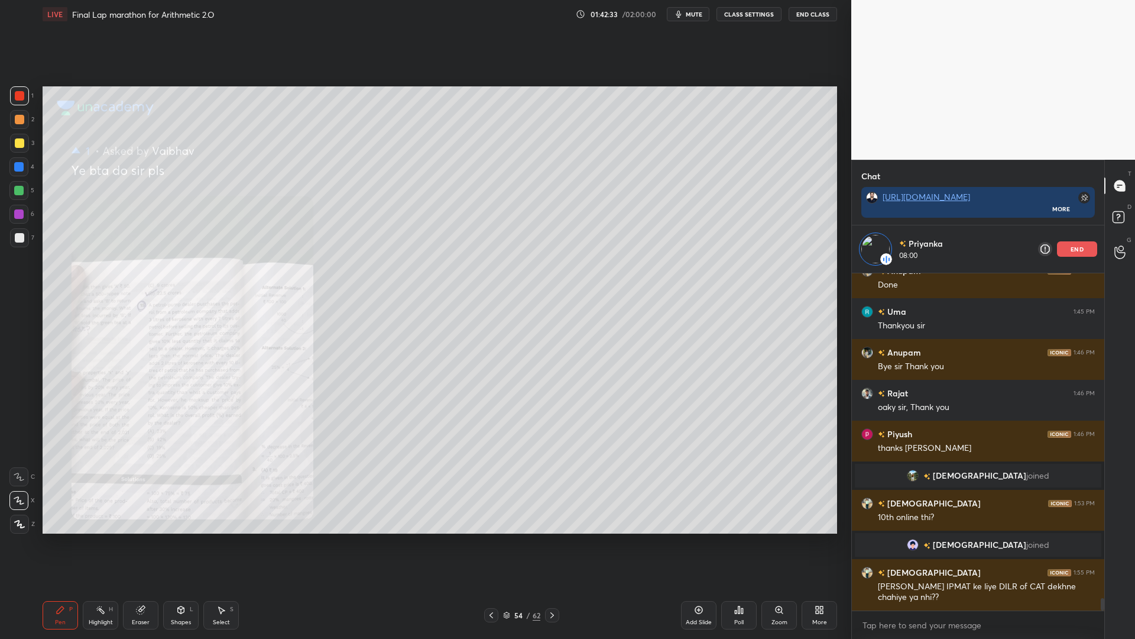
click at [14, 167] on div at bounding box center [18, 166] width 9 height 9
click at [16, 186] on div at bounding box center [18, 190] width 9 height 9
click at [21, 93] on div at bounding box center [19, 95] width 9 height 9
drag, startPoint x: 11, startPoint y: 186, endPoint x: 21, endPoint y: 167, distance: 21.7
click at [11, 184] on div at bounding box center [18, 190] width 19 height 19
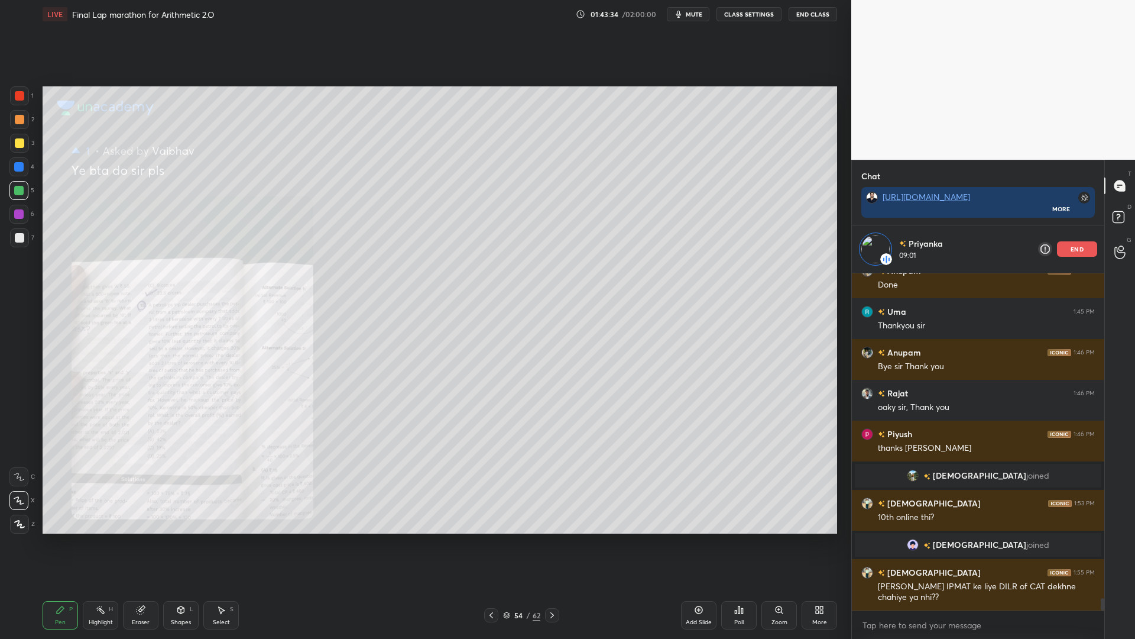
click at [17, 166] on div at bounding box center [18, 166] width 9 height 9
click at [1119, 218] on rect at bounding box center [1118, 217] width 11 height 11
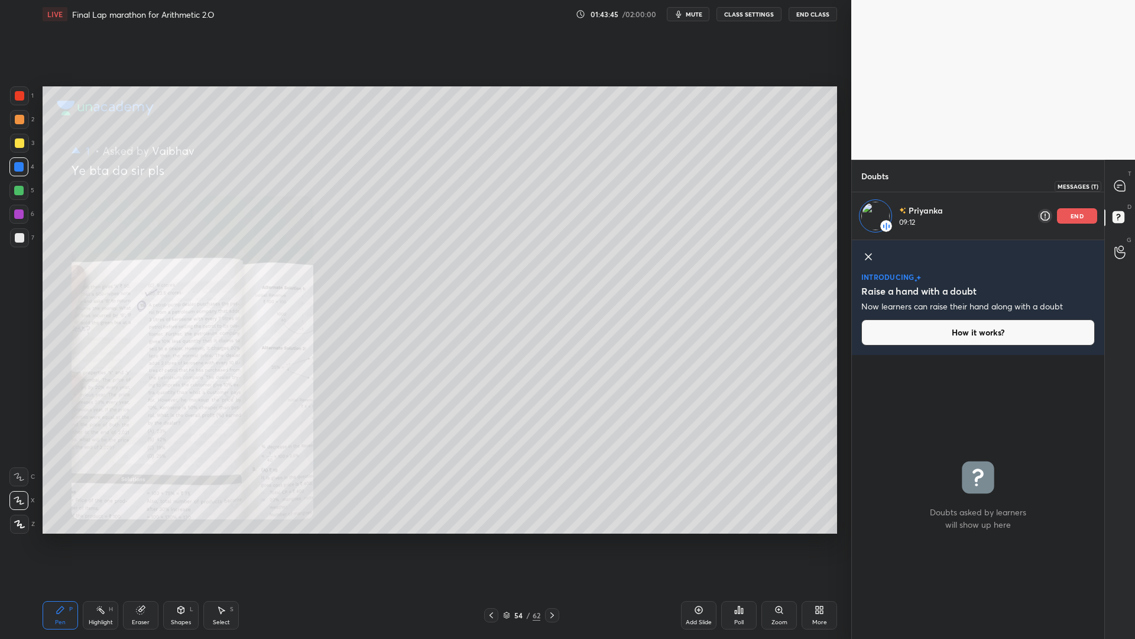
click at [1120, 186] on icon at bounding box center [1120, 186] width 12 height 12
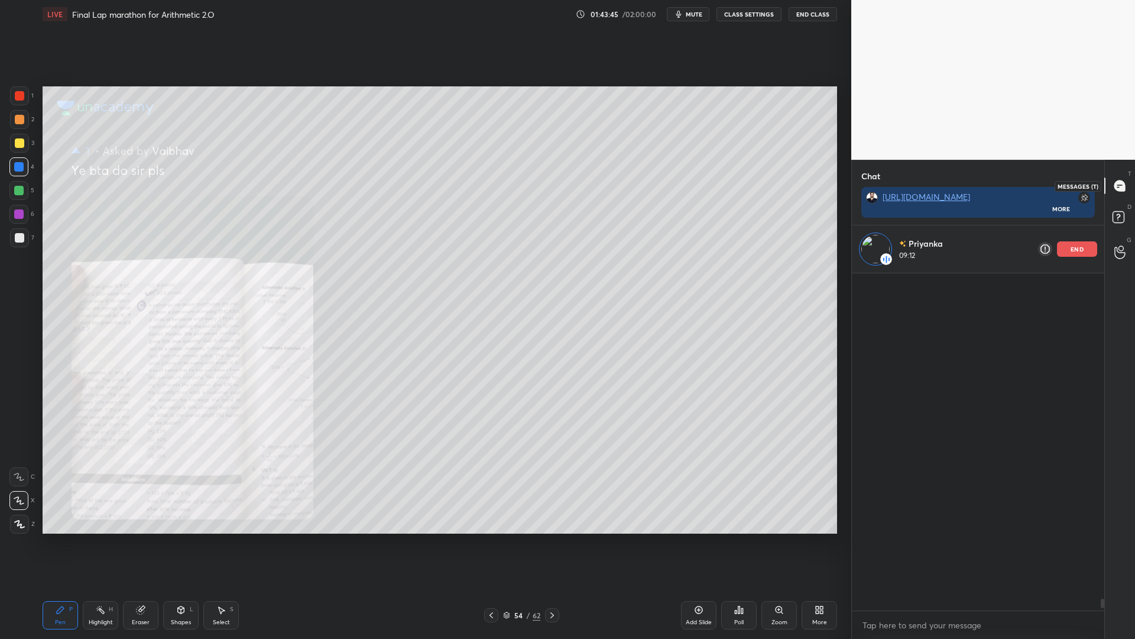
scroll to position [333, 249]
drag, startPoint x: 1104, startPoint y: 601, endPoint x: 1105, endPoint y: 621, distance: 20.1
click at [1105, 538] on div "Chat [URL][DOMAIN_NAME] More Priyanka 09:14 end 3 [PERSON_NAME], [PERSON_NAME],…" at bounding box center [993, 399] width 284 height 479
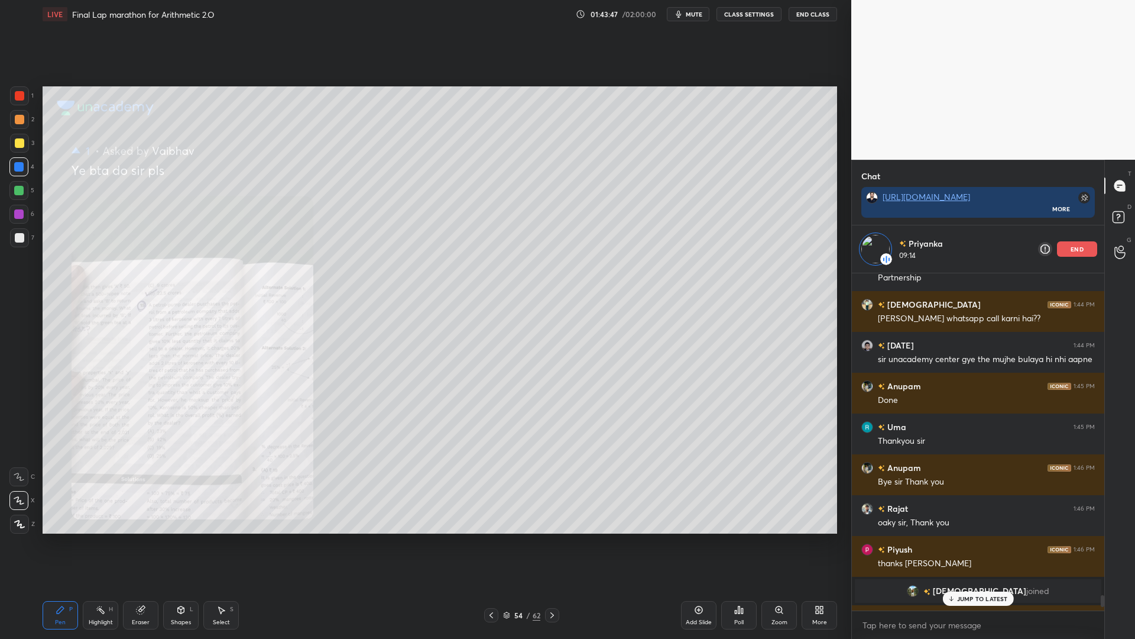
scroll to position [9075, 0]
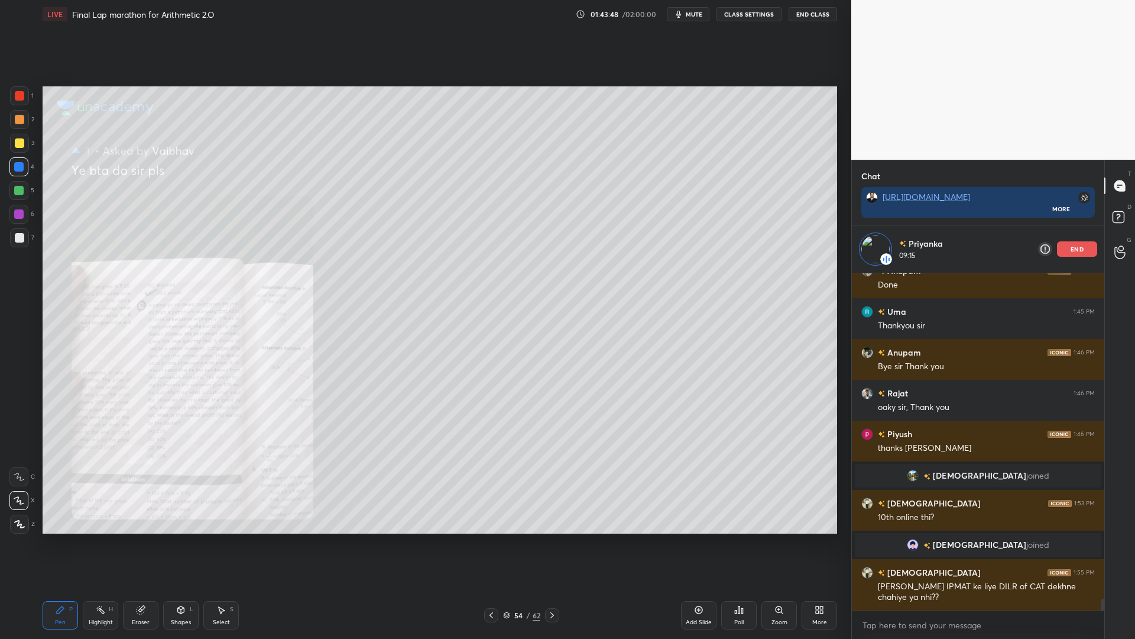
drag, startPoint x: 1103, startPoint y: 604, endPoint x: 1103, endPoint y: 623, distance: 18.9
click at [1103, 538] on div "[DATE] 1:44 PM sir unacademy center gye the mujhe bulaya hi nhi aapne [PERSON_N…" at bounding box center [978, 455] width 252 height 365
click at [140, 538] on icon at bounding box center [141, 610] width 8 height 8
click at [15, 524] on span "Erase all" at bounding box center [19, 524] width 18 height 8
click at [504, 538] on icon at bounding box center [506, 614] width 7 height 7
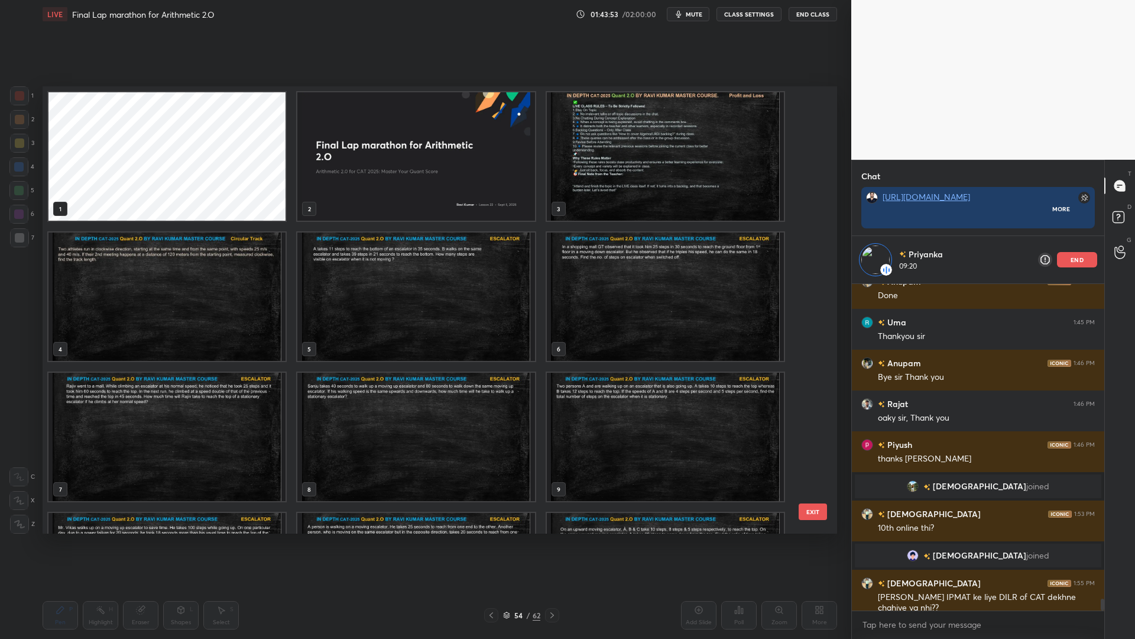
scroll to position [247, 249]
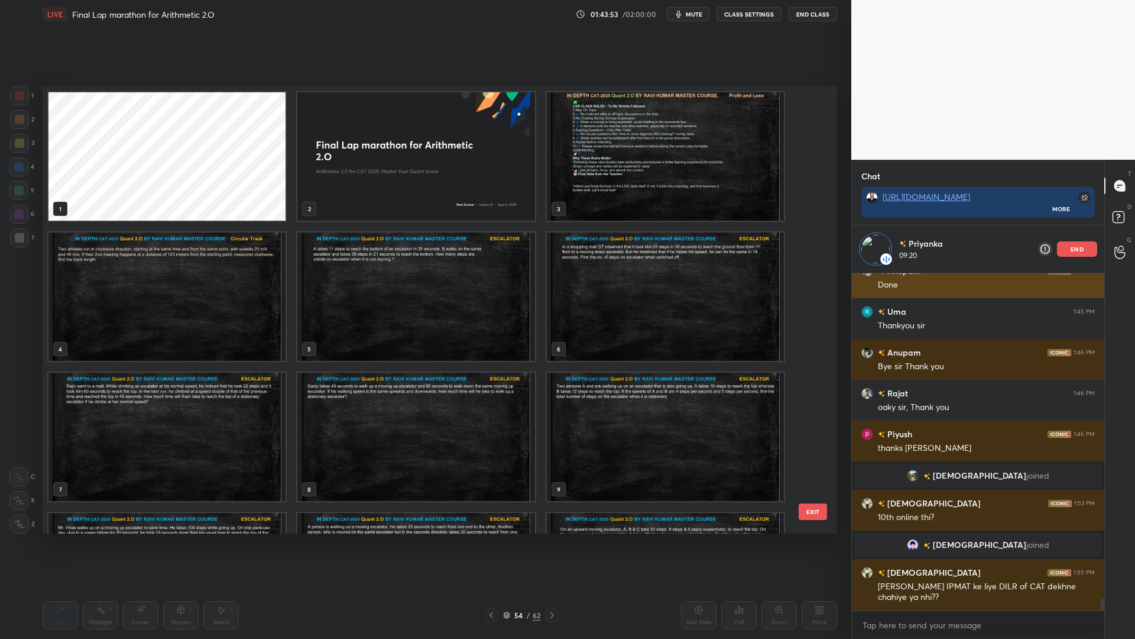
click at [1078, 249] on p "end" at bounding box center [1077, 249] width 13 height 6
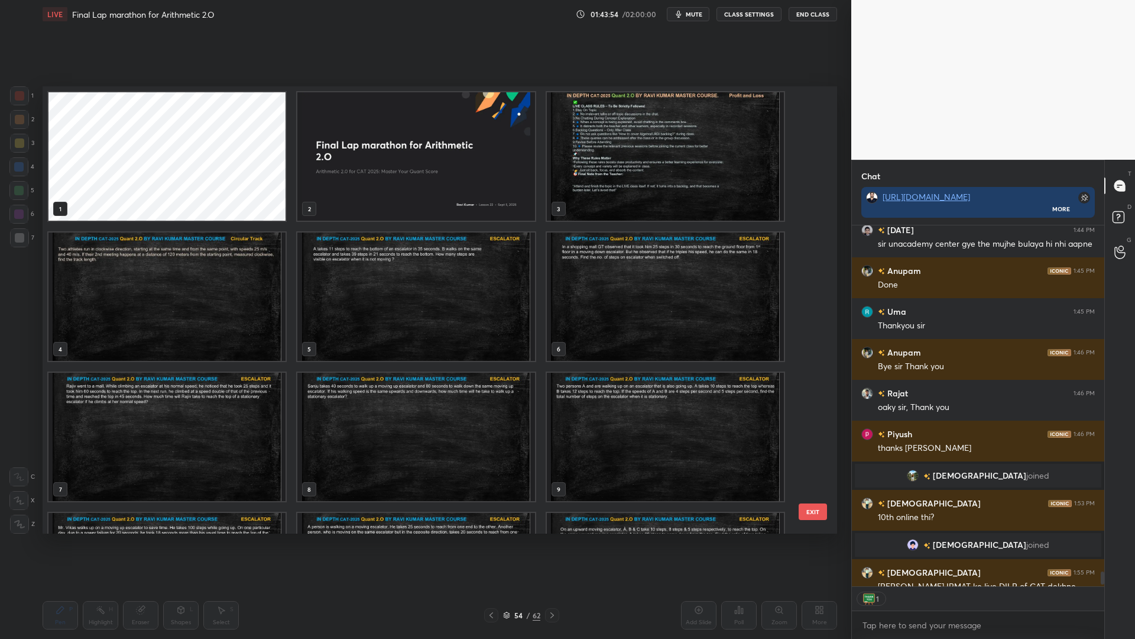
scroll to position [357, 249]
click at [812, 8] on button "End Class" at bounding box center [813, 14] width 48 height 14
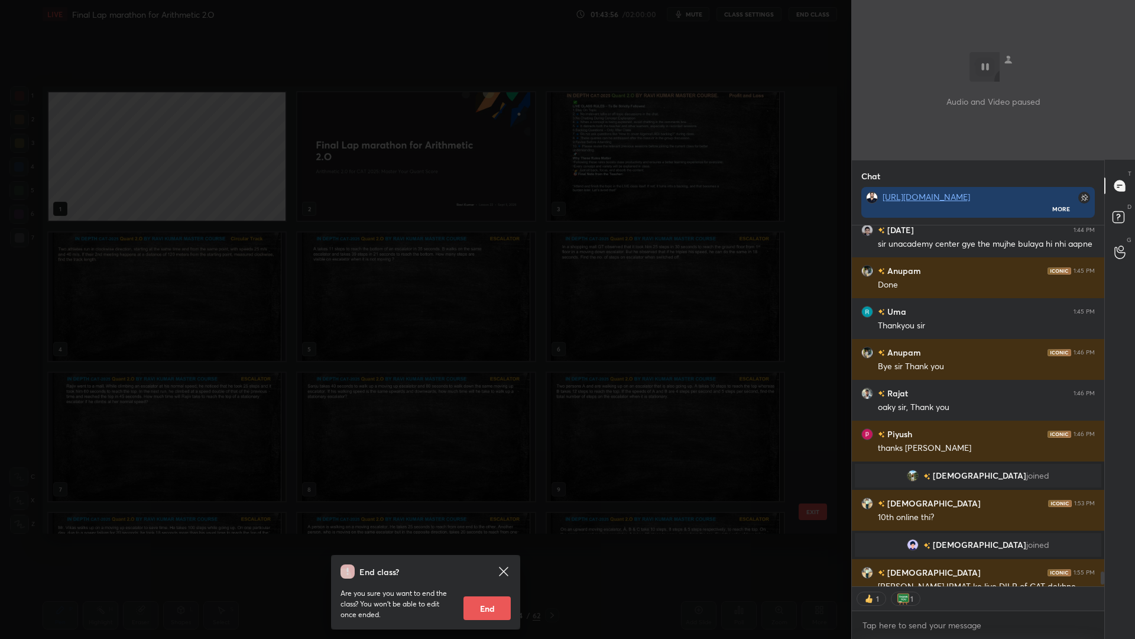
click at [484, 538] on button "End" at bounding box center [487, 608] width 47 height 24
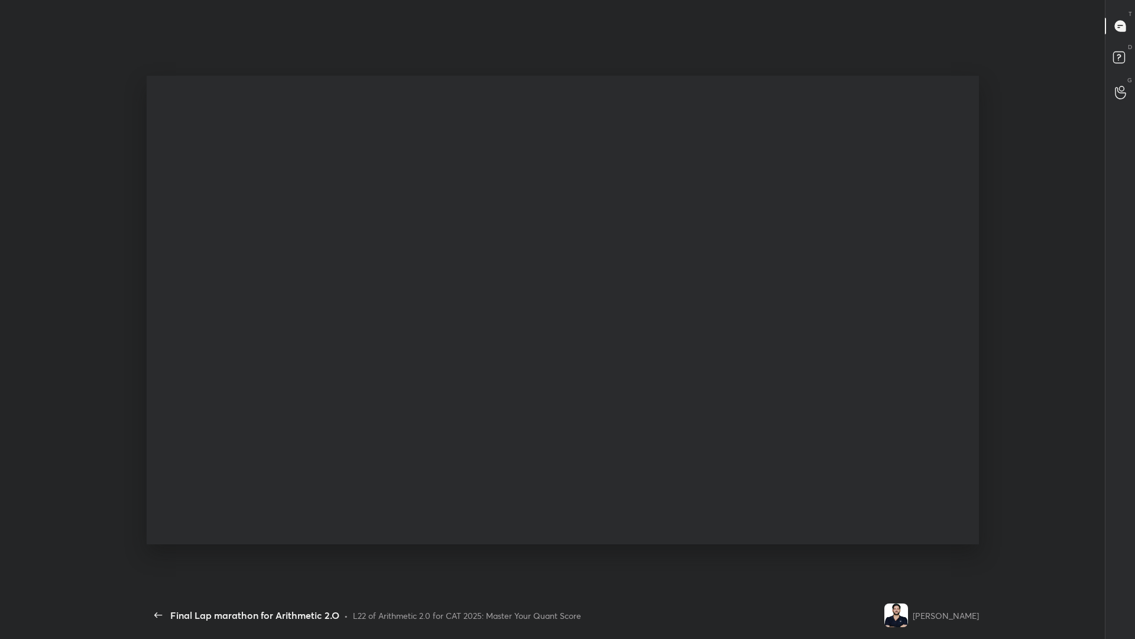
scroll to position [563, 842]
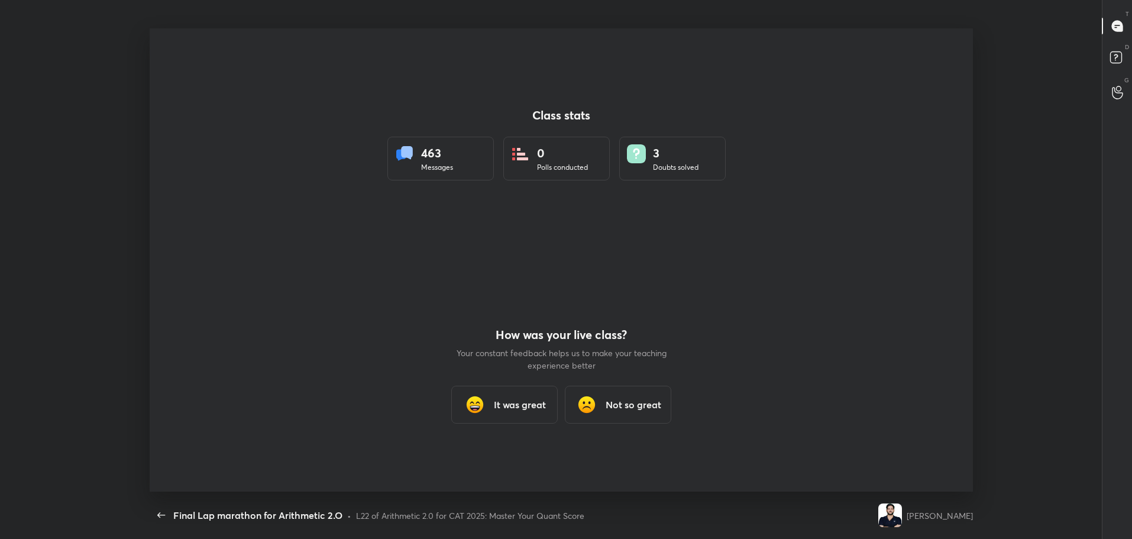
type textarea "x"
